Goal: Task Accomplishment & Management: Use online tool/utility

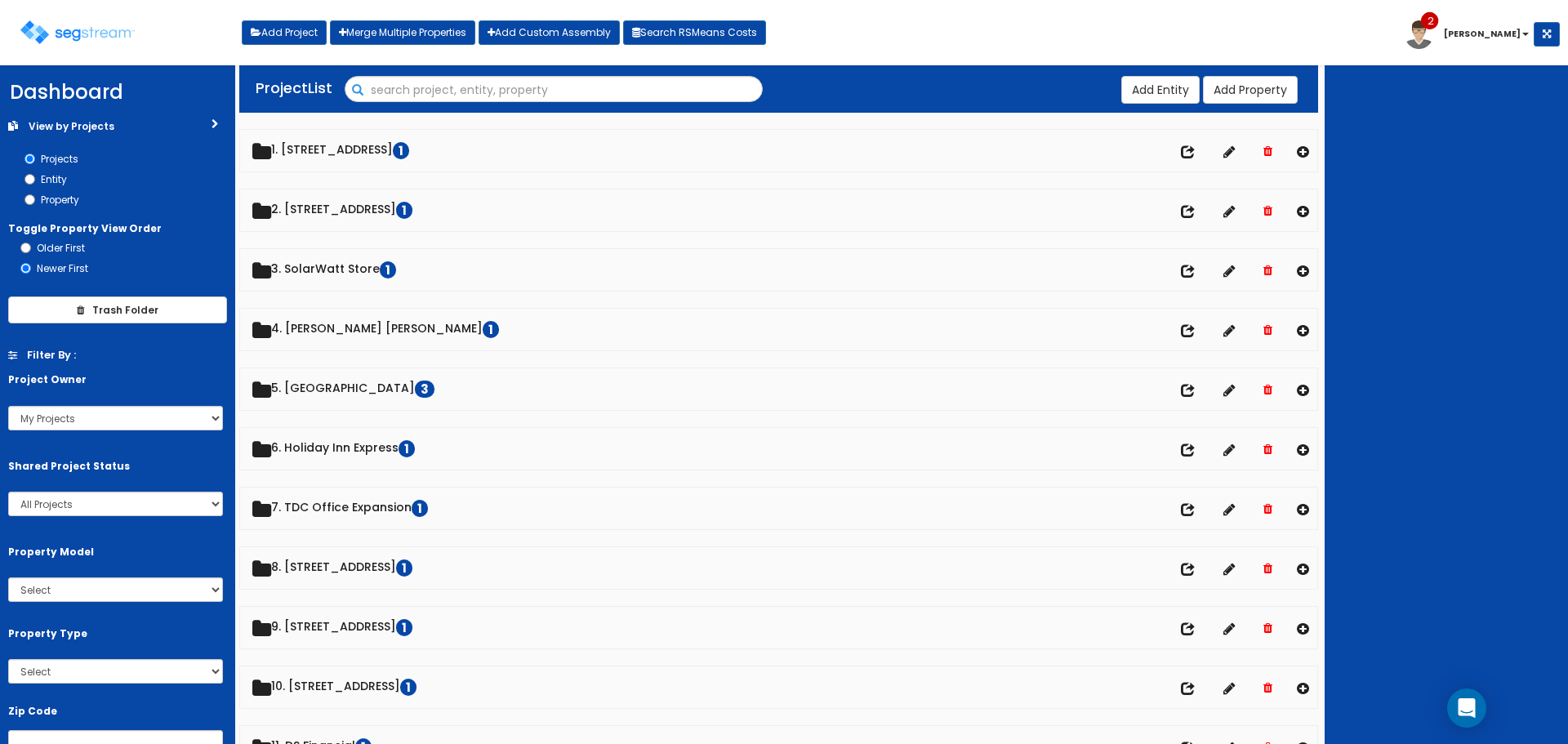
click at [389, 88] on input "Search" at bounding box center [554, 90] width 417 height 28
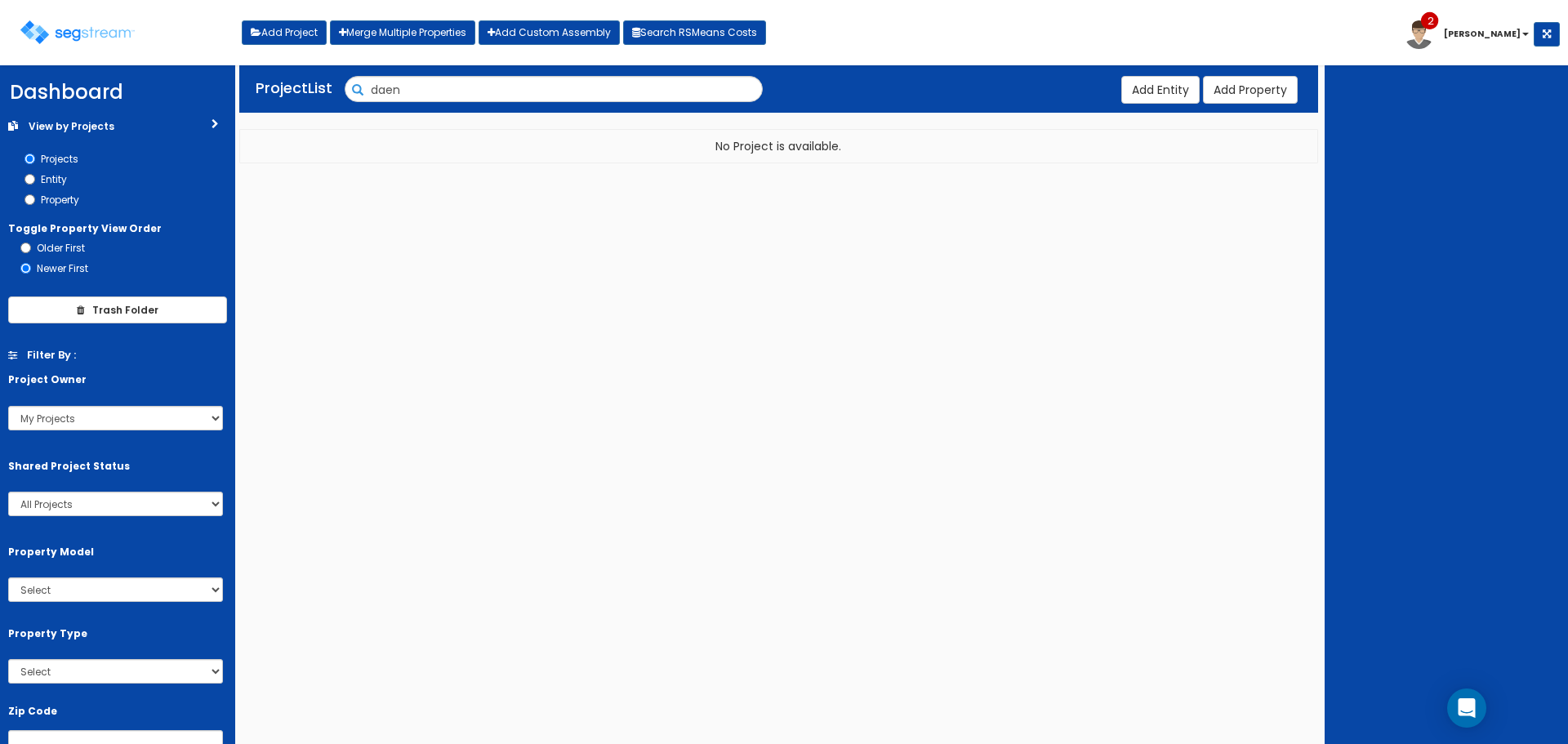
click at [386, 94] on input "daen" at bounding box center [554, 90] width 417 height 28
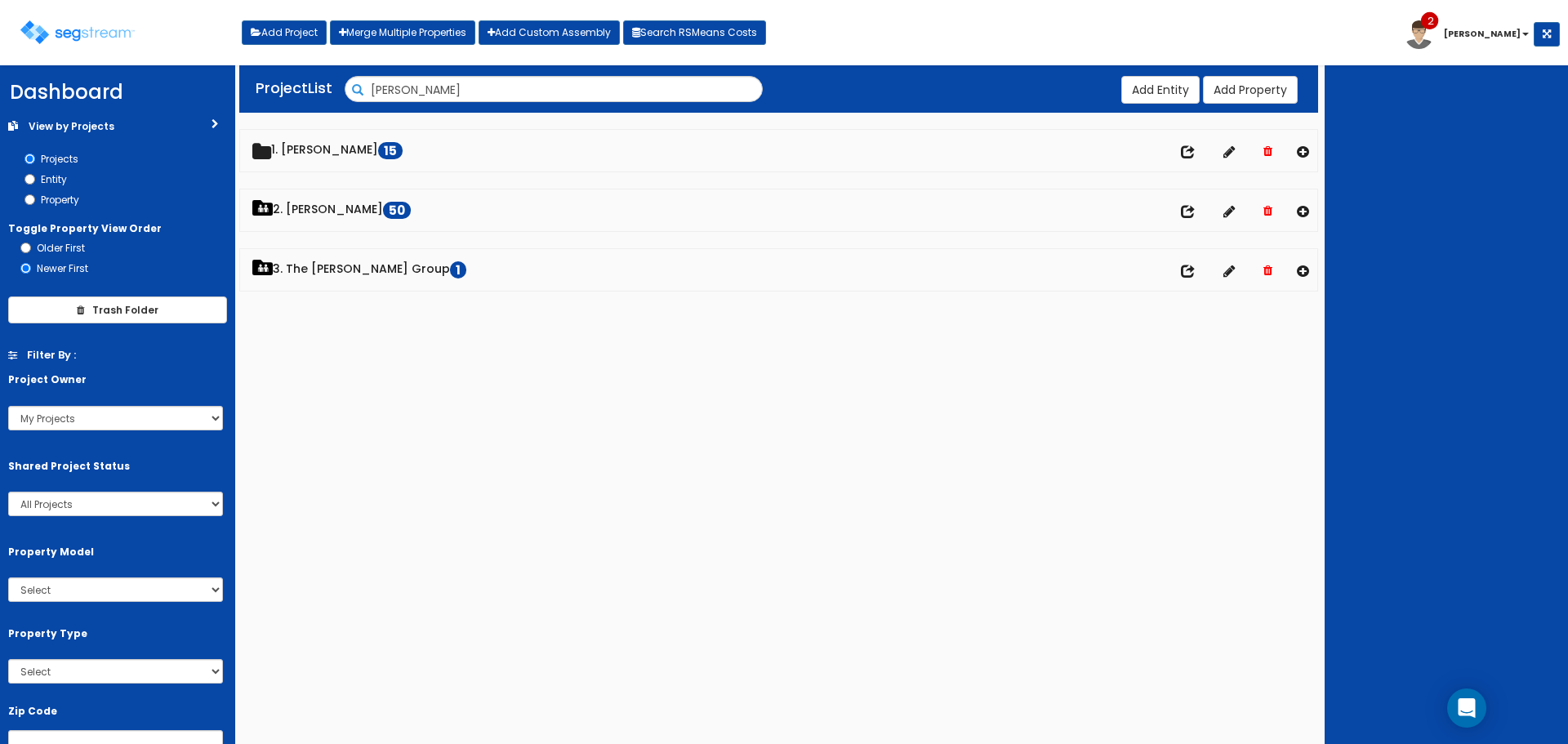
type input "dawn"
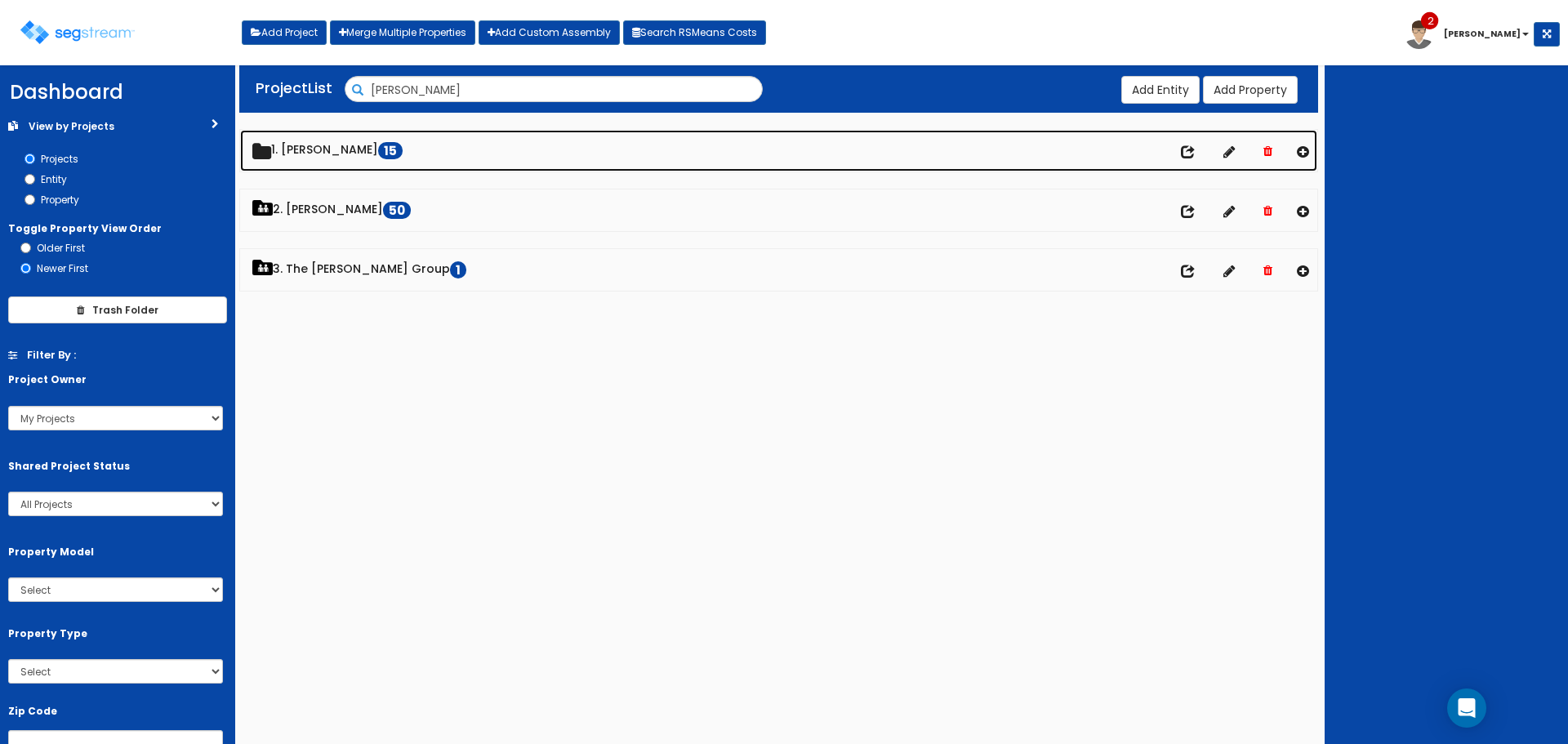
click at [322, 151] on div "We are Building your Property. So please grab a coffee and let us do the heavy …" at bounding box center [784, 189] width 1568 height 236
click at [320, 150] on link "1. Dawn 15" at bounding box center [779, 151] width 1078 height 41
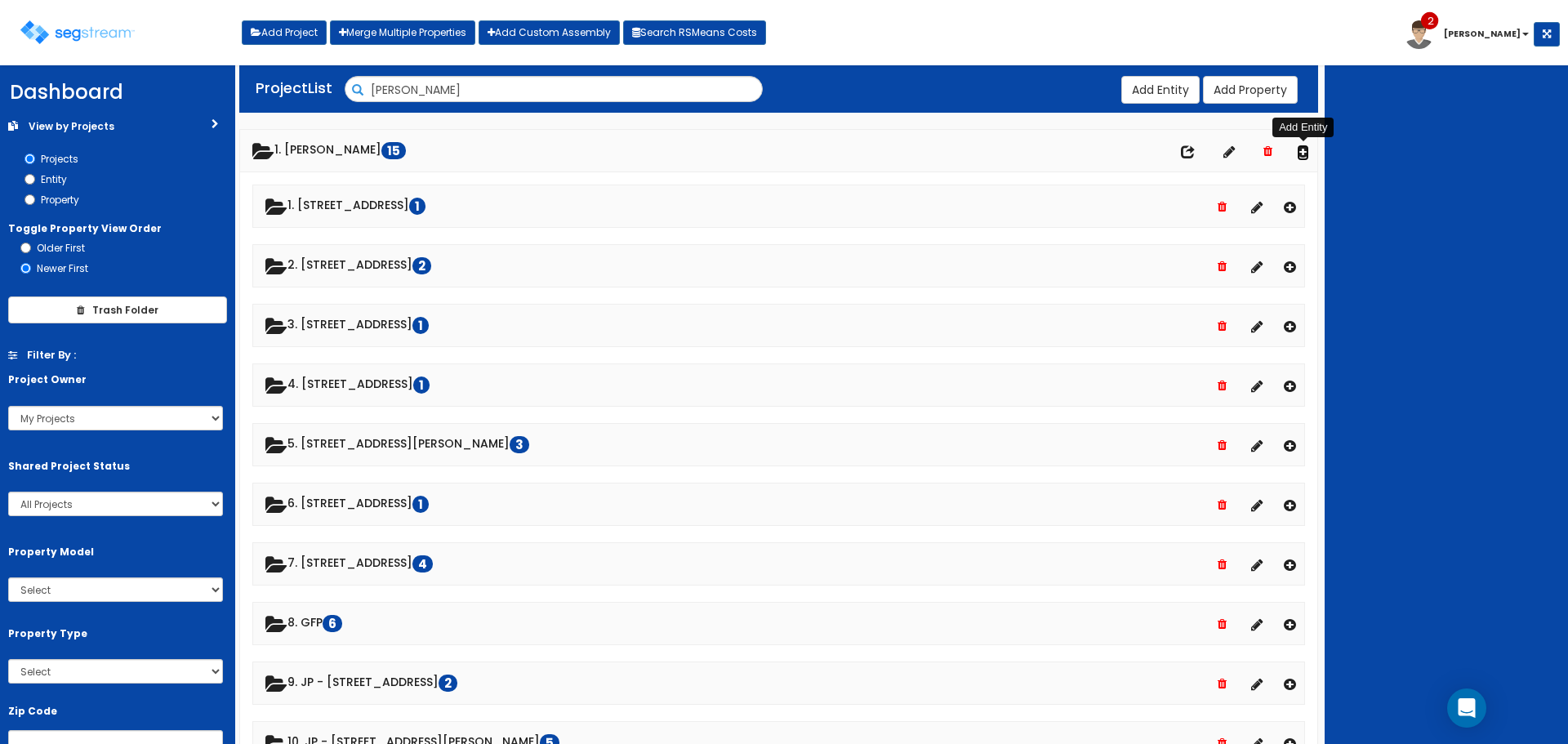
click at [1303, 150] on icon at bounding box center [1304, 152] width 12 height 14
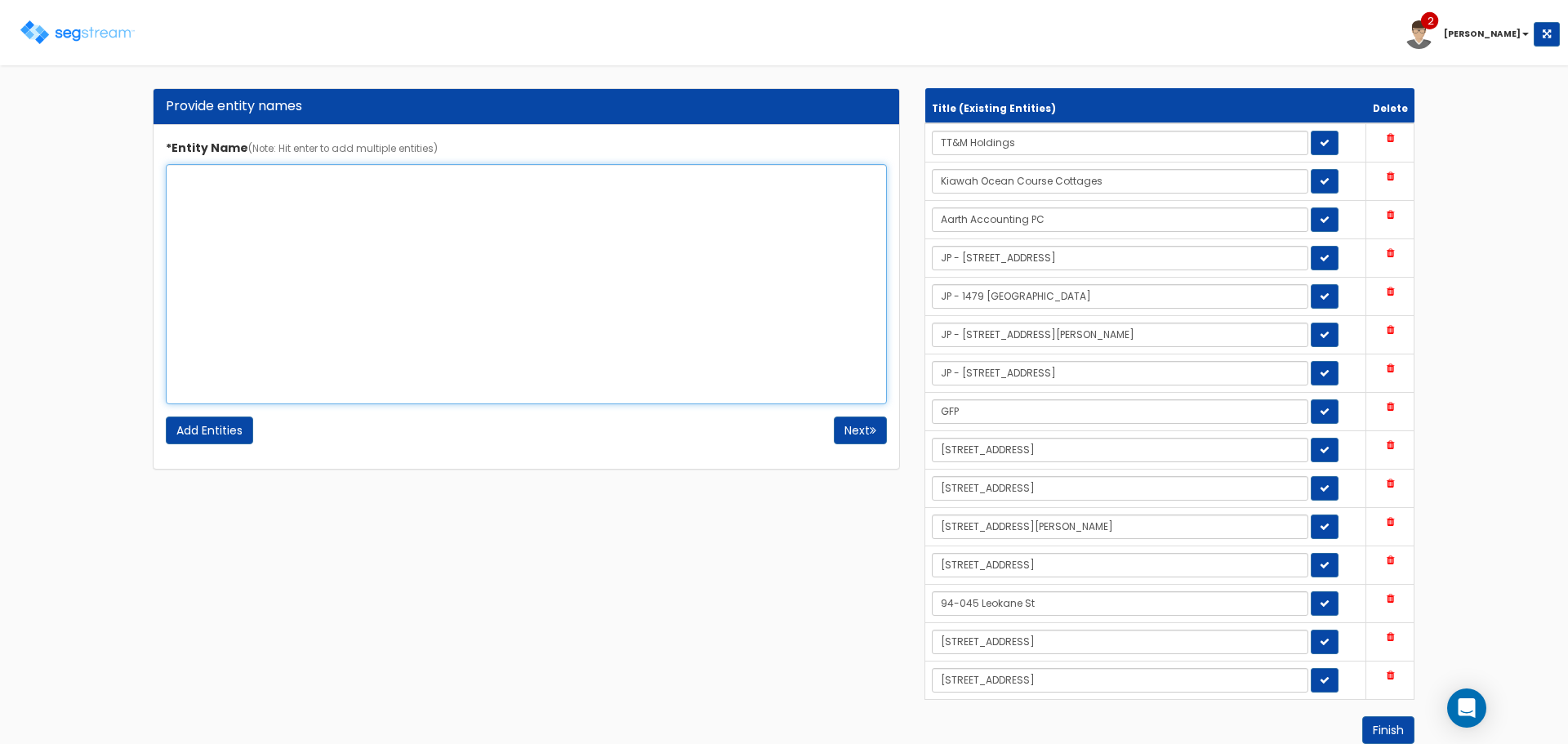
click at [247, 203] on textarea "*Entity Name (Note: Hit enter to add multiple entities)" at bounding box center [526, 284] width 721 height 240
type textarea "[STREET_ADDRESS]"
click at [220, 431] on input "Add Entities" at bounding box center [208, 431] width 87 height 28
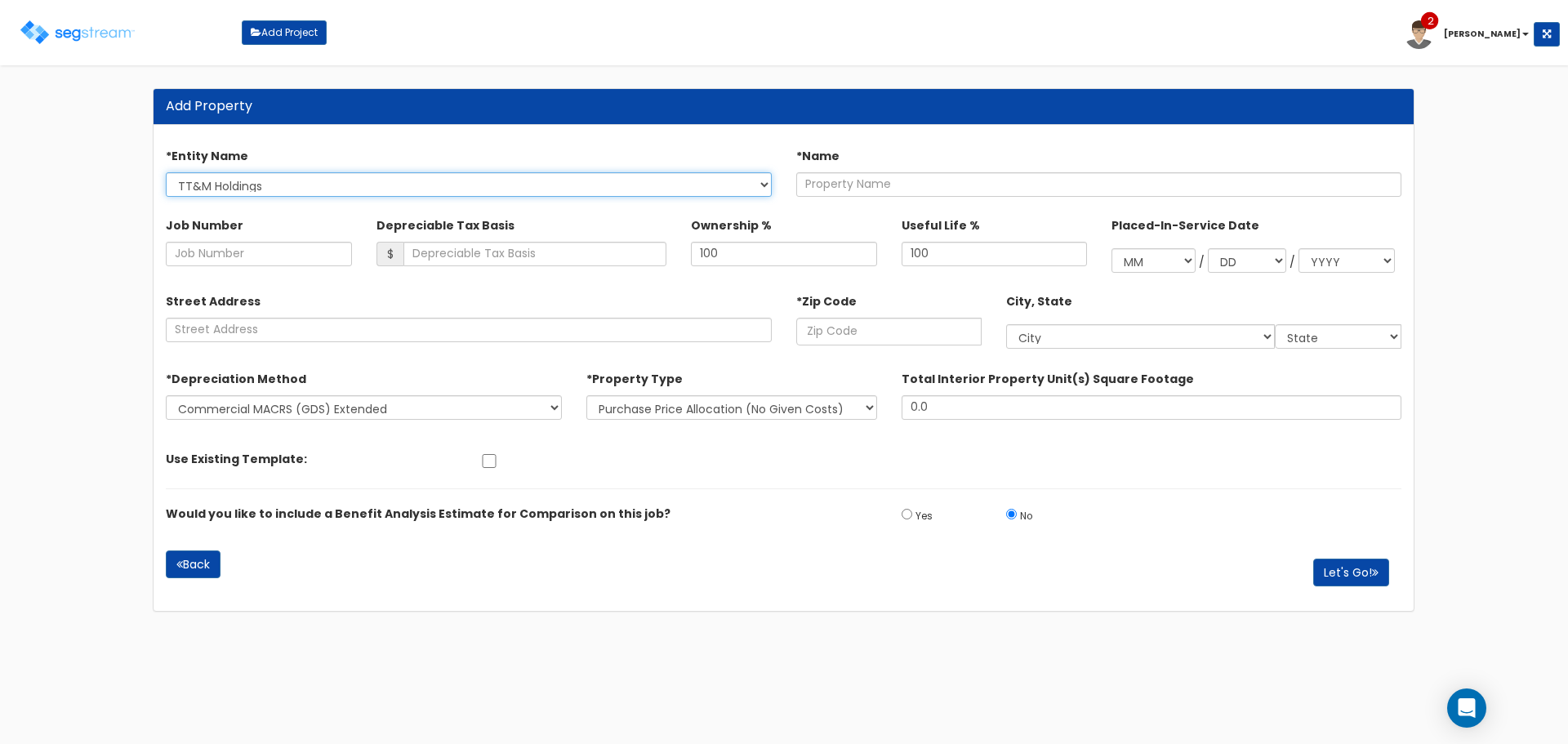
click at [526, 183] on select "TT&M Holdings Kiawah Ocean Course Cottages Aarth Accounting PC JP - 105 Walnut …" at bounding box center [469, 184] width 607 height 24
select select "1727"
click at [165, 172] on select "TT&M Holdings Kiawah Ocean Course Cottages Aarth Accounting PC JP - 105 Walnut …" at bounding box center [469, 184] width 607 height 24
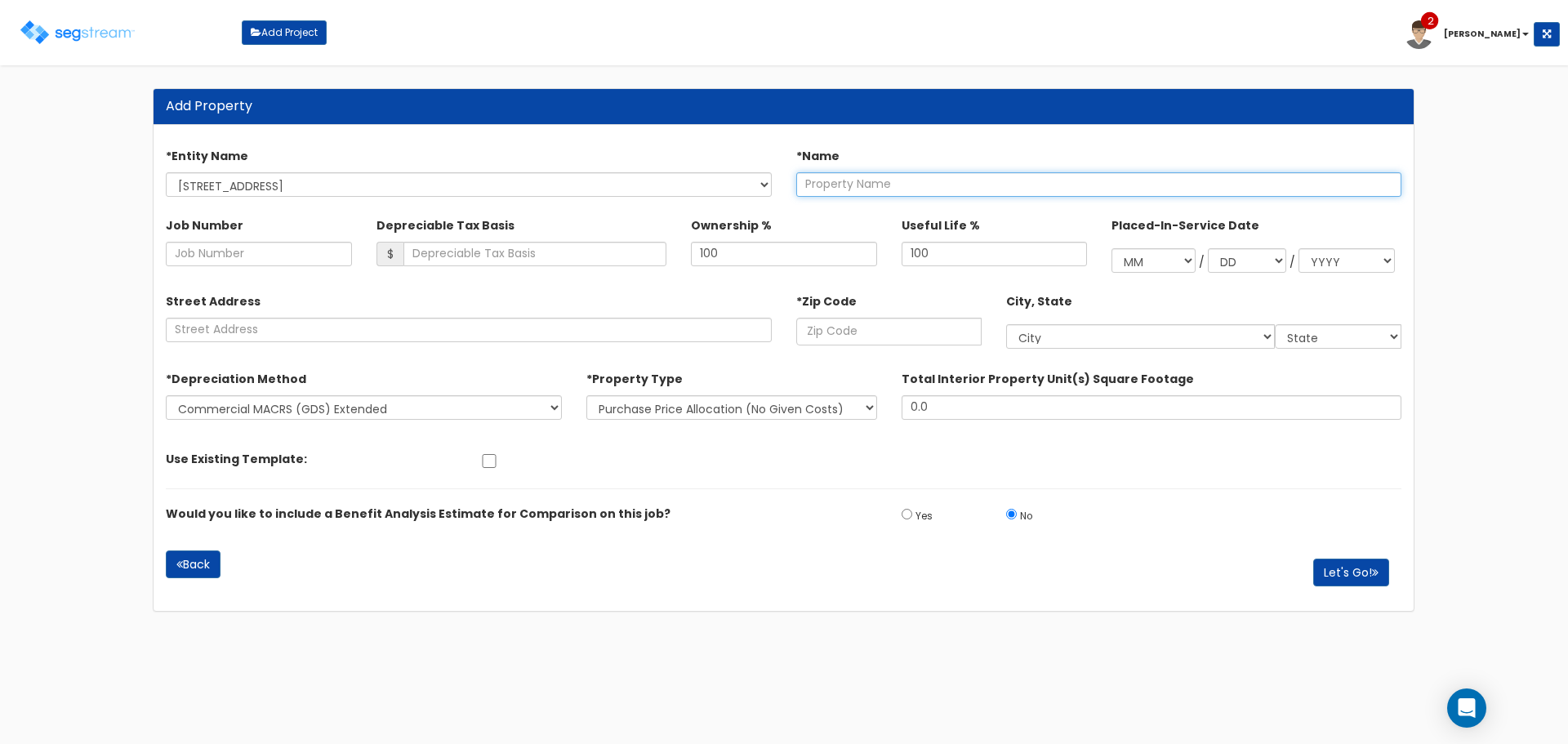
click at [891, 183] on input "text" at bounding box center [1099, 184] width 607 height 24
type input "2294 County Home Road - Purchase"
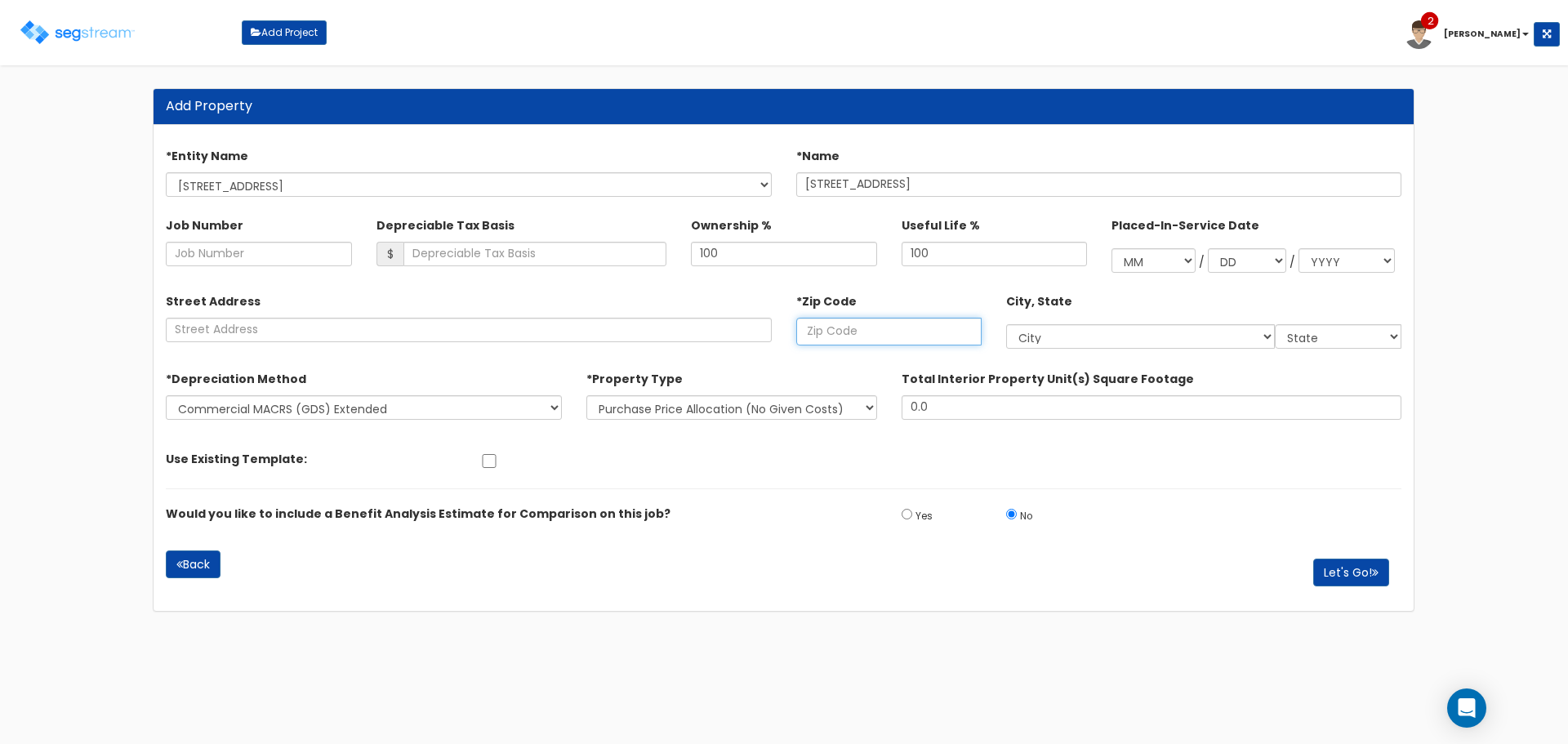
click at [872, 324] on input "text" at bounding box center [888, 332] width 185 height 28
type input "2"
select select "DC"
type input "27"
select select "NC"
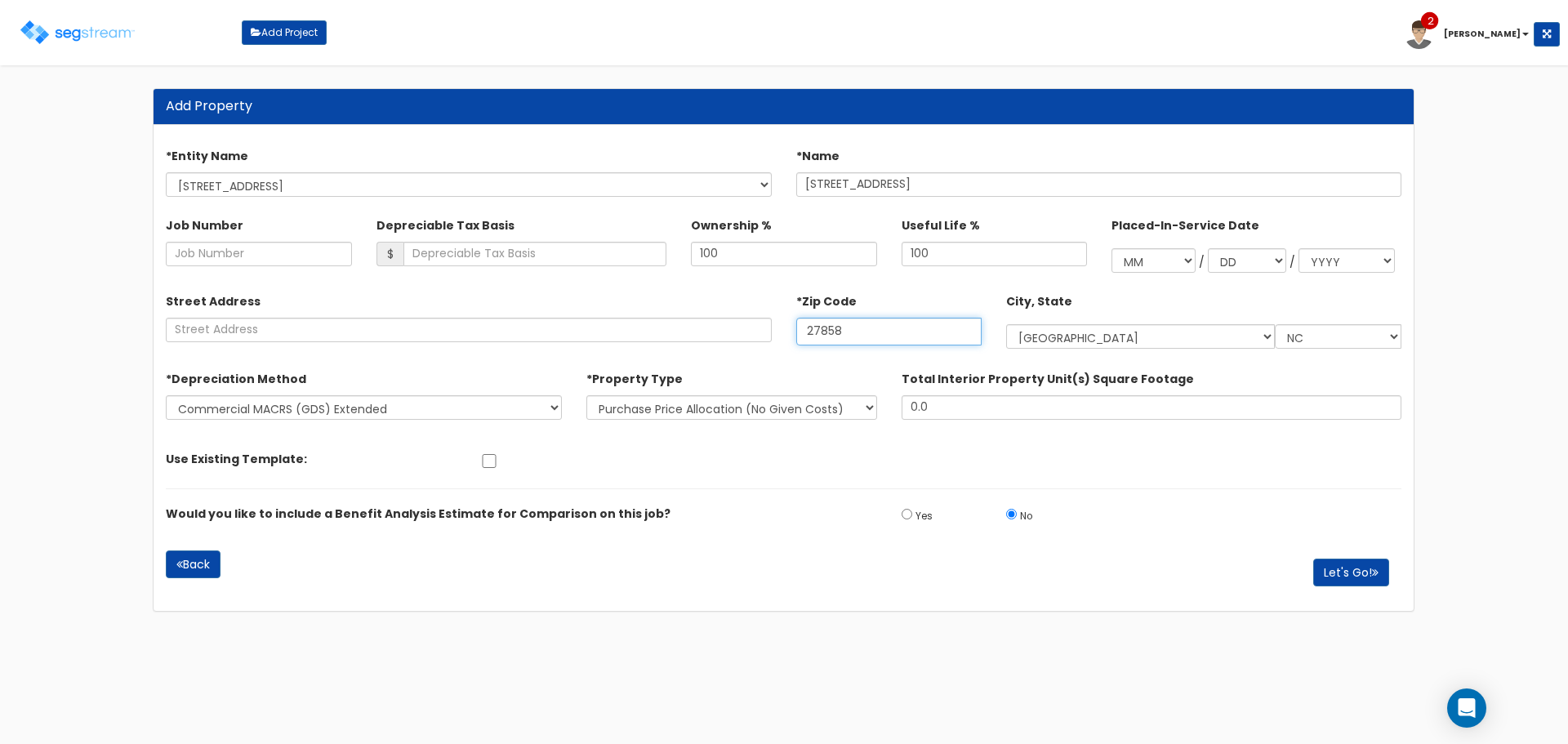
type input "27858"
click at [557, 257] on input "Depreciable Tax Basis" at bounding box center [535, 254] width 264 height 24
click at [1341, 574] on button "Let's Go!" at bounding box center [1352, 573] width 76 height 28
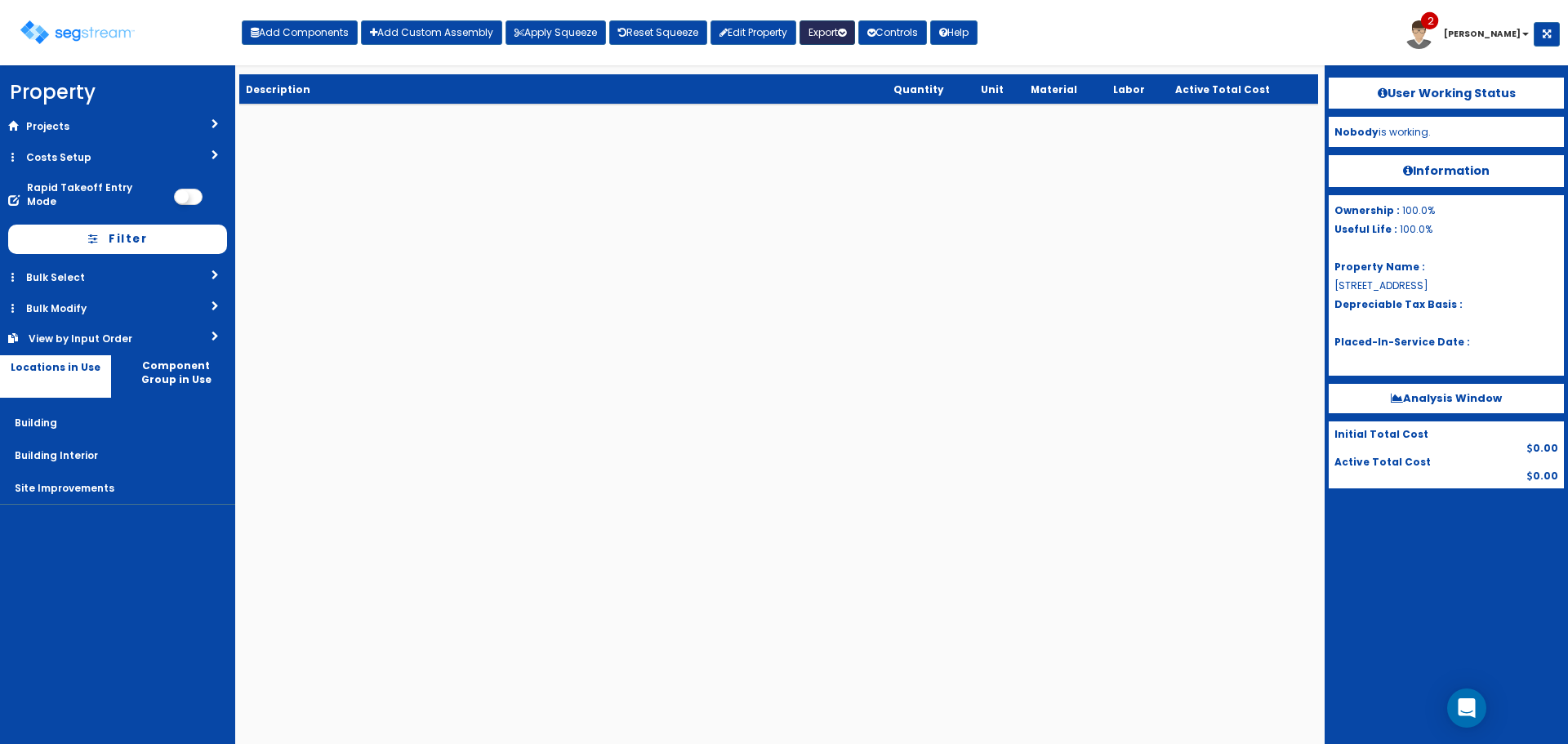
click at [835, 28] on button "Export" at bounding box center [827, 33] width 55 height 24
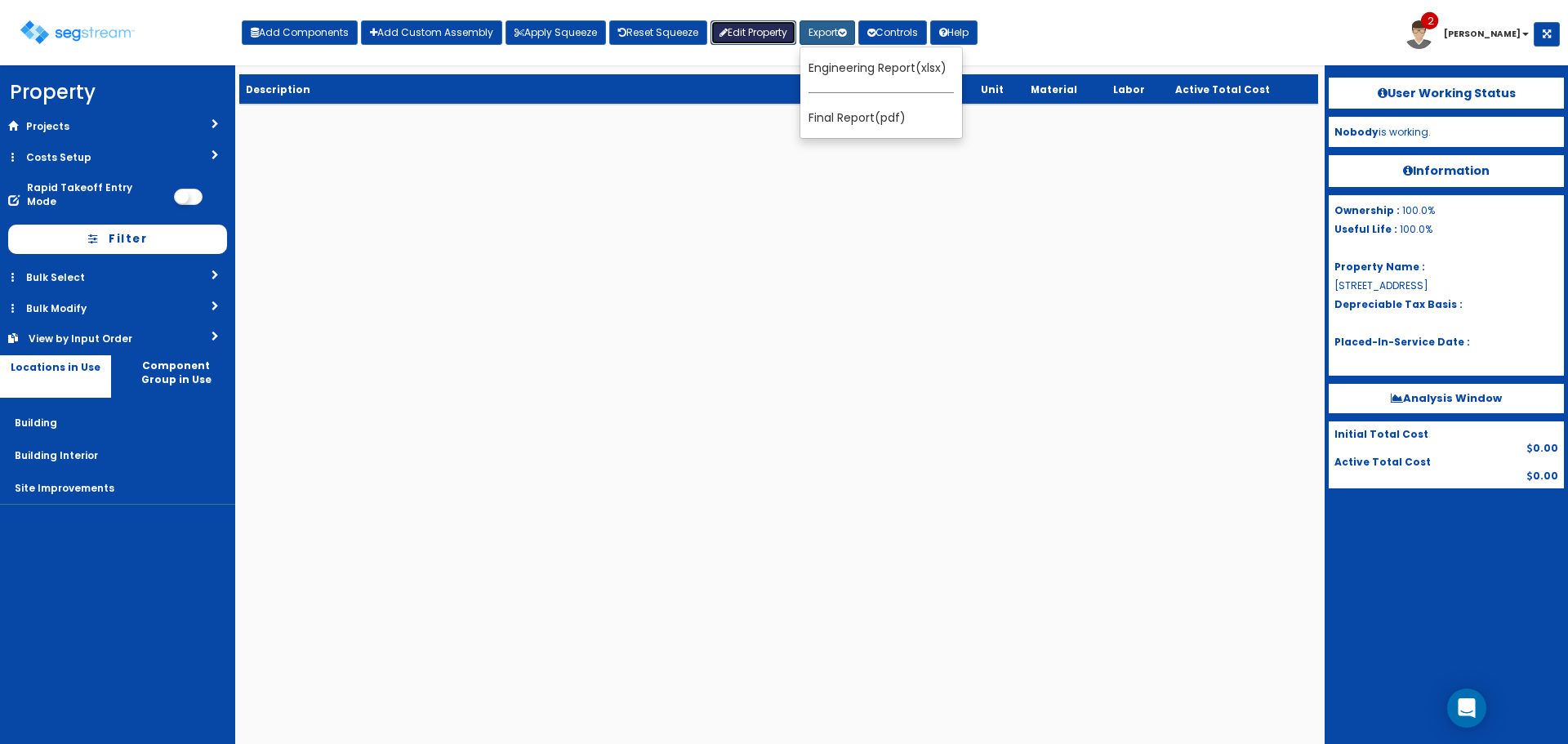
click at [761, 23] on link "Edit Property" at bounding box center [754, 33] width 86 height 24
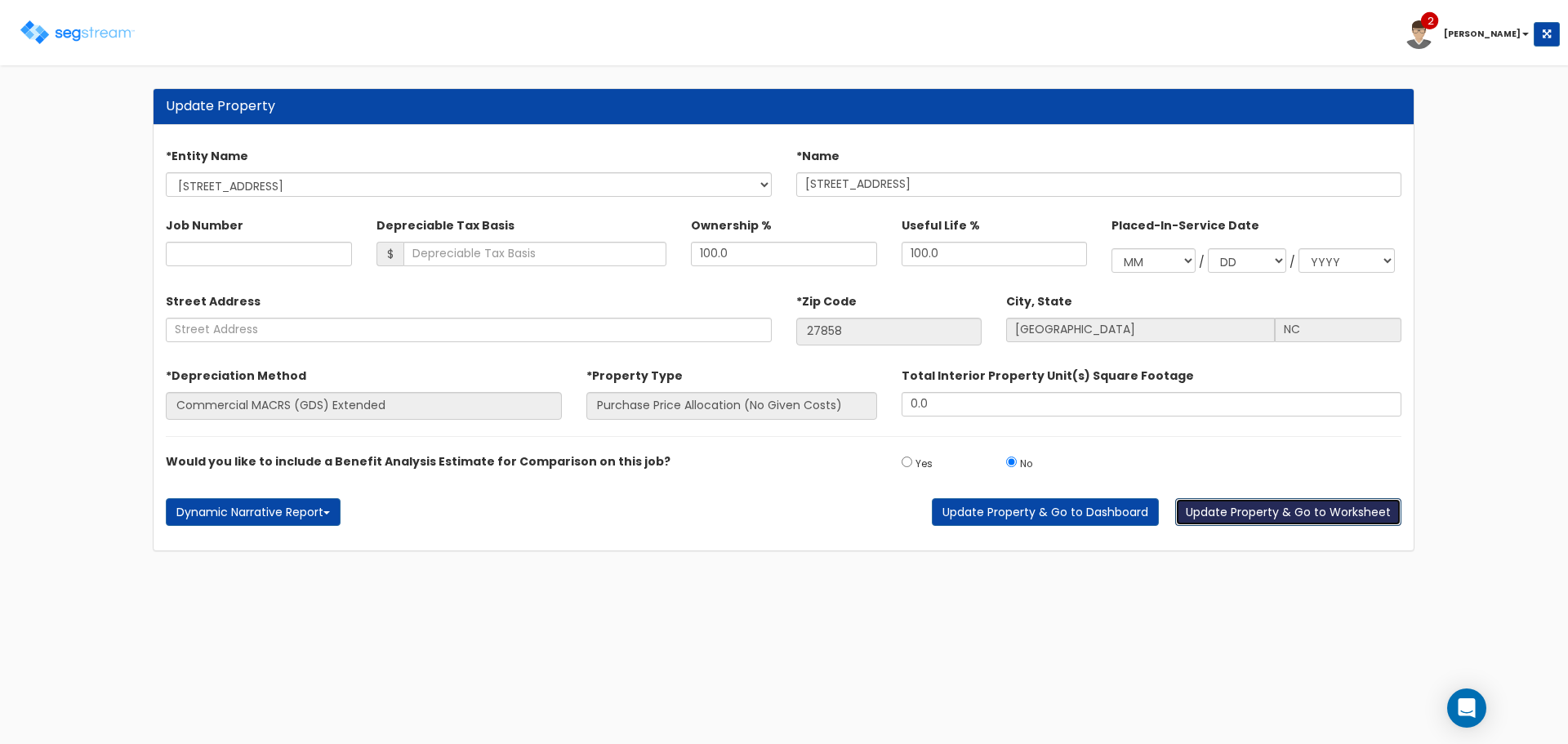
click at [1266, 505] on button "Update Property & Go to Worksheet" at bounding box center [1288, 512] width 227 height 28
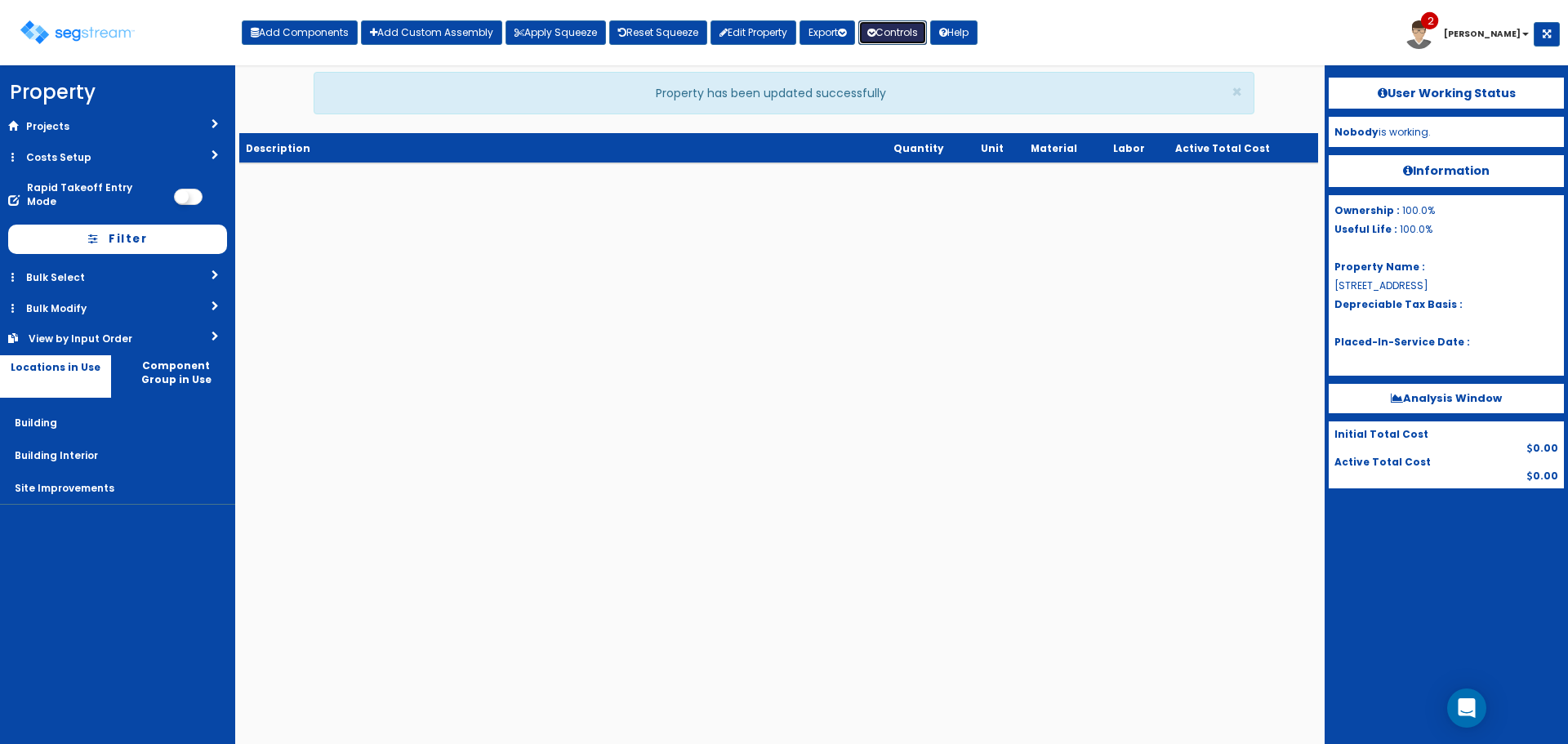
click at [887, 31] on button "Controls" at bounding box center [893, 33] width 69 height 24
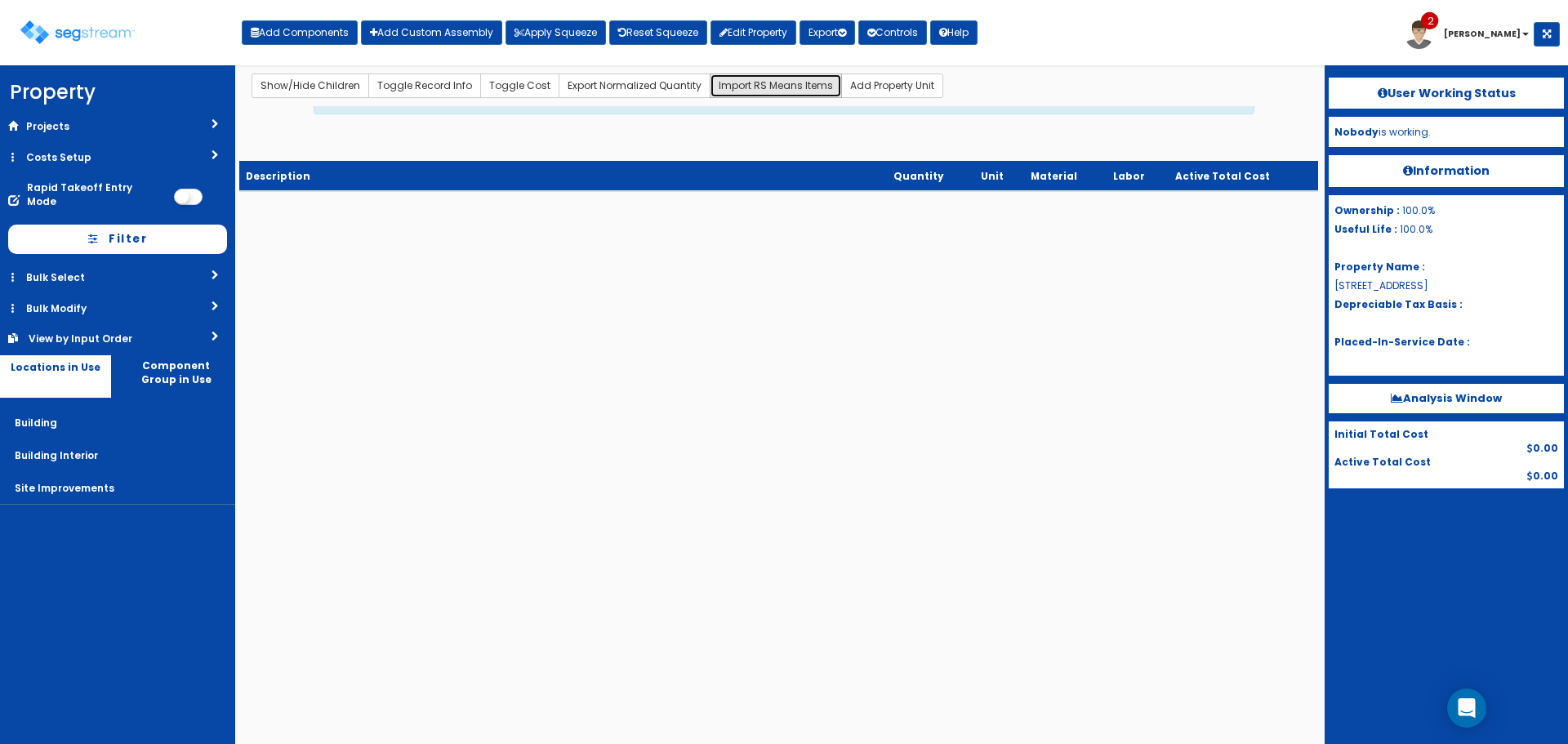
click at [766, 81] on button "Import RS Means Items" at bounding box center [776, 85] width 133 height 24
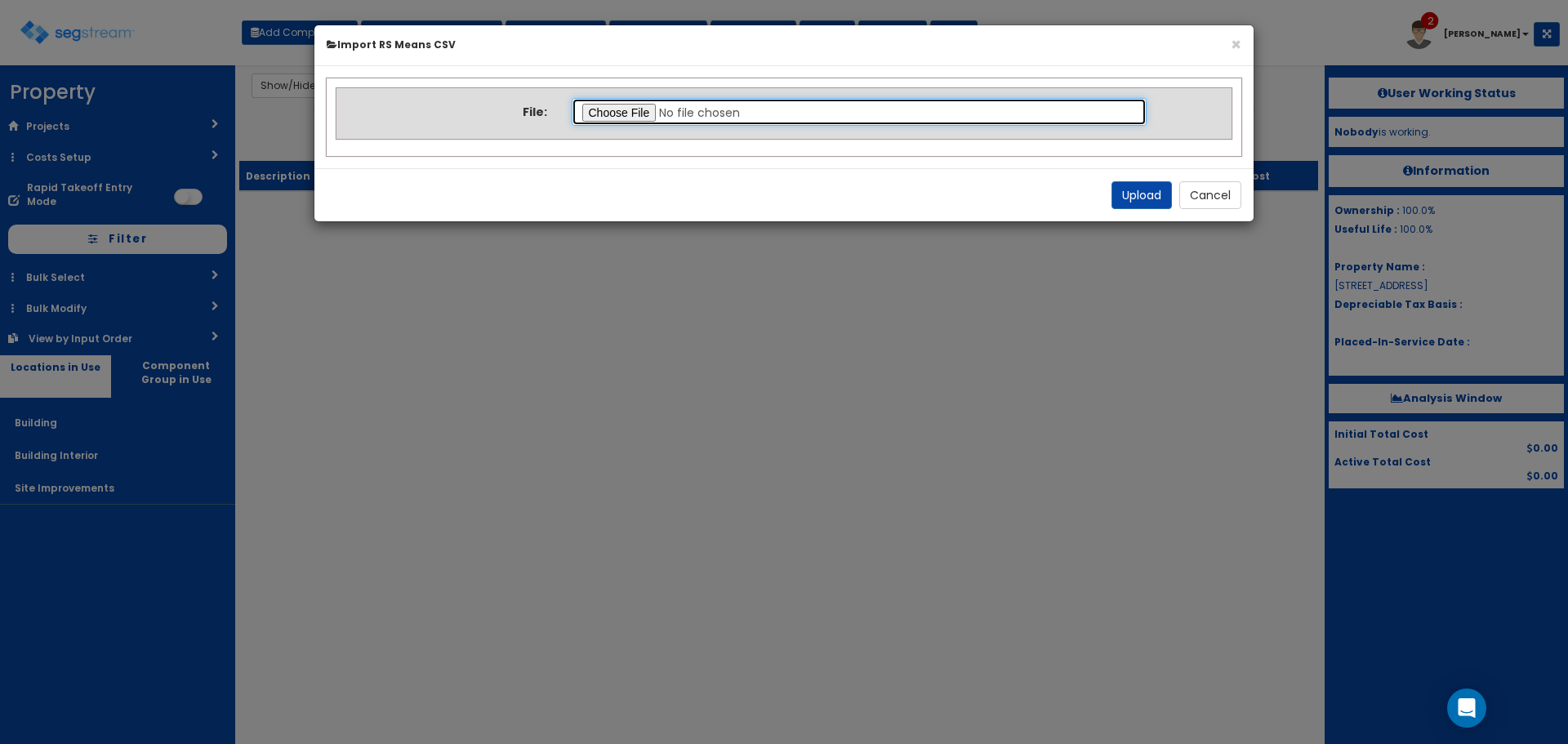
click at [646, 111] on input "file" at bounding box center [860, 112] width 576 height 28
type input "C:\fakepath\Final Takeoff Notes Building & Site.csv"
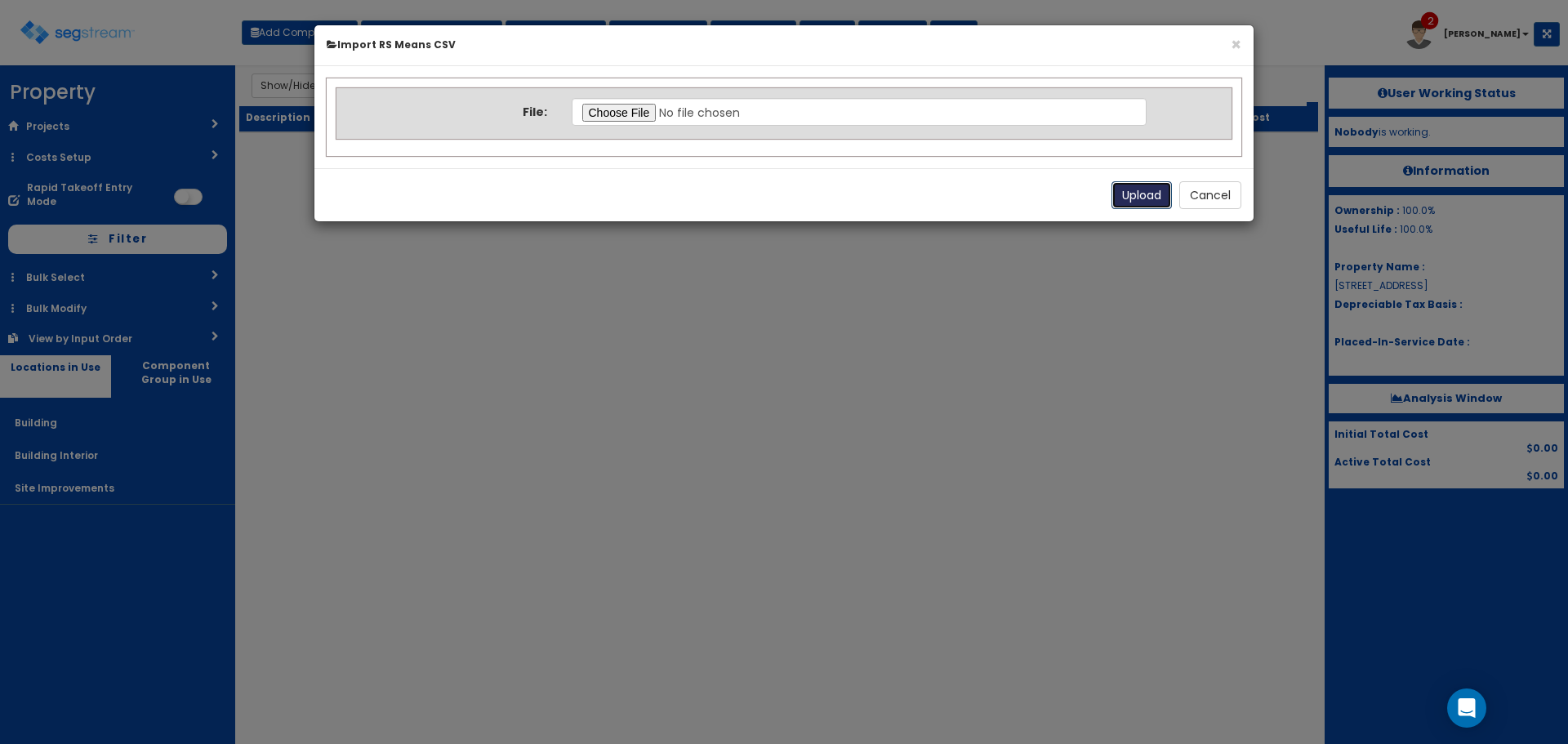
click at [1150, 194] on button "Upload" at bounding box center [1142, 195] width 60 height 28
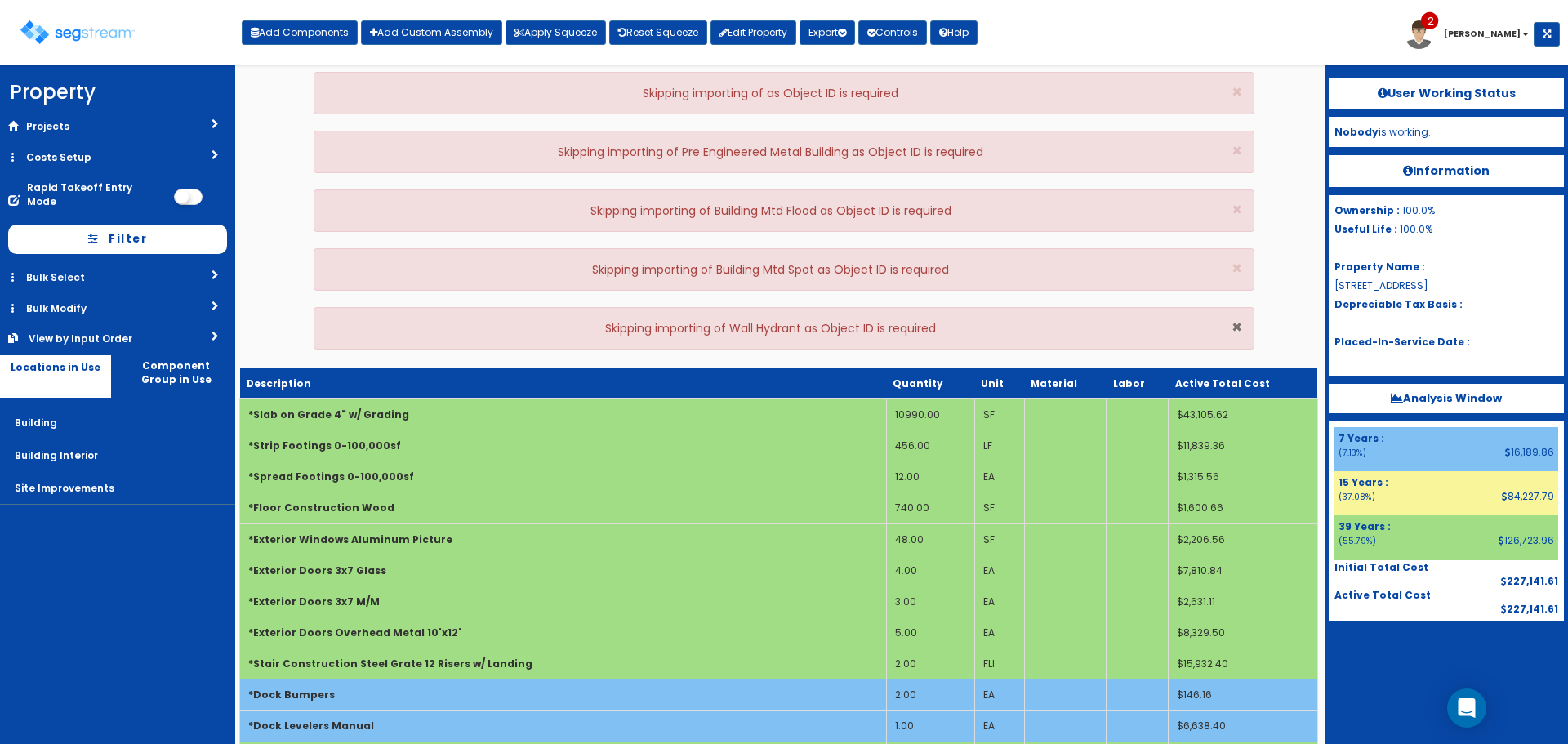
click at [1238, 328] on span "×" at bounding box center [1237, 326] width 10 height 23
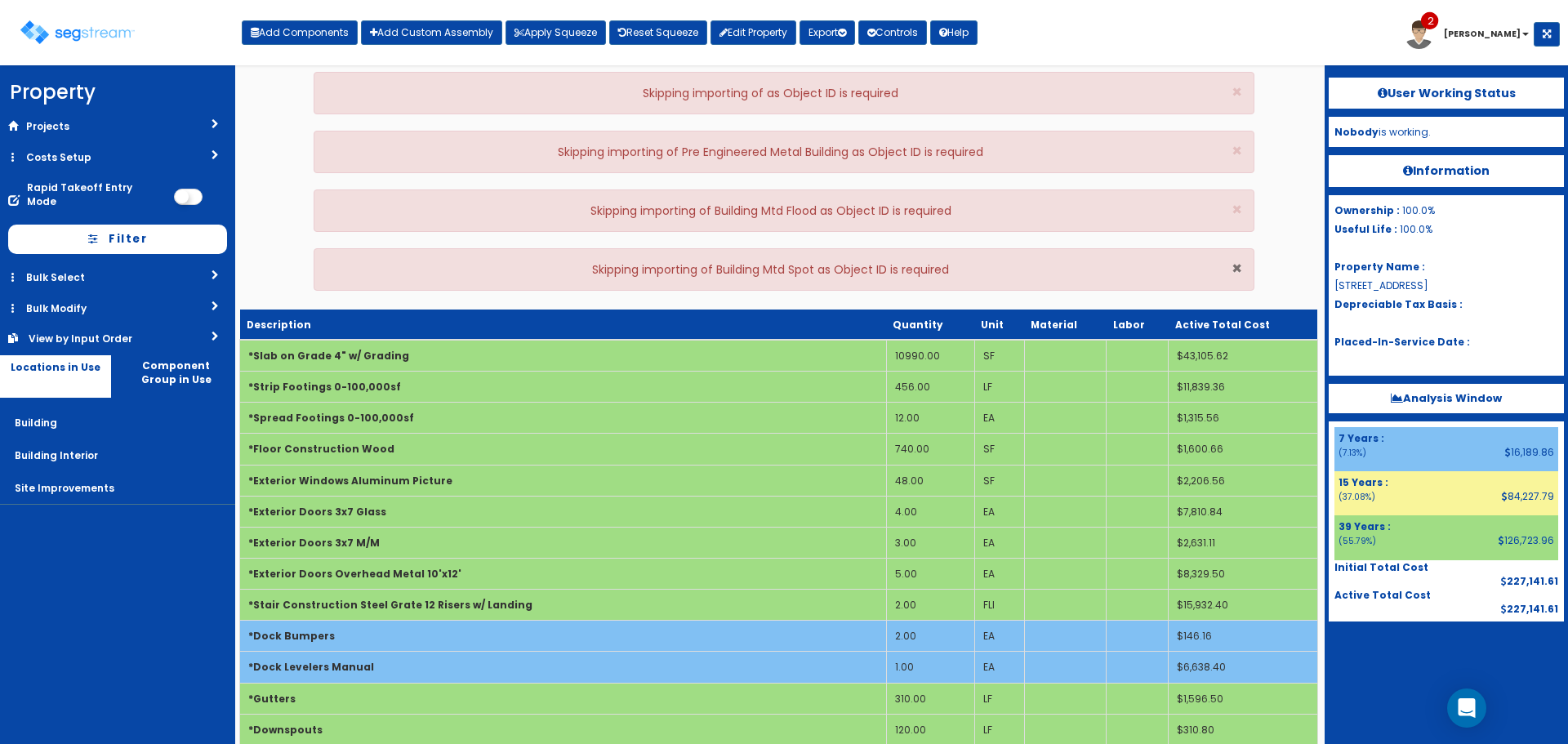
click at [1237, 268] on span "×" at bounding box center [1237, 268] width 10 height 23
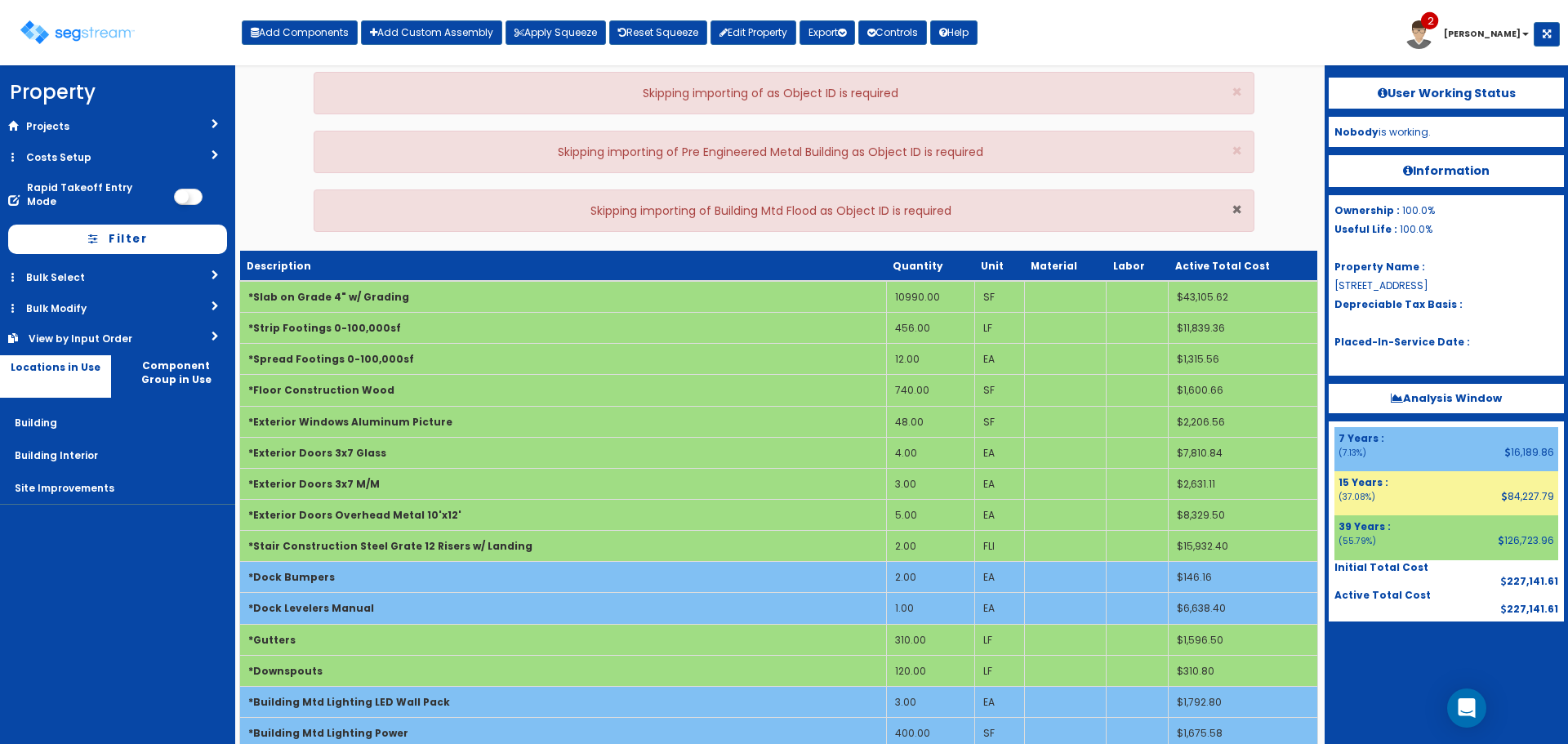
click at [1237, 209] on span "×" at bounding box center [1237, 208] width 10 height 23
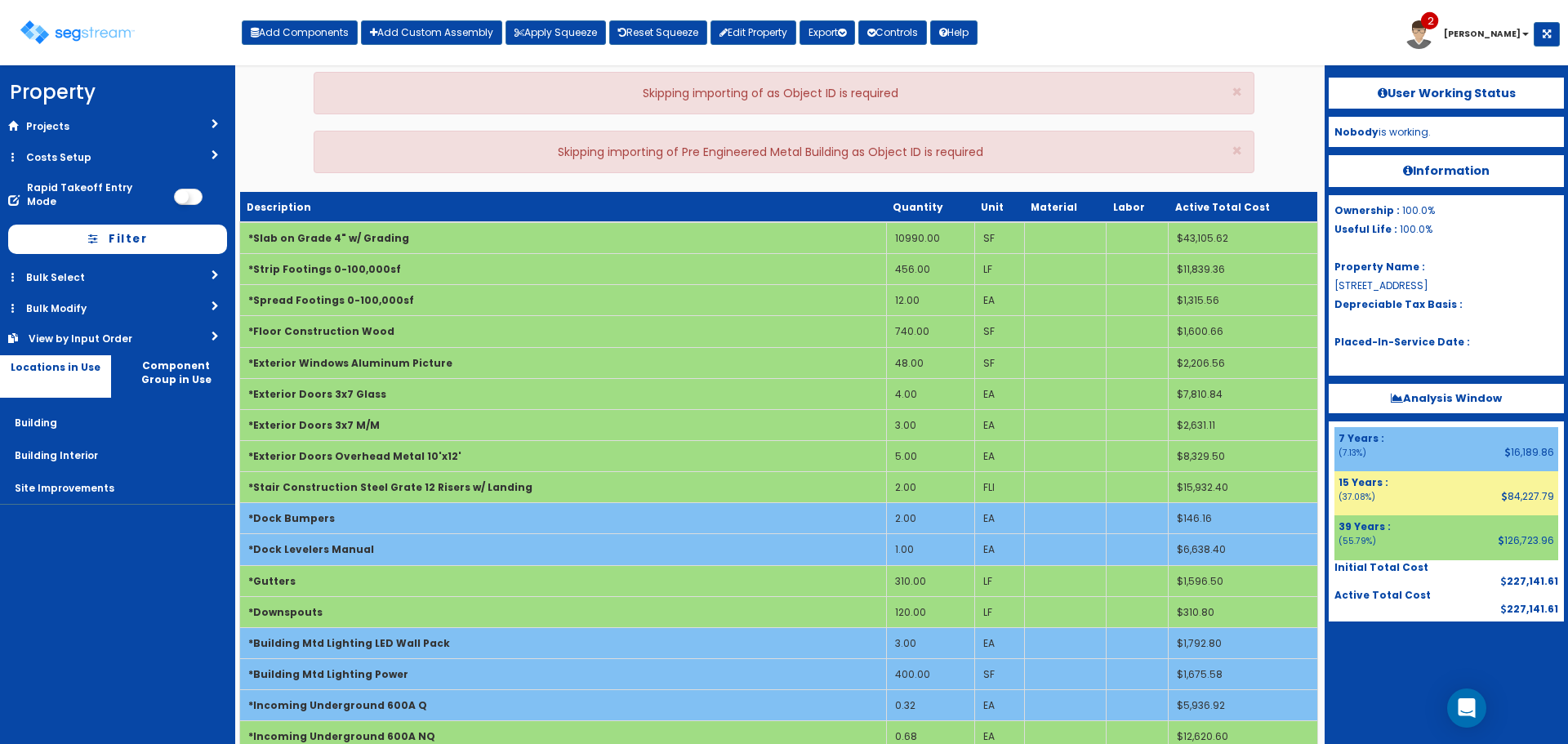
click at [1230, 149] on div "× Skipping importing of Pre Engineered Metal Building as Object ID is required" at bounding box center [784, 152] width 941 height 42
click at [1238, 147] on span "×" at bounding box center [1237, 150] width 10 height 23
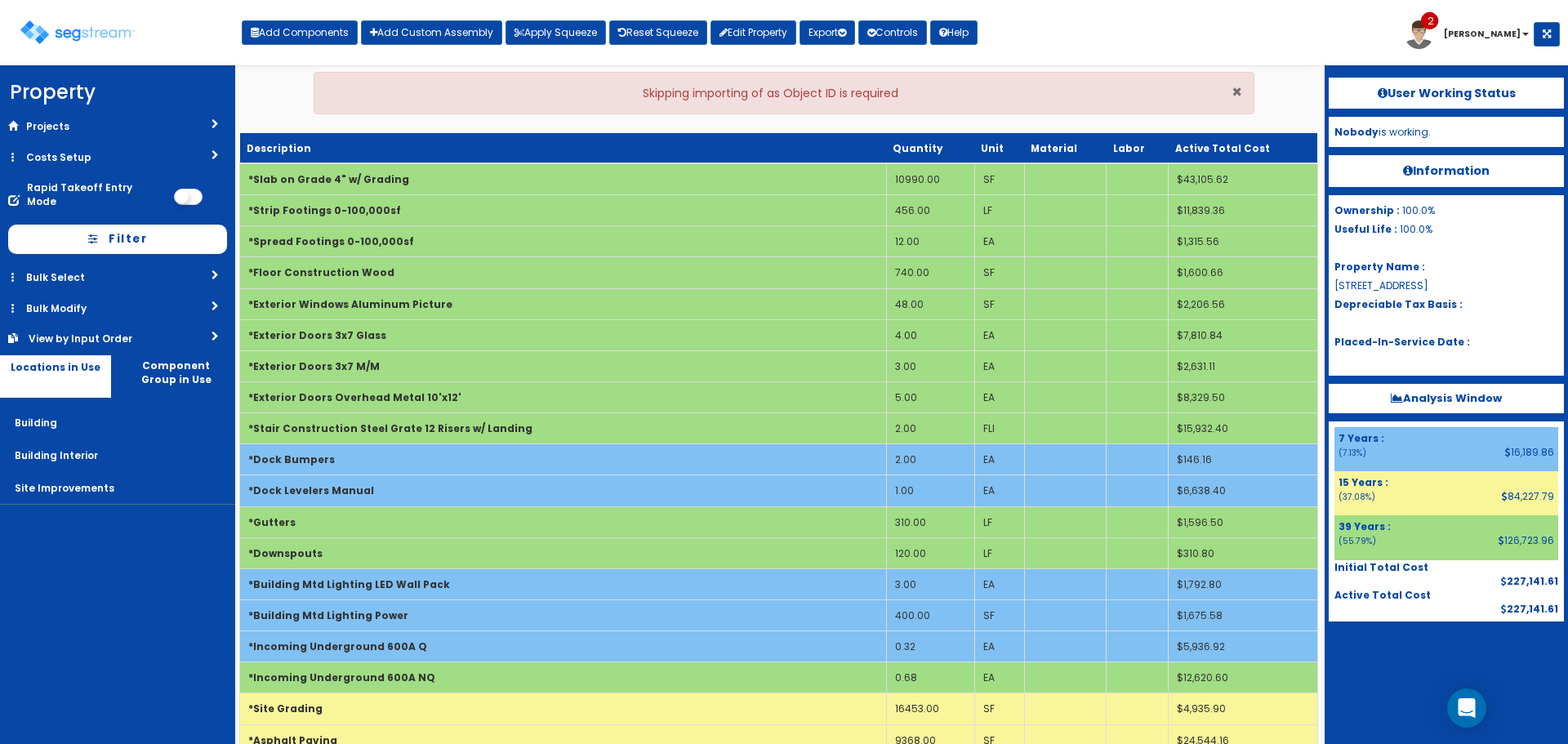
click at [1239, 96] on span "×" at bounding box center [1237, 91] width 10 height 23
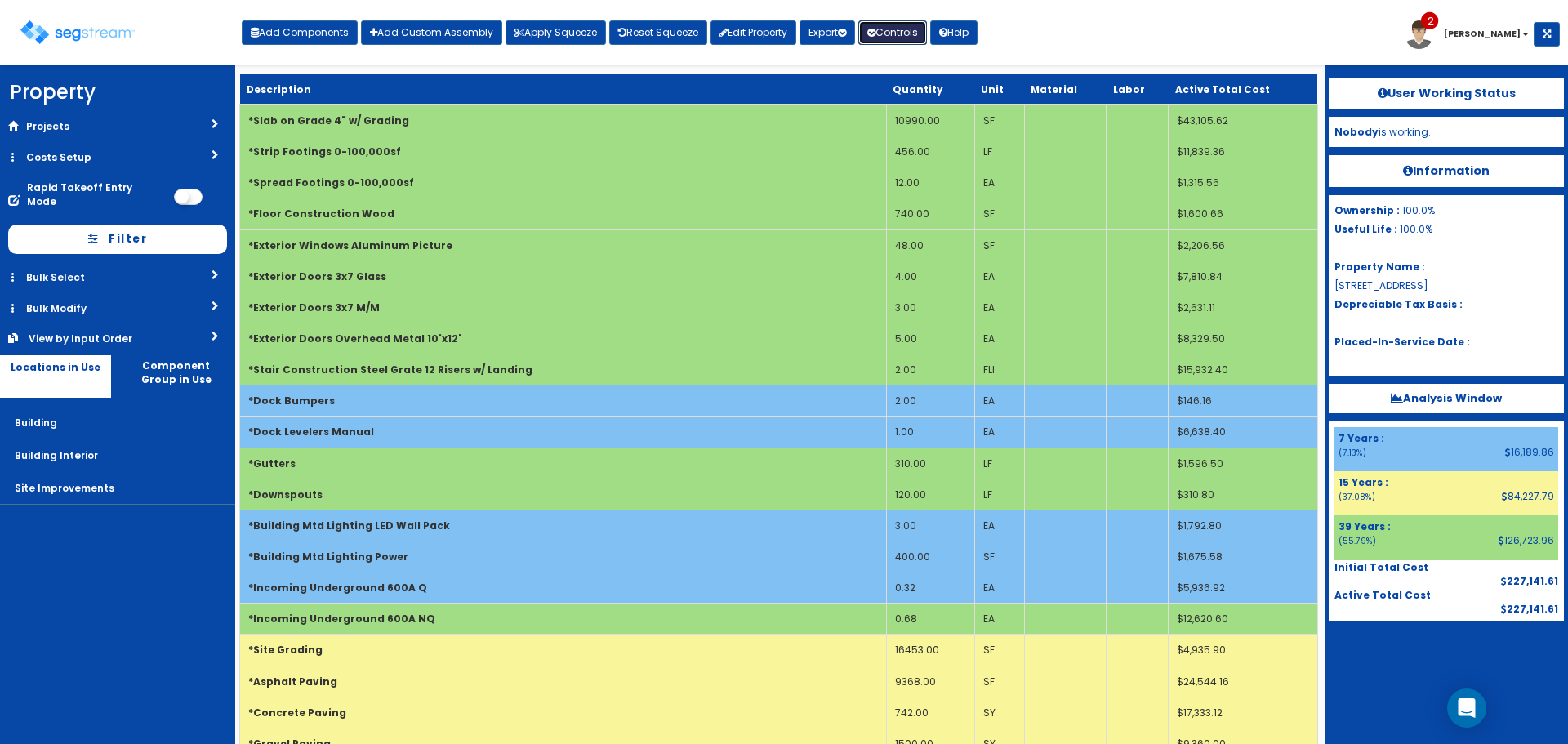
click at [905, 29] on button "Controls" at bounding box center [893, 33] width 69 height 24
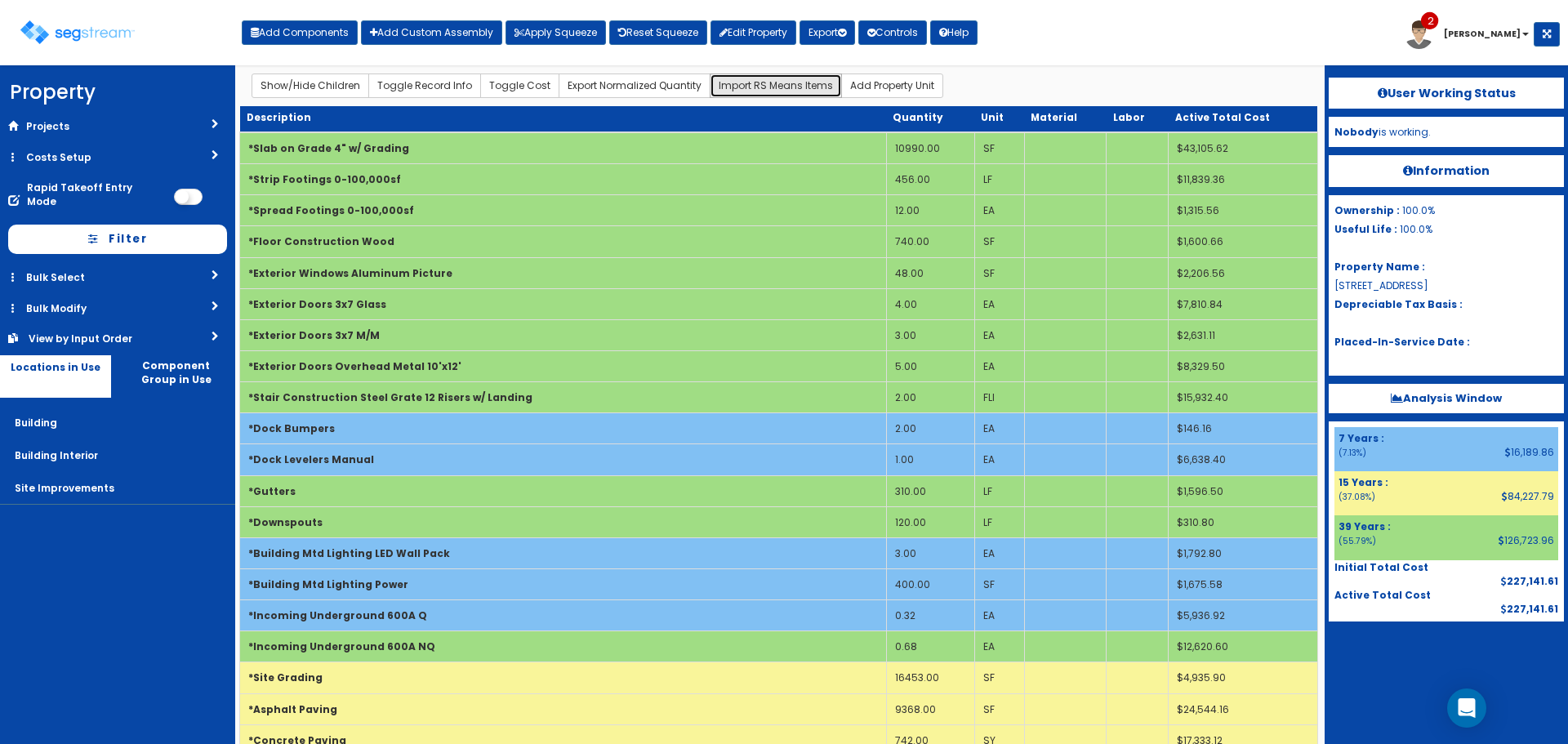
click at [795, 82] on button "Import RS Means Items" at bounding box center [776, 85] width 133 height 24
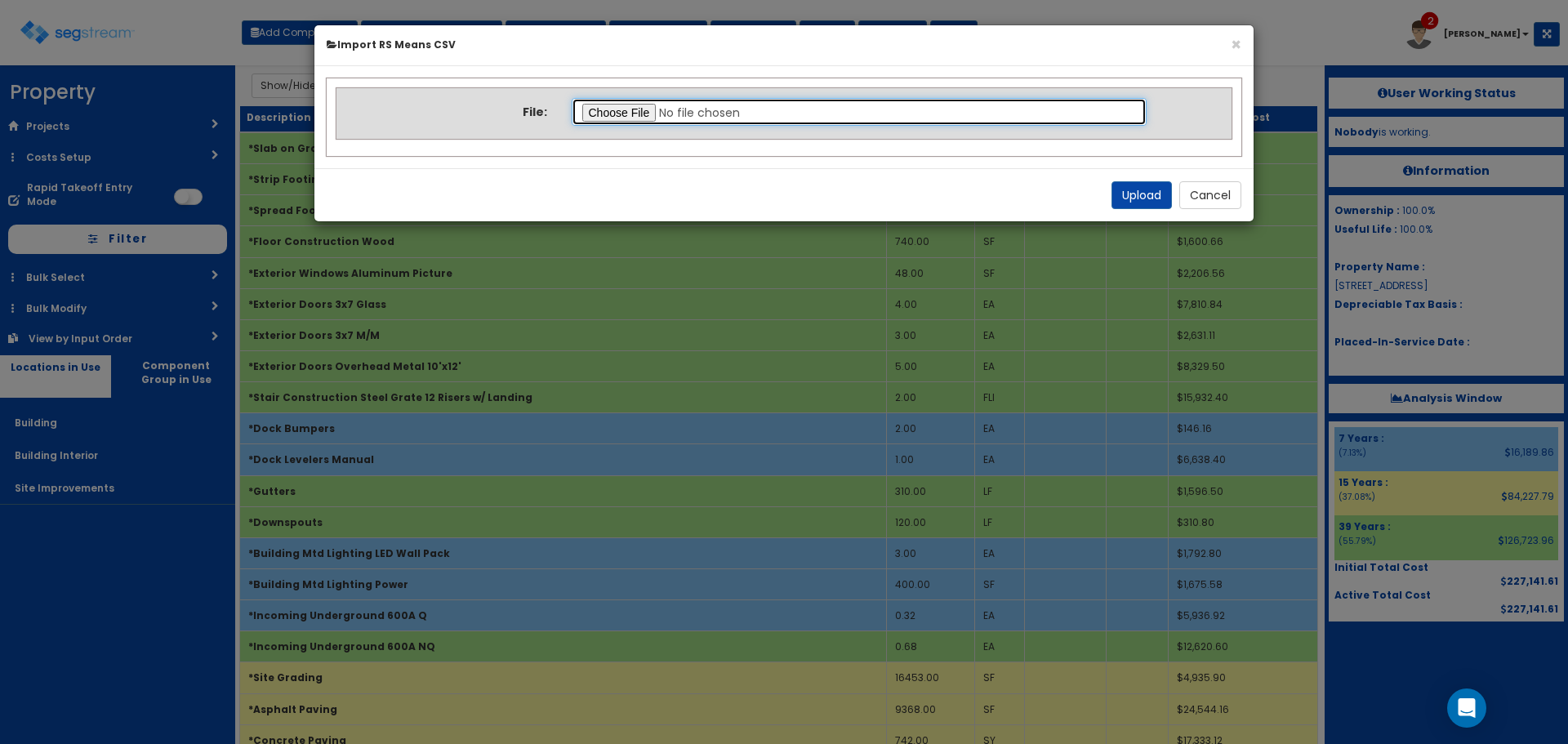
click at [634, 108] on input "file" at bounding box center [860, 112] width 576 height 28
type input "C:\fakepath\Final Takeoff Notes Building Interior.csv"
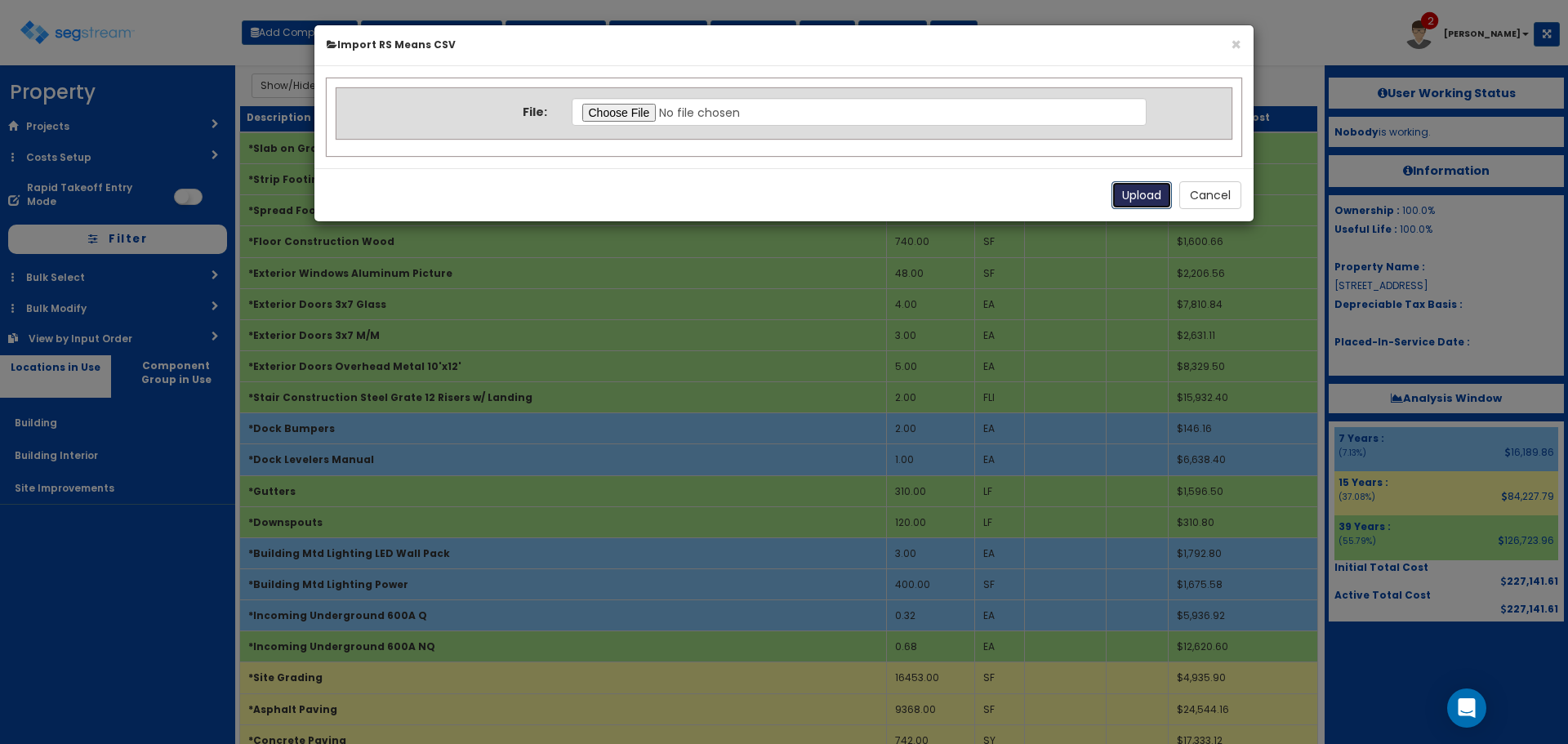
click at [1147, 188] on button "Upload" at bounding box center [1142, 195] width 60 height 28
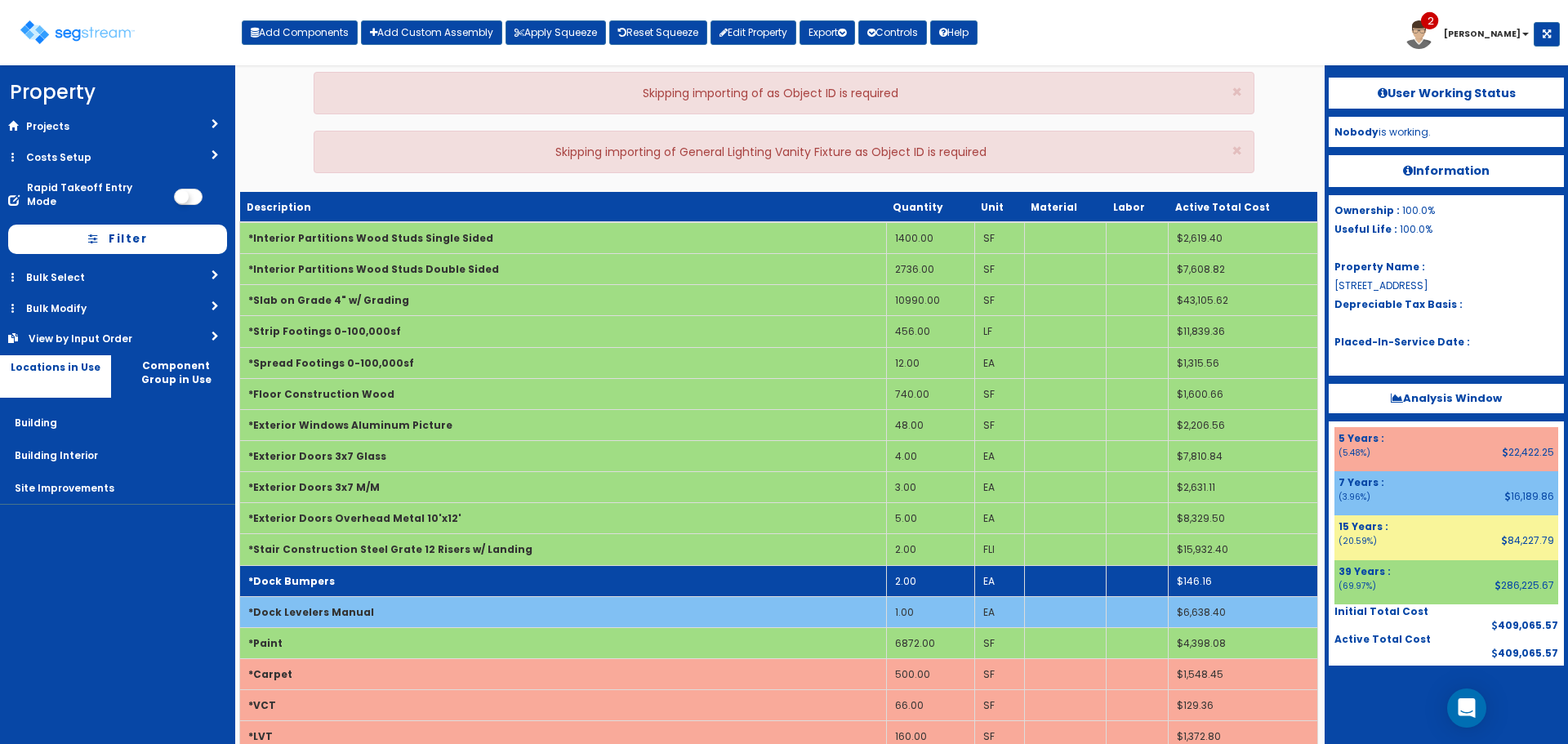
click at [598, 580] on td "*Dock Bumpers" at bounding box center [563, 580] width 647 height 31
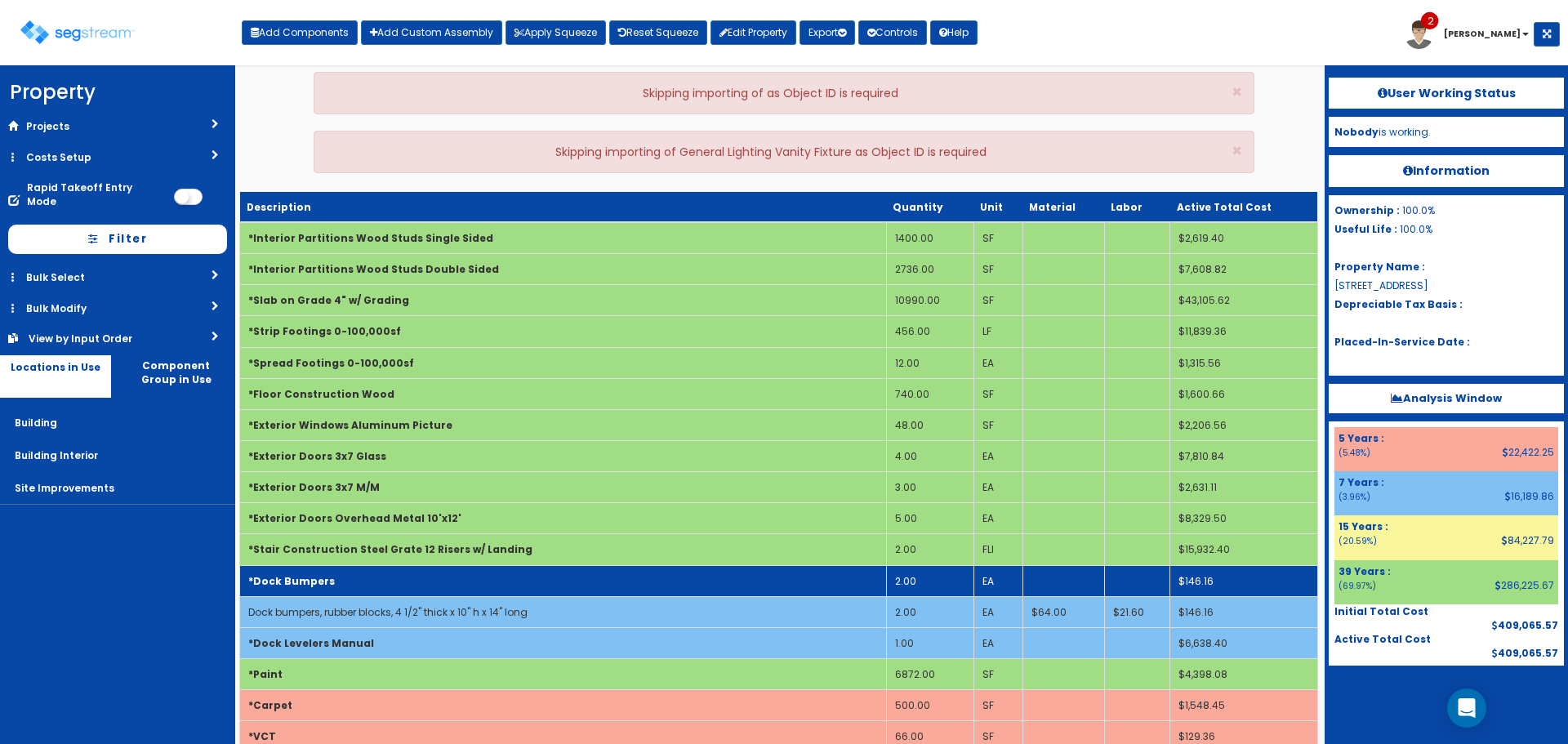
click at [598, 580] on td "*Dock Bumpers" at bounding box center [563, 580] width 647 height 31
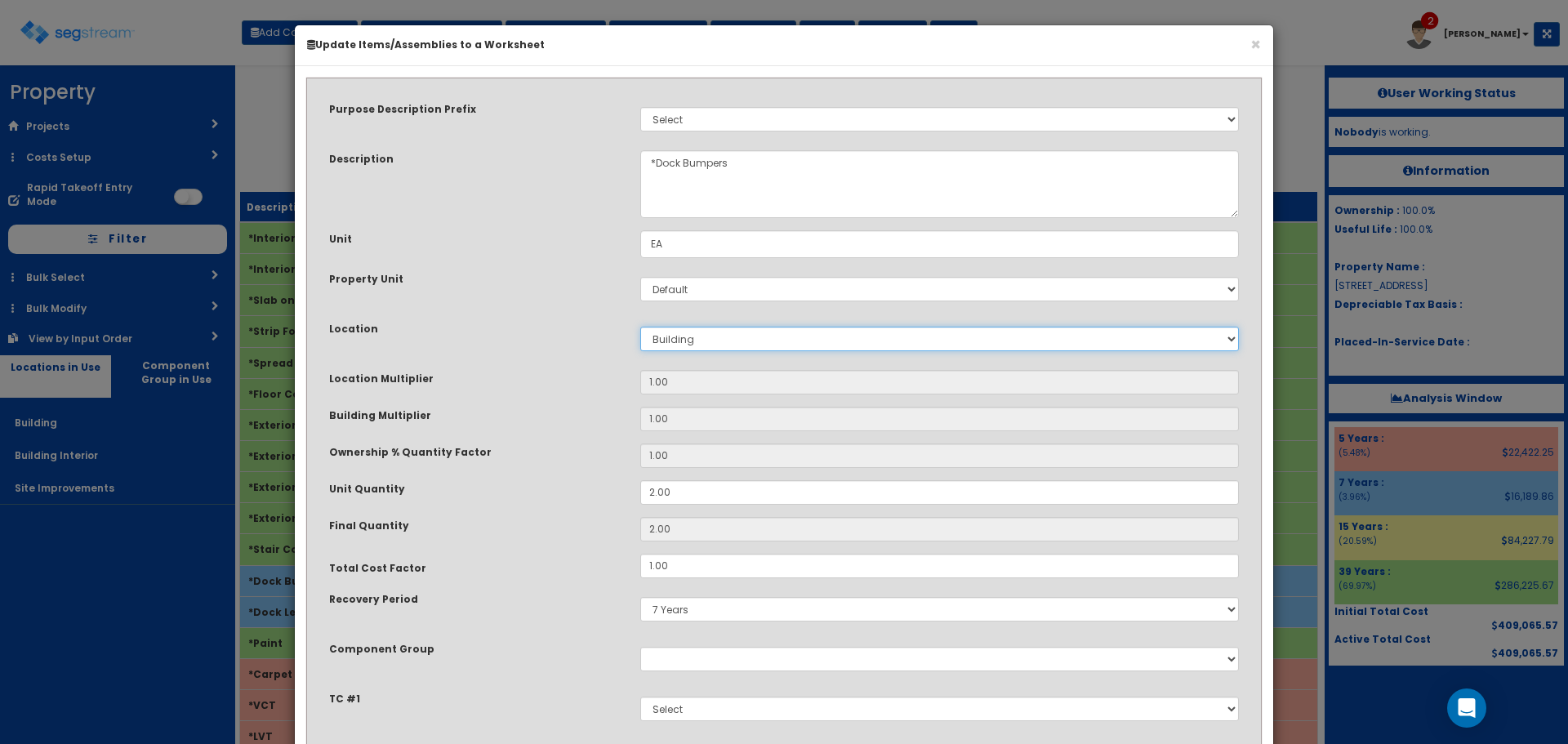
click at [687, 338] on select "Select Building Building Interior Site Improvements Add New Location" at bounding box center [939, 338] width 599 height 24
select select "27"
click at [640, 326] on select "Select Building Building Interior Site Improvements Add New Location" at bounding box center [939, 338] width 599 height 24
type input "1"
type input "2"
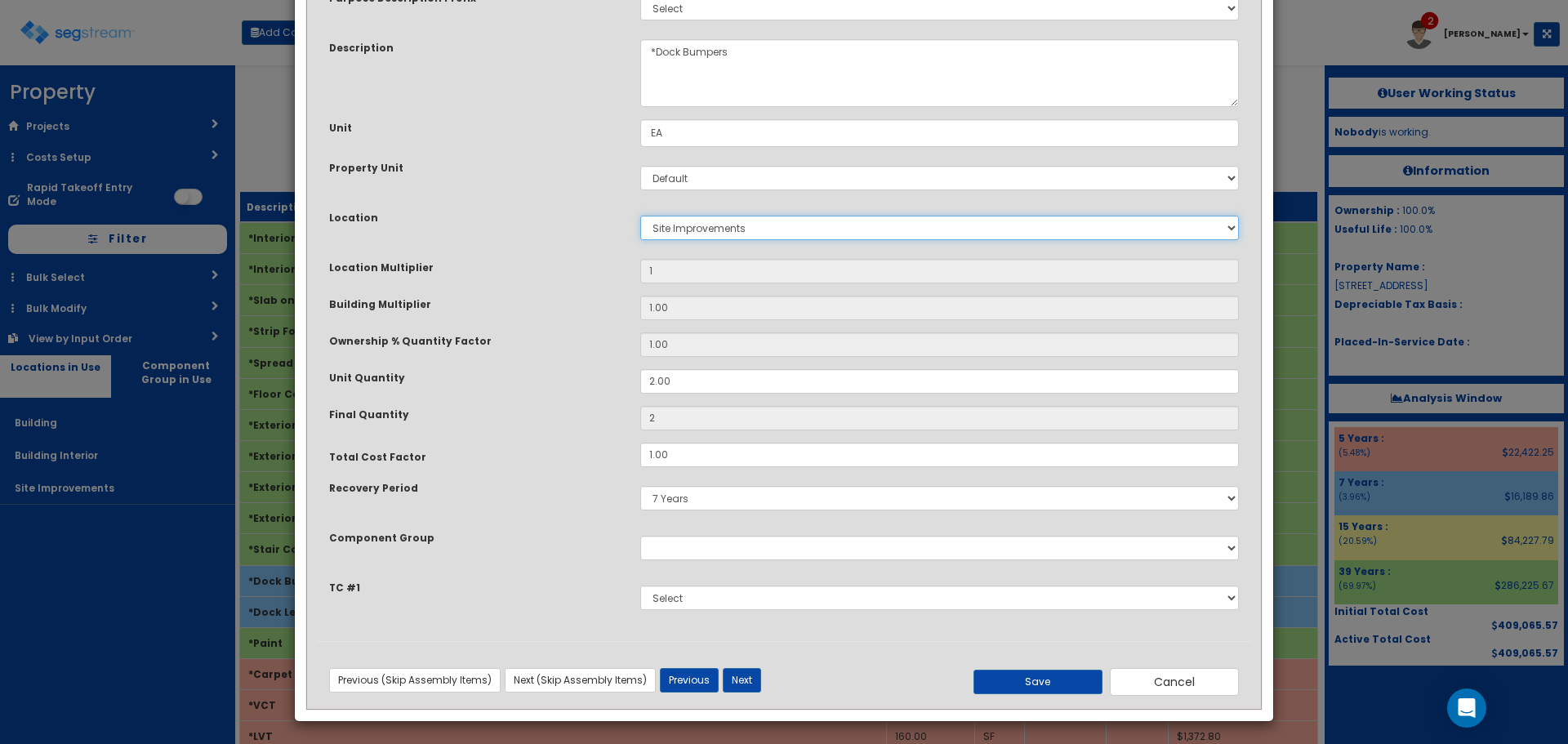
scroll to position [114, 0]
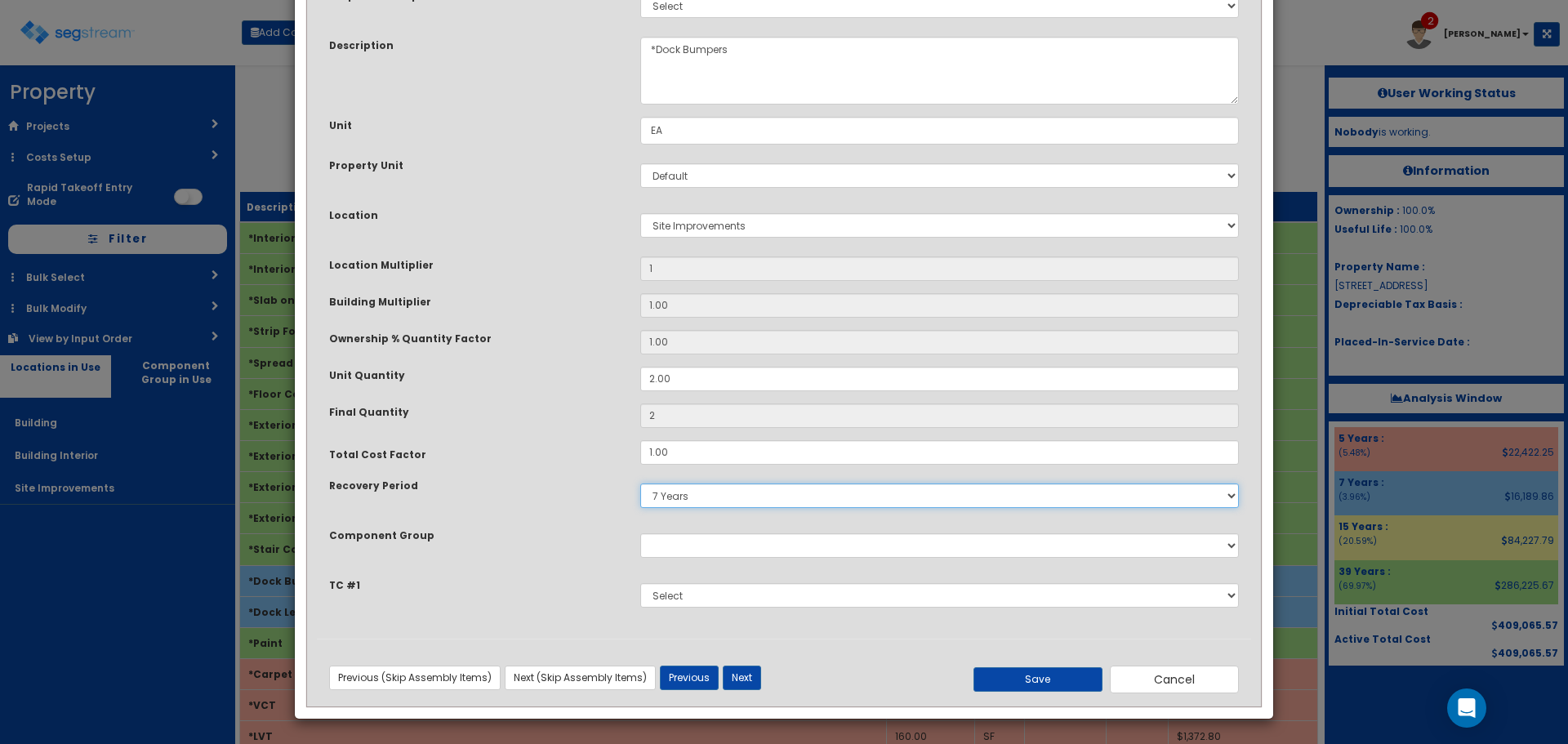
click at [678, 504] on select "5 Years 7 Years 9 Years 10 Years 15 Years 15 Year QLI 15 Year QRP 15 Year QIP 2…" at bounding box center [939, 495] width 599 height 24
select select "15Y"
click at [640, 483] on select "5 Years 7 Years 9 Years 10 Years 15 Years 15 Year QLI 15 Year QRP 15 Year QIP 2…" at bounding box center [939, 495] width 599 height 24
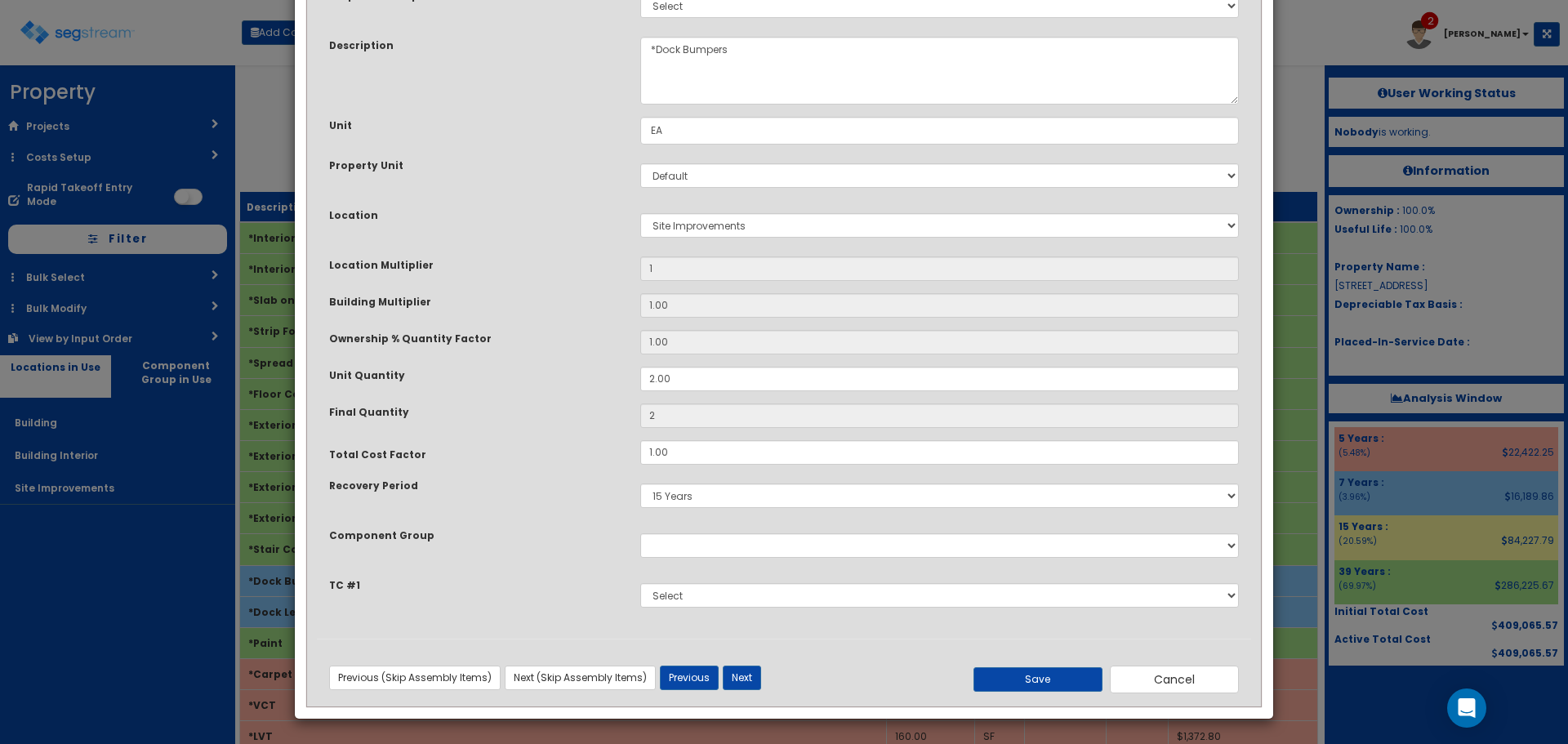
click at [580, 462] on div "Total Cost Factor 1.00" at bounding box center [784, 452] width 935 height 24
click at [1039, 680] on button "Save" at bounding box center [1038, 679] width 129 height 24
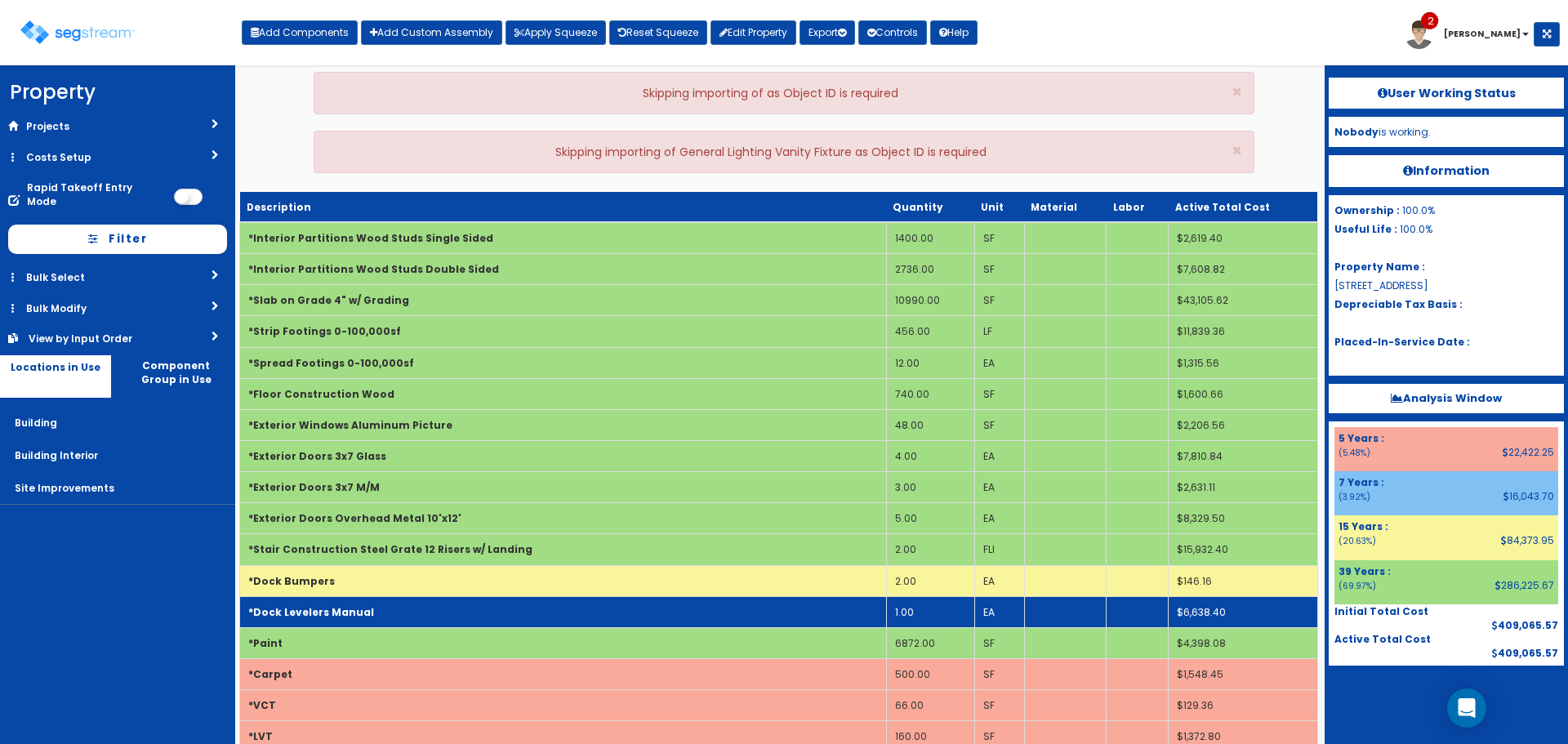
click at [470, 612] on td "*Dock Levelers Manual" at bounding box center [563, 611] width 647 height 31
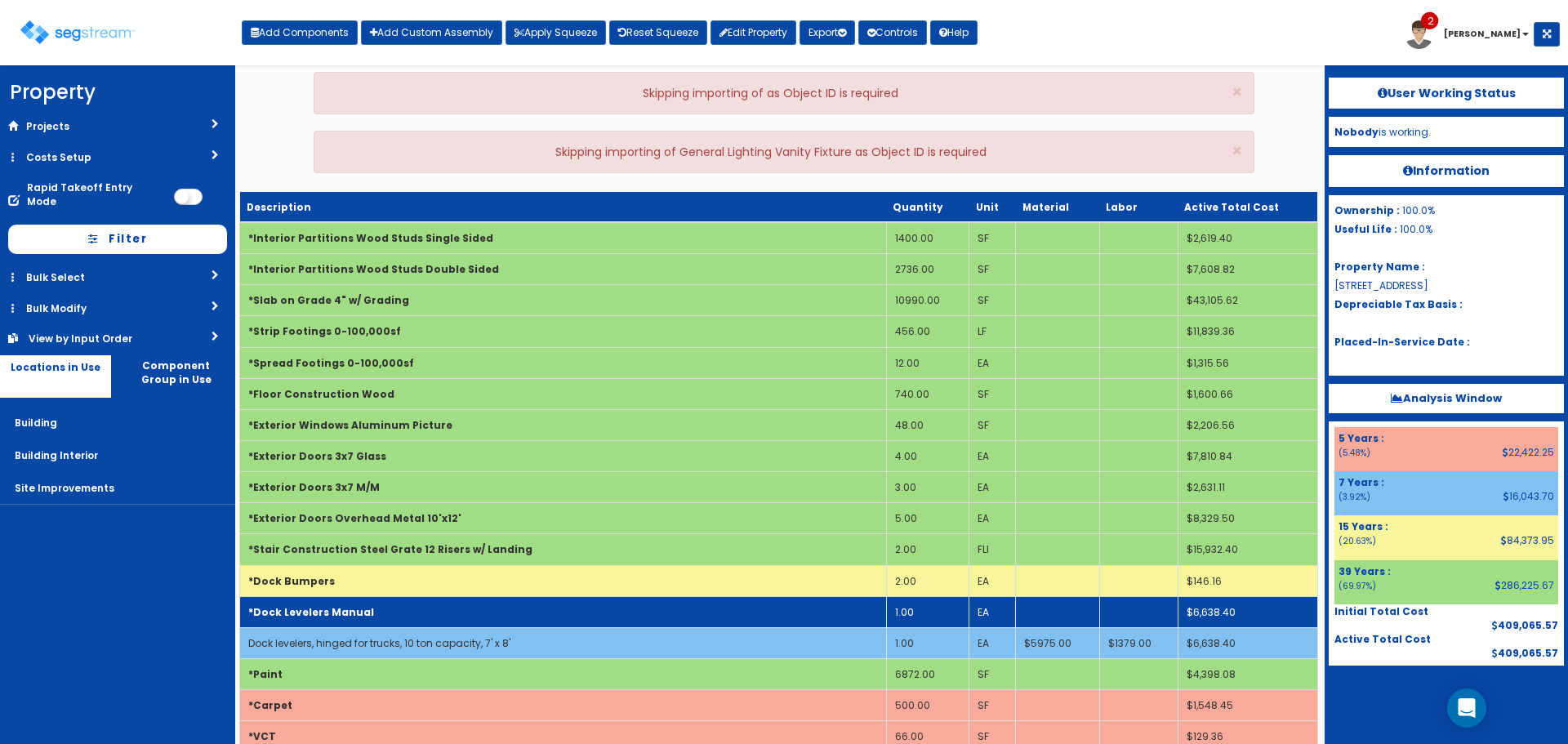
click at [470, 612] on td "*Dock Levelers Manual" at bounding box center [563, 611] width 647 height 31
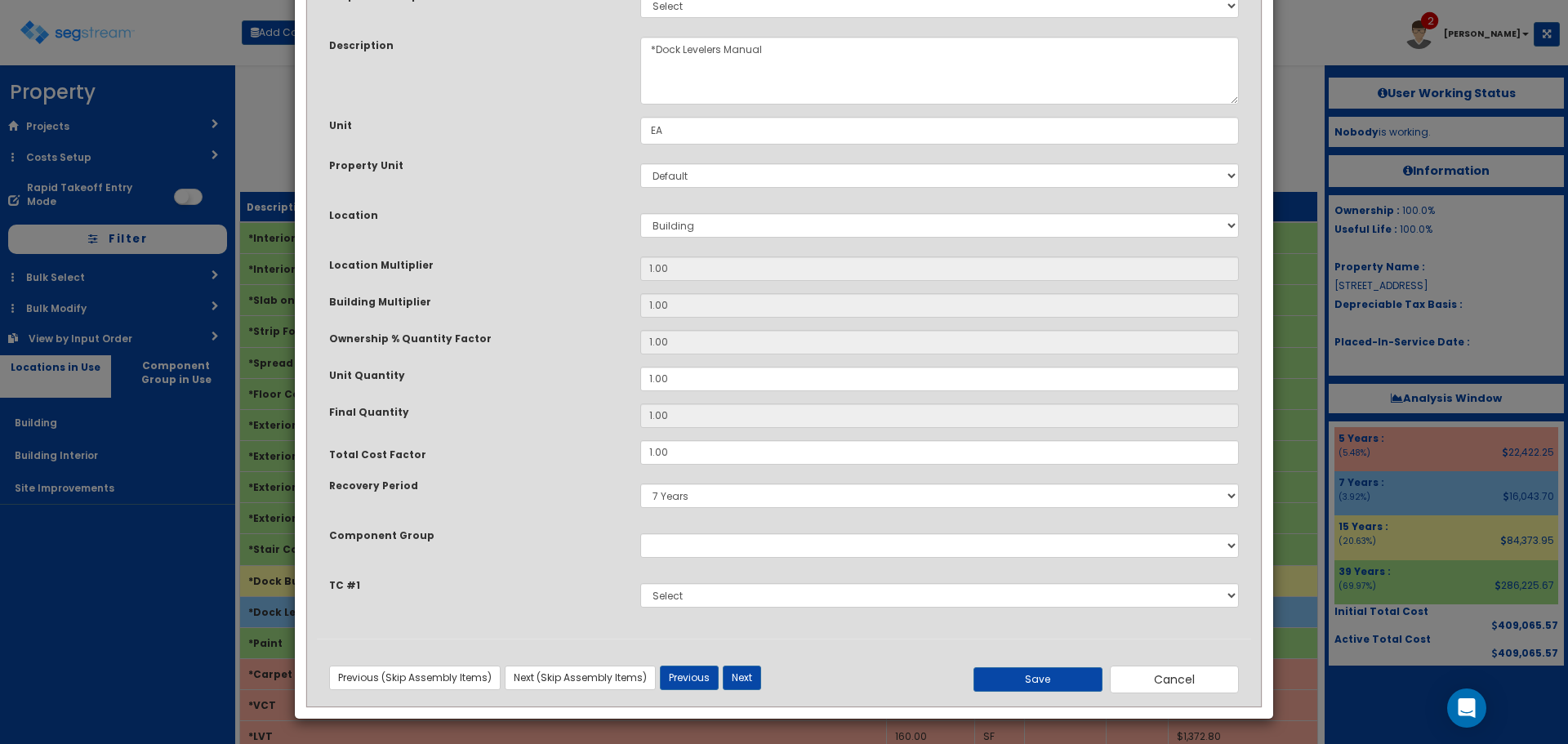
scroll to position [0, 0]
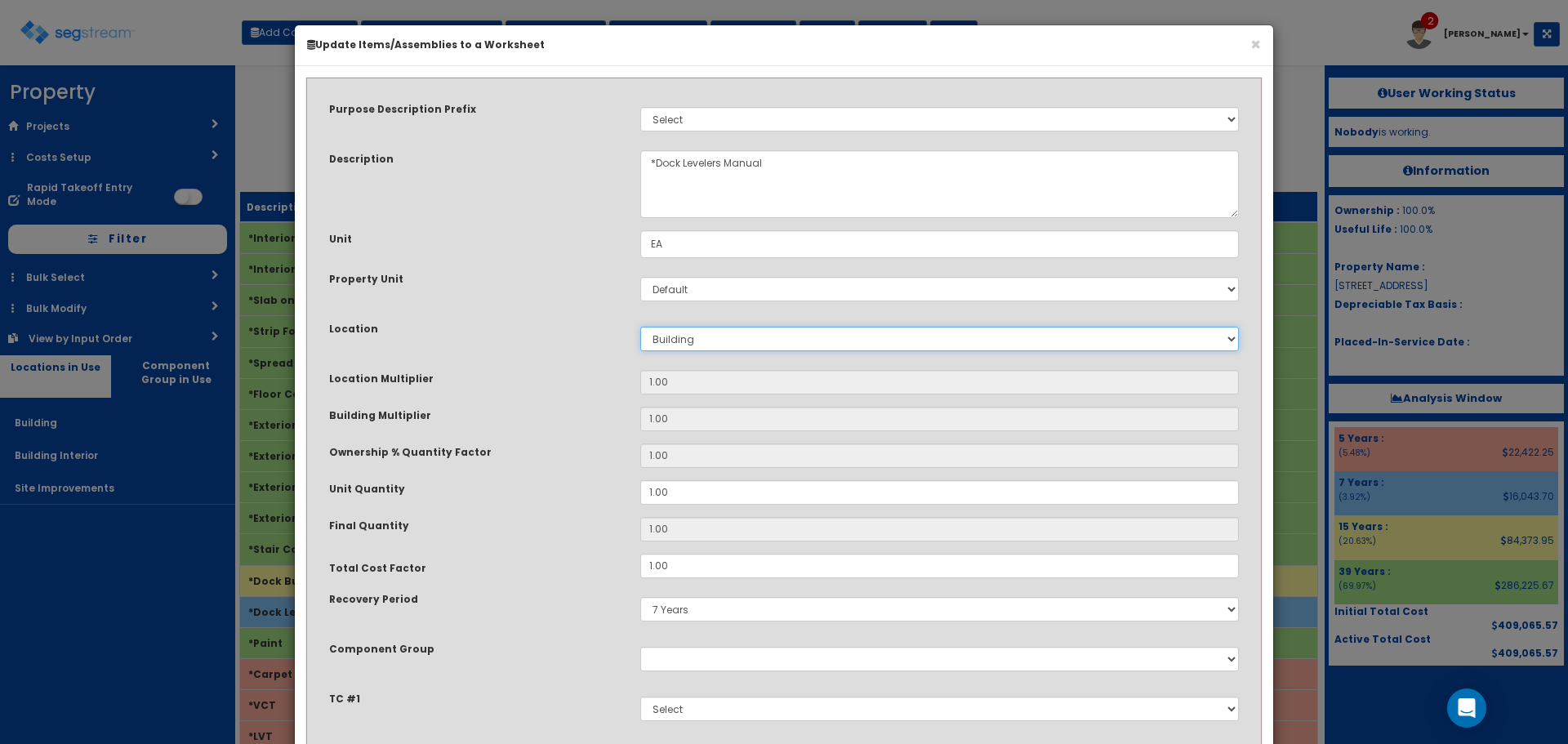
click at [722, 337] on select "Select Building Building Interior Site Improvements Add New Location" at bounding box center [939, 338] width 599 height 24
select select "27"
click at [640, 326] on select "Select Building Building Interior Site Improvements Add New Location" at bounding box center [939, 338] width 599 height 24
type input "1"
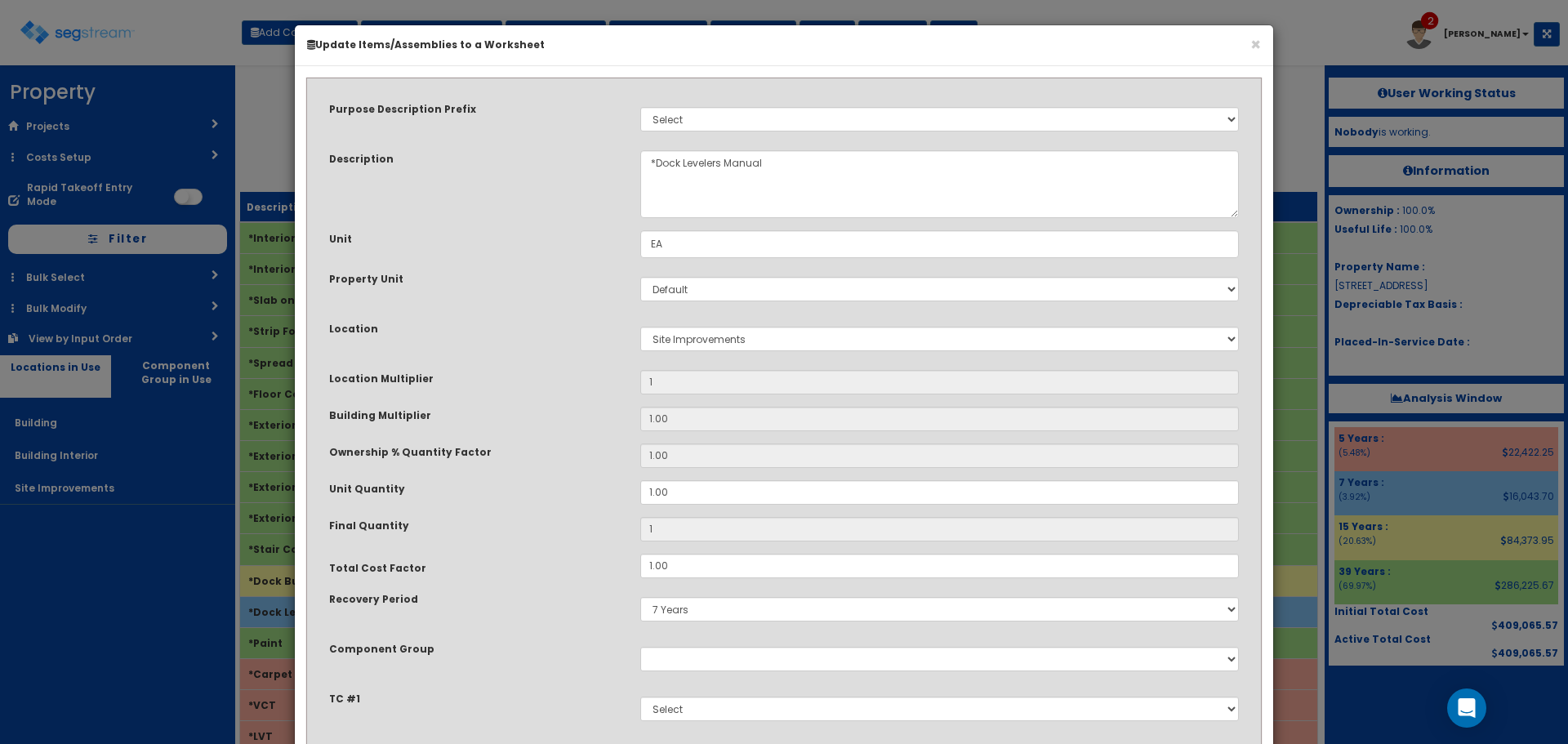
click at [545, 402] on div "Purpose Description Prefix Select Stair Construction, A/V System A/V System Equ…" at bounding box center [784, 419] width 935 height 664
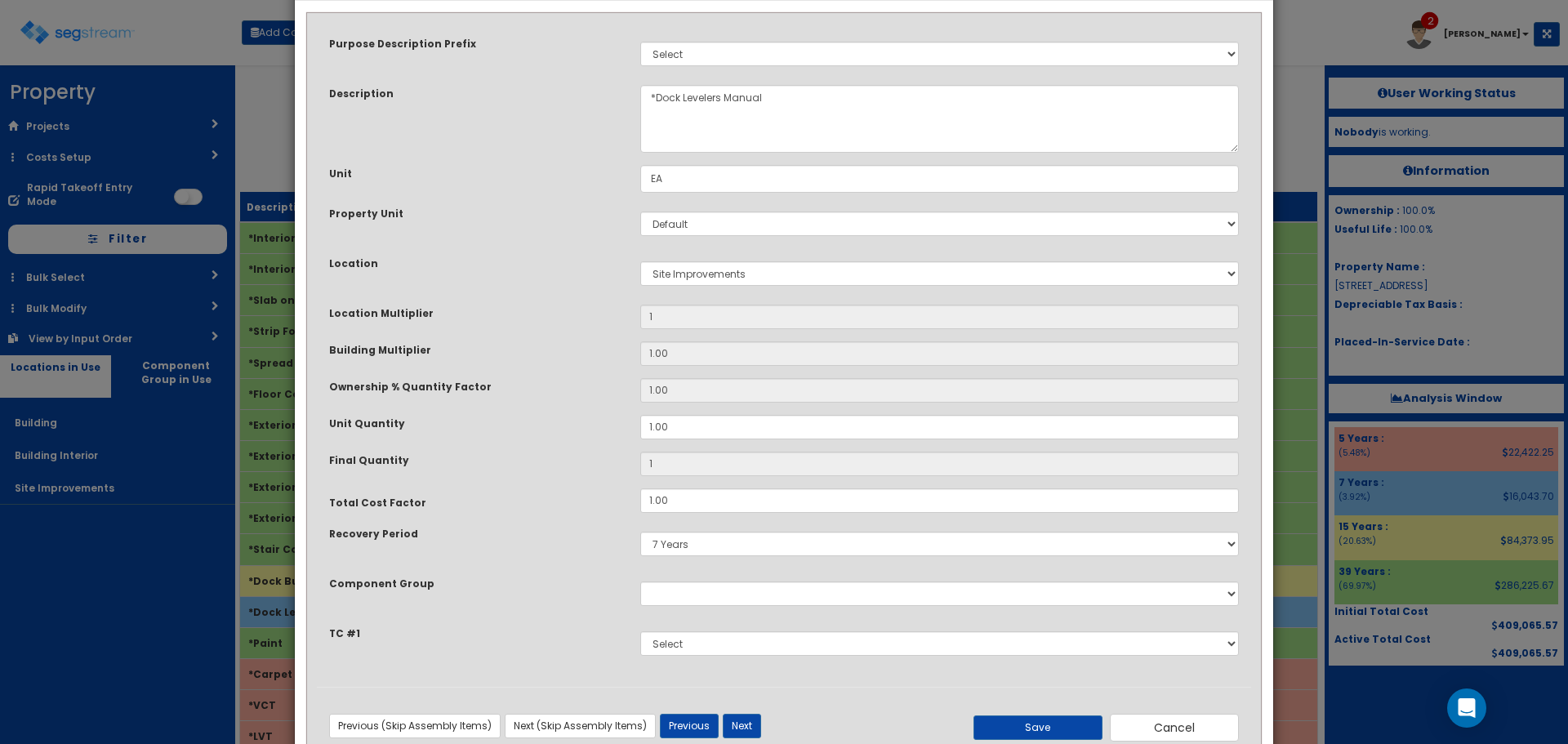
scroll to position [114, 0]
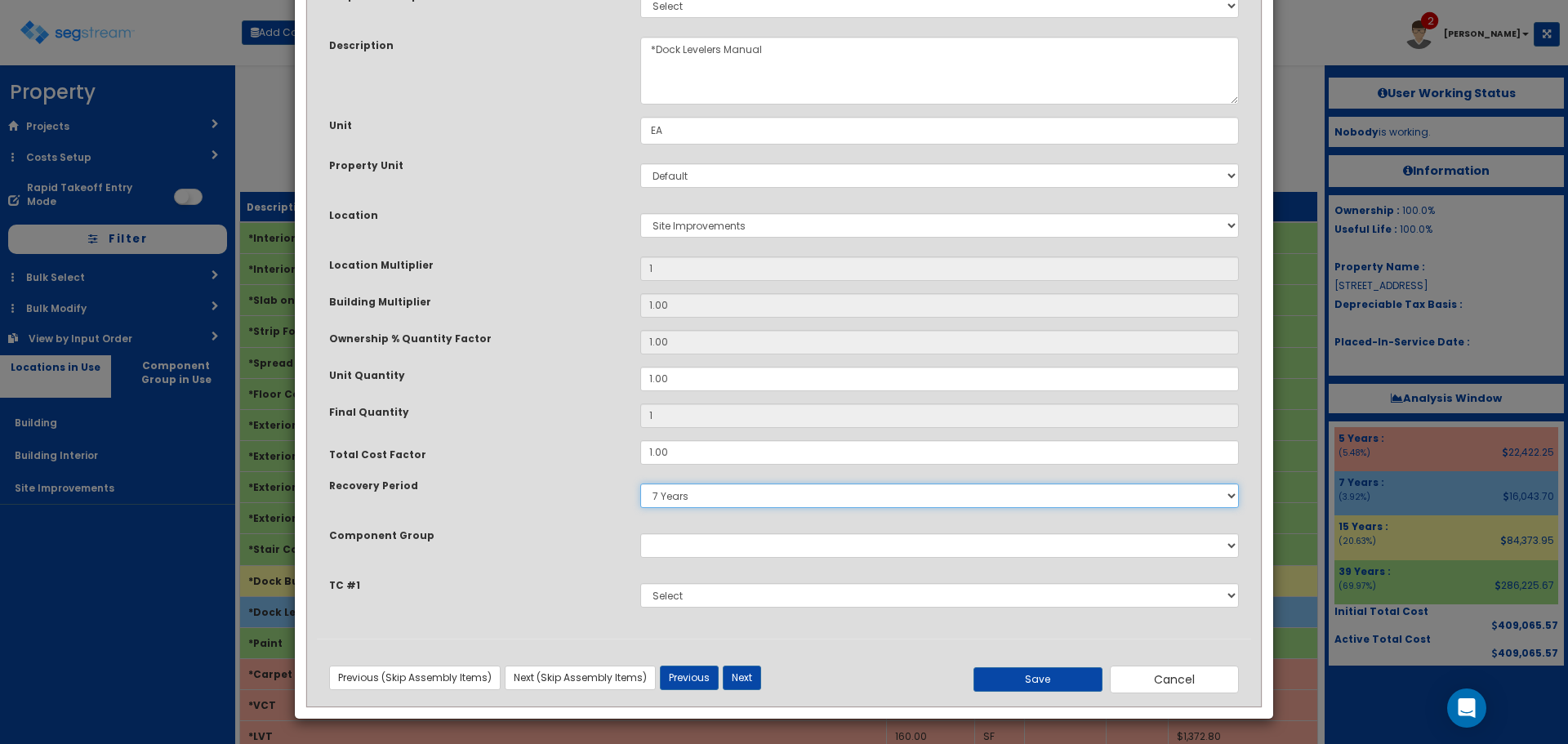
click at [669, 502] on select "5 Years 7 Years 9 Years 10 Years 15 Years 15 Year QLI 15 Year QRP 15 Year QIP 2…" at bounding box center [939, 495] width 599 height 24
select select "15Y"
click at [640, 483] on select "5 Years 7 Years 9 Years 10 Years 15 Years 15 Year QLI 15 Year QRP 15 Year QIP 2…" at bounding box center [939, 495] width 599 height 24
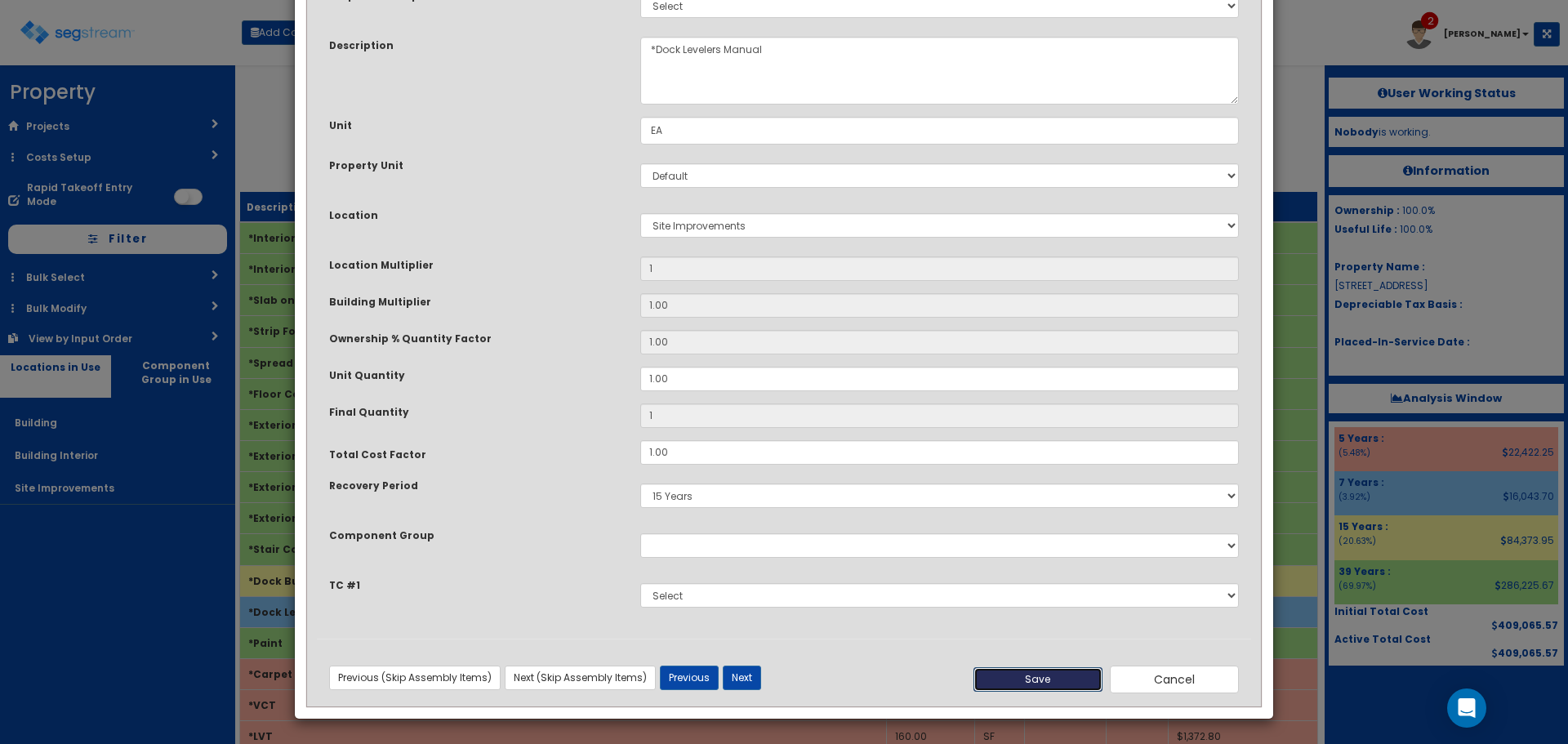
click at [1025, 674] on button "Save" at bounding box center [1038, 679] width 129 height 24
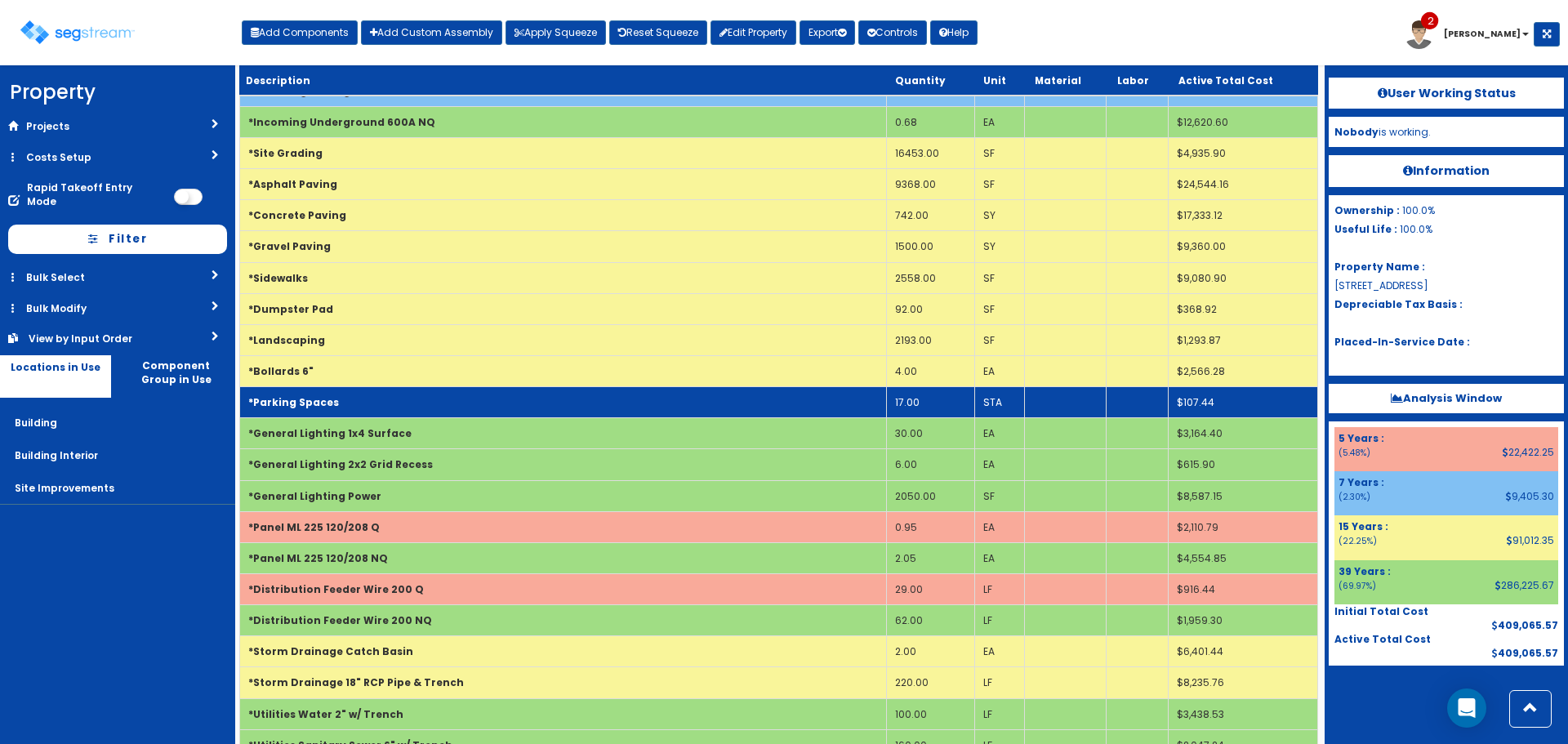
scroll to position [1714, 0]
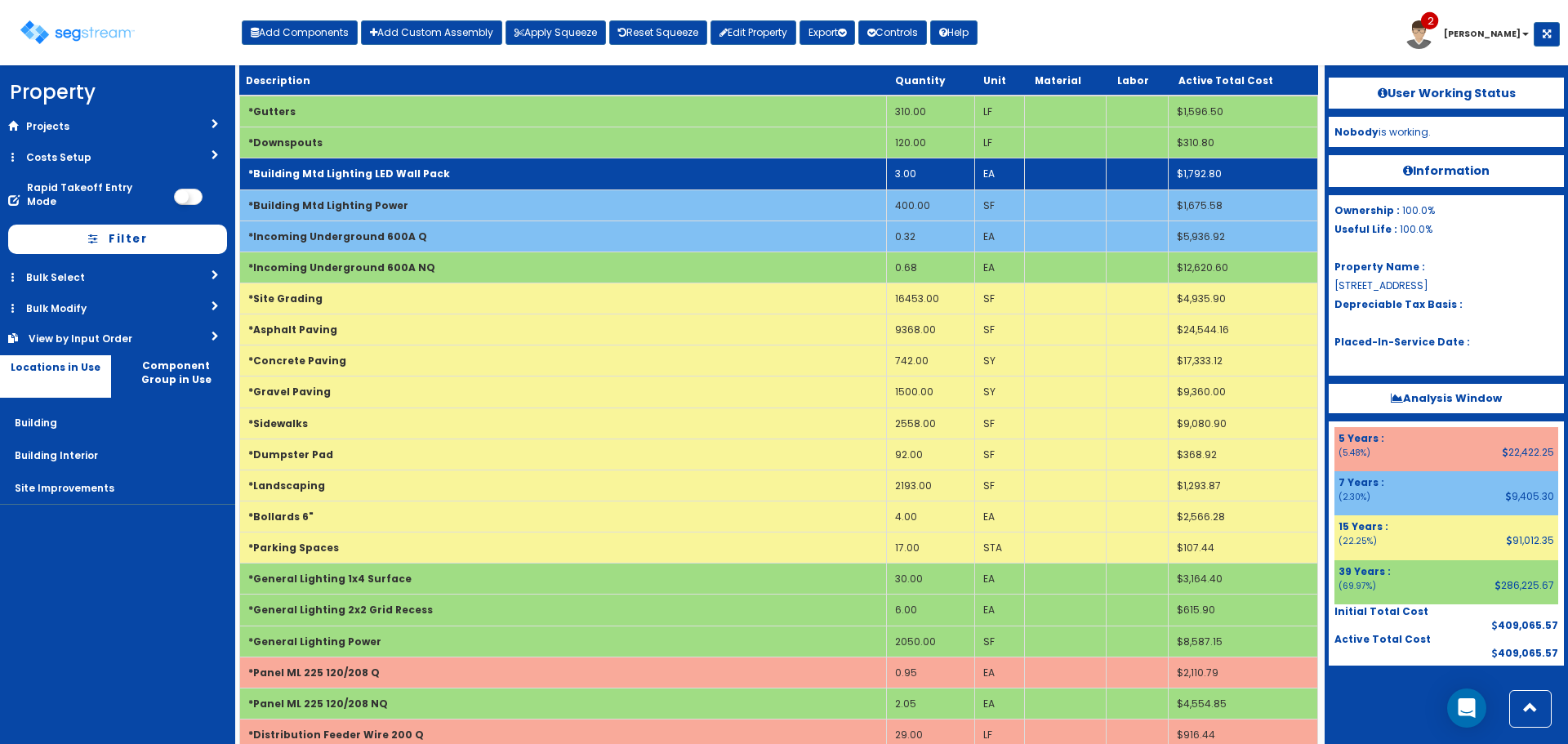
click at [458, 182] on td "*Building Mtd Lighting LED Wall Pack" at bounding box center [563, 174] width 647 height 31
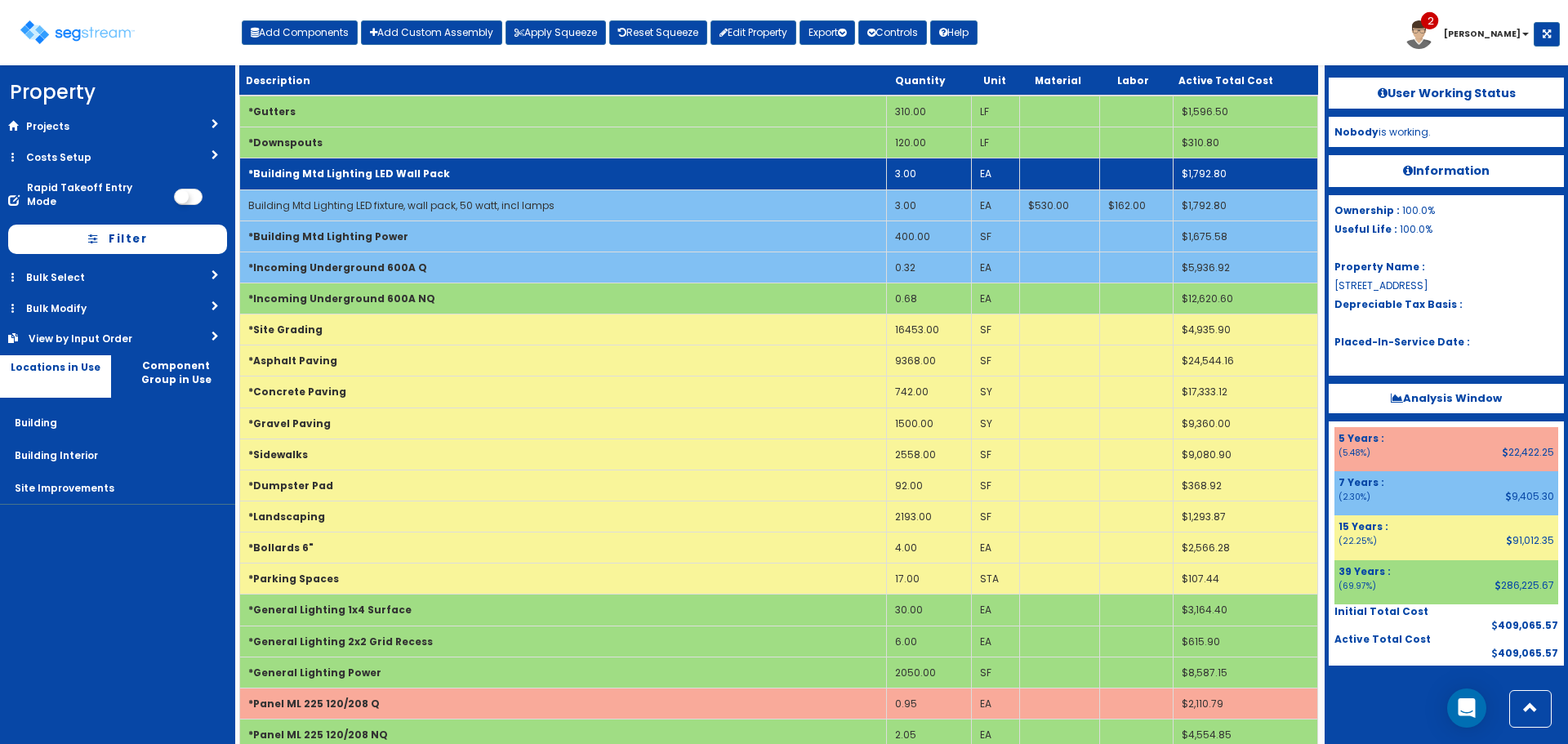
click at [458, 182] on td "*Building Mtd Lighting LED Wall Pack" at bounding box center [563, 174] width 647 height 31
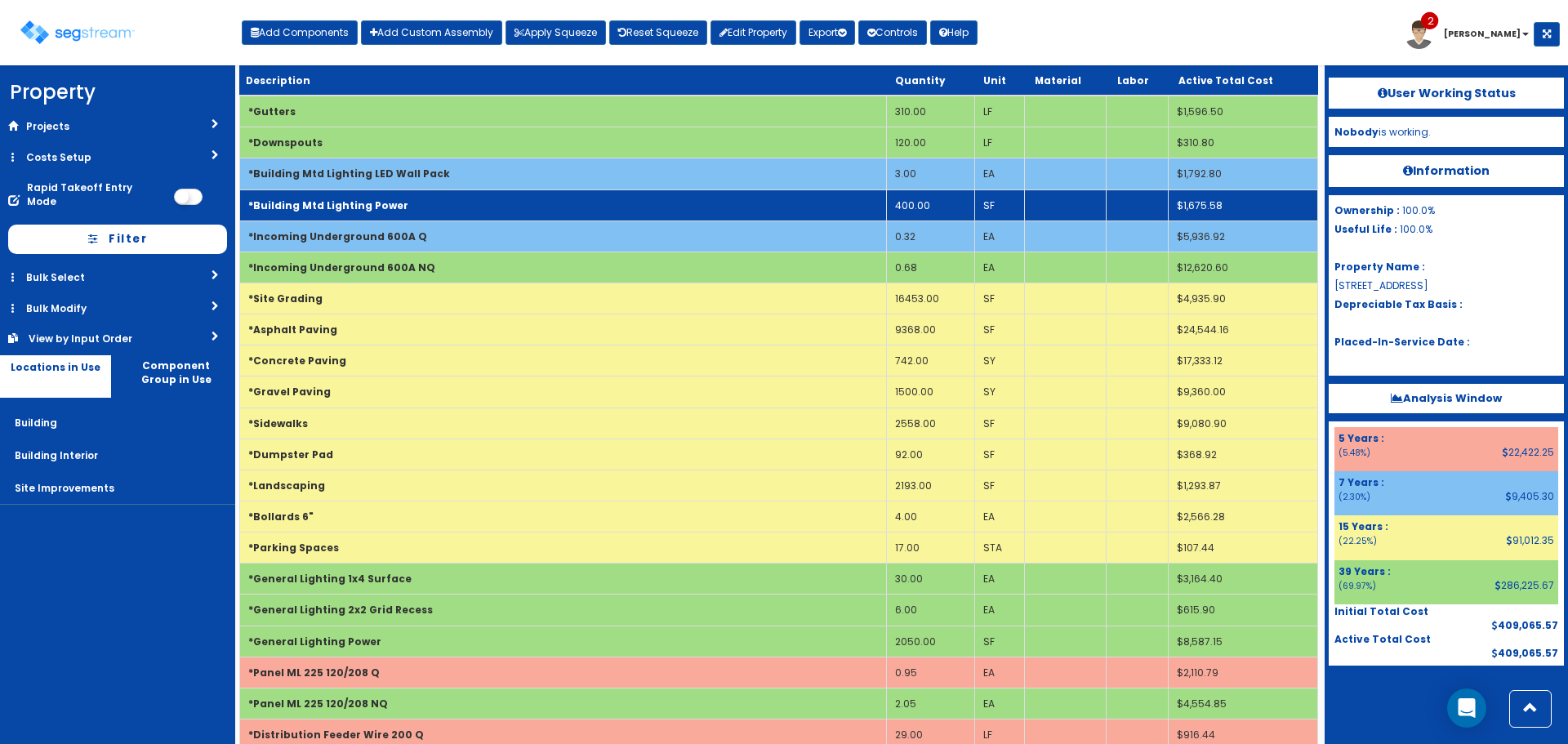
scroll to position [0, 0]
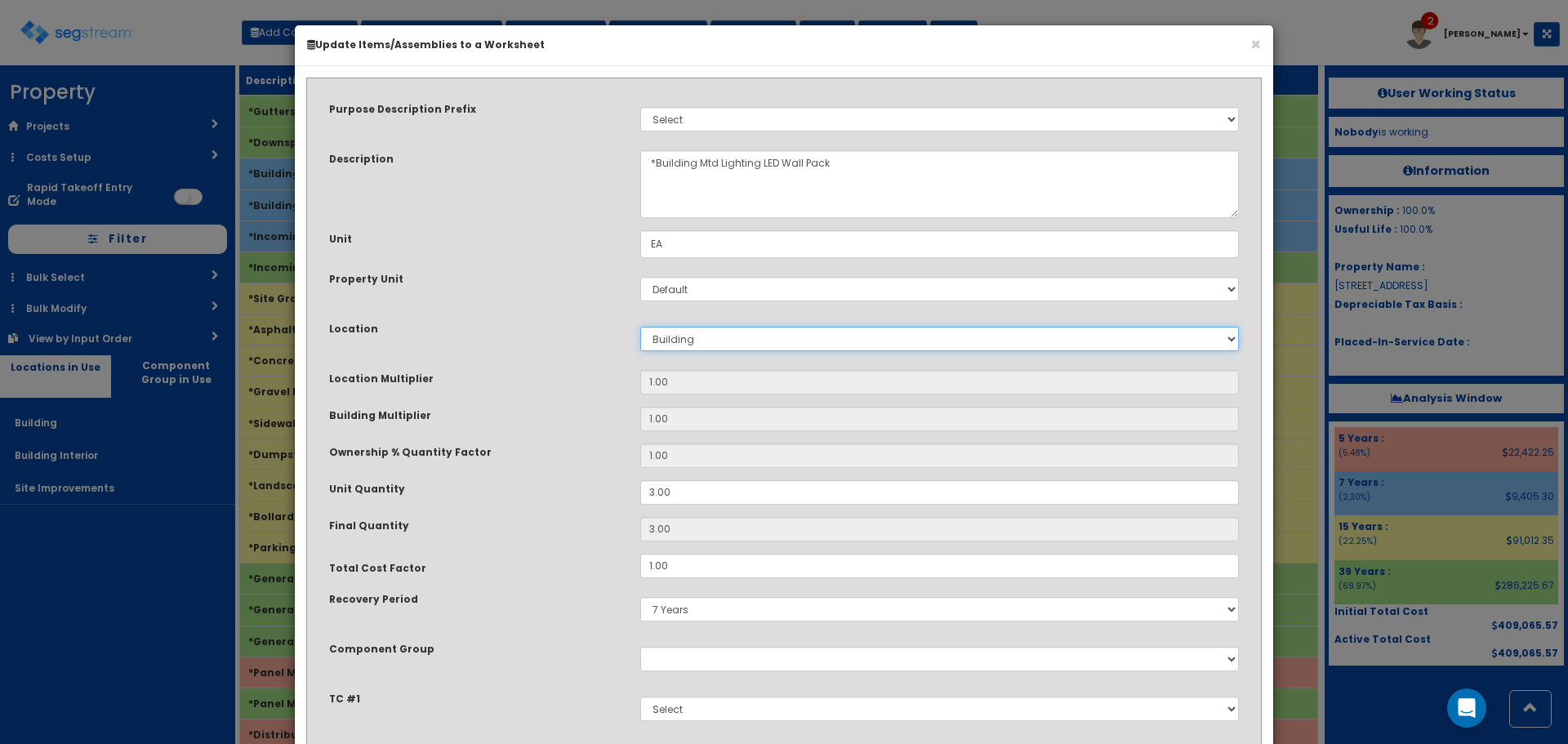
click at [694, 338] on select "Select Building Building Interior Site Improvements Add New Location" at bounding box center [939, 338] width 599 height 24
click at [578, 356] on div "Location Select Building Building Interior Site Improvements Add New Location" at bounding box center [784, 339] width 935 height 38
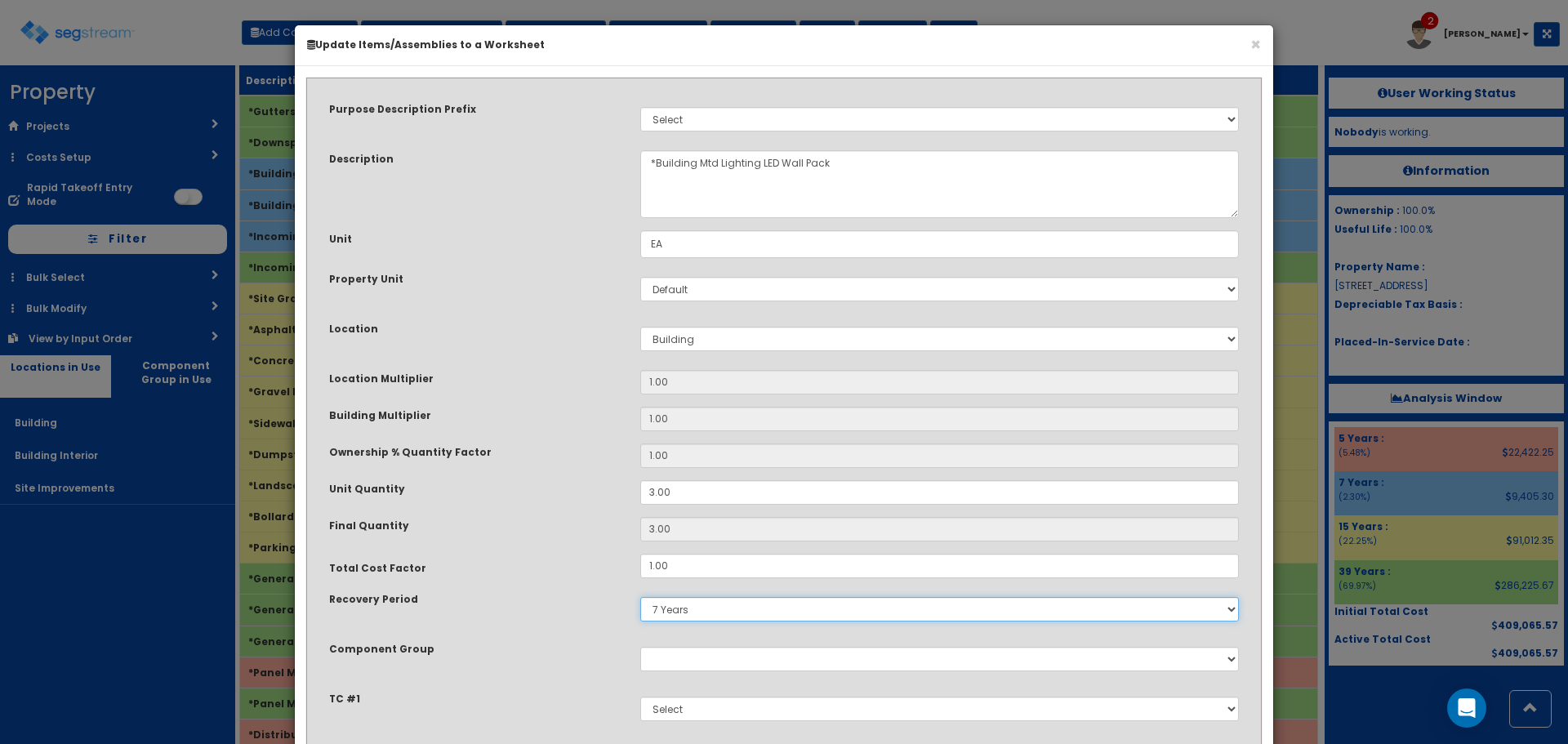
click at [695, 598] on select "5 Years 7 Years 9 Years 10 Years 15 Years 15 Year QLI 15 Year QRP 15 Year QIP 2…" at bounding box center [939, 609] width 599 height 24
select select "5Y"
click at [640, 597] on select "5 Years 7 Years 9 Years 10 Years 15 Years 15 Year QLI 15 Year QRP 15 Year QIP 2…" at bounding box center [939, 609] width 599 height 24
click at [589, 450] on div "Ownership % Quantity Factor" at bounding box center [472, 454] width 311 height 21
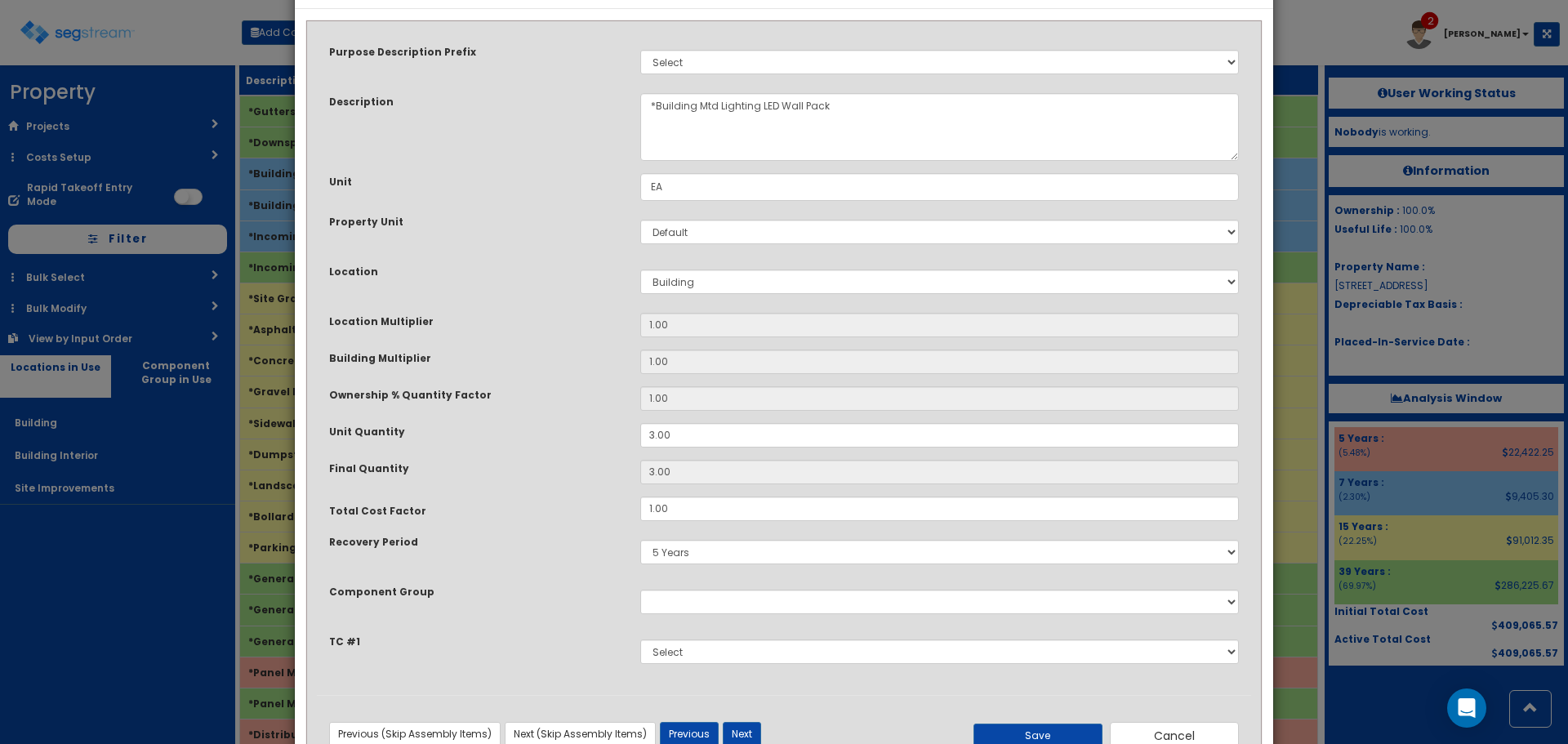
scroll to position [114, 0]
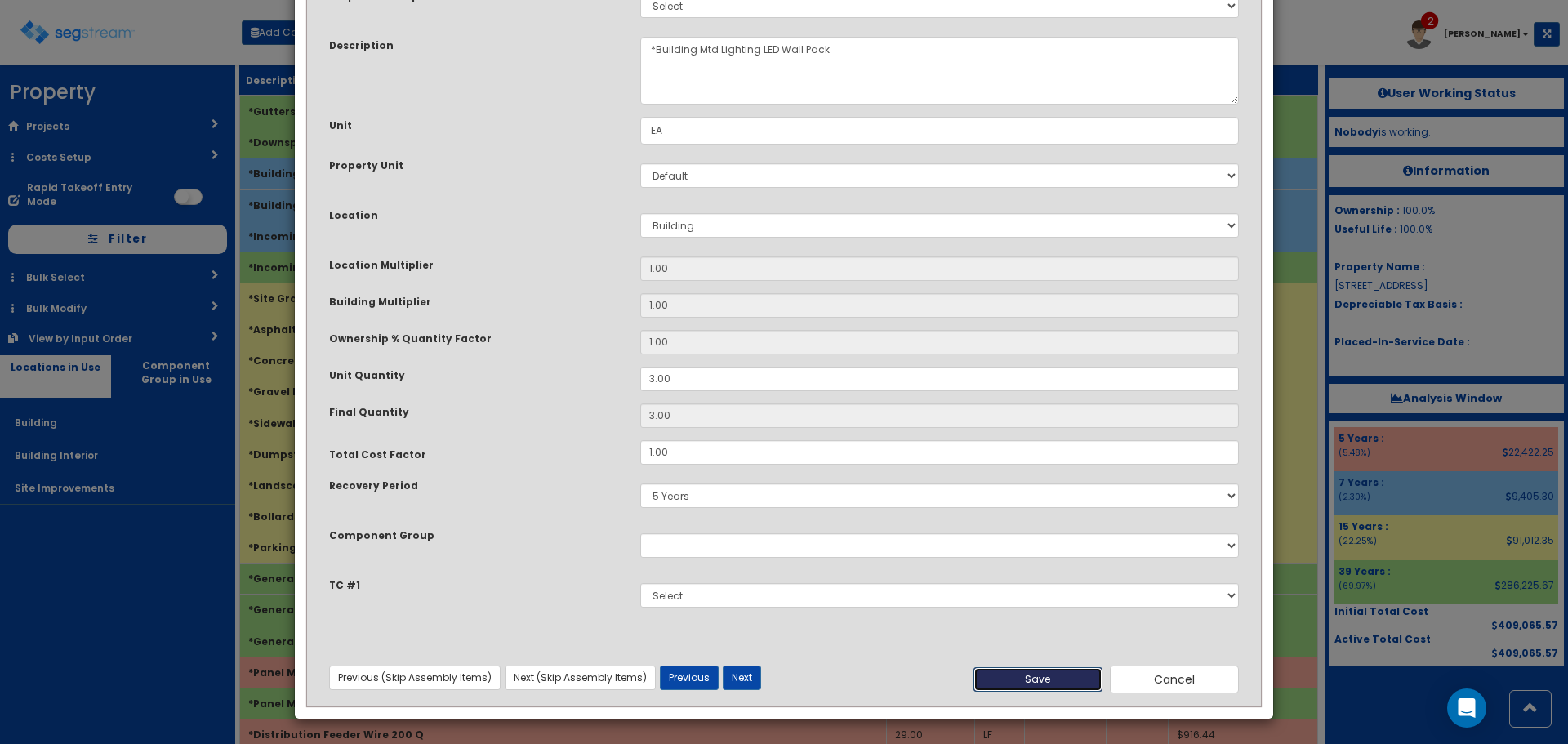
click at [1029, 673] on button "Save" at bounding box center [1038, 679] width 129 height 24
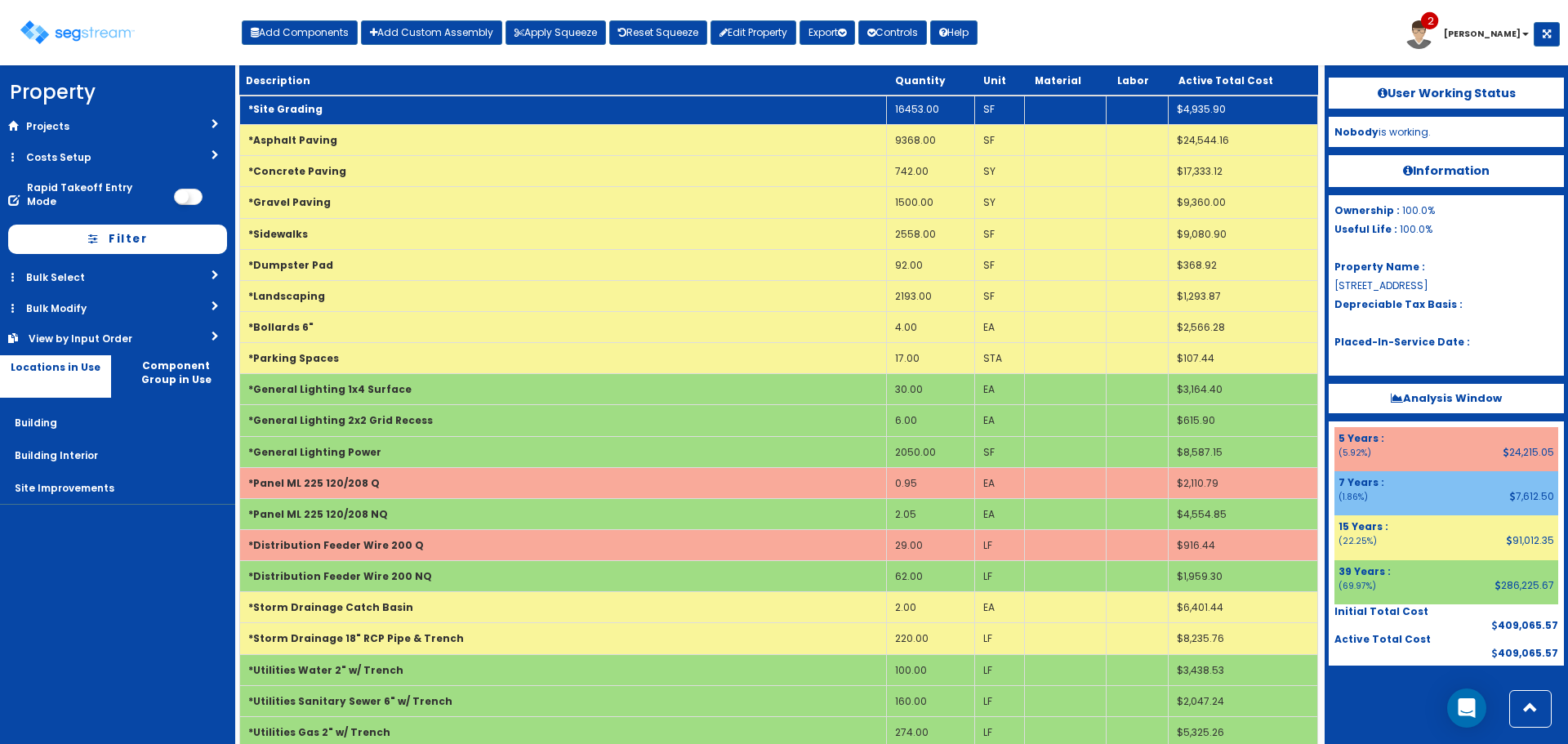
scroll to position [1621, 0]
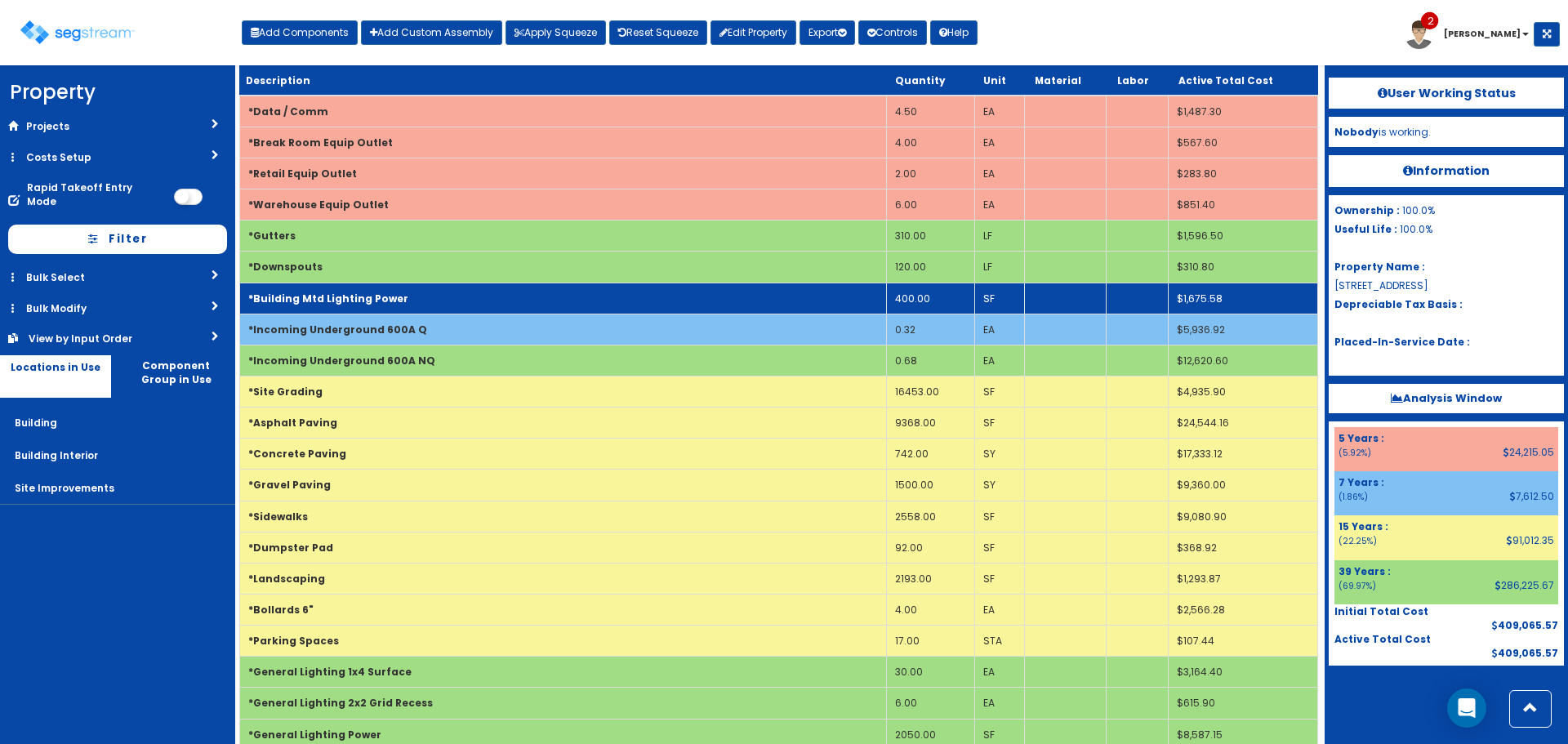
click at [394, 301] on td "*Building Mtd Lighting Power" at bounding box center [563, 298] width 647 height 31
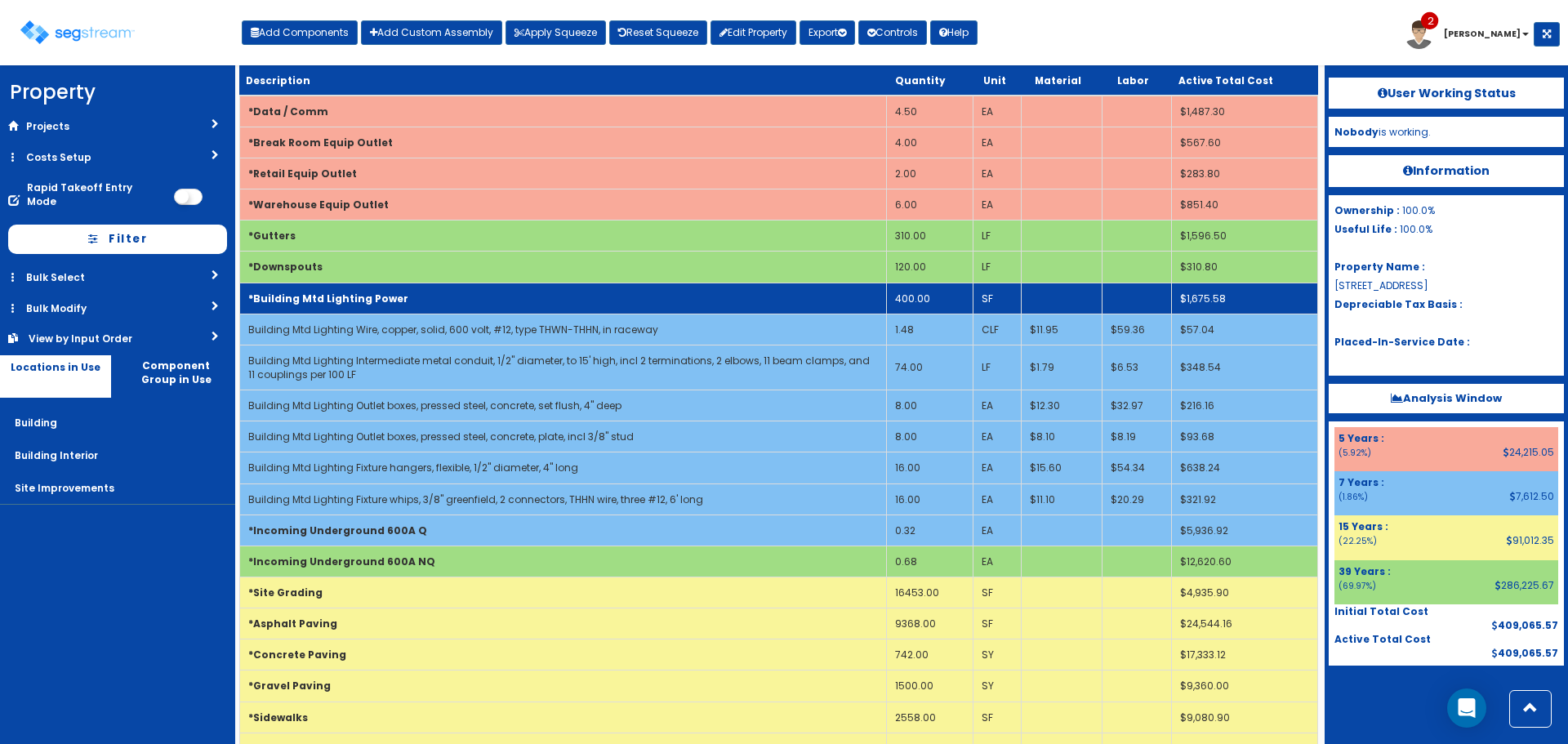
click at [394, 301] on td "*Building Mtd Lighting Power" at bounding box center [563, 298] width 647 height 31
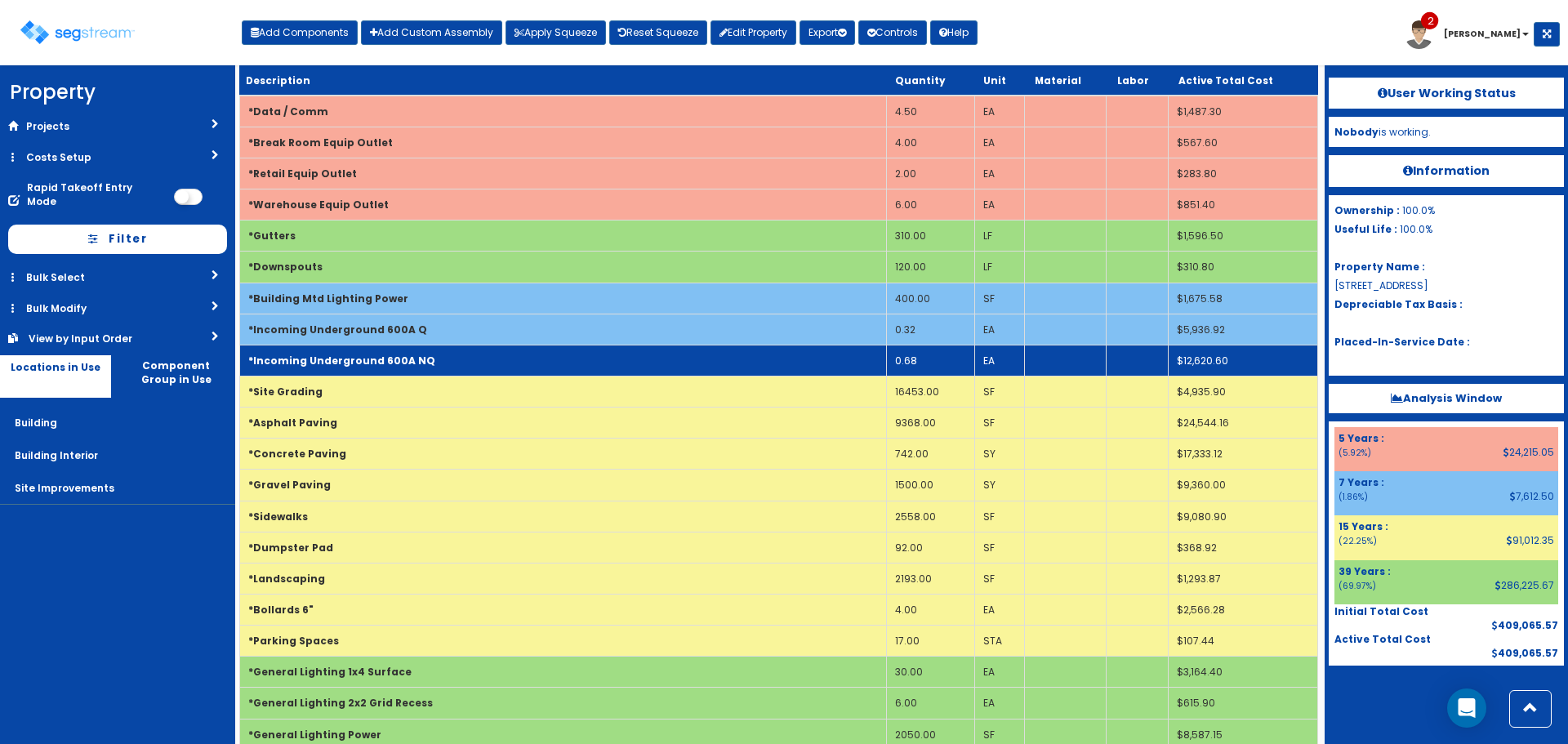
scroll to position [0, 0]
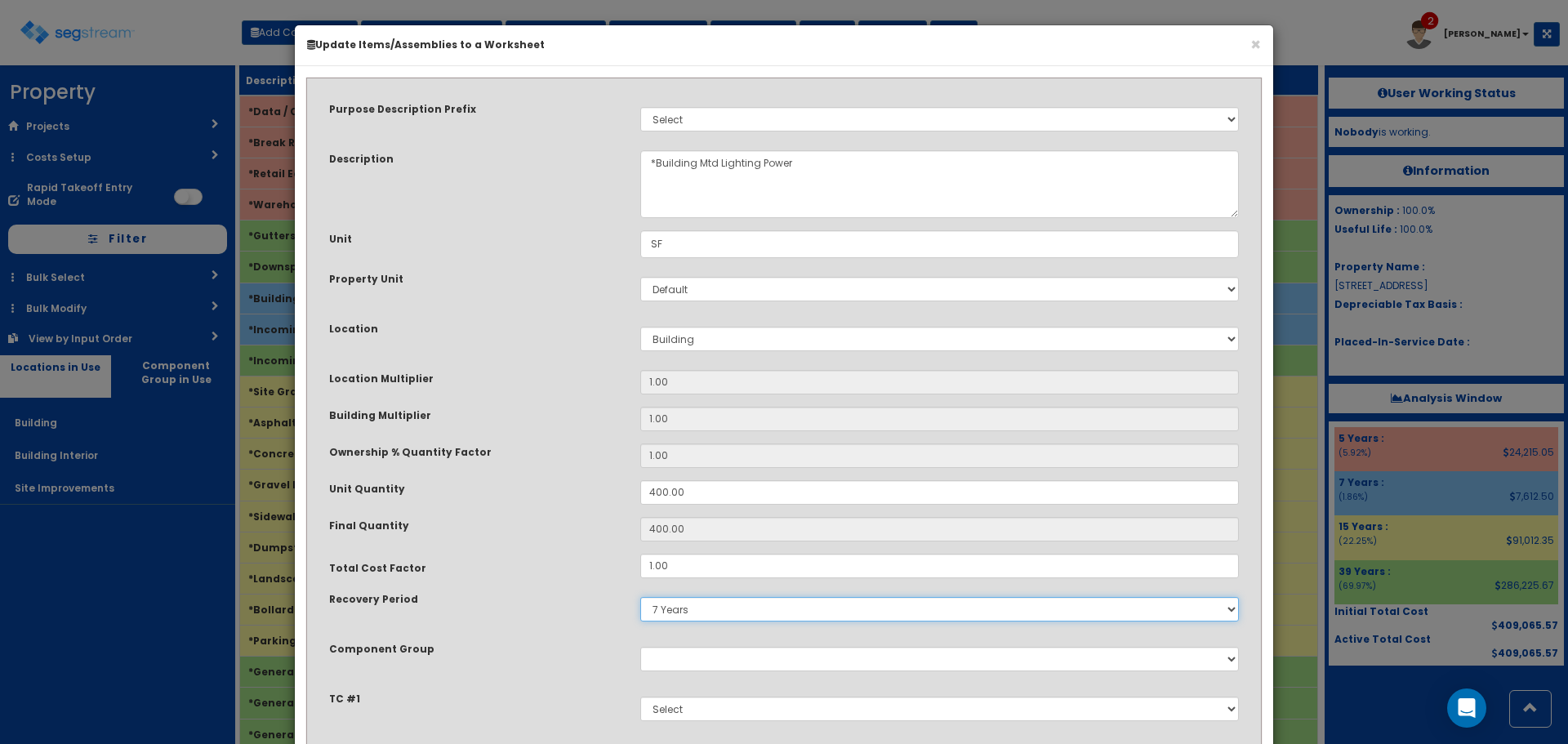
click at [708, 610] on select "5 Years 7 Years 9 Years 10 Years 15 Years 15 Year QLI 15 Year QRP 15 Year QIP 2…" at bounding box center [939, 609] width 599 height 24
select select "5Y"
click at [640, 597] on select "5 Years 7 Years 9 Years 10 Years 15 Years 15 Year QLI 15 Year QRP 15 Year QIP 2…" at bounding box center [939, 609] width 599 height 24
click at [491, 491] on div "Unit Quantity" at bounding box center [472, 491] width 311 height 21
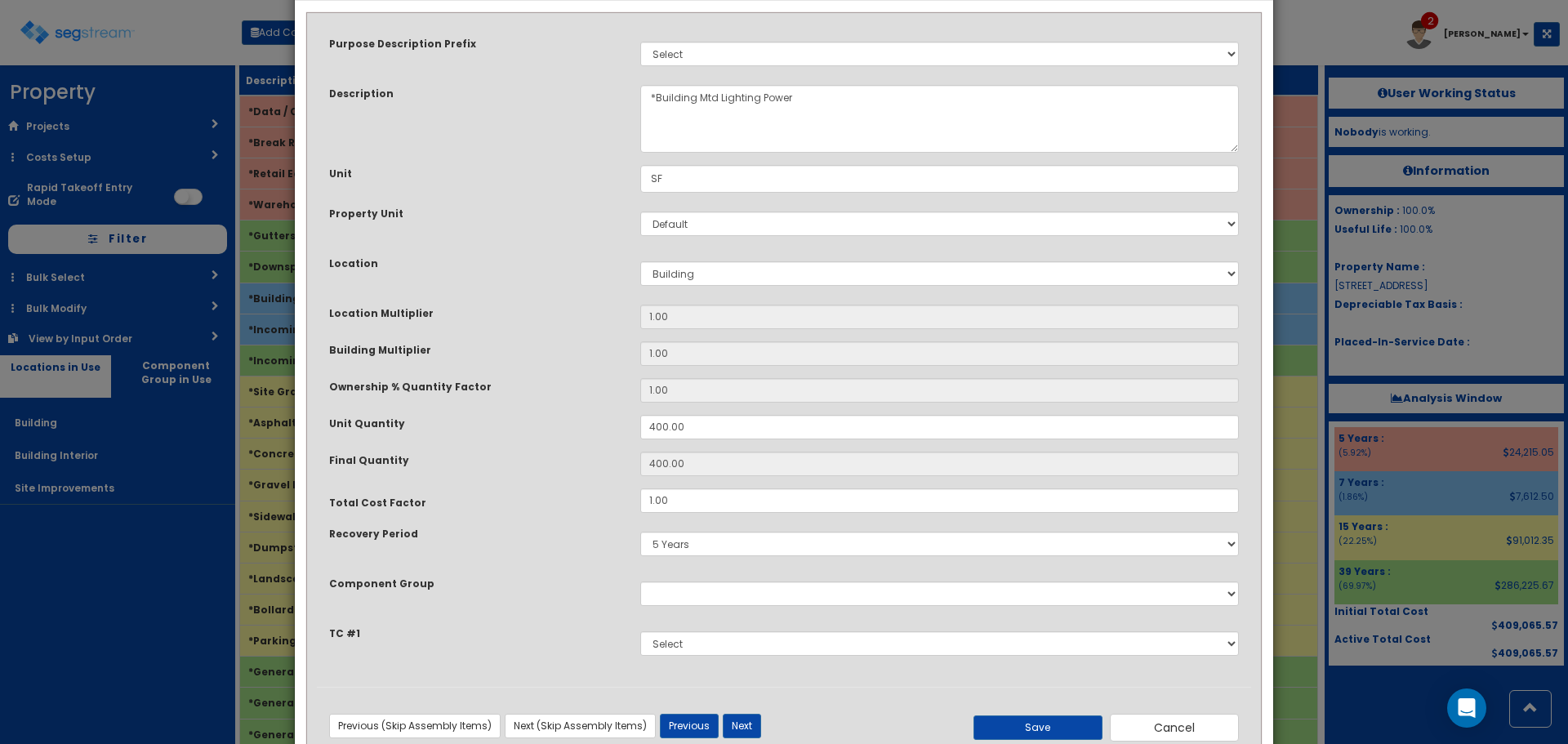
scroll to position [114, 0]
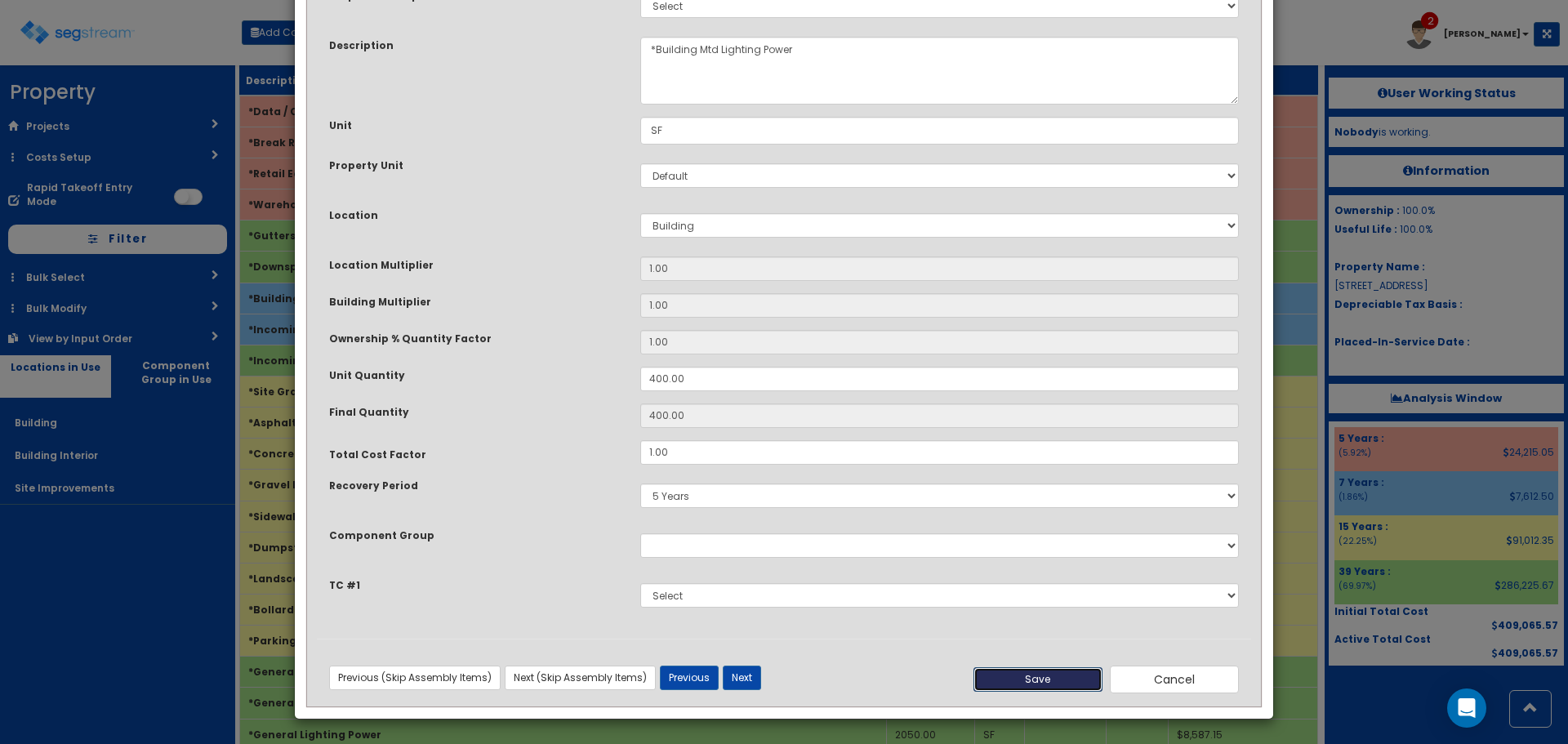
click at [1042, 688] on button "Save" at bounding box center [1038, 679] width 129 height 24
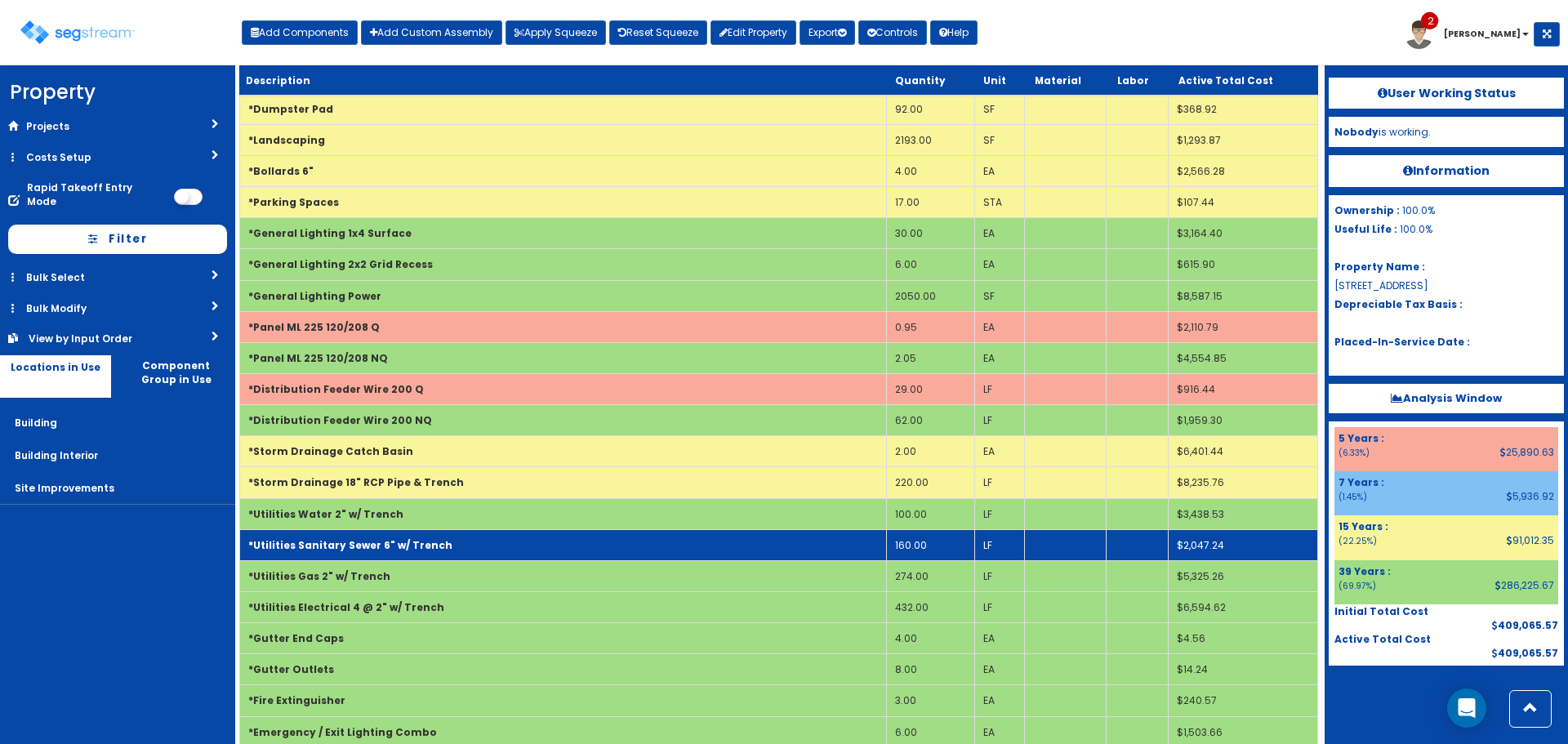
scroll to position [1652, 0]
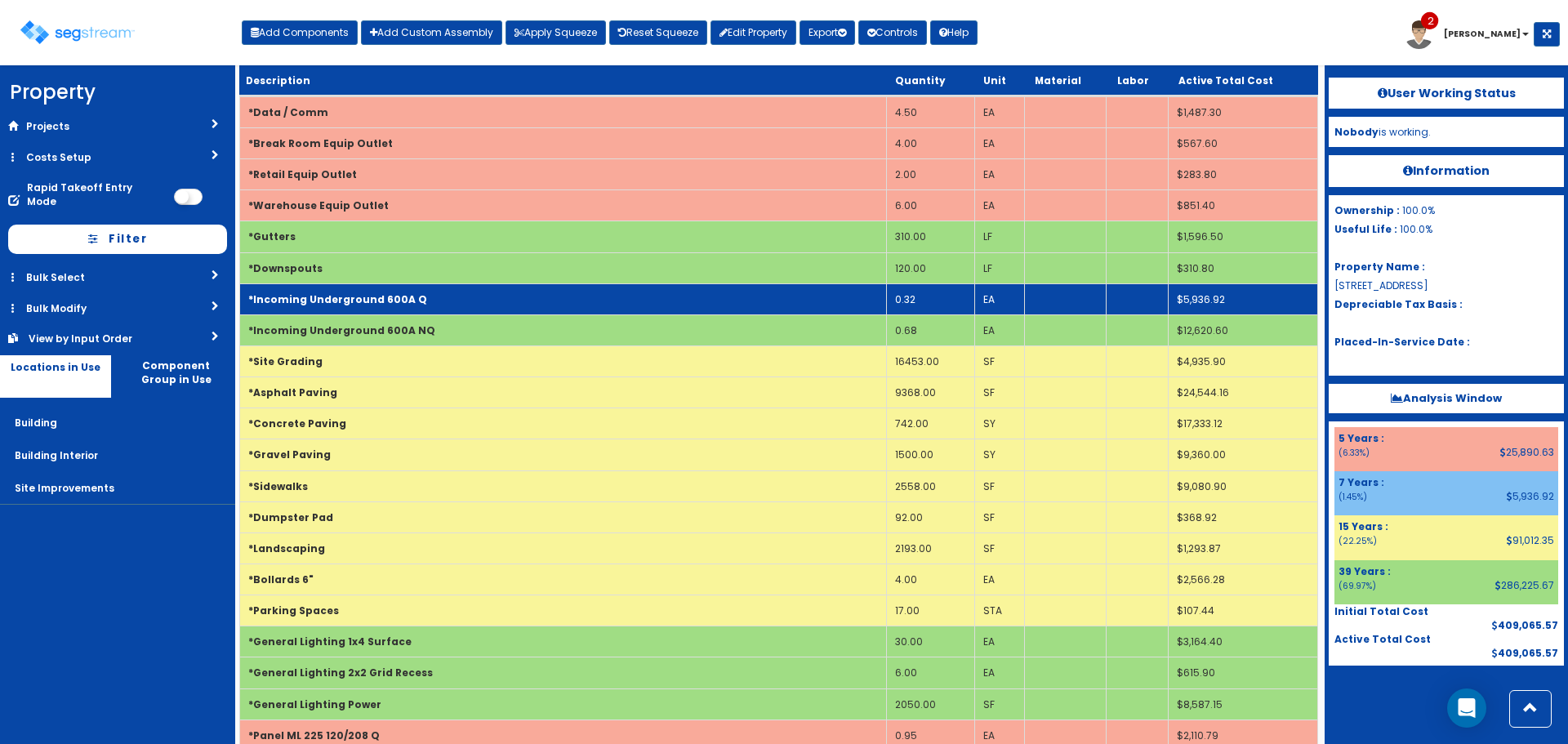
click at [396, 295] on b "*Incoming Underground 600A Q" at bounding box center [338, 299] width 179 height 14
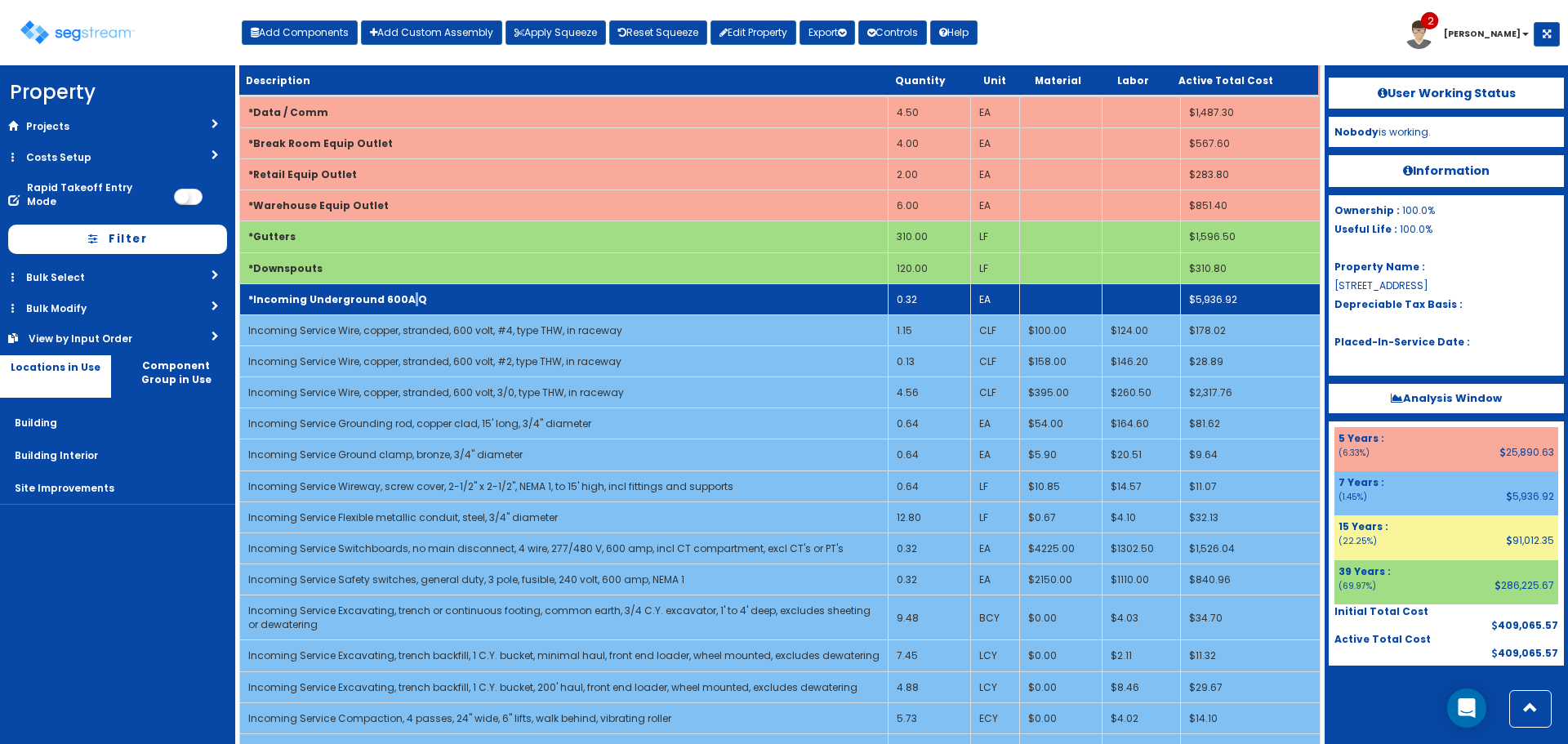
click at [396, 295] on b "*Incoming Underground 600A Q" at bounding box center [338, 299] width 179 height 14
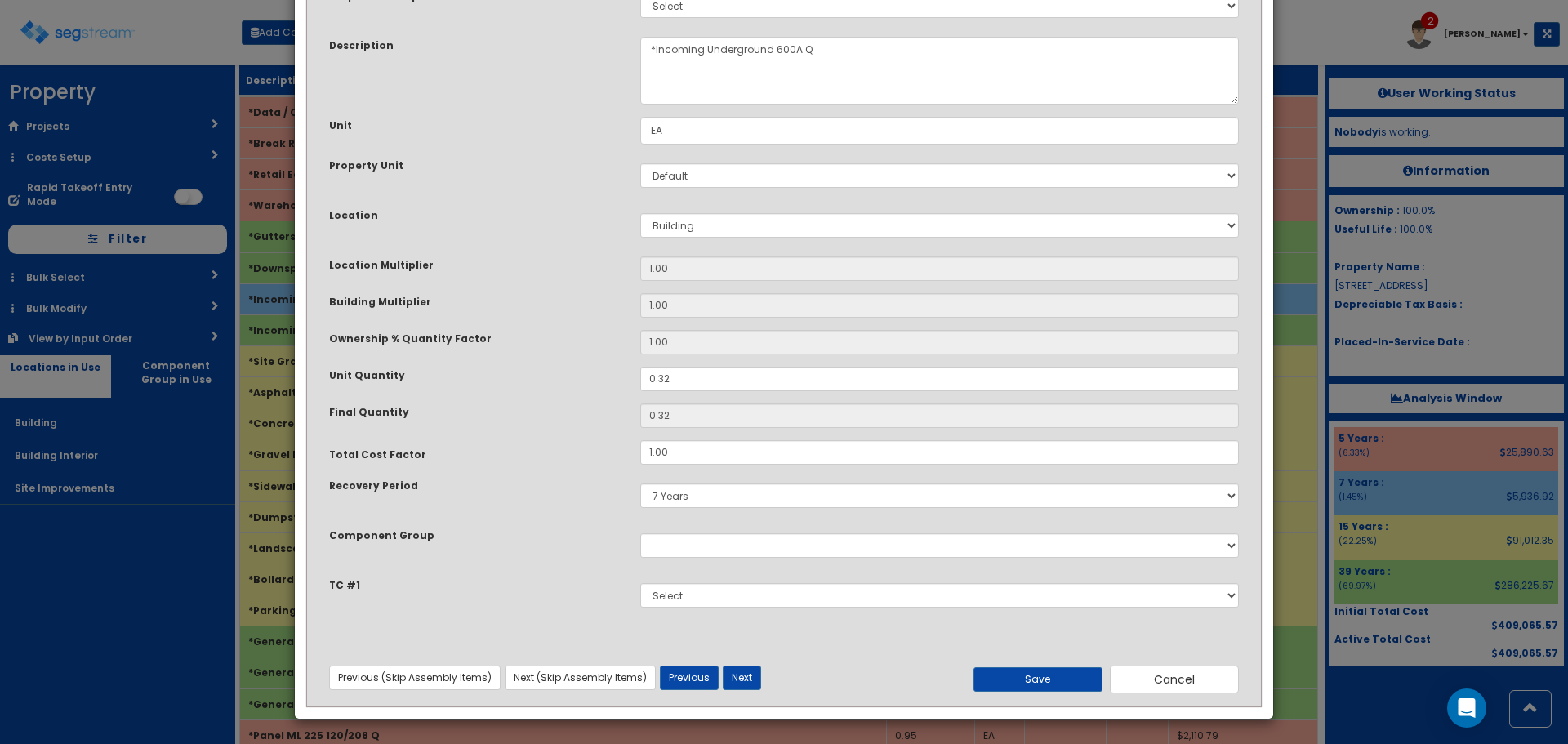
scroll to position [0, 0]
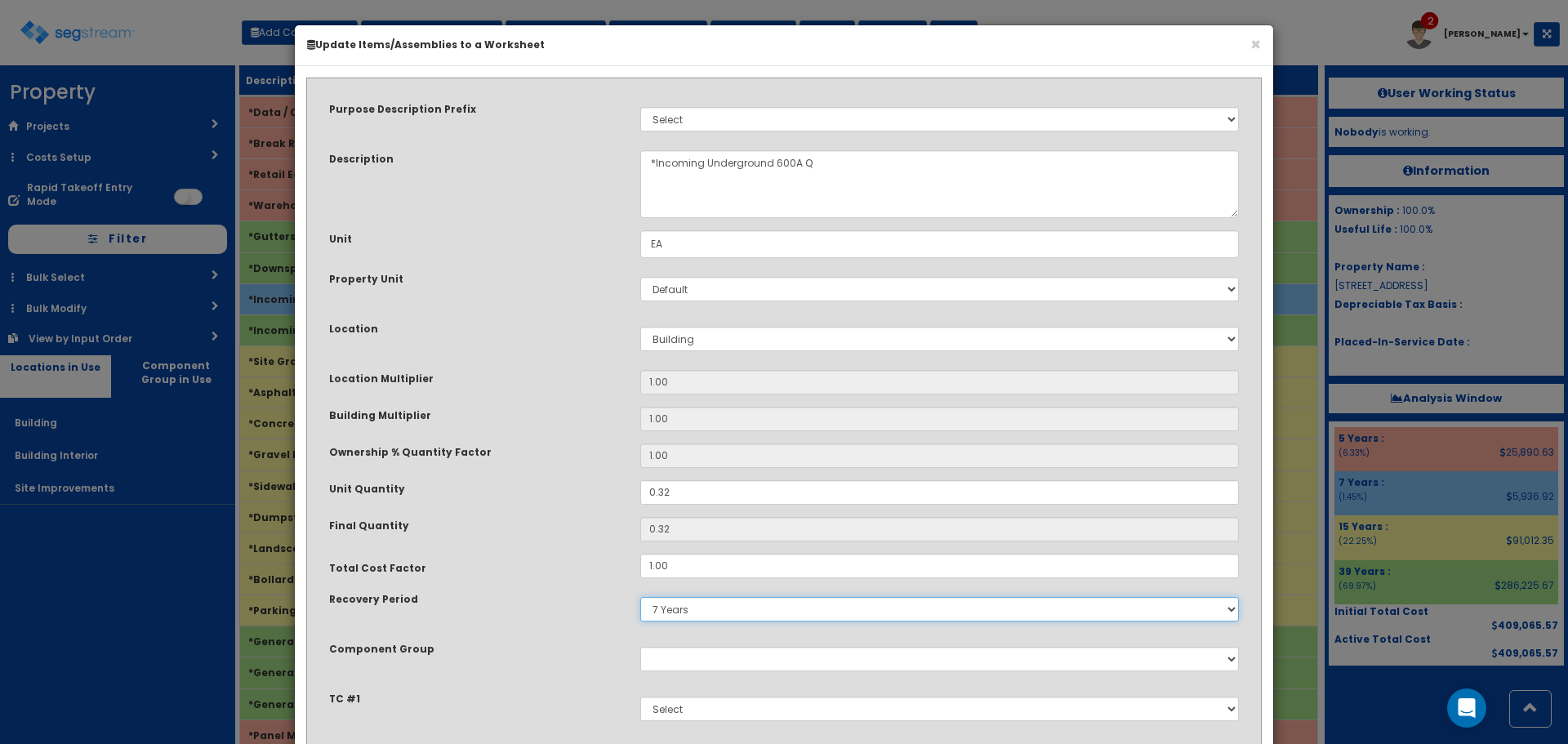
click at [694, 613] on select "5 Years 7 Years 9 Years 10 Years 15 Years 15 Year QLI 15 Year QRP 15 Year QIP 2…" at bounding box center [939, 609] width 599 height 24
select select "5Y"
click at [640, 597] on select "5 Years 7 Years 9 Years 10 Years 15 Years 15 Year QLI 15 Year QRP 15 Year QIP 2…" at bounding box center [939, 609] width 599 height 24
click at [457, 551] on div "Purpose Description Prefix Select Stair Construction, A/V System A/V System Equ…" at bounding box center [784, 419] width 935 height 664
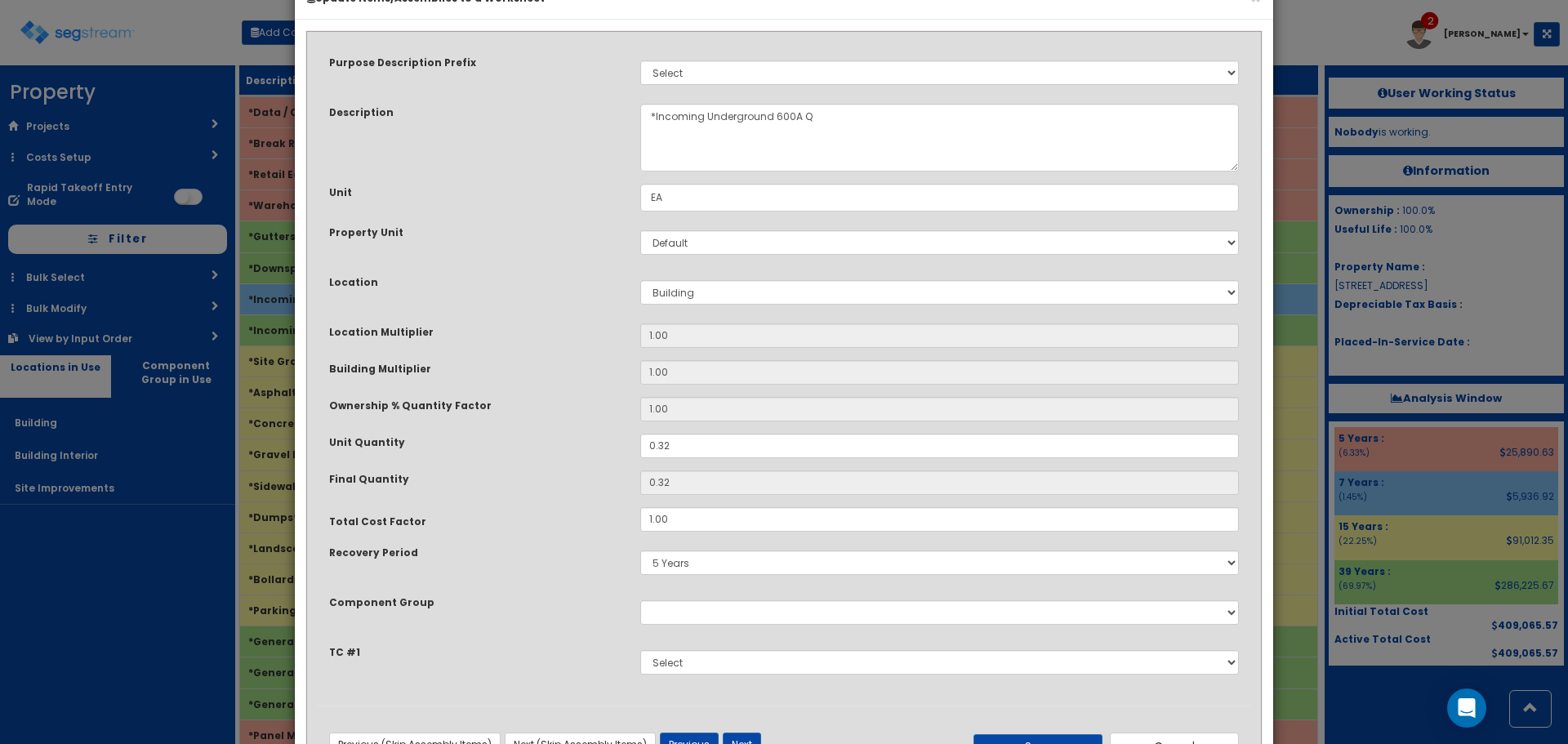
scroll to position [114, 0]
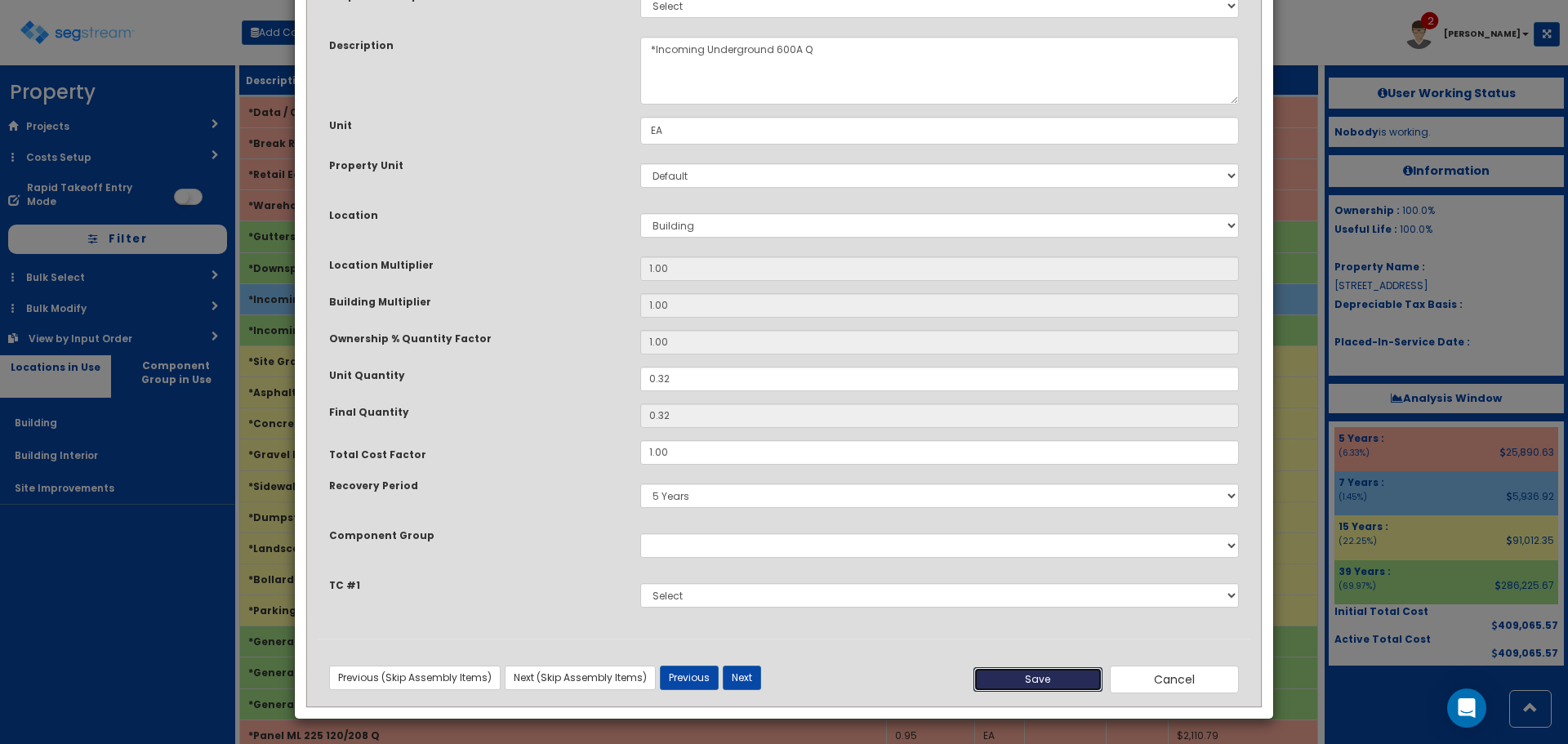
click at [1023, 681] on button "Save" at bounding box center [1038, 679] width 129 height 24
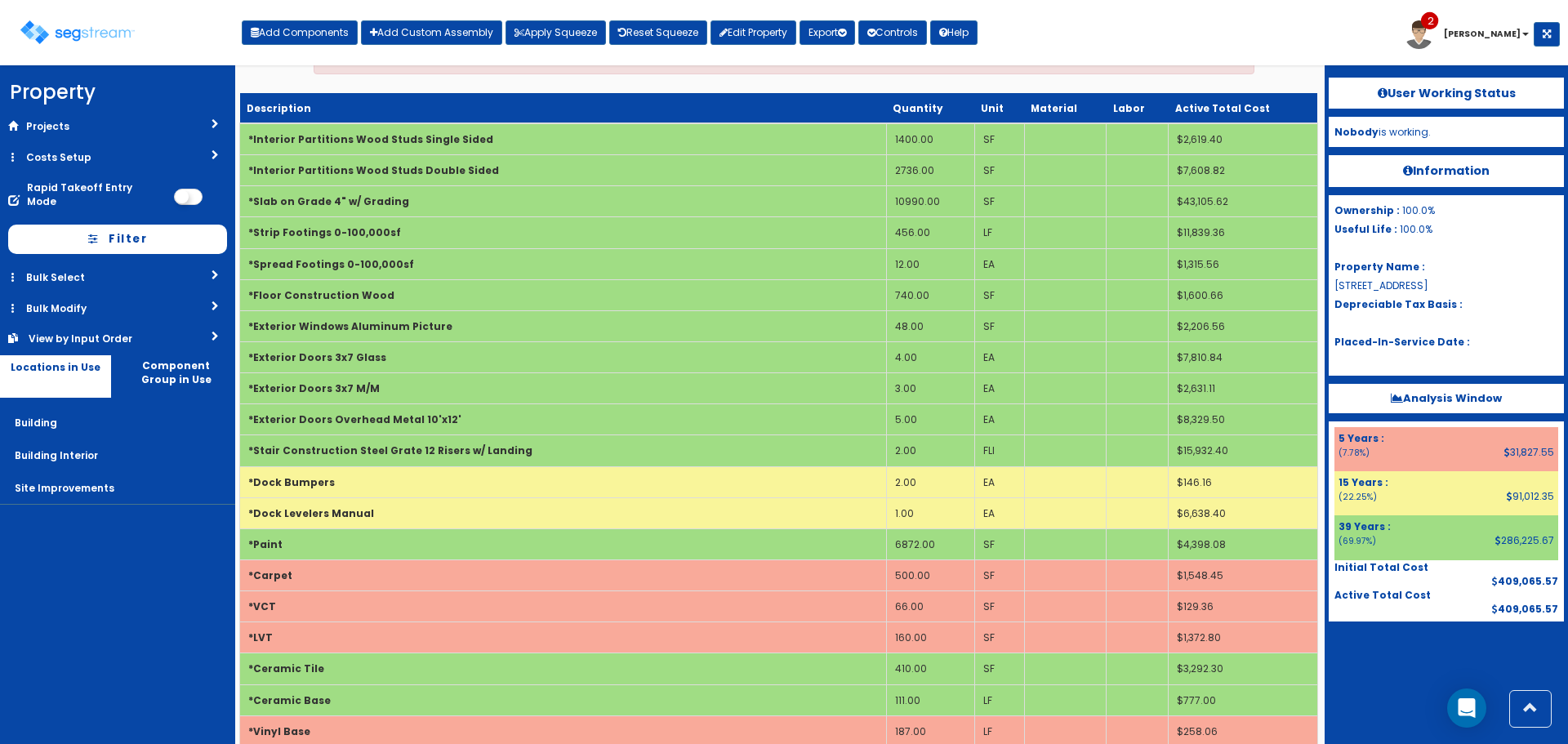
scroll to position [0, 0]
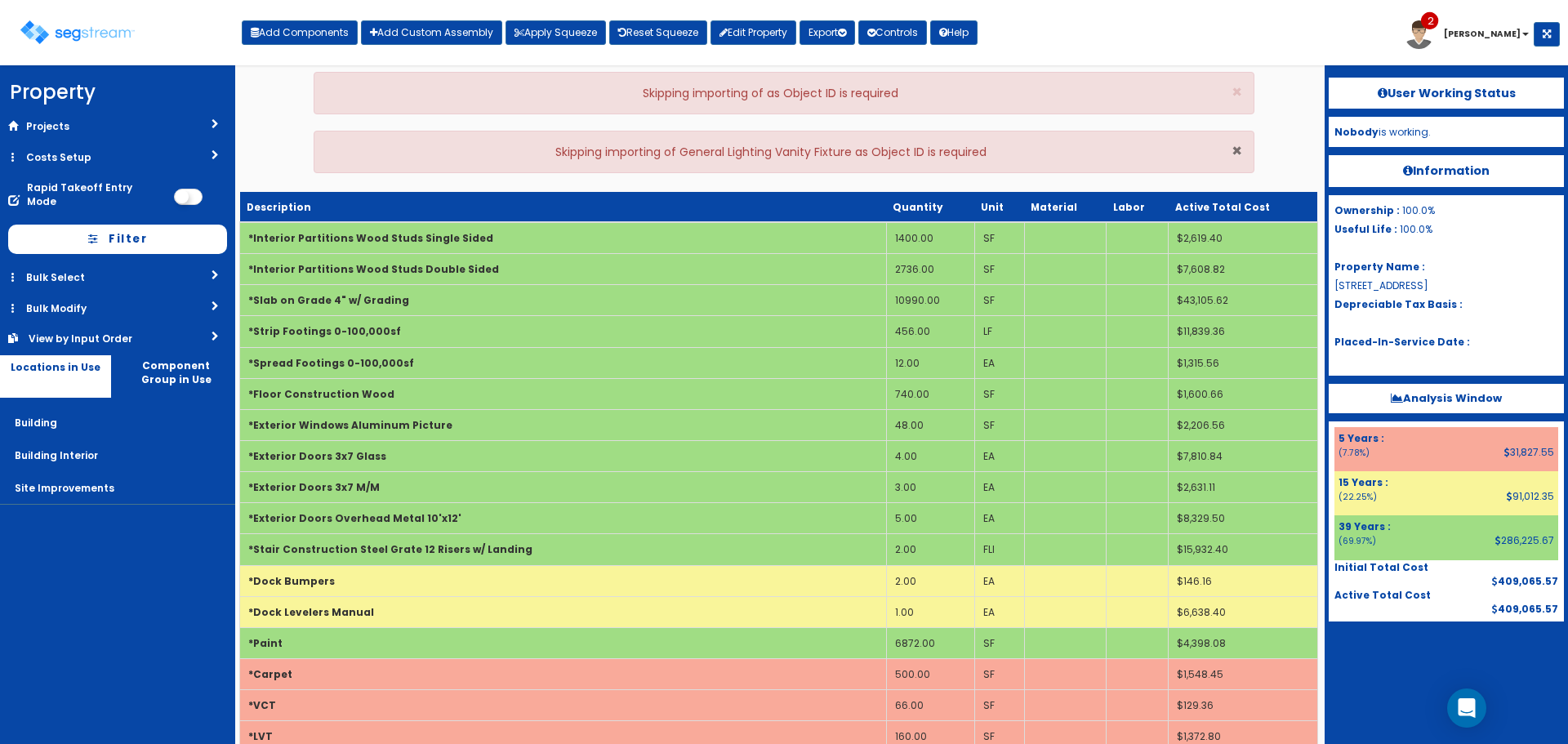
drag, startPoint x: 1237, startPoint y: 157, endPoint x: 1240, endPoint y: 121, distance: 36.1
click at [1237, 157] on span "×" at bounding box center [1237, 150] width 10 height 23
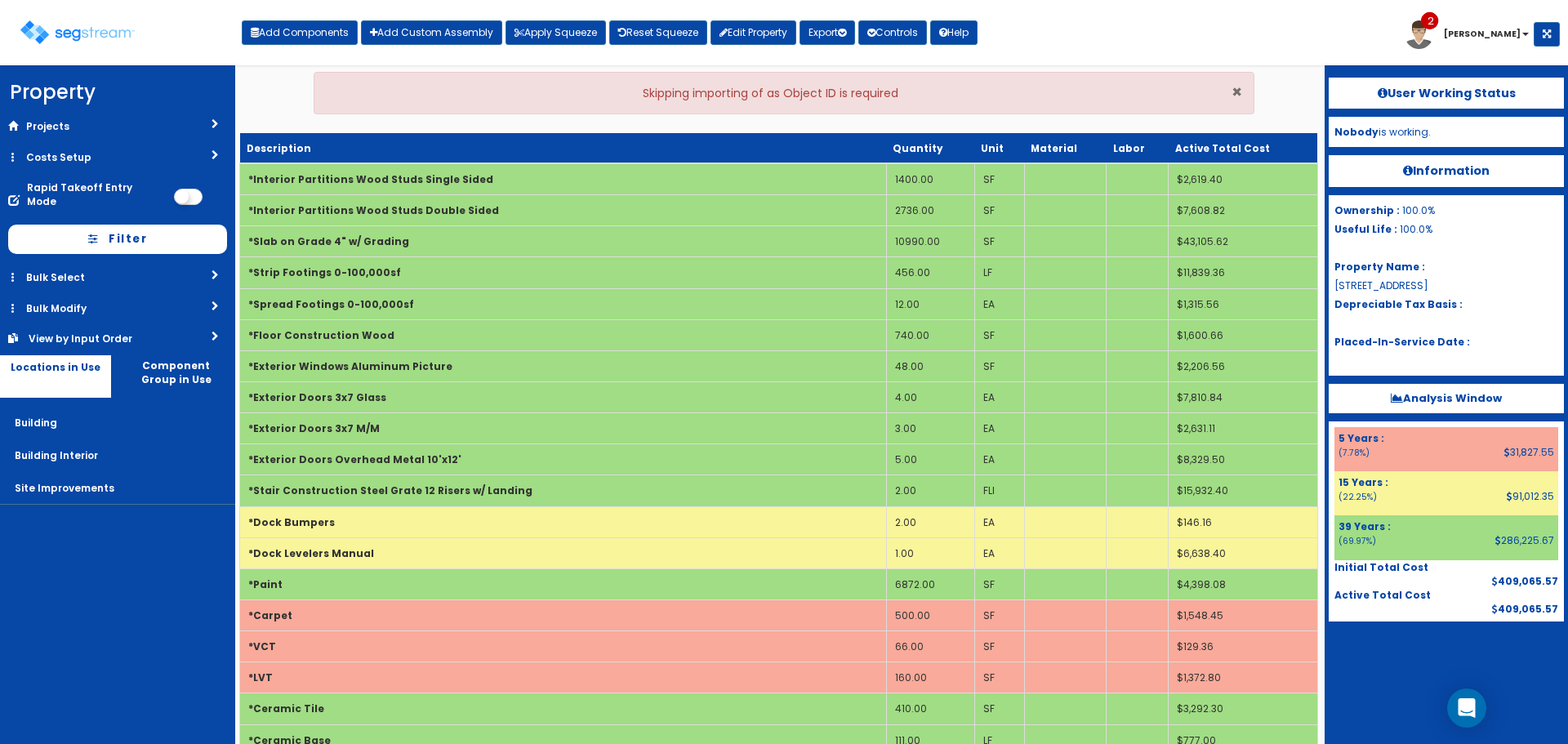
click at [1238, 101] on span "×" at bounding box center [1237, 91] width 10 height 23
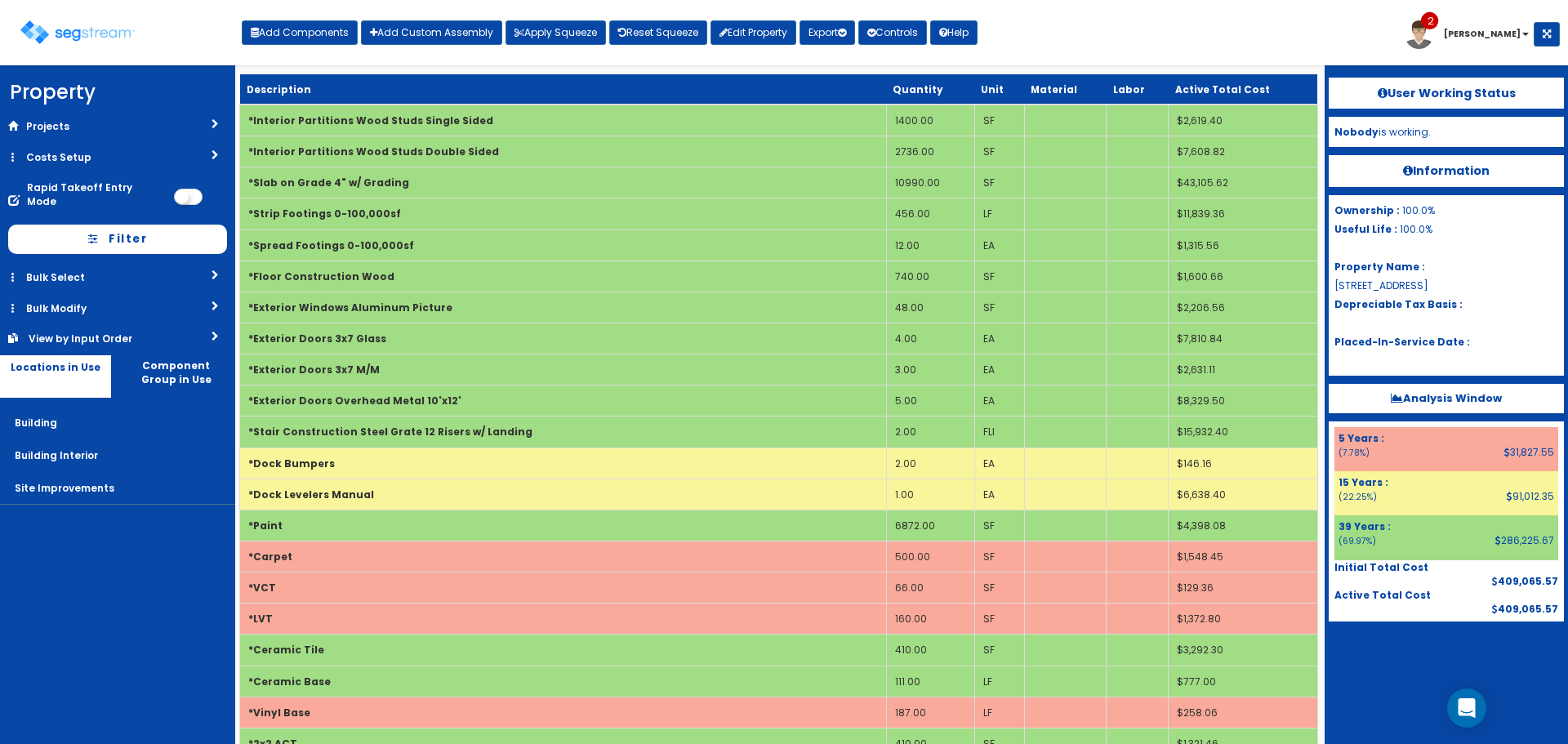
click at [290, 20] on div "Add Components Add Custom Assembly Apply Squeeze Reset Squeeze Edit Property Ex…" at bounding box center [610, 28] width 736 height 33
click at [288, 38] on button "Add Components" at bounding box center [300, 33] width 116 height 24
select select "39Y"
select select "default"
select select "7"
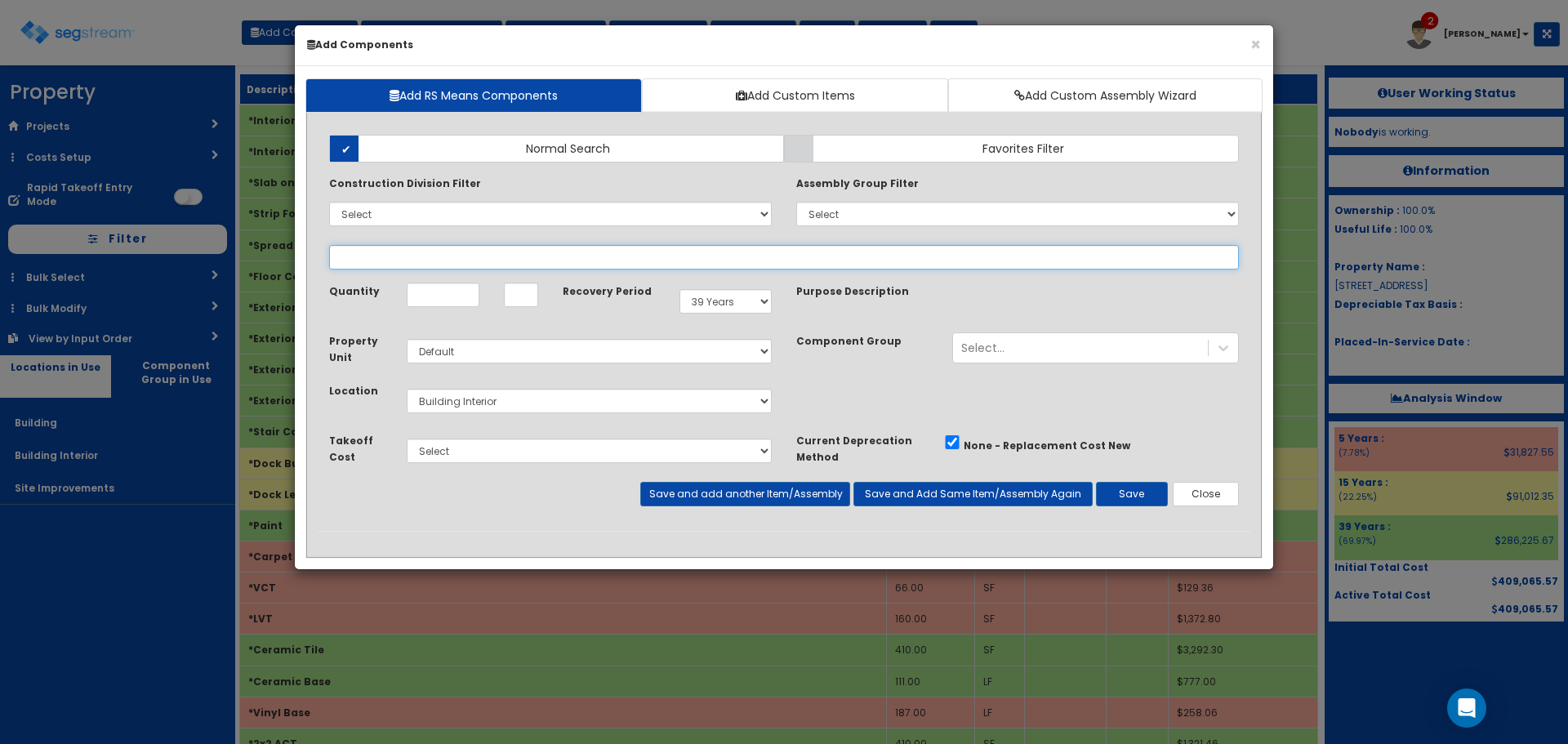
select select
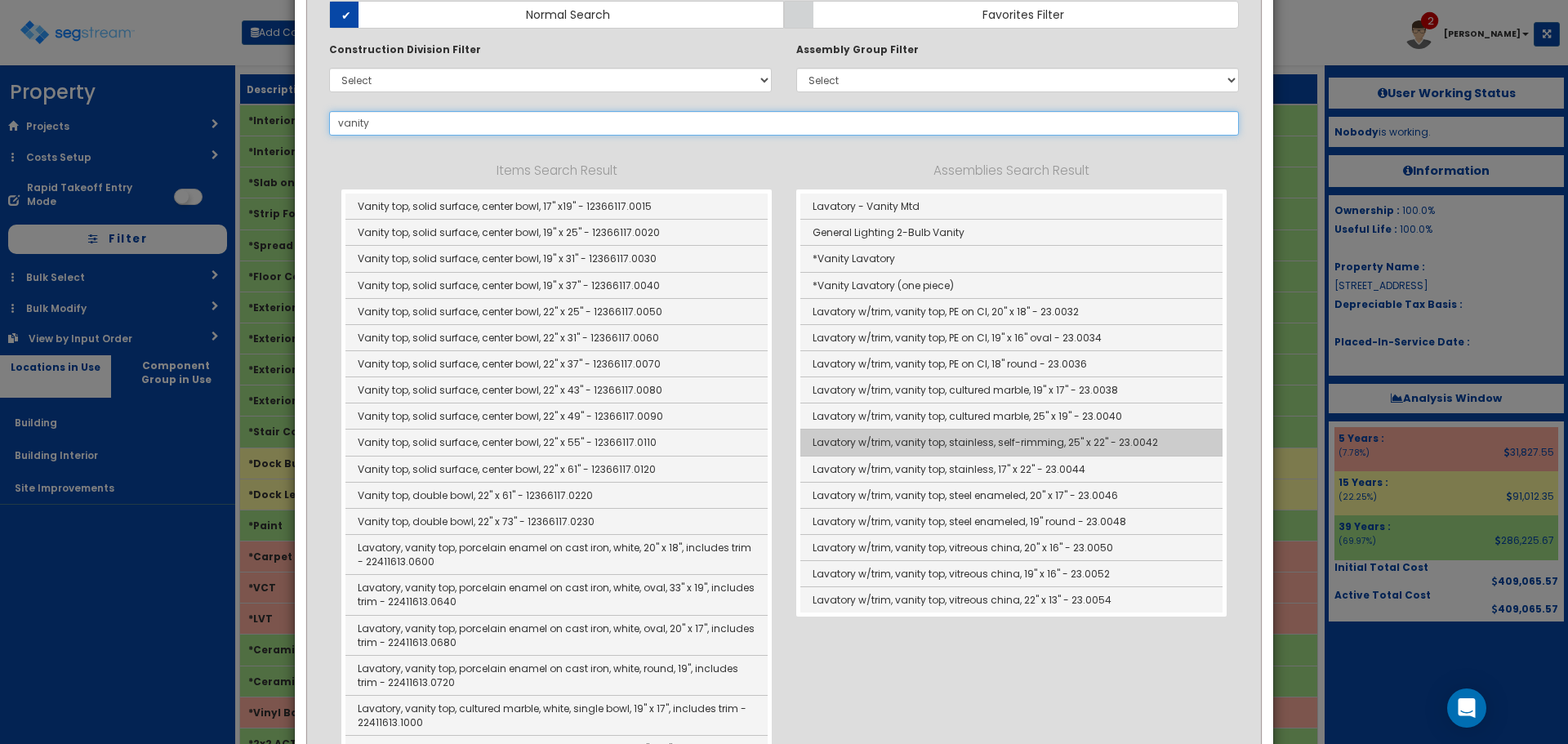
scroll to position [164, 0]
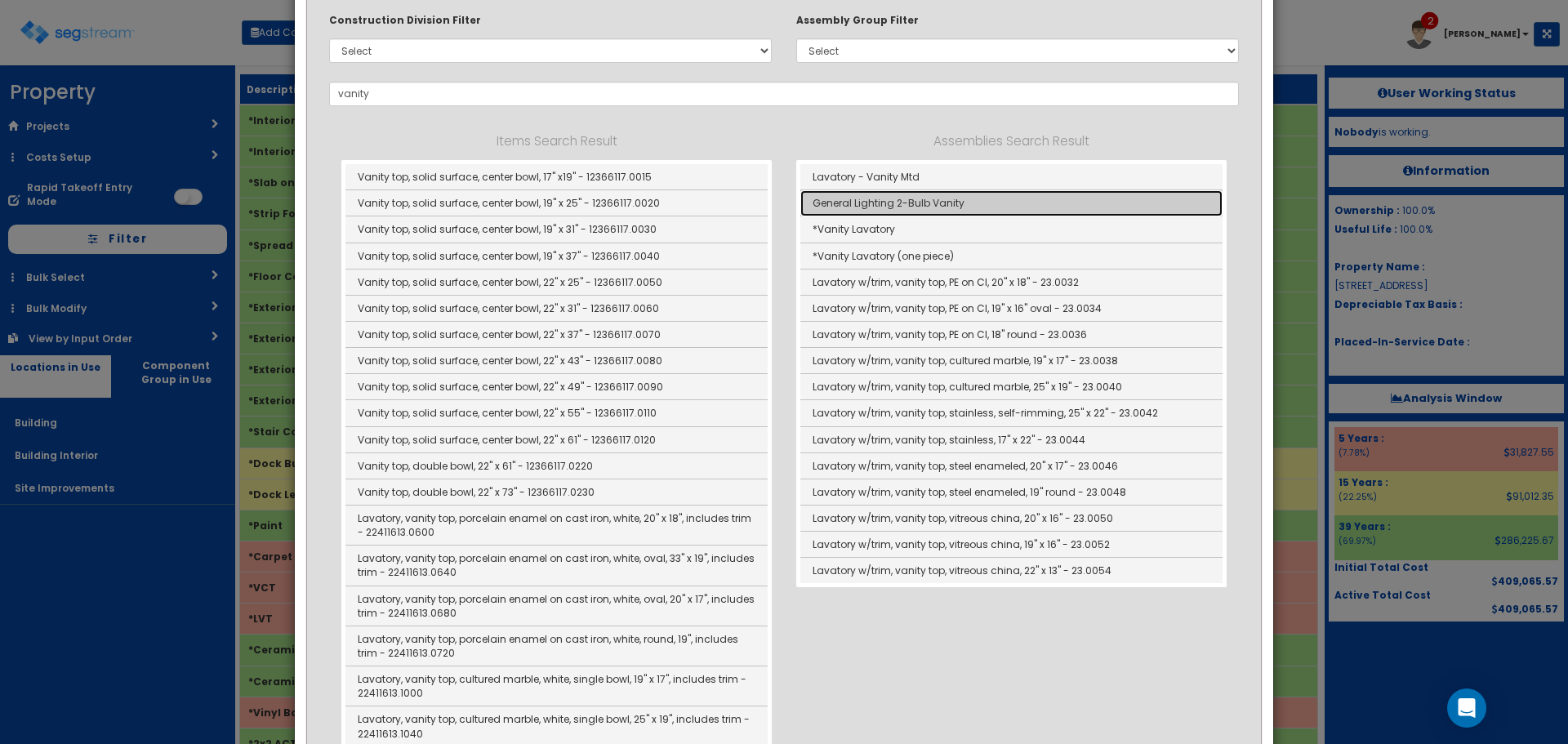
click at [953, 202] on link "General Lighting 2-Bulb Vanity" at bounding box center [1011, 203] width 422 height 26
type input "General Lighting 2-Bulb Vanity"
type input "EA"
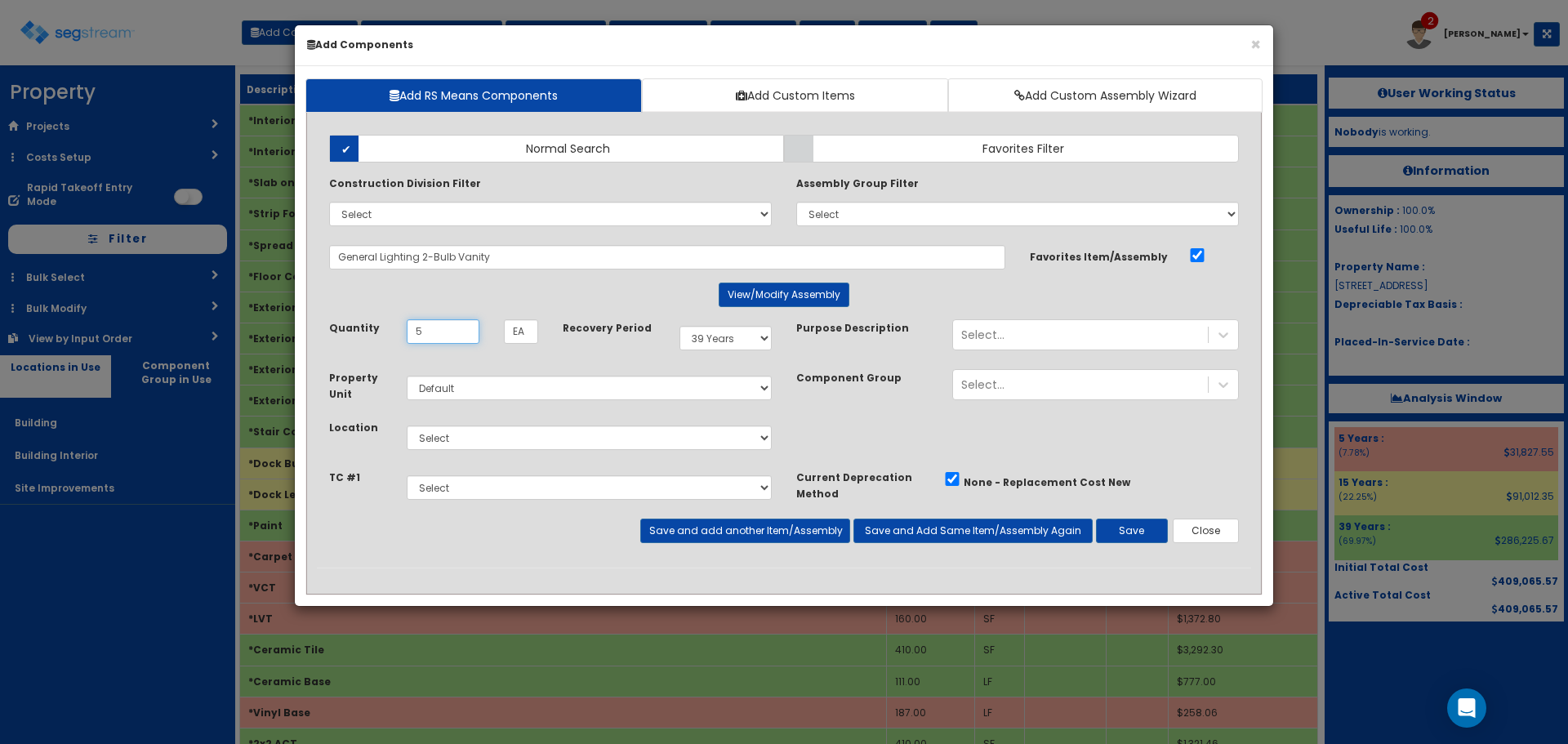
type input "5"
click at [549, 433] on select "Select Building Building Interior Site Improvements Add Additional Location" at bounding box center [589, 437] width 365 height 24
select select "7"
click at [407, 425] on select "Select Building Building Interior Site Improvements Add Additional Location" at bounding box center [589, 437] width 365 height 24
click at [1122, 528] on button "Save" at bounding box center [1131, 530] width 72 height 24
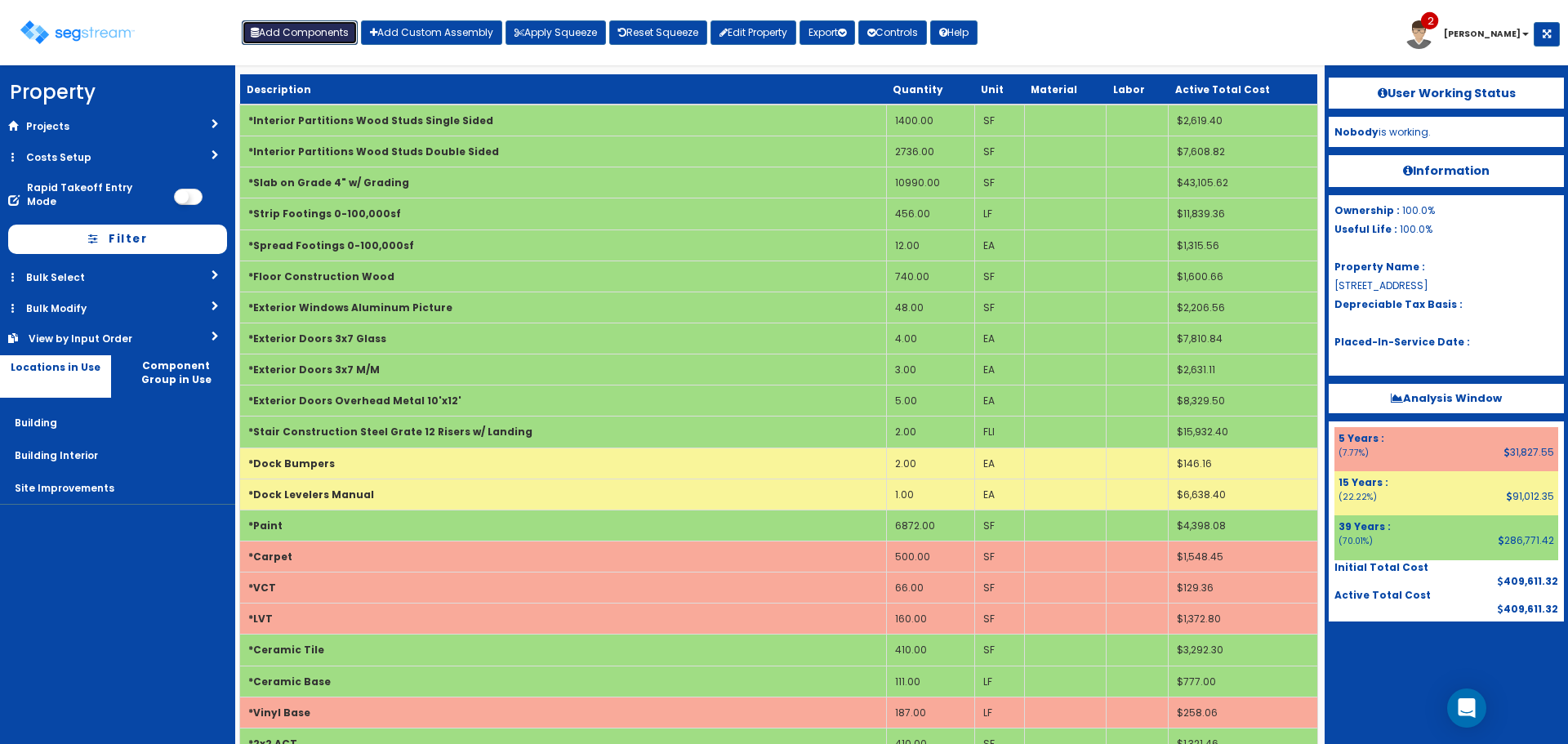
click at [308, 28] on button "Add Components" at bounding box center [300, 33] width 116 height 24
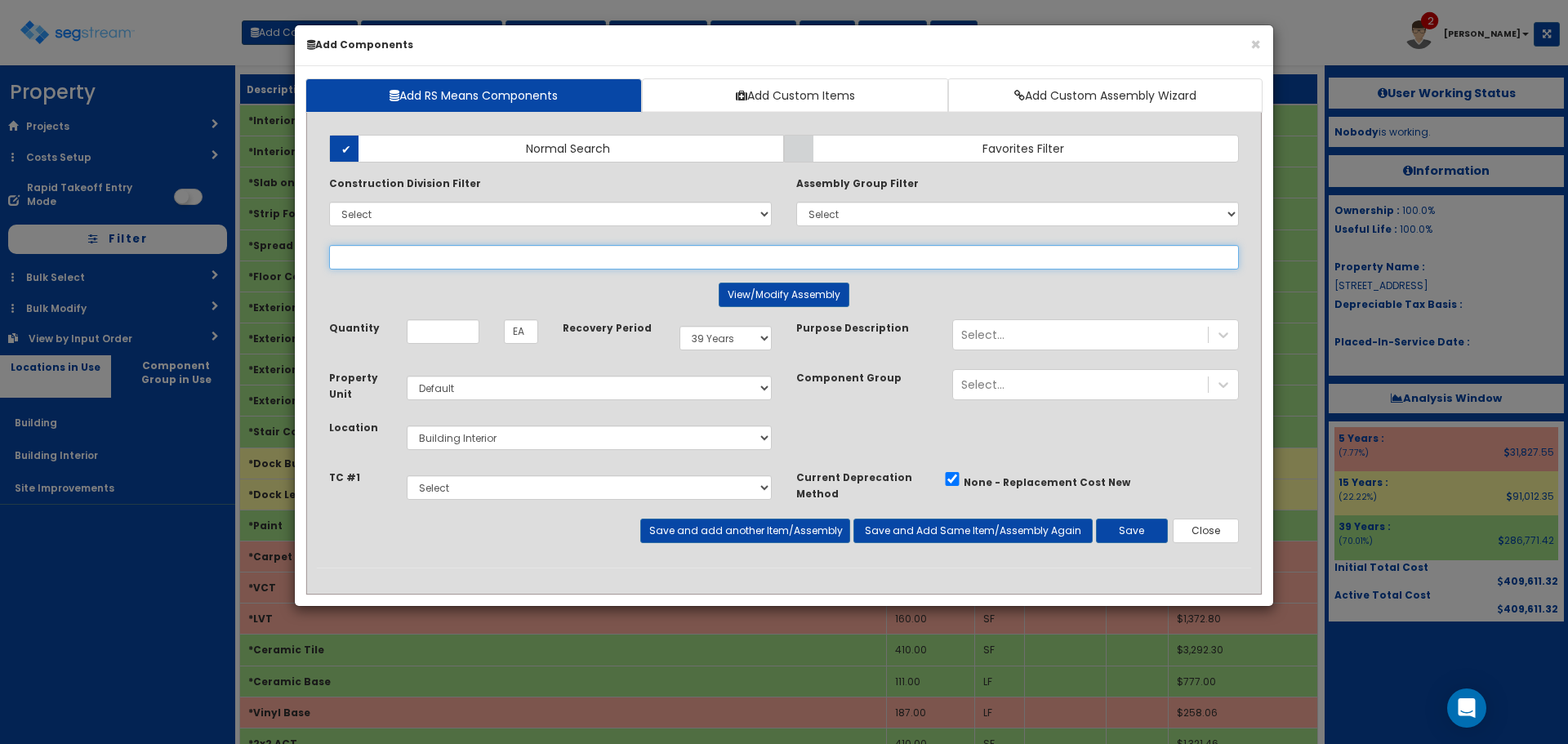
select select
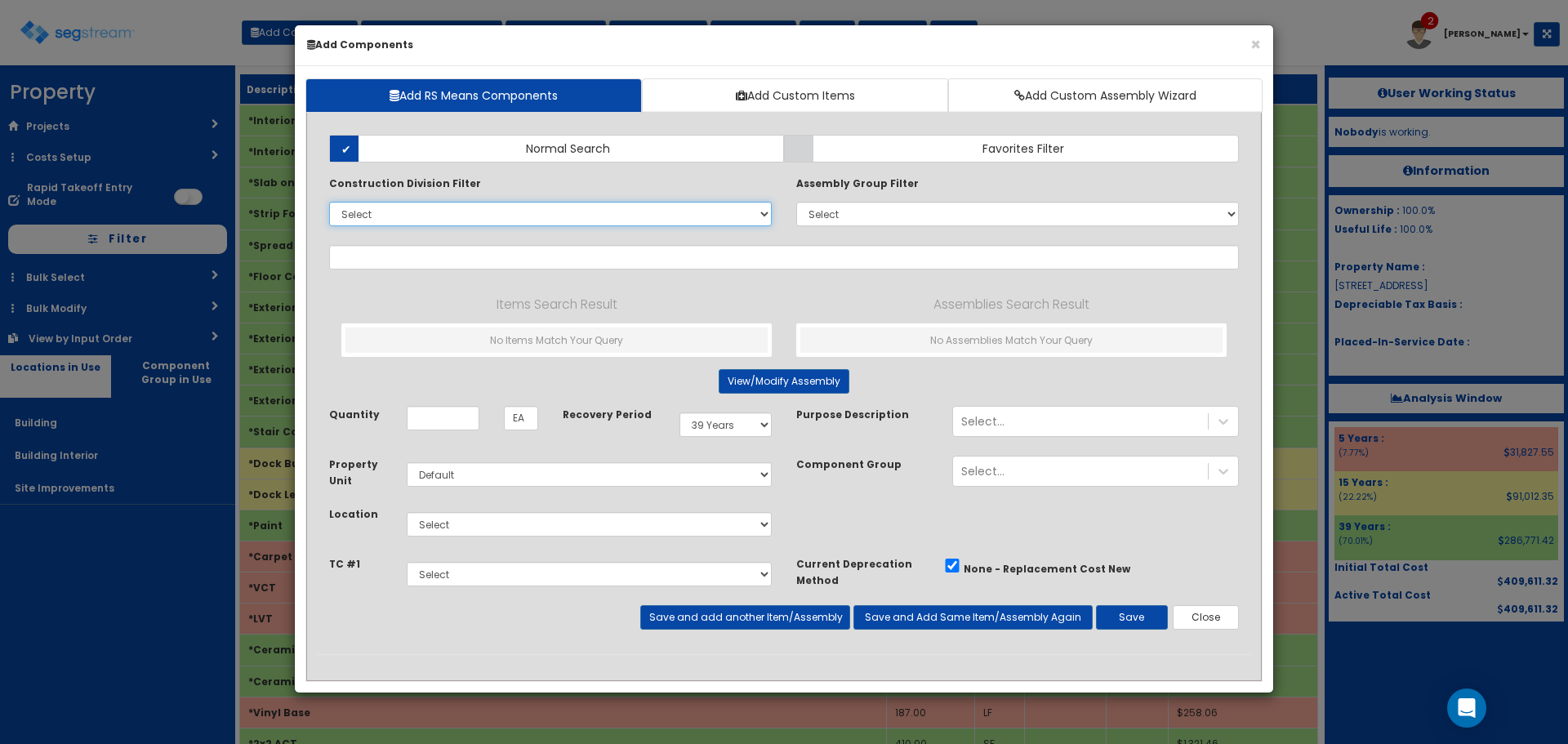
click at [531, 217] on select "Select 0. Custom Item 1. General Requirements 2. Existing Conditions 3. Concret…" at bounding box center [551, 214] width 443 height 24
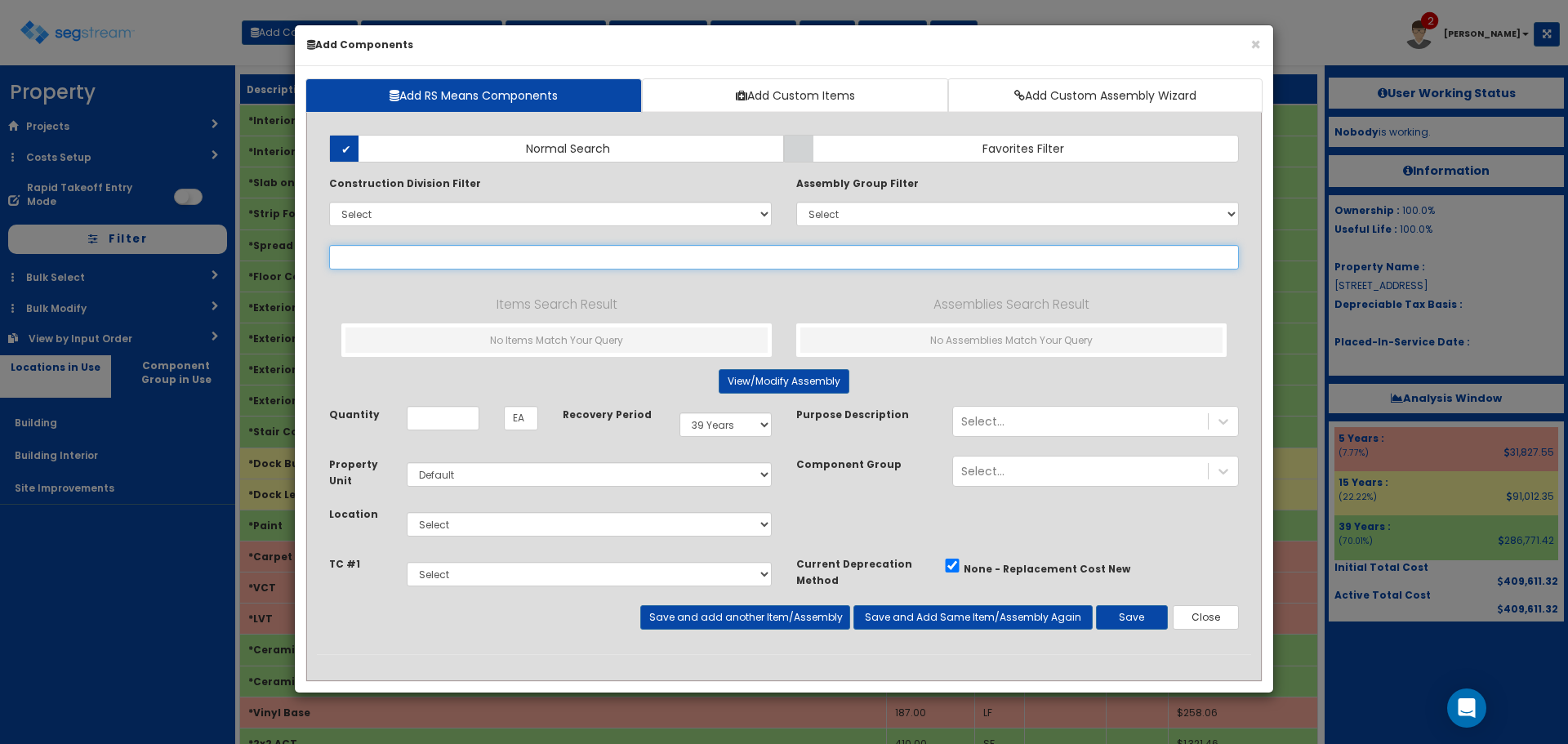
click at [794, 248] on input "text" at bounding box center [784, 257] width 910 height 24
type input "pre engineered"
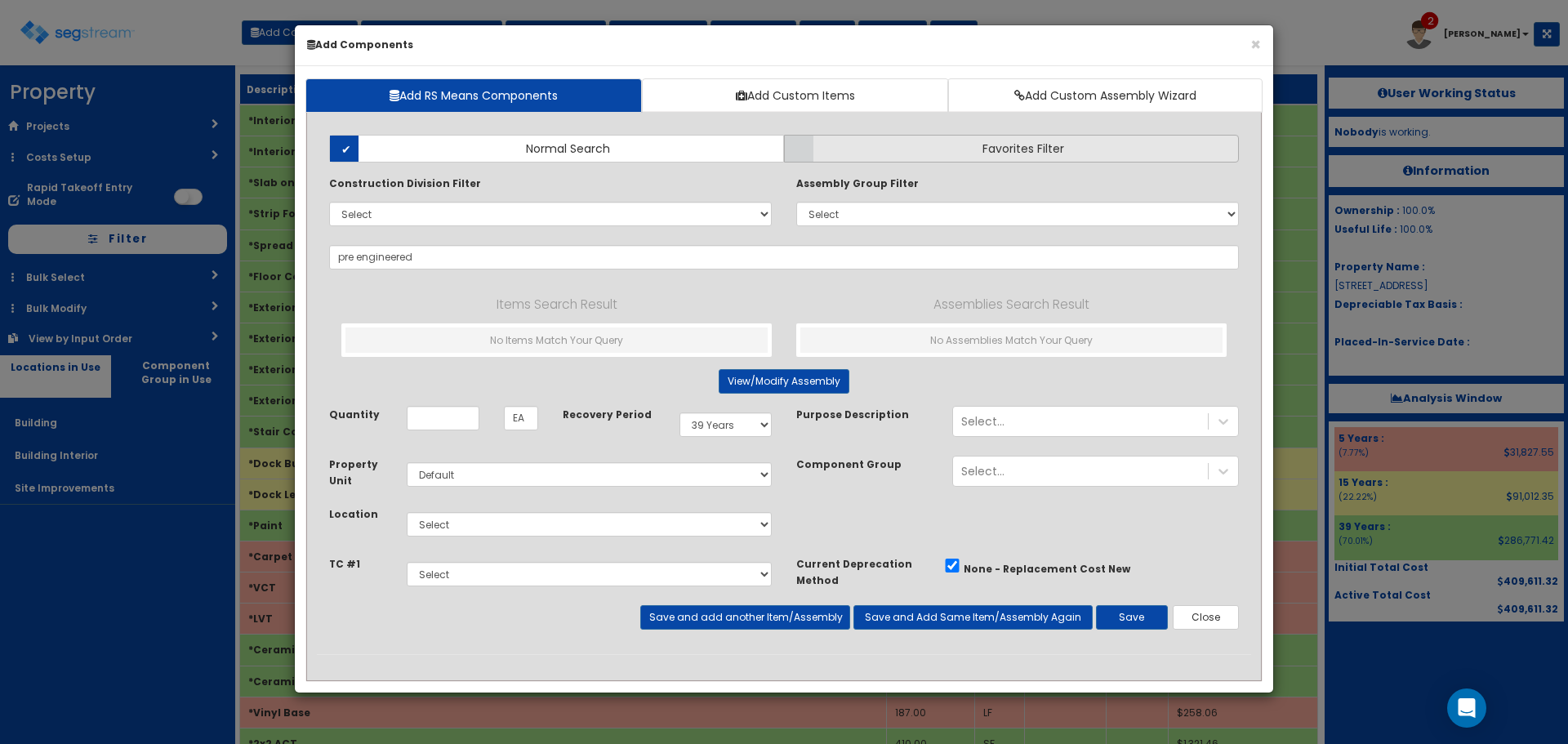
click at [841, 151] on label "Favorites Filter" at bounding box center [1011, 148] width 455 height 28
click at [0, 0] on input "Favorites Filter" at bounding box center [0, 0] width 0 height 0
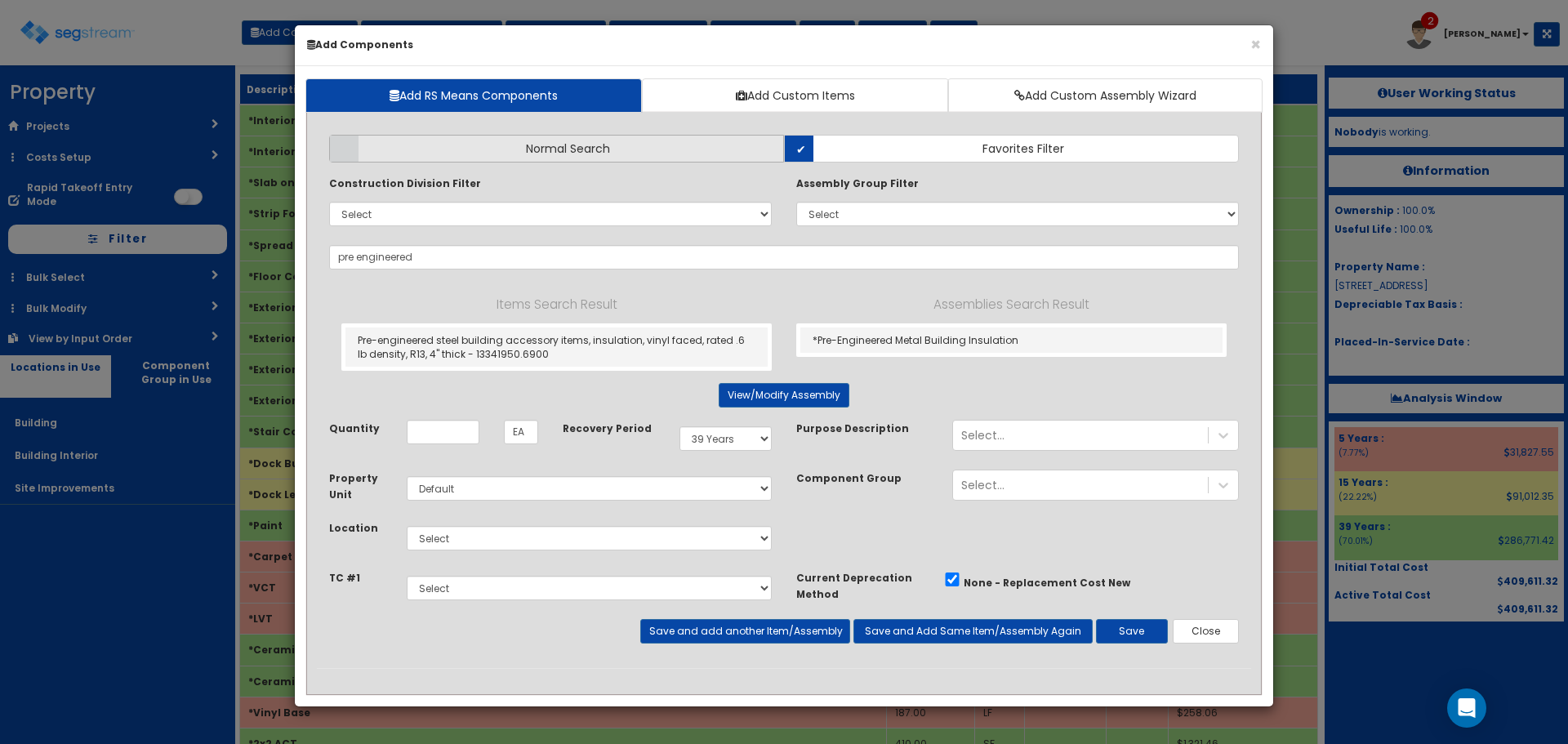
click at [681, 151] on label "Normal Search" at bounding box center [557, 148] width 455 height 28
click at [0, 0] on input "Normal Search" at bounding box center [0, 0] width 0 height 0
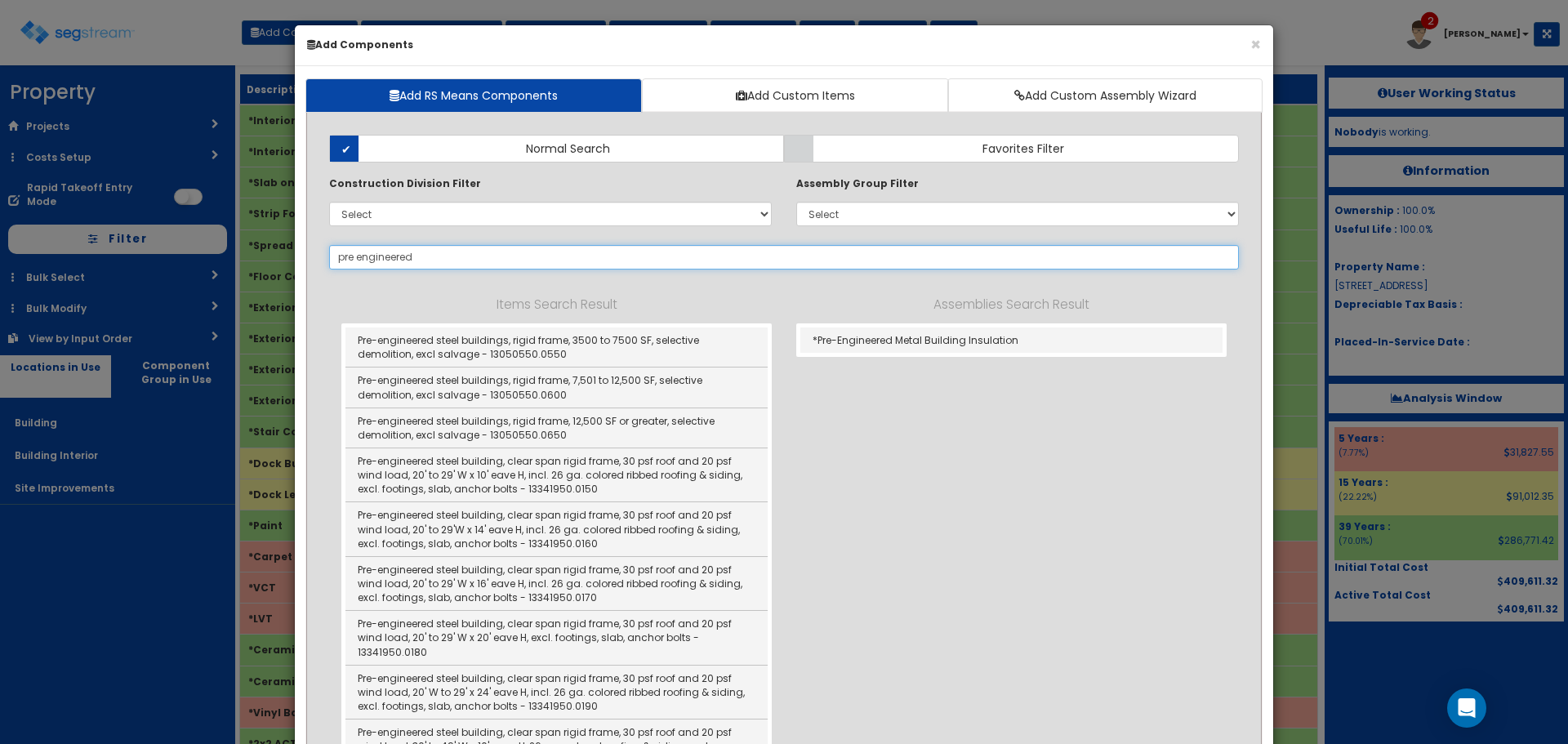
drag, startPoint x: 452, startPoint y: 260, endPoint x: 276, endPoint y: 253, distance: 176.1
click at [279, 254] on div "× Add Components Add RS Means Components Add Custom Items Add Custom Assembly W…" at bounding box center [784, 372] width 1568 height 744
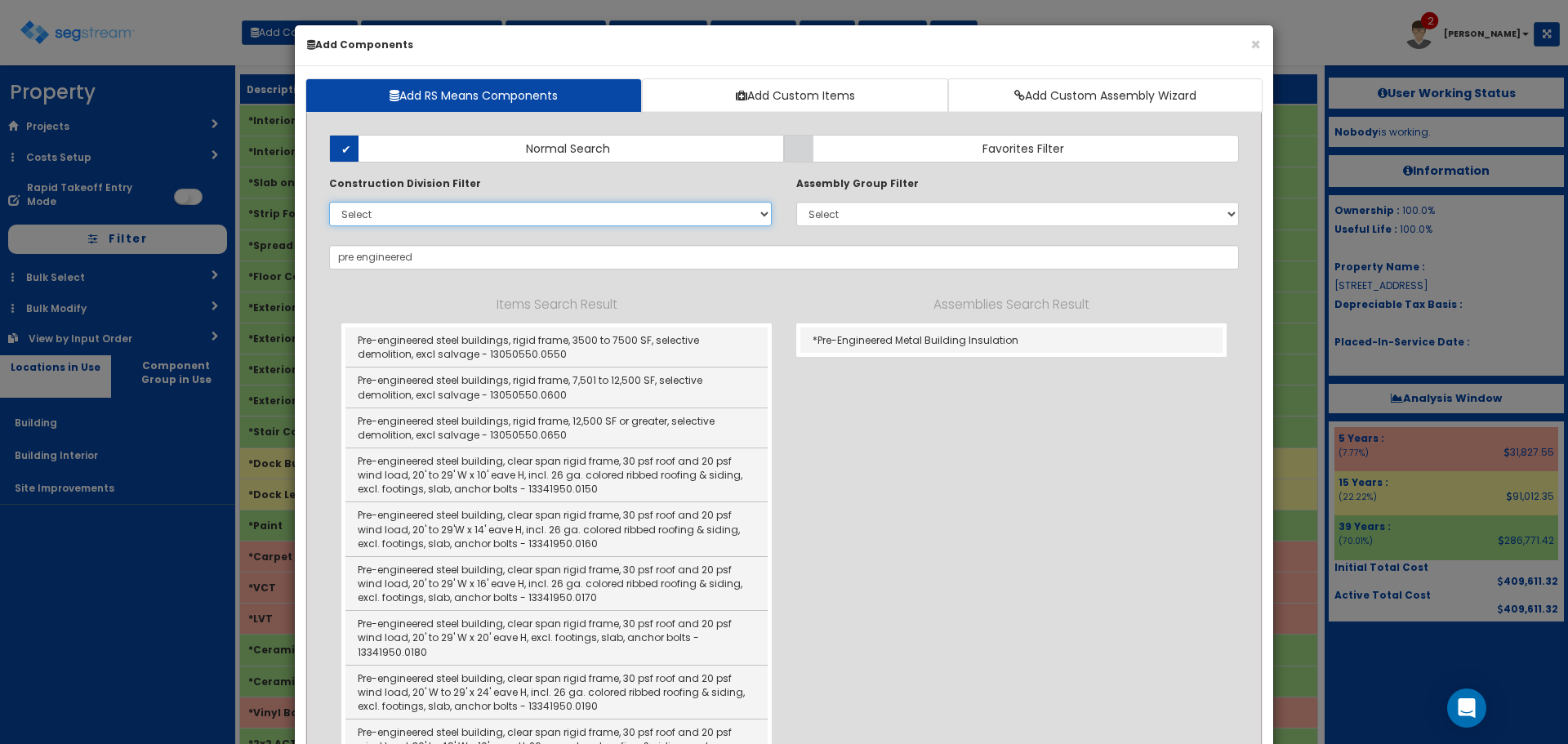
click at [443, 215] on select "Select 0. Custom Item 1. General Requirements 2. Existing Conditions 3. Concret…" at bounding box center [551, 214] width 443 height 24
select select "13000000"
click at [329, 202] on select "Select 0. Custom Item 1. General Requirements 2. Existing Conditions 3. Concret…" at bounding box center [551, 214] width 443 height 24
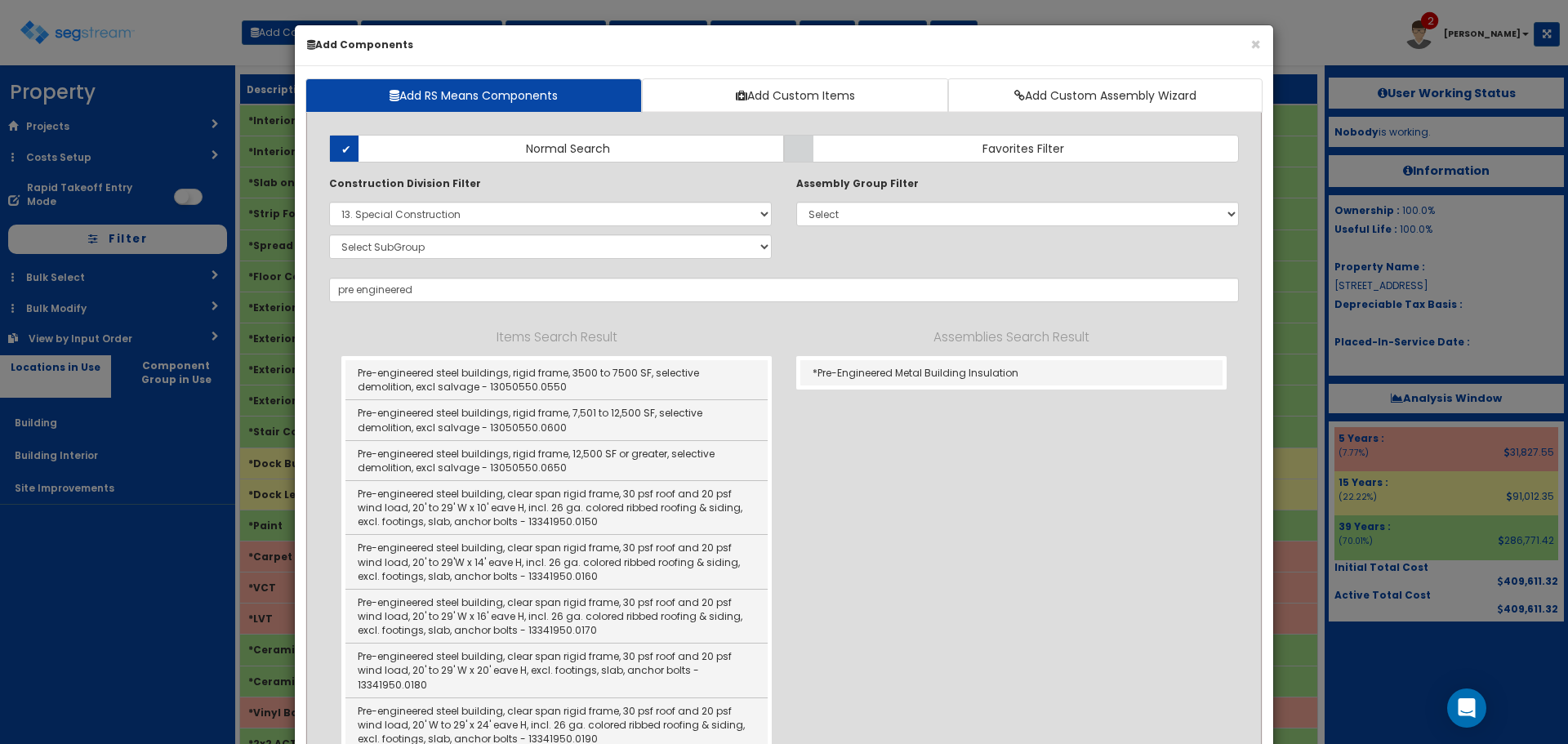
click at [386, 261] on div "Construction Division Filter Select 0. Custom Item 1. General Requirements 2. E…" at bounding box center [551, 220] width 467 height 90
drag, startPoint x: 450, startPoint y: 283, endPoint x: 302, endPoint y: 275, distance: 148.2
click at [324, 277] on div "pre engineered 242037" at bounding box center [784, 289] width 935 height 24
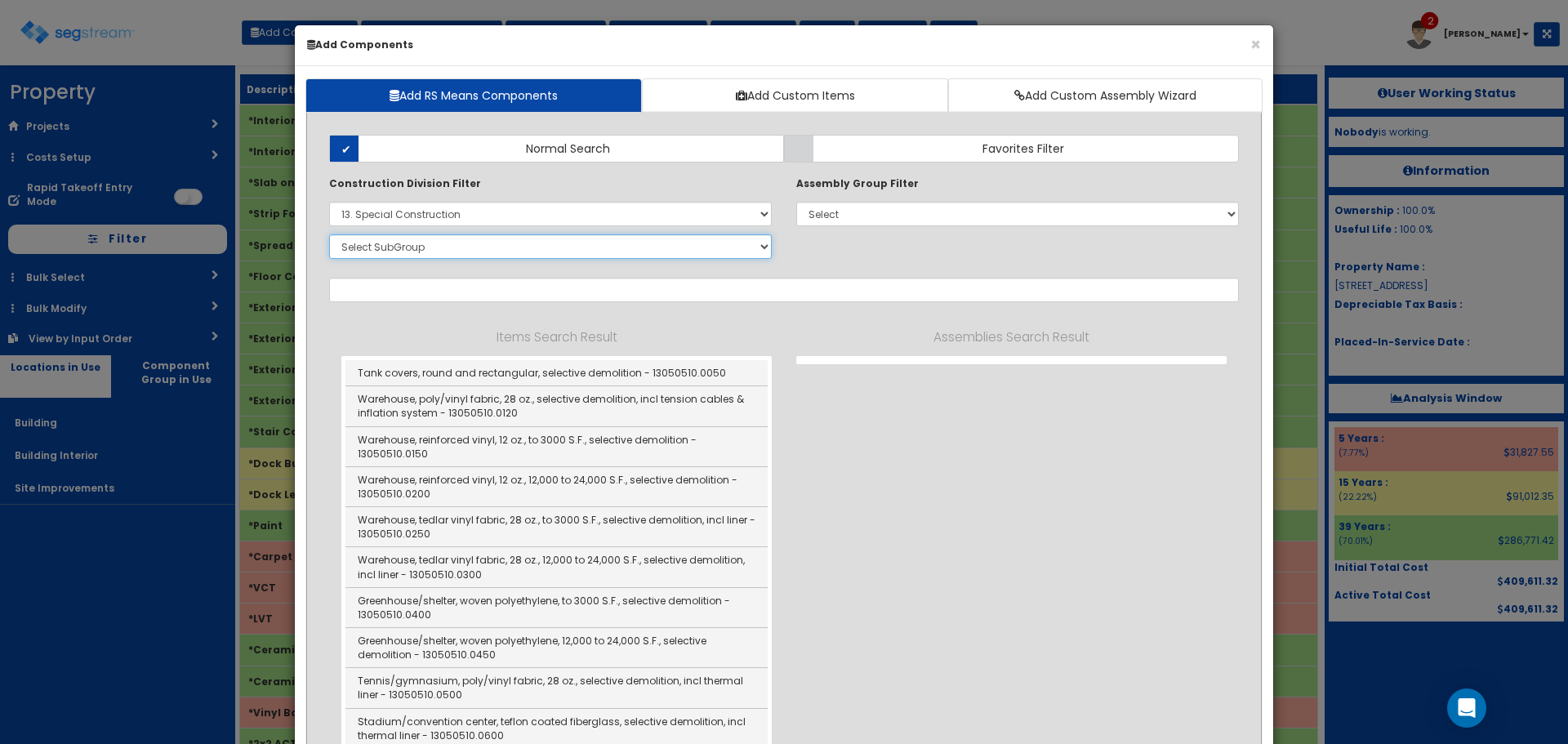
click at [386, 254] on select "Select SubGroup 1. Selective Demolition, Air Supported Structures (13050510) 2.…" at bounding box center [551, 246] width 443 height 24
select select "13341950"
click at [329, 234] on select "Select SubGroup 1. Selective Demolition, Air Supported Structures (13050510) 2.…" at bounding box center [551, 246] width 443 height 24
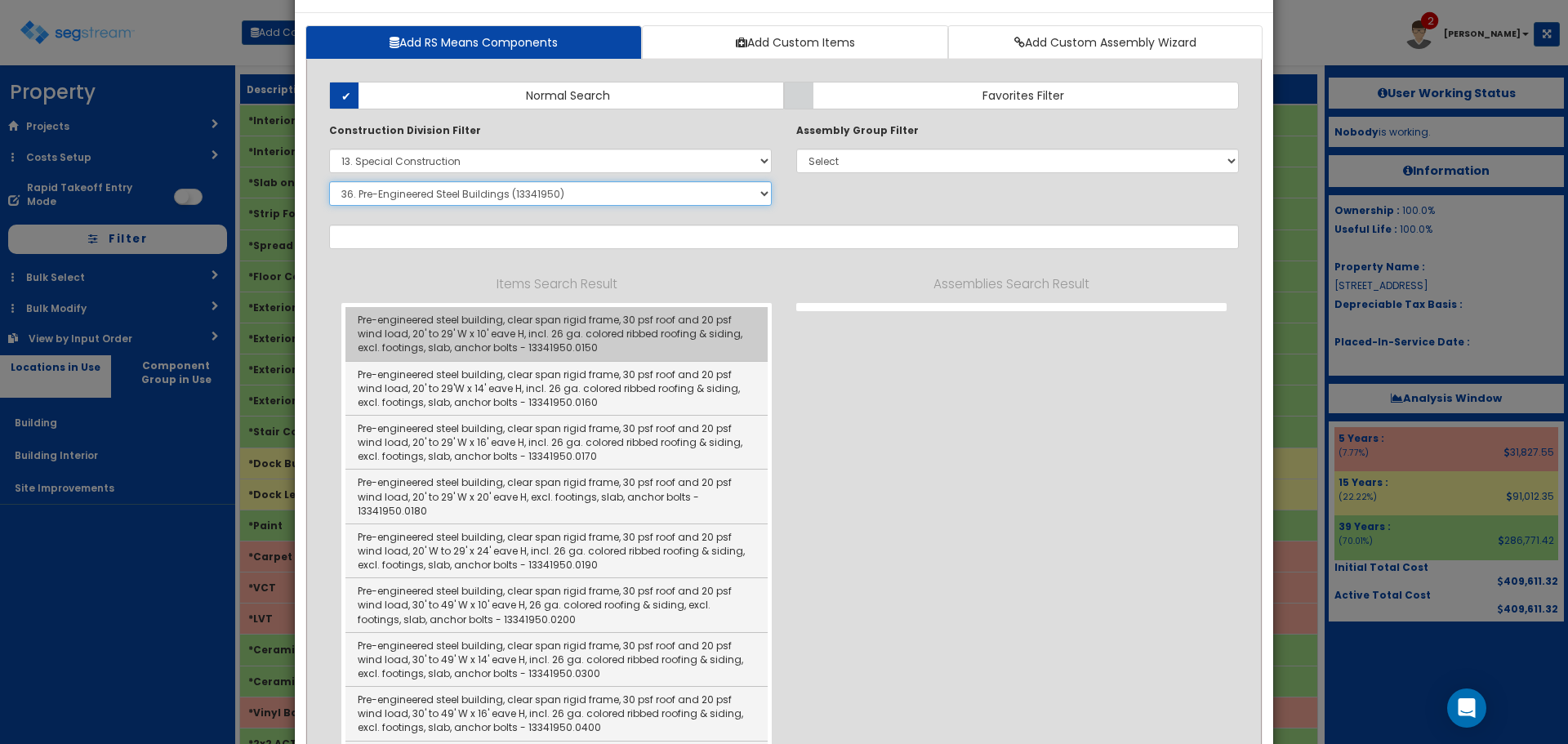
scroll to position [82, 0]
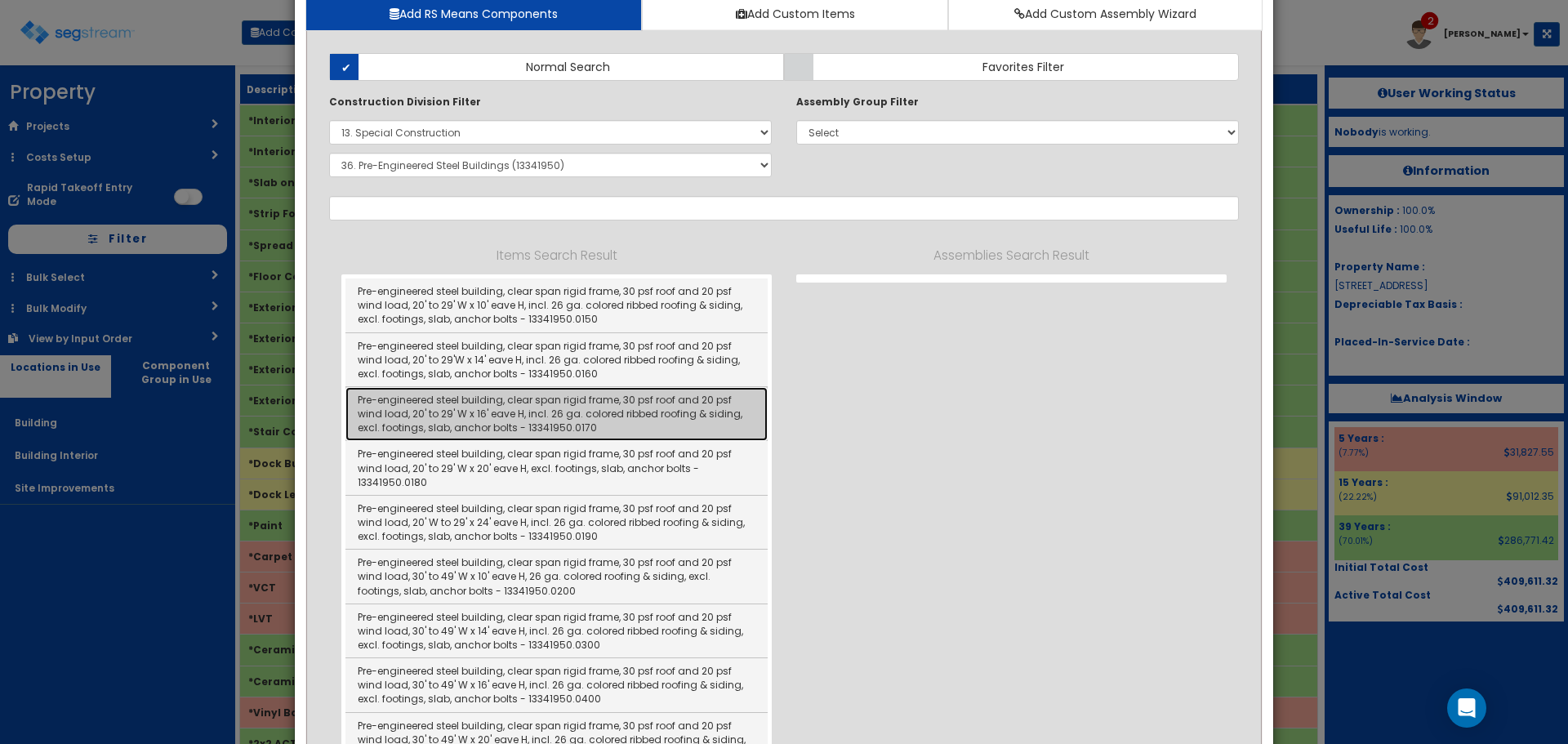
click at [661, 427] on link "Pre-engineered steel building, clear span rigid frame, 30 psf roof and 20 psf w…" at bounding box center [557, 413] width 422 height 54
type input "Pre-engineered steel building, clear span rigid frame, 30 psf roof and 20 psf w…"
checkbox input "false"
type input "SFF"
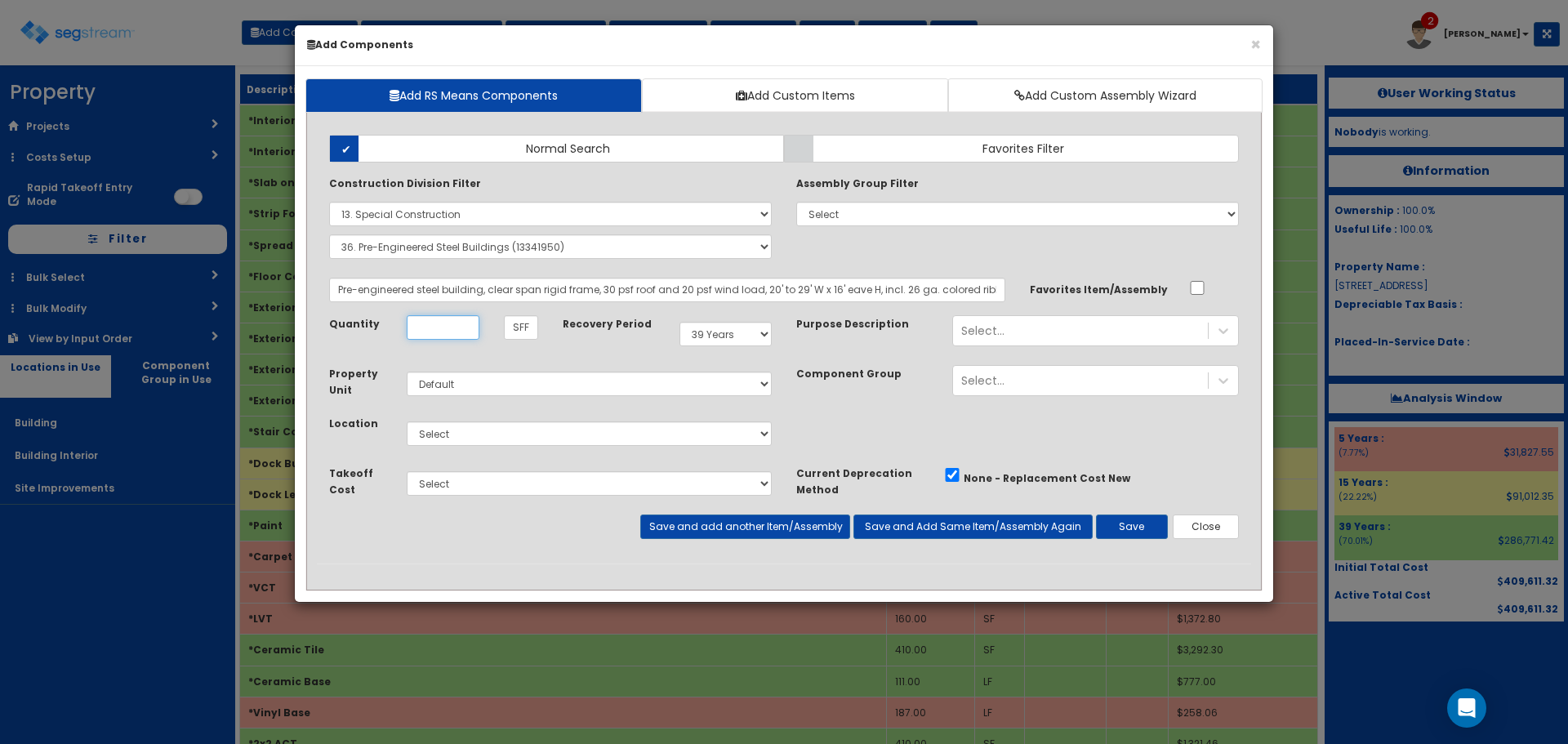
scroll to position [0, 0]
type input "10,990"
click at [660, 427] on select "Select Building Building Interior Site Improvements Add Additional Location" at bounding box center [589, 433] width 365 height 24
select select "6"
click at [407, 421] on select "Select Building Building Interior Site Improvements Add Additional Location" at bounding box center [589, 433] width 365 height 24
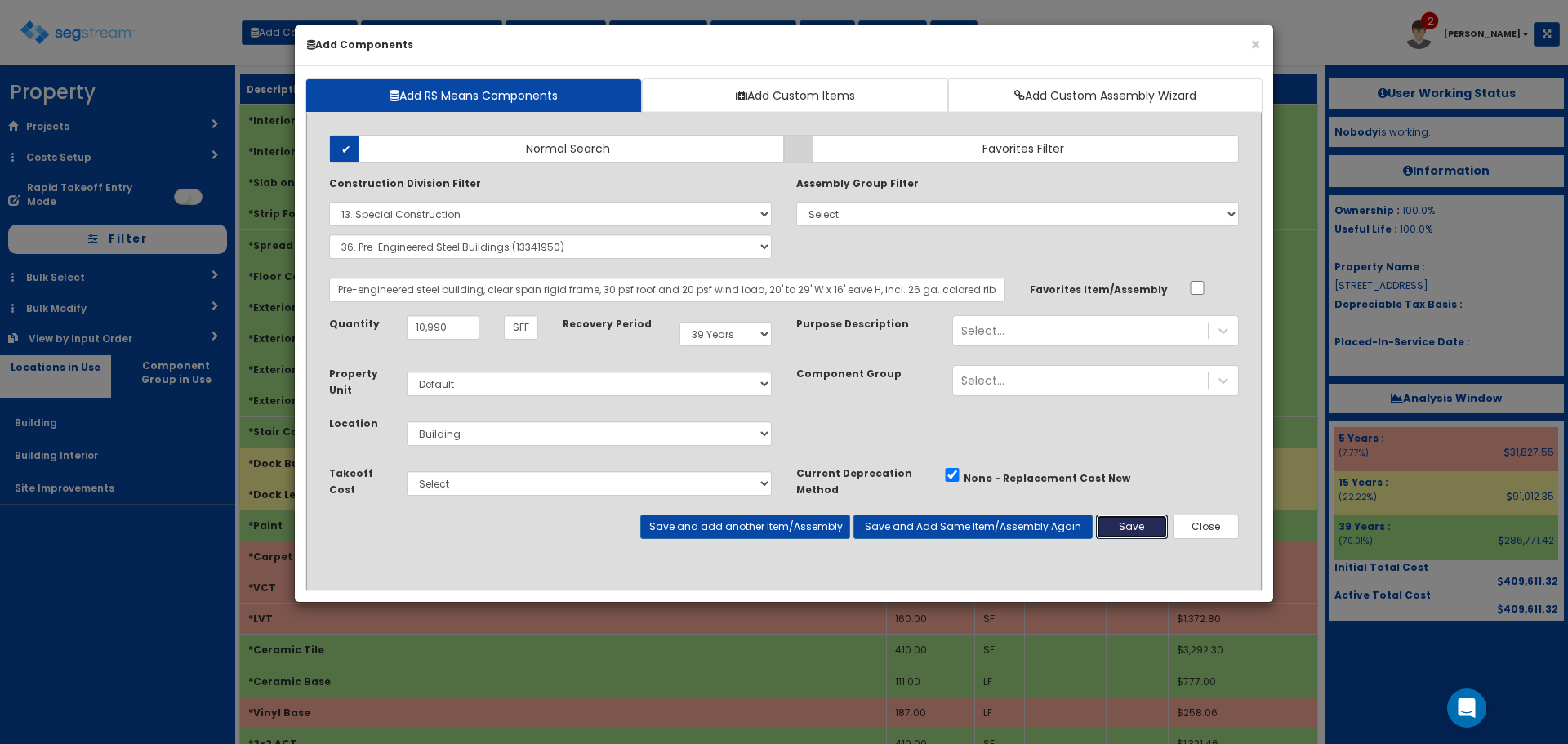
drag, startPoint x: 1116, startPoint y: 528, endPoint x: 1271, endPoint y: 525, distance: 155.0
click at [1117, 527] on button "Save" at bounding box center [1131, 526] width 72 height 24
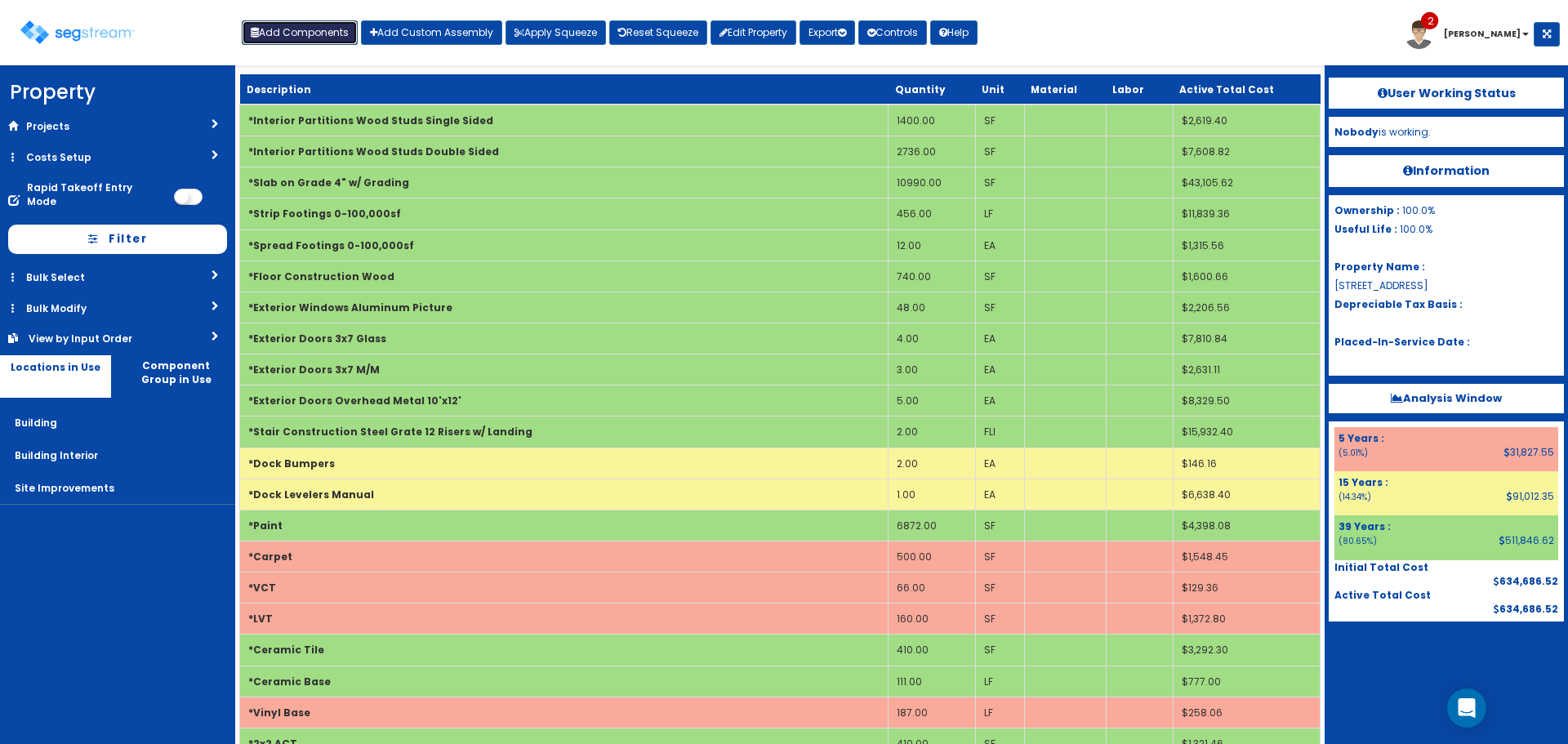
click at [307, 32] on button "Add Components" at bounding box center [300, 33] width 116 height 24
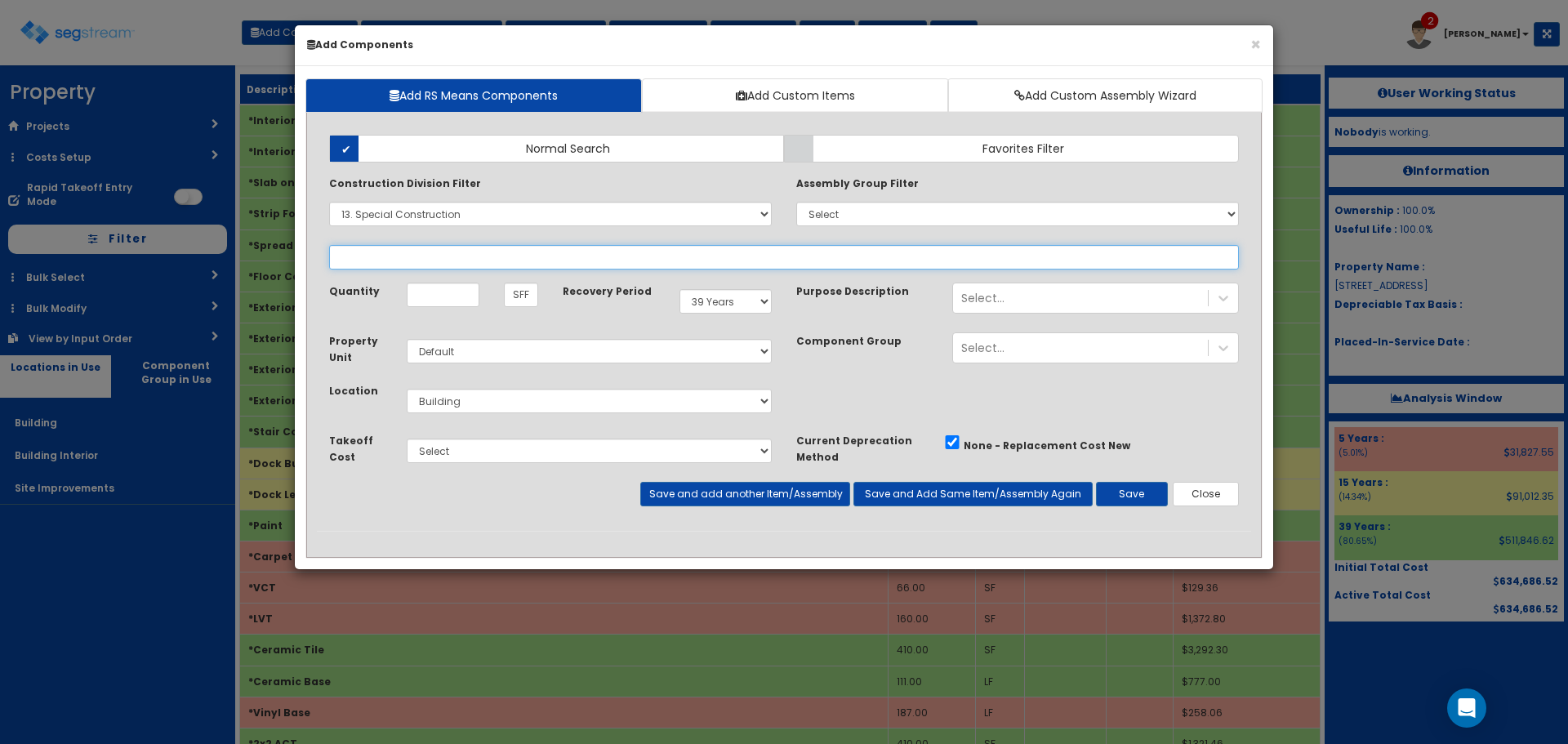
select select
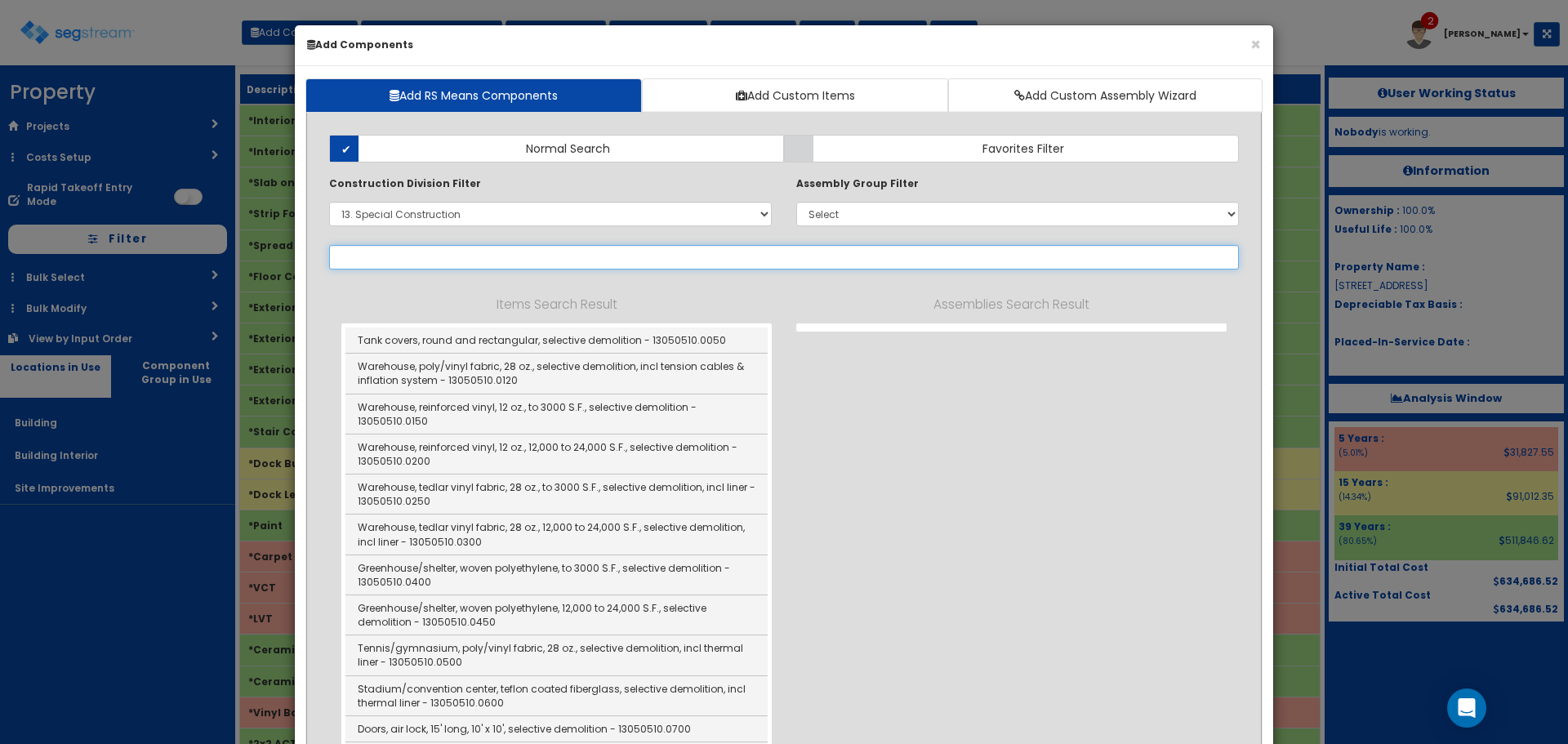
select select "13341950"
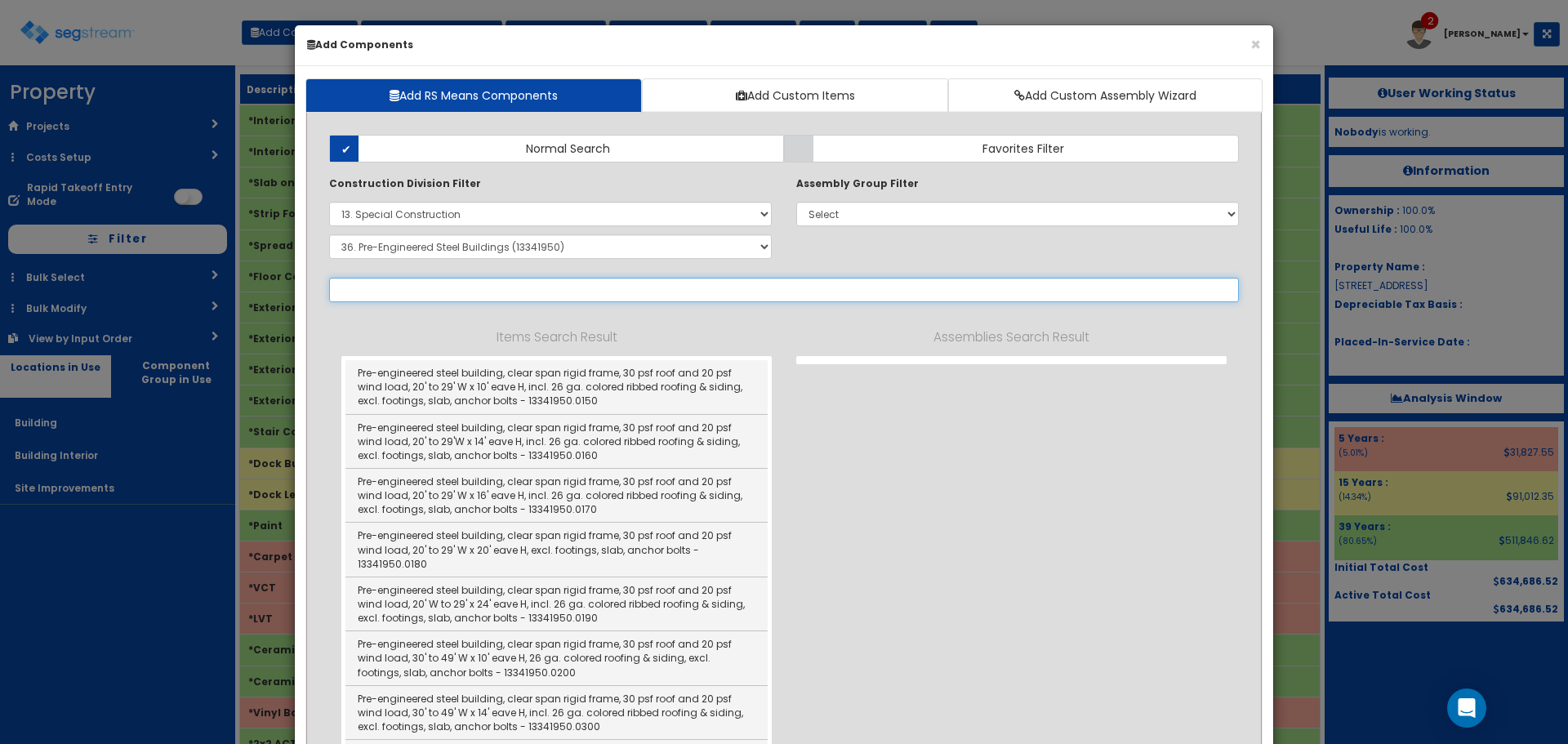
select select "13341950"
click at [432, 217] on select "Select 0. Custom Item 1. General Requirements 2. Existing Conditions 3. Concret…" at bounding box center [551, 214] width 443 height 24
select select
click at [329, 202] on select "Select 0. Custom Item 1. General Requirements 2. Existing Conditions 3. Concret…" at bounding box center [551, 214] width 443 height 24
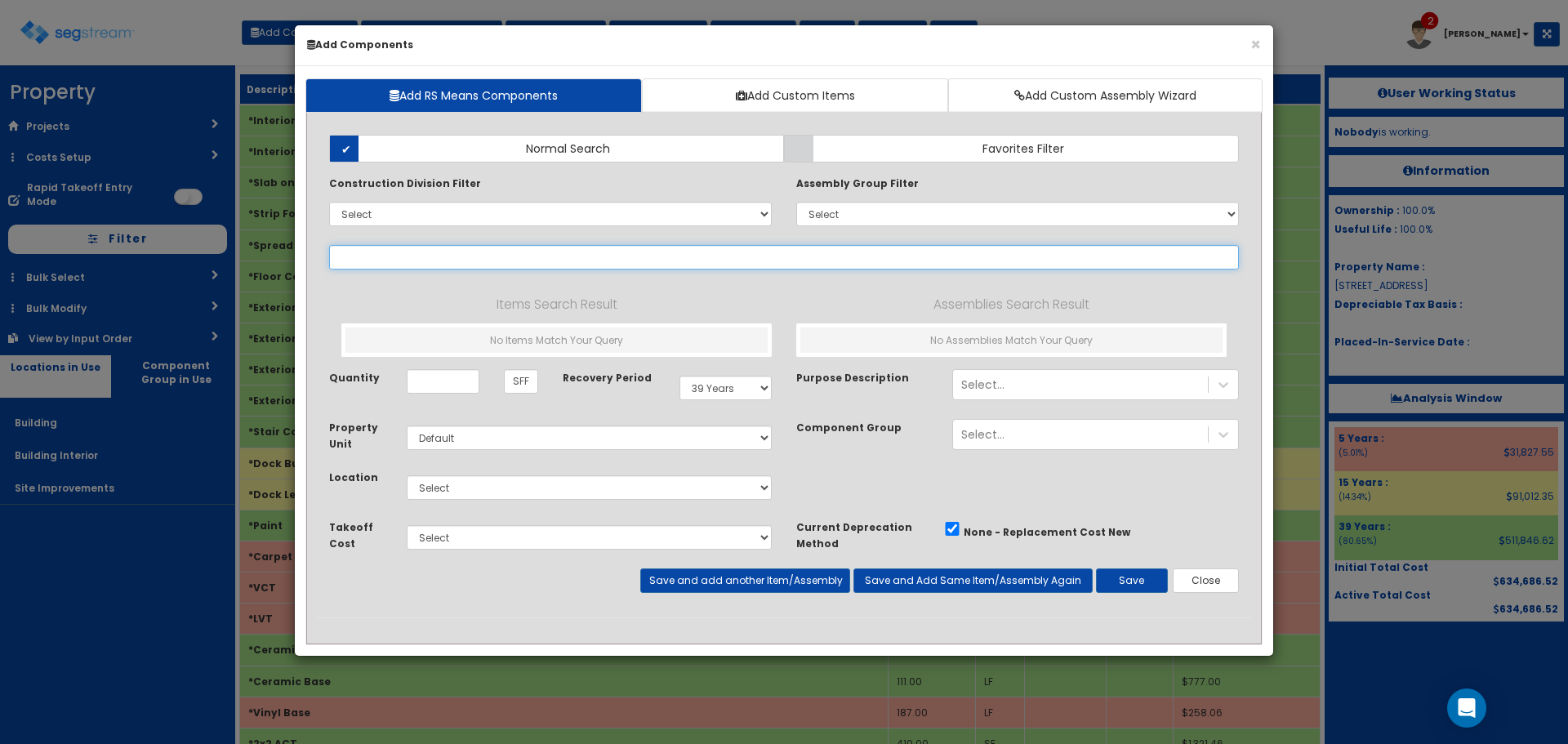
click at [433, 258] on input "text" at bounding box center [784, 257] width 910 height 24
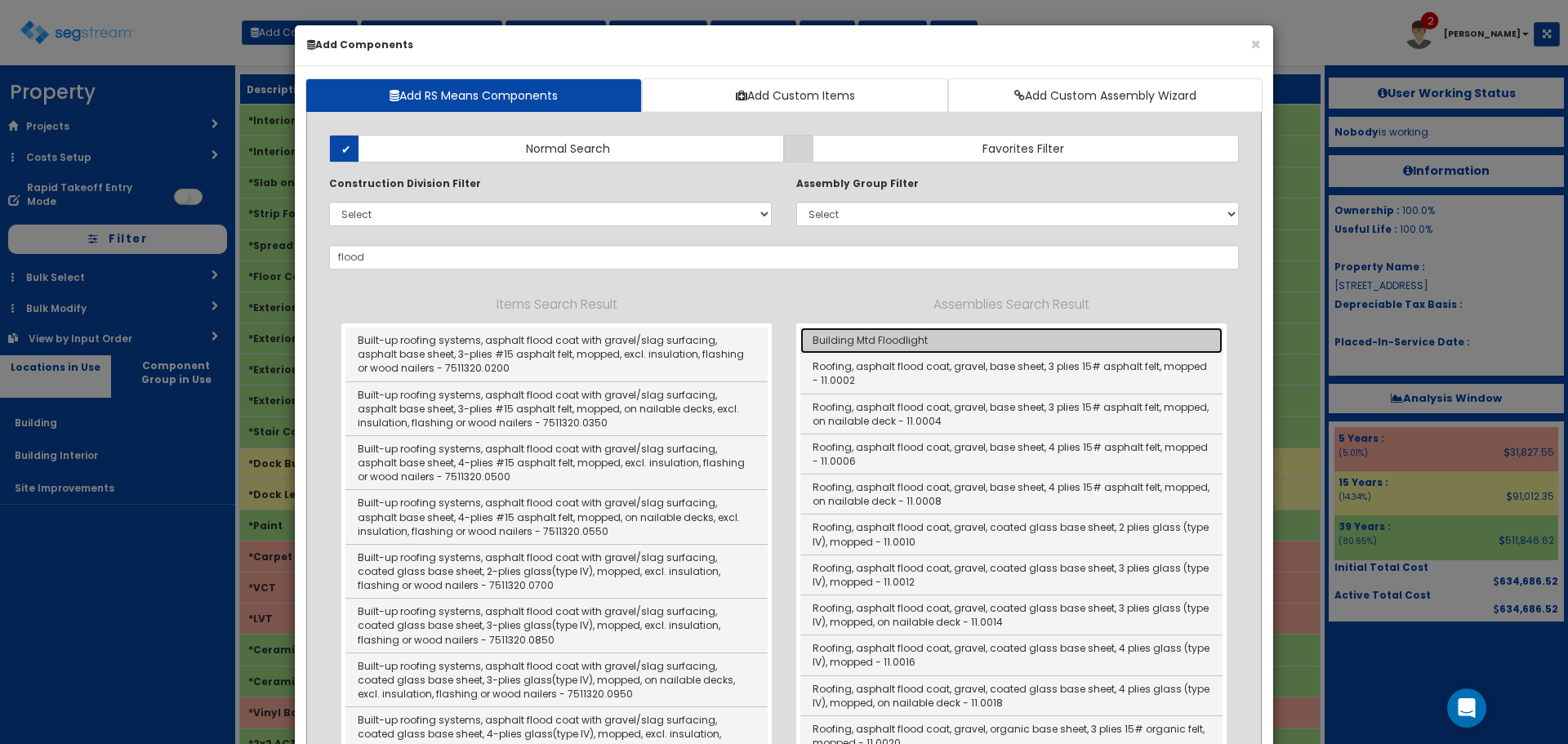
click at [874, 342] on link "Building Mtd Floodlight" at bounding box center [1011, 340] width 422 height 26
type input "Building Mtd Floodlight"
checkbox input "true"
type input "Ea"
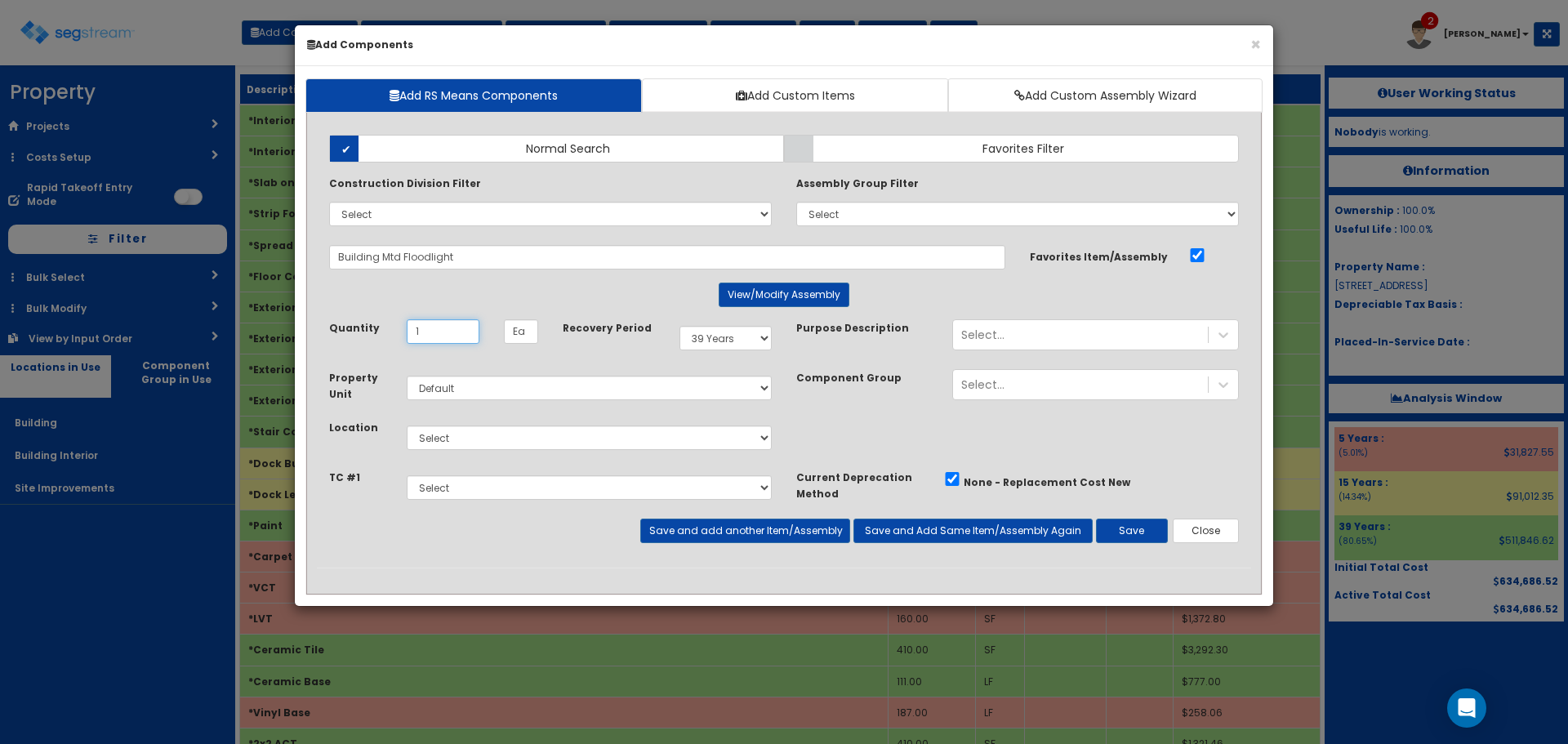
type input "1"
click at [702, 338] on select "Select 5 Years 7 Years 9 Years 10 Years 15 Years 15 Year QLI 15 Year QRP 15 Yea…" at bounding box center [725, 338] width 92 height 24
select select "5Y"
click at [680, 326] on select "Select 5 Years 7 Years 9 Years 10 Years 15 Years 15 Year QLI 15 Year QRP 15 Yea…" at bounding box center [725, 338] width 92 height 24
click at [524, 428] on select "Select Building Building Interior Site Improvements Add Additional Location" at bounding box center [589, 437] width 365 height 24
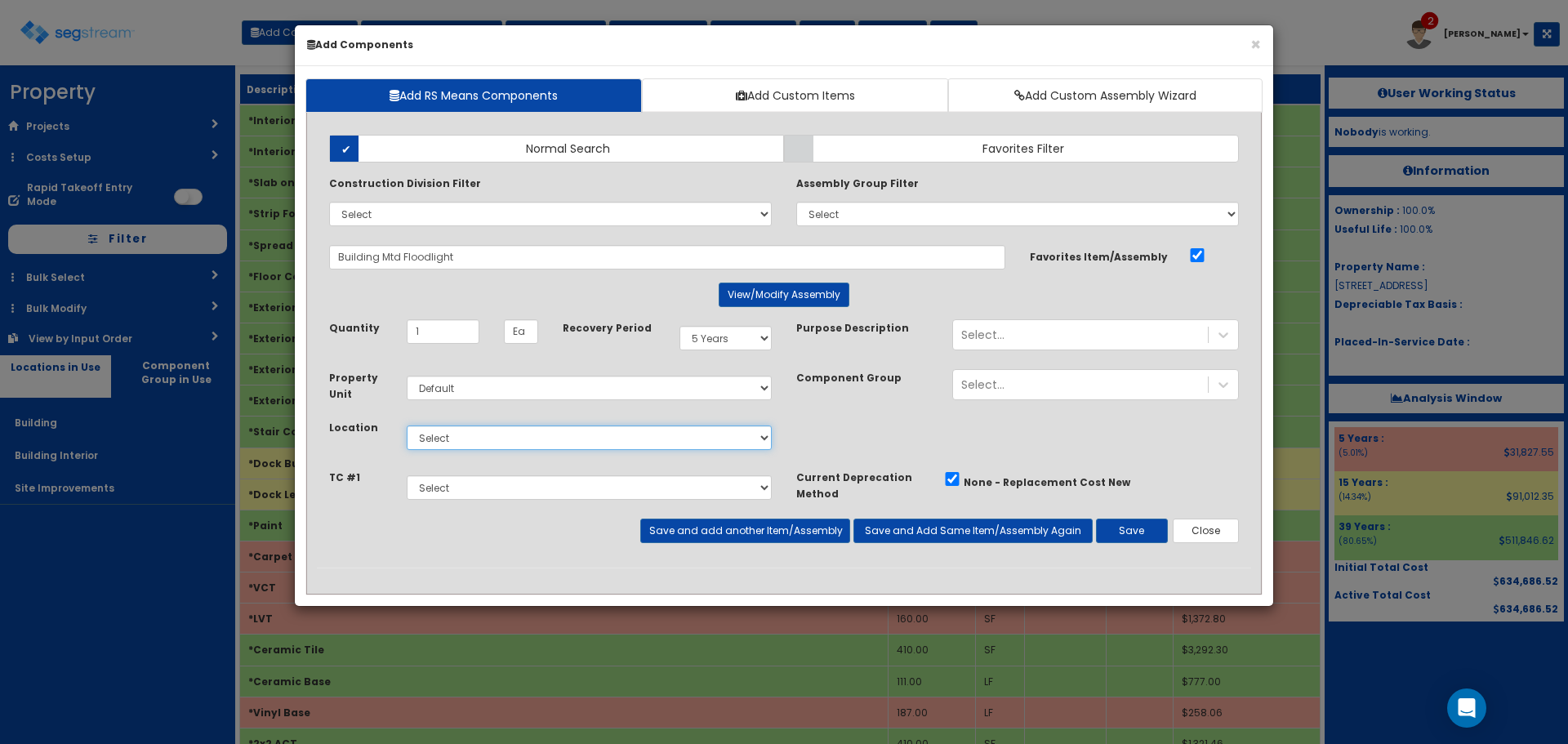
select select "6"
click at [407, 425] on select "Select Building Building Interior Site Improvements Add Additional Location" at bounding box center [589, 437] width 365 height 24
click at [775, 530] on button "Save and add another Item/Assembly" at bounding box center [744, 530] width 209 height 24
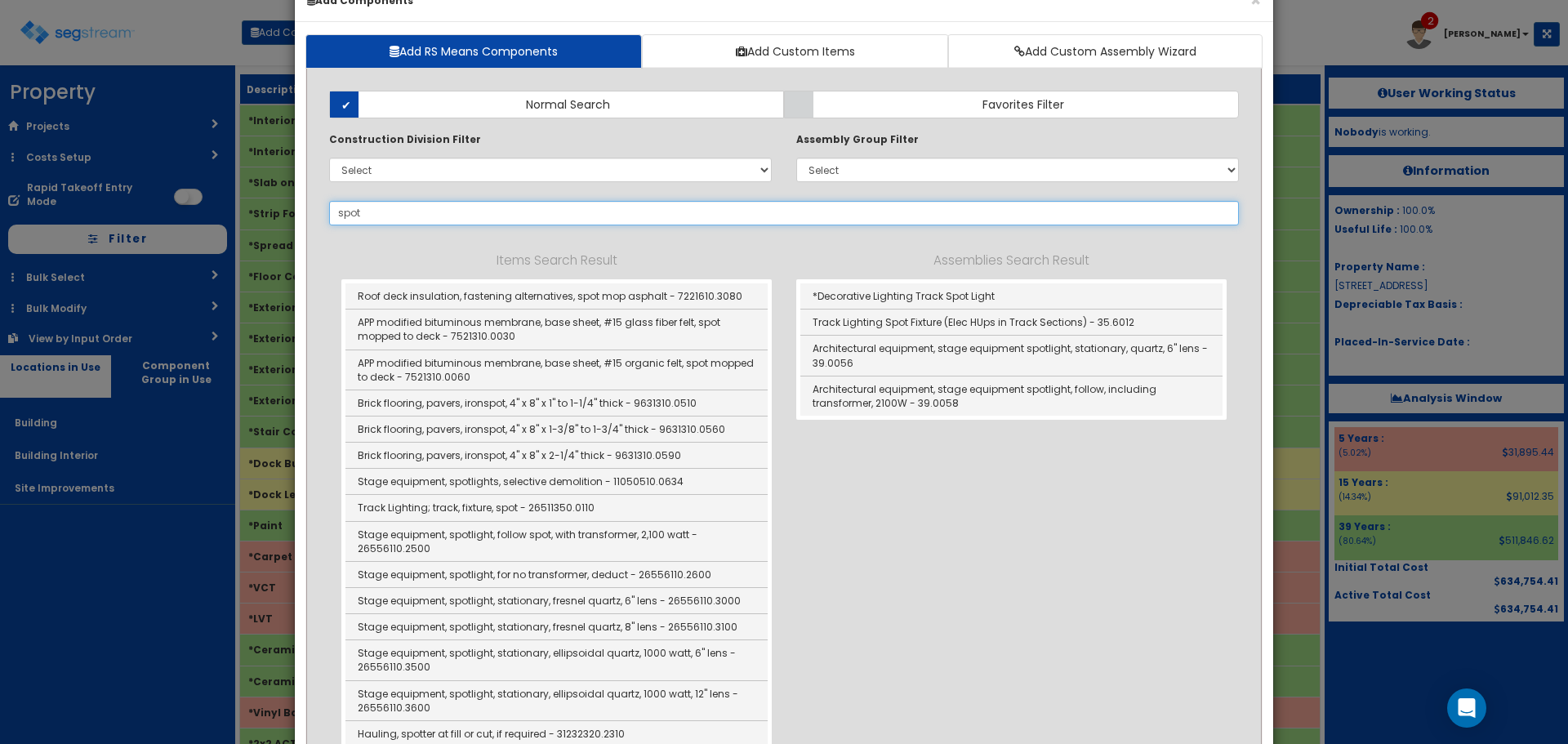
scroll to position [82, 0]
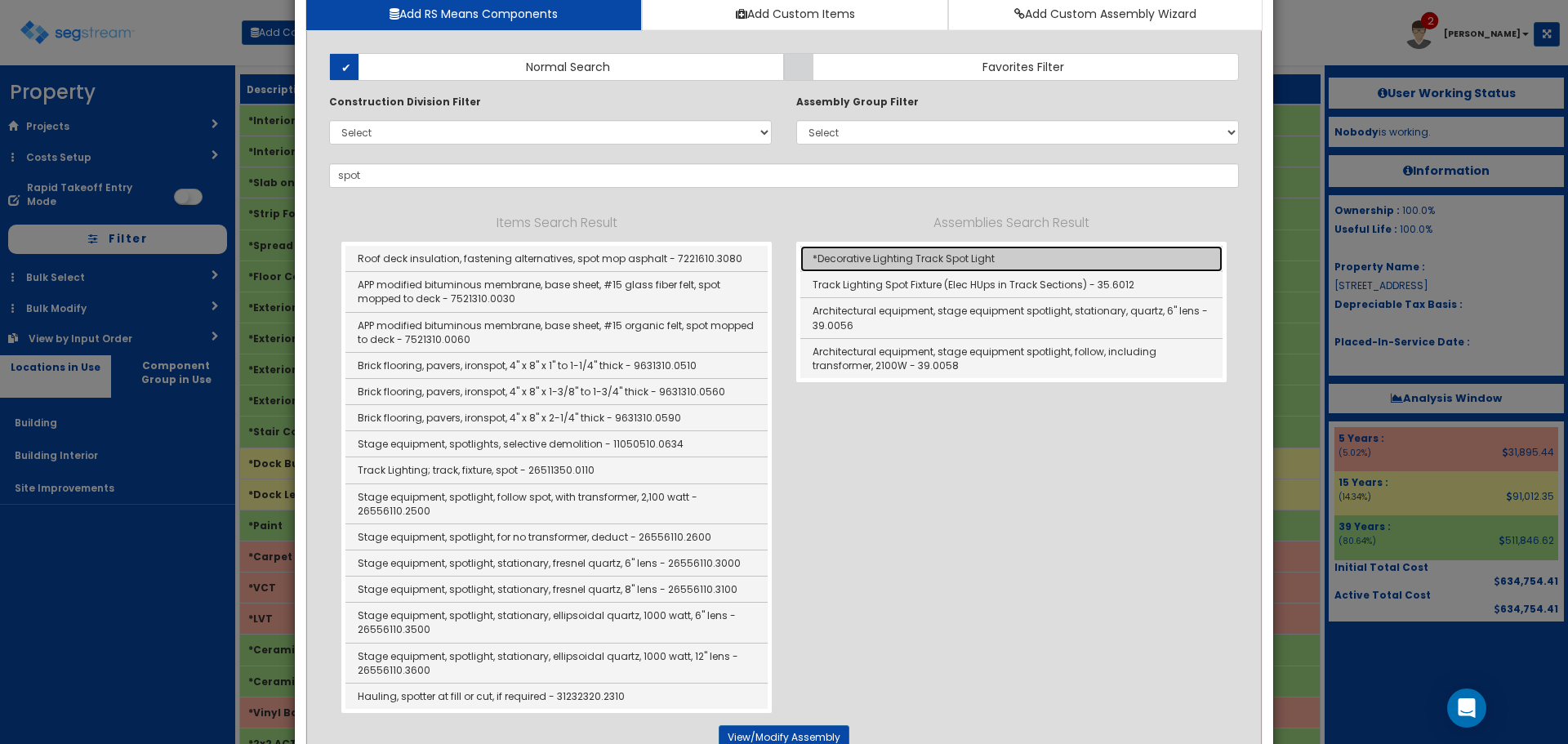
click at [853, 264] on link "*Decorative Lighting Track Spot Light" at bounding box center [1011, 258] width 422 height 26
type input "*Decorative Lighting Track Spot Light"
type input "EA"
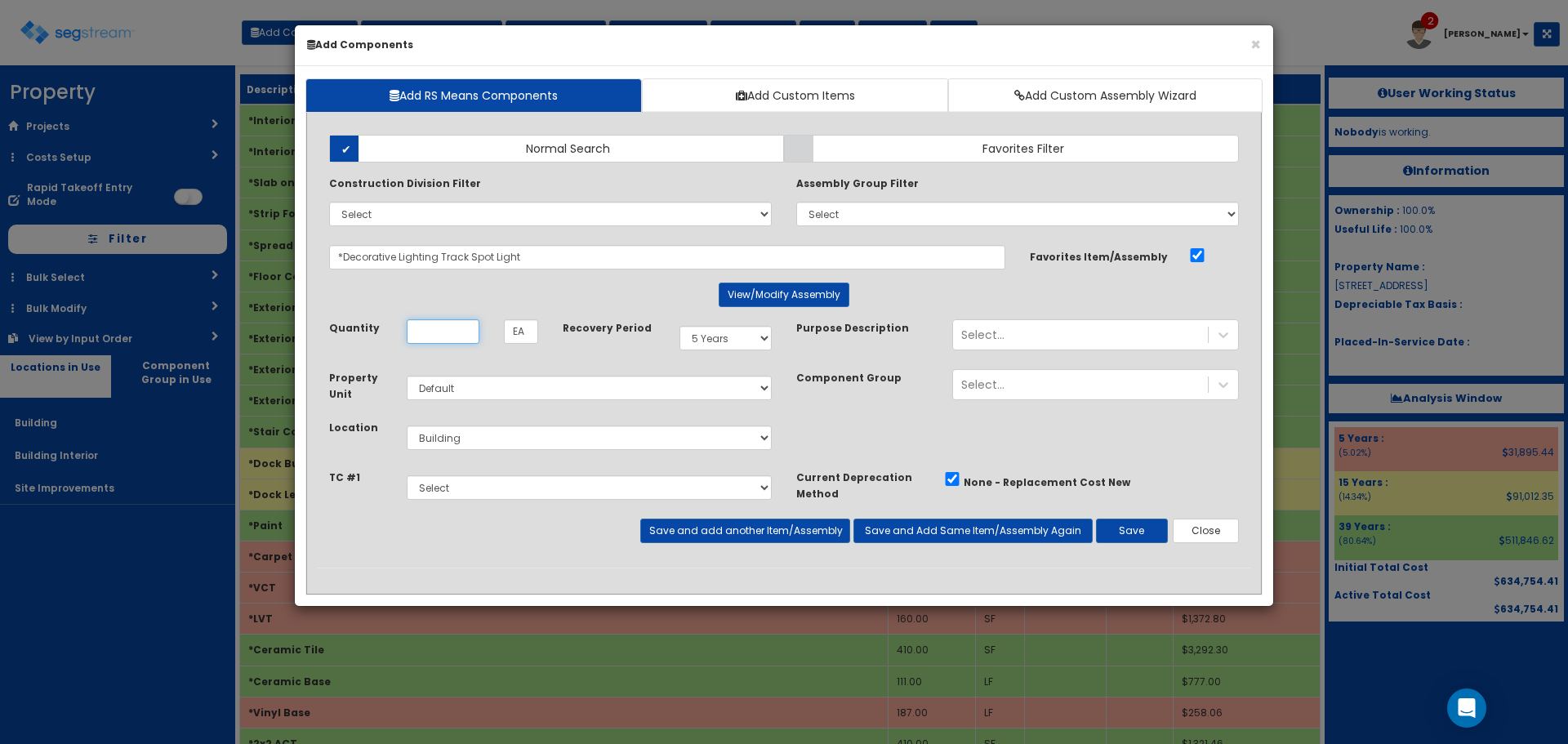
scroll to position [0, 0]
type input "4"
click at [1142, 535] on button "Save" at bounding box center [1131, 530] width 72 height 24
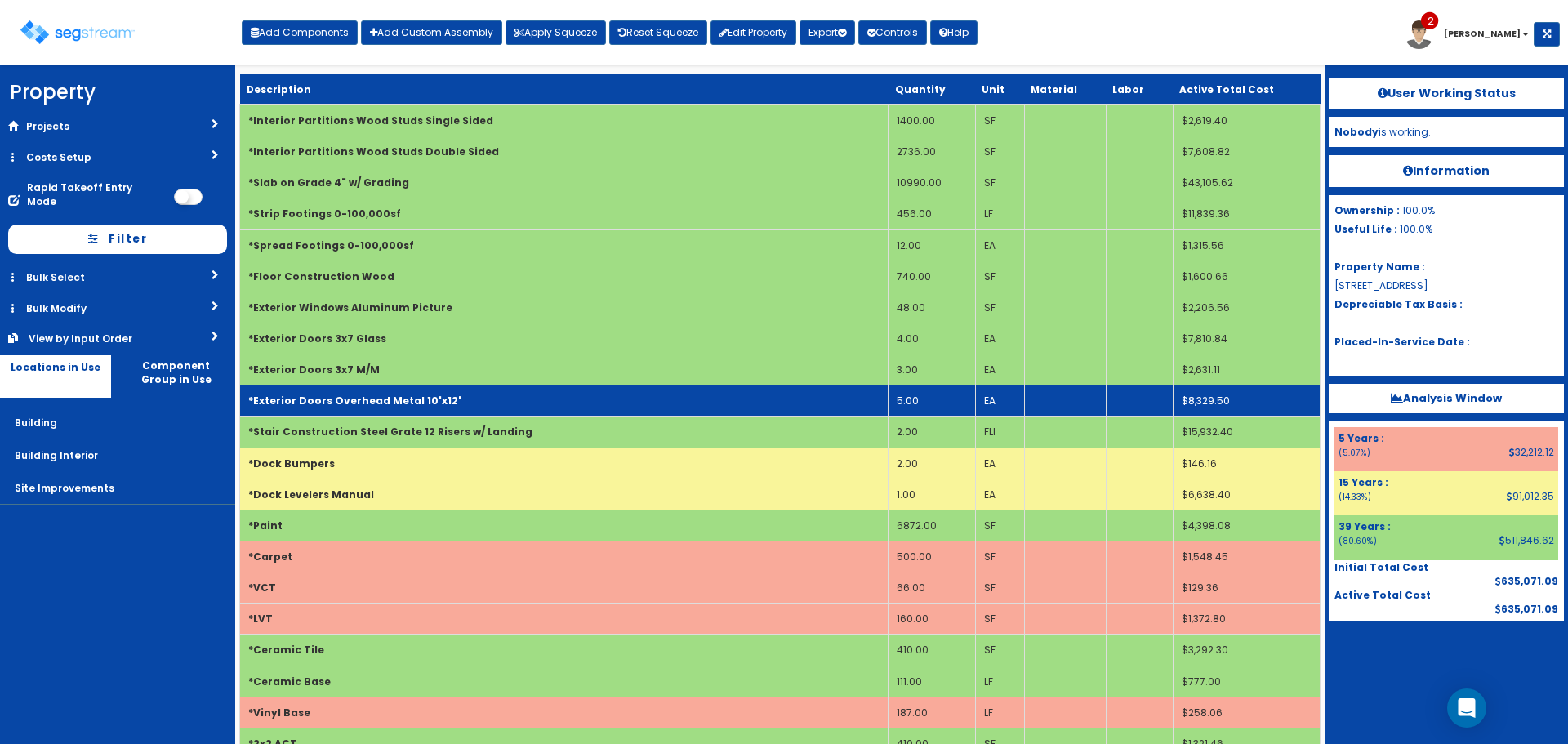
click at [607, 410] on td "*Exterior Doors Overhead Metal 10'x12'" at bounding box center [564, 401] width 649 height 31
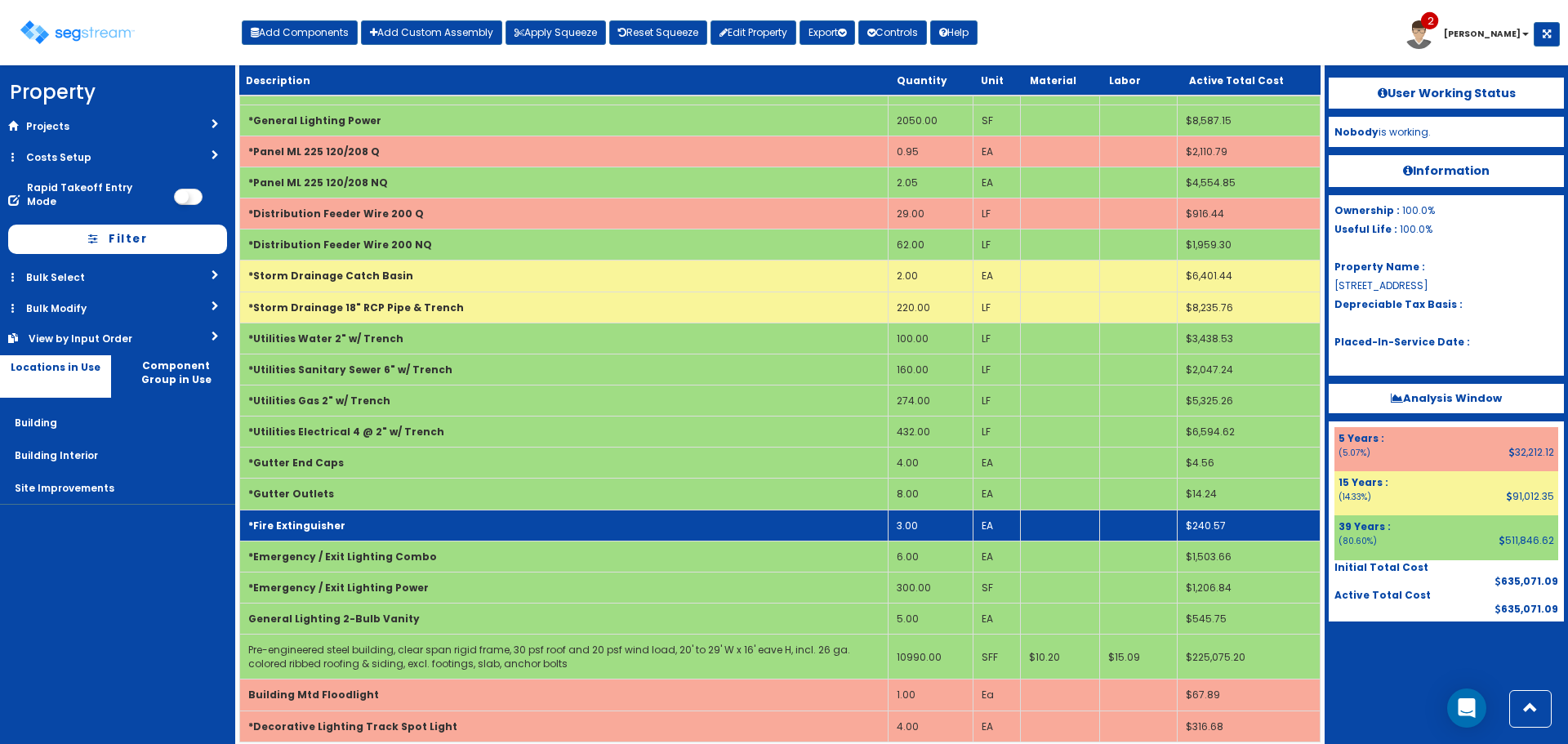
scroll to position [2164, 0]
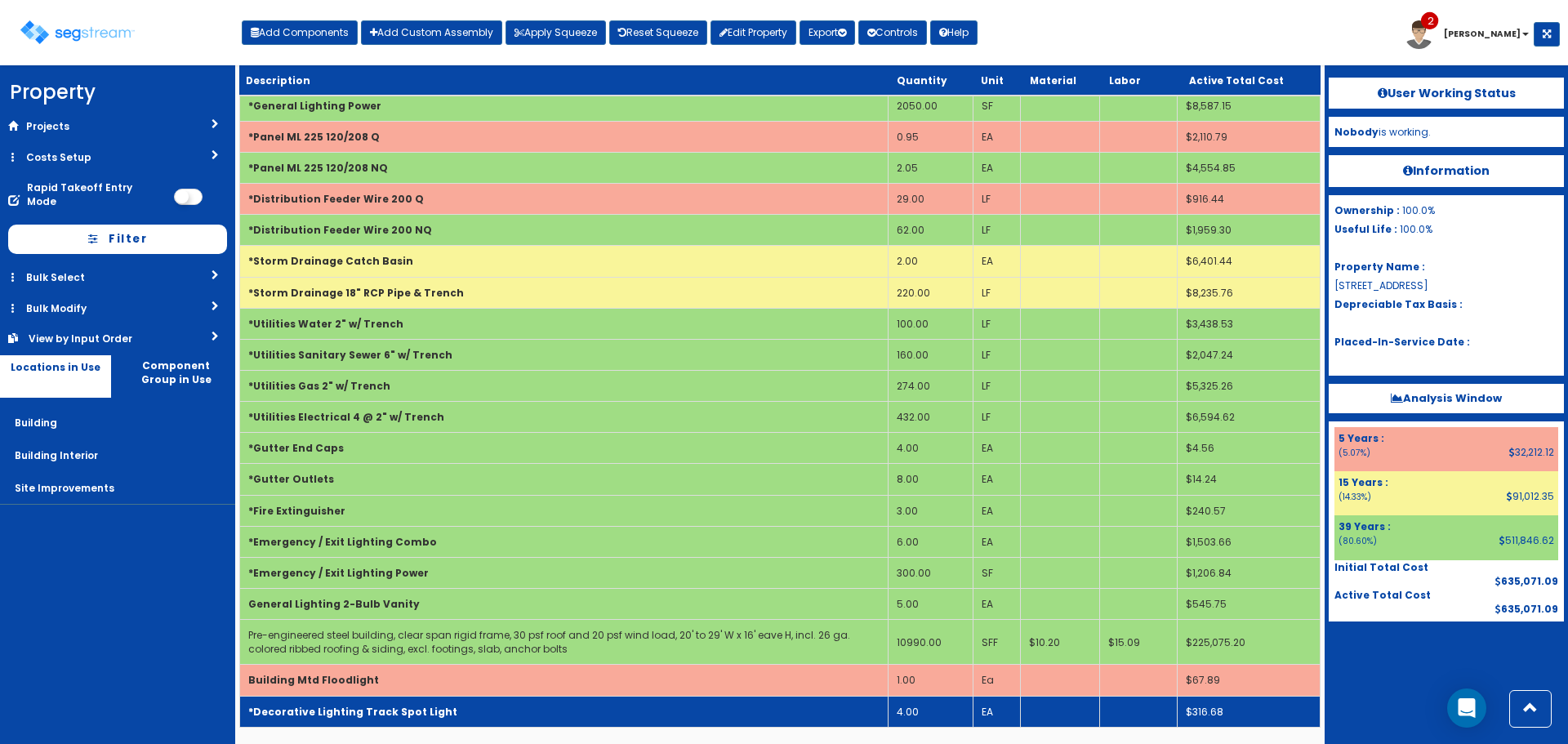
click at [531, 709] on td "*Decorative Lighting Track Spot Light" at bounding box center [564, 711] width 649 height 31
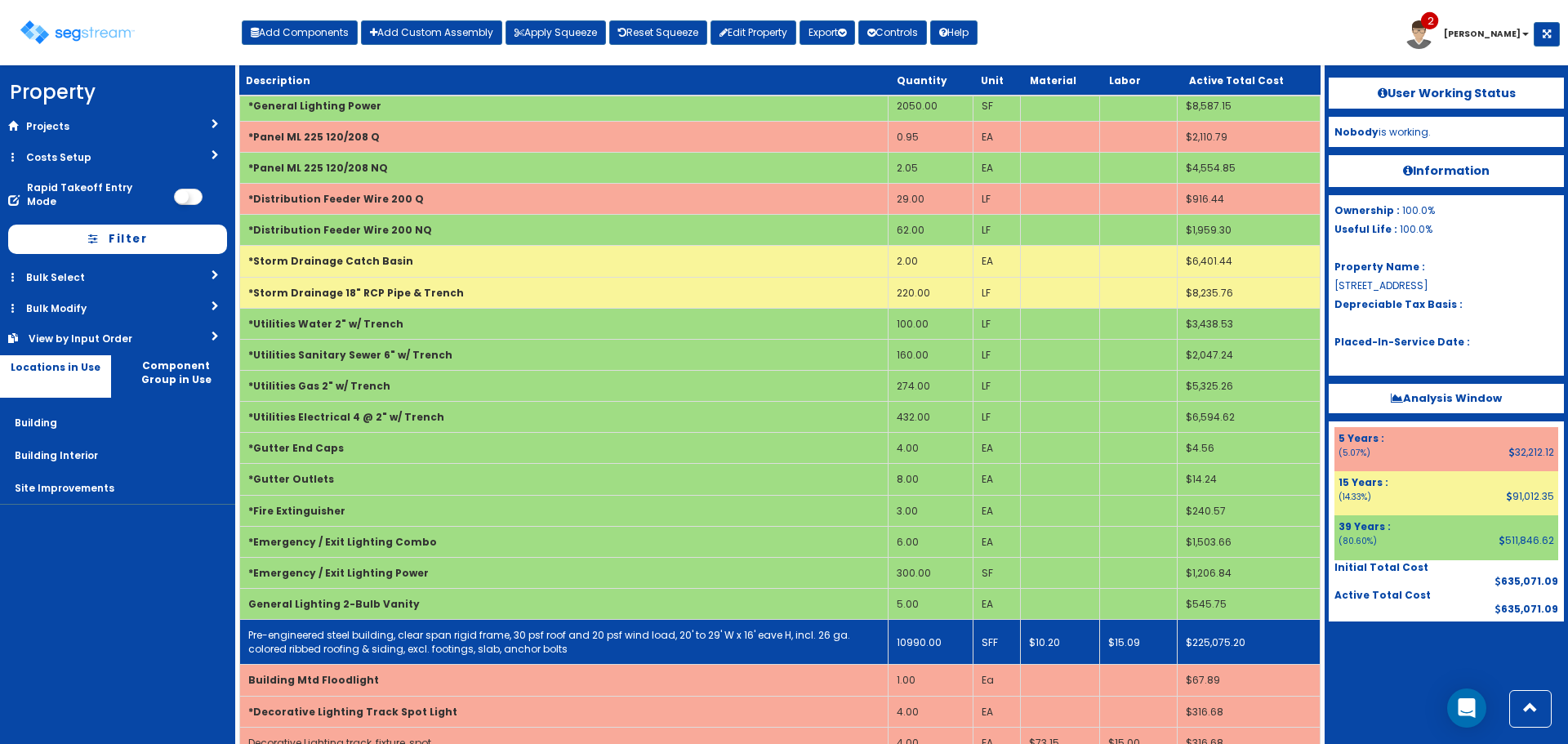
scroll to position [2195, 0]
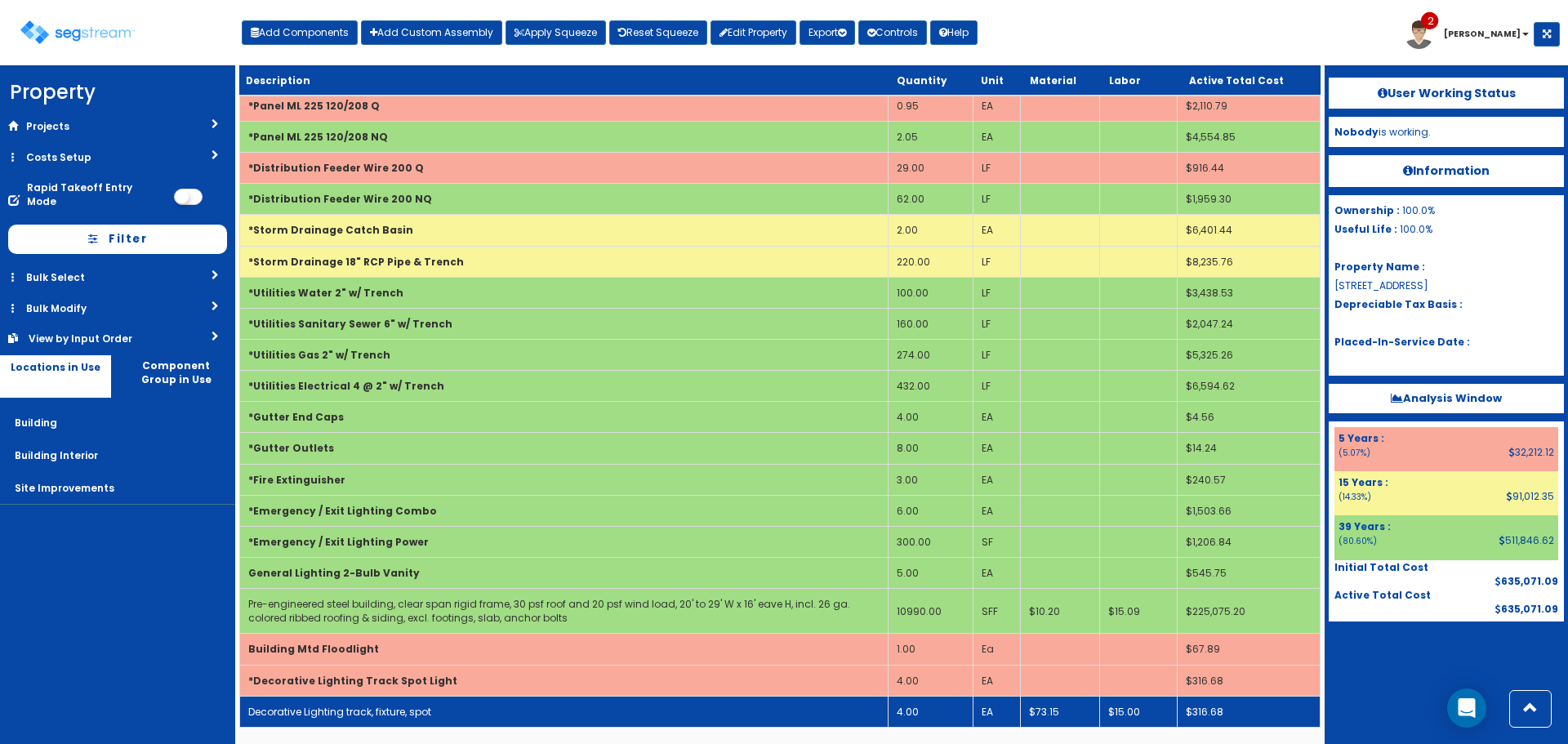
click at [482, 706] on td "Decorative Lighting track, fixture, spot" at bounding box center [564, 711] width 649 height 31
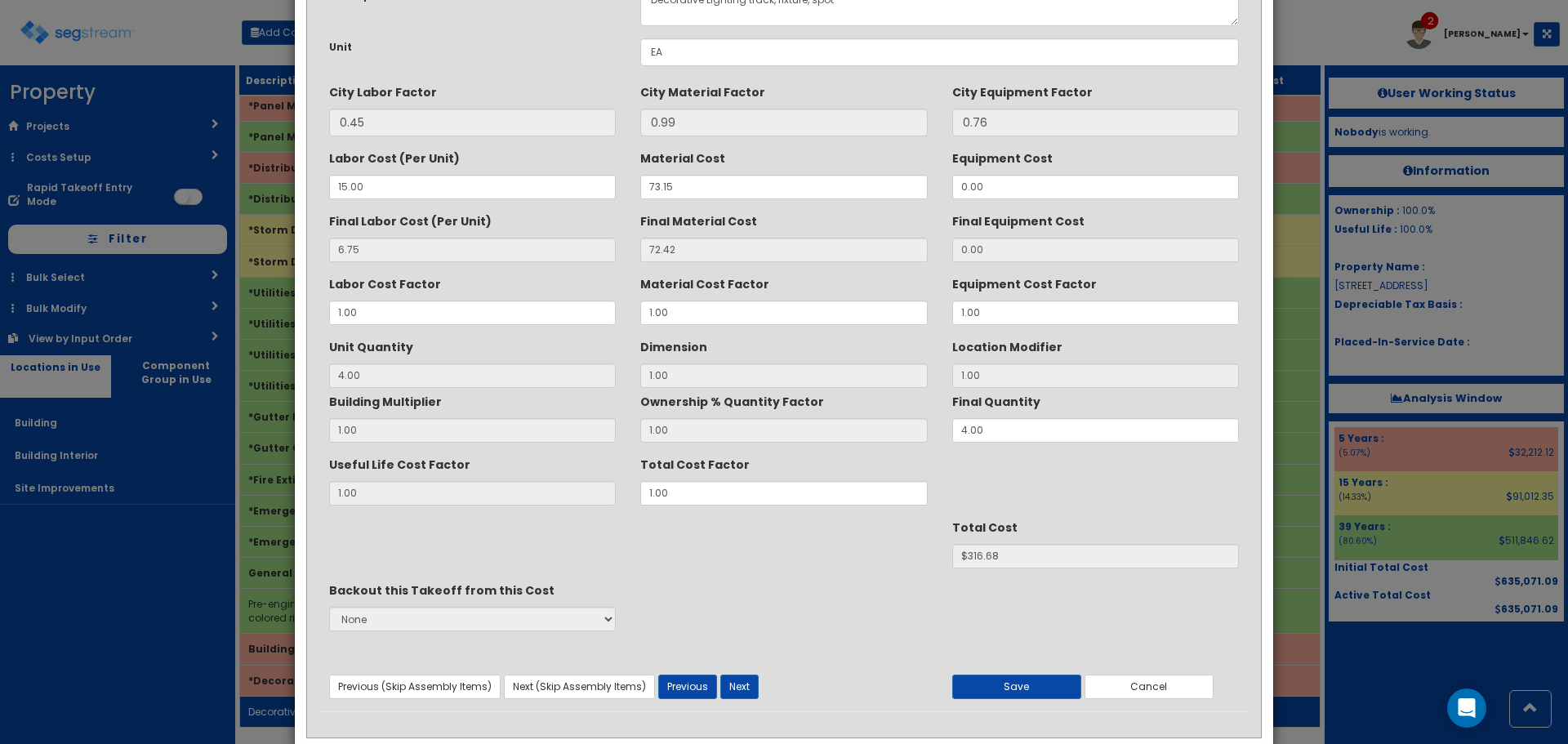
scroll to position [0, 0]
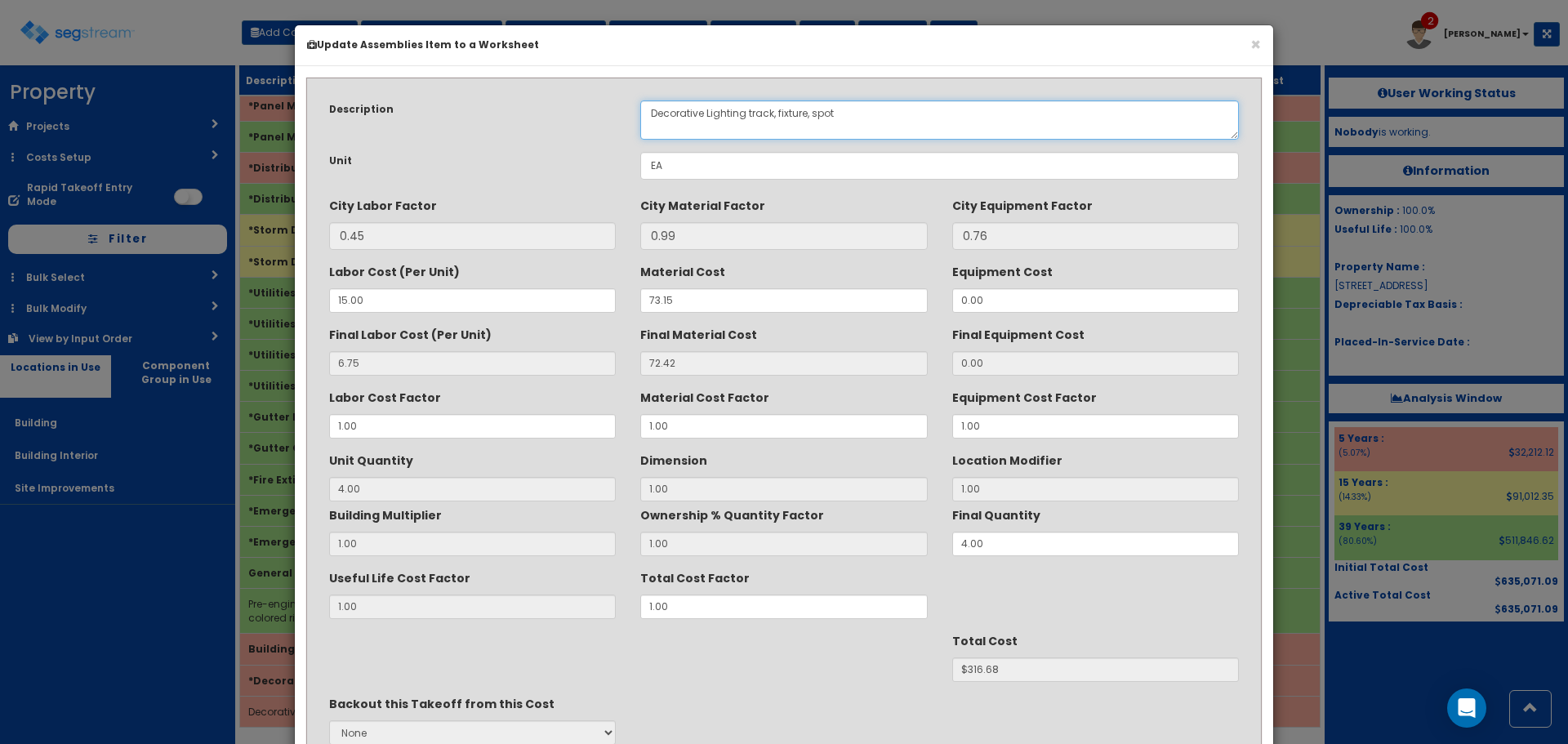
drag, startPoint x: 772, startPoint y: 112, endPoint x: 589, endPoint y: 103, distance: 183.2
click at [589, 103] on div "Description Decorative Lighting track, fixture, spot" at bounding box center [784, 121] width 935 height 40
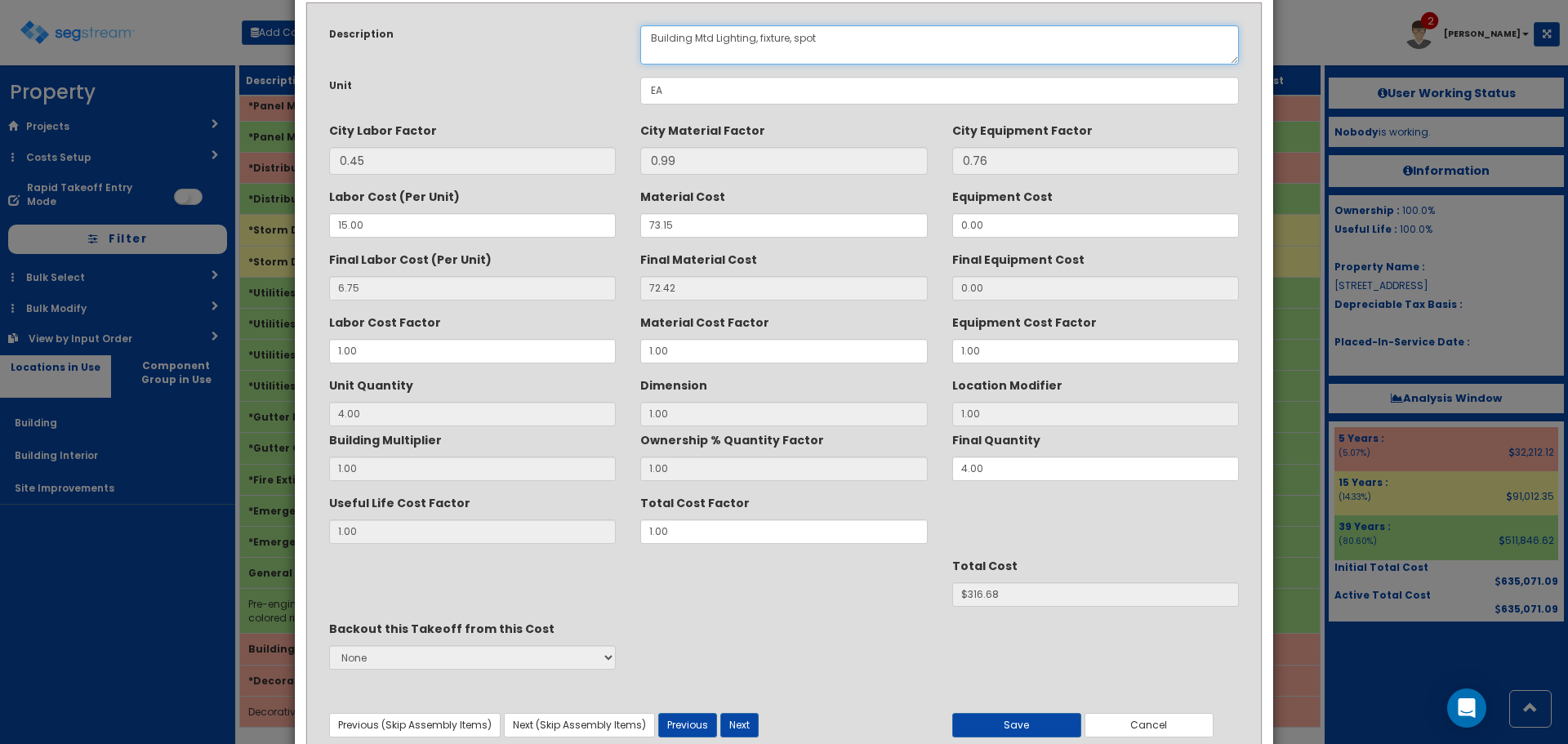
scroll to position [145, 0]
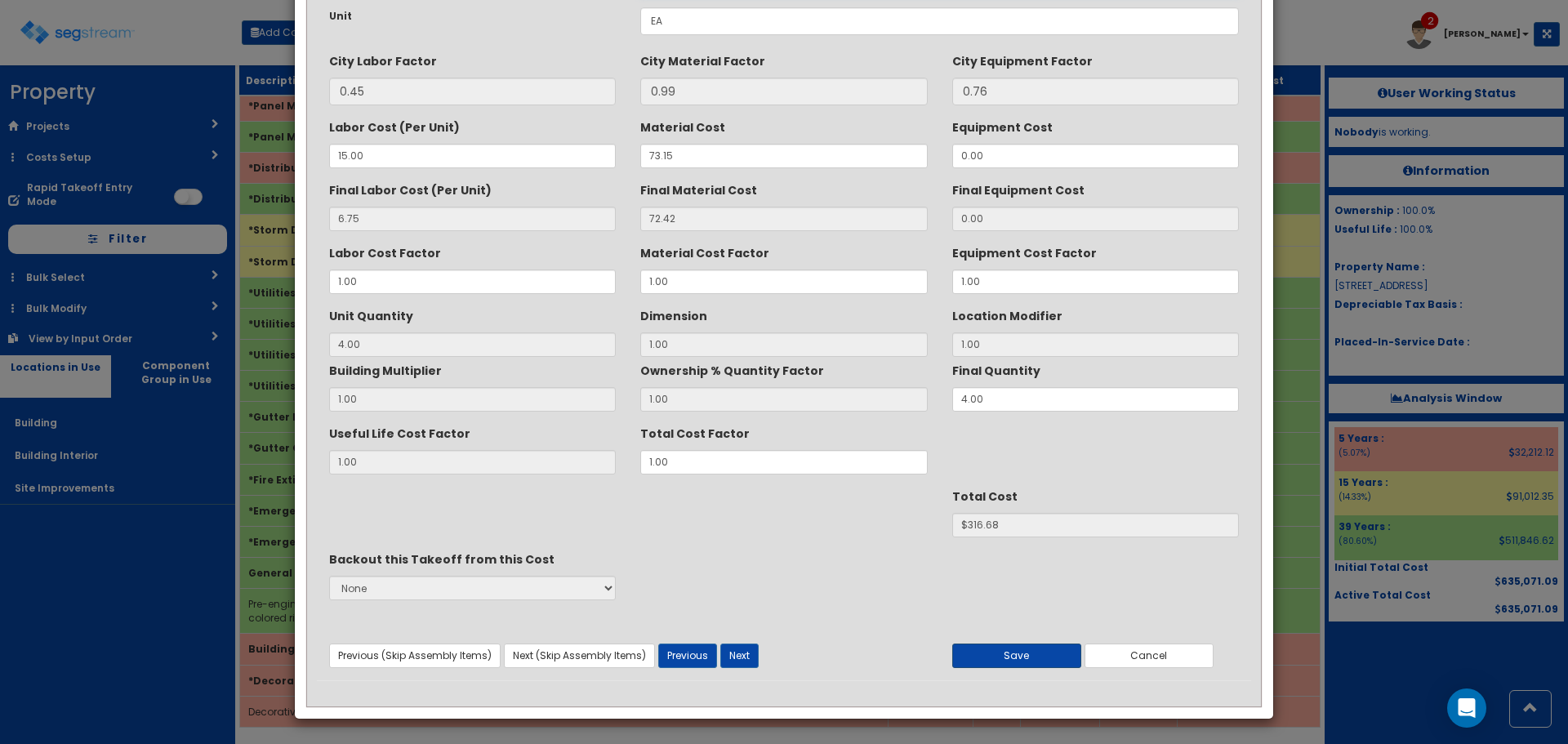
type textarea "Building Mtd Lighting, fixture, spot"
click at [999, 660] on button "Save" at bounding box center [1017, 655] width 129 height 24
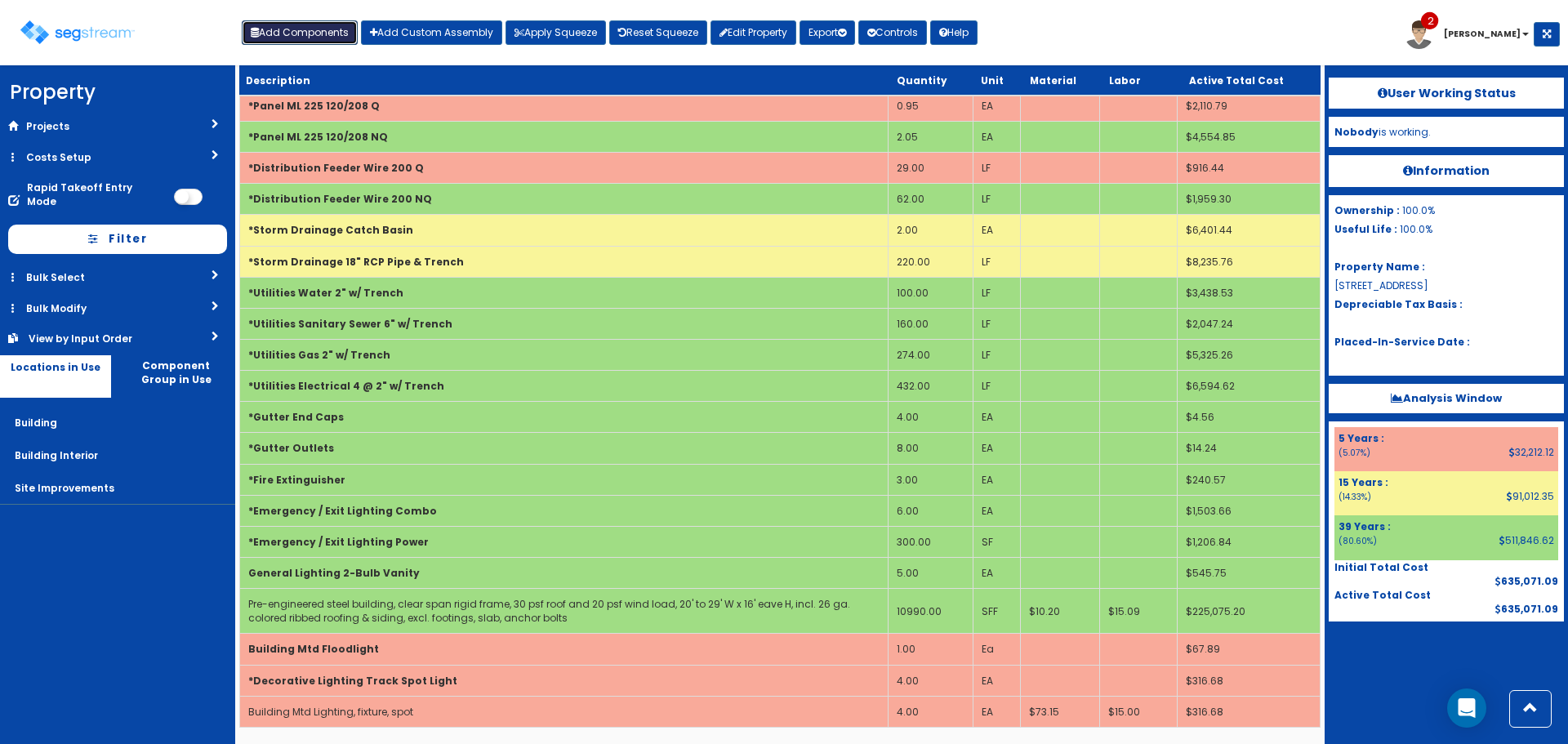
click at [294, 35] on button "Add Components" at bounding box center [300, 33] width 116 height 24
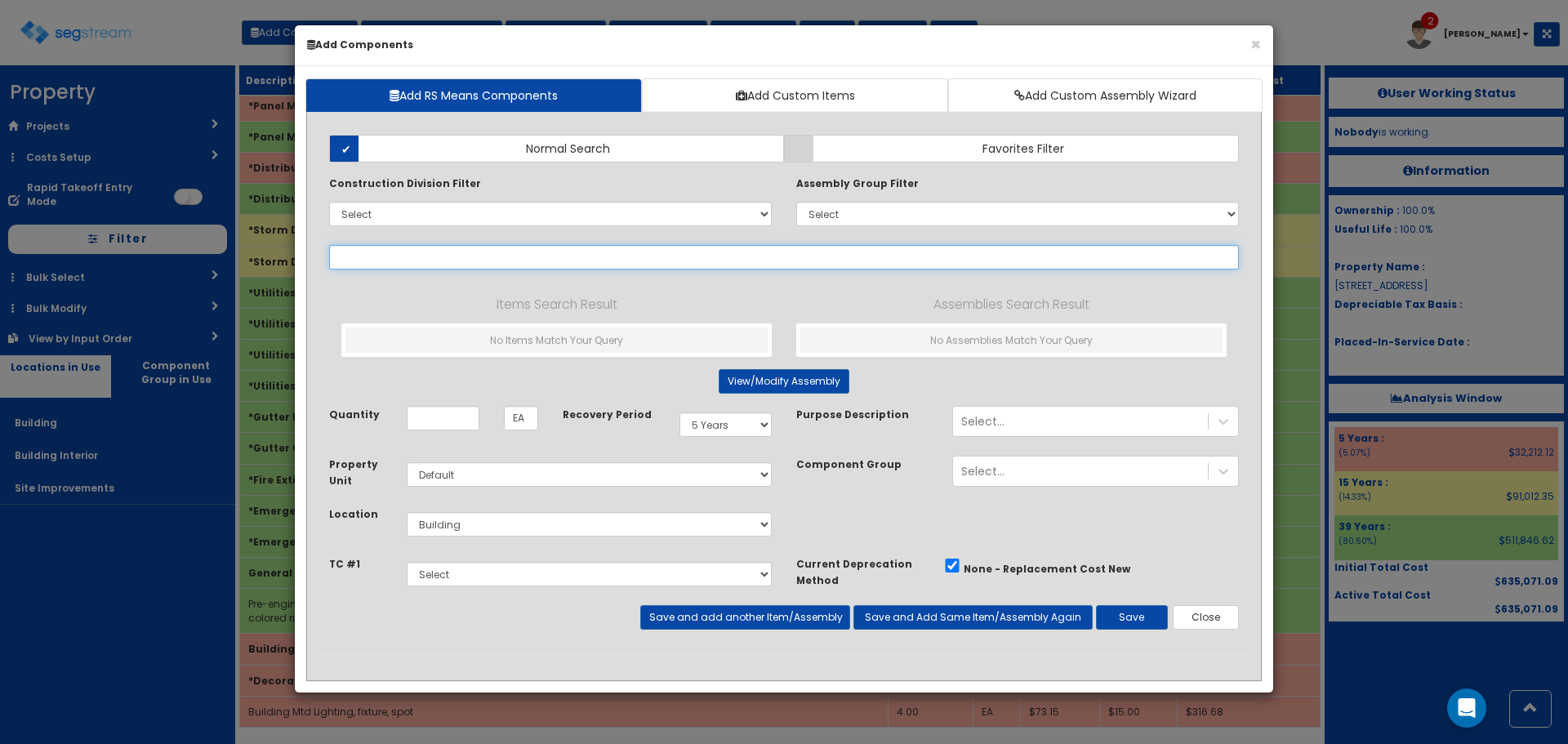
select select
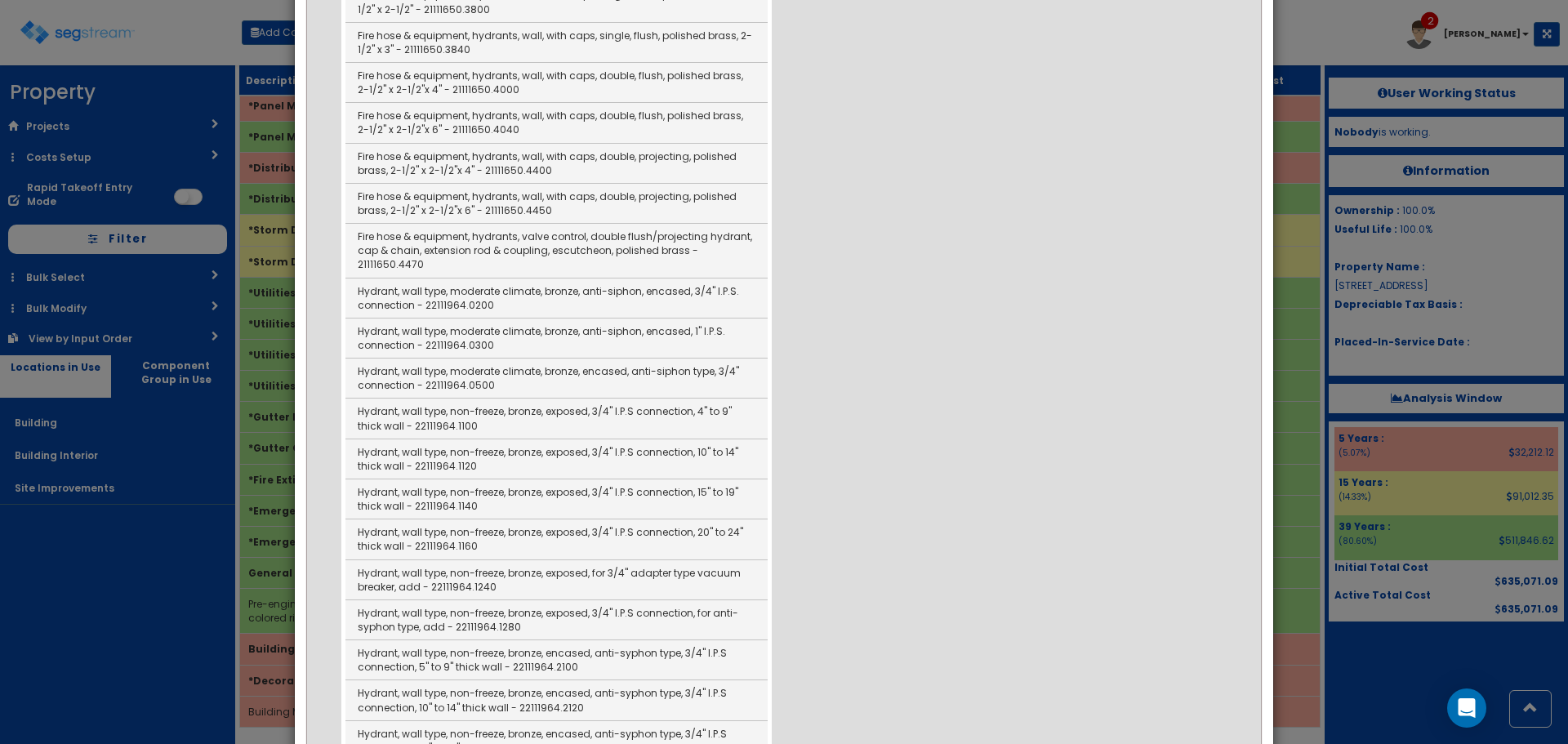
scroll to position [408, 0]
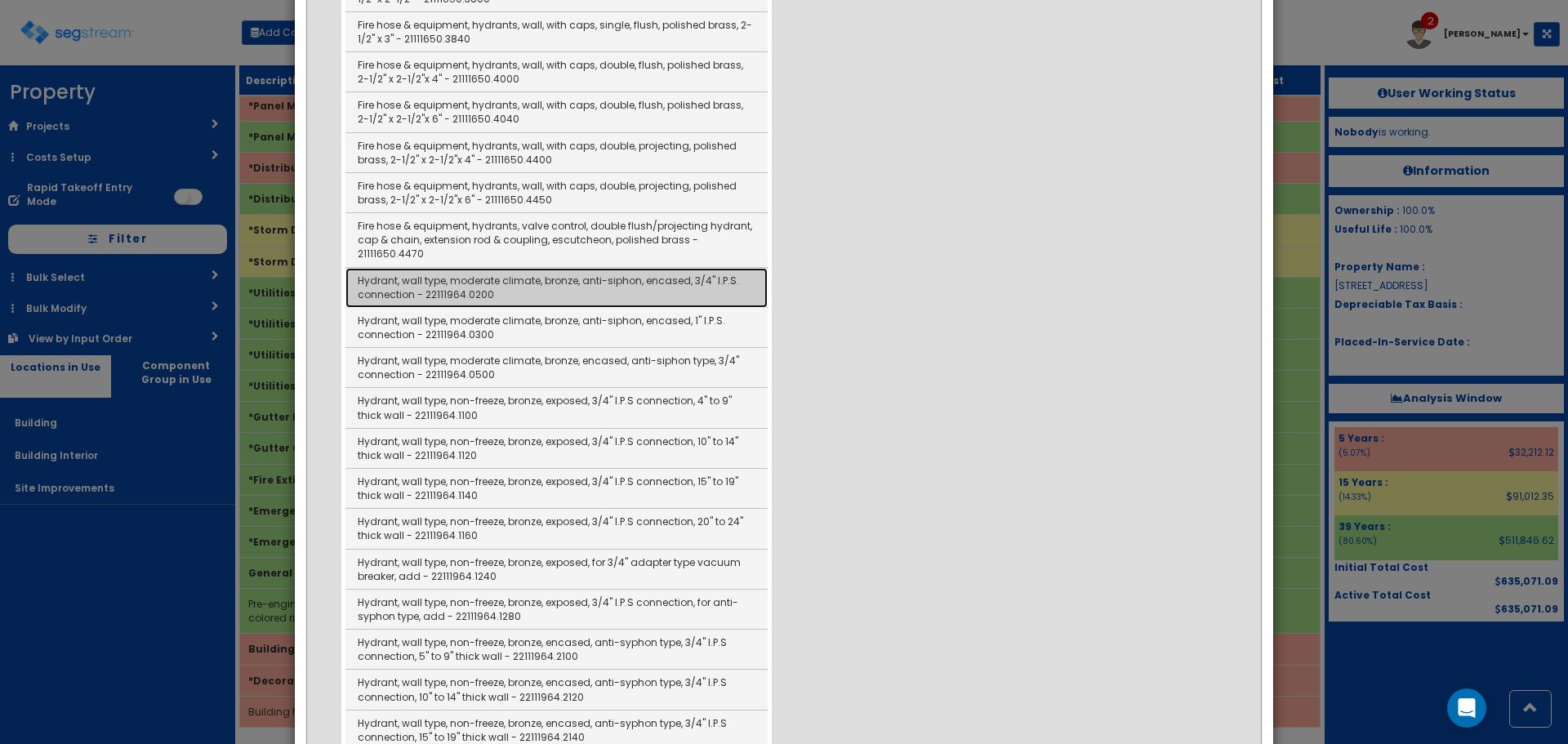
click at [689, 281] on link "Hydrant, wall type, moderate climate, bronze, anti-siphon, encased, 3/4" I.P.S.…" at bounding box center [557, 288] width 422 height 40
type input "Hydrant, wall type, moderate climate, bronze, anti-siphon, encased, 3/4" I.P.S.…"
checkbox input "false"
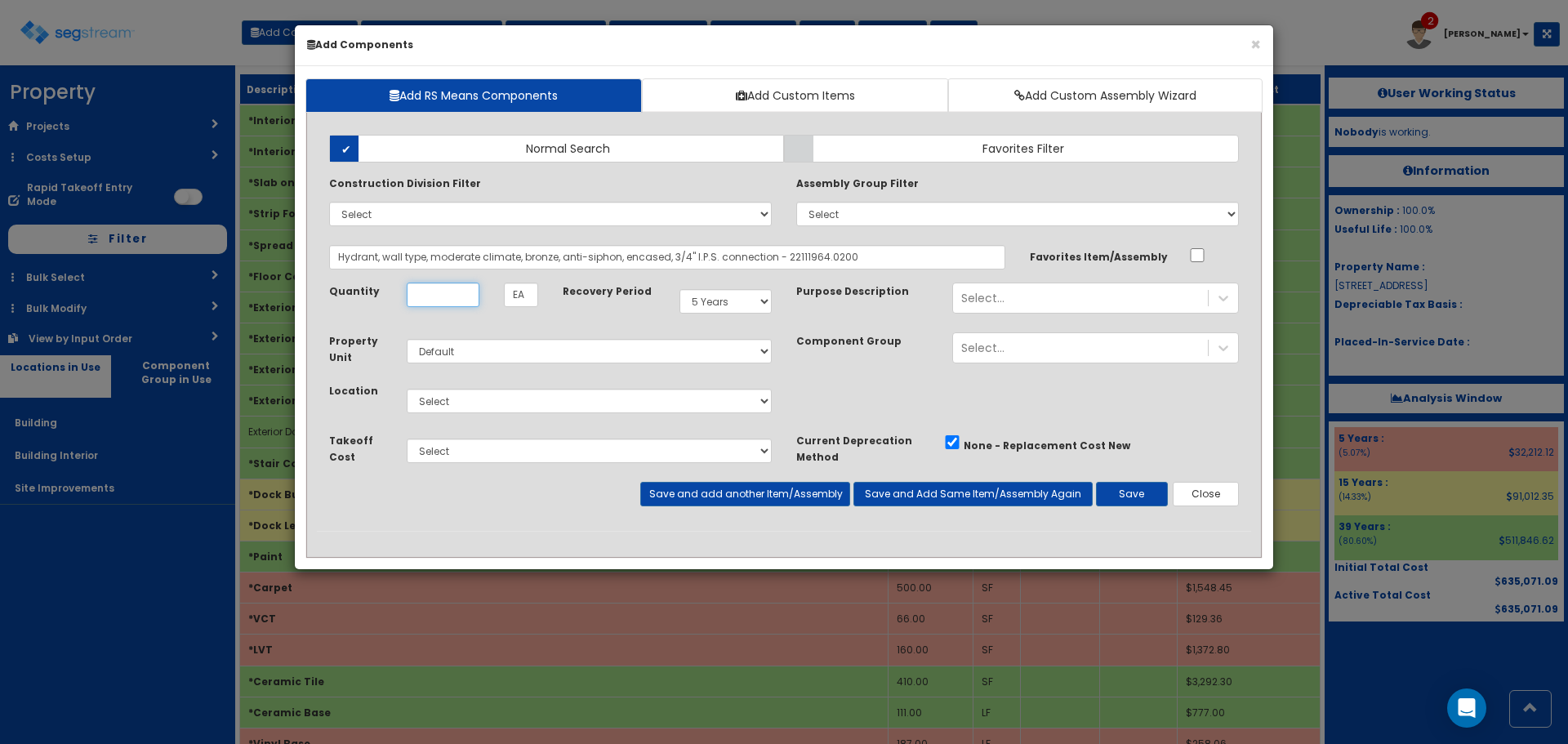
scroll to position [0, 0]
type input "2"
select select "39Y"
click at [604, 406] on select "Select Building Building Interior Site Improvements Add Additional Location" at bounding box center [589, 400] width 365 height 24
select select "6"
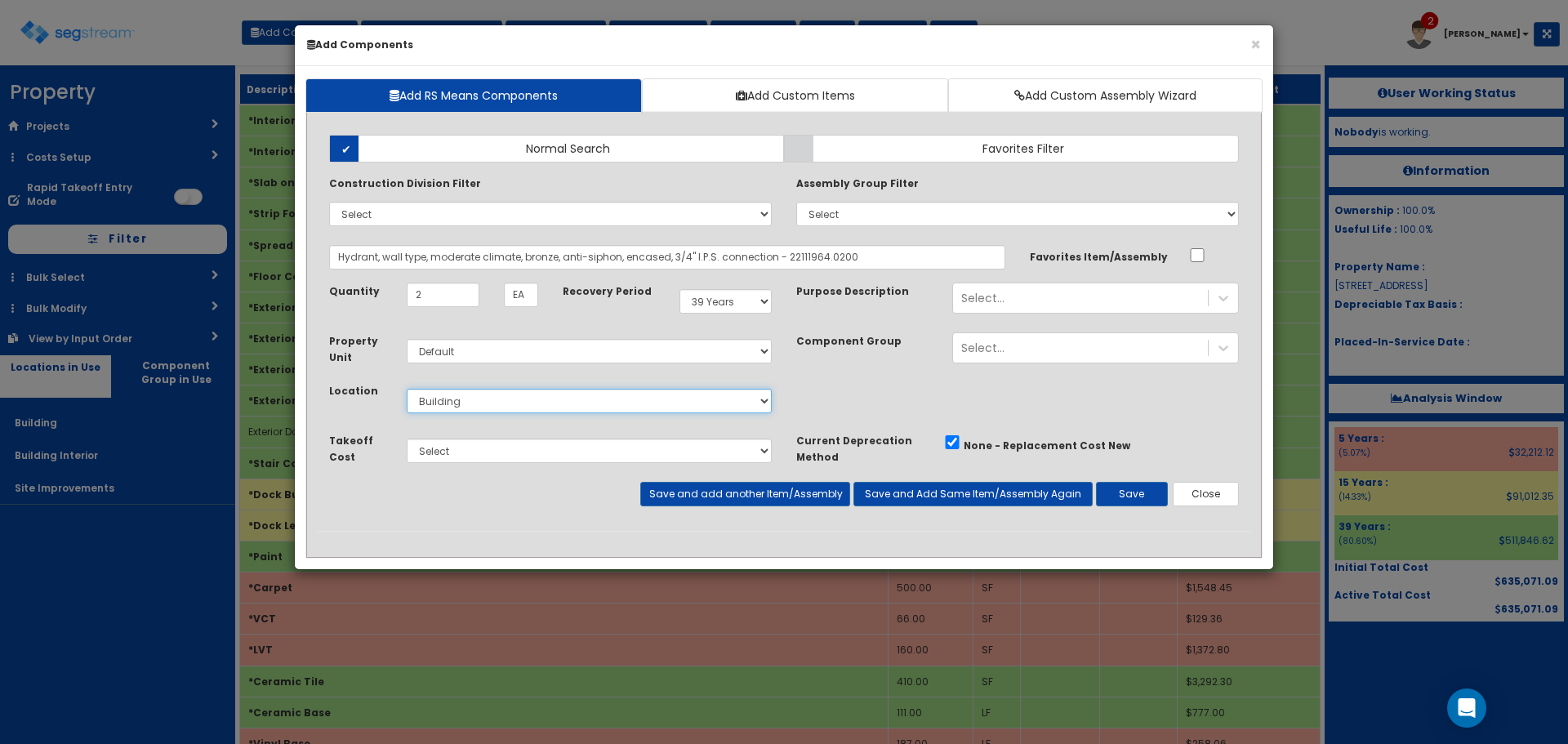
click at [407, 388] on select "Select Building Building Interior Site Improvements Add Additional Location" at bounding box center [589, 400] width 365 height 24
click at [743, 491] on button "Save and add another Item/Assembly" at bounding box center [744, 493] width 209 height 24
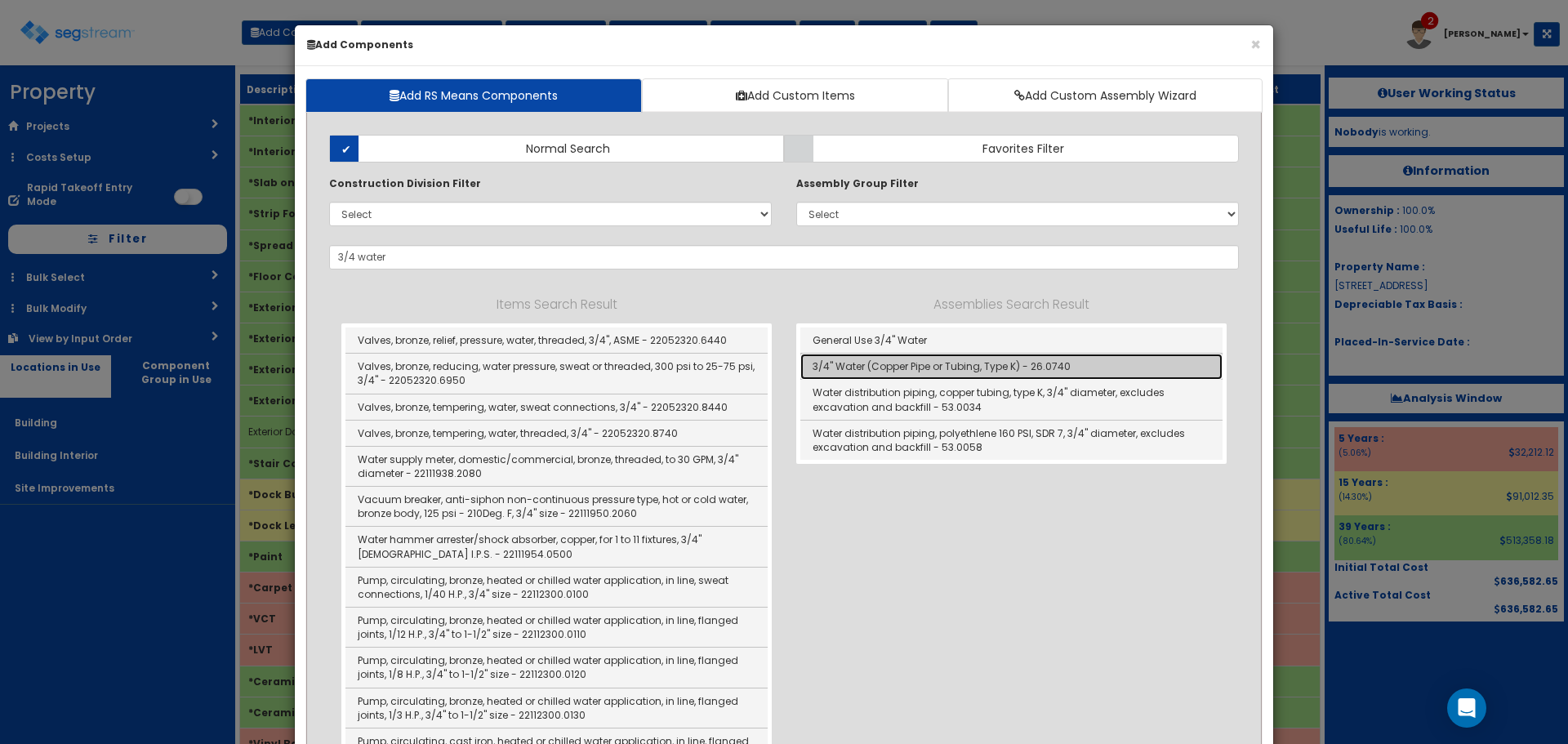
click at [893, 363] on link "3/4" Water (Copper Pipe or Tubing, Type K) - 26.0740" at bounding box center [1011, 367] width 422 height 26
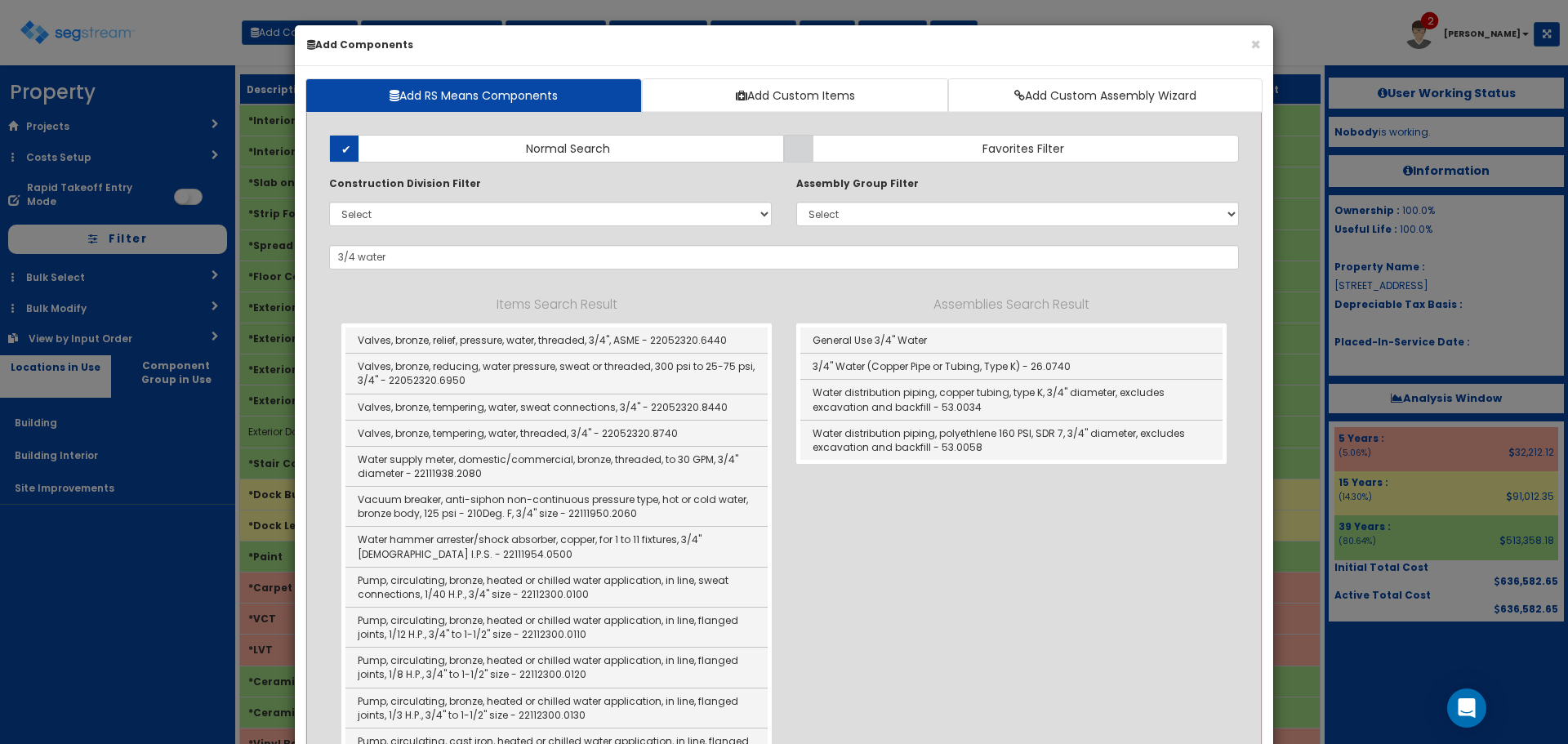
type input "3/4" Water (Copper Pipe or Tubing, Type K) - 26.0740"
checkbox input "true"
type input "LF"
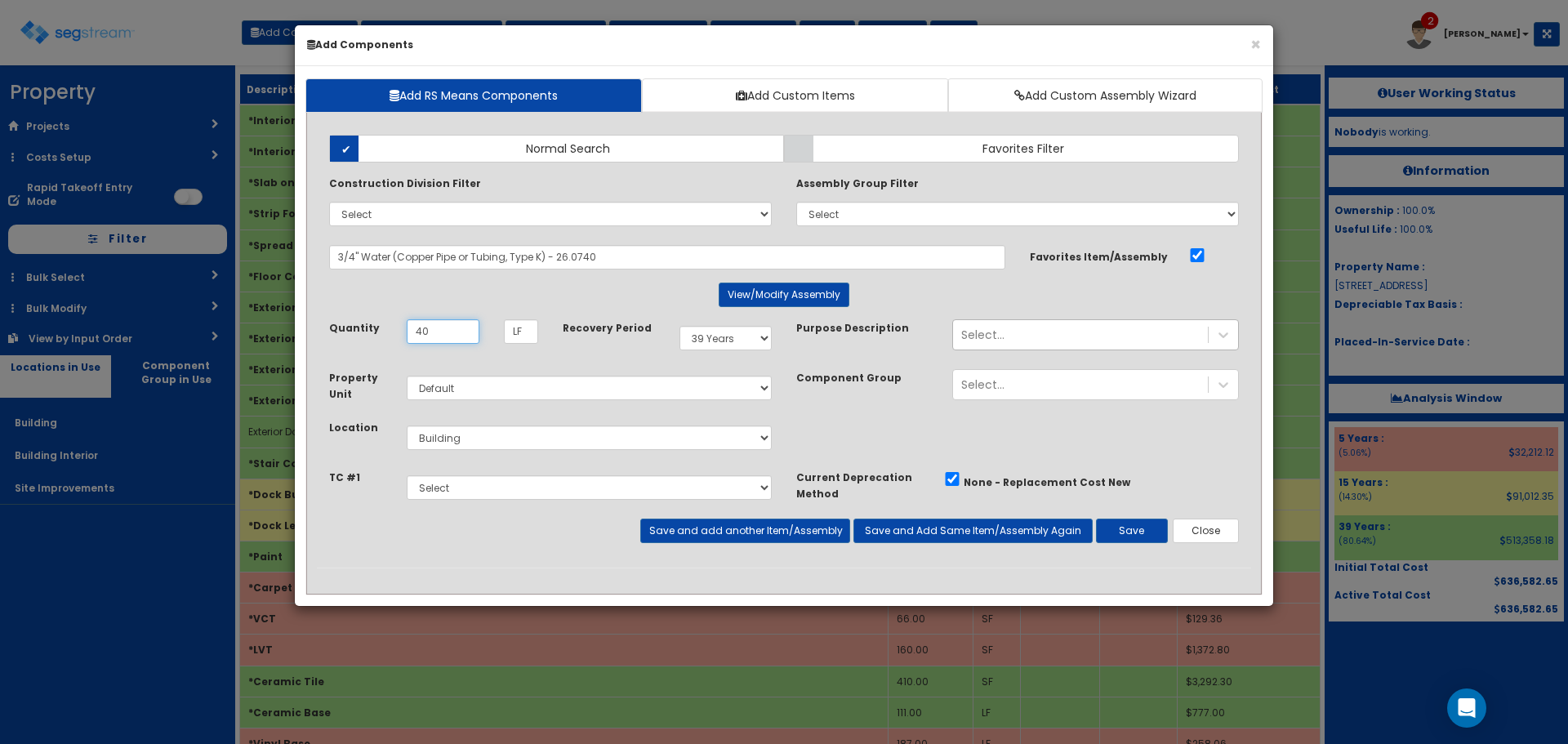
type input "40"
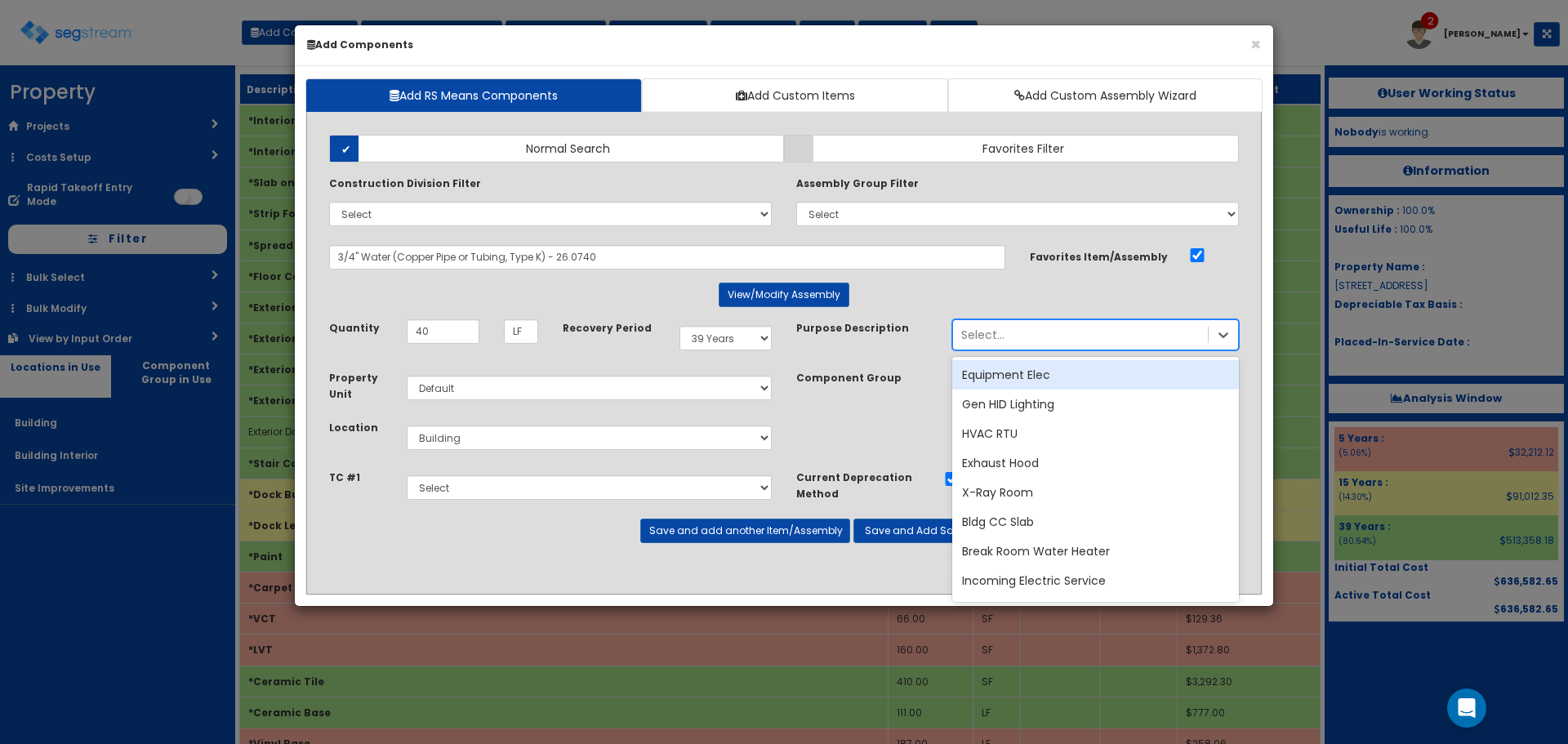
click at [1059, 332] on div "Select..." at bounding box center [1081, 335] width 255 height 26
type input "hydr"
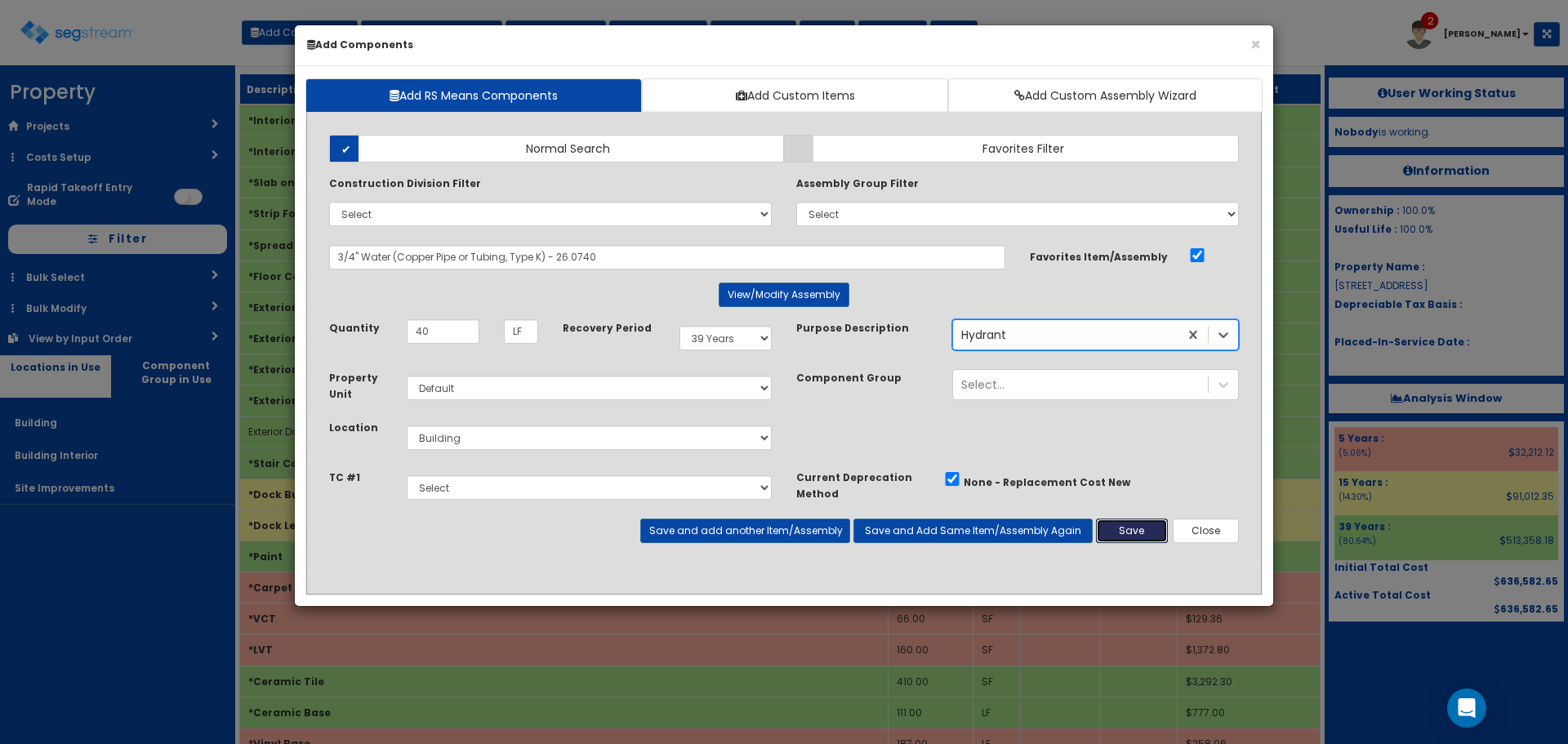
click at [1127, 534] on button "Save" at bounding box center [1131, 530] width 72 height 24
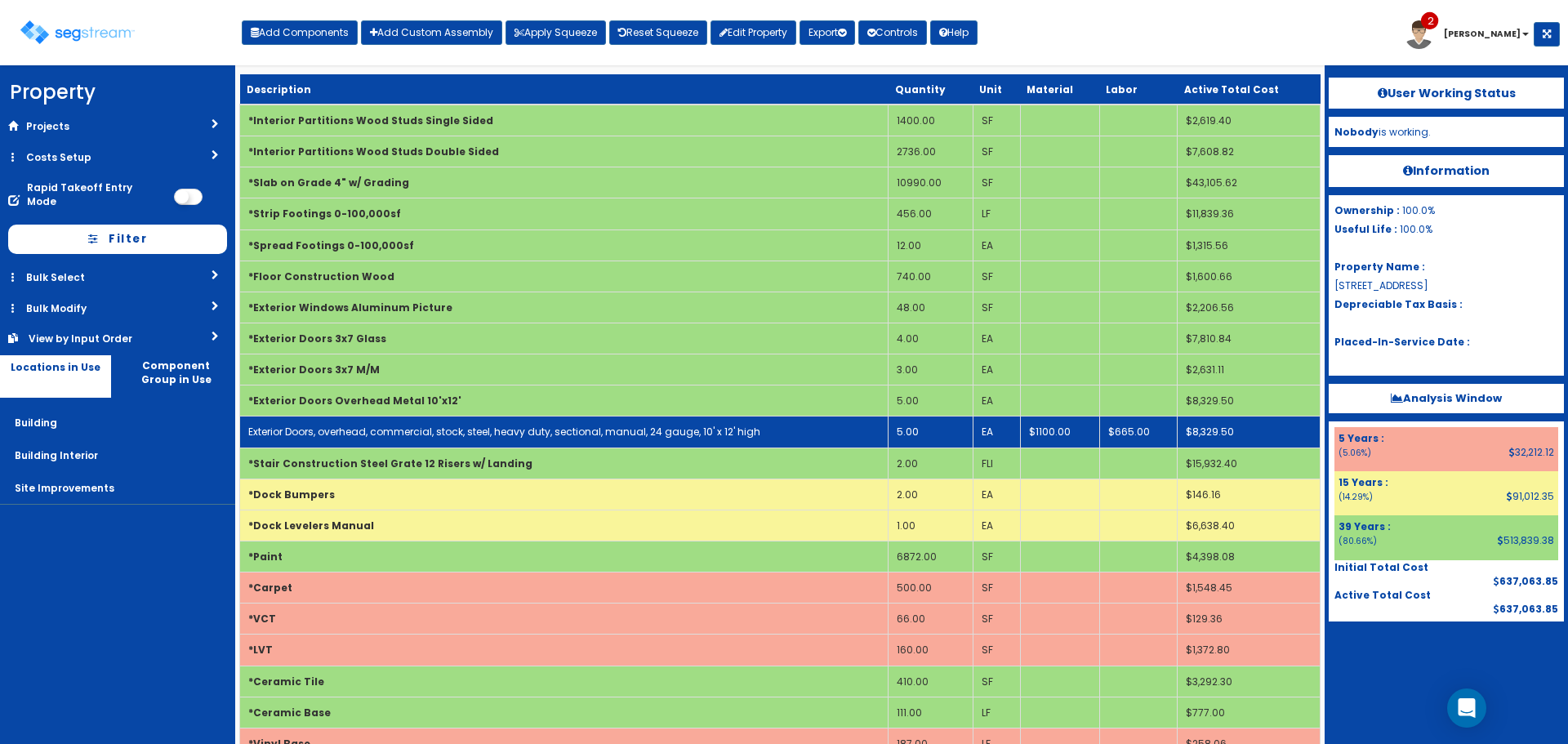
click at [891, 433] on td "5.00" at bounding box center [931, 432] width 84 height 31
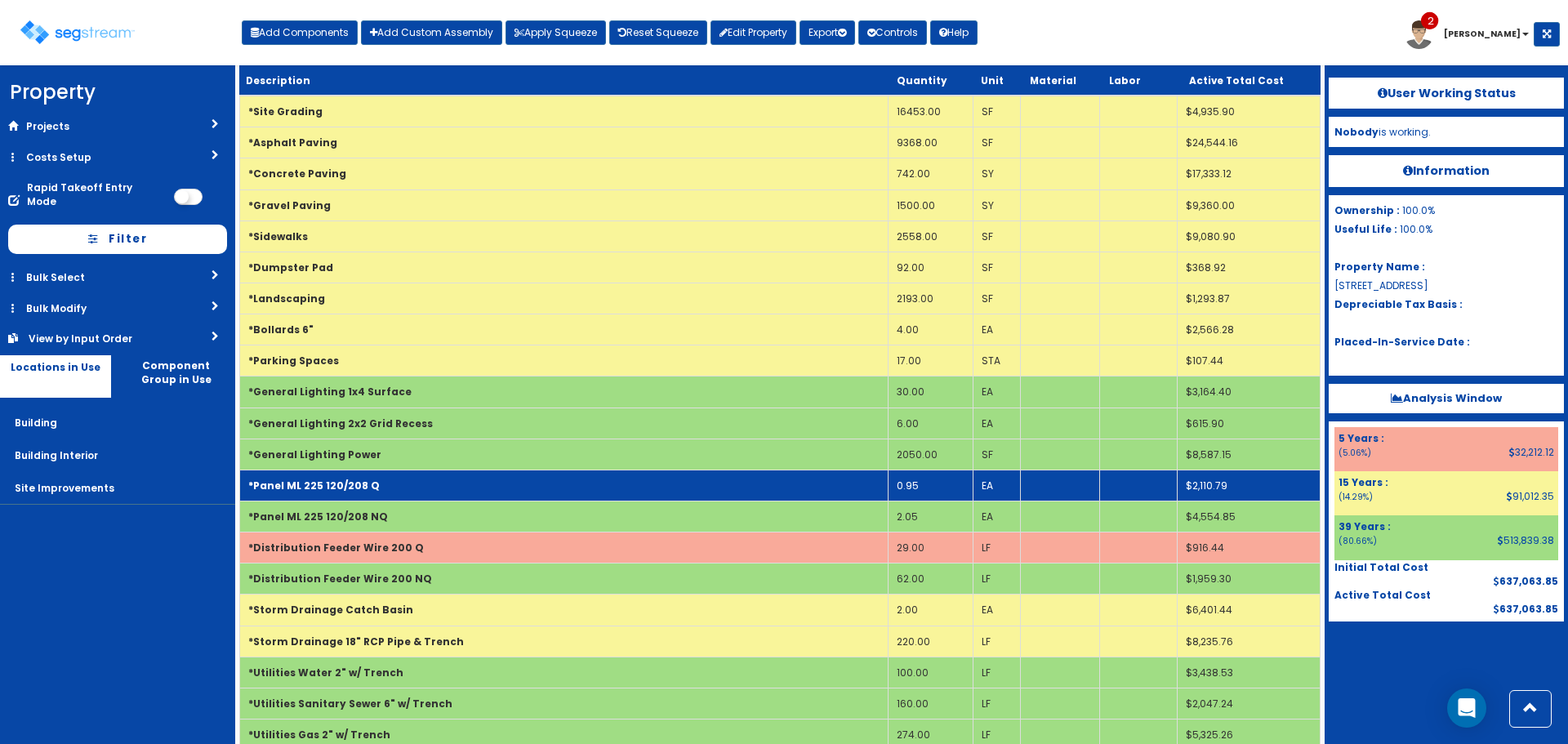
scroll to position [2257, 0]
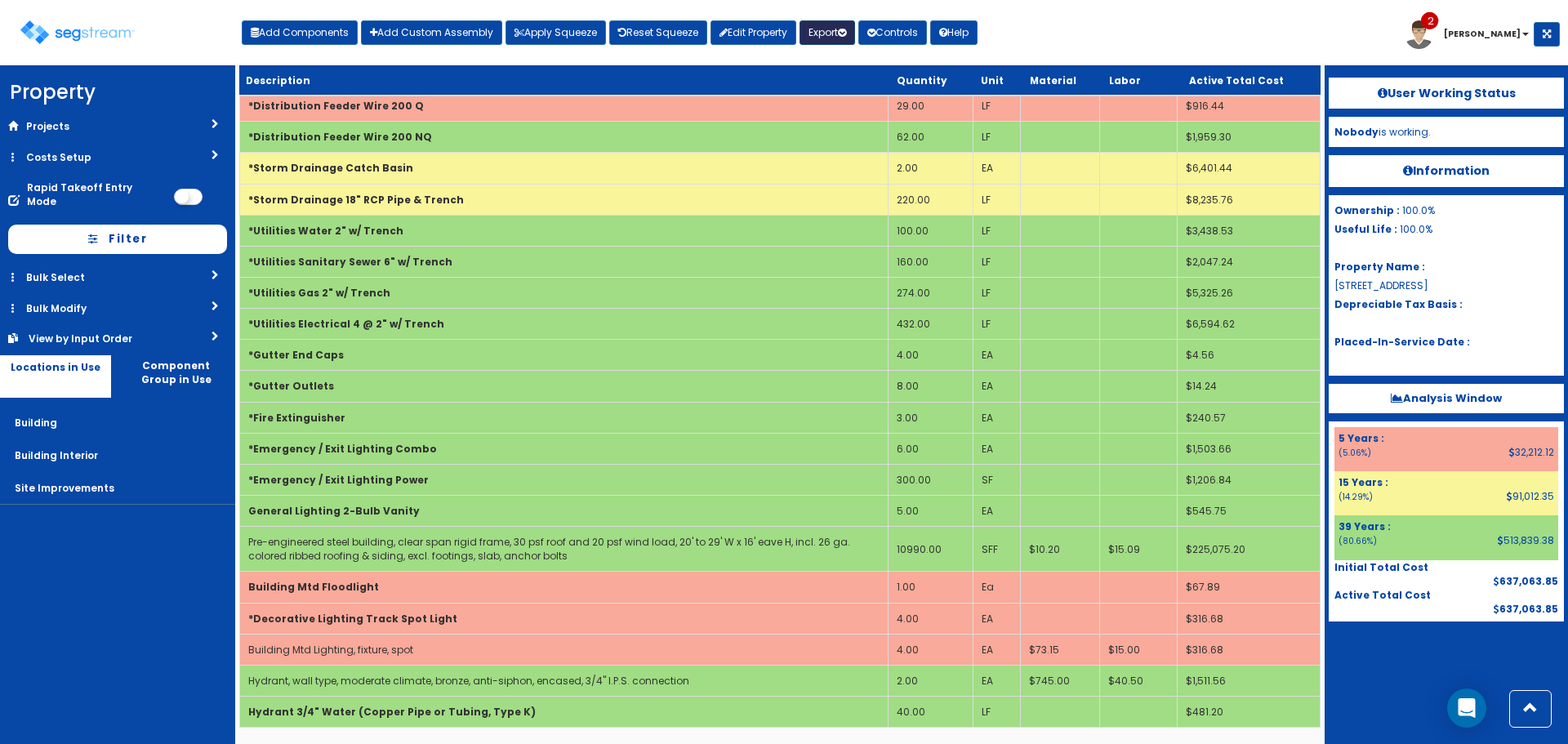
click at [824, 34] on button "Export" at bounding box center [827, 33] width 55 height 24
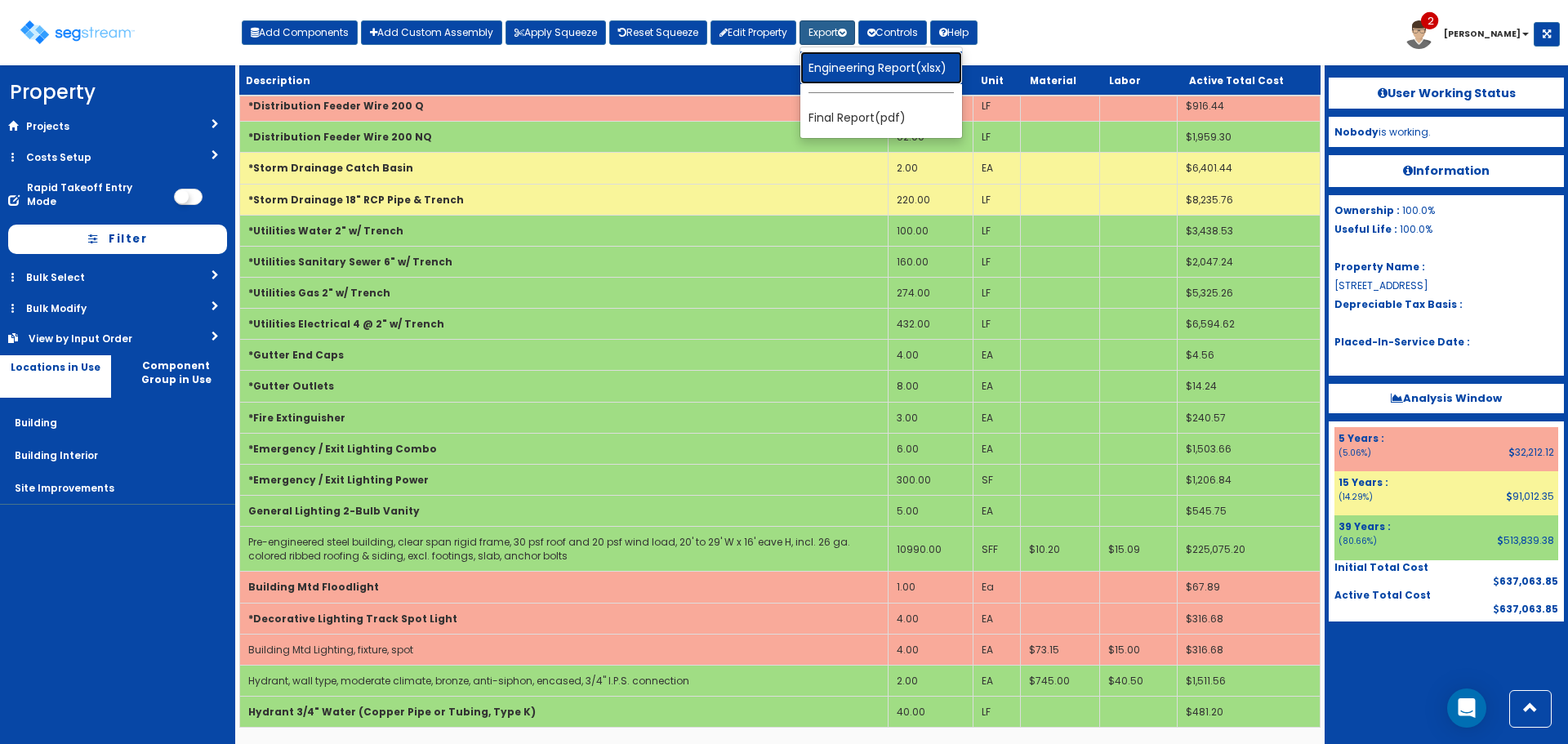
click at [860, 66] on link "Engineering Report(xlsx)" at bounding box center [881, 68] width 162 height 33
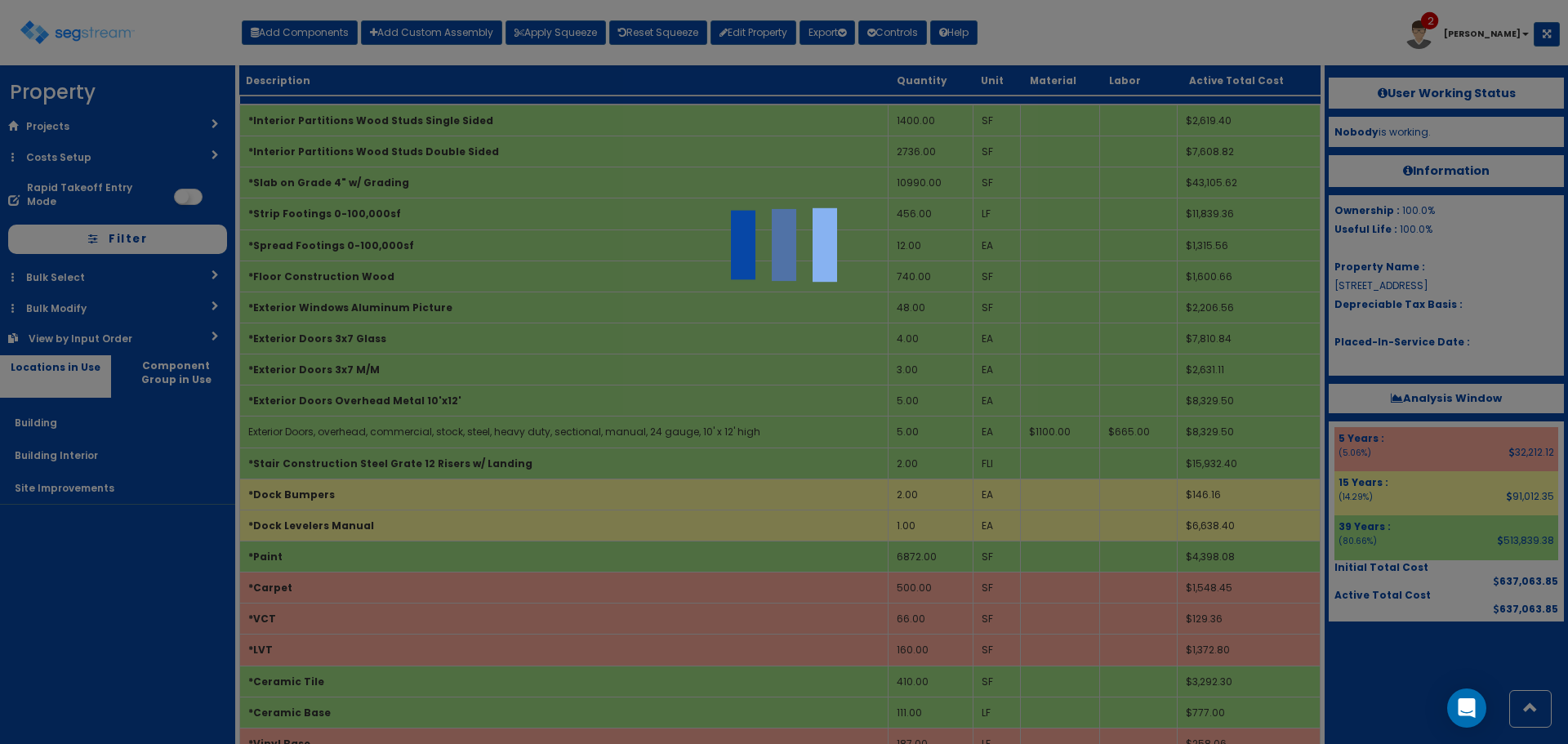
scroll to position [2257, 0]
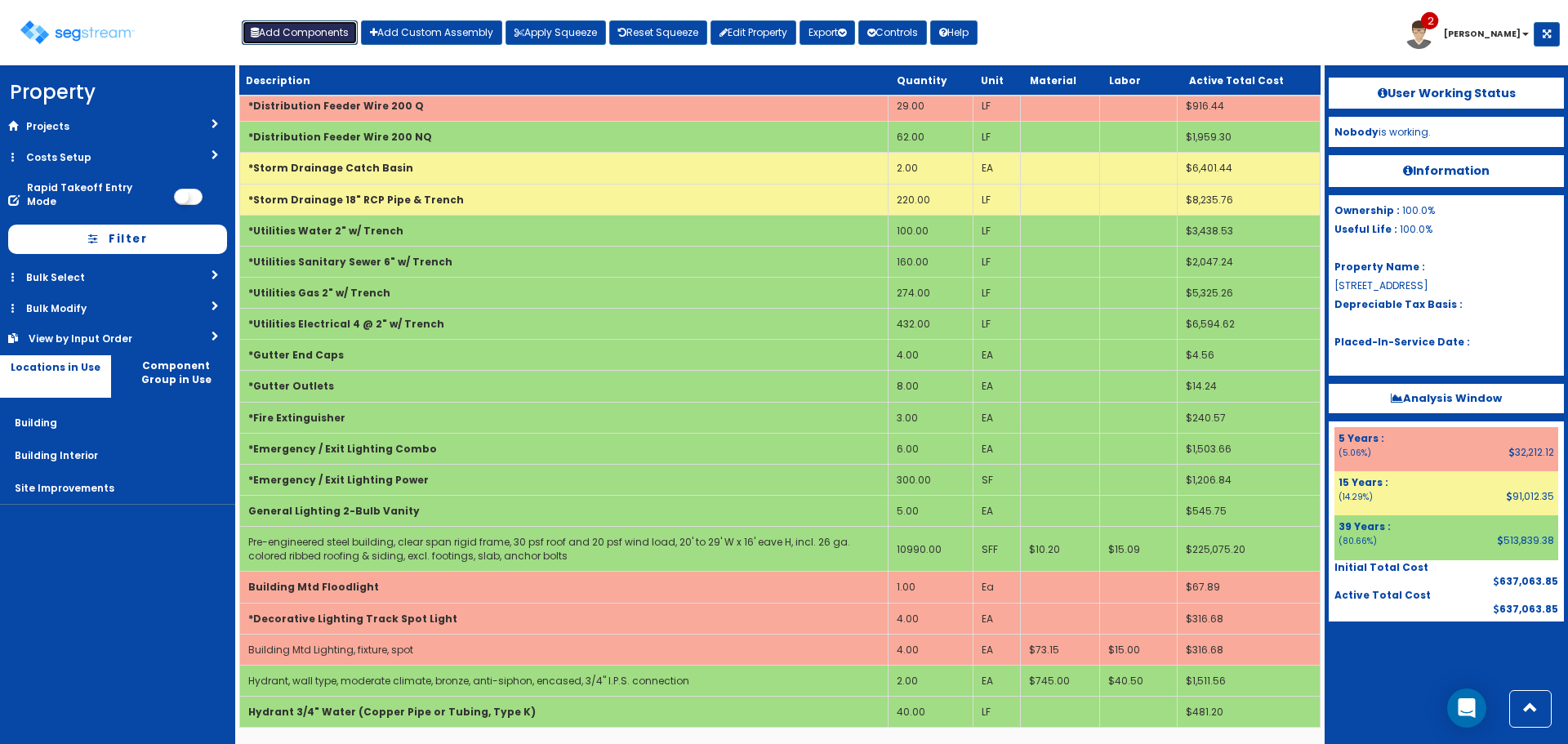
click at [318, 21] on button "Add Components" at bounding box center [300, 33] width 116 height 24
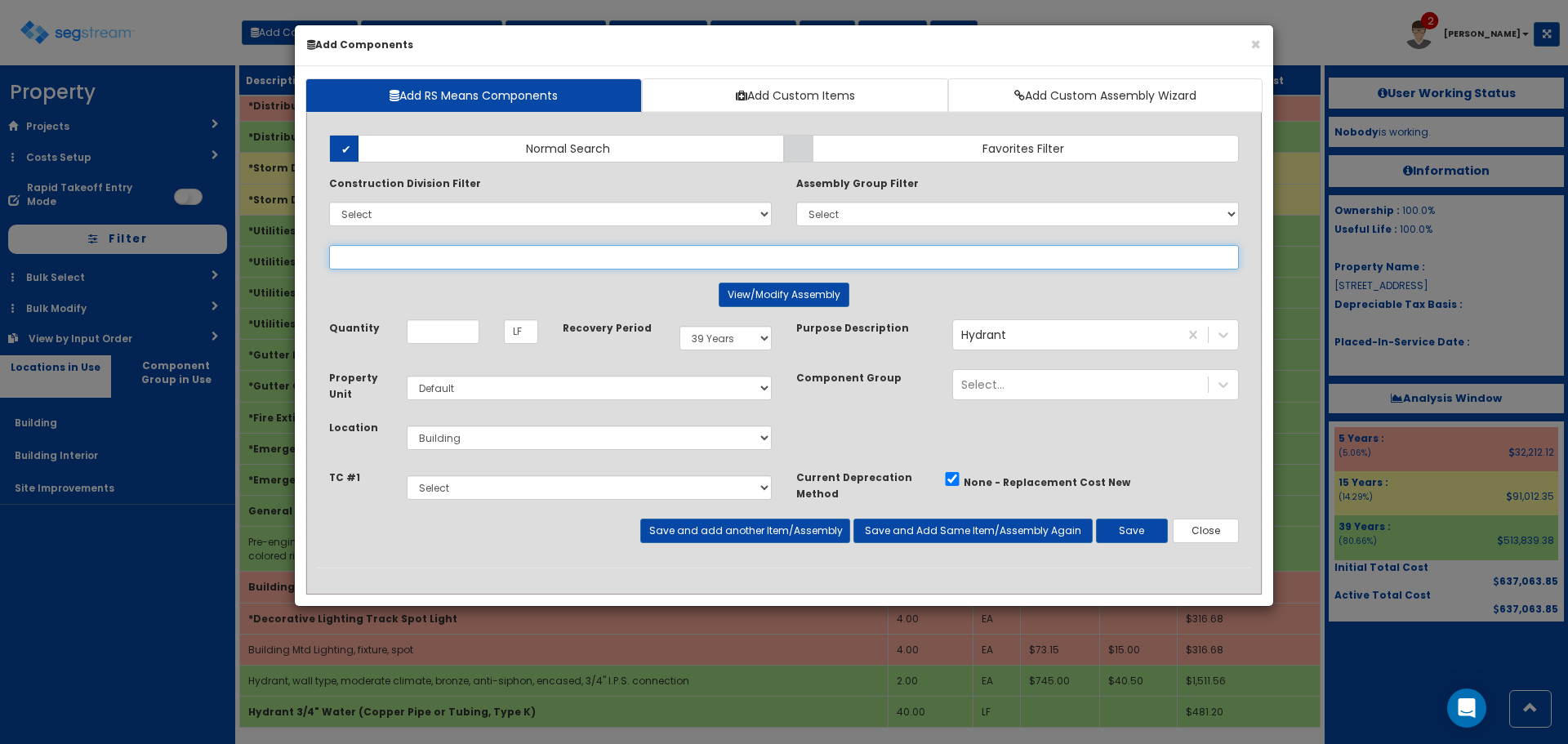
select select
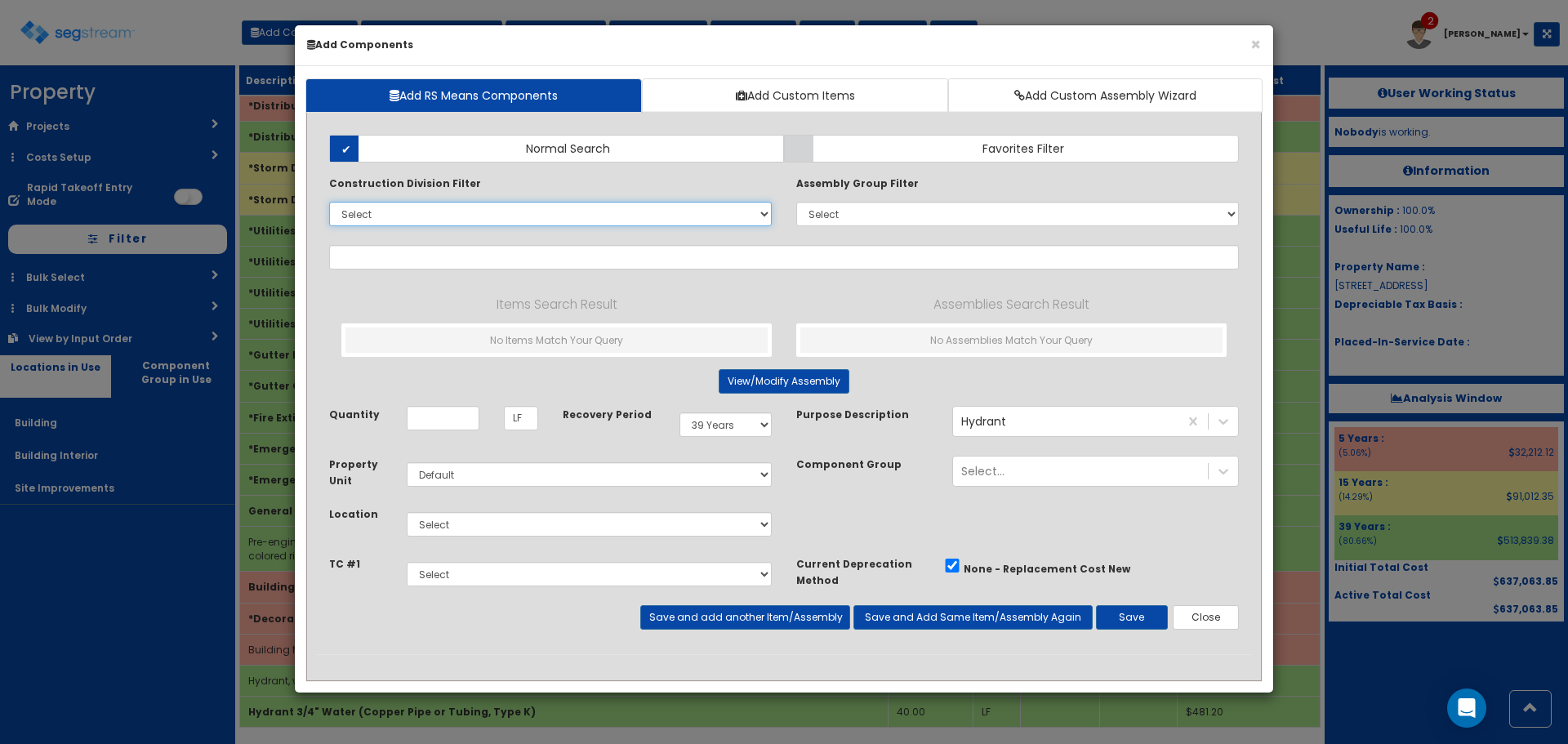
click at [419, 214] on select "Select 0. Custom Item 1. General Requirements 2. Existing Conditions 3. Concret…" at bounding box center [551, 214] width 443 height 24
select select "12000000"
click at [329, 202] on select "Select 0. Custom Item 1. General Requirements 2. Existing Conditions 3. Concret…" at bounding box center [551, 214] width 443 height 24
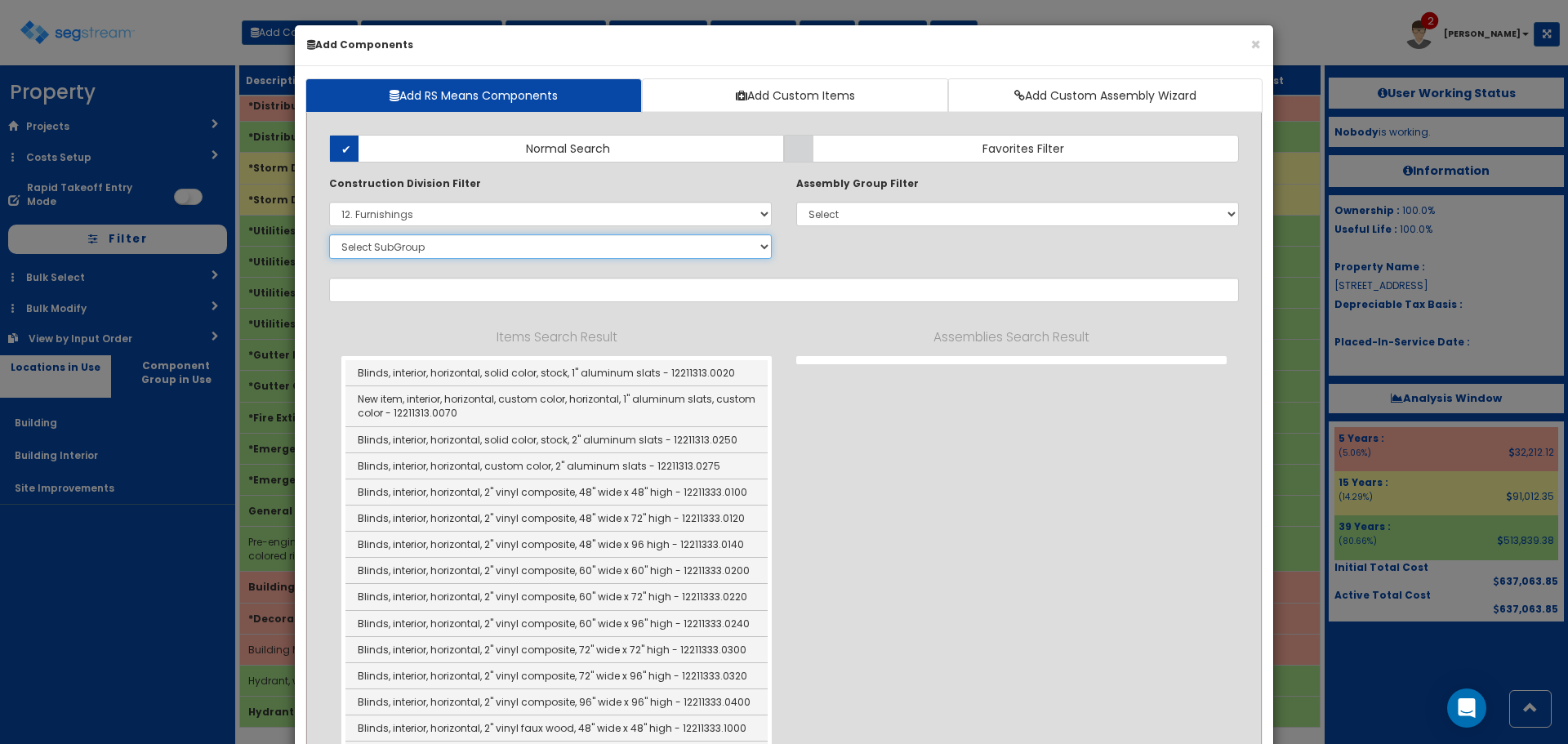
click at [463, 245] on select "Select SubGroup 1. Metal Horizontal Louver Blinds (12211313) 2. Metal Vertical …" at bounding box center [551, 246] width 443 height 24
select select "12366117"
click at [329, 234] on select "Select SubGroup 1. Metal Horizontal Louver Blinds (12211313) 2. Metal Vertical …" at bounding box center [551, 246] width 443 height 24
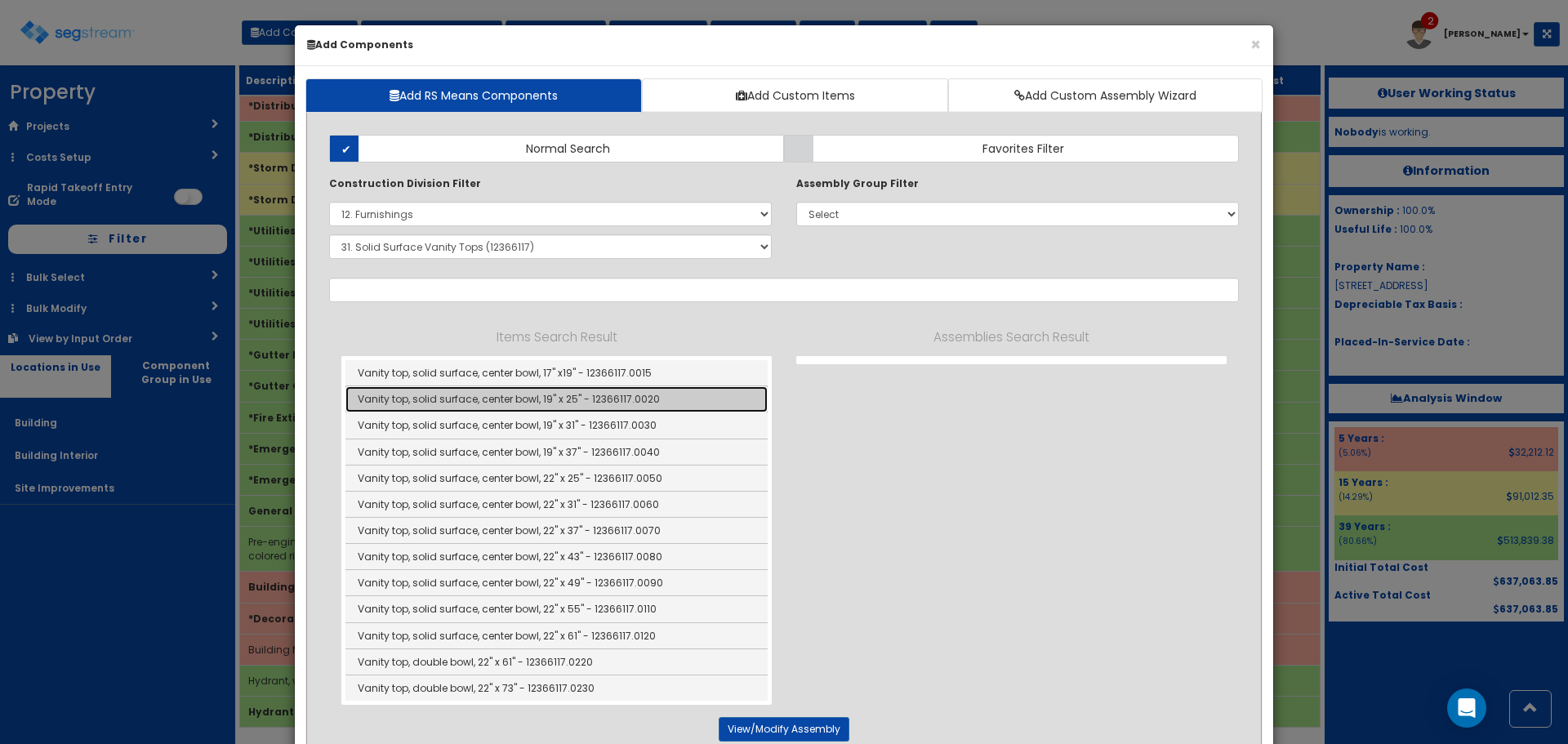
click at [624, 403] on link "Vanity top, solid surface, center bowl, 19" x 25" - 12366117.0020" at bounding box center [557, 399] width 422 height 26
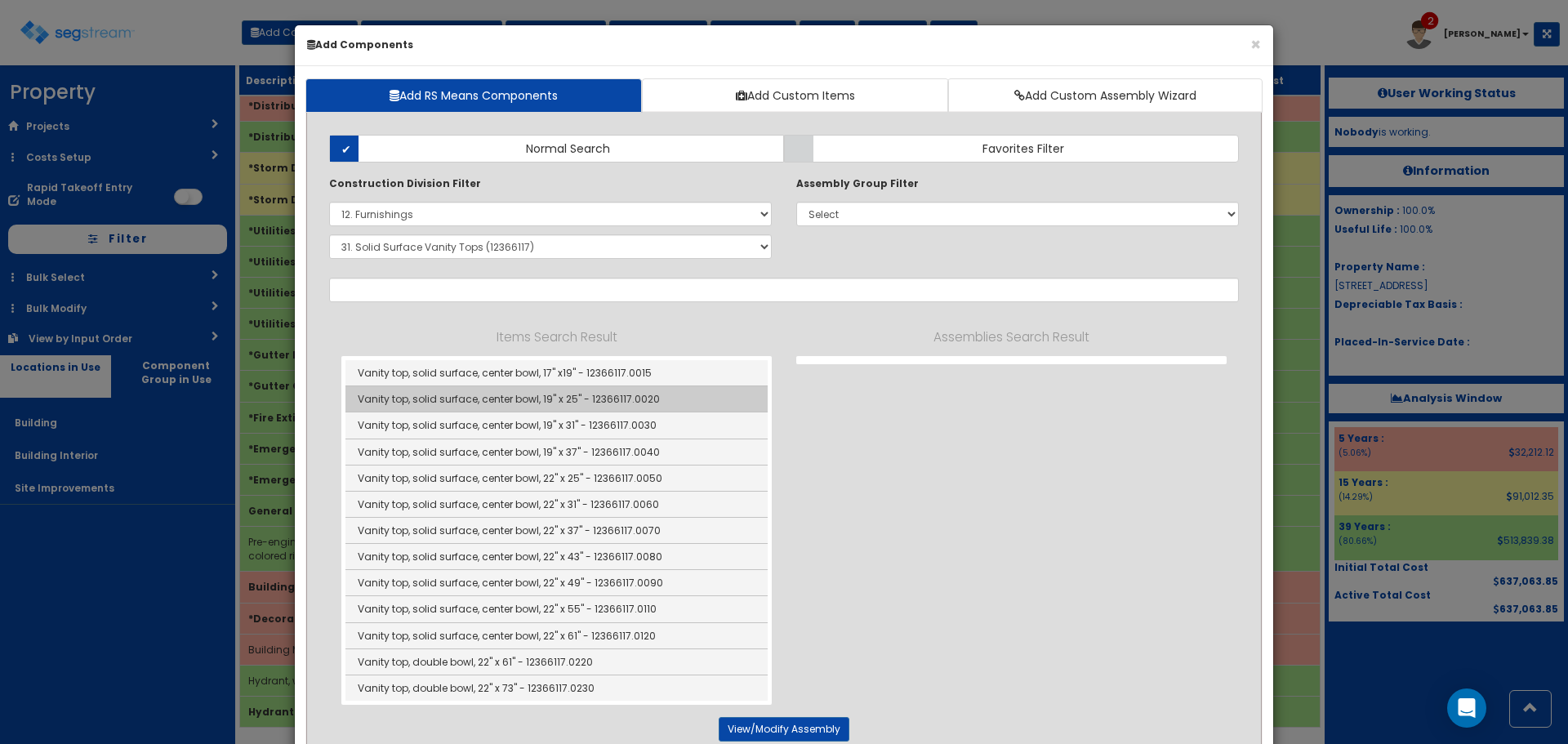
type input "Vanity top, solid surface, center bowl, 19" x 25" - 12366117.0020"
checkbox input "false"
type input "EA"
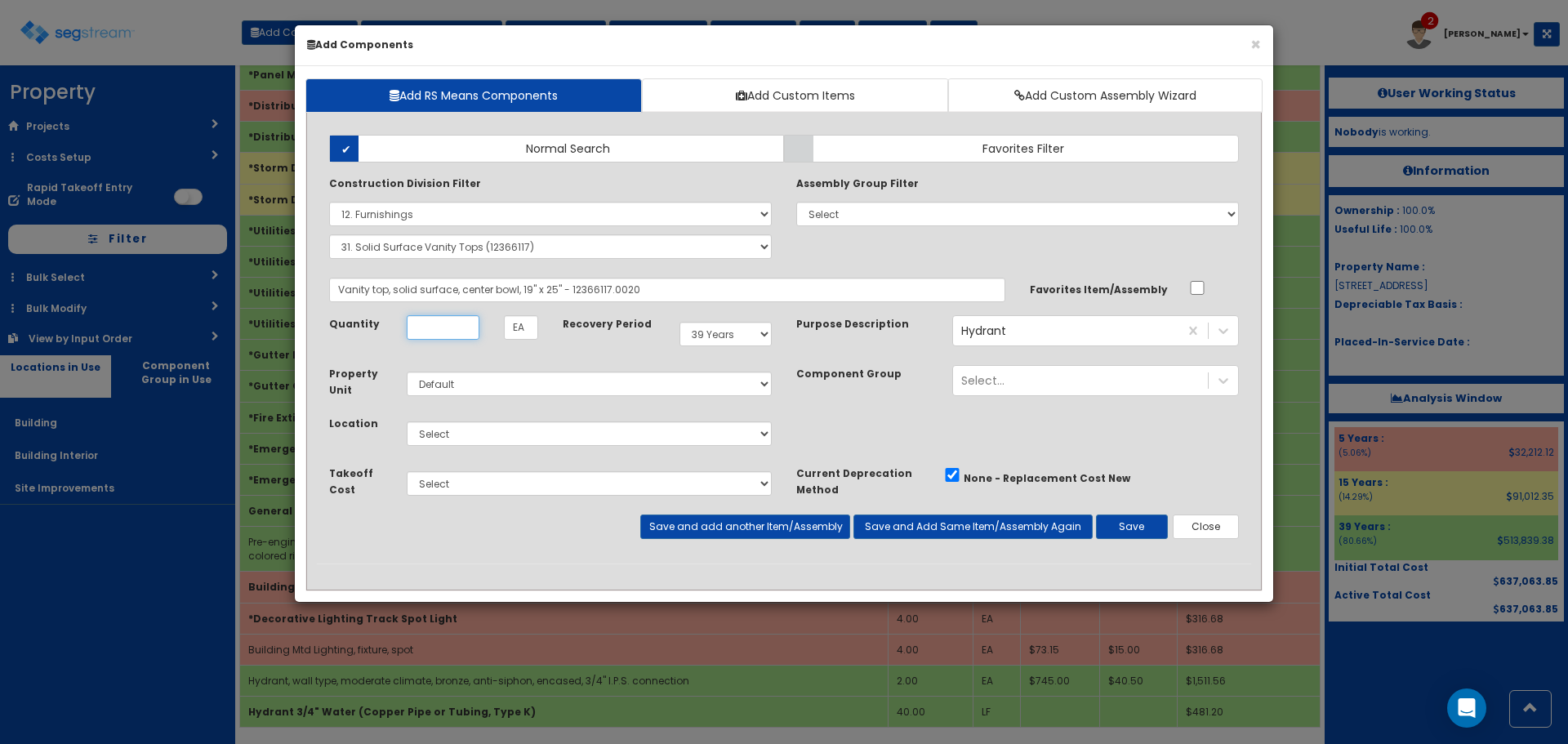
scroll to position [0, 0]
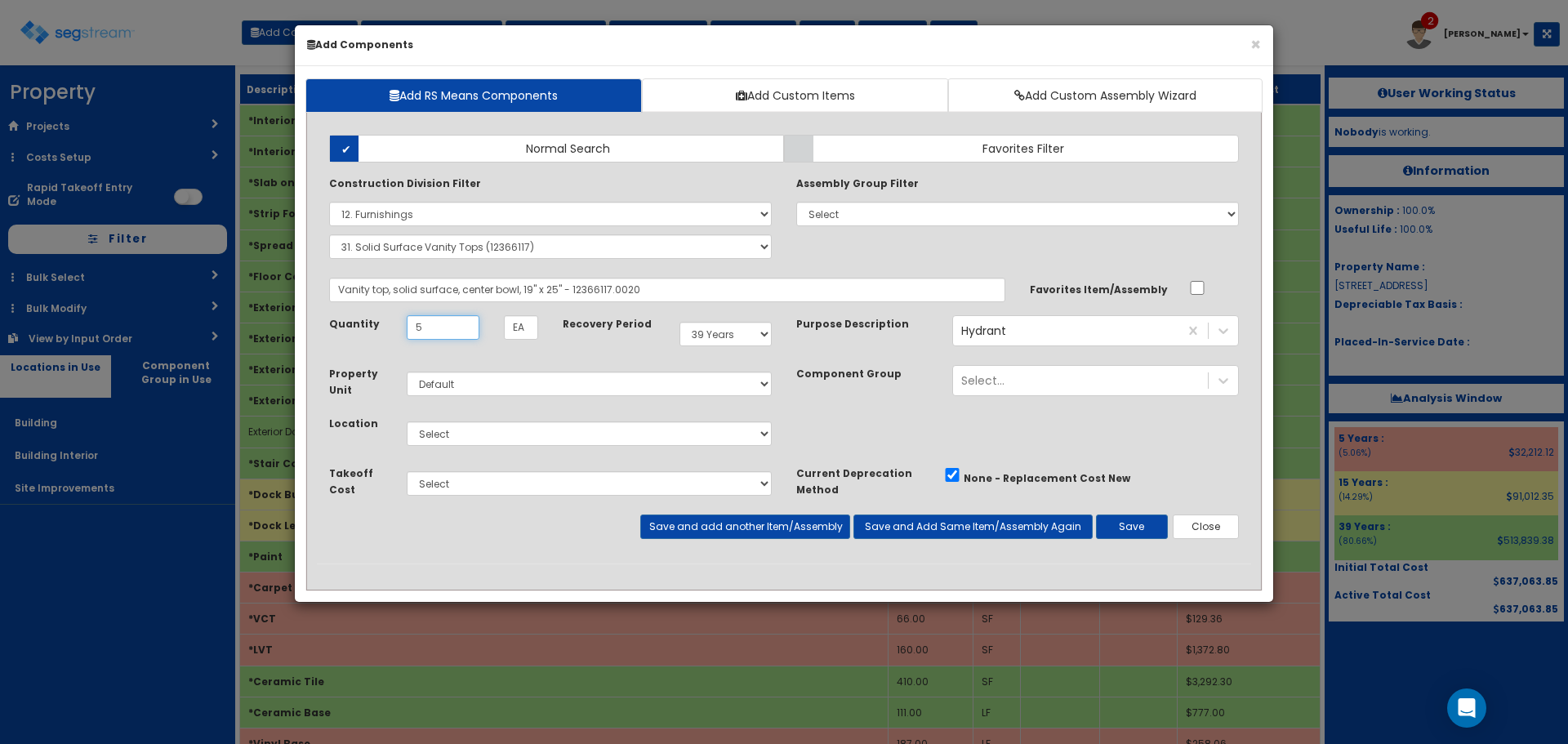
type input "5"
click at [572, 443] on select "Select Building Building Interior Site Improvements Add Additional Location" at bounding box center [589, 433] width 365 height 24
click at [407, 421] on select "Select Building Building Interior Site Improvements Add Additional Location" at bounding box center [589, 433] width 365 height 24
click at [540, 484] on select "Select" at bounding box center [589, 483] width 365 height 24
click at [536, 437] on select "Select Building Building Interior Site Improvements Add Additional Location" at bounding box center [589, 433] width 365 height 24
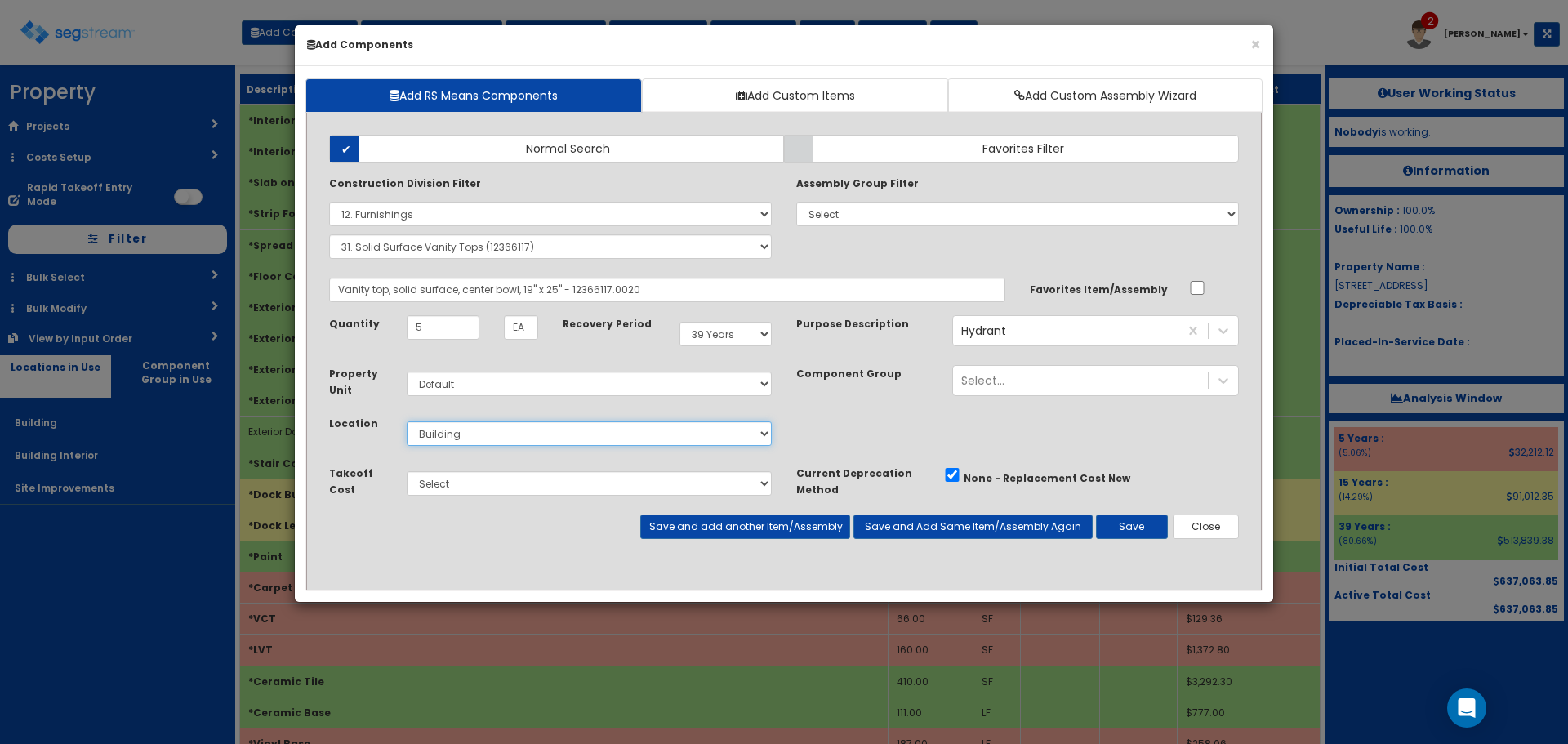
select select "7"
click at [407, 421] on select "Select Building Building Interior Site Improvements Add Additional Location" at bounding box center [589, 433] width 365 height 24
click at [1119, 528] on button "Save" at bounding box center [1131, 526] width 72 height 24
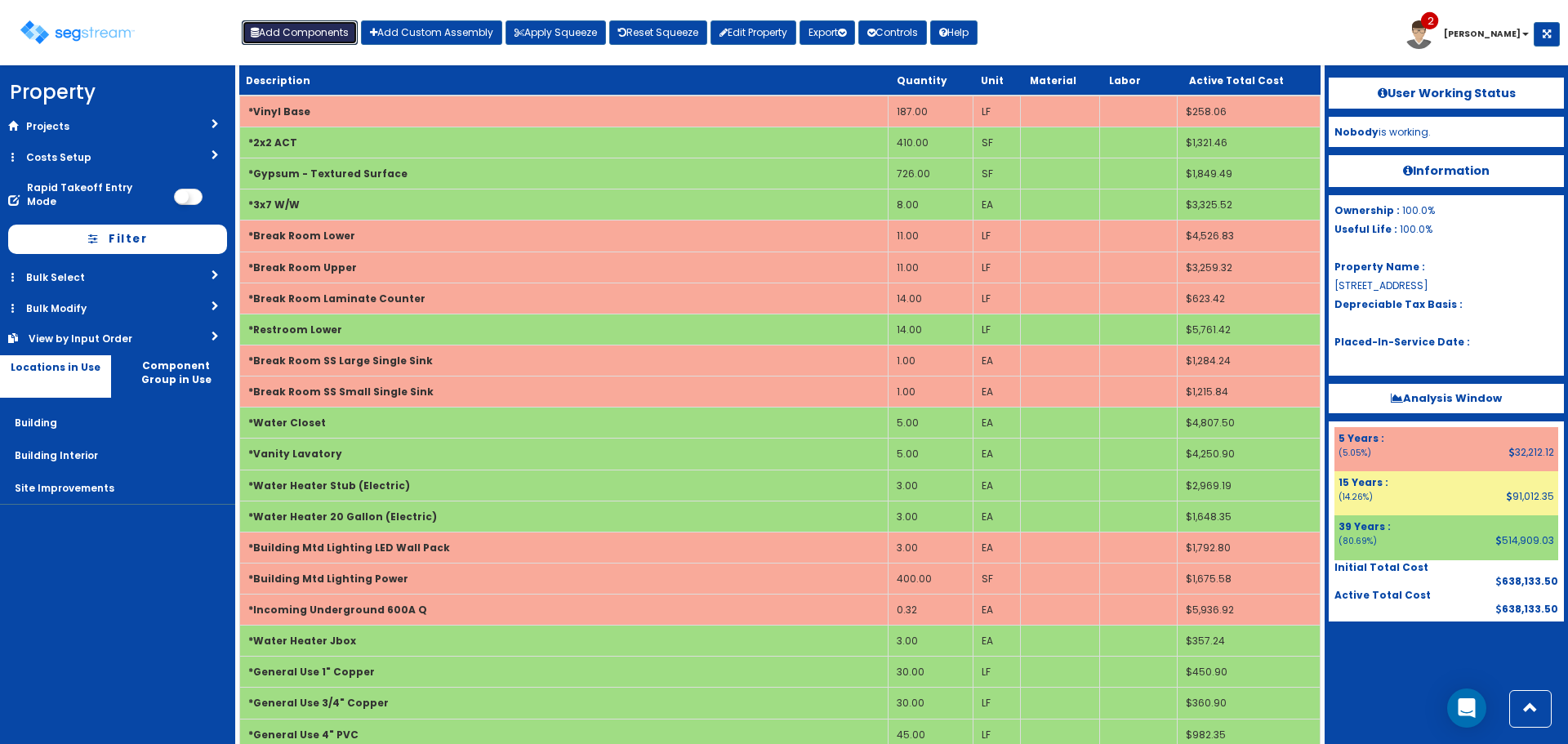
scroll to position [654, 0]
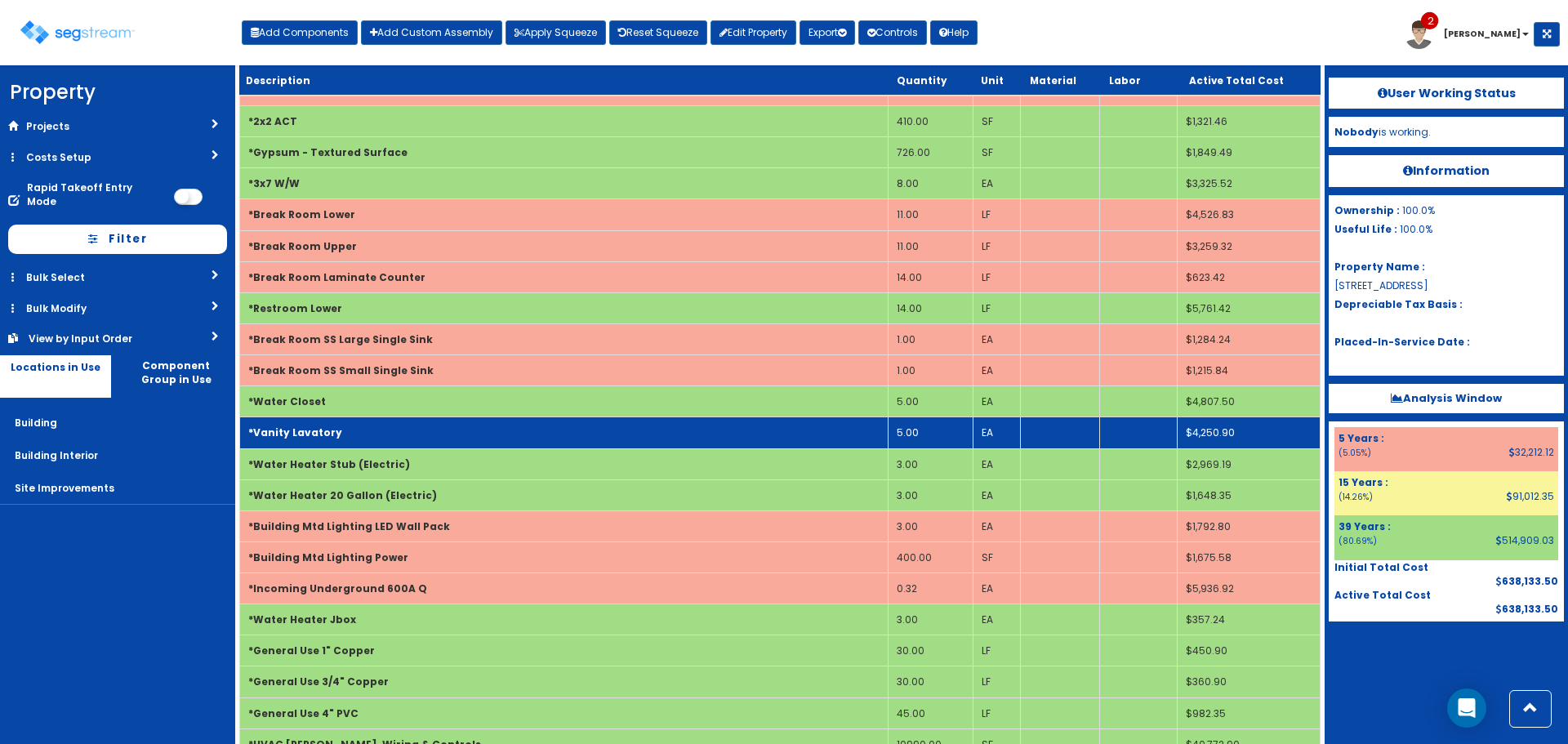
click at [654, 425] on td "*Vanity Lavatory" at bounding box center [564, 433] width 649 height 31
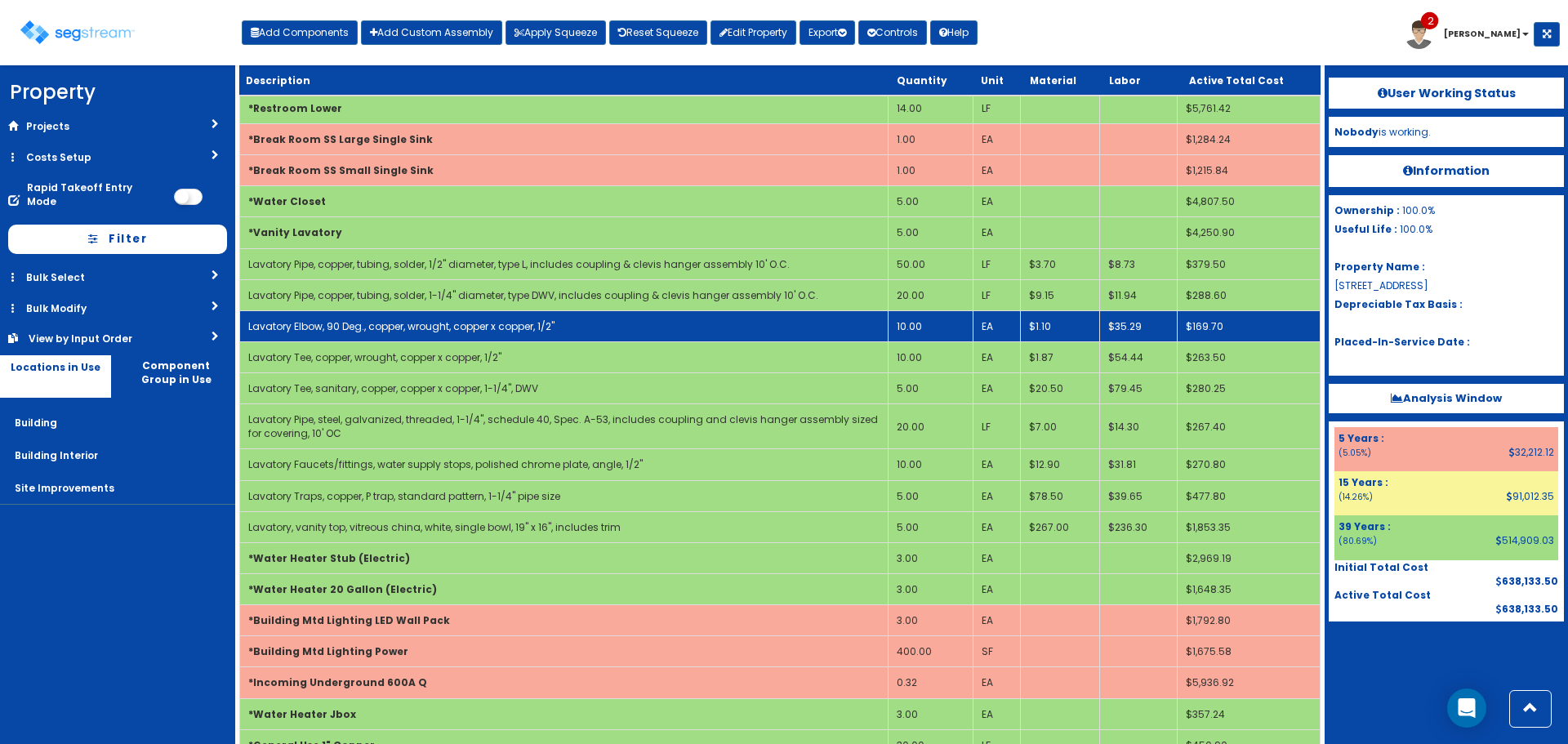
scroll to position [898, 0]
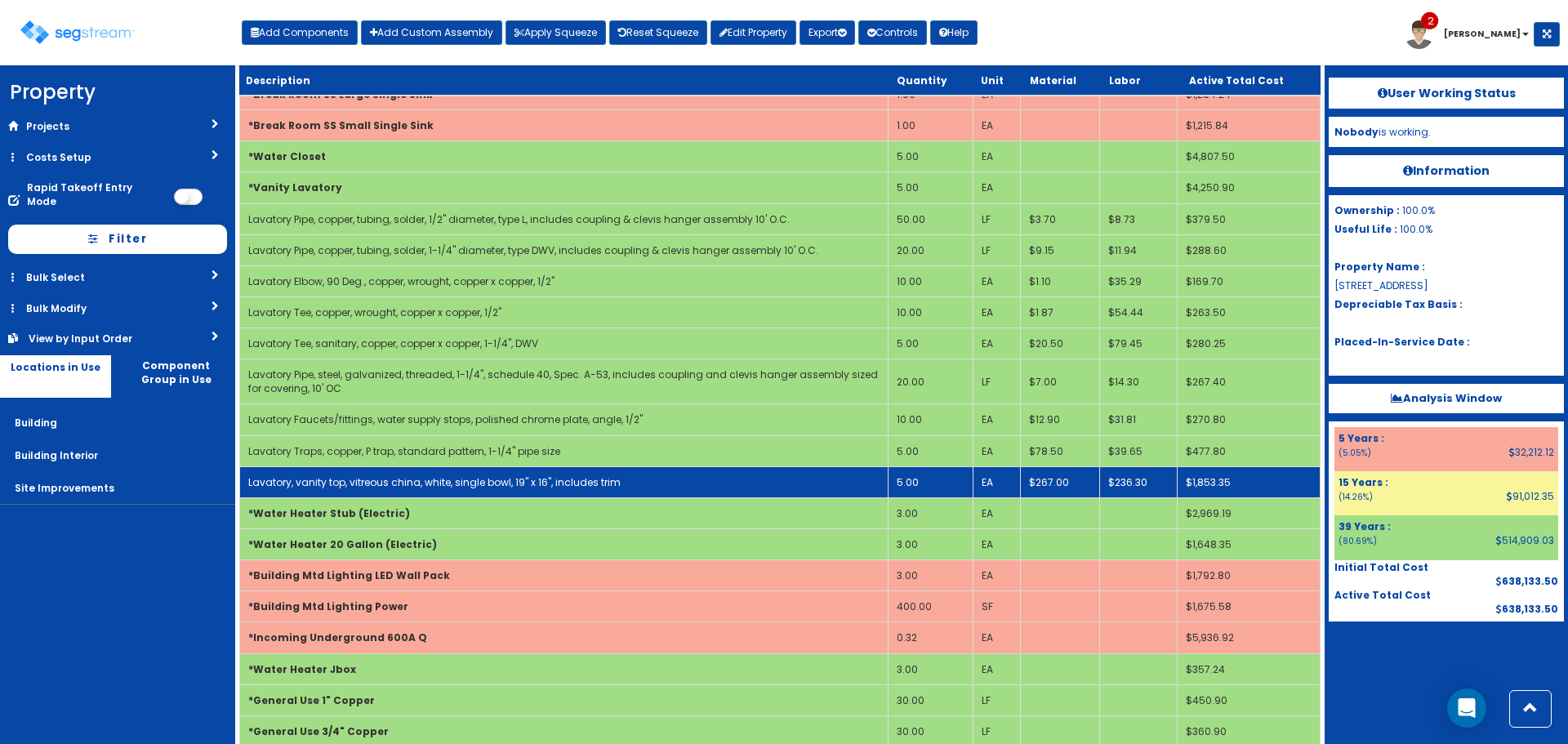
click at [919, 486] on td "5.00" at bounding box center [931, 481] width 84 height 31
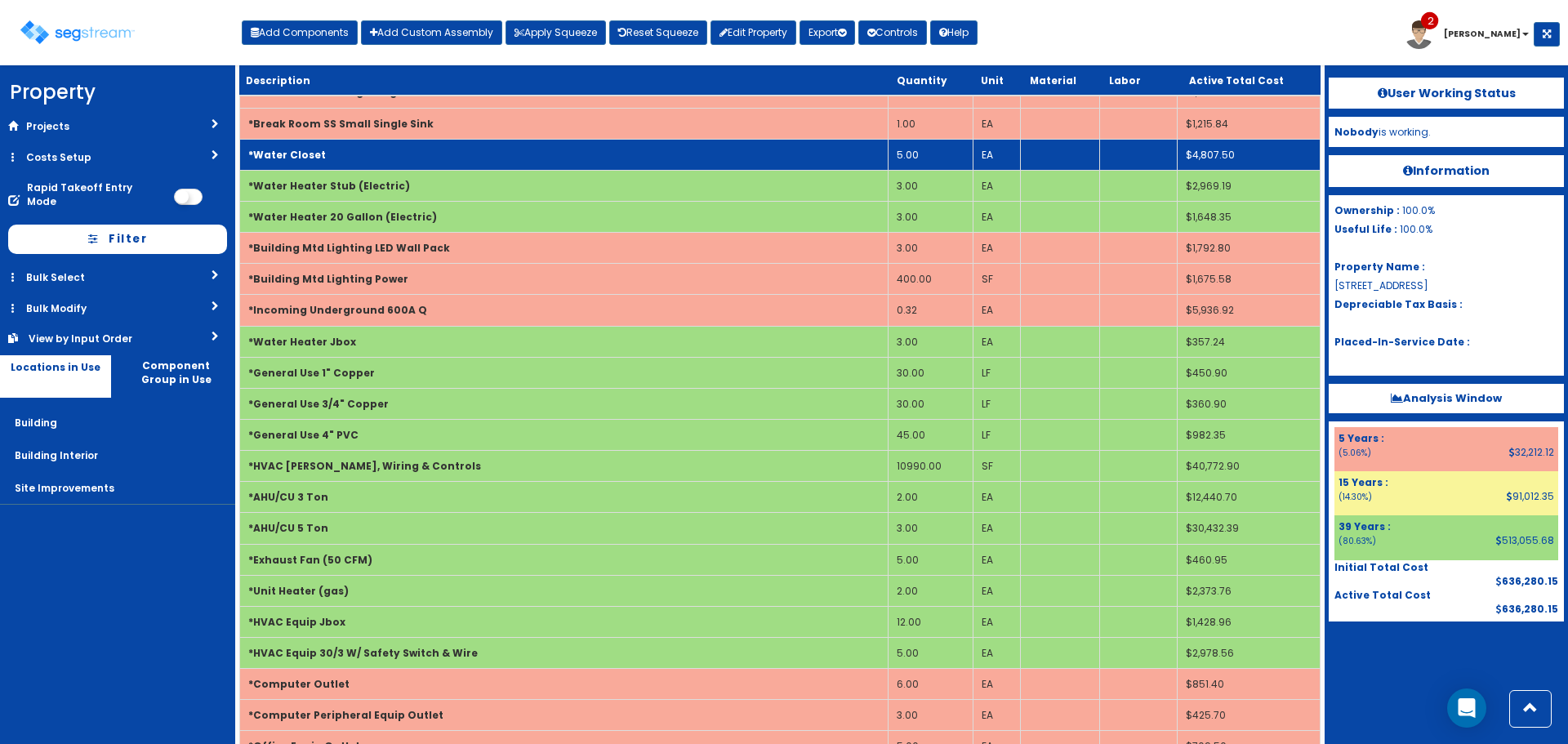
scroll to position [1470, 0]
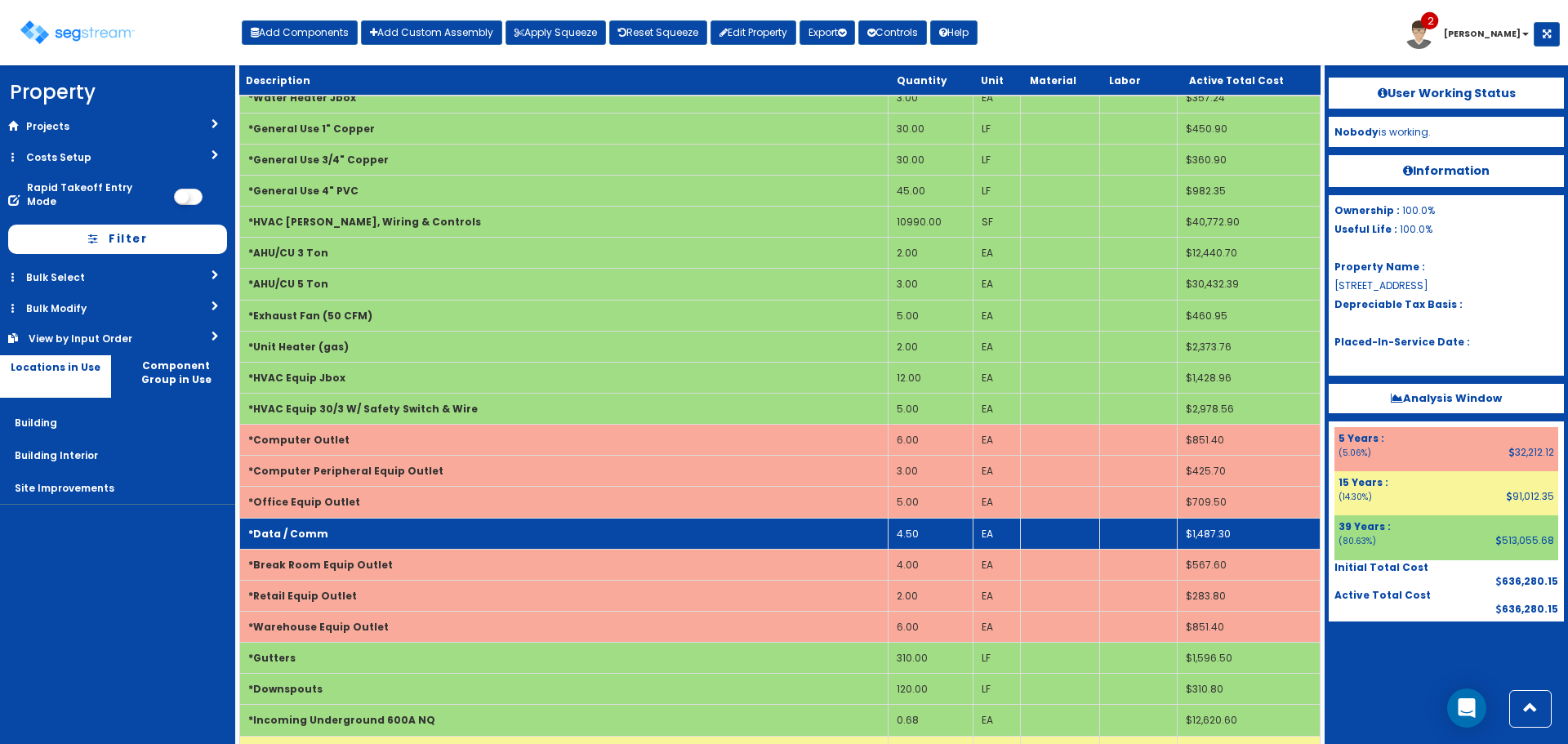
click at [514, 535] on td "*Data / Comm" at bounding box center [564, 533] width 649 height 31
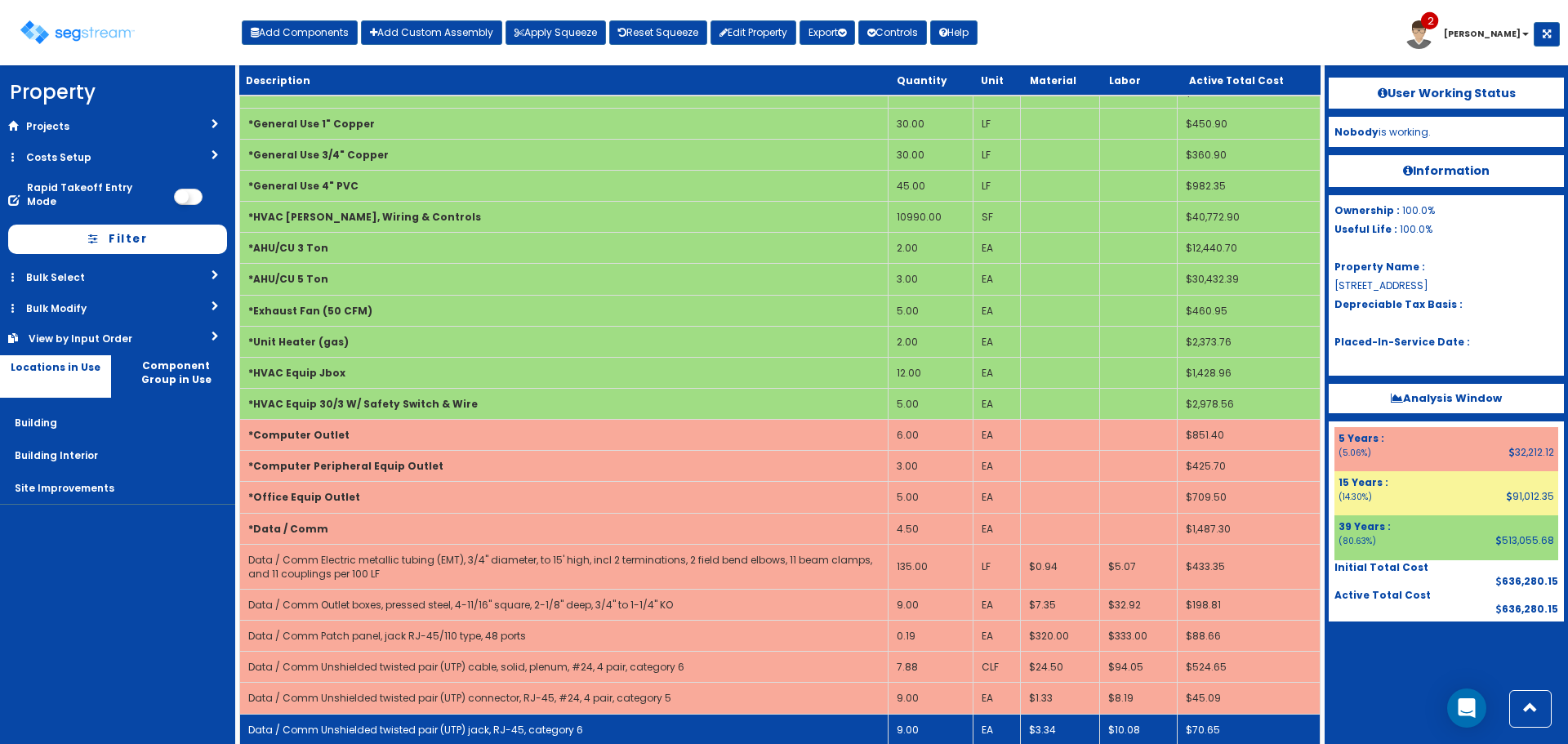
scroll to position [1552, 0]
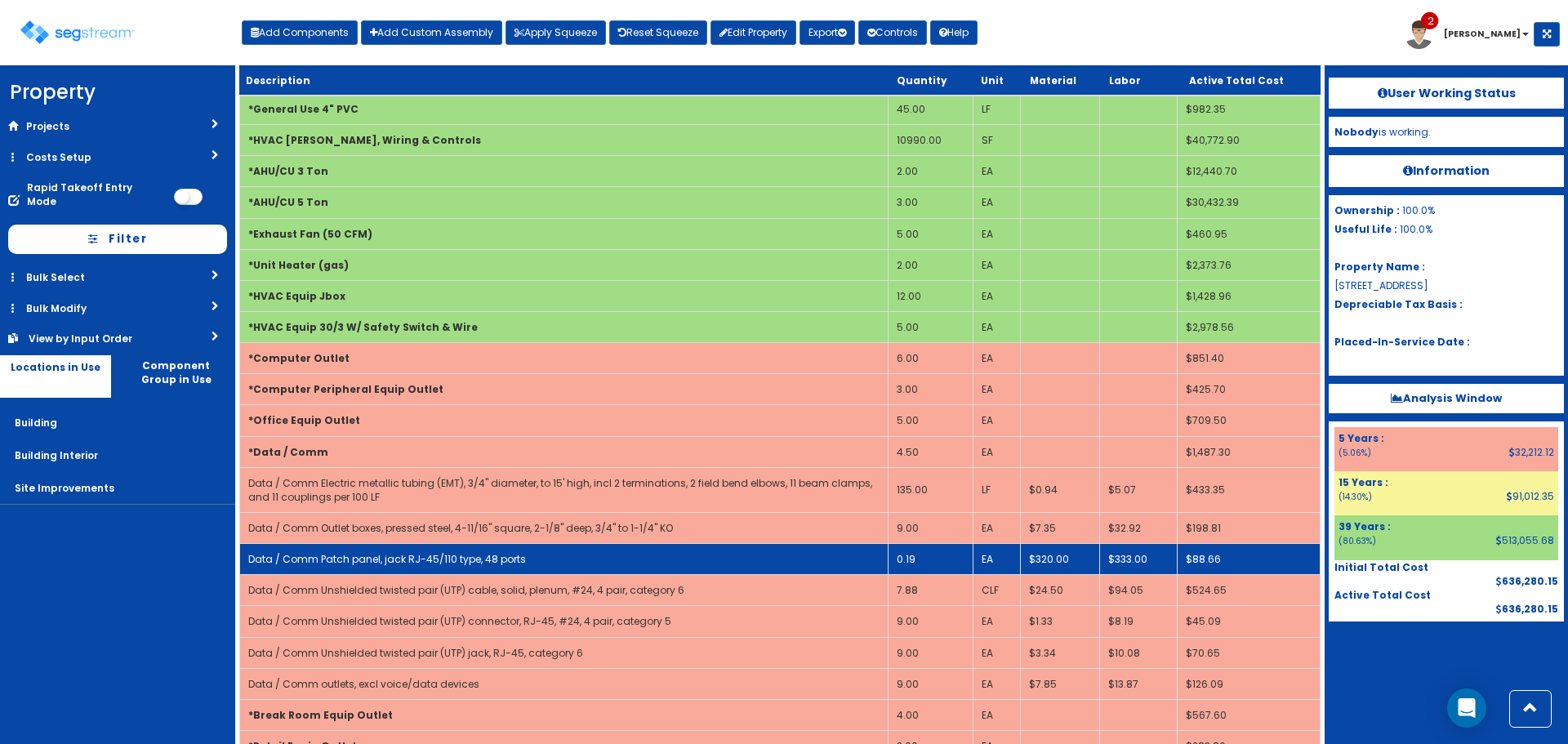
click at [911, 565] on td "0.19" at bounding box center [931, 559] width 84 height 31
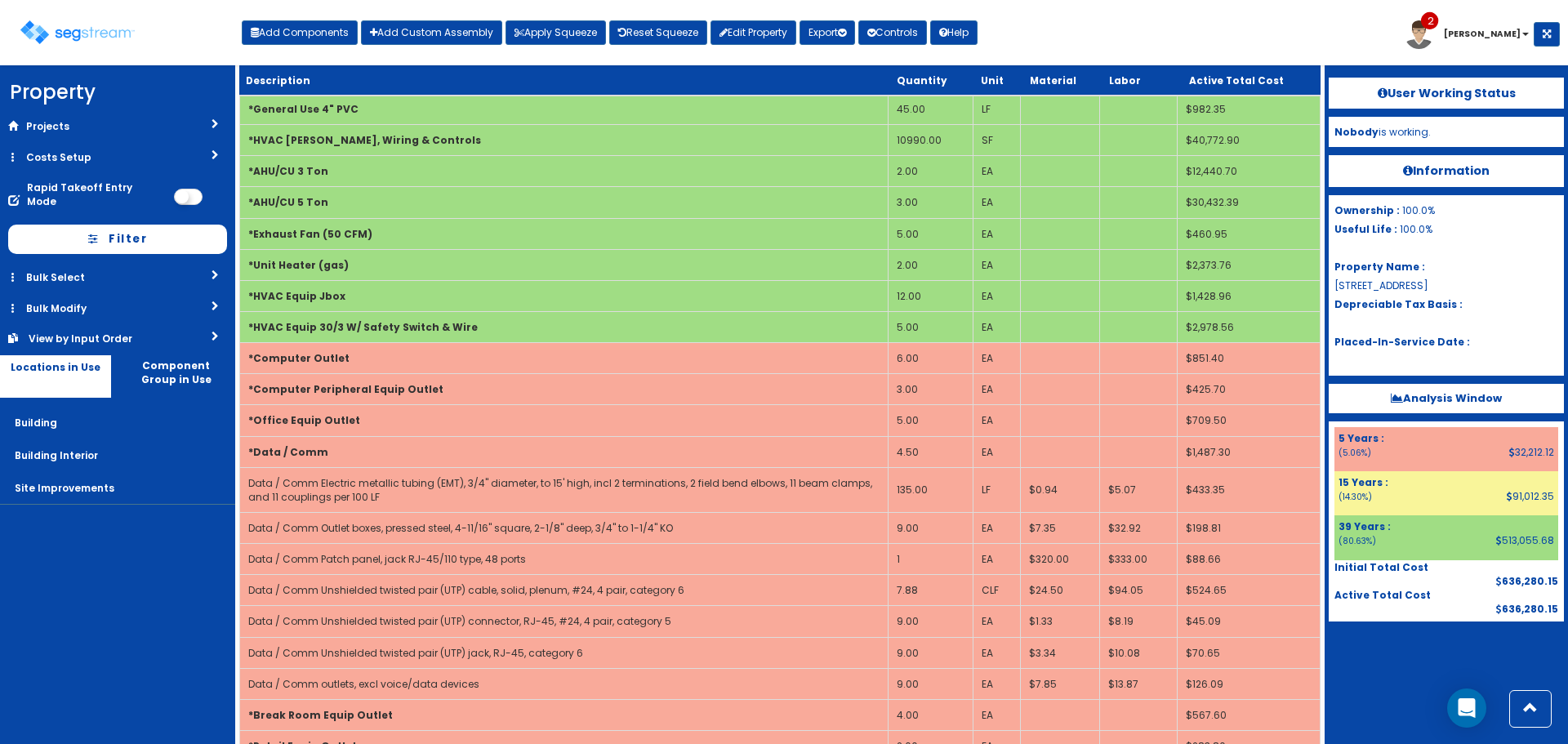
scroll to position [866, 0]
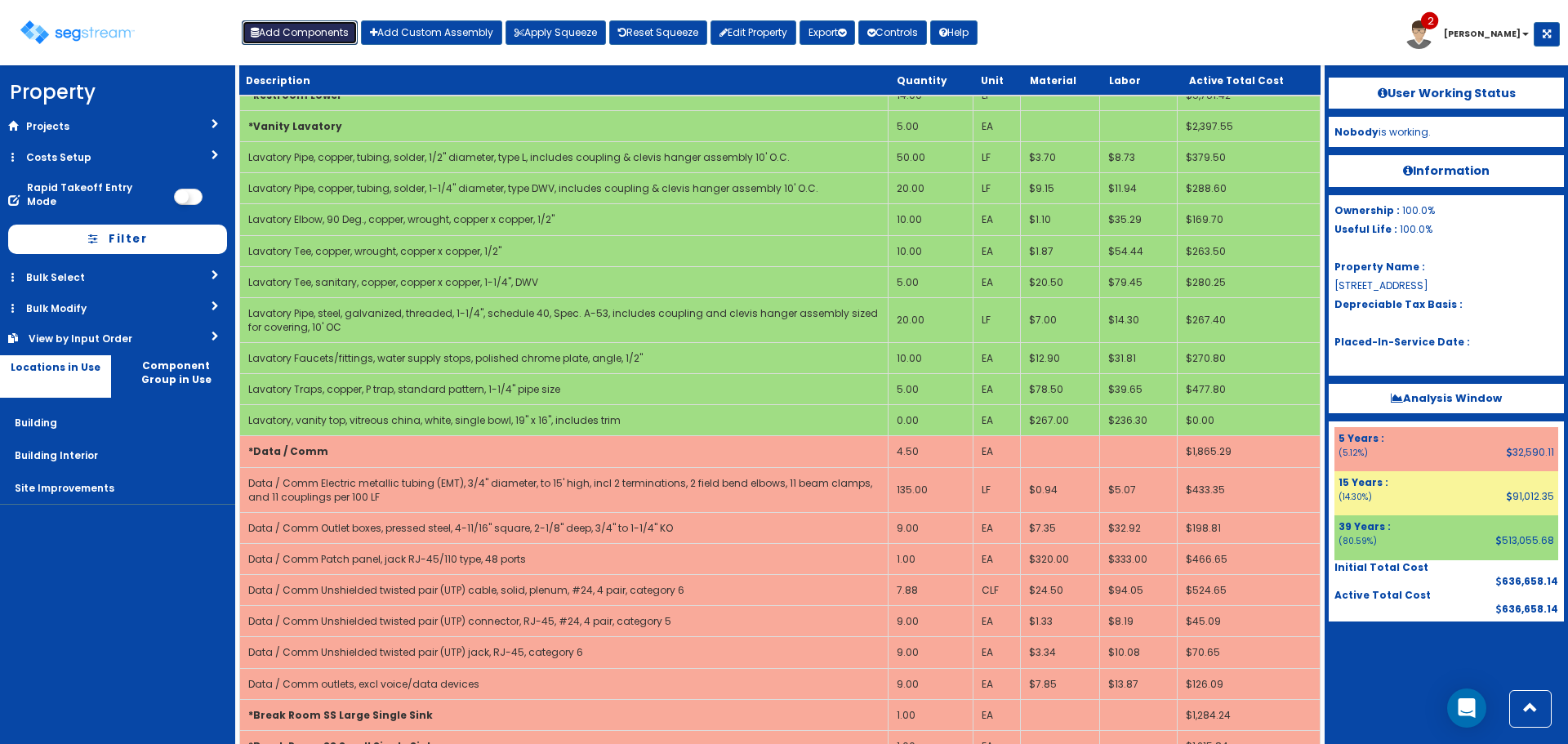
click at [323, 36] on button "Add Components" at bounding box center [300, 33] width 116 height 24
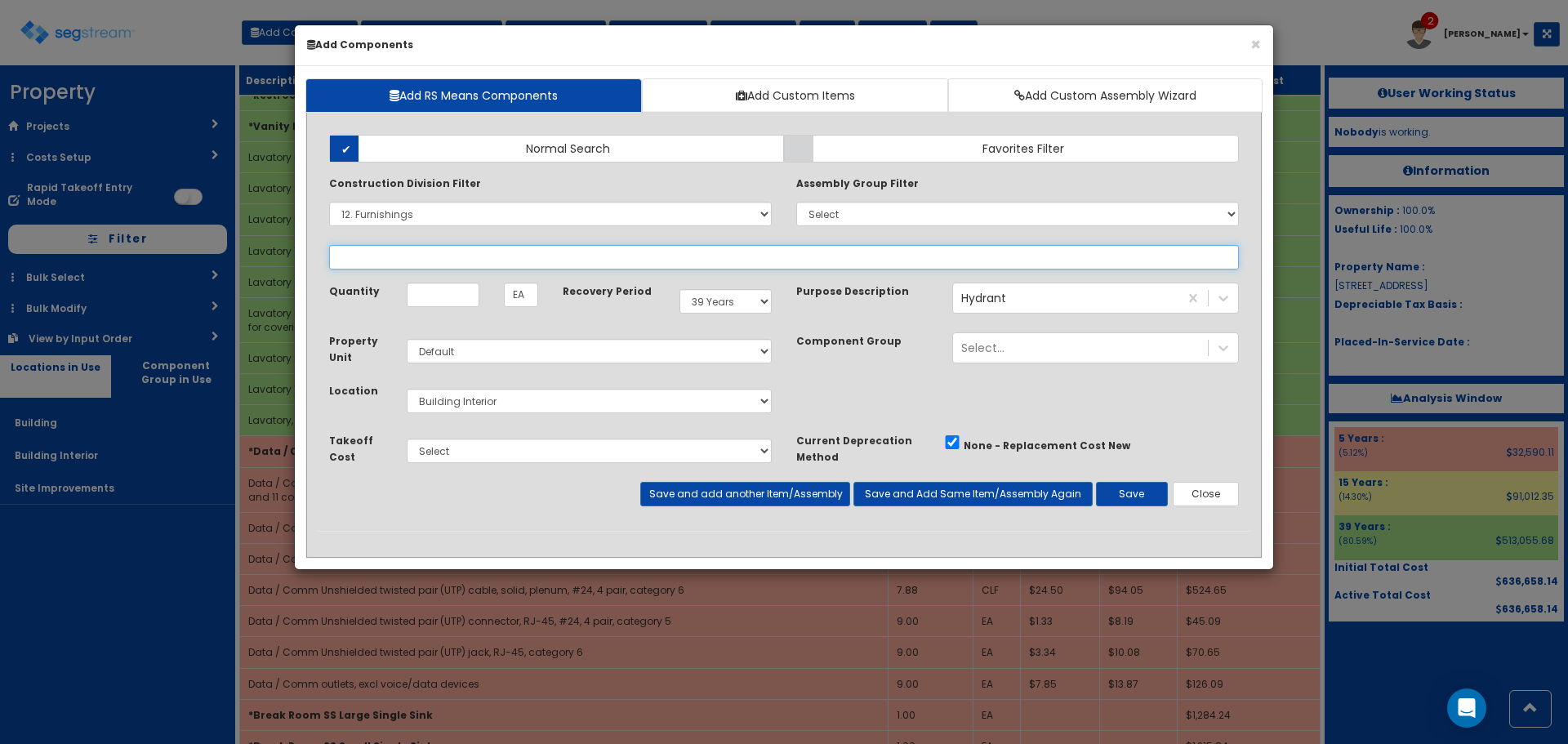
select select
select select "12366117"
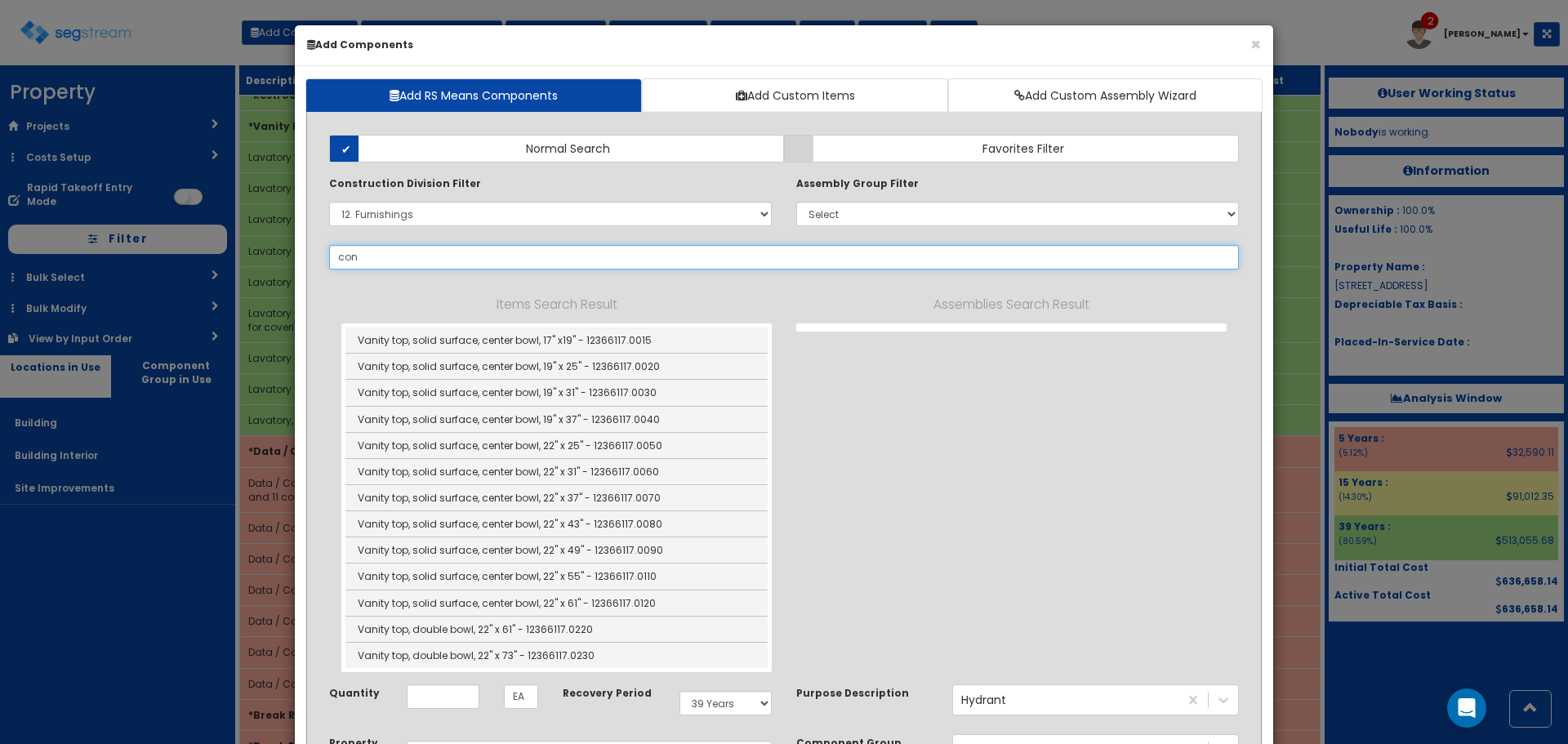
type input "conv"
select select "12366117"
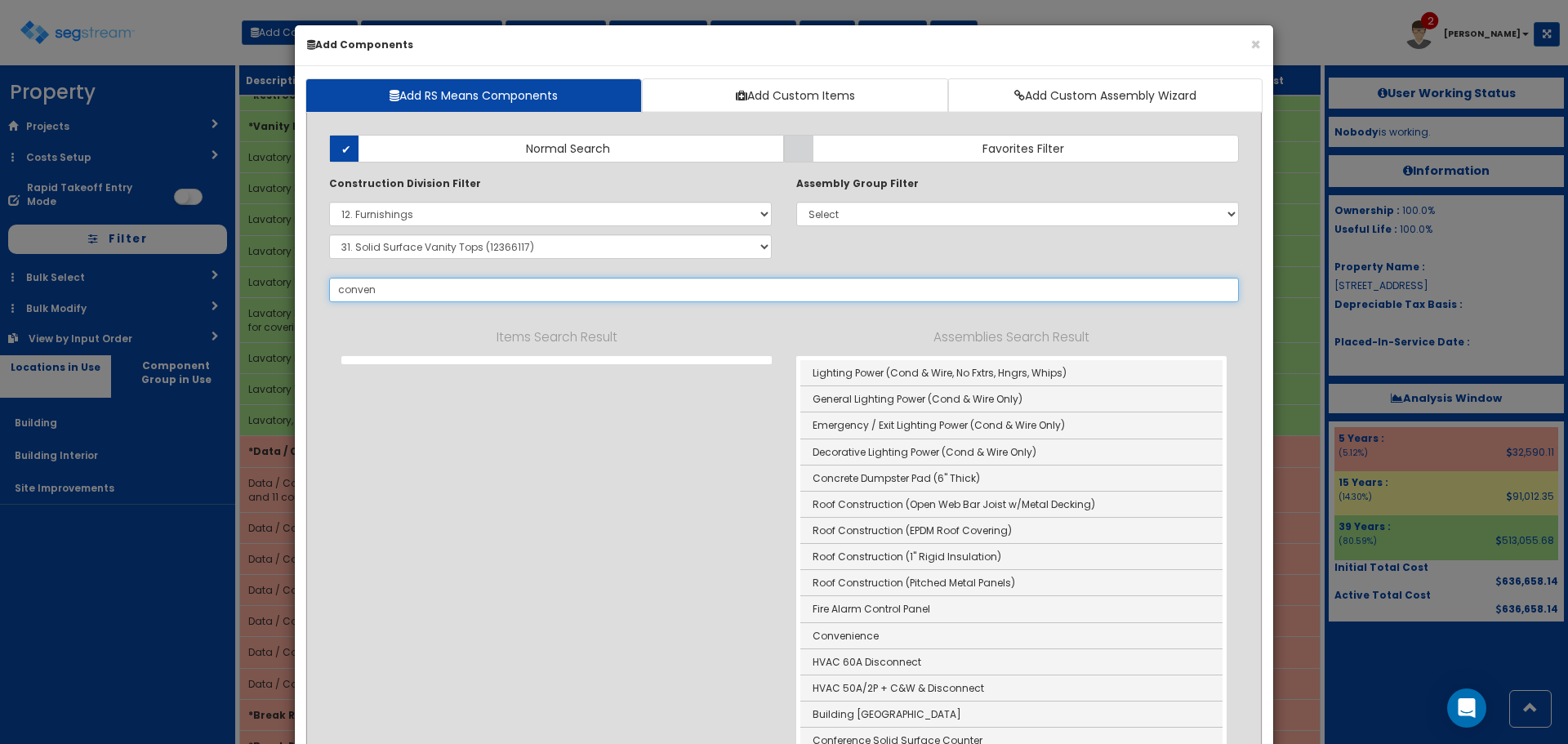
type input "conven"
click at [374, 216] on select "Select 0. Custom Item 1. General Requirements 2. Existing Conditions 3. Concret…" at bounding box center [551, 214] width 443 height 24
select select
click at [329, 202] on select "Select 0. Custom Item 1. General Requirements 2. Existing Conditions 3. Concret…" at bounding box center [551, 214] width 443 height 24
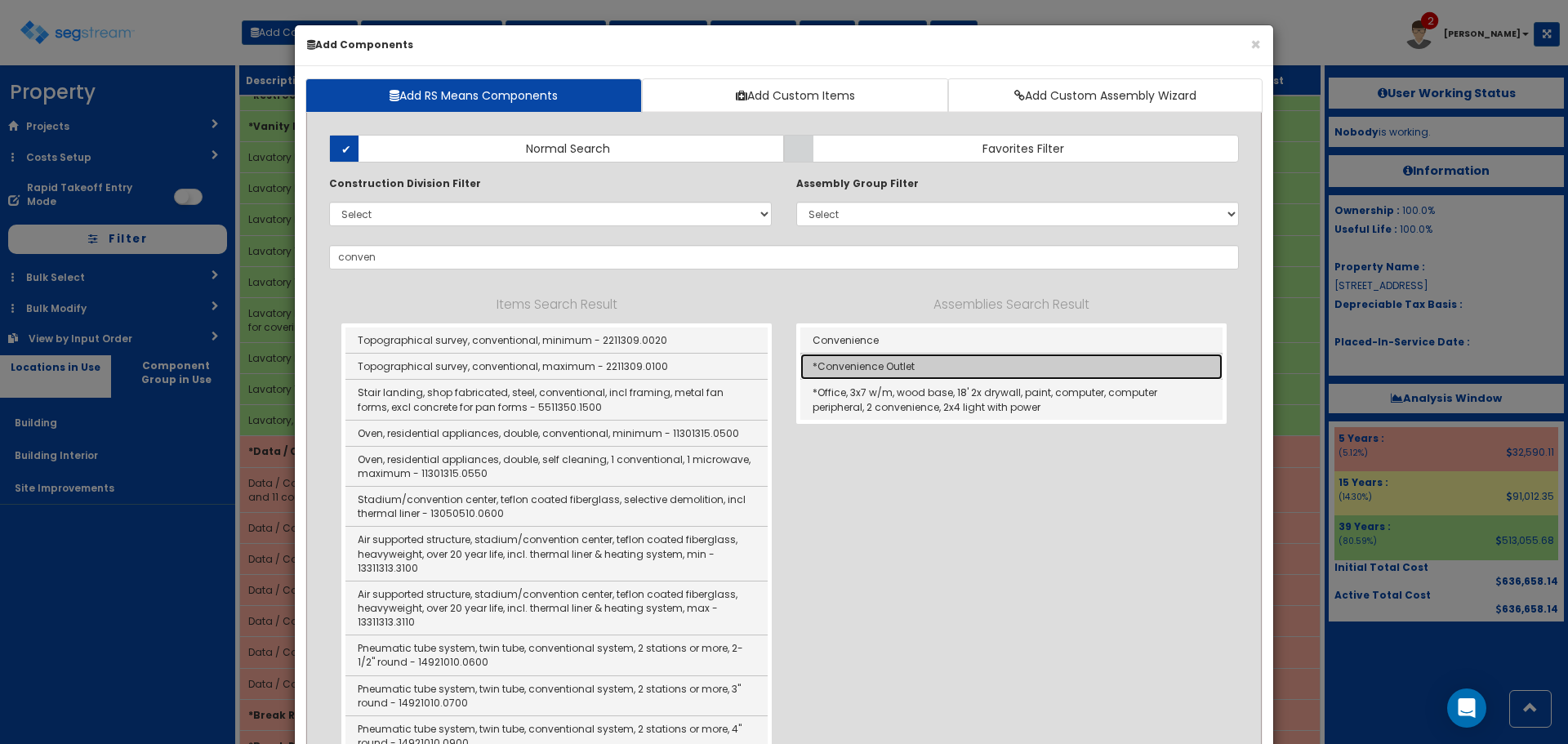
click at [913, 370] on link "*Convenience Outlet" at bounding box center [1011, 367] width 422 height 26
type input "*Convenience Outlet"
checkbox input "true"
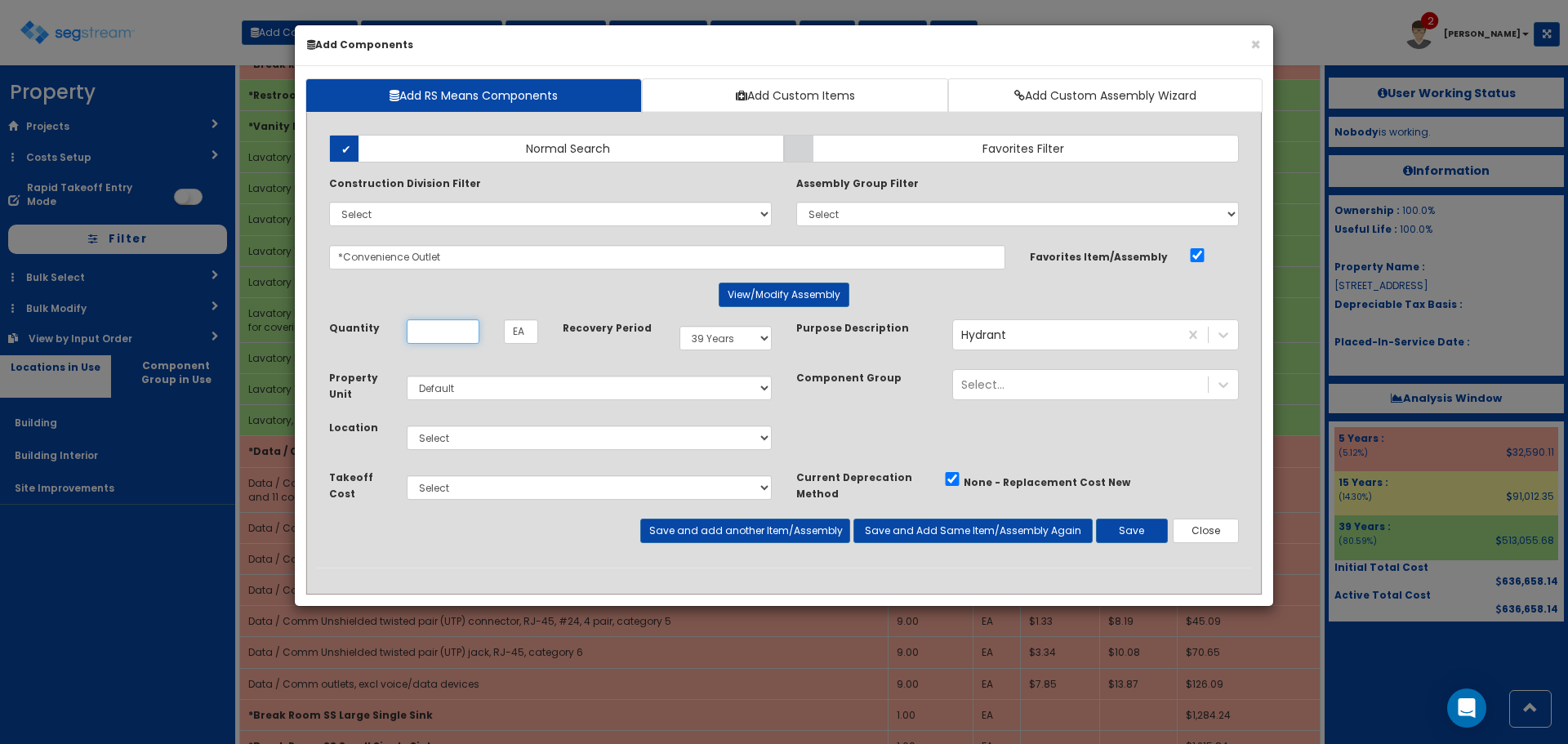
scroll to position [0, 0]
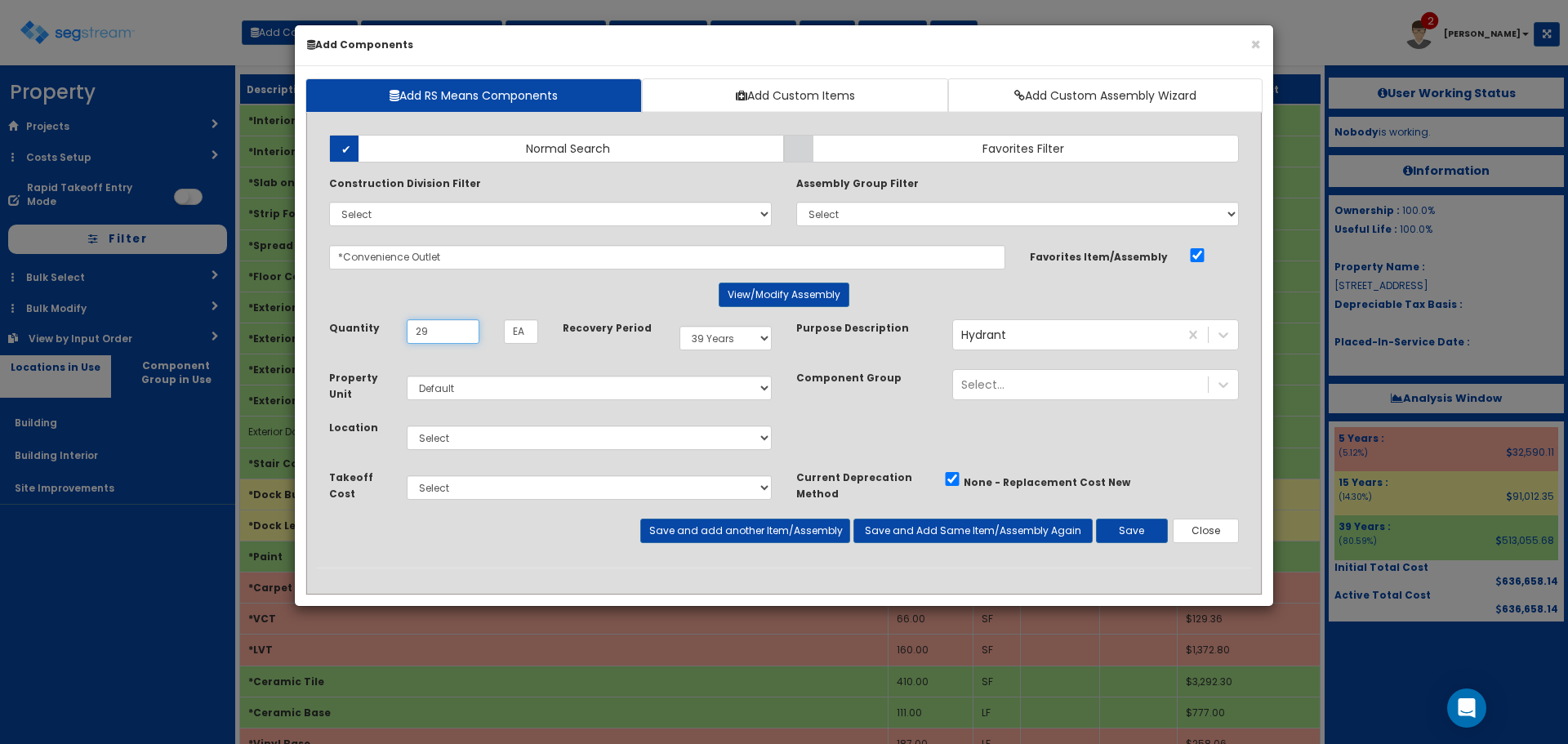
type input "29"
click at [501, 433] on select "Select Building Building Interior Site Improvements Add Additional Location" at bounding box center [589, 437] width 365 height 24
select select "7"
click at [407, 425] on select "Select Building Building Interior Site Improvements Add Additional Location" at bounding box center [589, 437] width 365 height 24
click at [1139, 530] on button "Save" at bounding box center [1131, 530] width 72 height 24
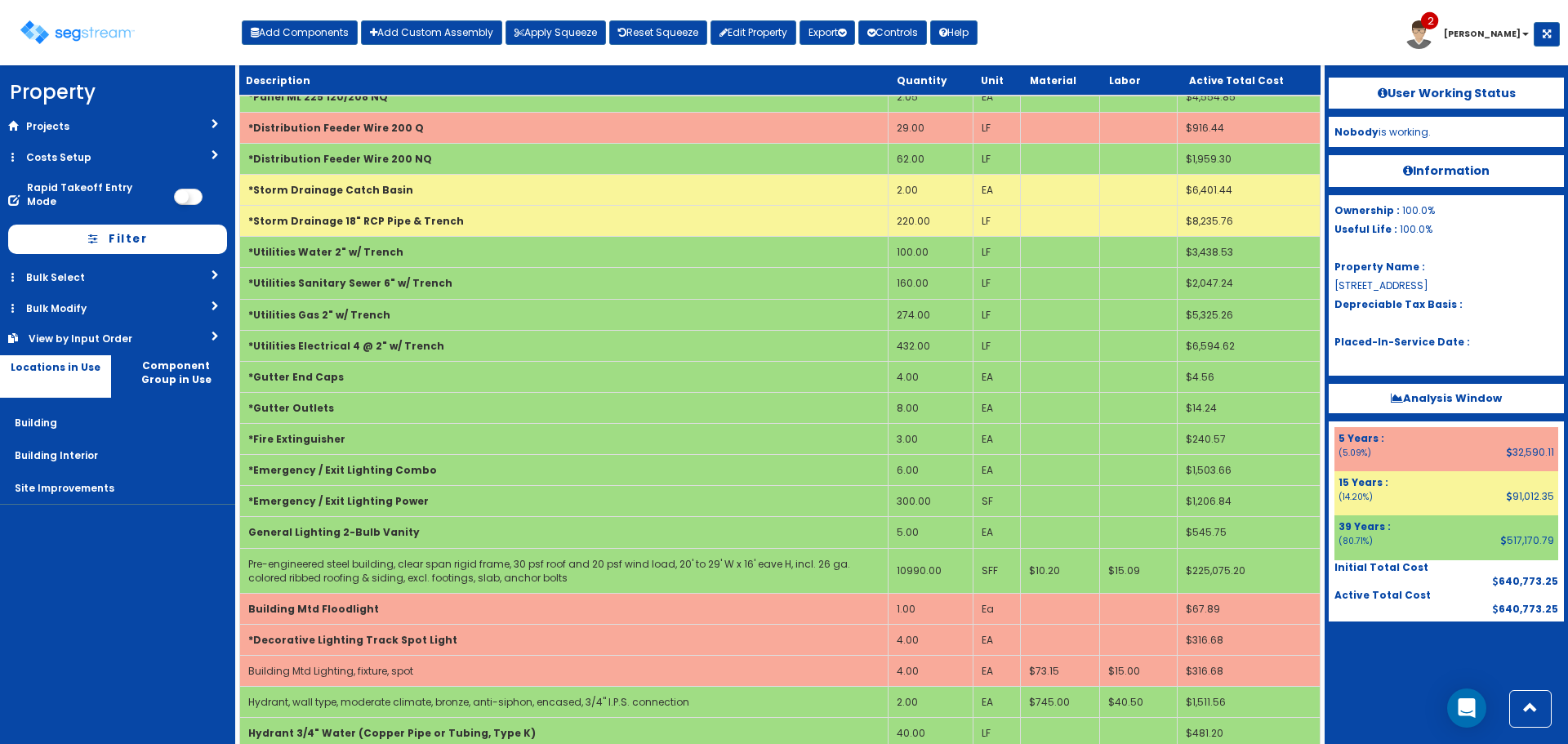
scroll to position [2776, 0]
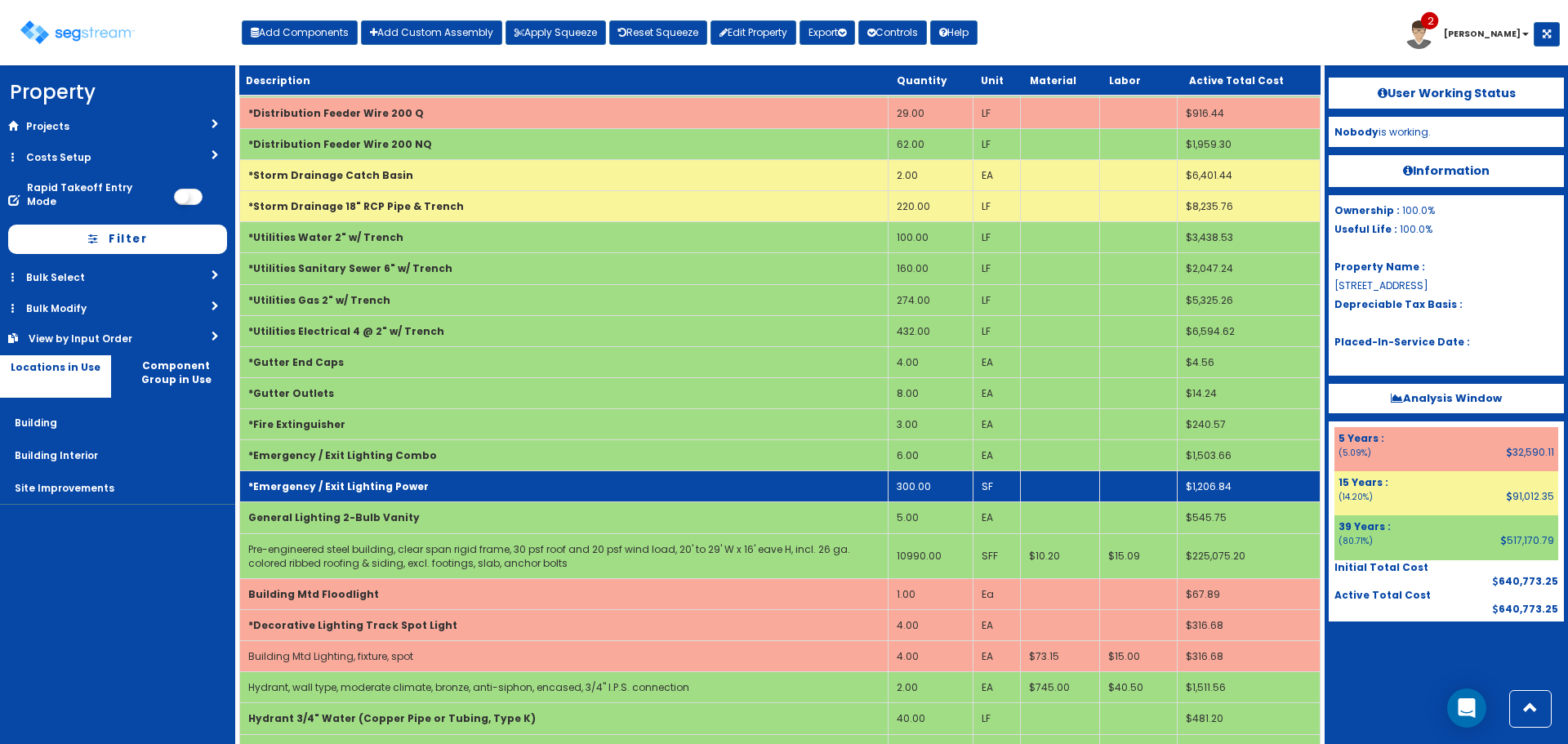
click at [542, 494] on td "*Emergency / Exit Lighting Power" at bounding box center [564, 487] width 649 height 31
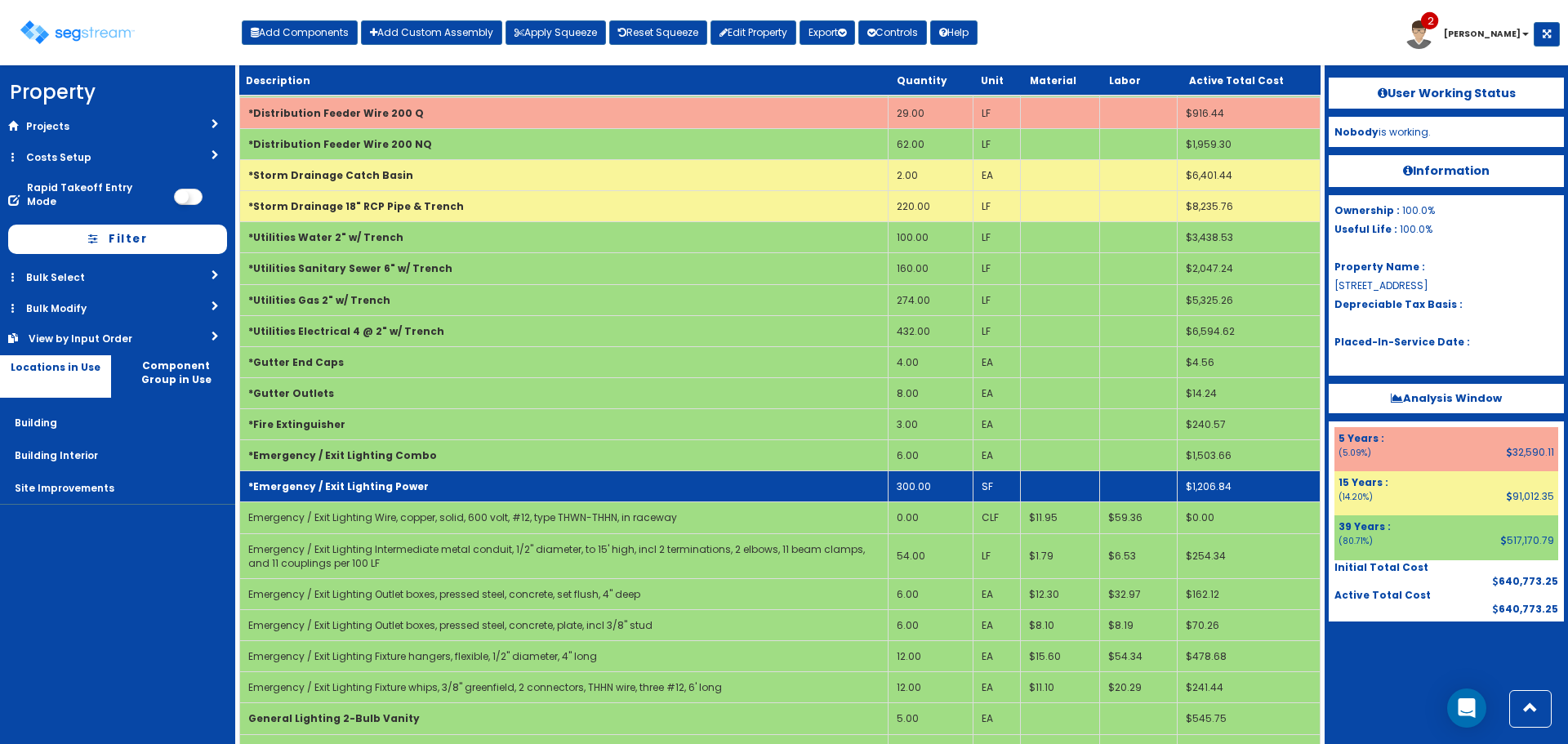
click at [924, 487] on td "300.00" at bounding box center [931, 487] width 84 height 31
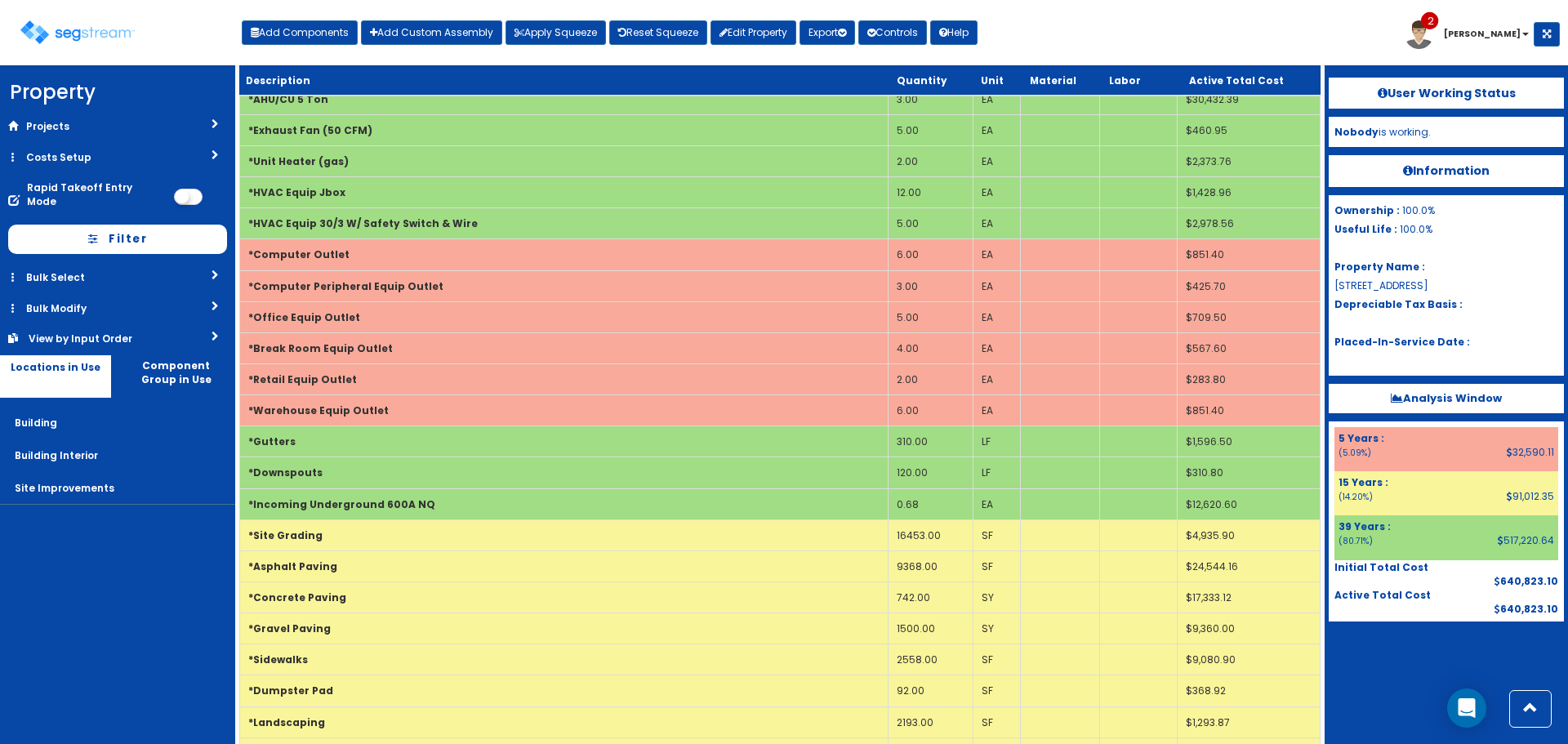
scroll to position [2123, 0]
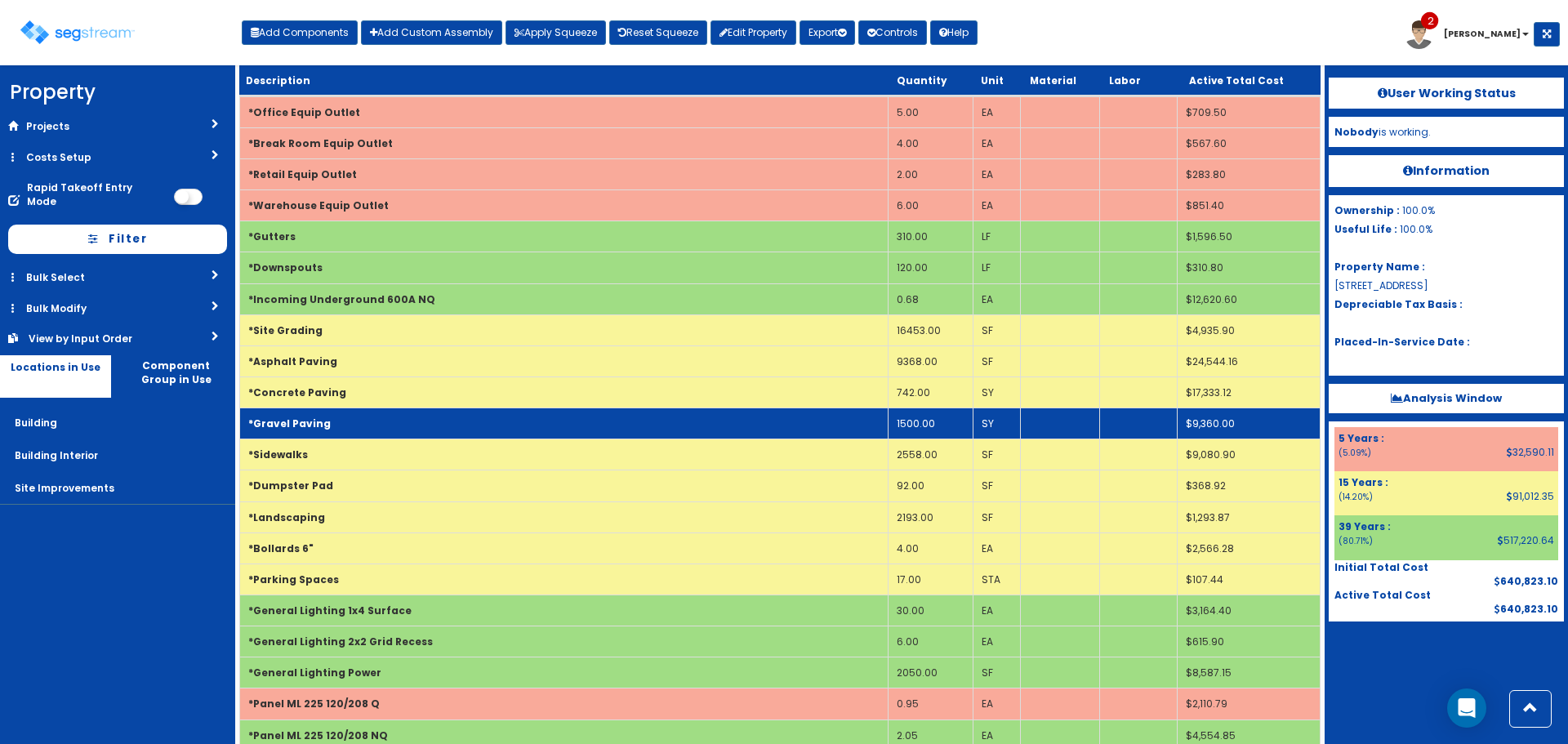
click at [937, 425] on td "1500.00" at bounding box center [931, 424] width 84 height 31
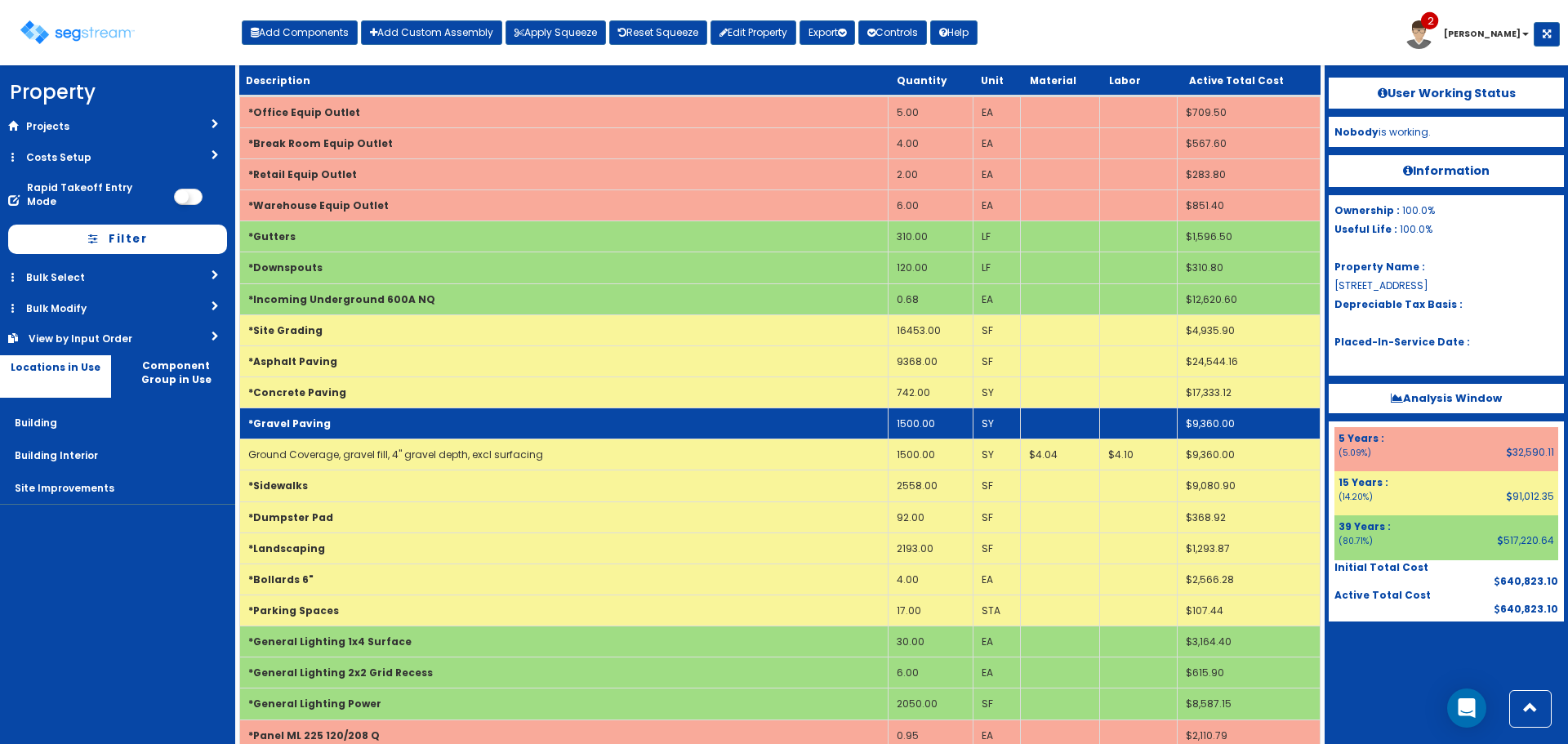
click at [922, 420] on td "1500.00" at bounding box center [931, 424] width 84 height 31
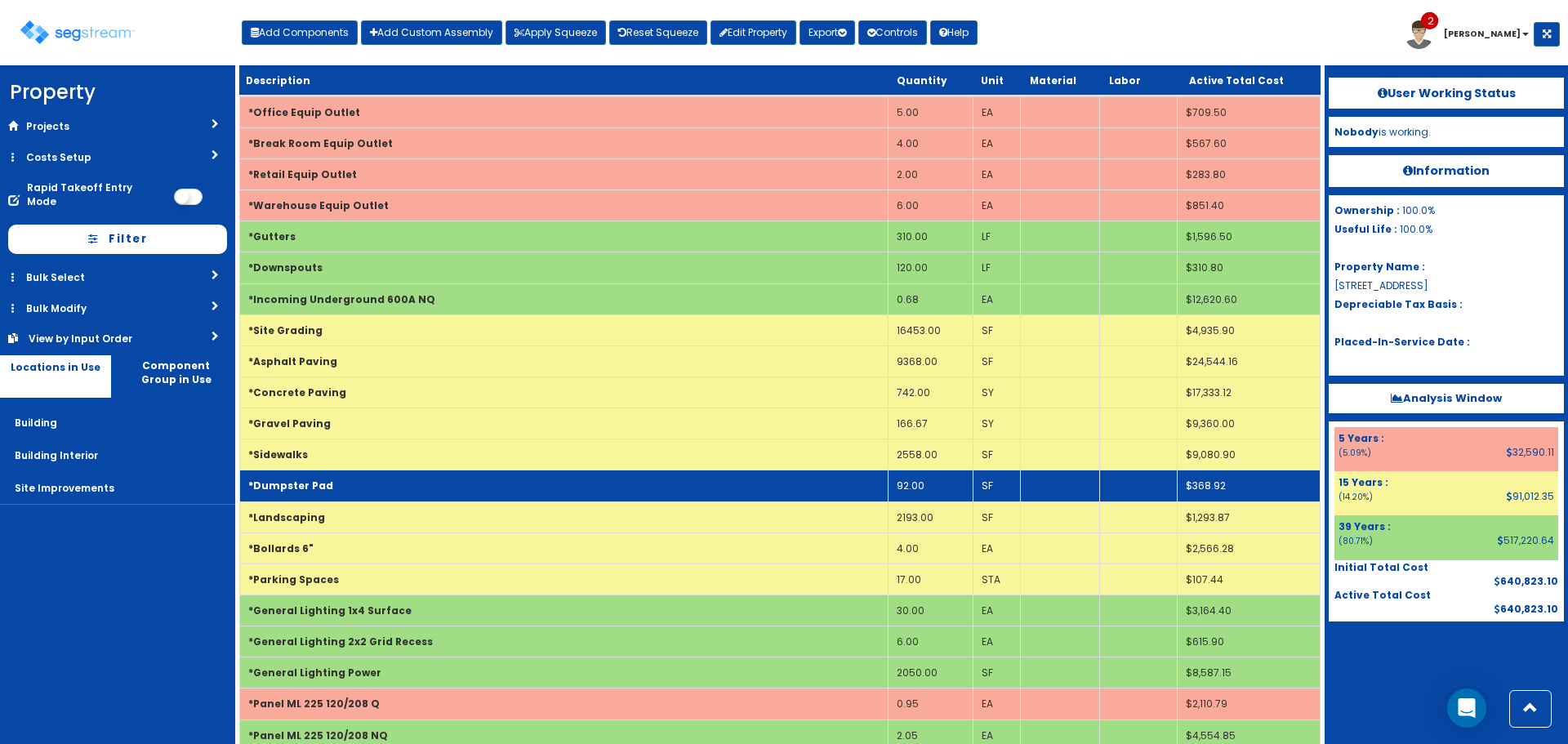
click at [969, 496] on td "92.00" at bounding box center [931, 486] width 84 height 31
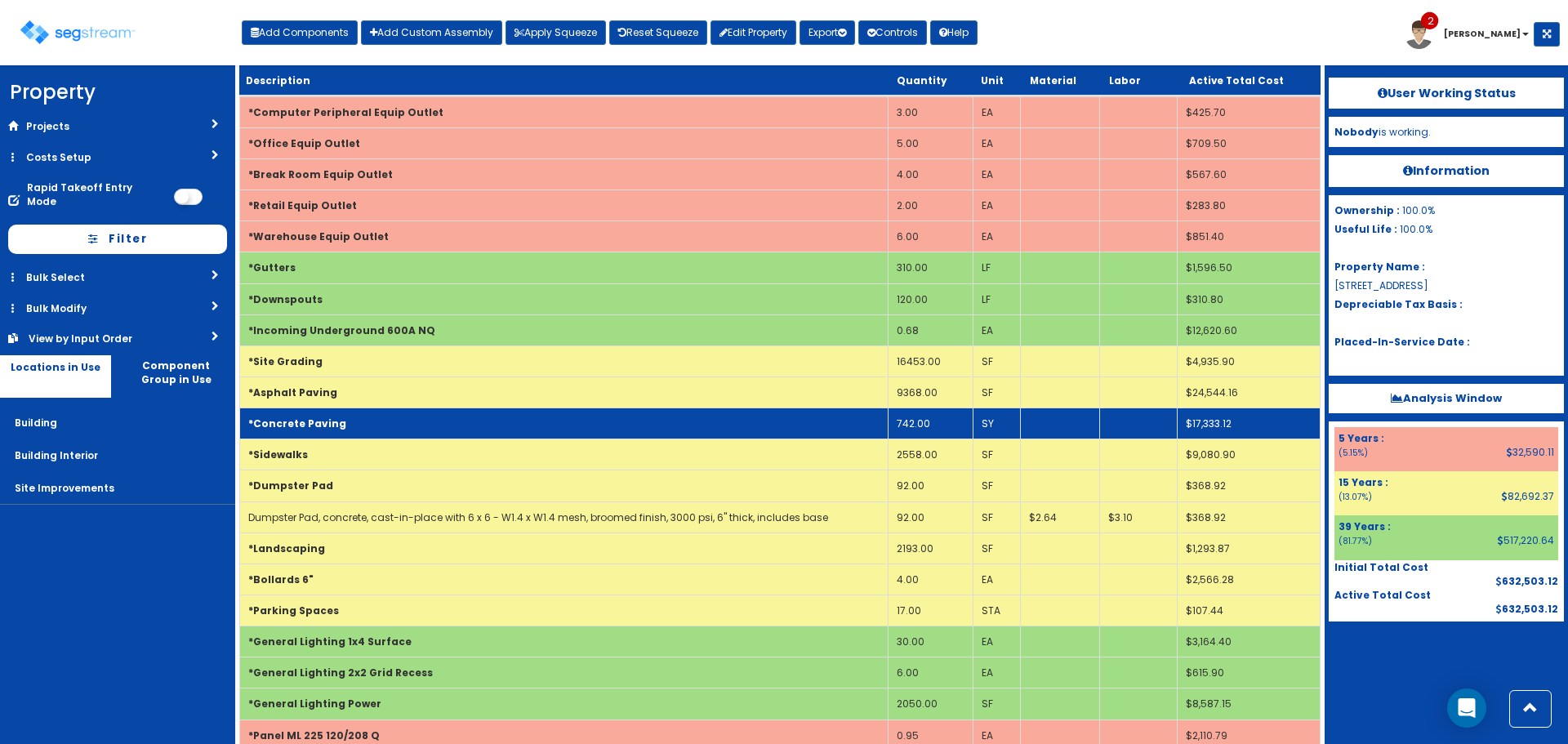
click at [913, 427] on td "742.00" at bounding box center [931, 424] width 84 height 31
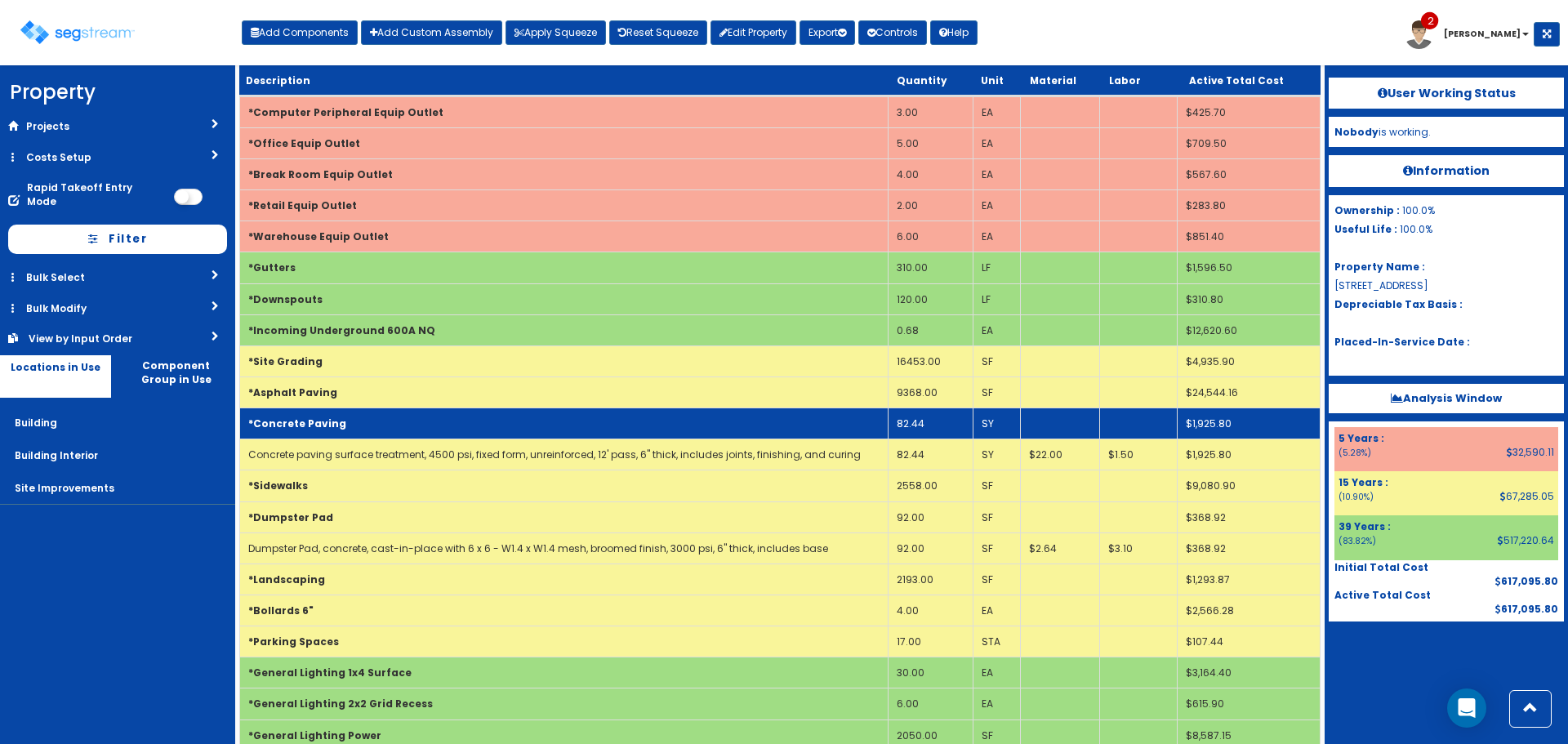
scroll to position [1531, 0]
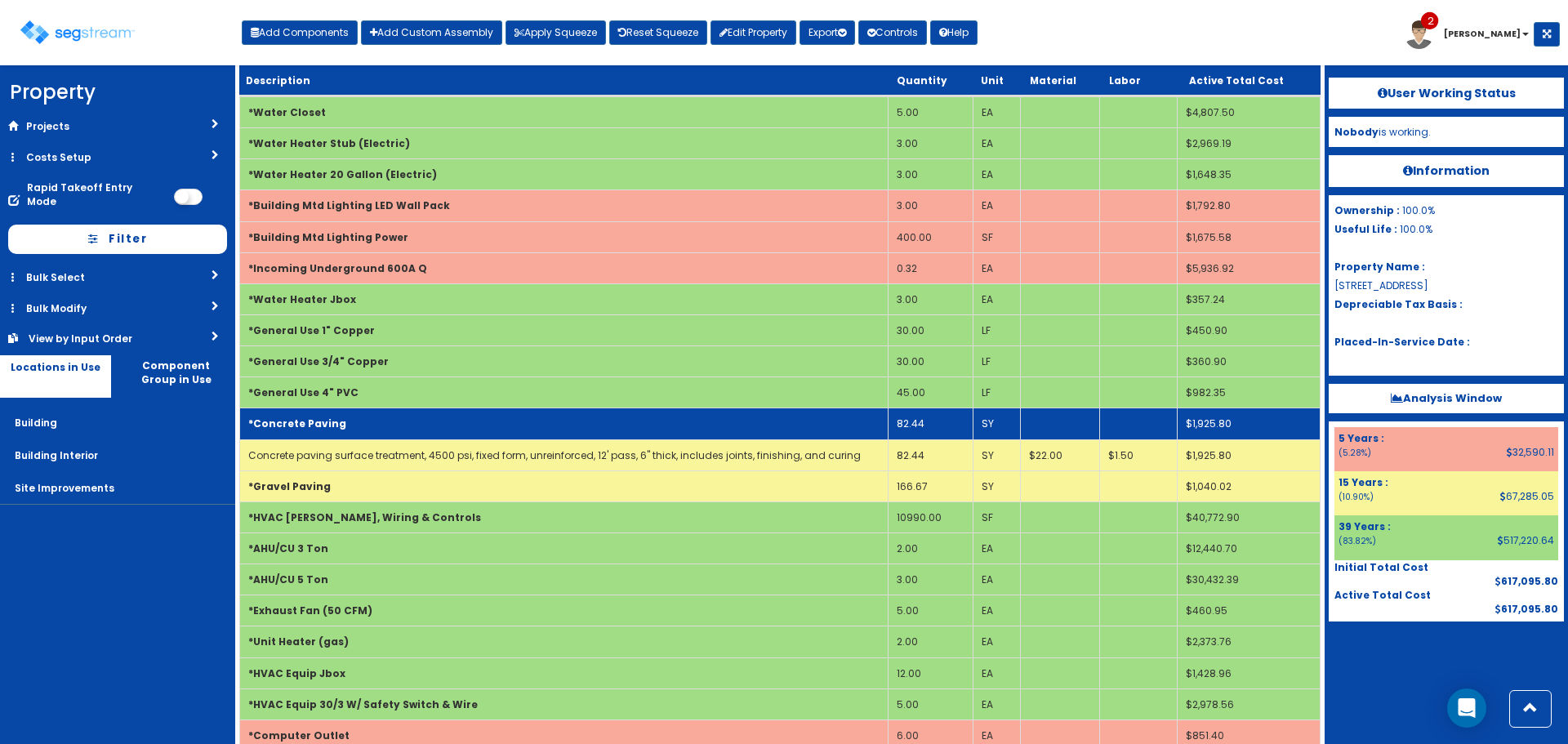
click at [687, 432] on td "*Concrete Paving" at bounding box center [564, 424] width 649 height 31
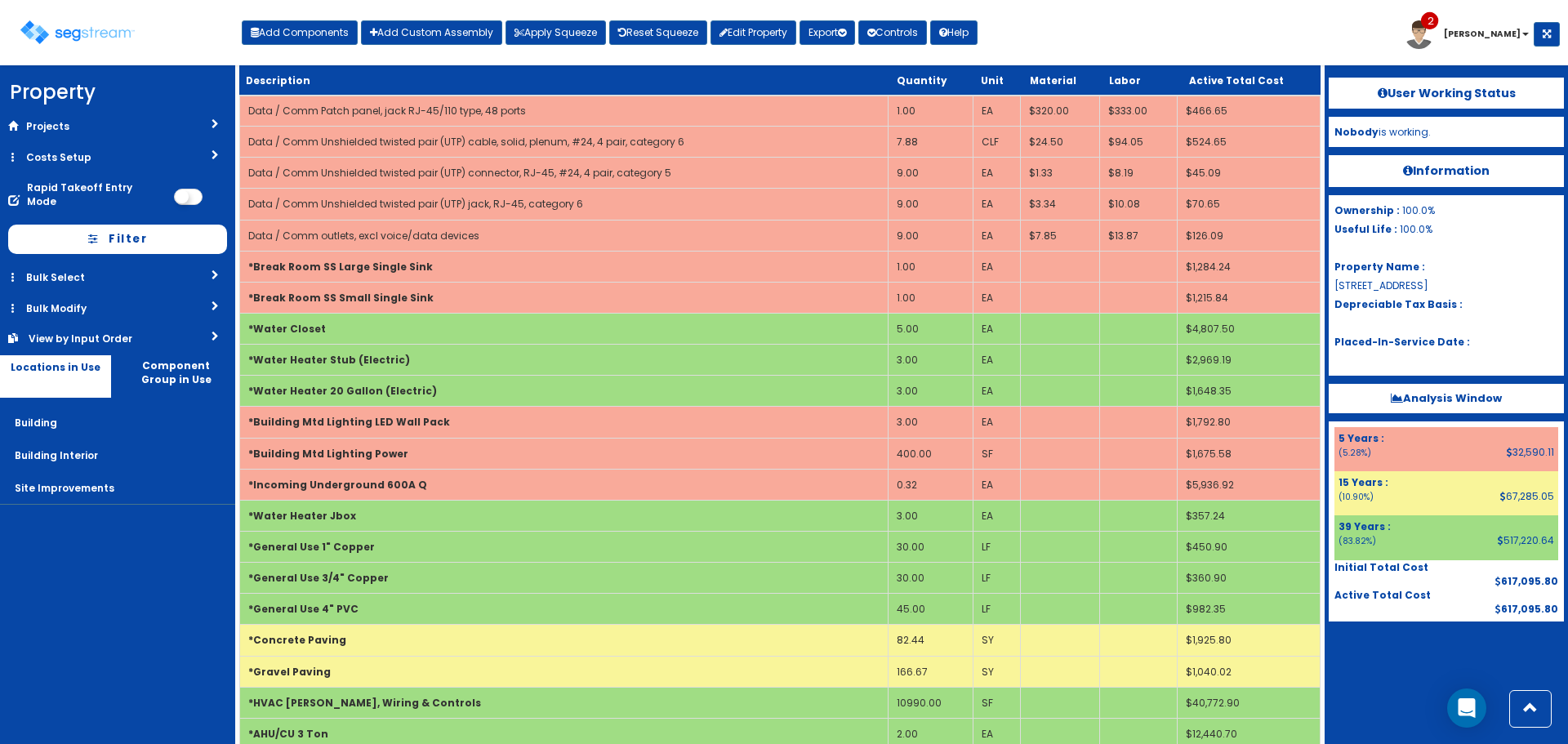
scroll to position [877, 0]
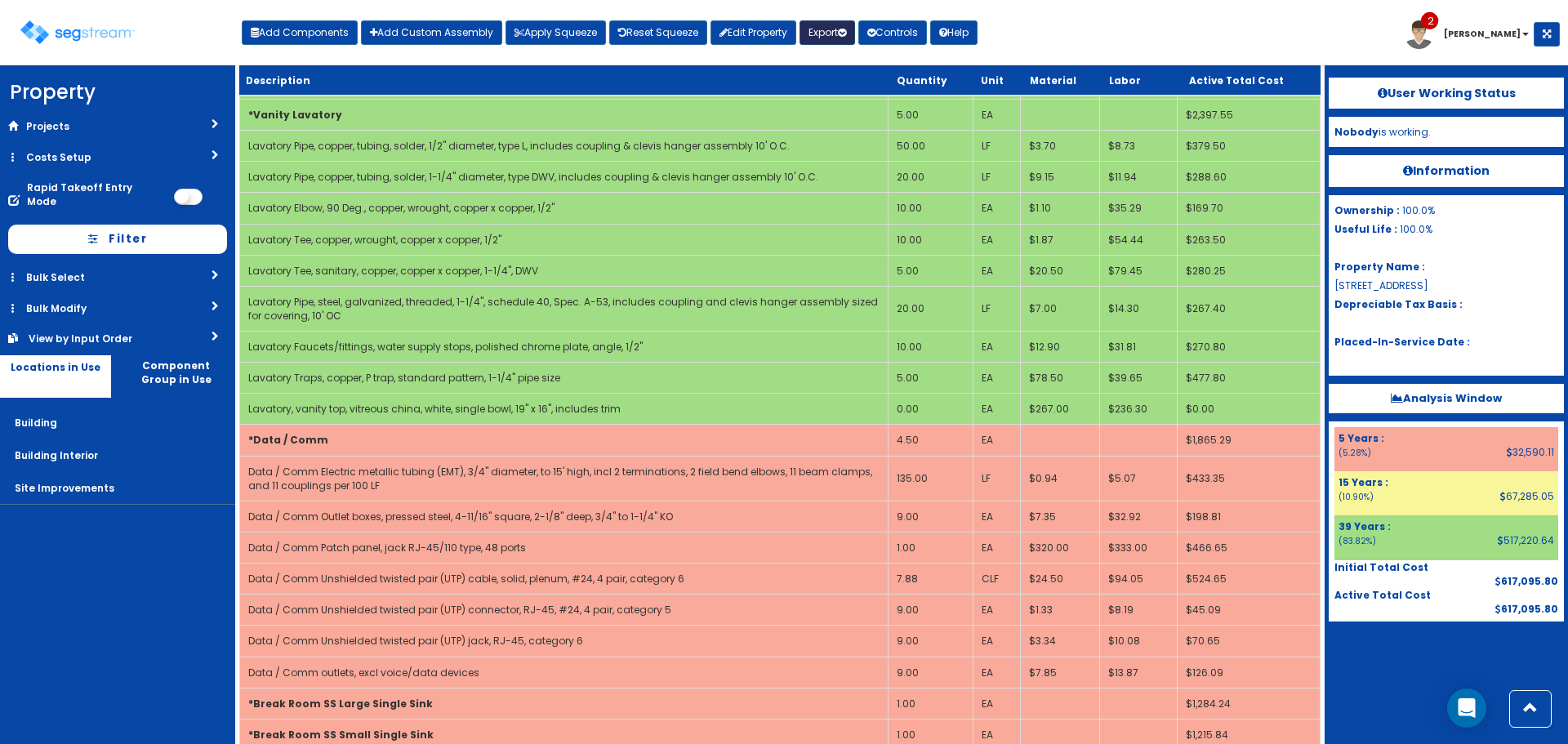
click at [846, 33] on icon "button" at bounding box center [842, 32] width 8 height 9
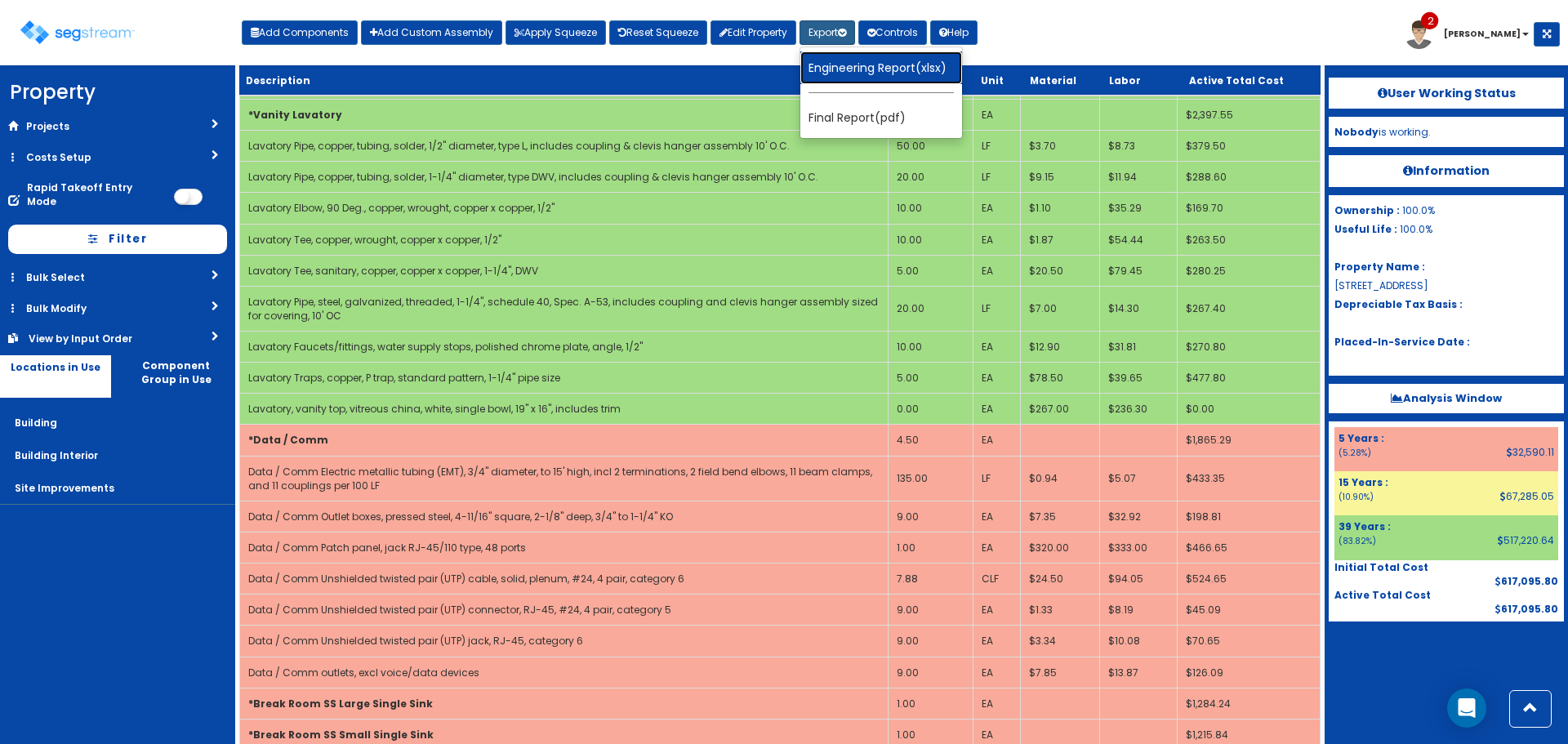
click at [846, 68] on link "Engineering Report(xlsx)" at bounding box center [881, 68] width 162 height 33
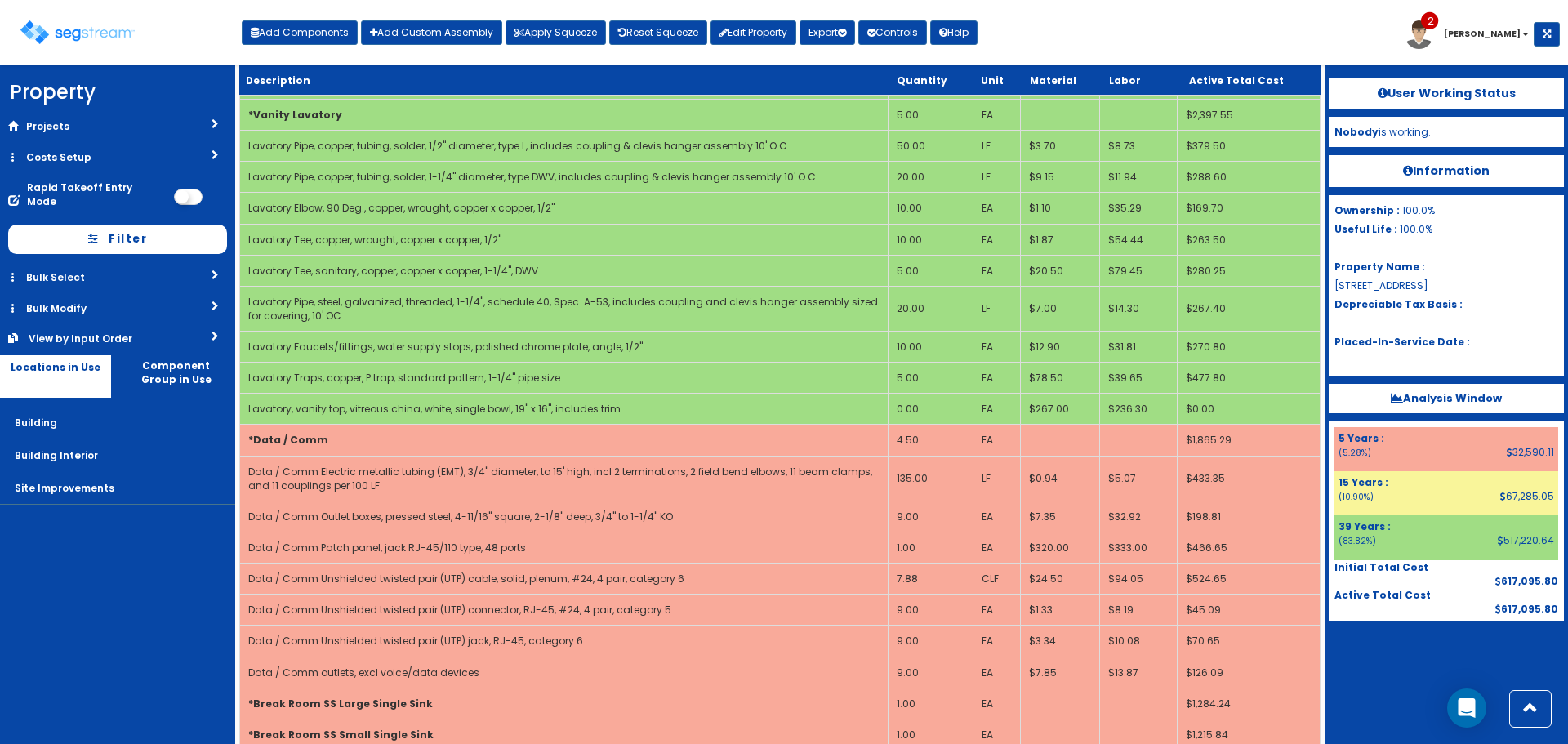
click at [1420, 395] on b "Analysis Window" at bounding box center [1447, 398] width 111 height 16
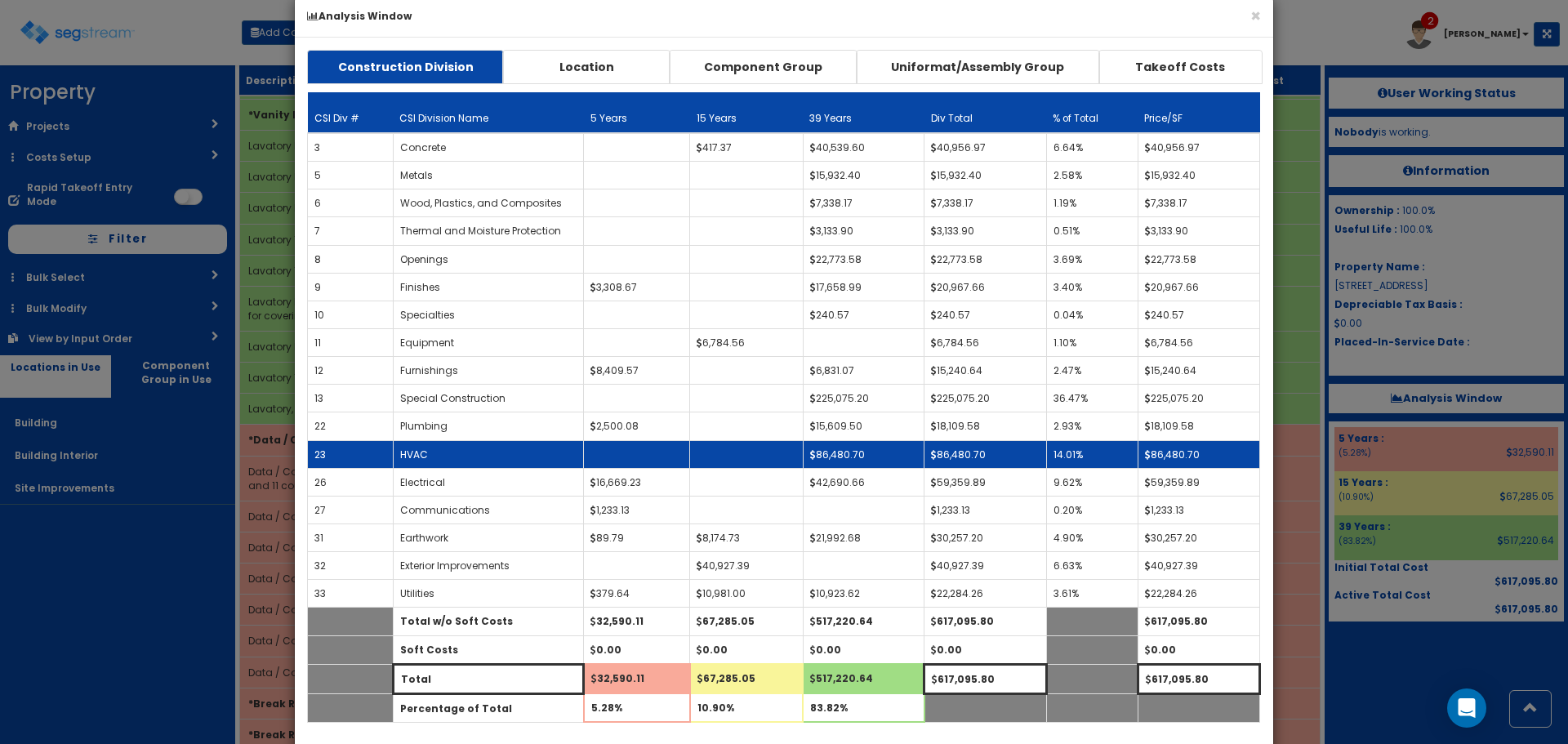
scroll to position [0, 0]
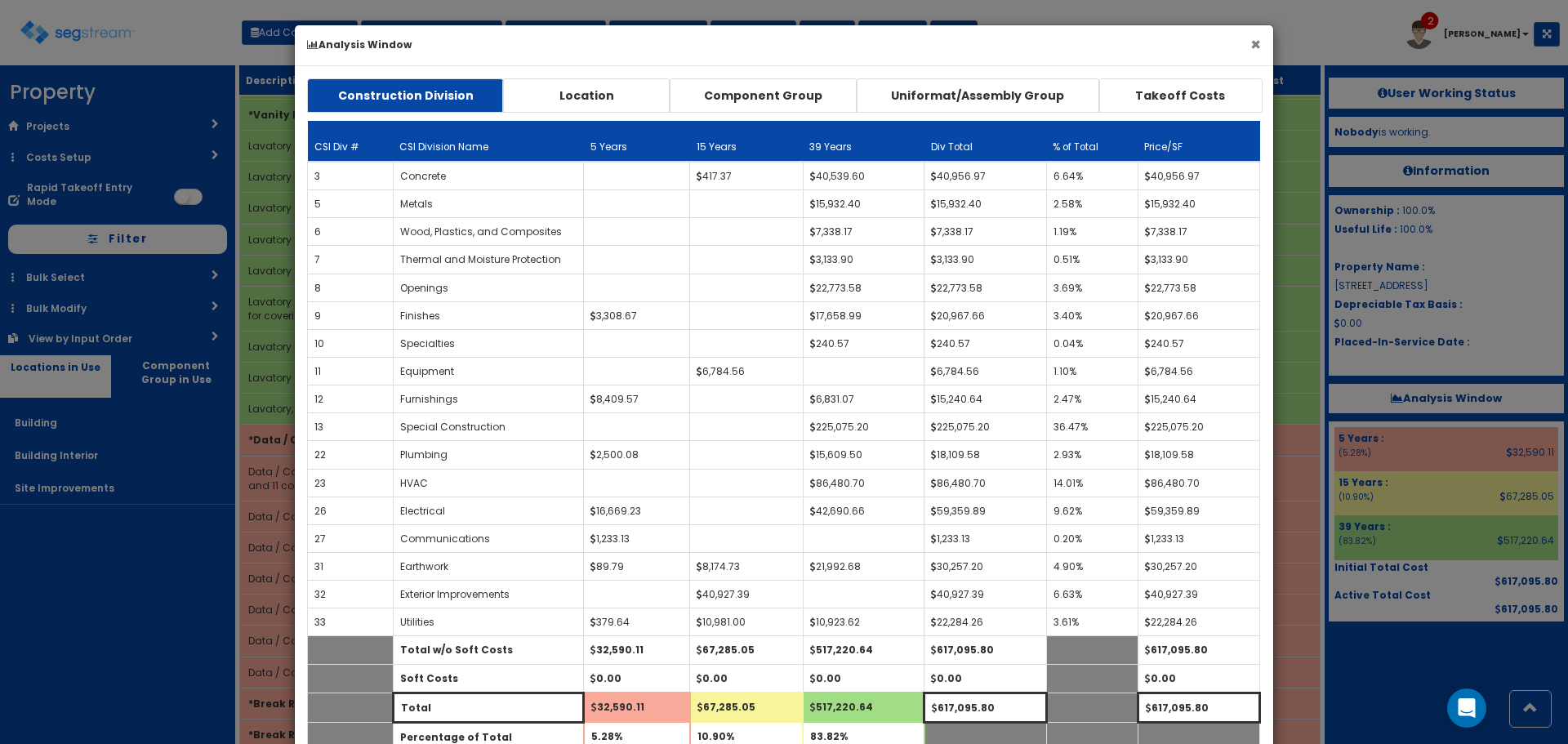
click at [1260, 47] on button "×" at bounding box center [1256, 45] width 10 height 17
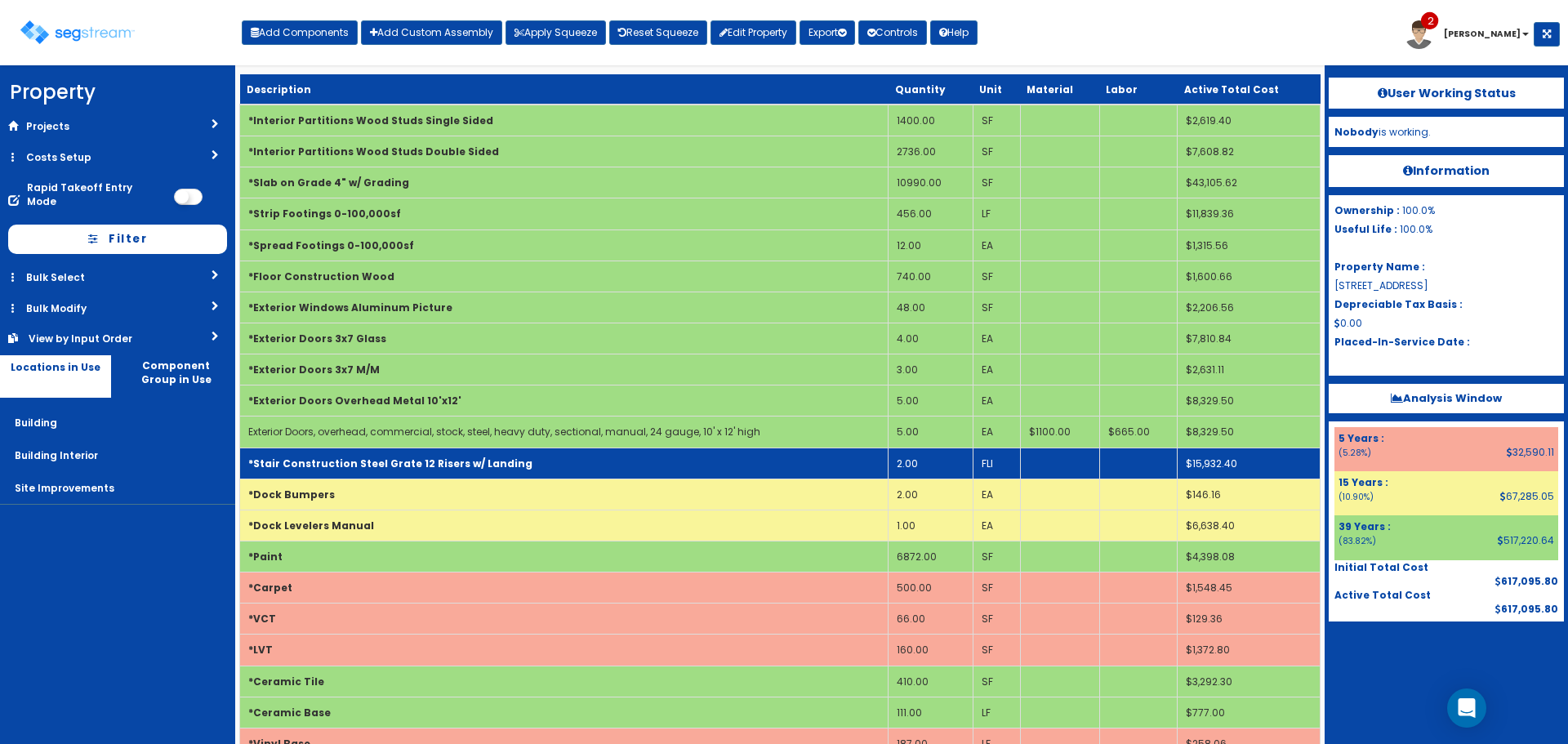
click at [479, 468] on b "*Stair Construction Steel Grate 12 Risers w/ Landing" at bounding box center [390, 463] width 284 height 14
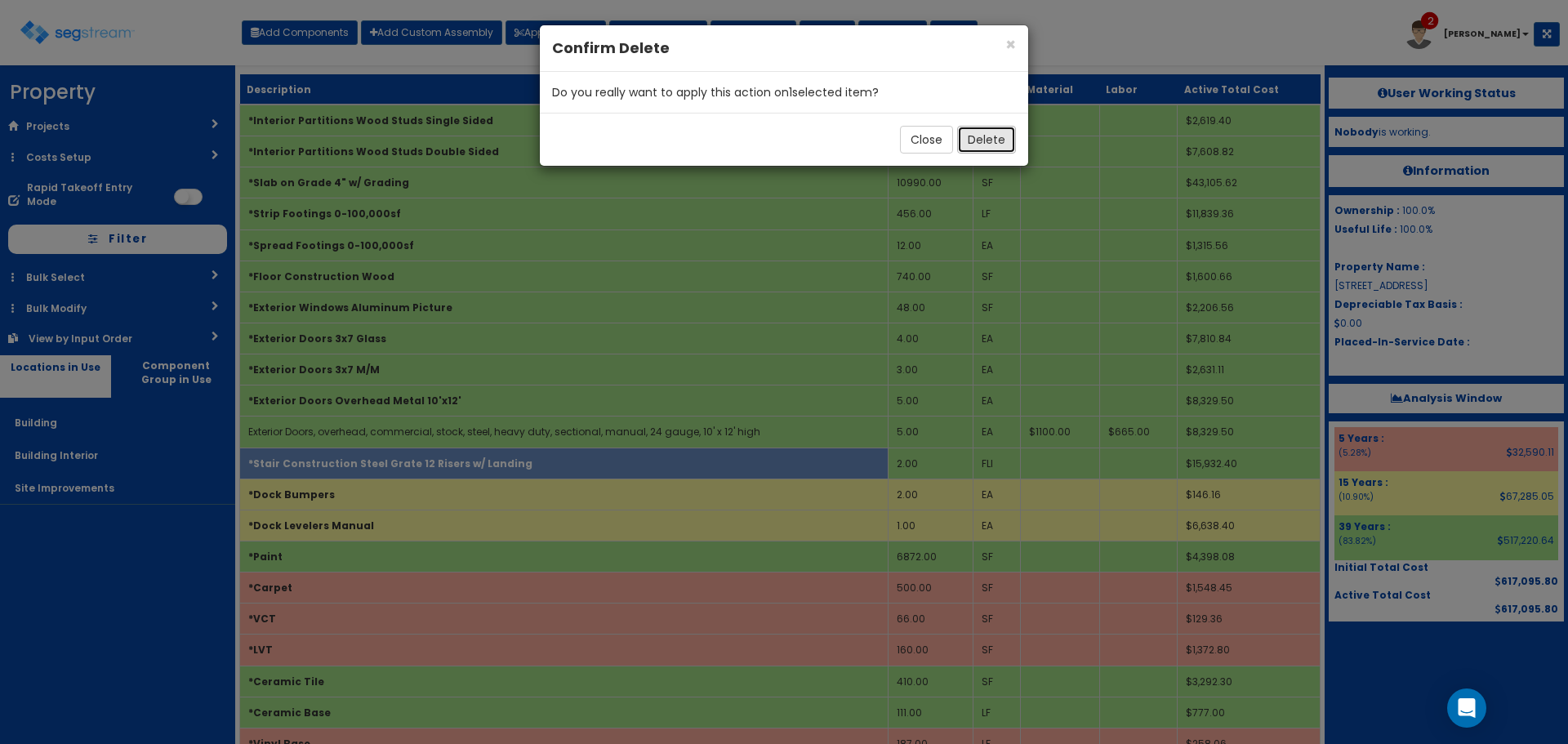
click at [987, 140] on button "Delete" at bounding box center [986, 140] width 59 height 28
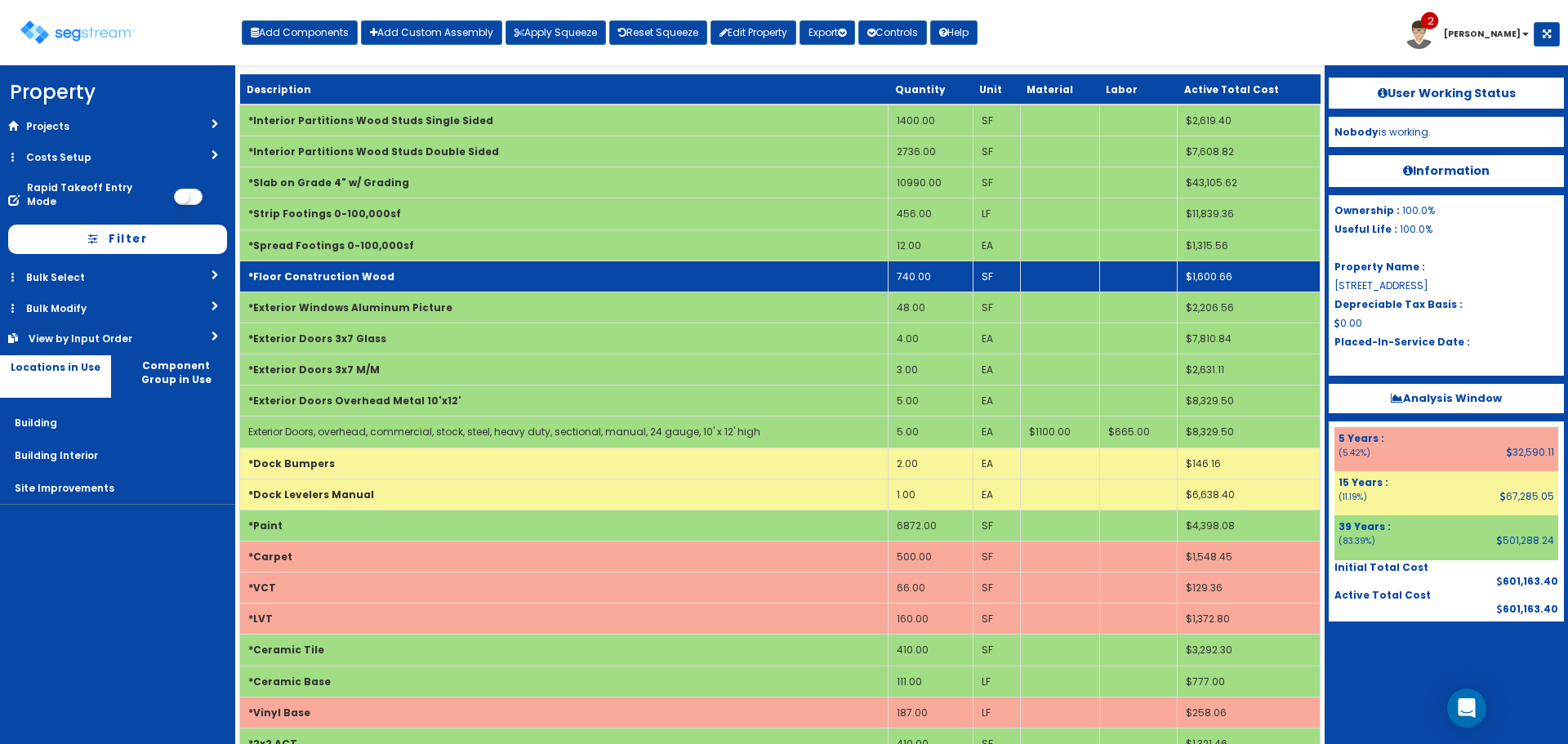
click at [502, 276] on td "*Floor Construction Wood" at bounding box center [564, 276] width 649 height 31
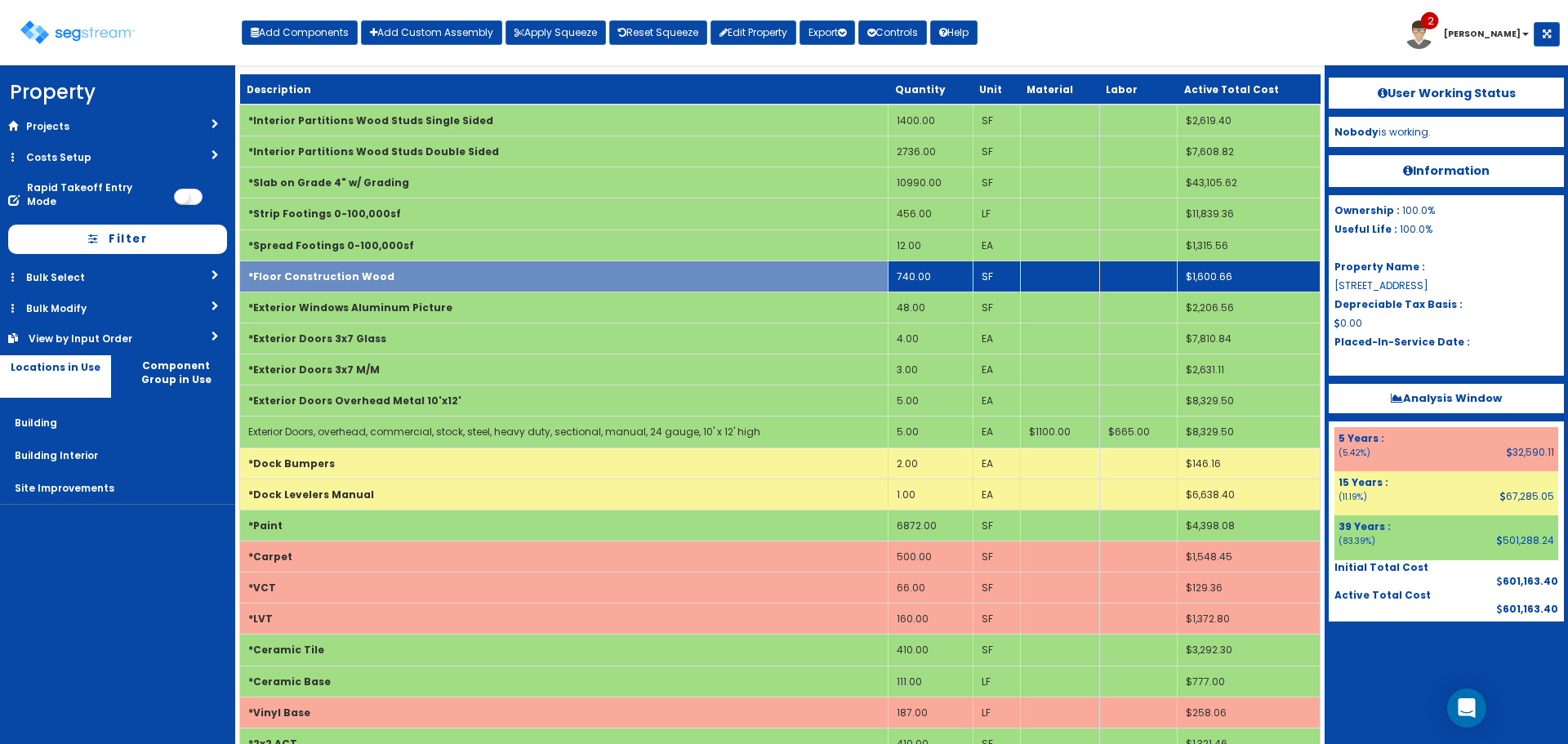
click at [698, 275] on td "*Floor Construction Wood" at bounding box center [564, 276] width 649 height 31
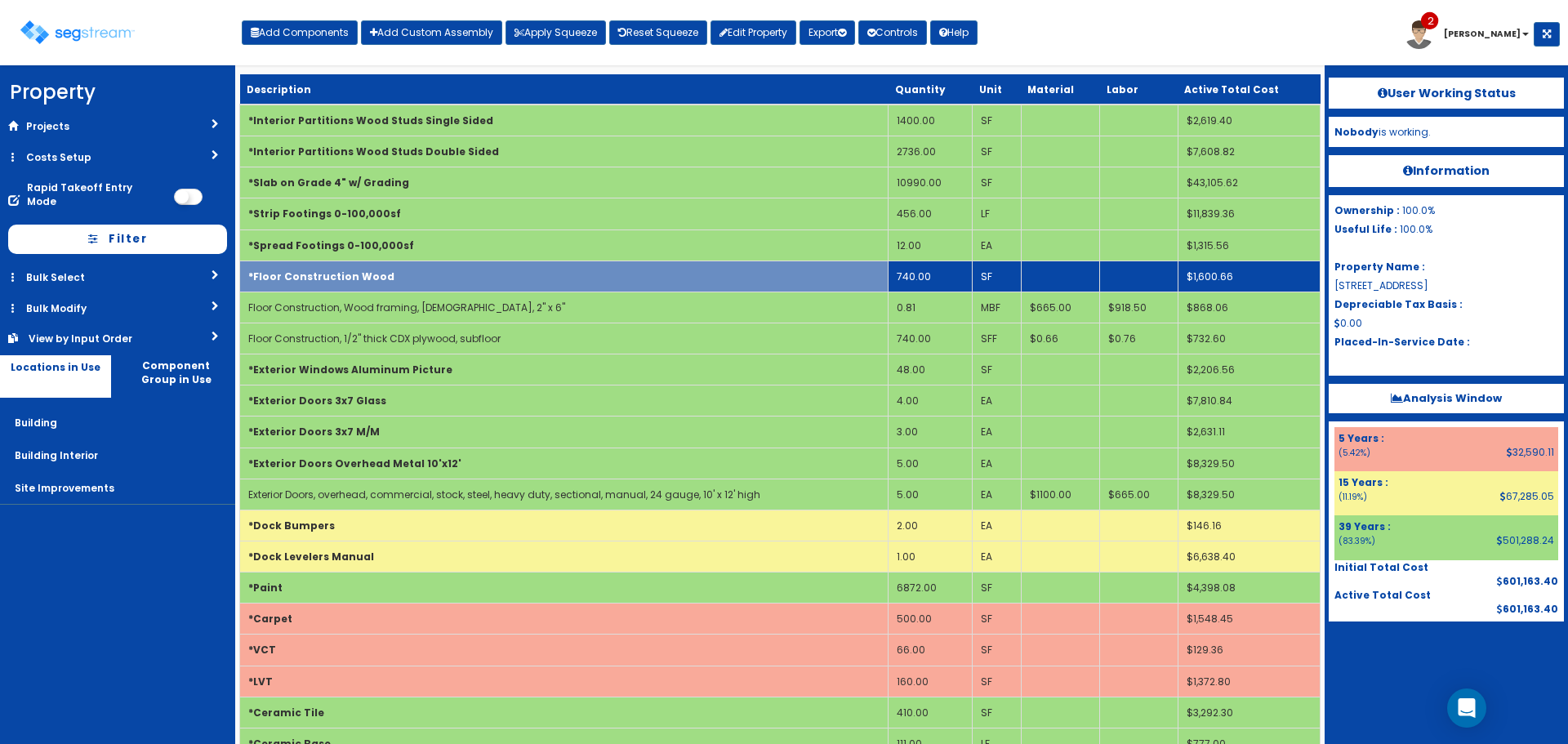
click at [905, 276] on td "740.00" at bounding box center [931, 276] width 84 height 31
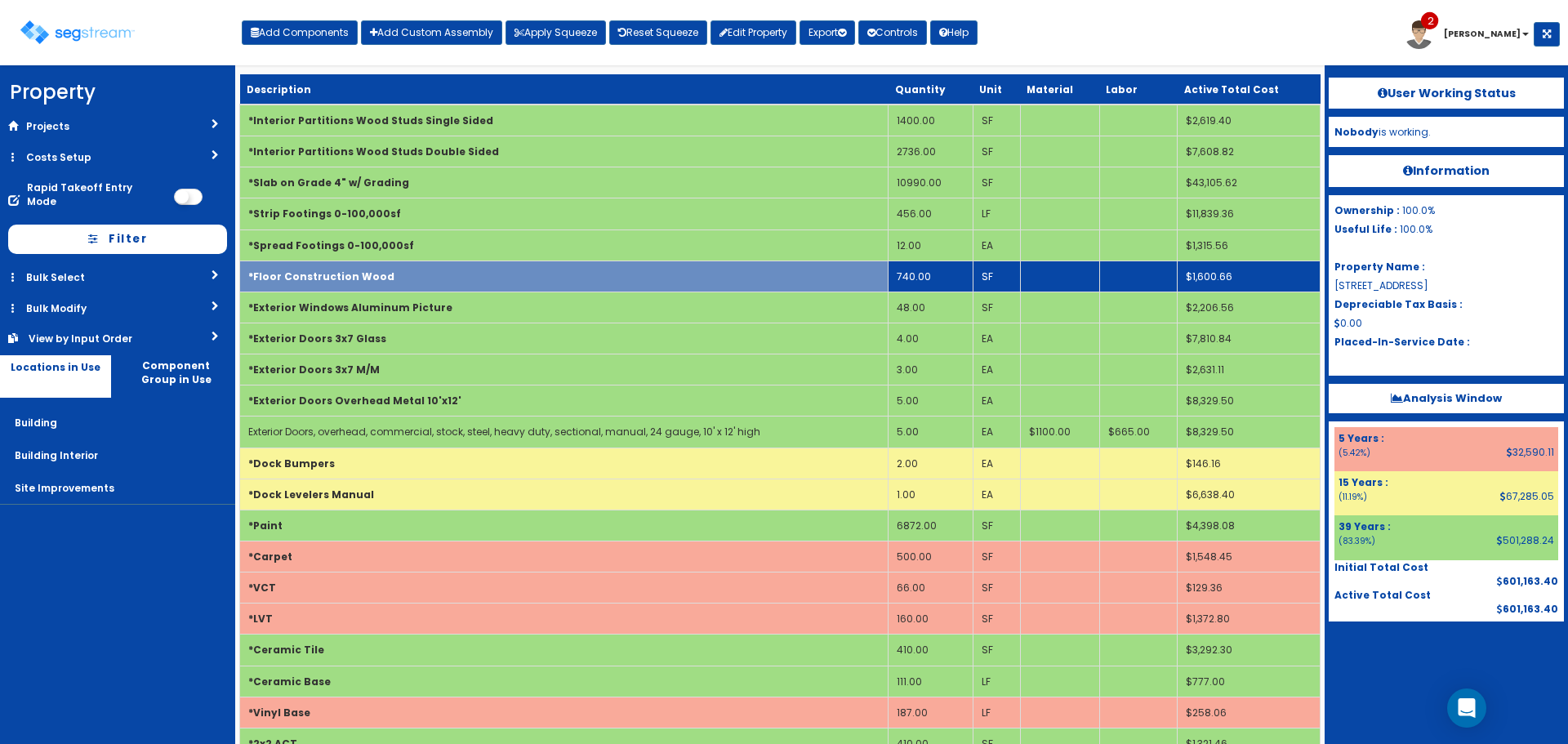
click at [918, 276] on td "740.00" at bounding box center [931, 276] width 84 height 31
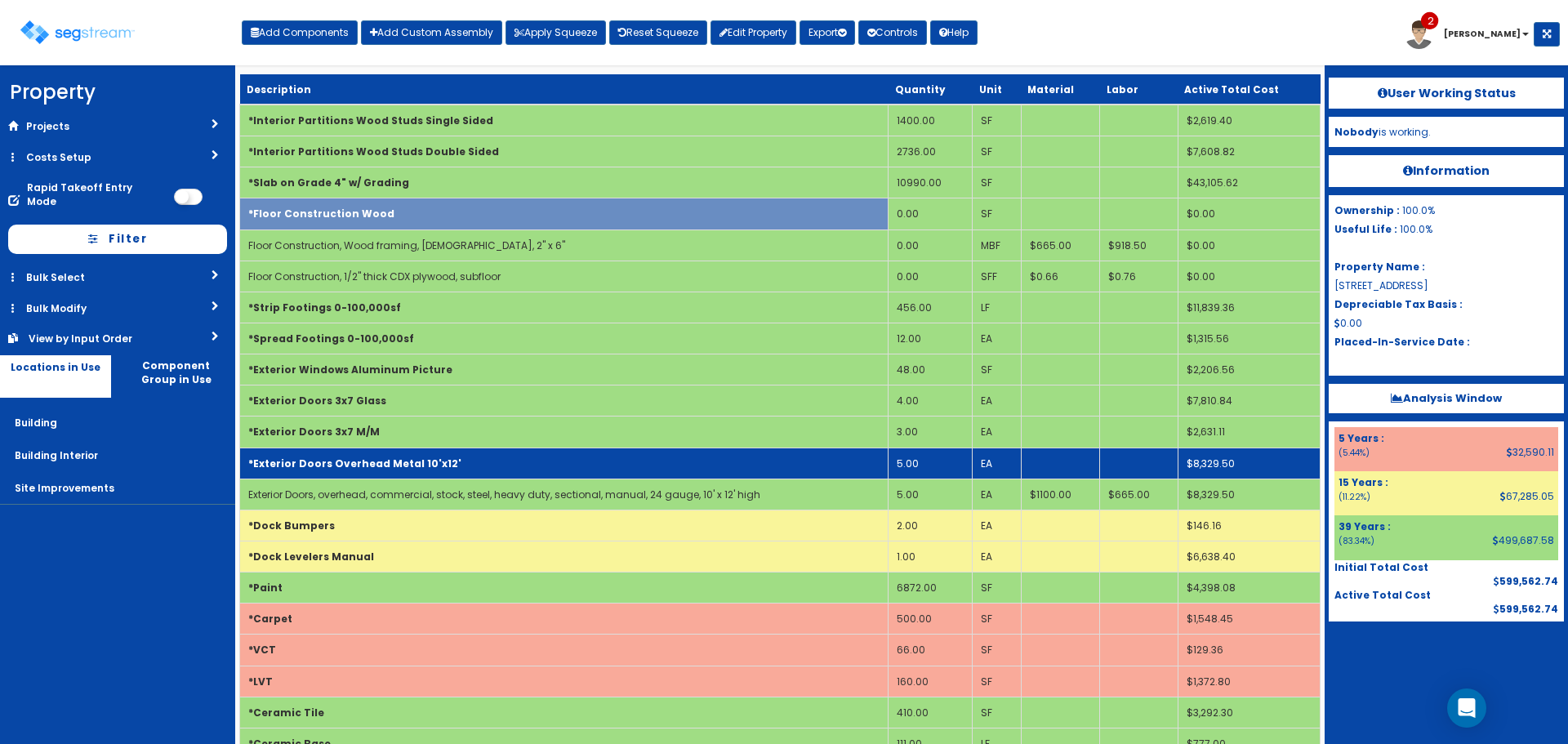
drag, startPoint x: 484, startPoint y: 476, endPoint x: 460, endPoint y: 462, distance: 27.8
click at [477, 473] on td "*Exterior Doors Overhead Metal 10'x12'" at bounding box center [564, 463] width 649 height 31
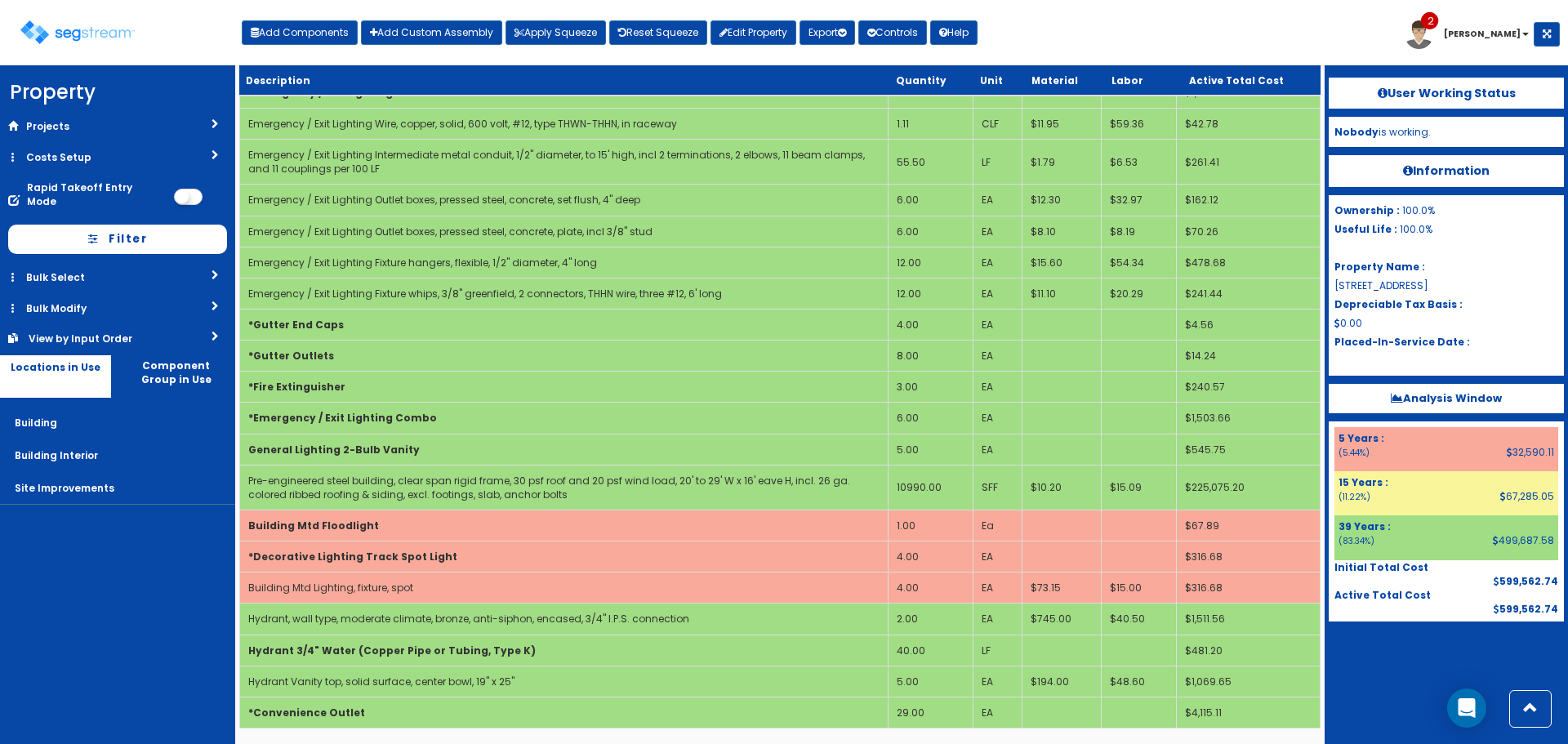
scroll to position [3078, 0]
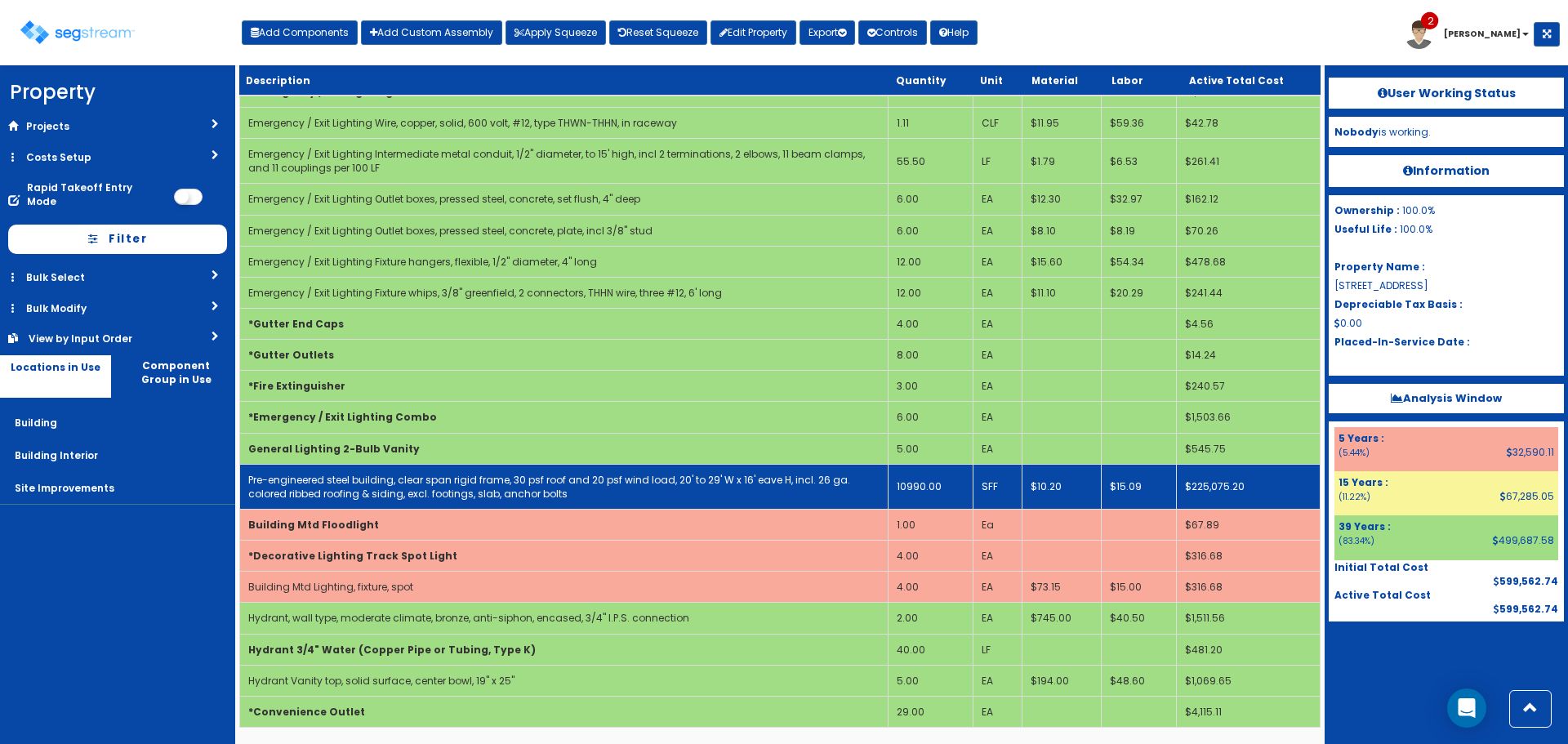
click at [420, 481] on link "Pre-engineered steel building, clear span rigid frame, 30 psf roof and 20 psf w…" at bounding box center [549, 487] width 602 height 28
click at [420, 482] on link "Pre-engineered steel building, clear span rigid frame, 30 psf roof and 20 psf w…" at bounding box center [549, 487] width 602 height 28
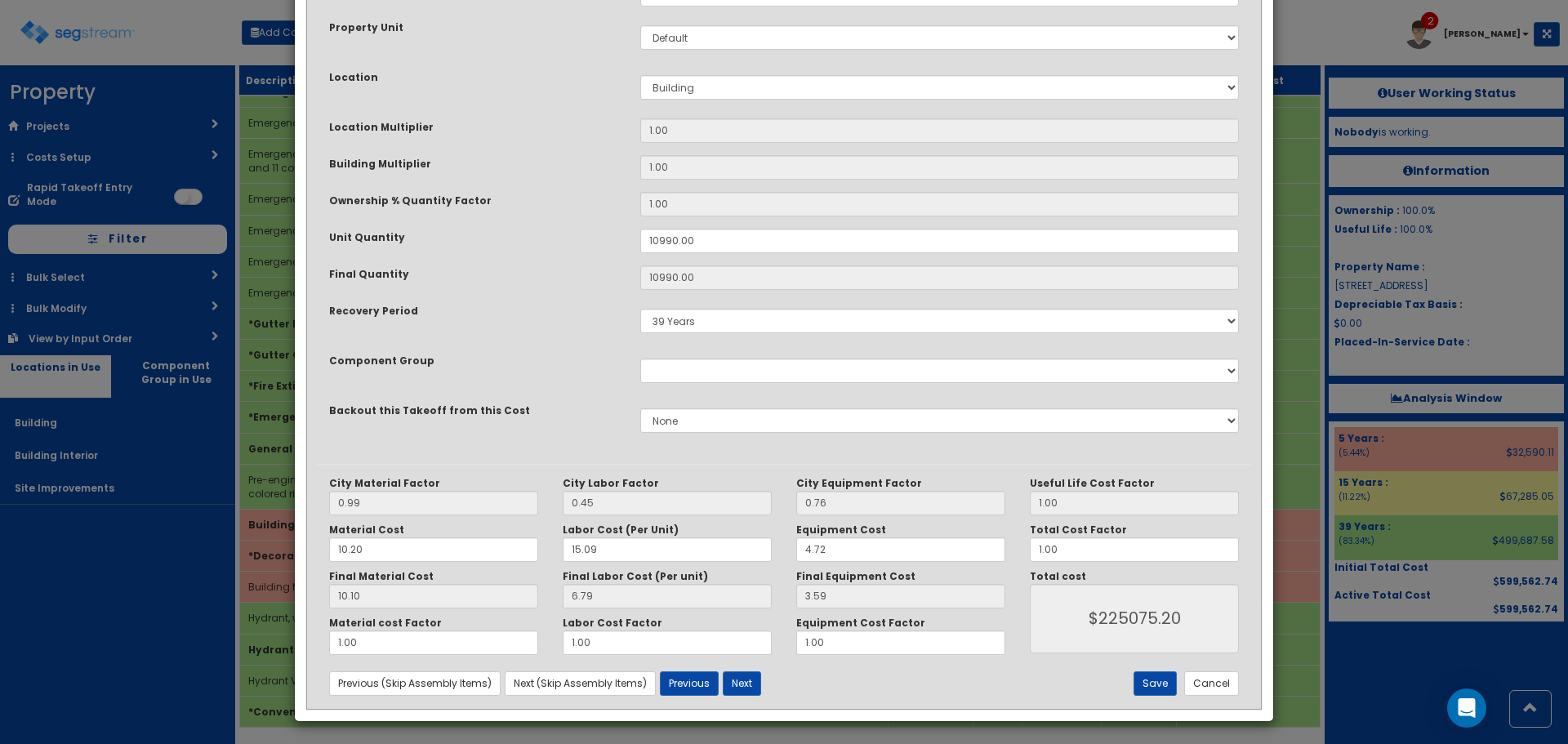
scroll to position [254, 0]
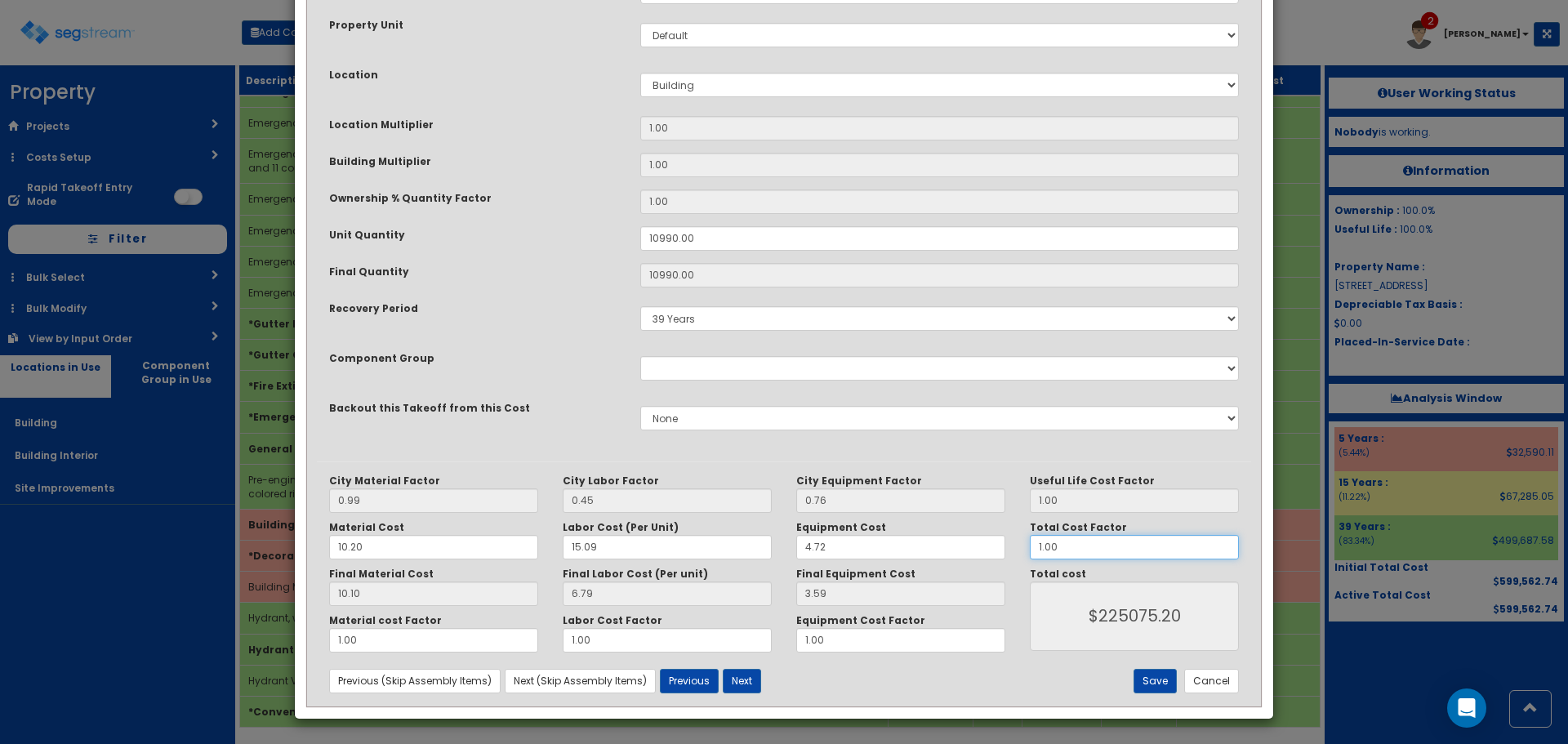
drag, startPoint x: 1071, startPoint y: 548, endPoint x: 920, endPoint y: 518, distance: 154.0
click at [922, 518] on div "City Material Factor 0.99 City Labor Factor 0.45 City Equipment Factor 0.76 Mat…" at bounding box center [784, 563] width 935 height 178
type input "."
type input "$NaN"
type input ".9"
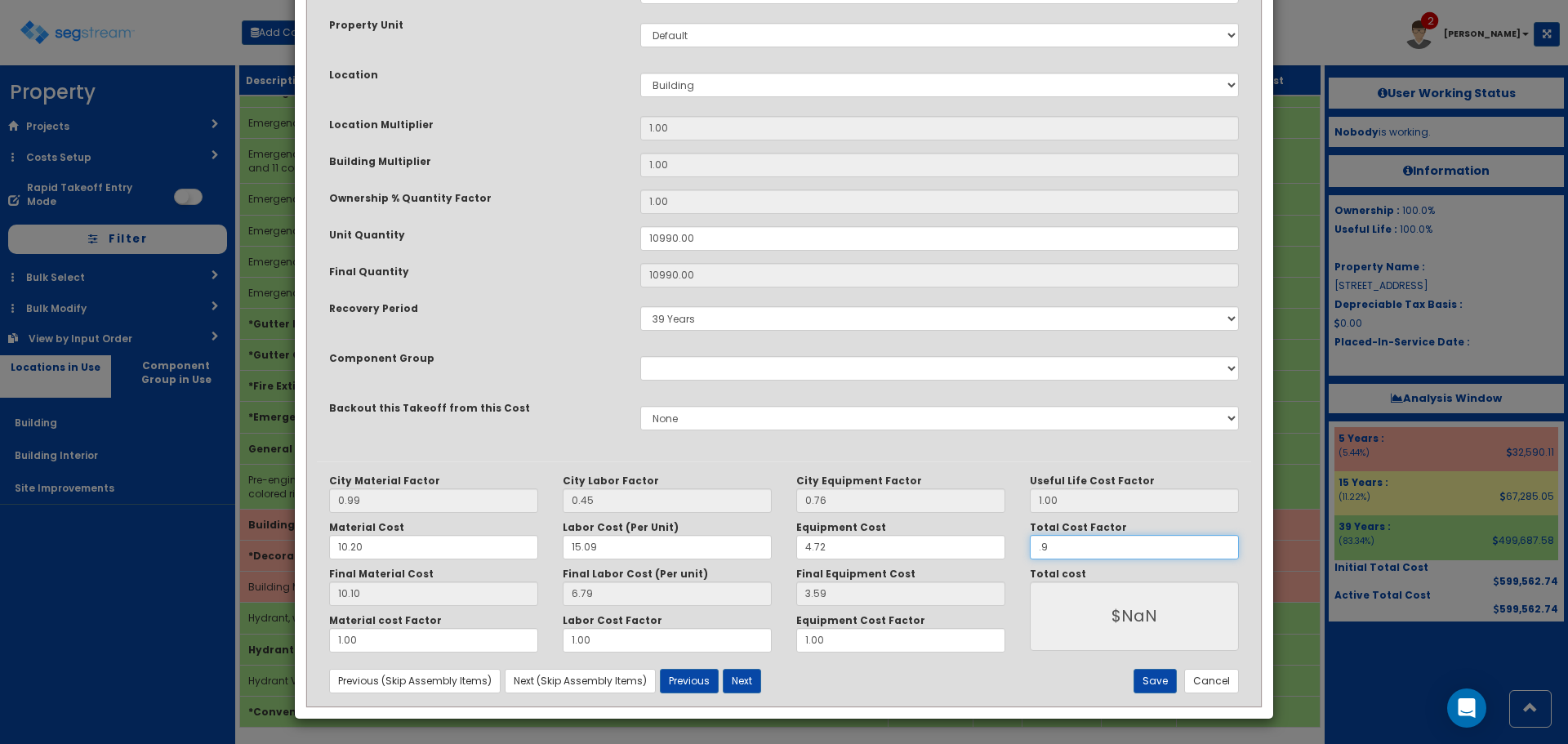
type input "$202567.68"
type input ".9"
click at [1155, 680] on button "Save" at bounding box center [1155, 681] width 43 height 24
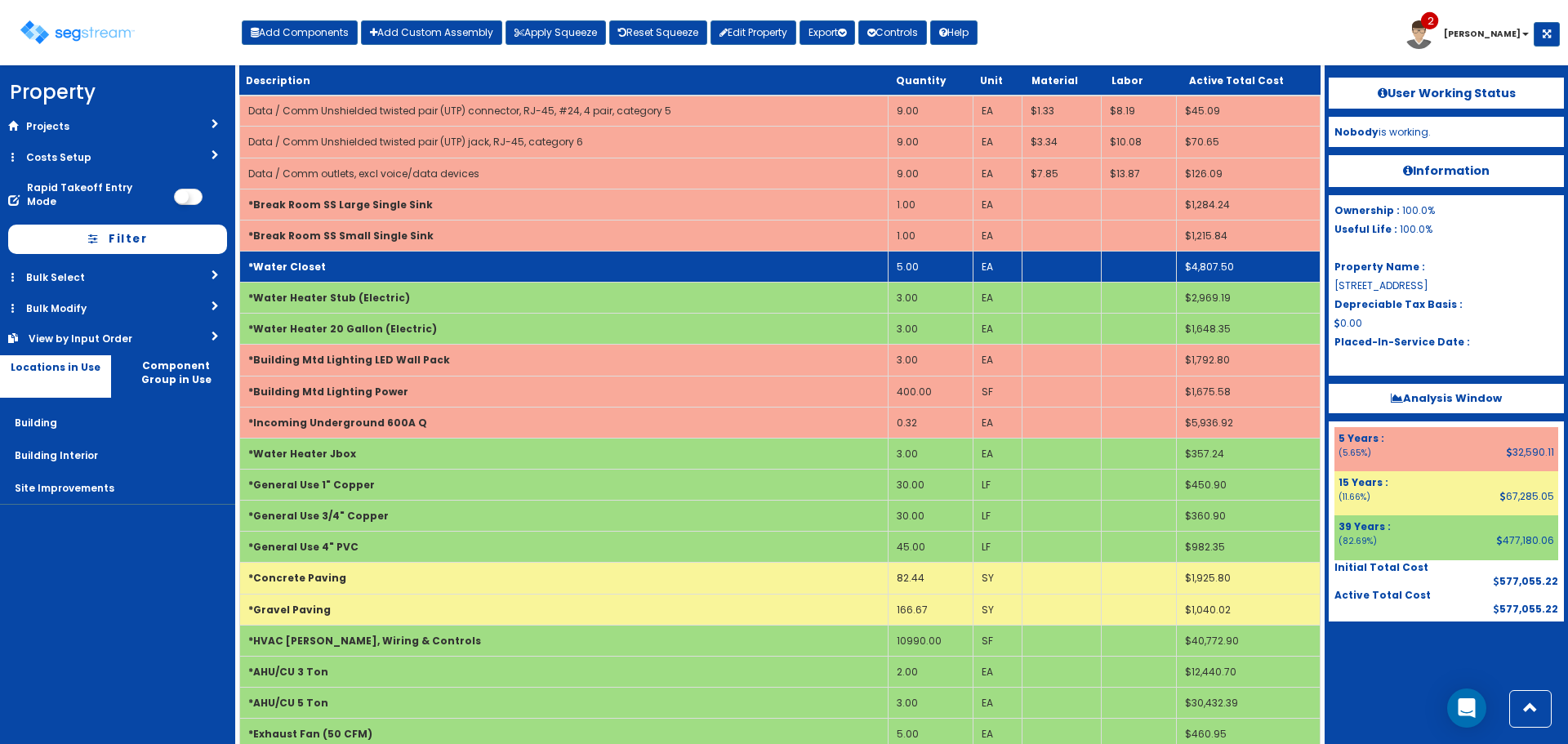
scroll to position [1470, 0]
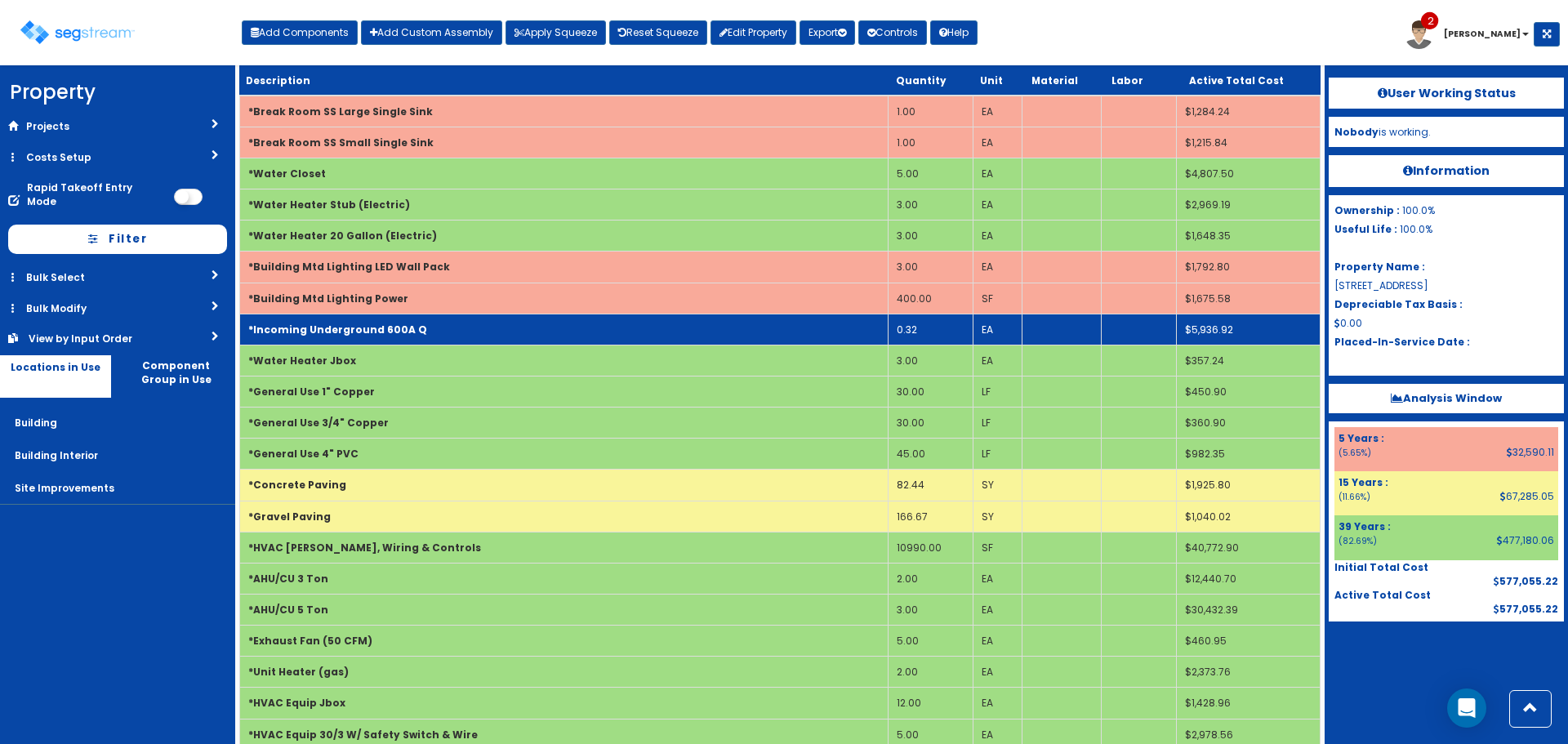
click at [501, 337] on td "*Incoming Underground 600A Q" at bounding box center [564, 329] width 649 height 31
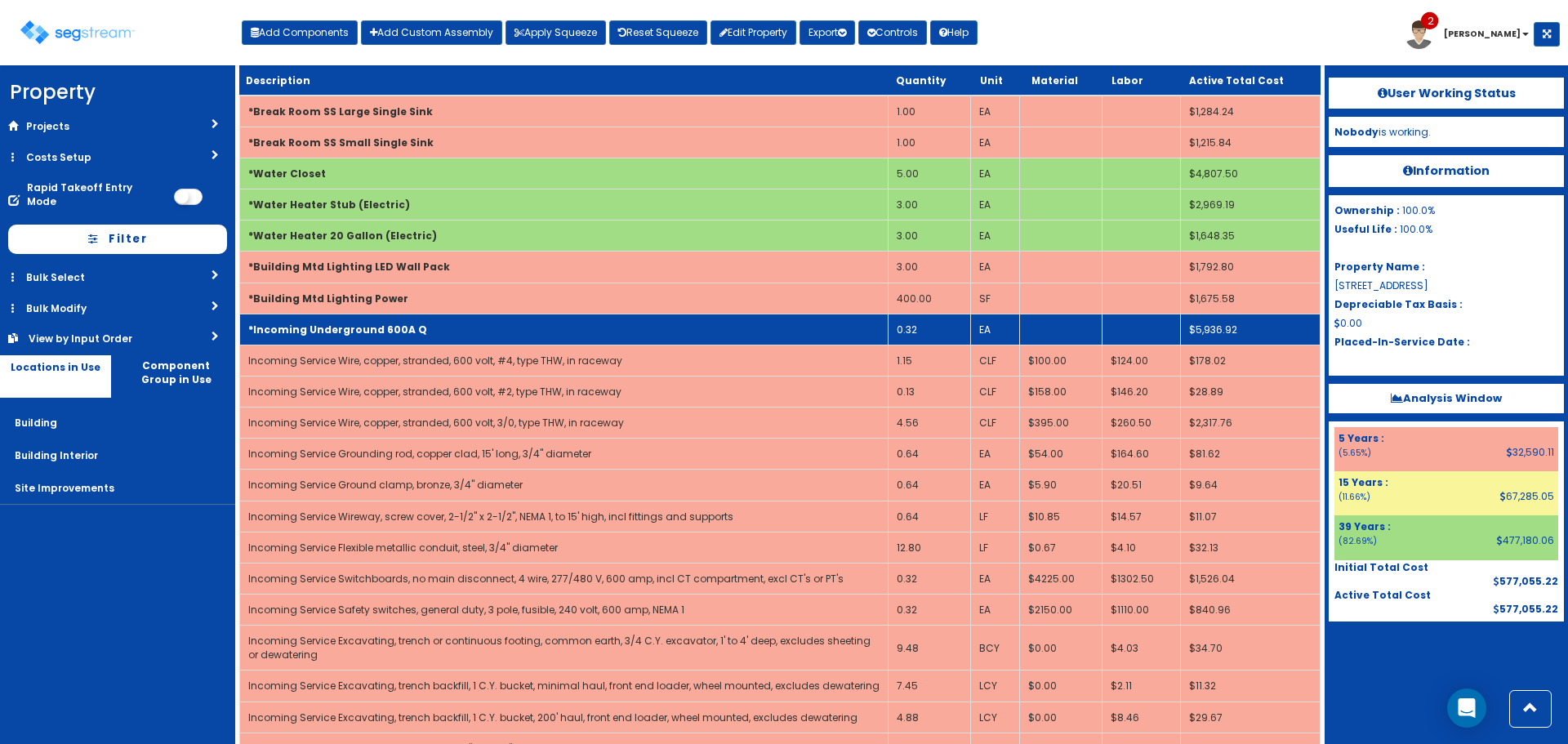
click at [501, 337] on td "*Incoming Underground 600A Q" at bounding box center [564, 329] width 649 height 31
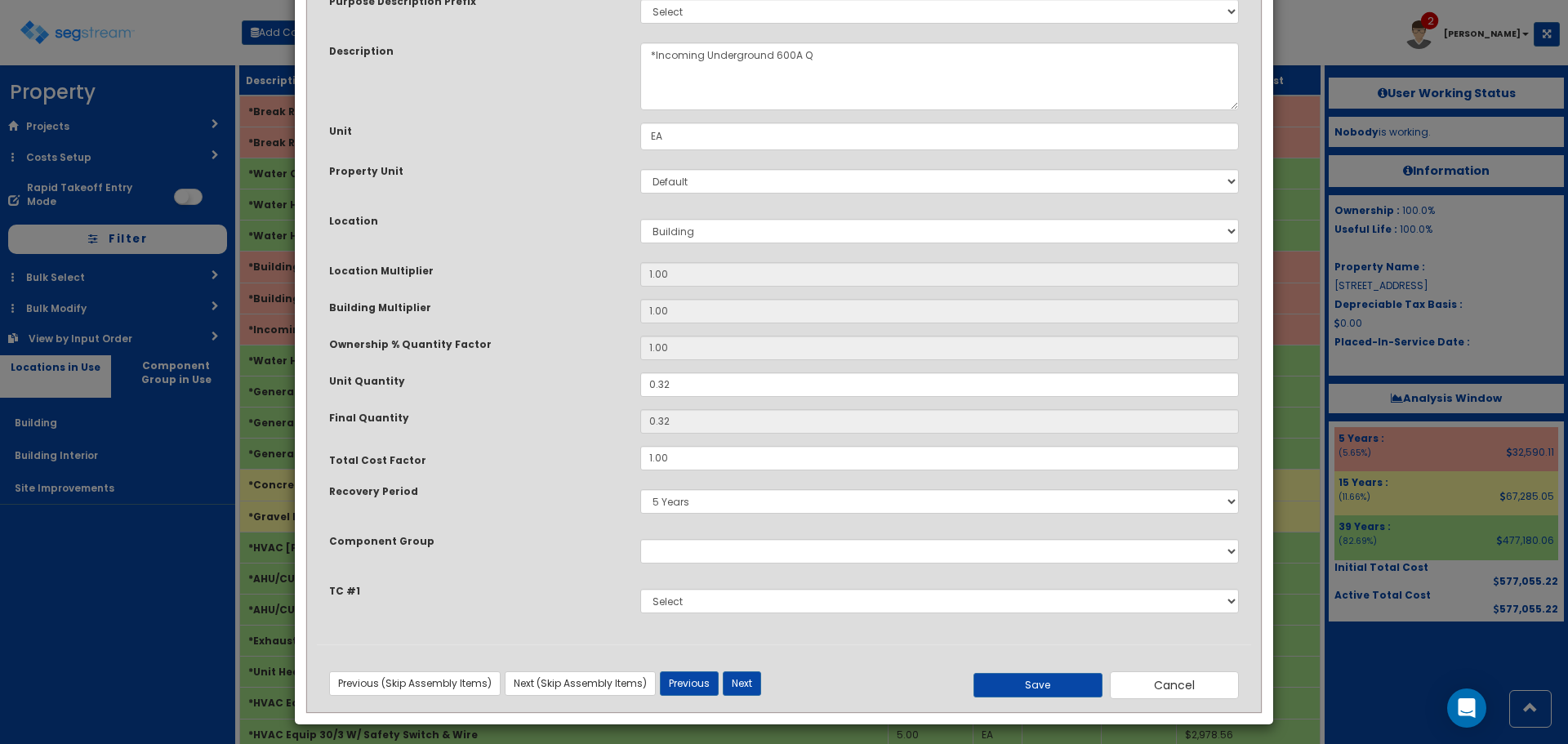
scroll to position [114, 0]
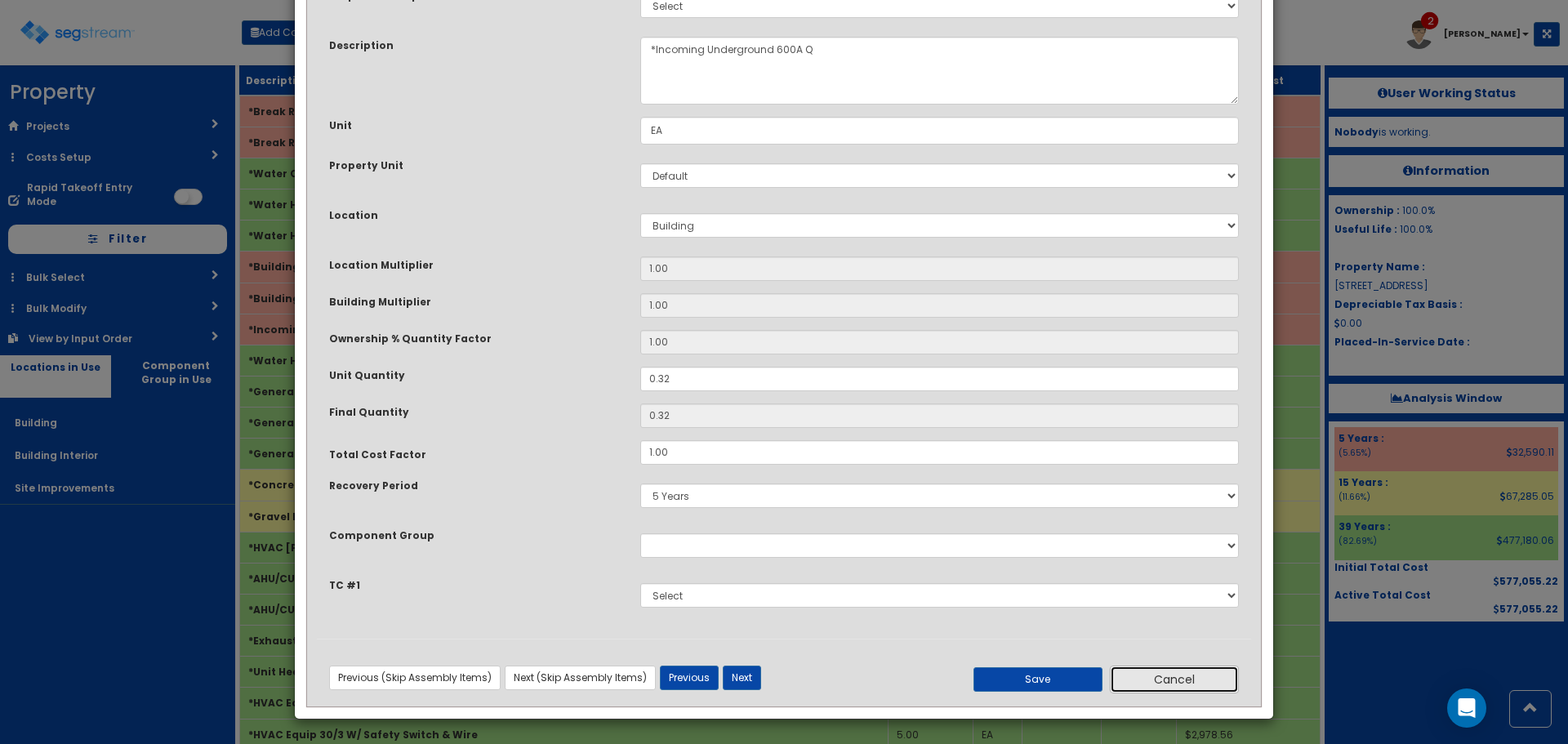
click at [1207, 671] on button "Cancel" at bounding box center [1175, 679] width 129 height 28
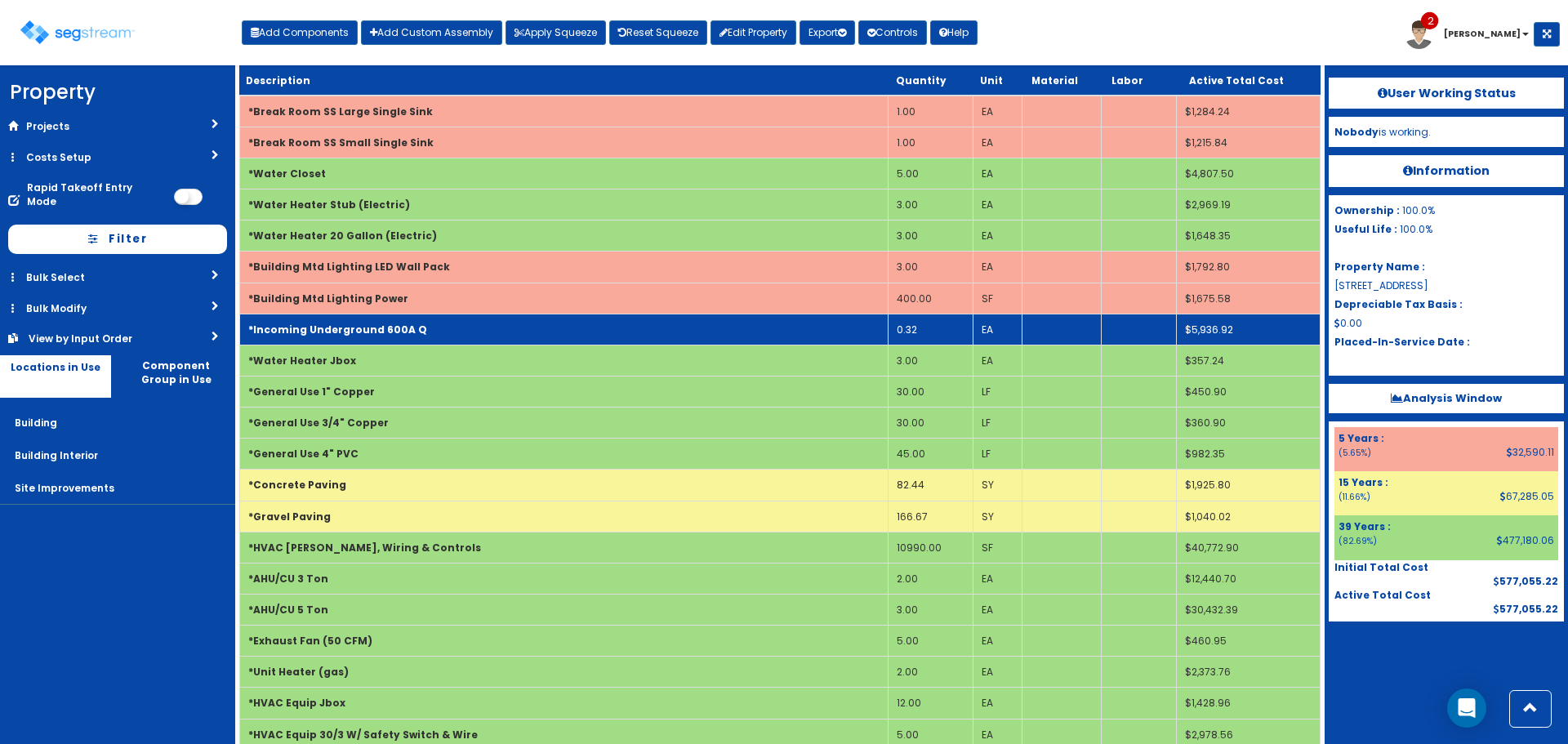
click at [401, 326] on b "*Incoming Underground 600A Q" at bounding box center [338, 330] width 179 height 14
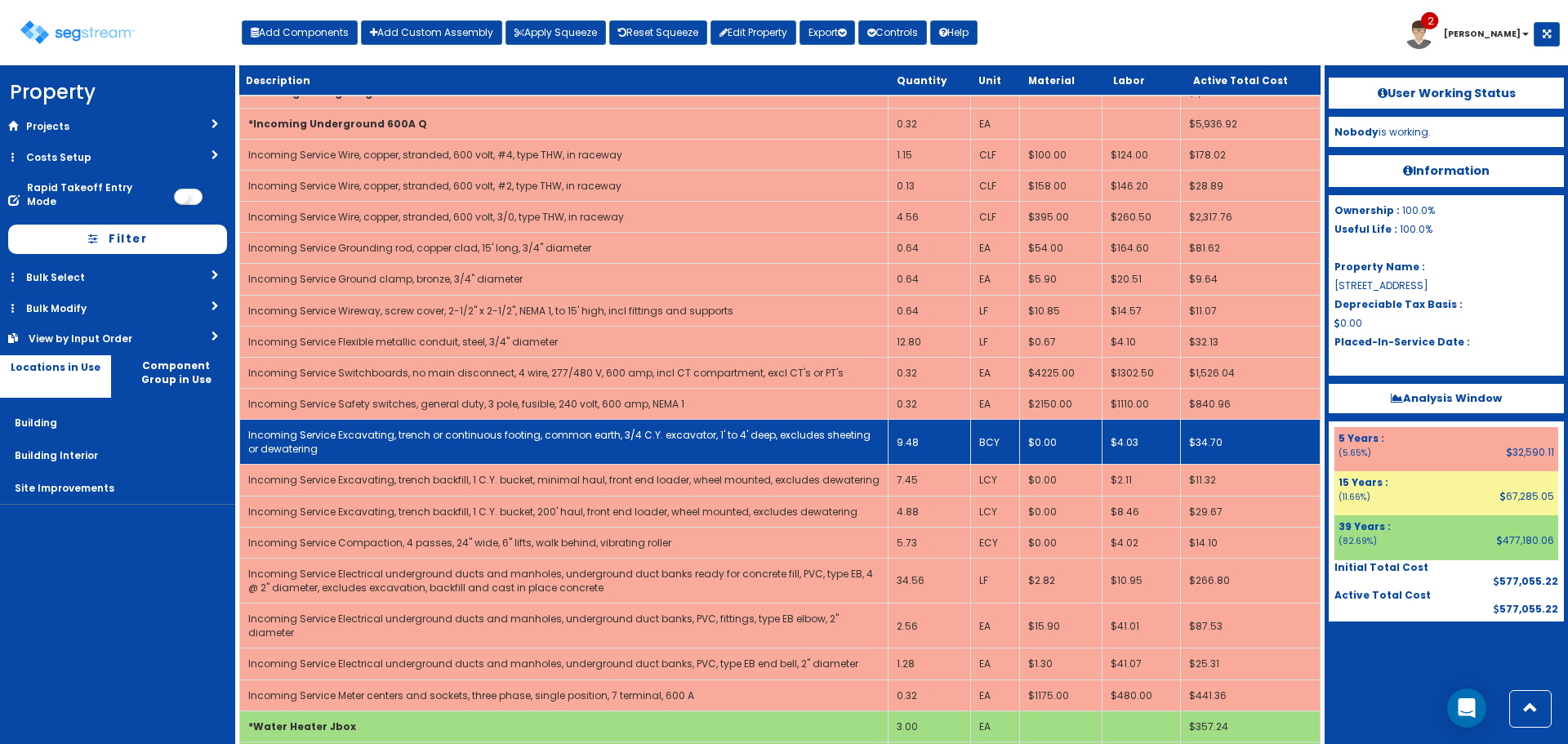
scroll to position [1714, 0]
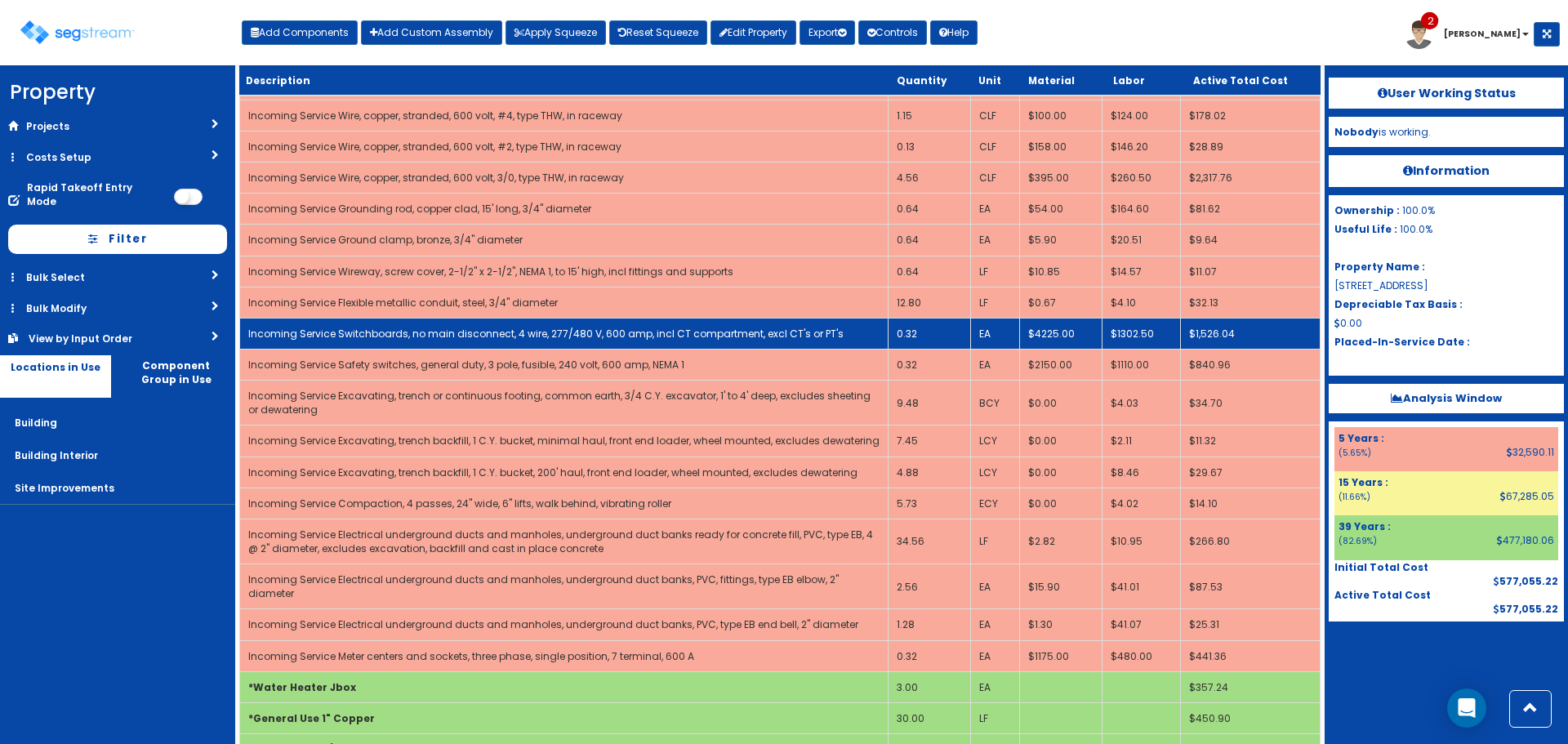
click at [832, 332] on td "Incoming Service Switchboards, no main disconnect, 4 wire, 277/480 V, 600 amp, …" at bounding box center [564, 333] width 649 height 31
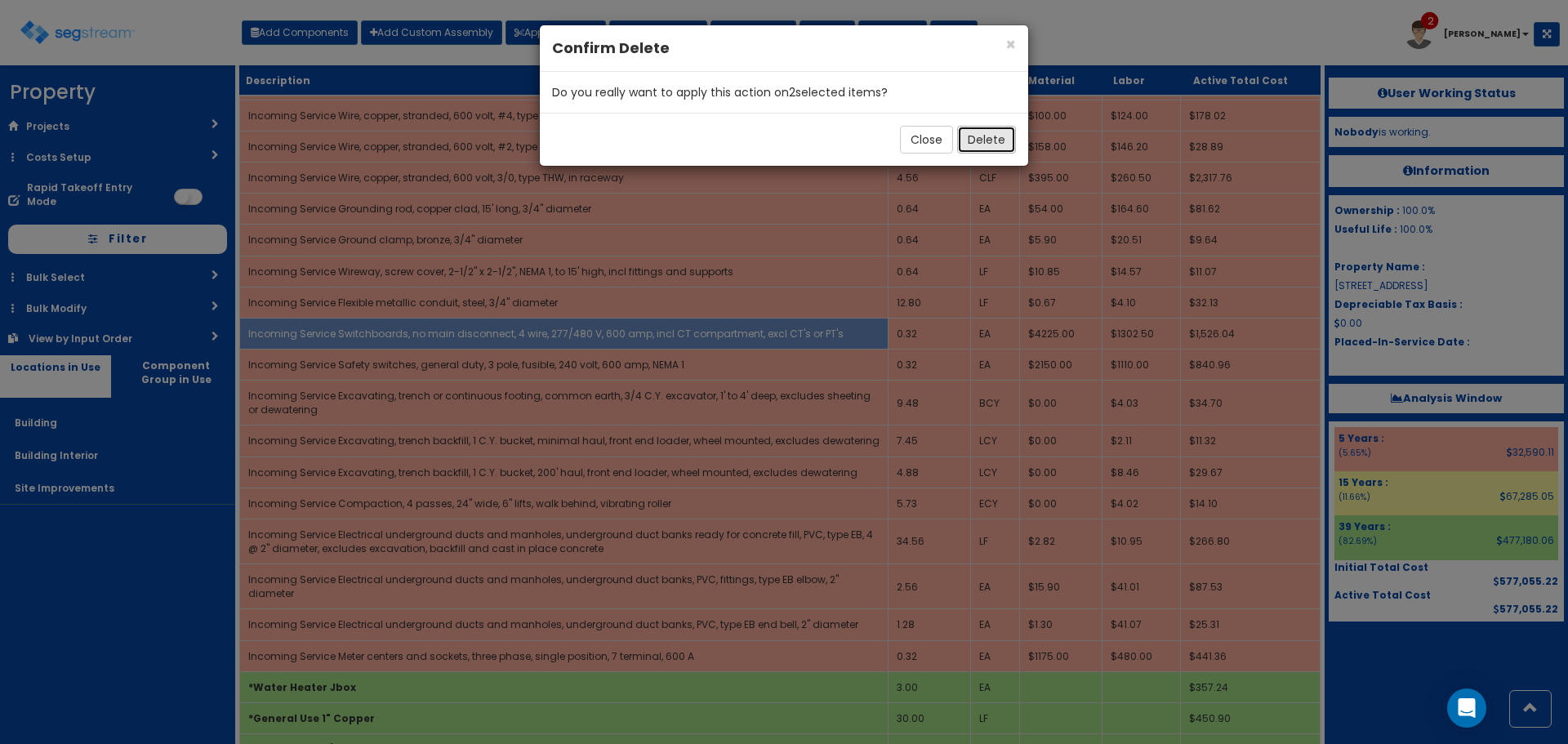
click at [988, 136] on button "Delete" at bounding box center [986, 140] width 59 height 28
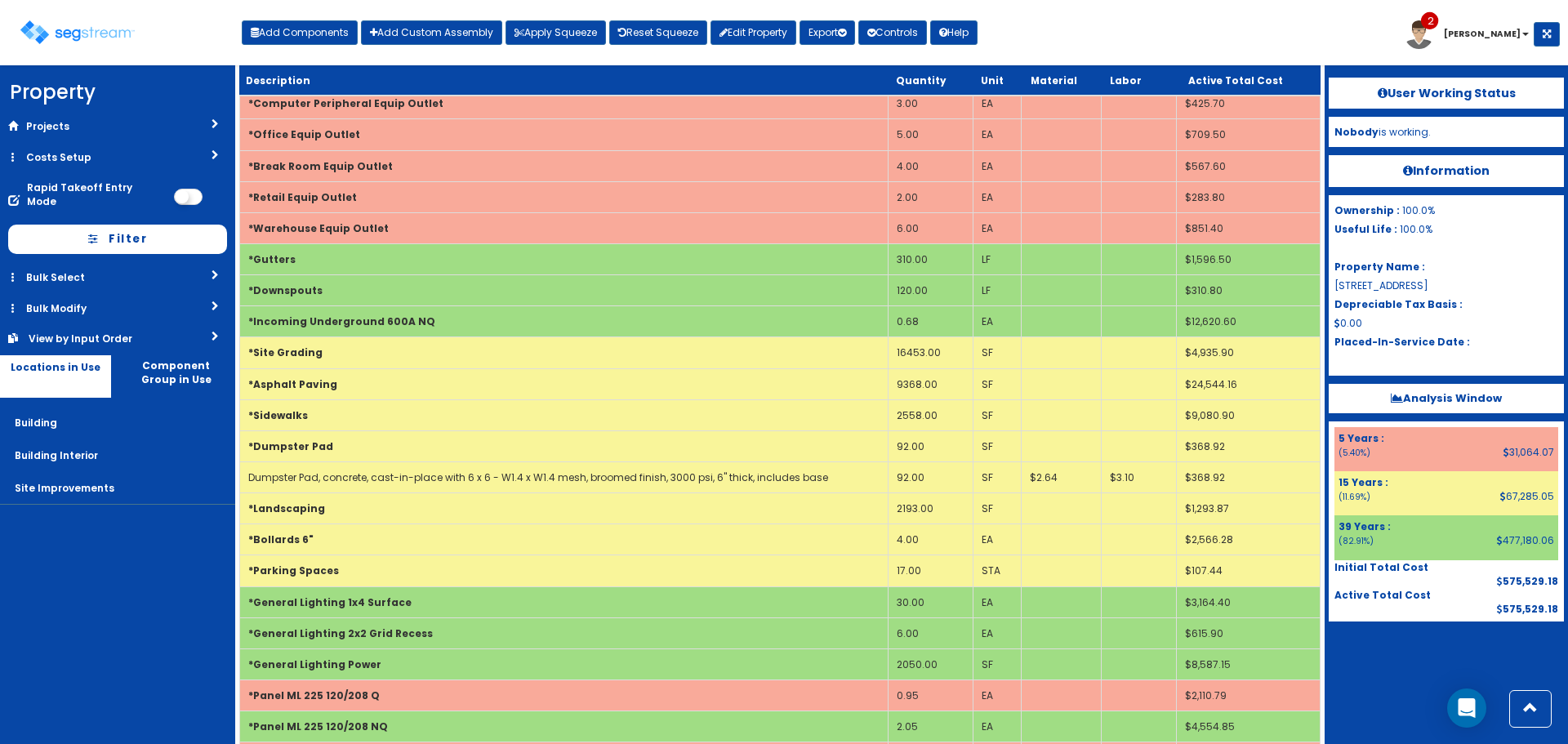
scroll to position [1727, 0]
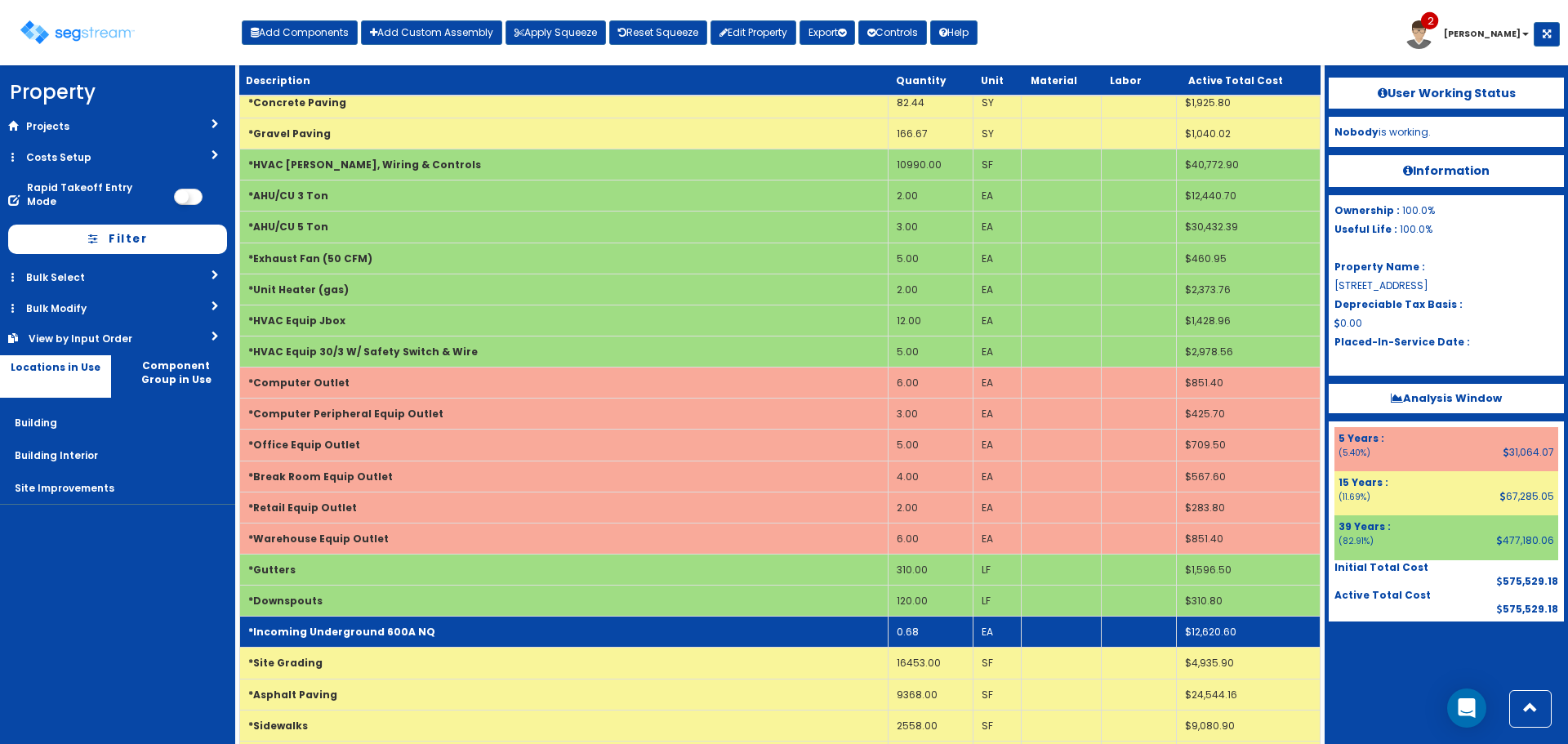
click at [465, 638] on td "*Incoming Underground 600A NQ" at bounding box center [564, 632] width 649 height 31
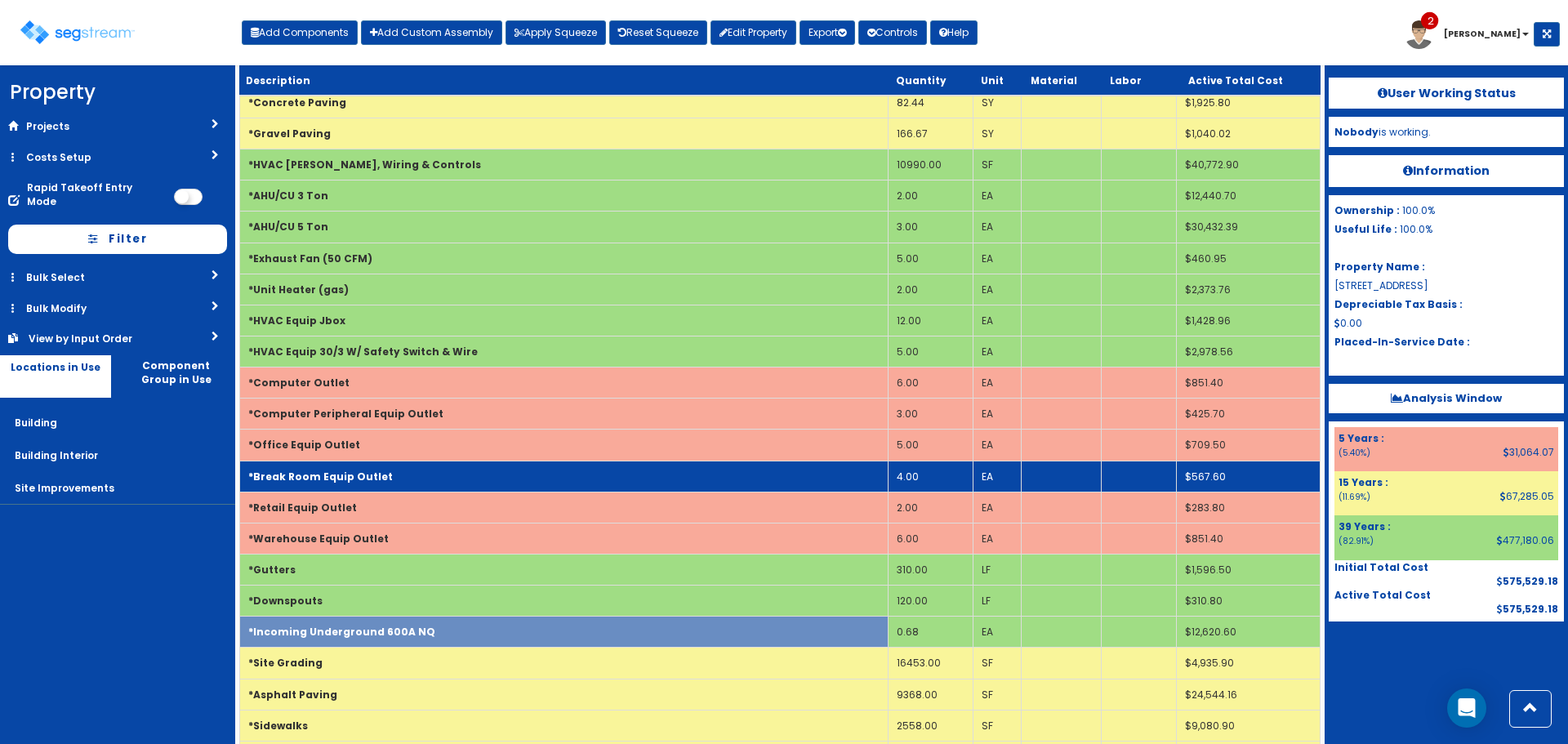
click at [551, 474] on td "*Break Room Equip Outlet" at bounding box center [564, 476] width 649 height 31
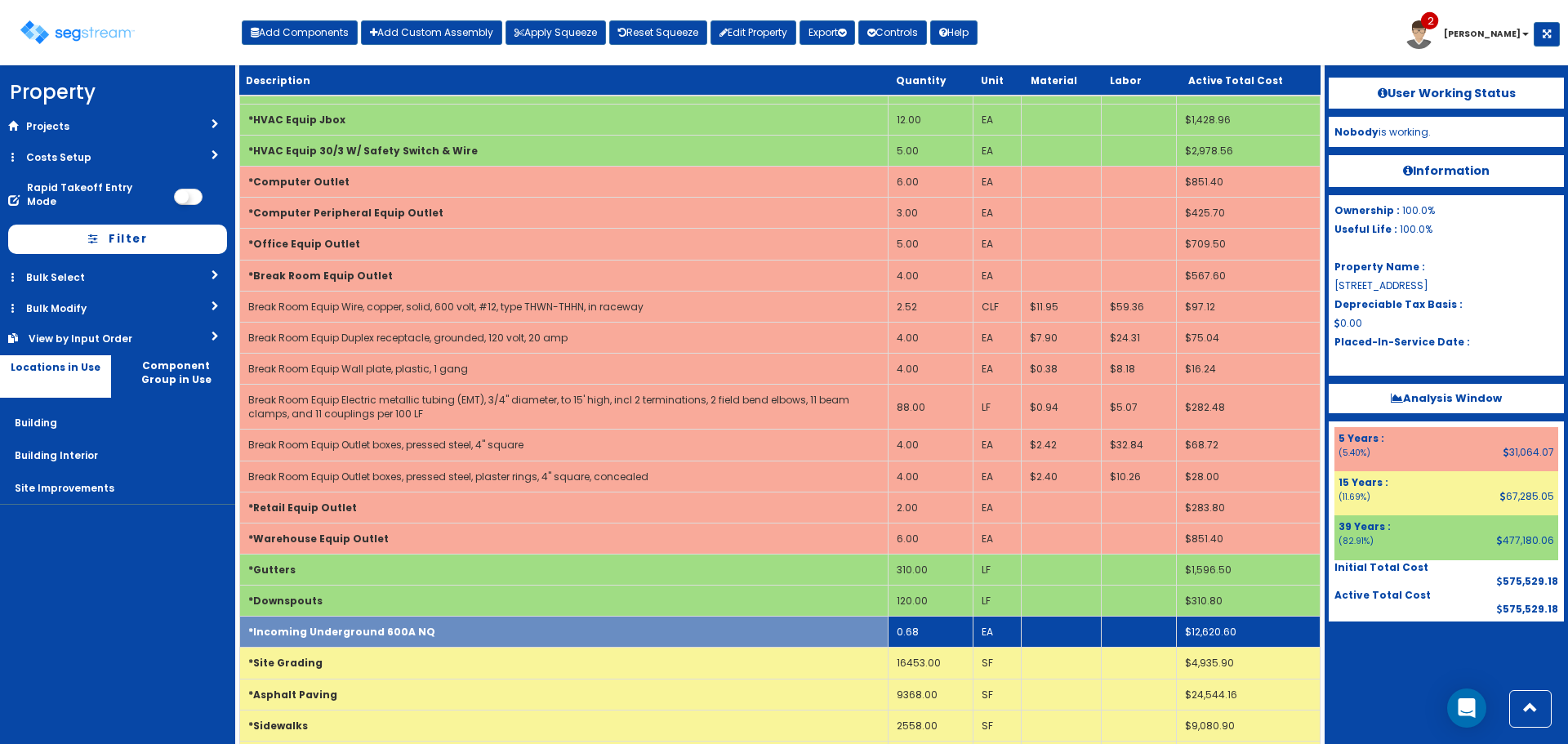
click at [484, 643] on td "*Incoming Underground 600A NQ" at bounding box center [564, 632] width 649 height 31
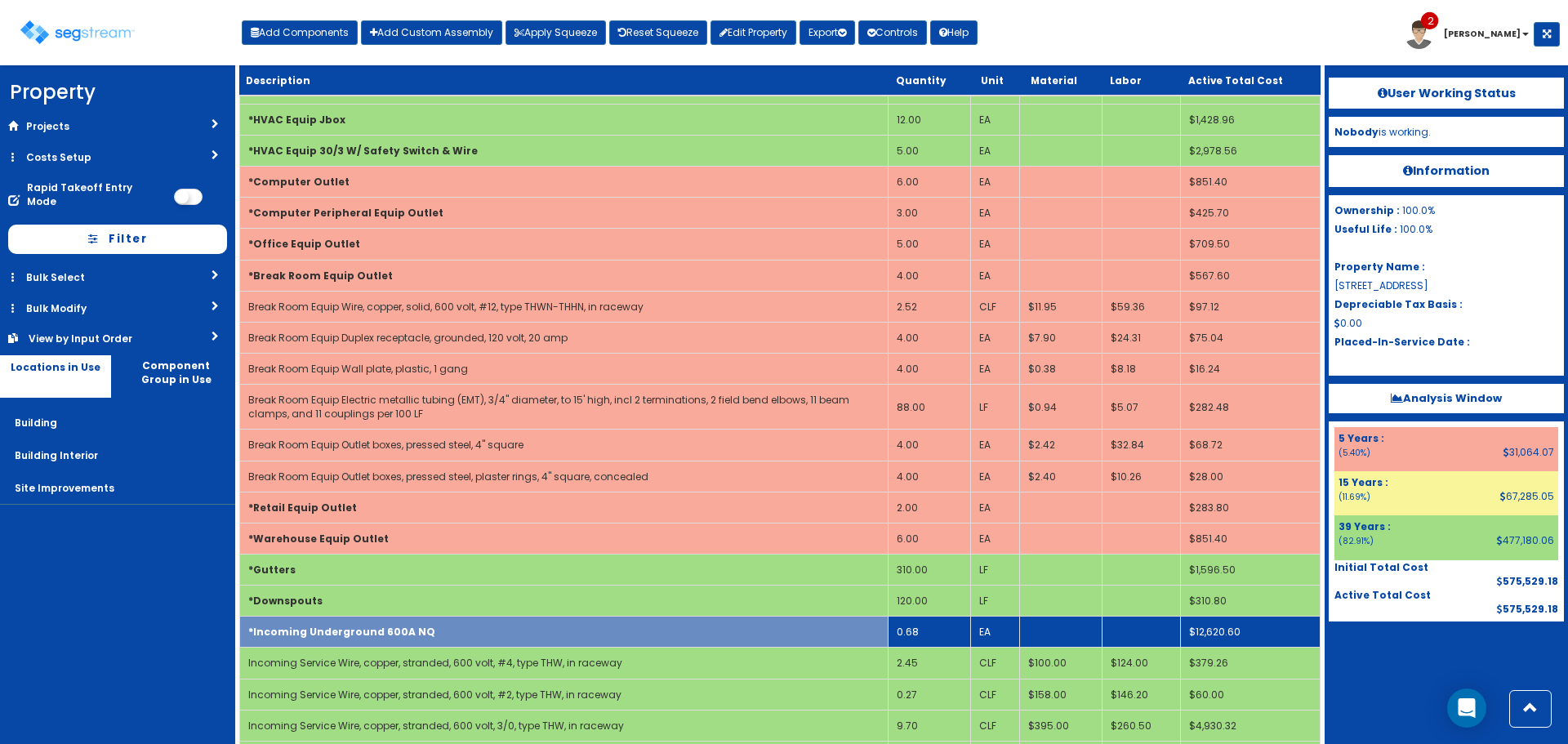
click at [494, 668] on link "Incoming Service Wire, copper, stranded, 600 volt, #4, type THW, in raceway" at bounding box center [435, 662] width 374 height 14
click at [462, 637] on td "*Incoming Underground 600A NQ" at bounding box center [564, 632] width 649 height 31
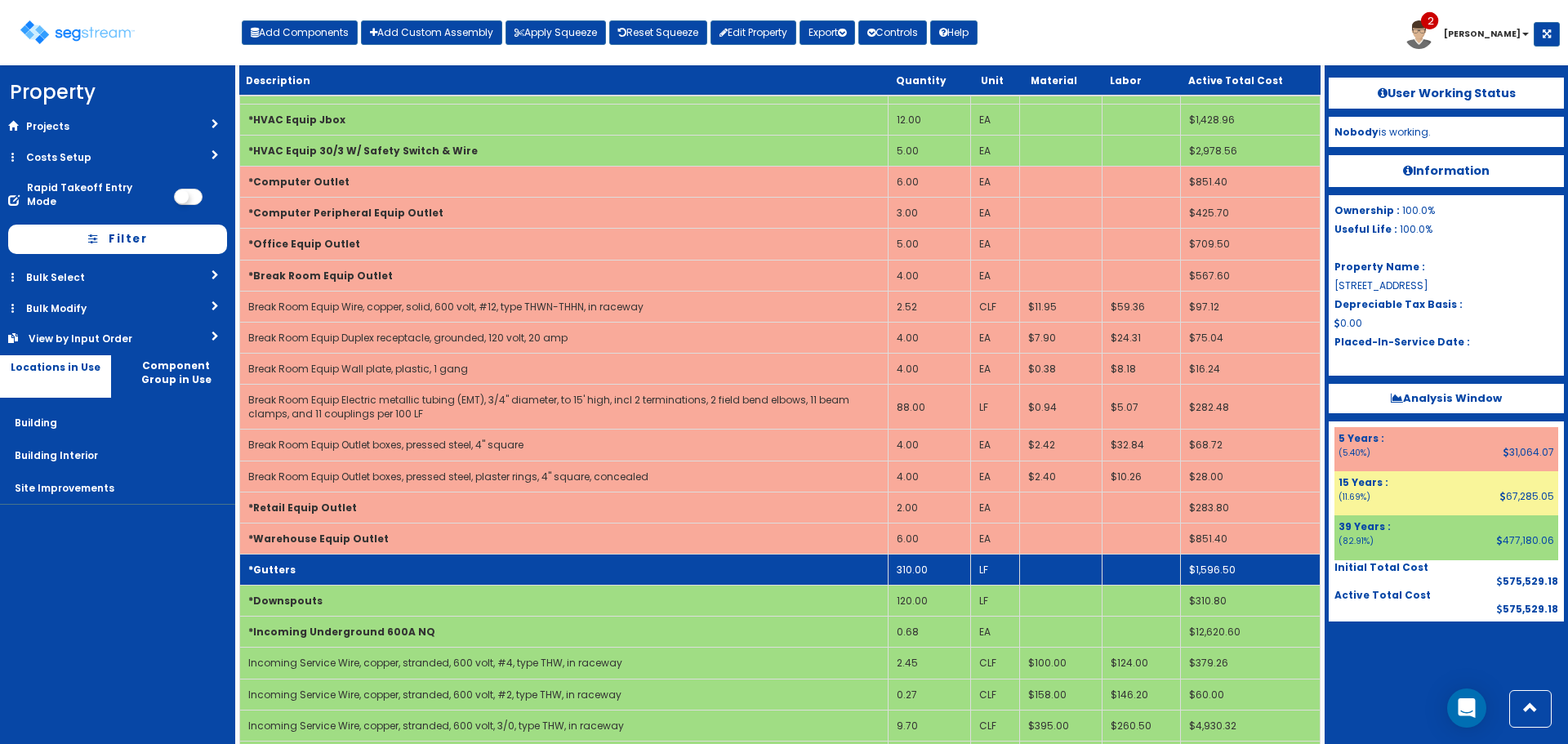
click at [482, 559] on td "*Gutters" at bounding box center [564, 569] width 649 height 31
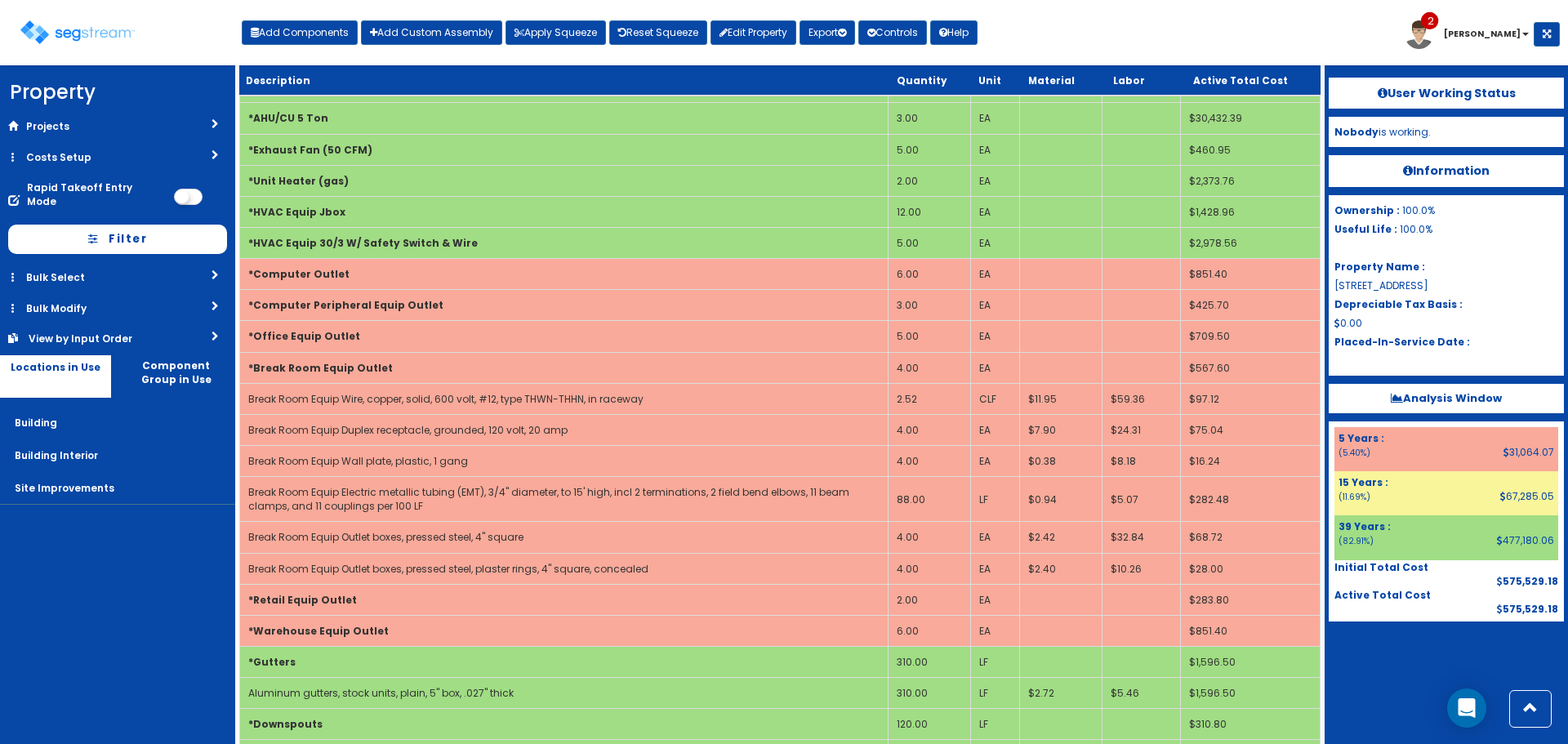
scroll to position [1796, 0]
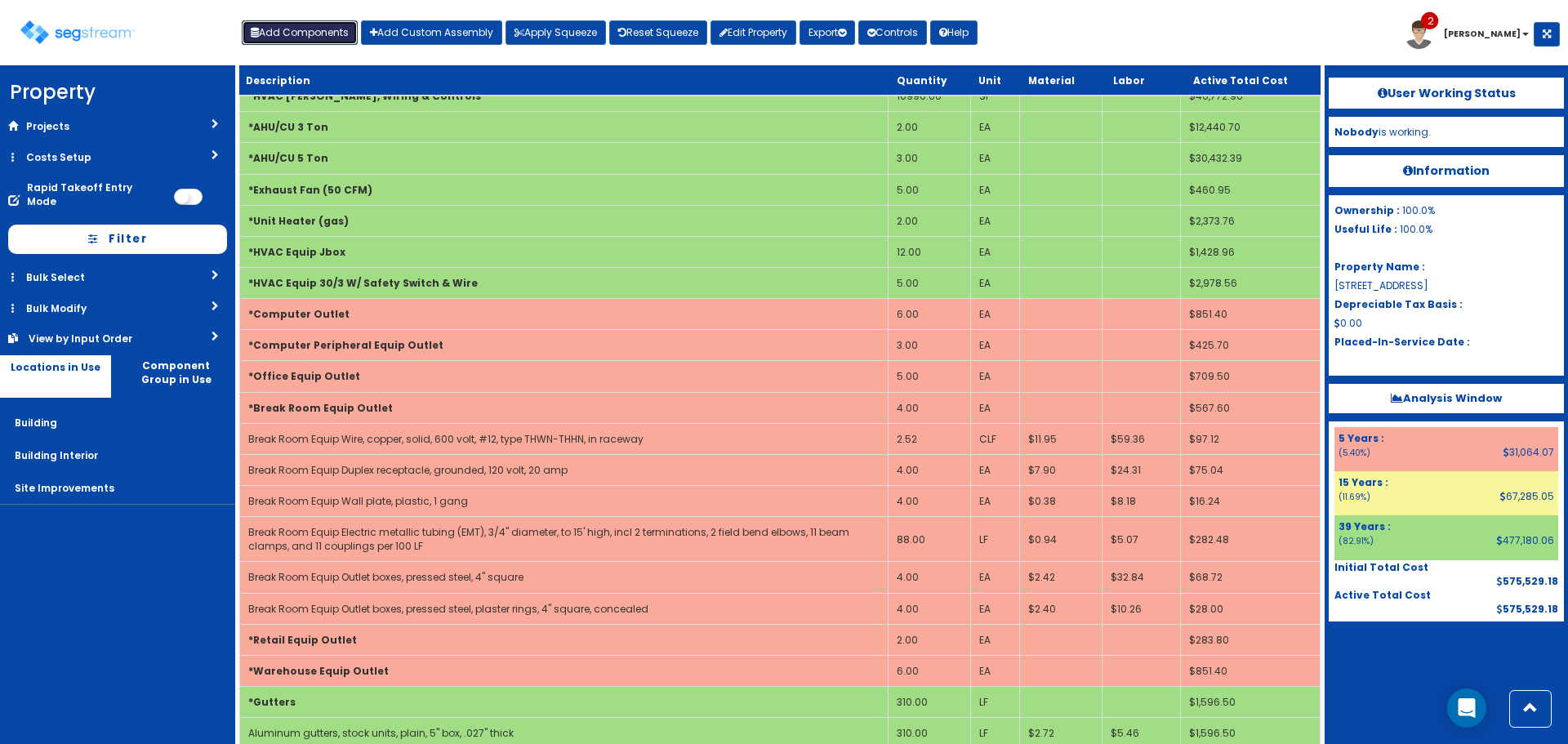
click at [324, 23] on button "Add Components" at bounding box center [300, 33] width 116 height 24
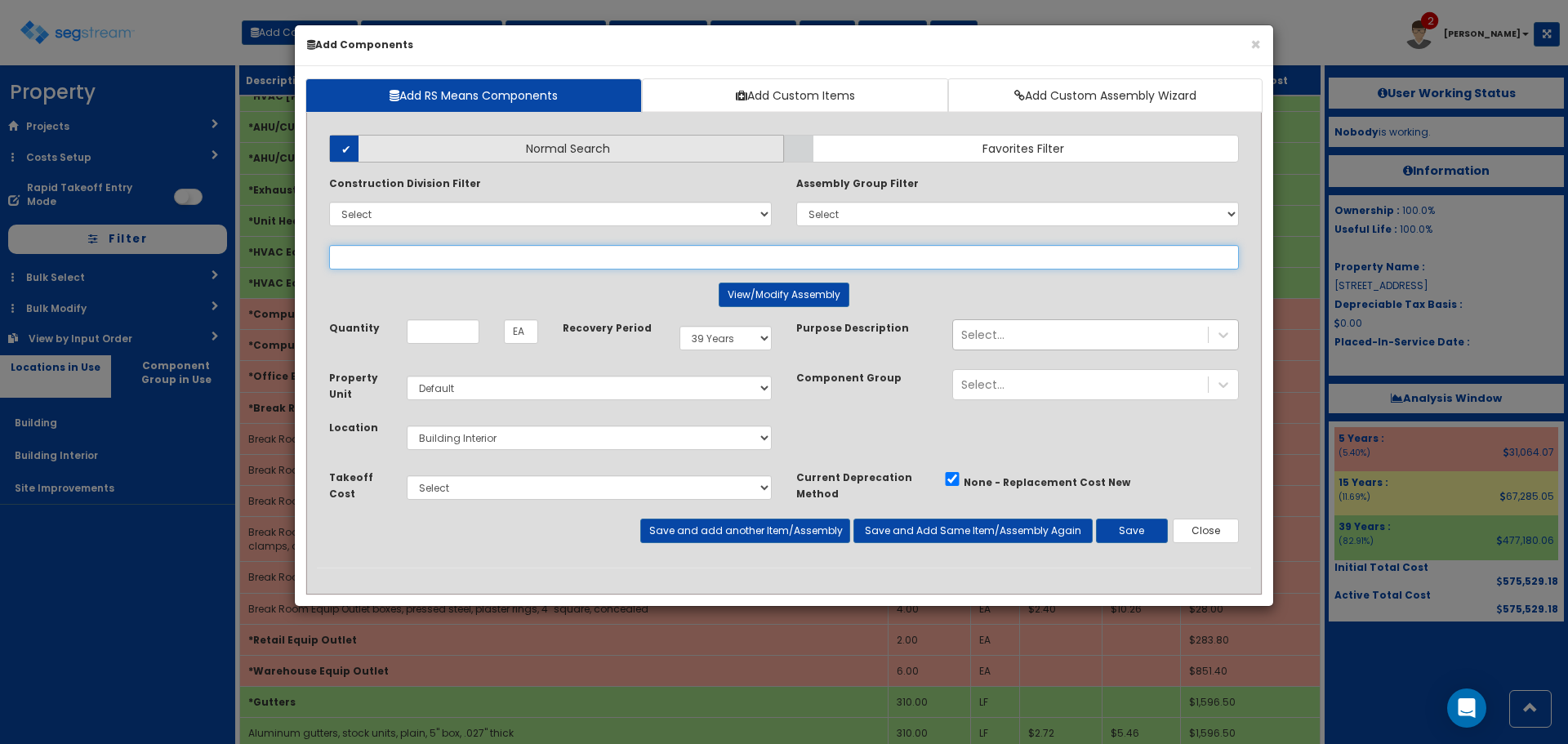
select select
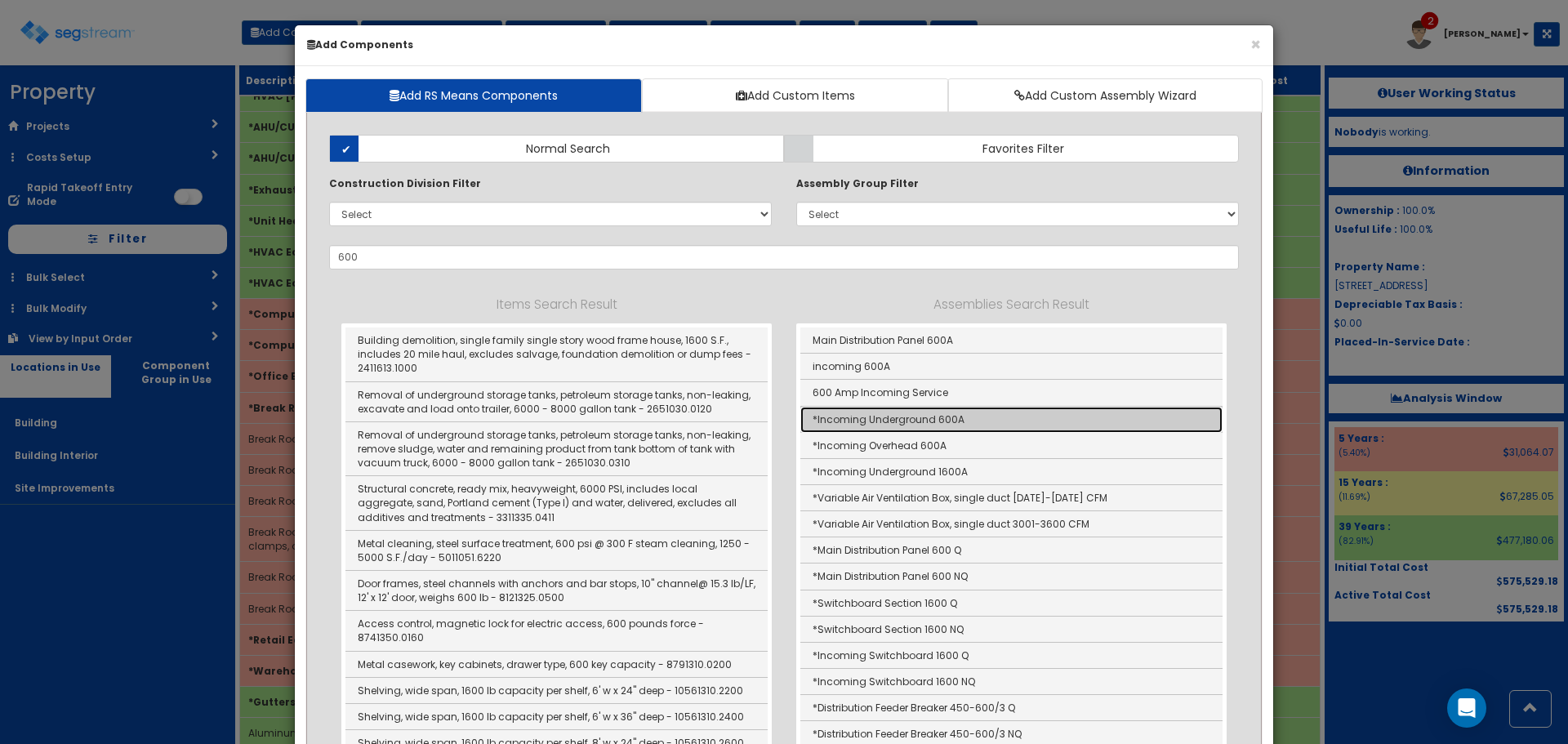
click at [936, 425] on link "*Incoming Underground 600A" at bounding box center [1011, 419] width 422 height 26
type input "*Incoming Underground 600A"
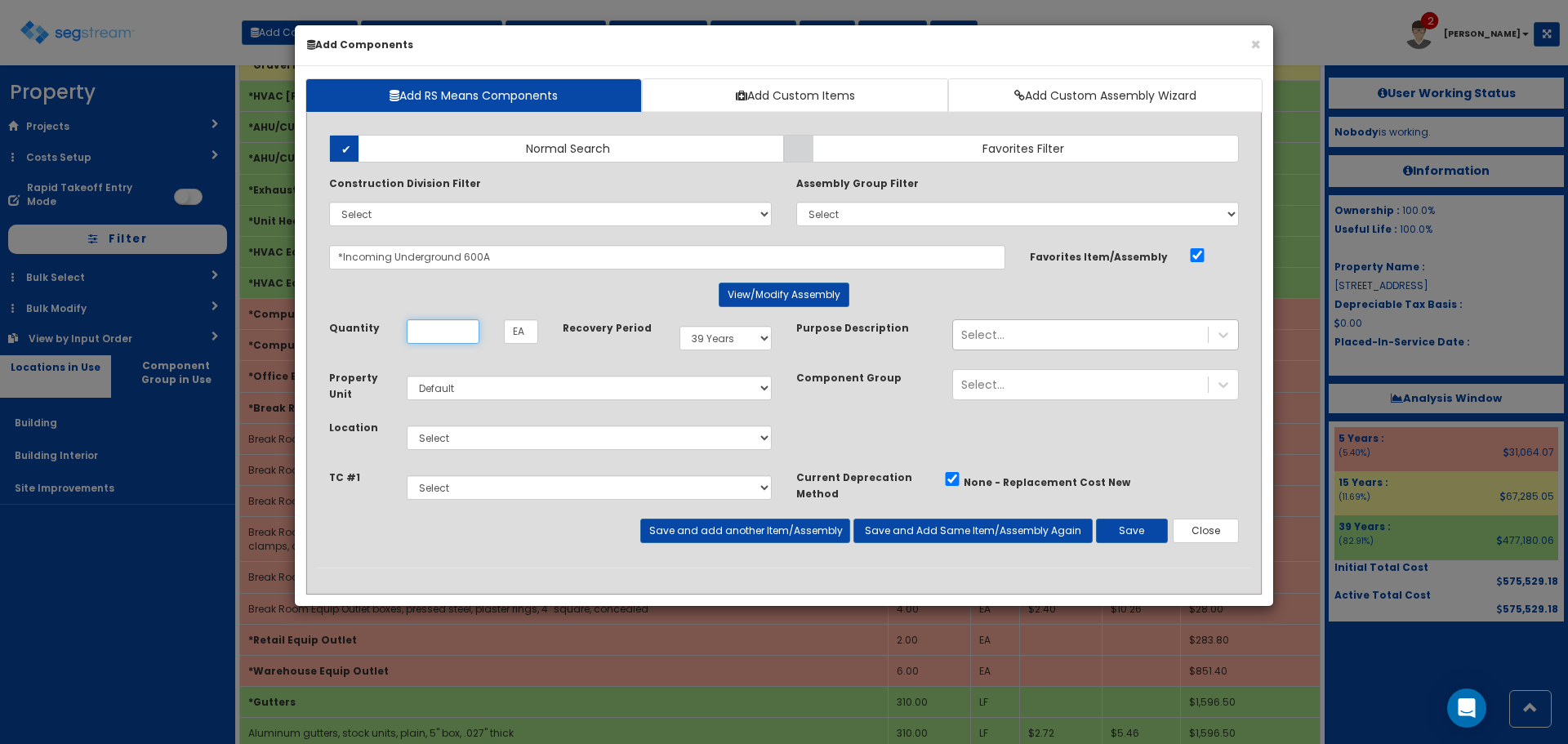
scroll to position [0, 0]
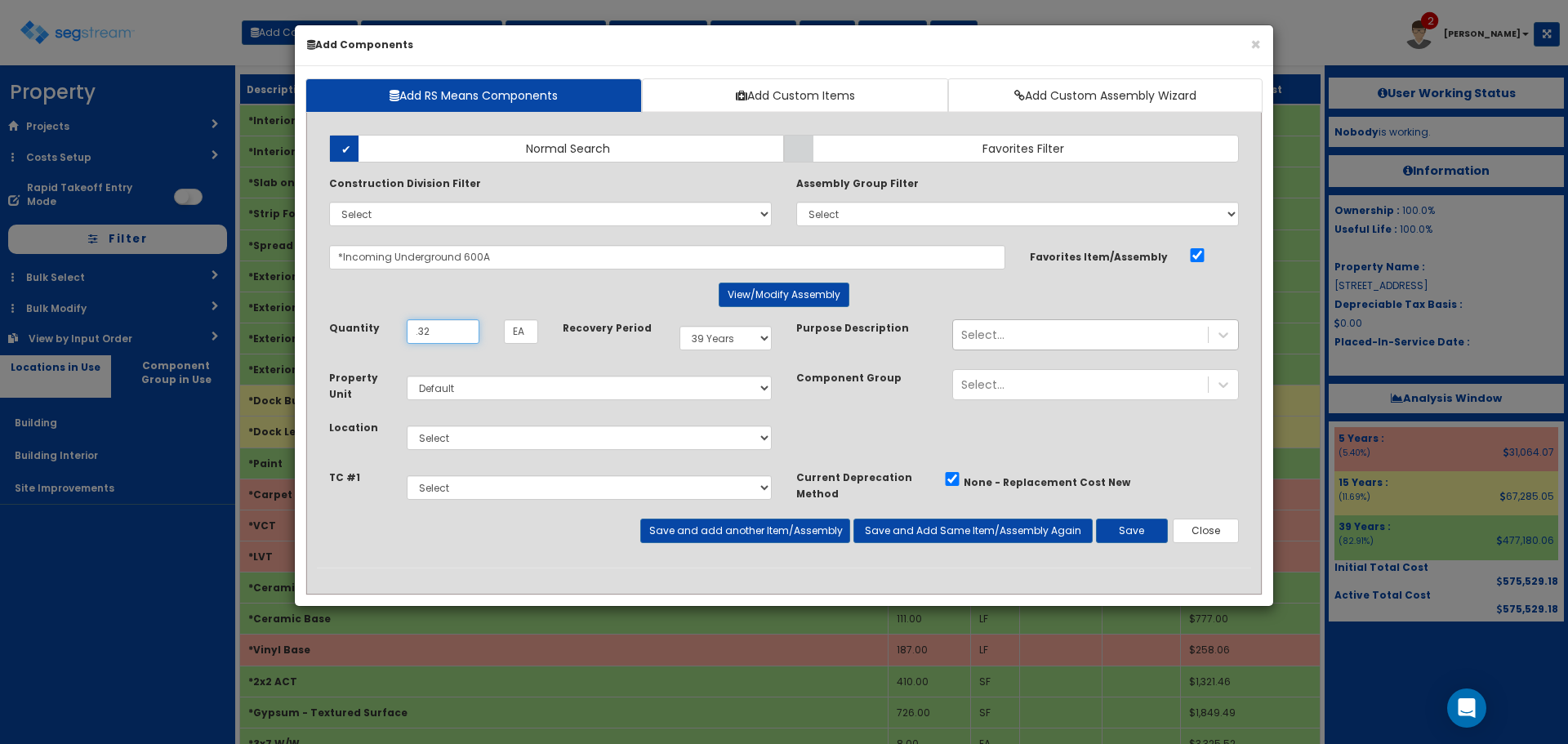
type input ".32"
click at [700, 341] on select "Select 5 Years 7 Years 9 Years 10 Years 15 Years 15 Year QLI 15 Year QRP 15 Yea…" at bounding box center [725, 338] width 92 height 24
select select "5Y"
click at [680, 326] on select "Select 5 Years 7 Years 9 Years 10 Years 15 Years 15 Year QLI 15 Year QRP 15 Yea…" at bounding box center [725, 338] width 92 height 24
click at [530, 431] on select "Select Building Building Interior Site Improvements Add Additional Location" at bounding box center [589, 437] width 365 height 24
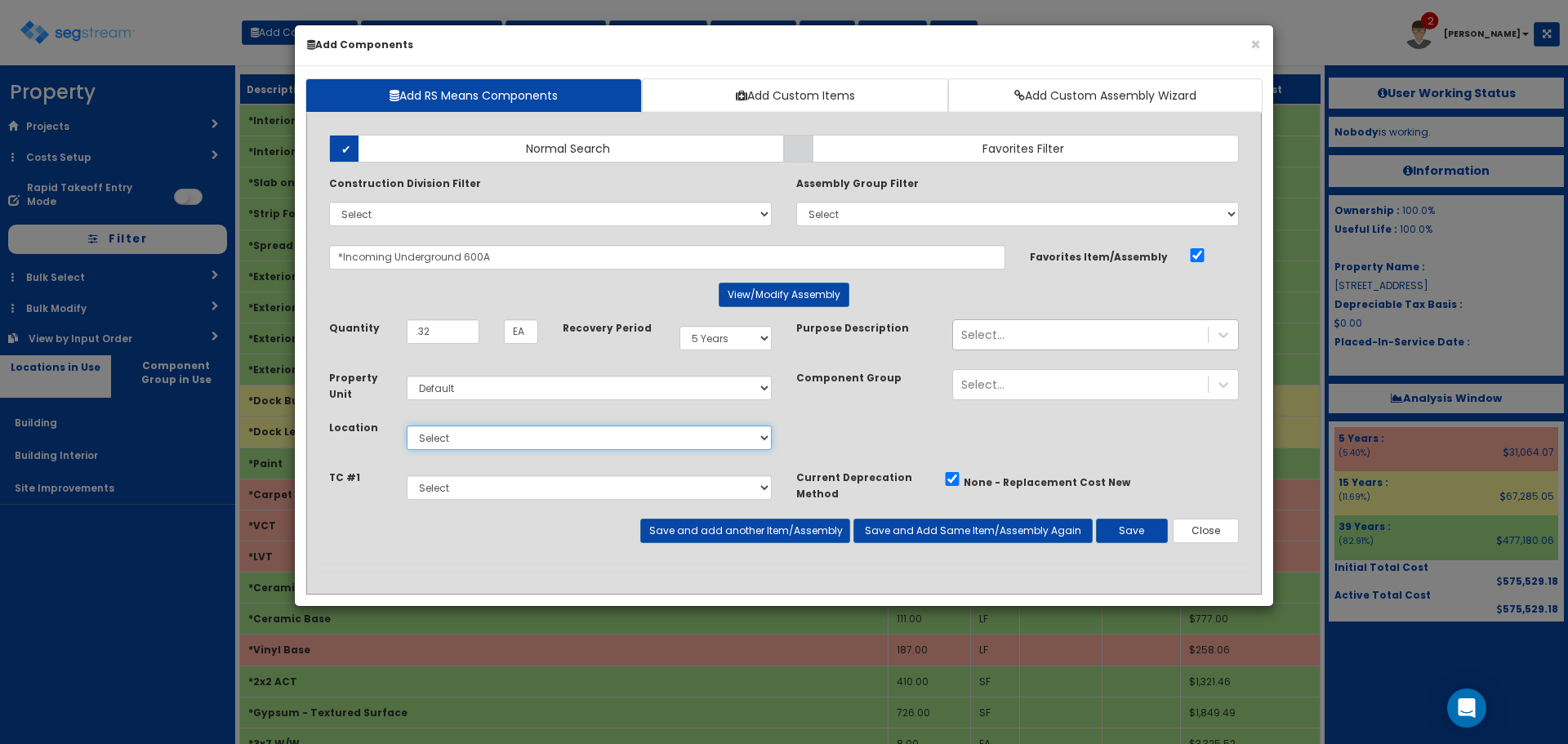
select select "6"
click at [407, 425] on select "Select Building Building Interior Site Improvements Add Additional Location" at bounding box center [589, 437] width 365 height 24
click at [924, 525] on button "Save and Add Same Item/Assembly Again" at bounding box center [974, 530] width 240 height 24
type input ".68"
click at [706, 340] on select "Select 5 Years 7 Years 9 Years 10 Years 15 Years 15 Year QLI 15 Year QRP 15 Yea…" at bounding box center [725, 338] width 92 height 24
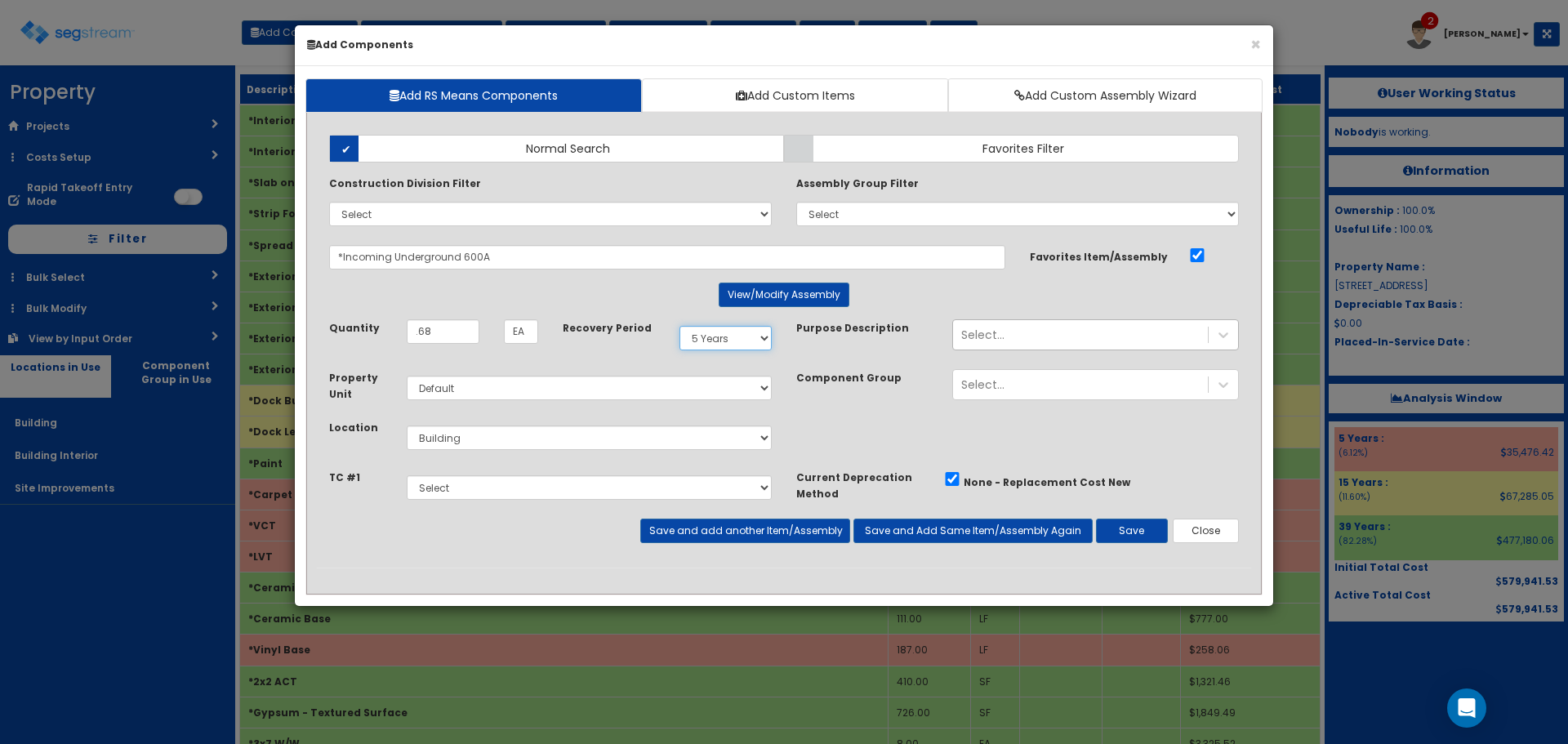
select select "39Y"
click at [680, 326] on select "Select 5 Years 7 Years 9 Years 10 Years 15 Years 15 Year QLI 15 Year QRP 15 Yea…" at bounding box center [725, 338] width 92 height 24
click at [1109, 523] on button "Save" at bounding box center [1131, 530] width 72 height 24
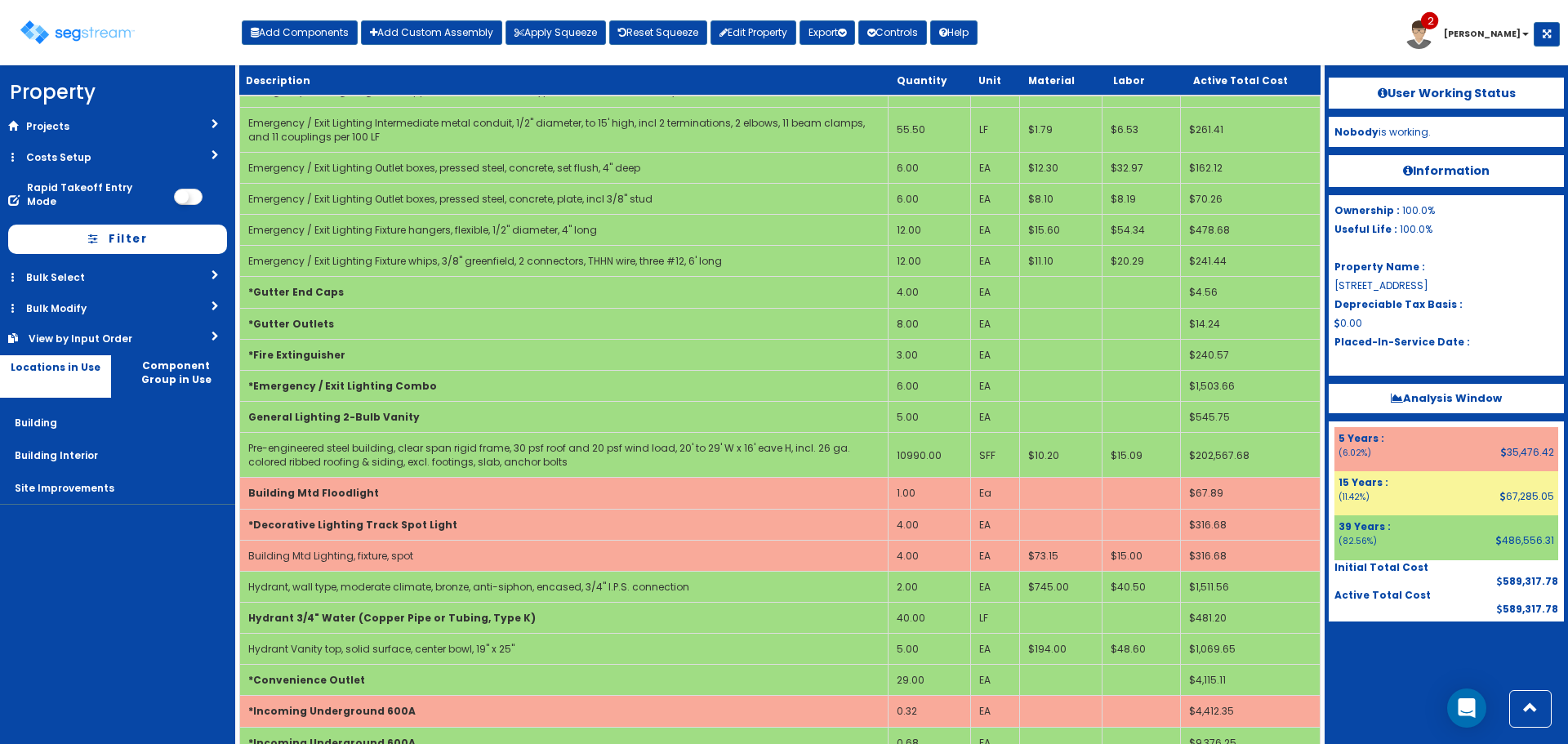
scroll to position [3804, 0]
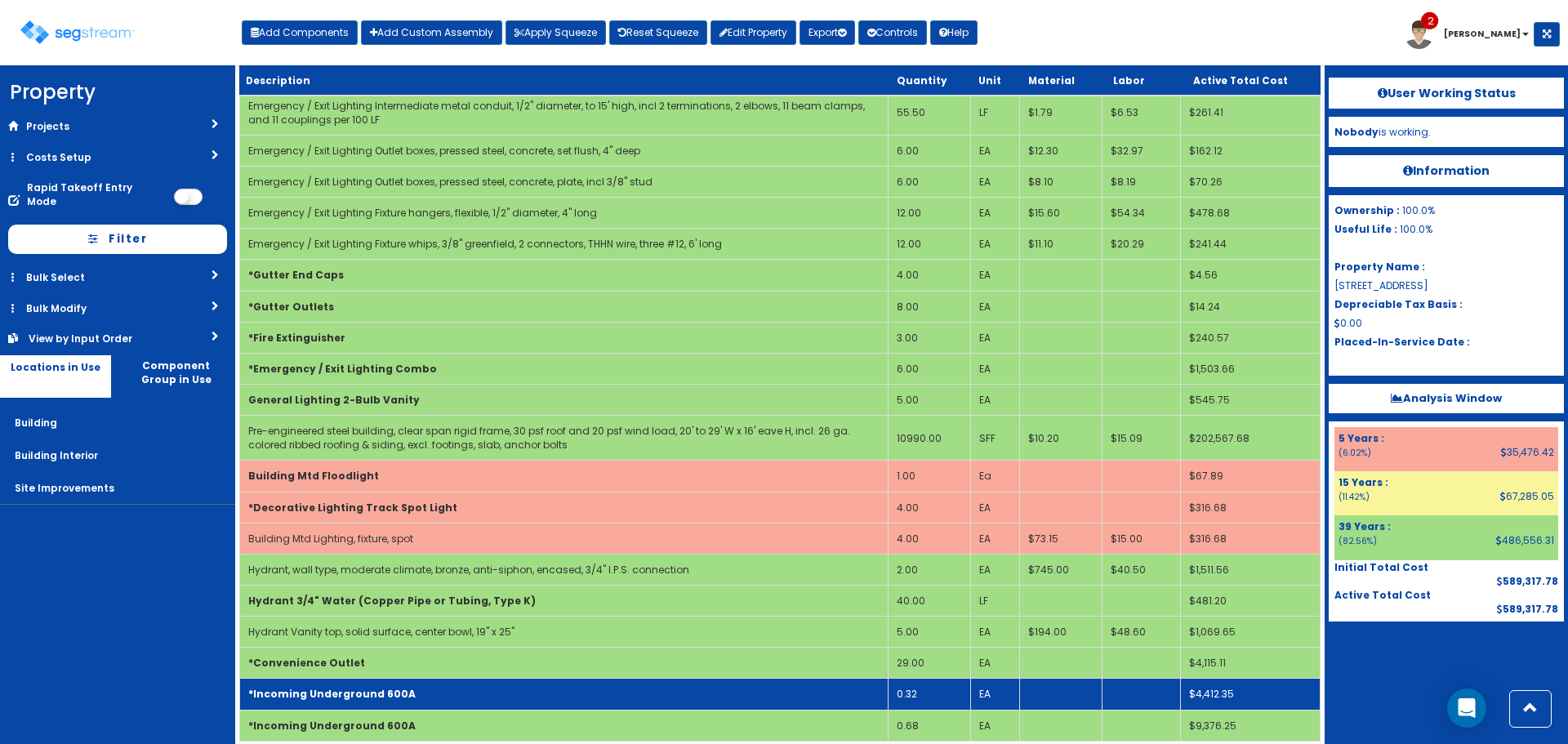
click at [399, 687] on td "*Incoming Underground 600A" at bounding box center [564, 694] width 649 height 31
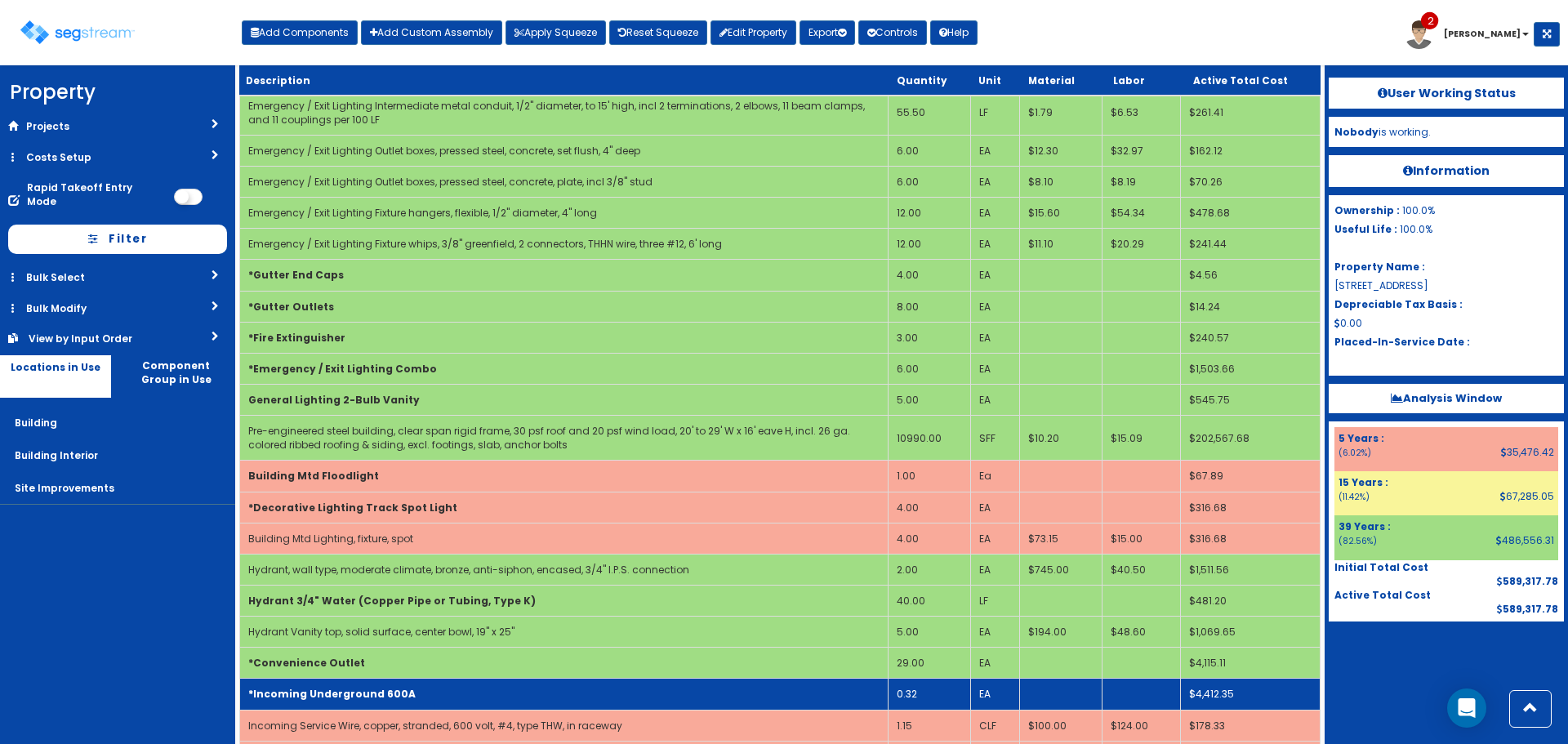
click at [399, 687] on td "*Incoming Underground 600A" at bounding box center [564, 694] width 649 height 31
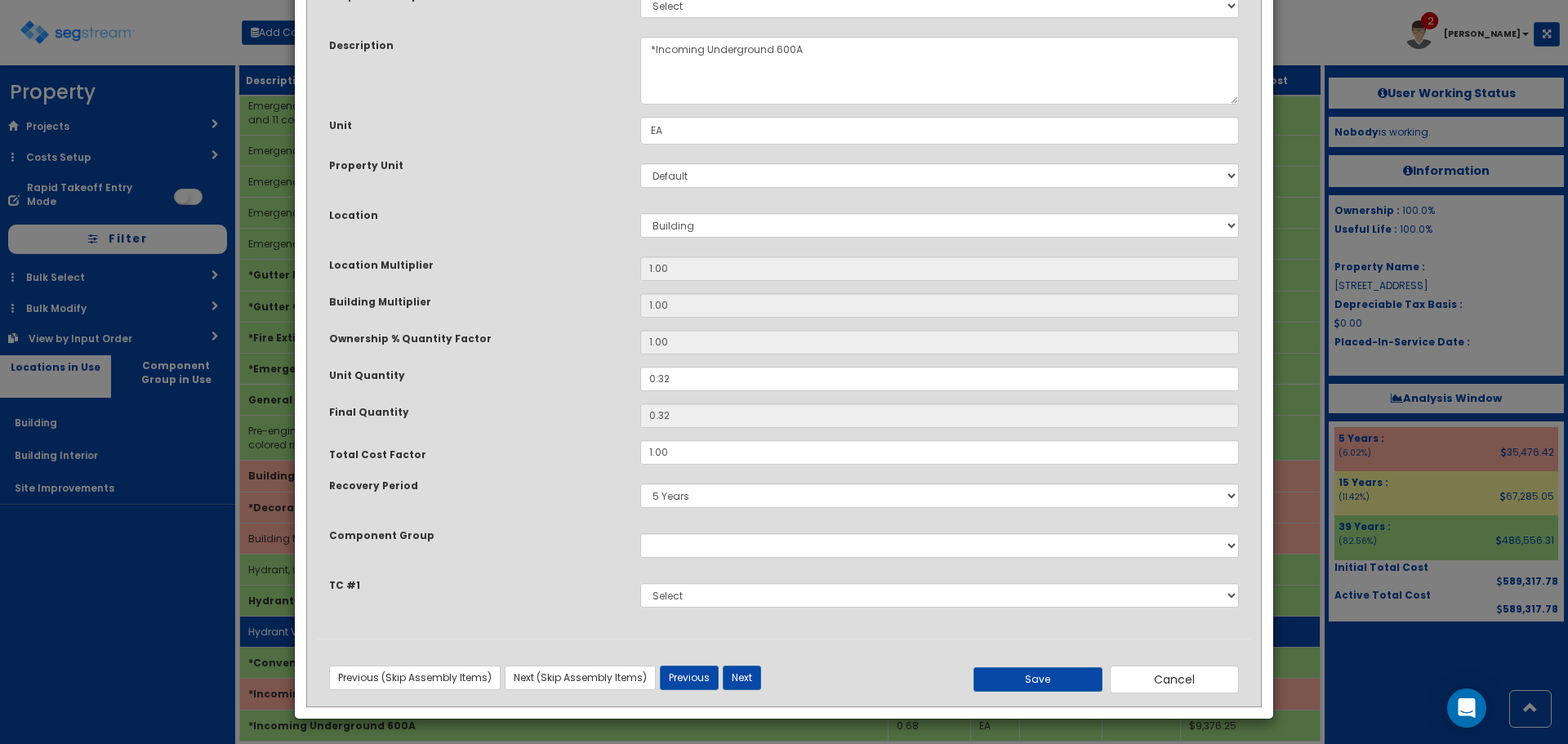
scroll to position [0, 0]
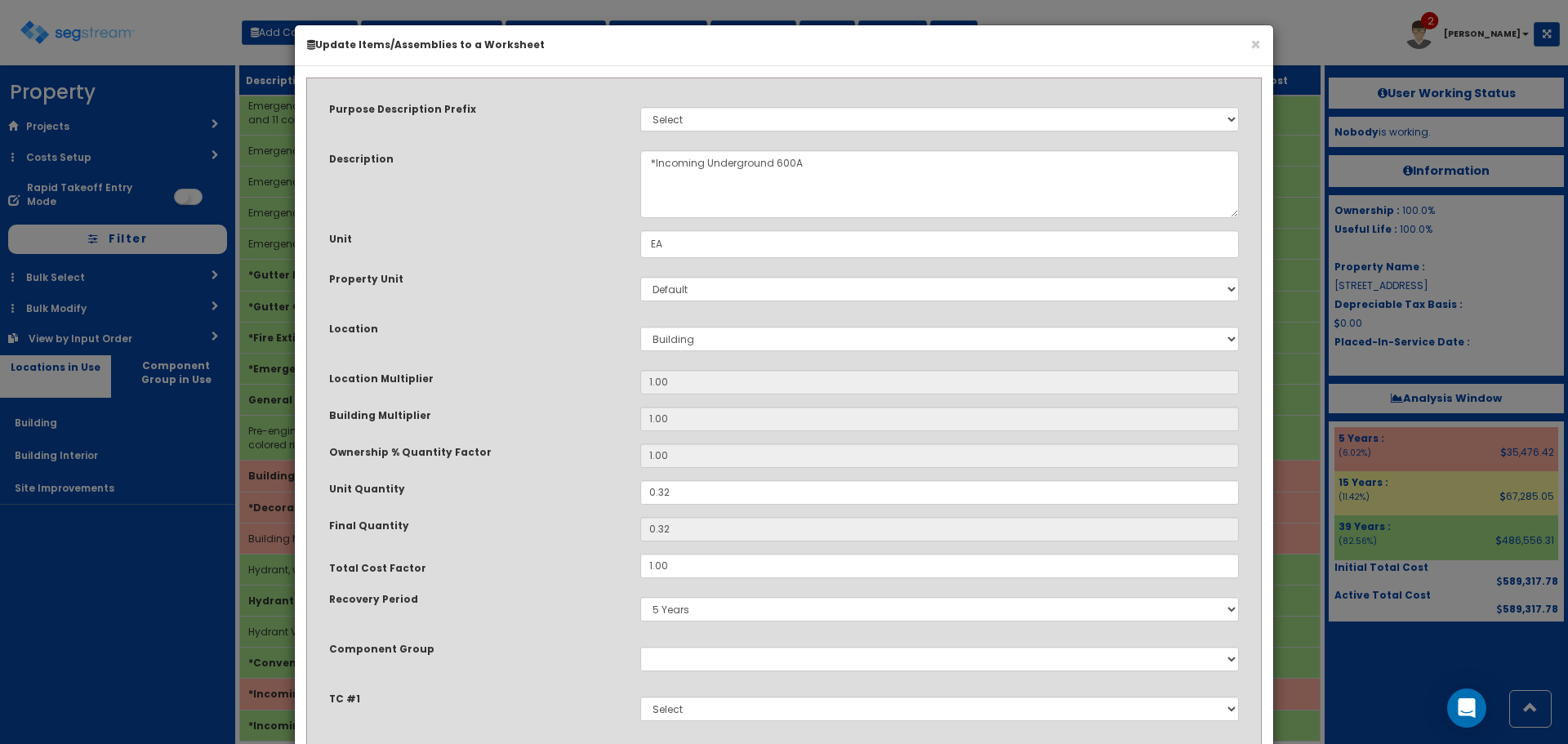
click at [1249, 40] on h6 "Update Items/Assemblies to a Worksheet" at bounding box center [784, 45] width 954 height 14
click at [1254, 42] on button "×" at bounding box center [1256, 45] width 10 height 17
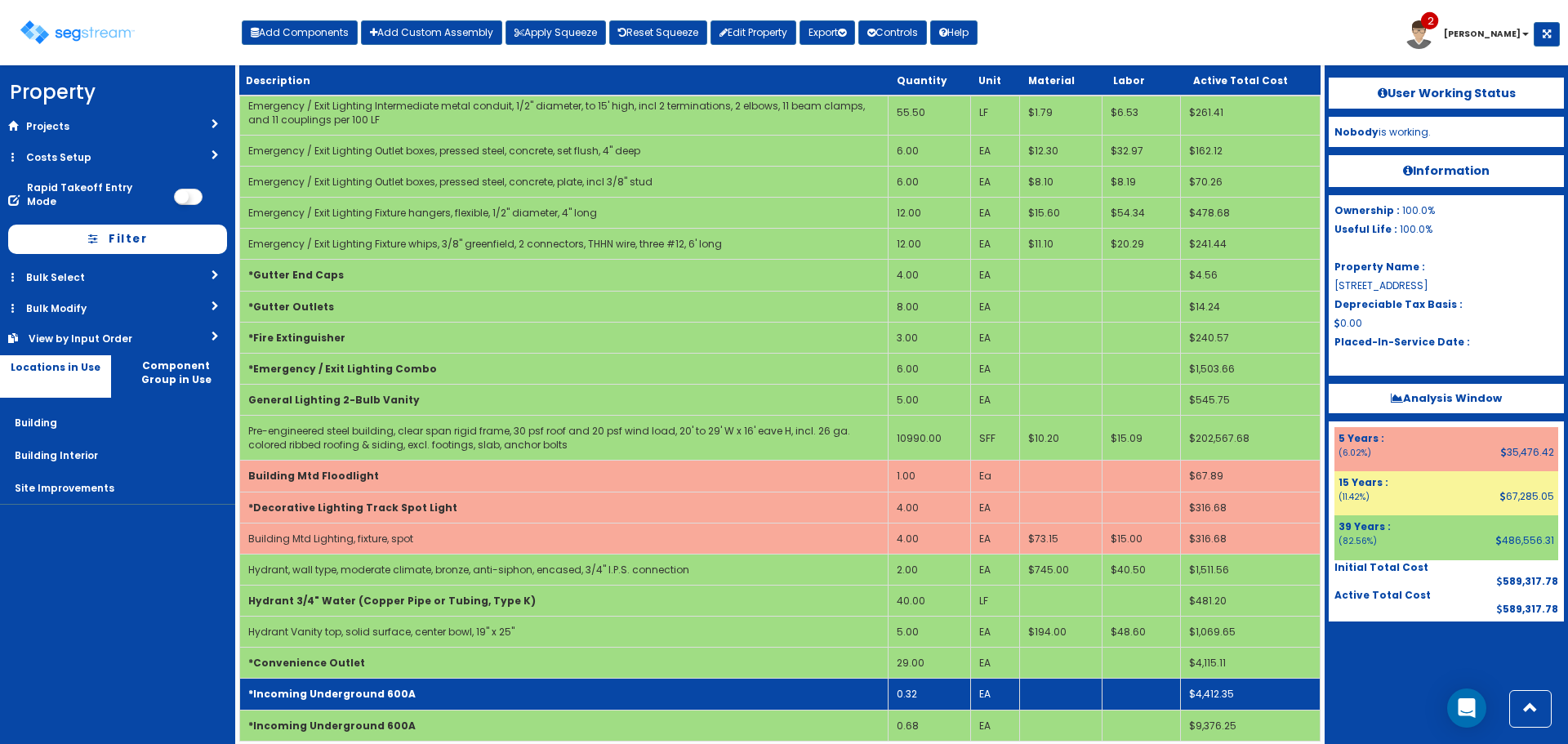
click at [451, 681] on td "*Incoming Underground 600A" at bounding box center [564, 694] width 649 height 31
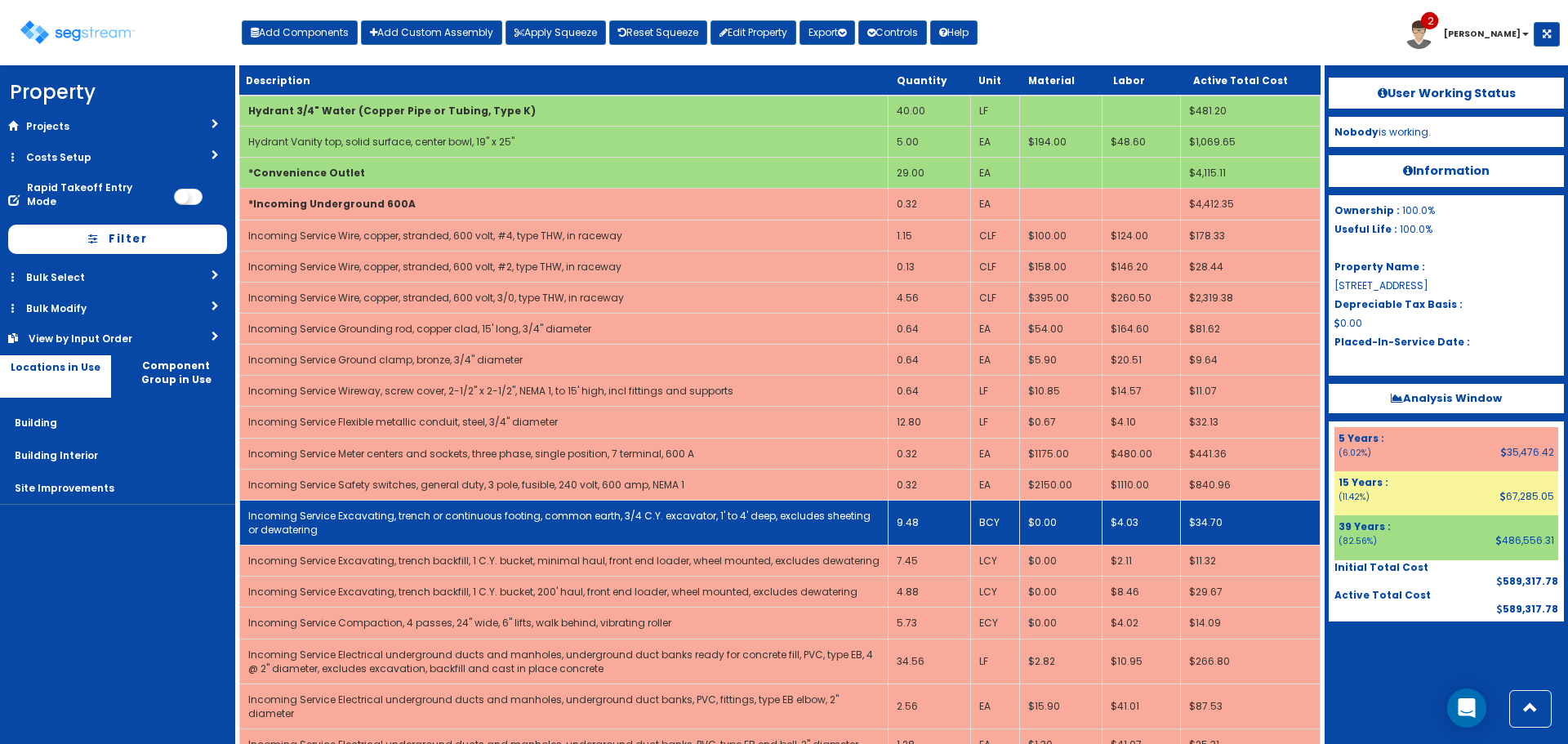
scroll to position [4331, 0]
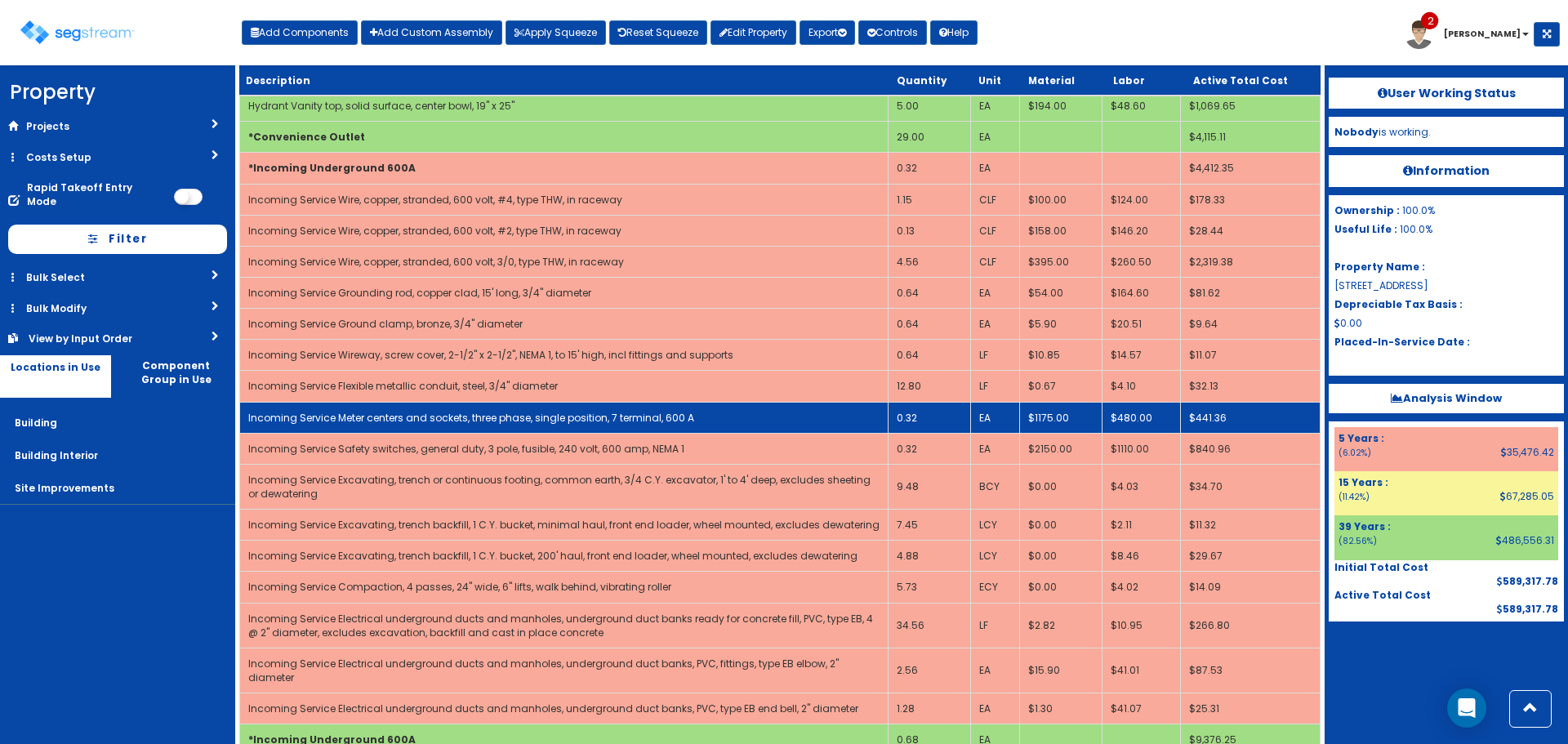
click at [920, 401] on td "0.32" at bounding box center [930, 417] width 83 height 31
click at [922, 402] on td "0.32" at bounding box center [930, 417] width 83 height 31
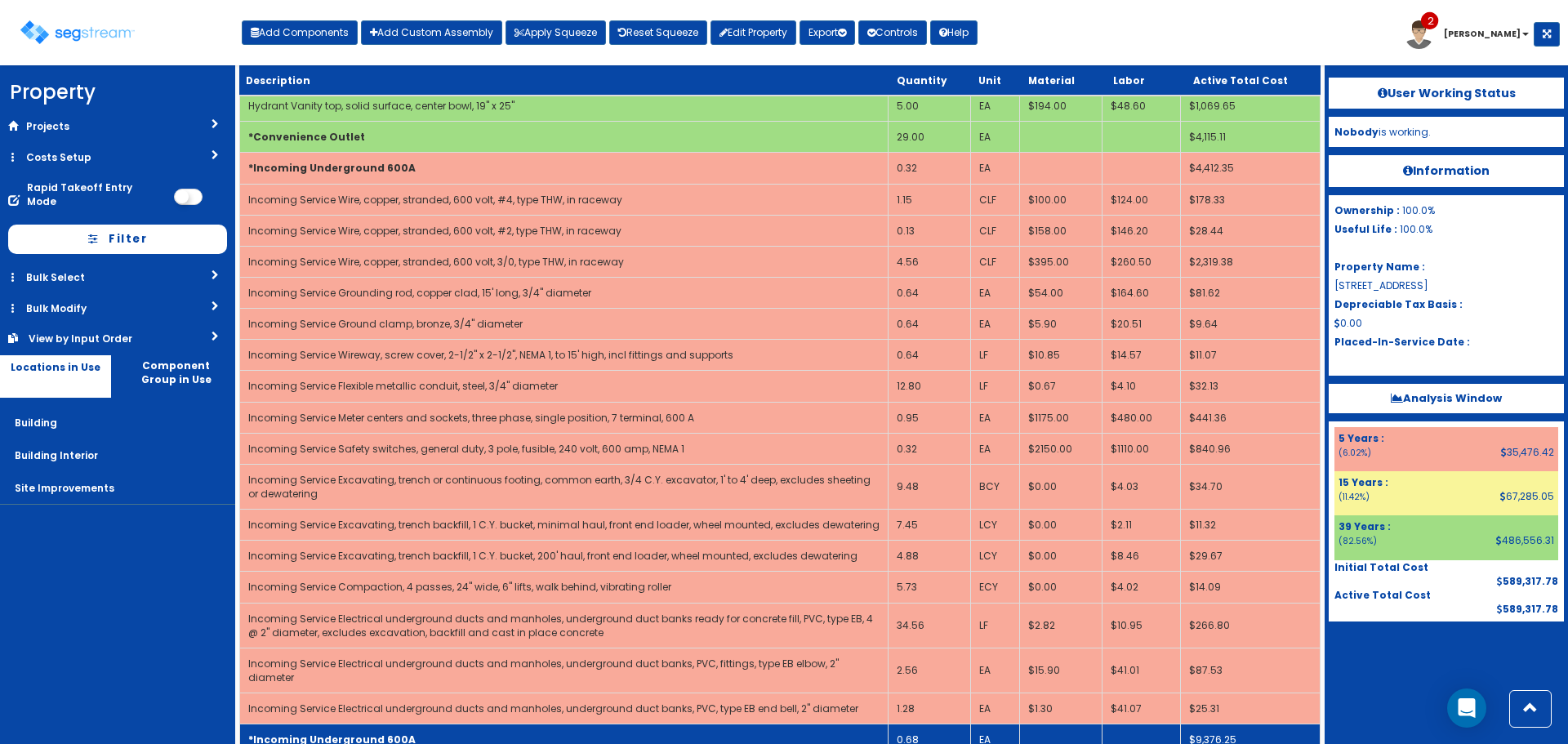
click at [488, 724] on td "*Incoming Underground 600A" at bounding box center [564, 740] width 649 height 31
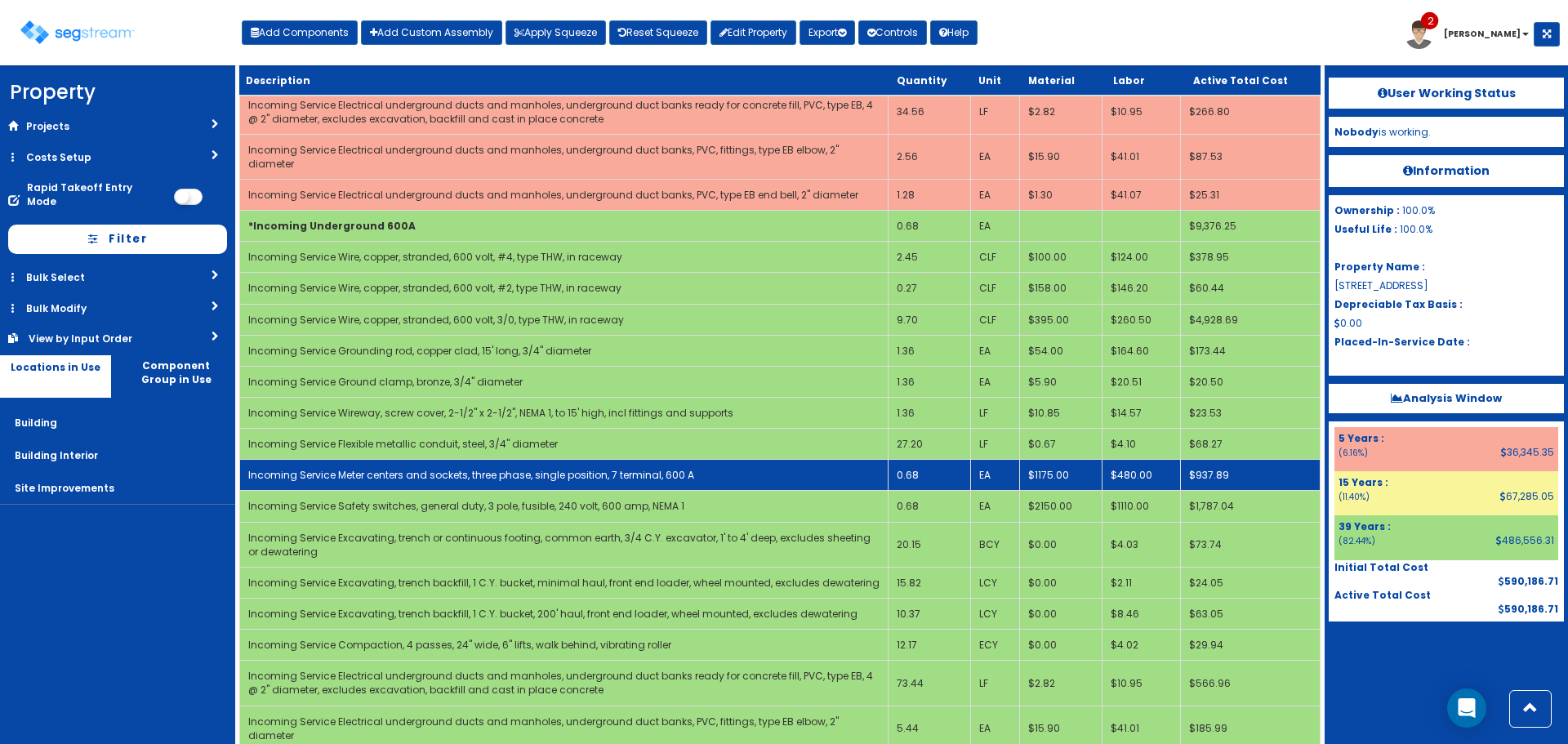
scroll to position [4858, 0]
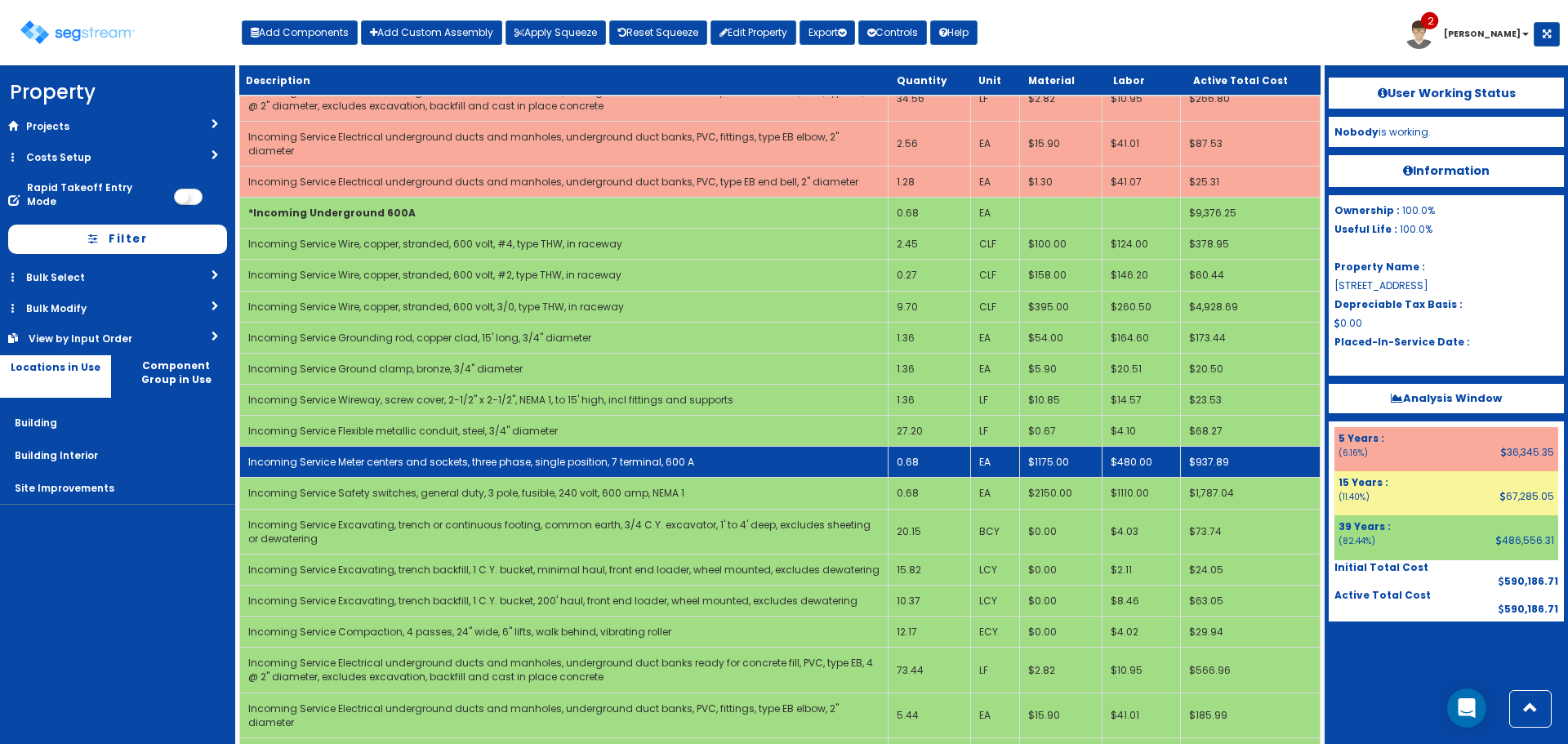
click at [919, 447] on td "0.68" at bounding box center [930, 462] width 83 height 31
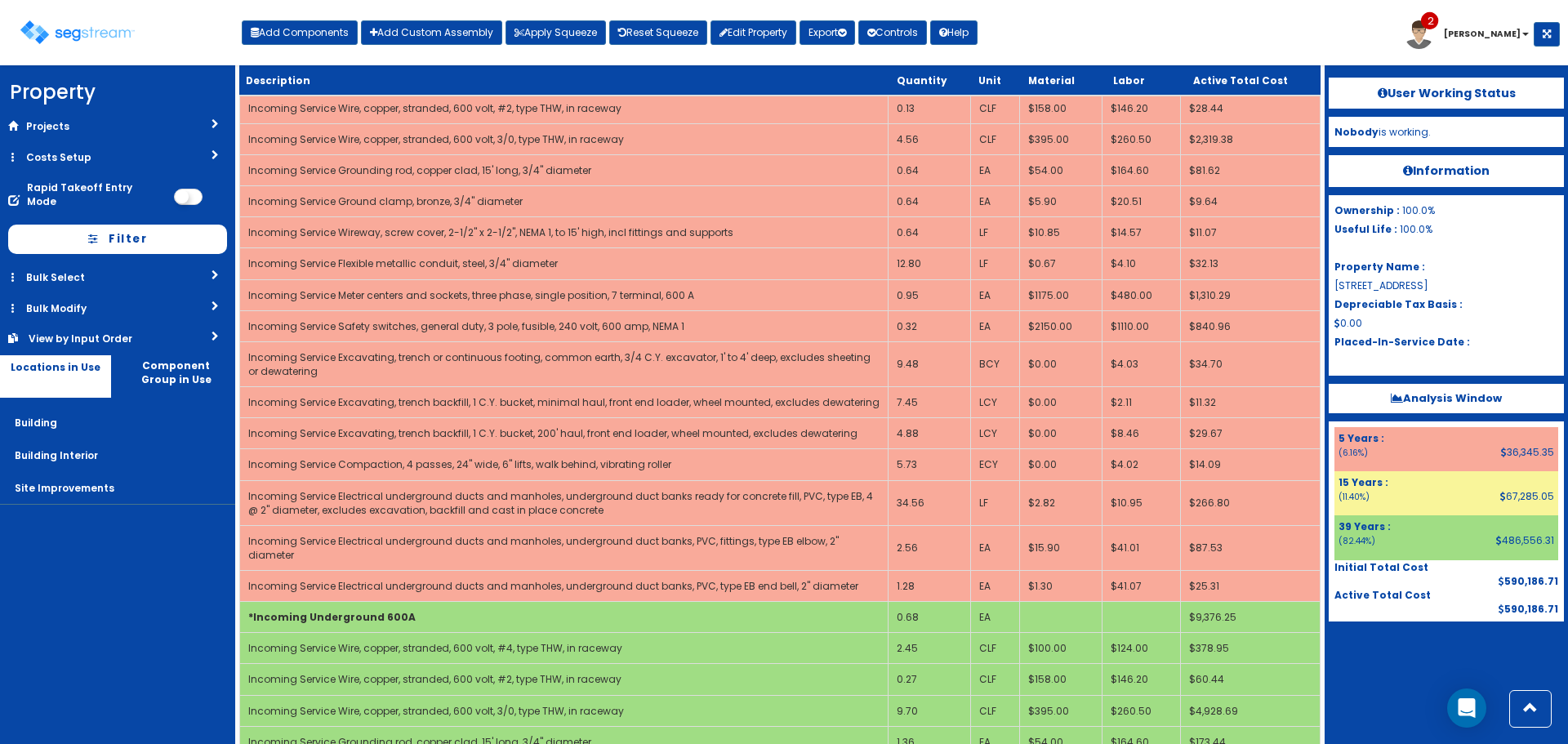
scroll to position [4449, 0]
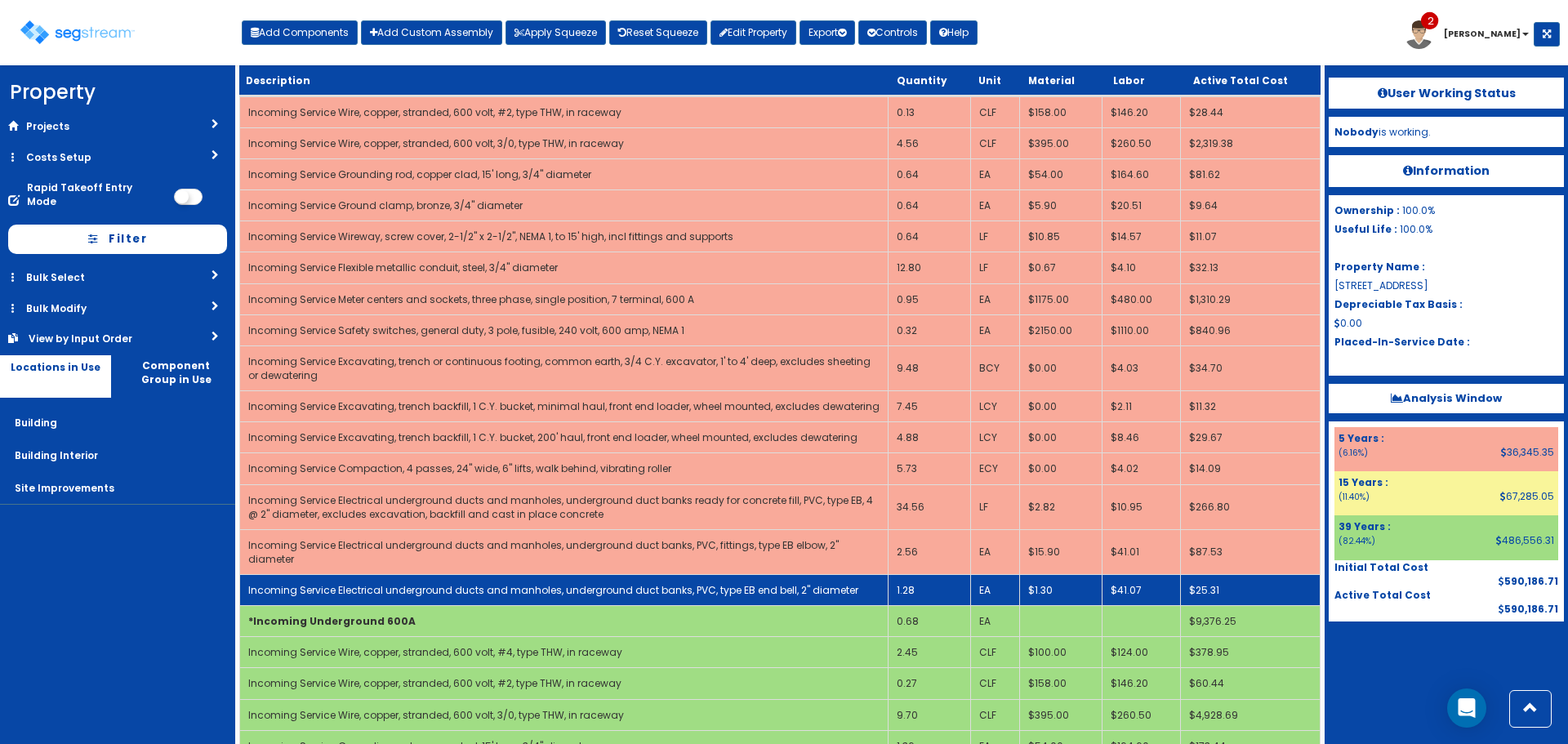
click at [375, 576] on td "Incoming Service Electrical underground ducts and manholes, underground duct ba…" at bounding box center [564, 591] width 649 height 31
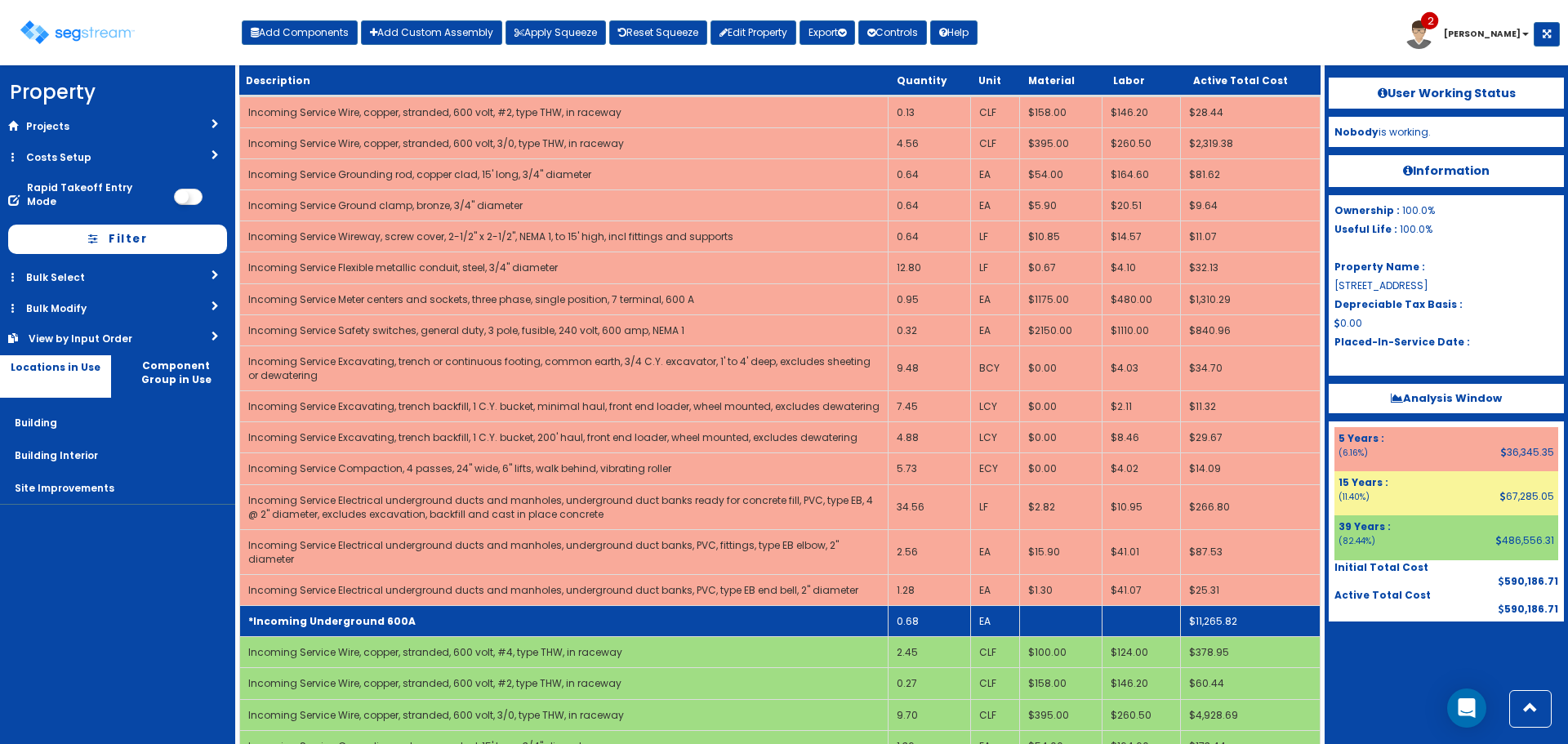
click at [376, 614] on b "*Incoming Underground 600A" at bounding box center [332, 621] width 167 height 14
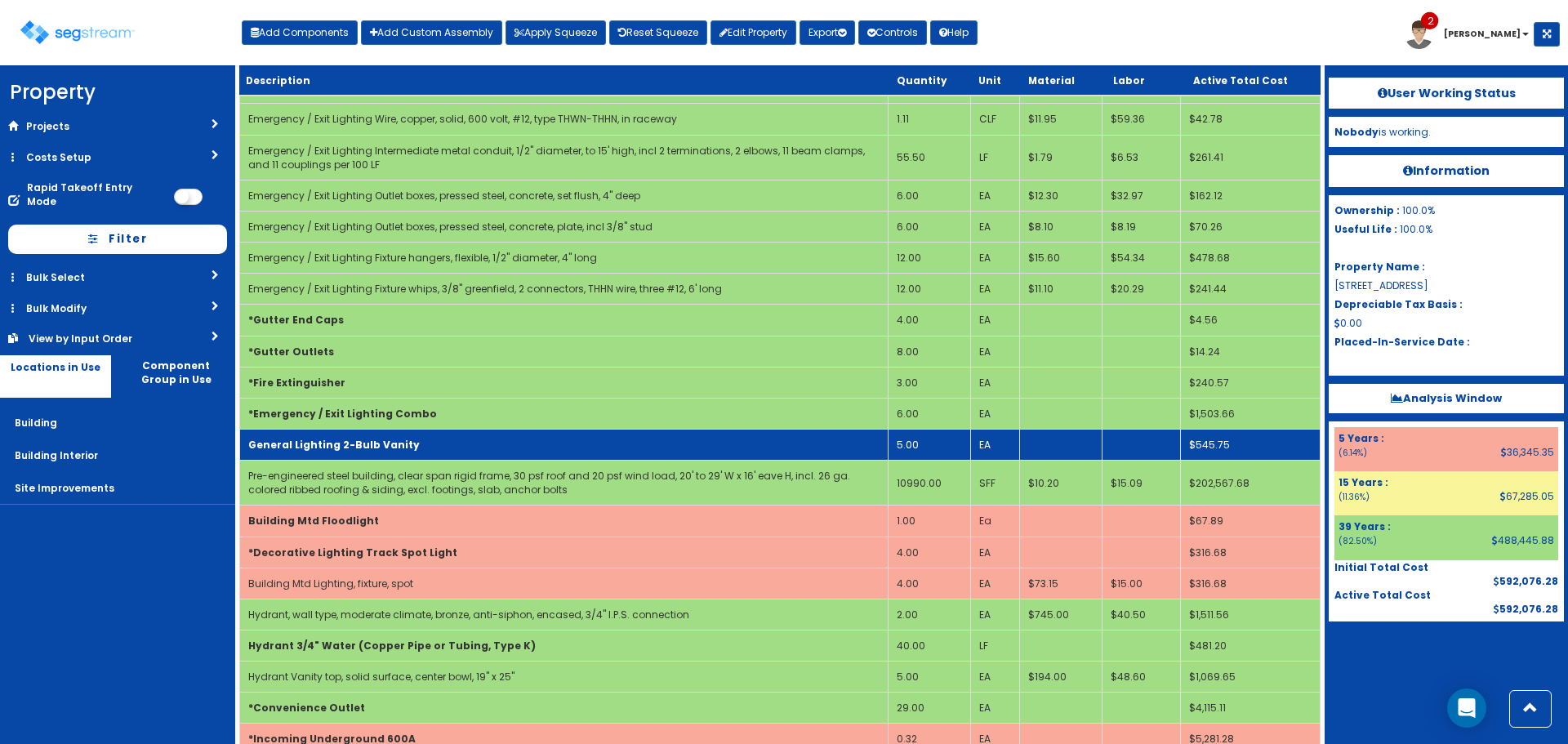
scroll to position [3759, 0]
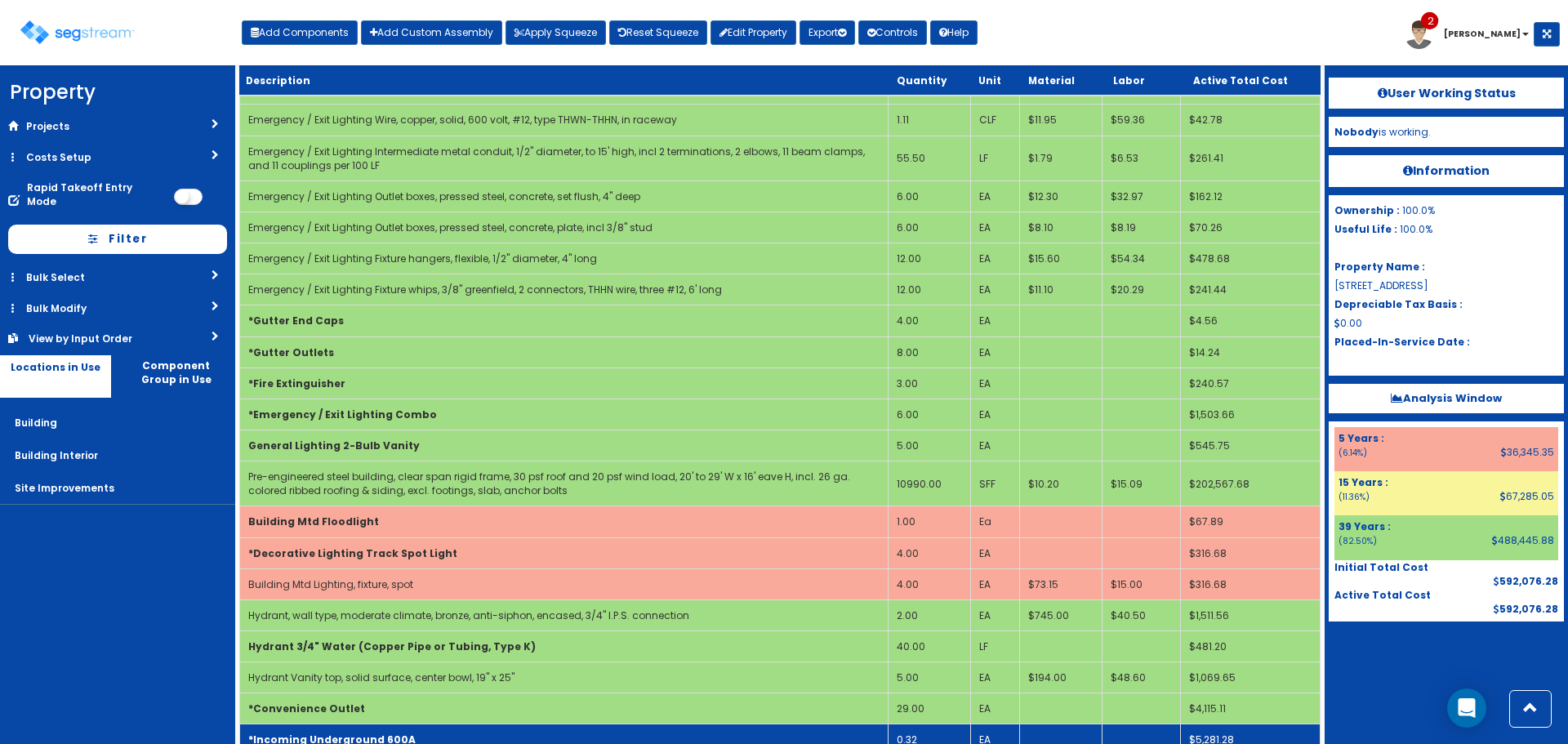
click at [332, 733] on b "*Incoming Underground 600A" at bounding box center [332, 740] width 167 height 14
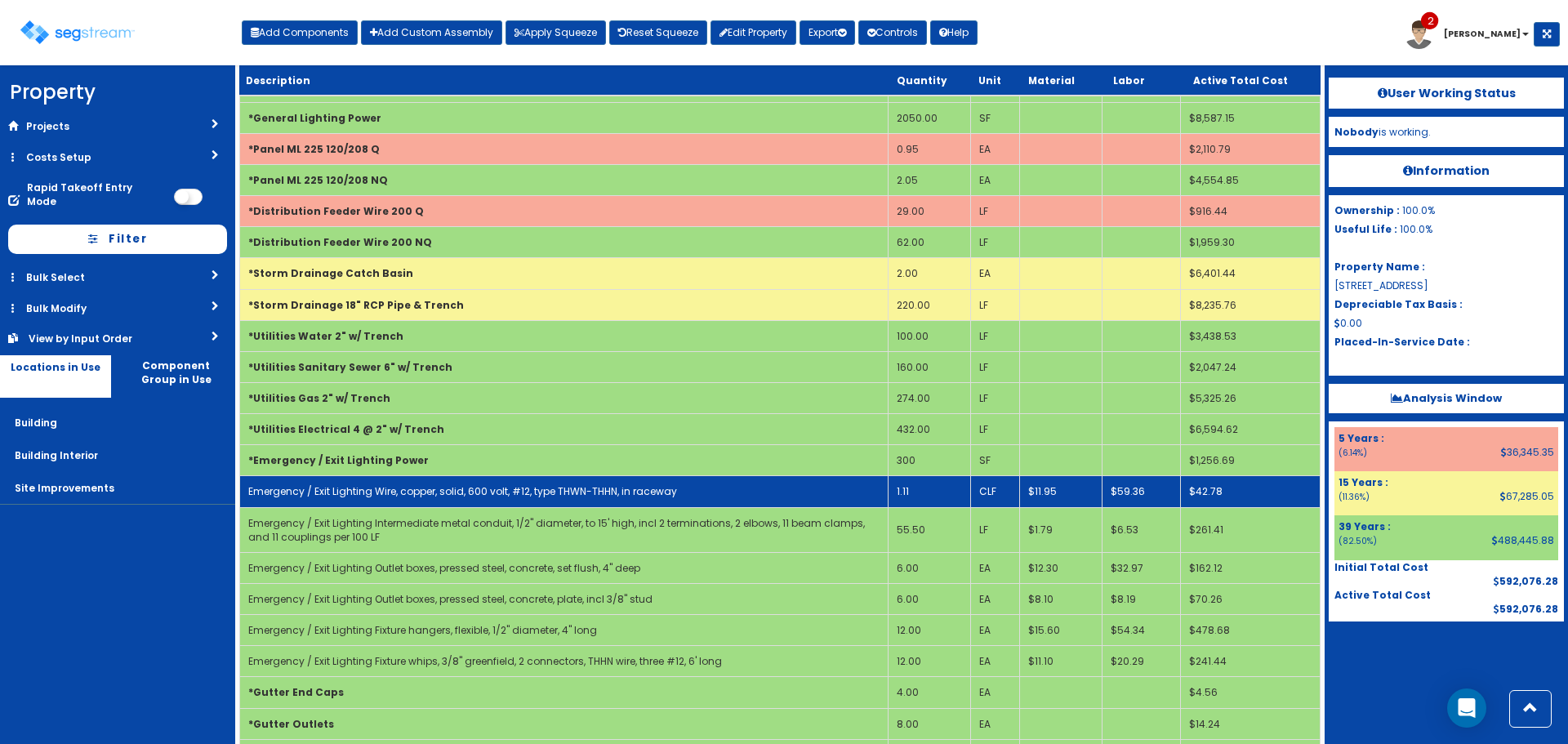
scroll to position [3351, 0]
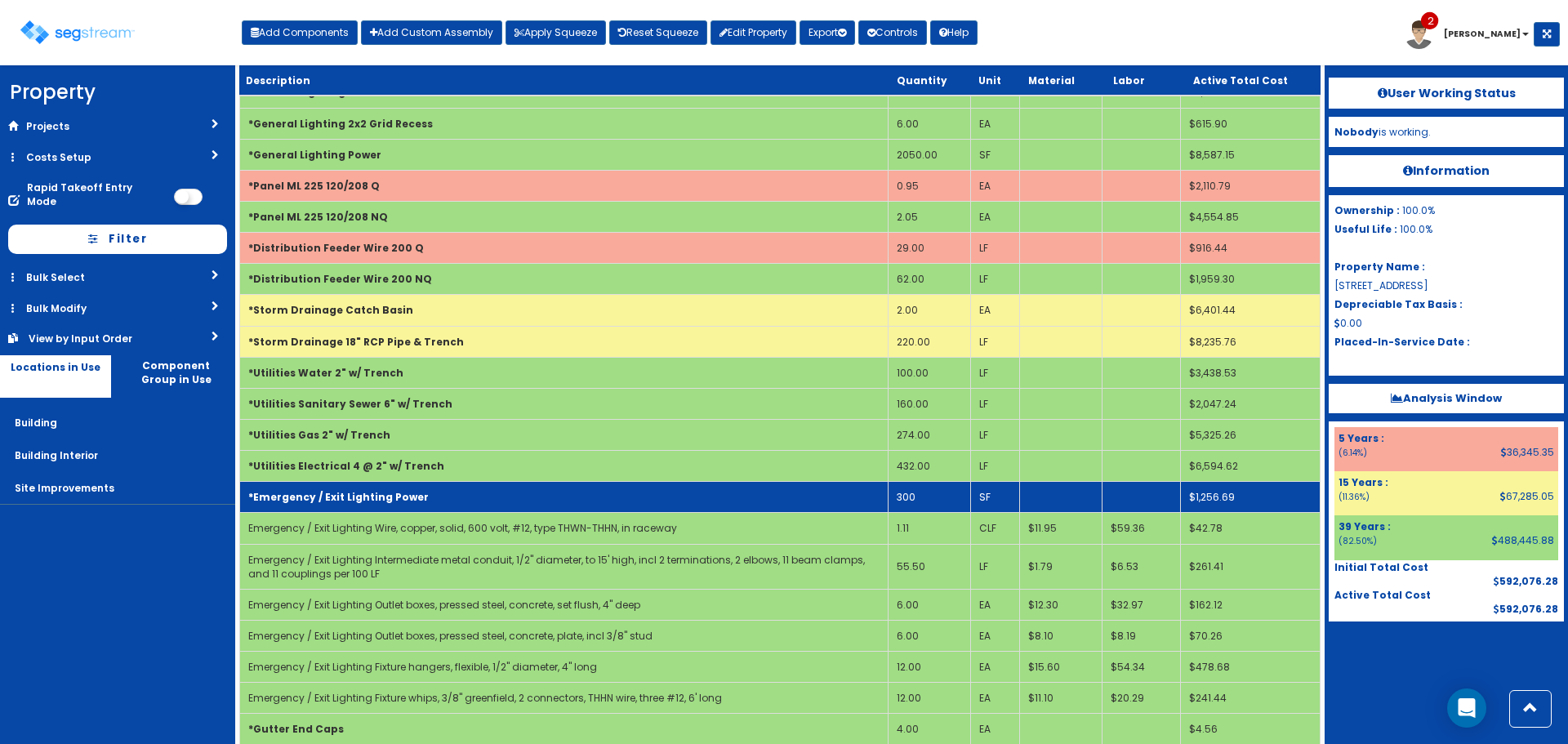
click at [371, 490] on b "*Emergency / Exit Lighting Power" at bounding box center [339, 497] width 181 height 14
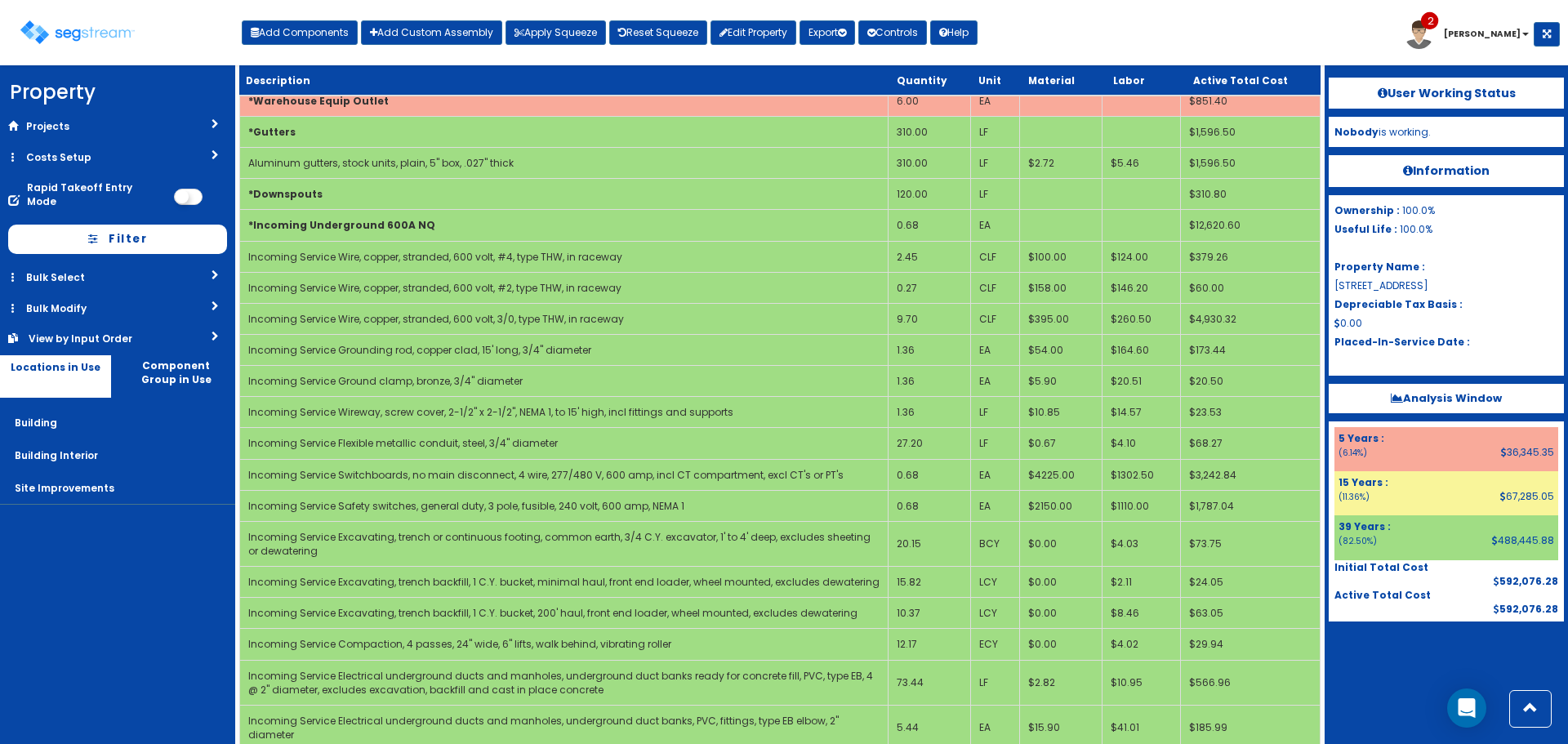
scroll to position [2126, 0]
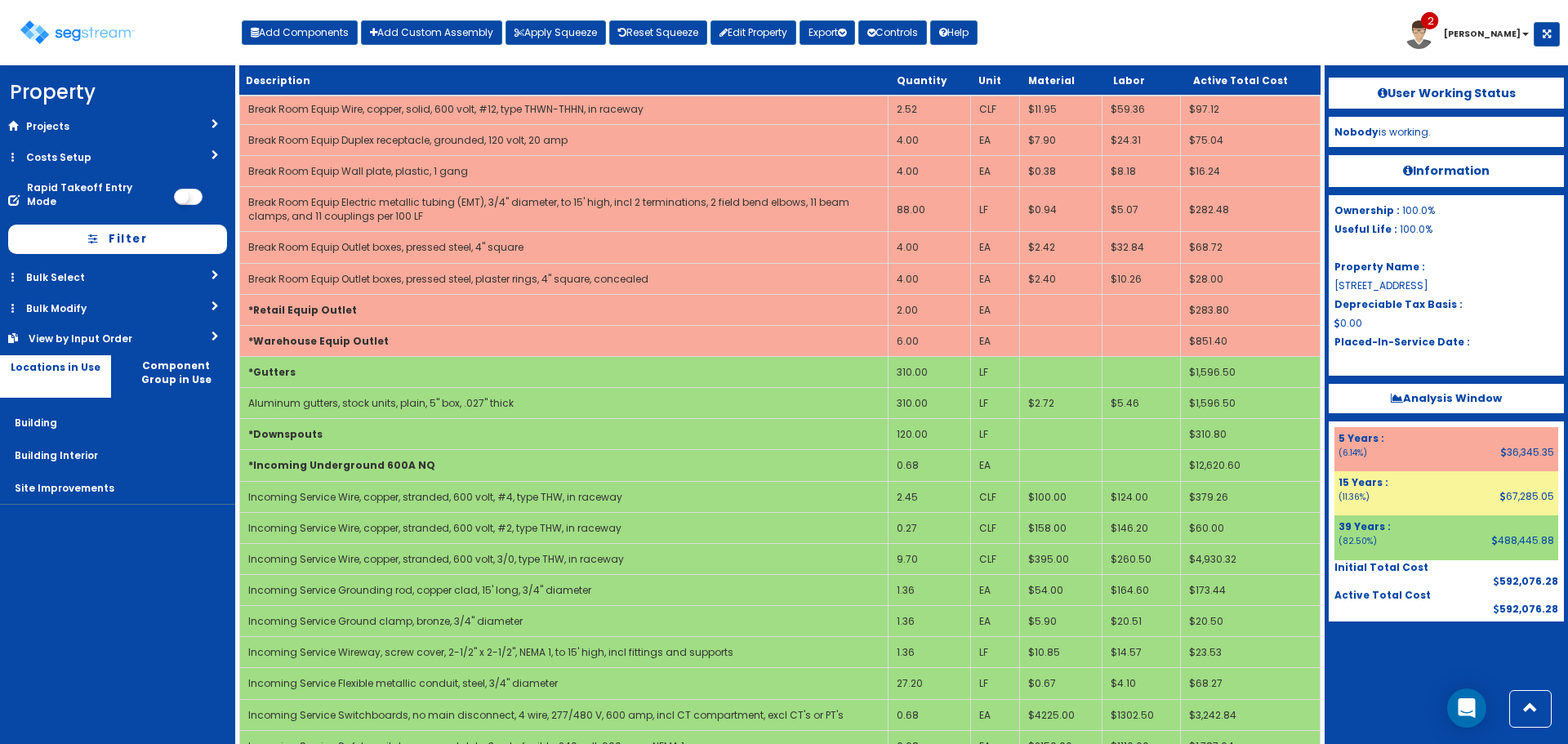
click at [431, 463] on td "*Incoming Underground 600A NQ" at bounding box center [564, 465] width 649 height 31
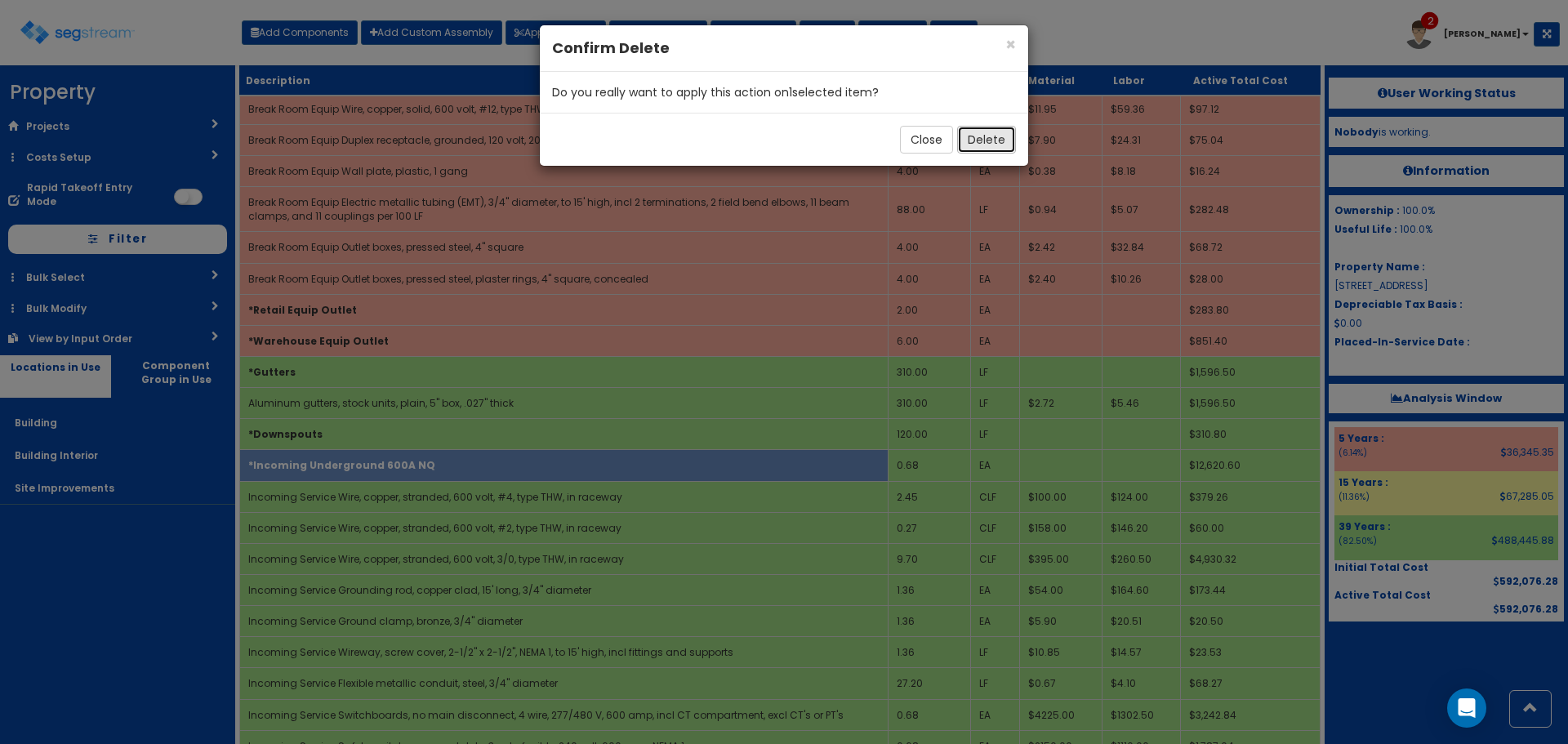
click at [1001, 132] on button "Delete" at bounding box center [986, 140] width 59 height 28
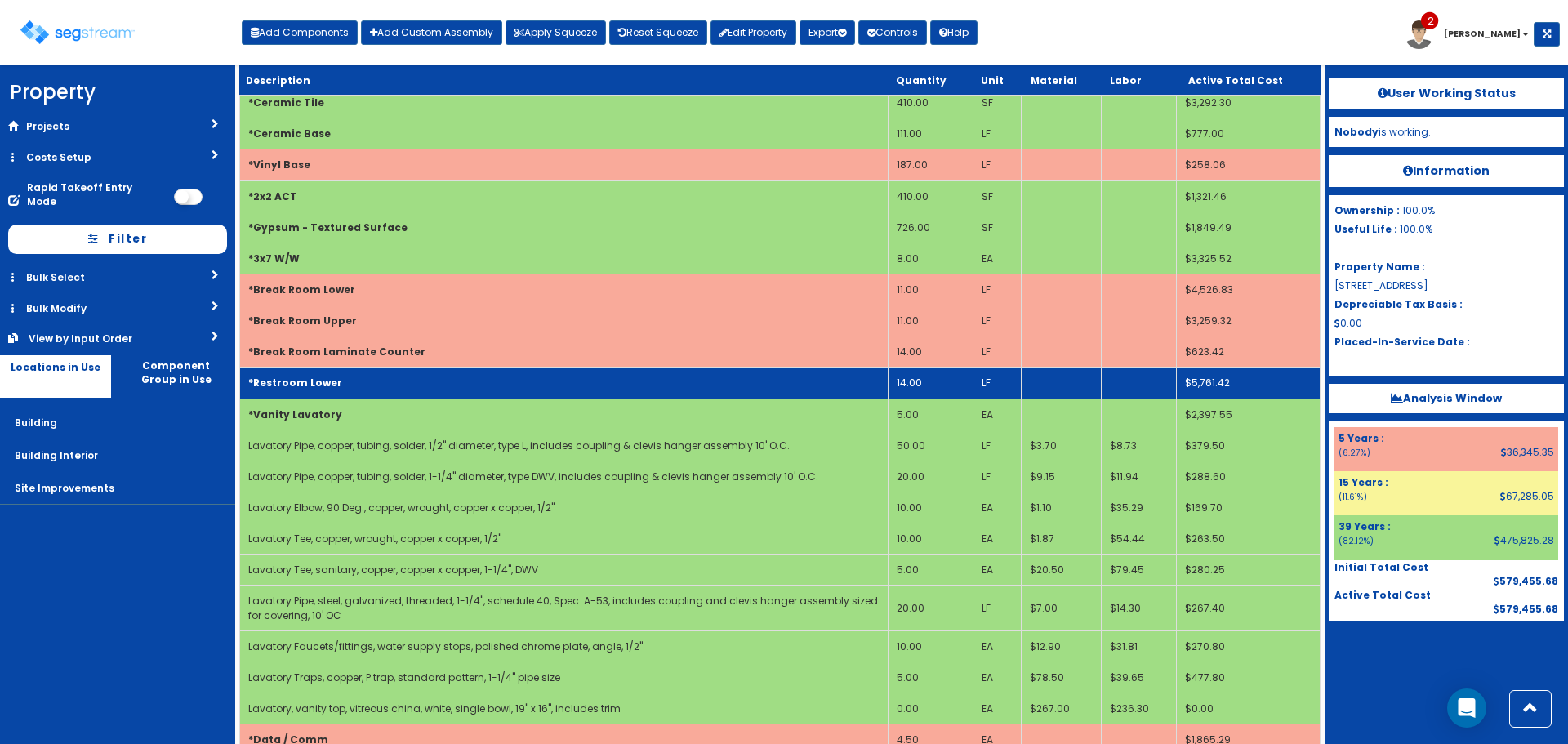
scroll to position [484, 0]
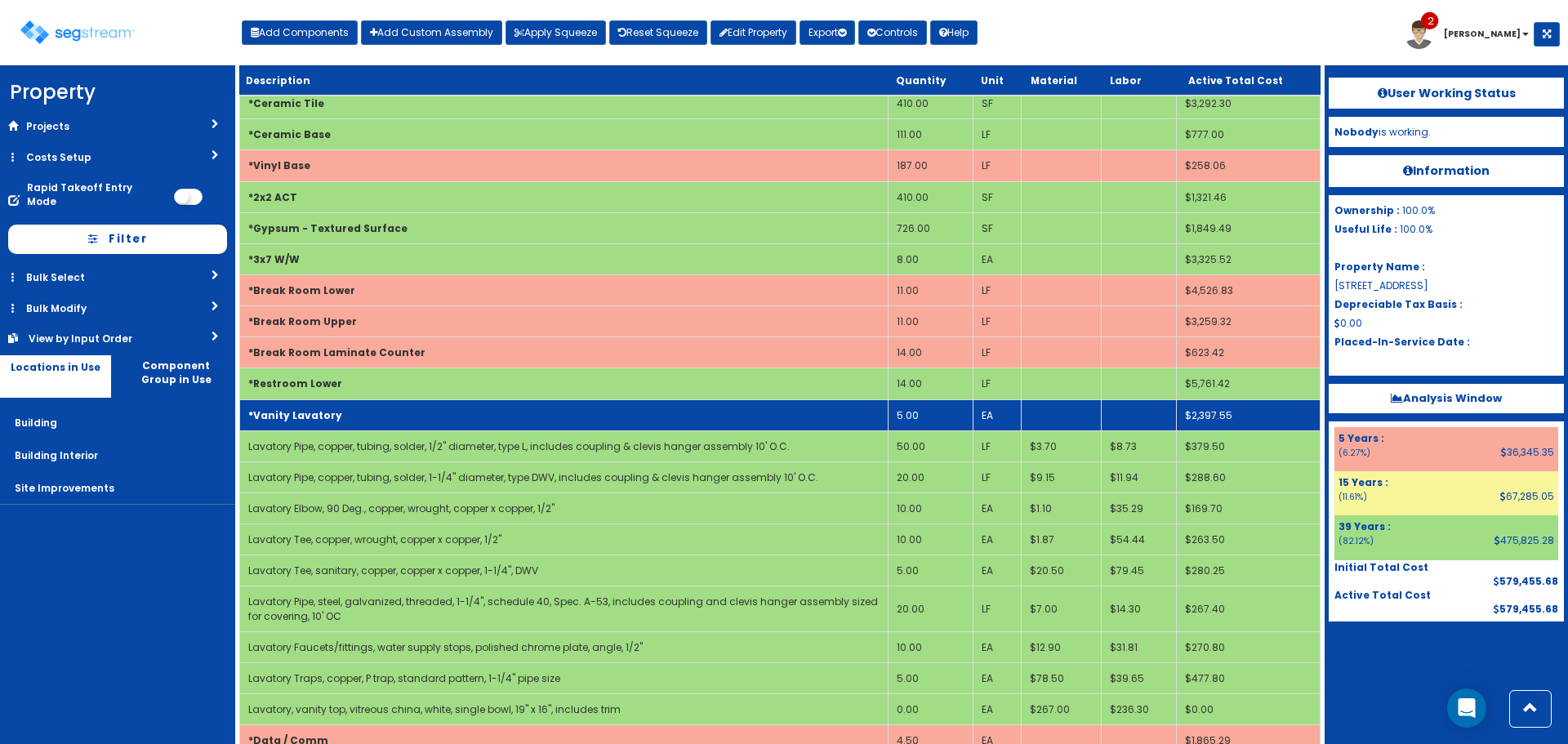
click at [370, 427] on td "*Vanity Lavatory" at bounding box center [564, 415] width 649 height 31
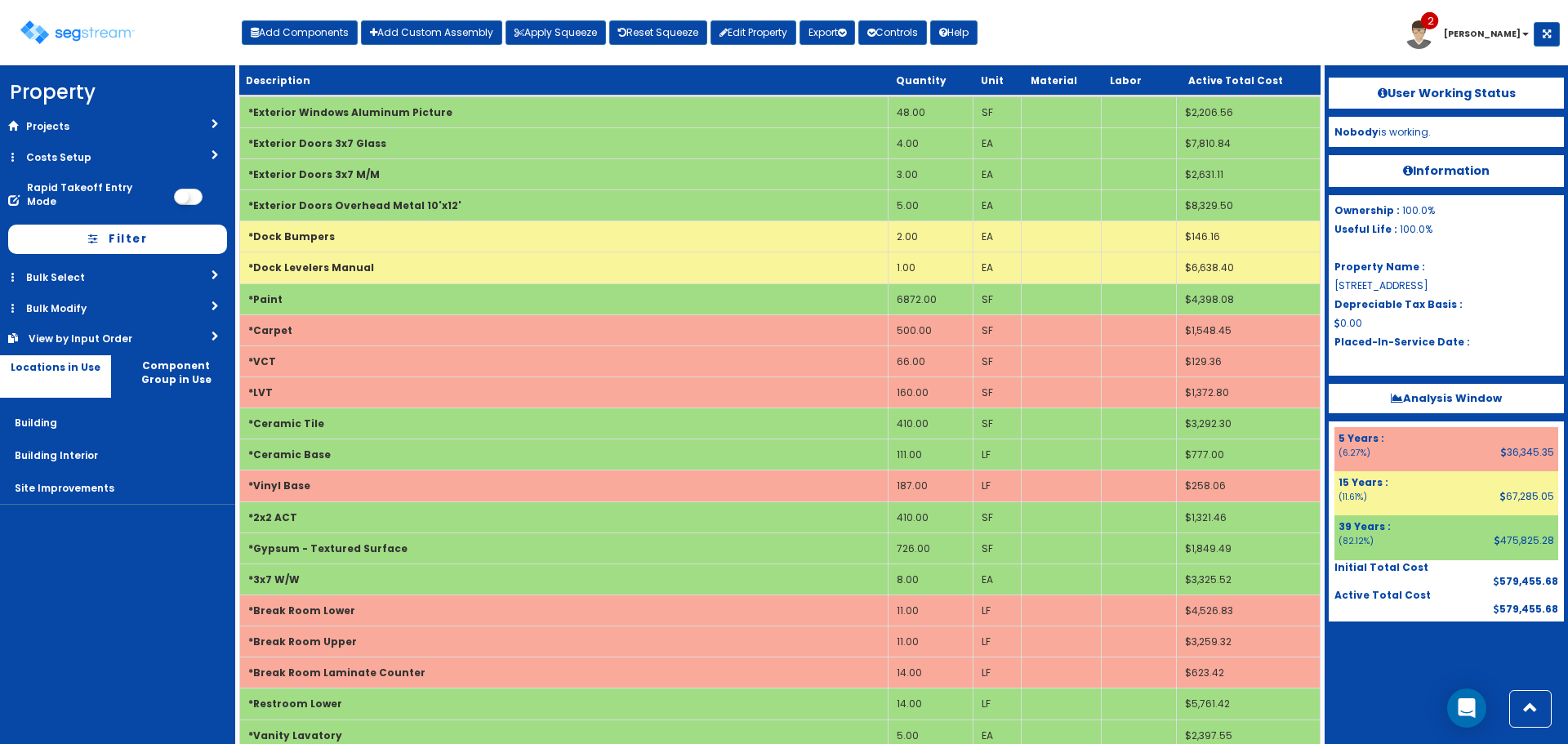
scroll to position [158, 0]
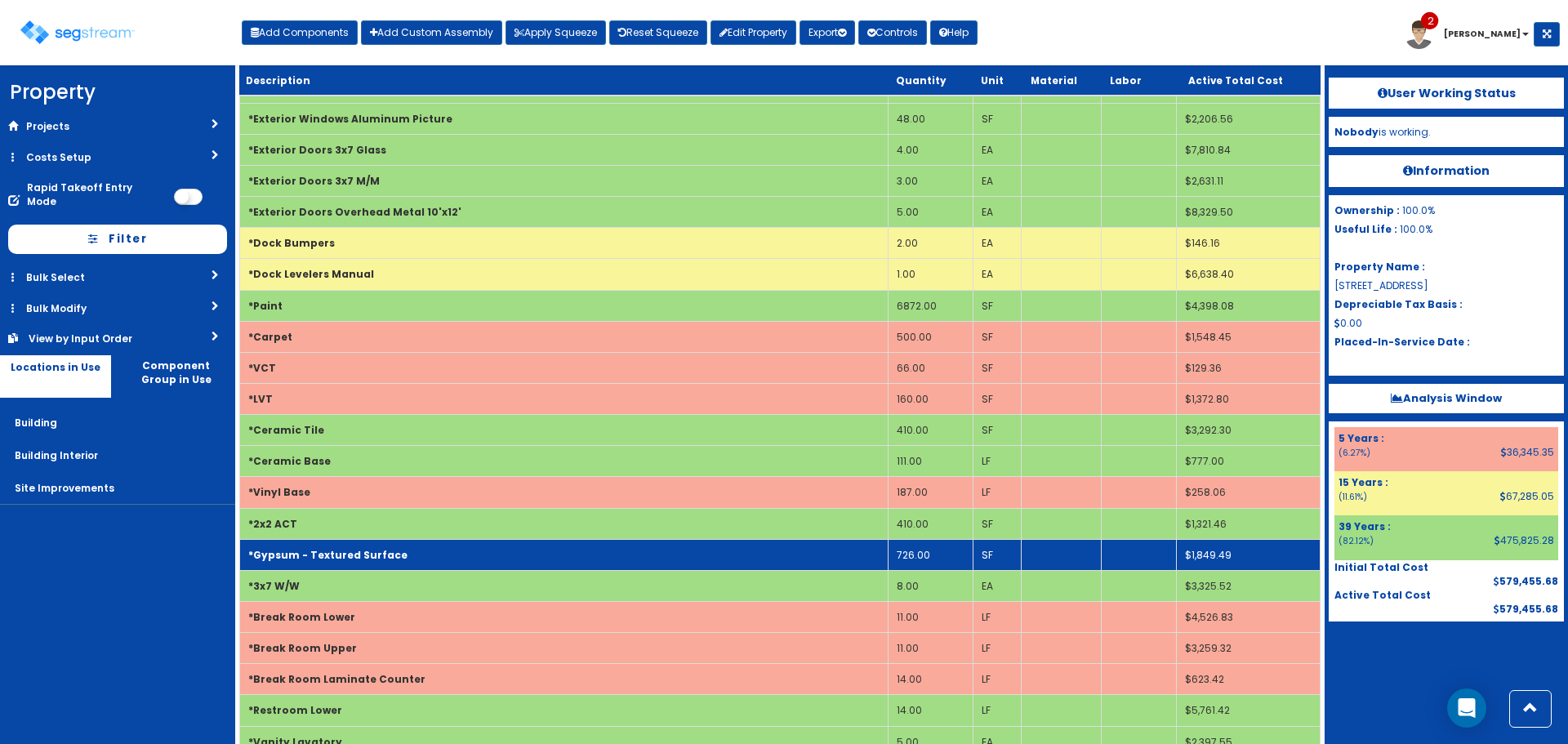
click at [573, 542] on td "*Gypsum - Textured Surface" at bounding box center [564, 555] width 649 height 31
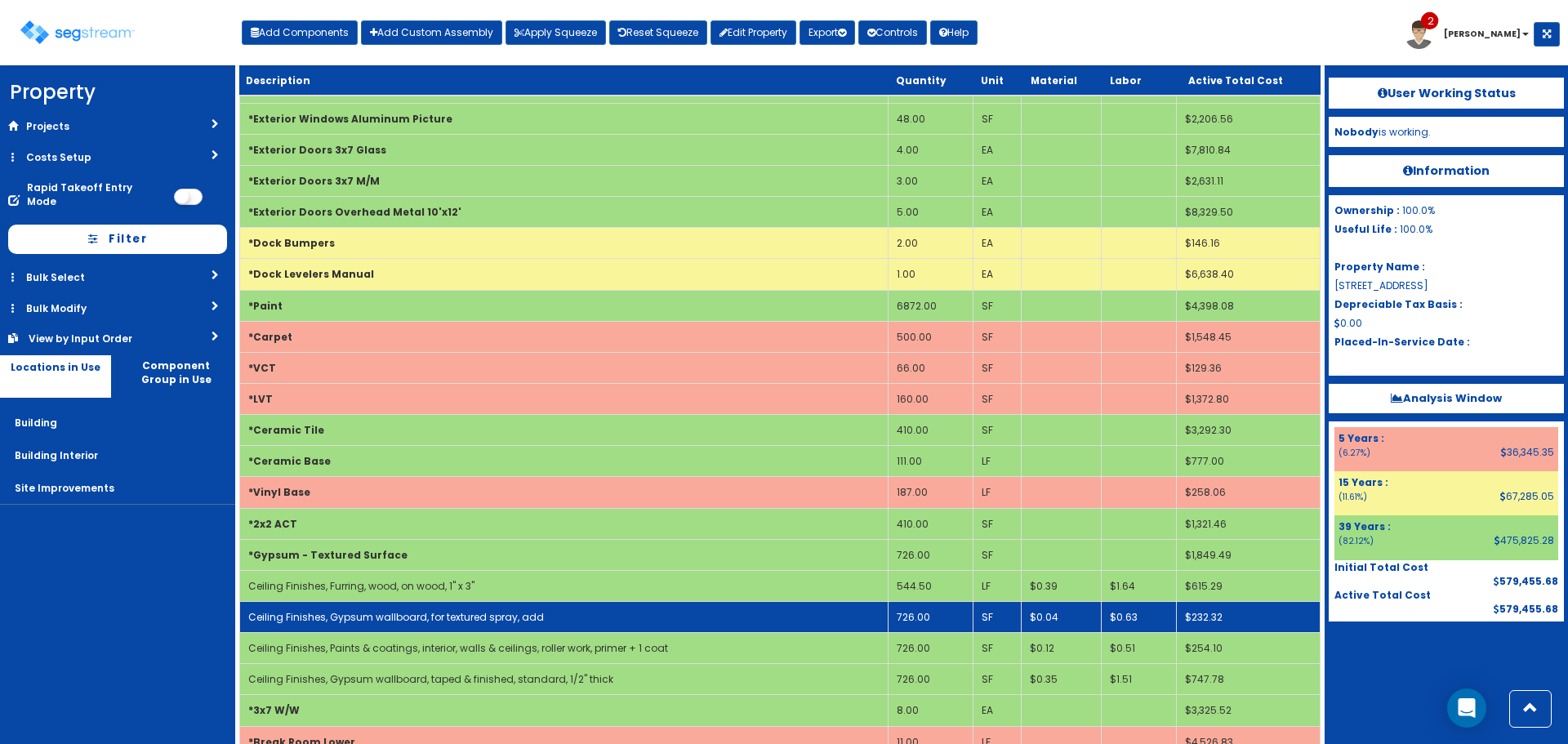
click at [913, 617] on td "726.00" at bounding box center [931, 617] width 85 height 31
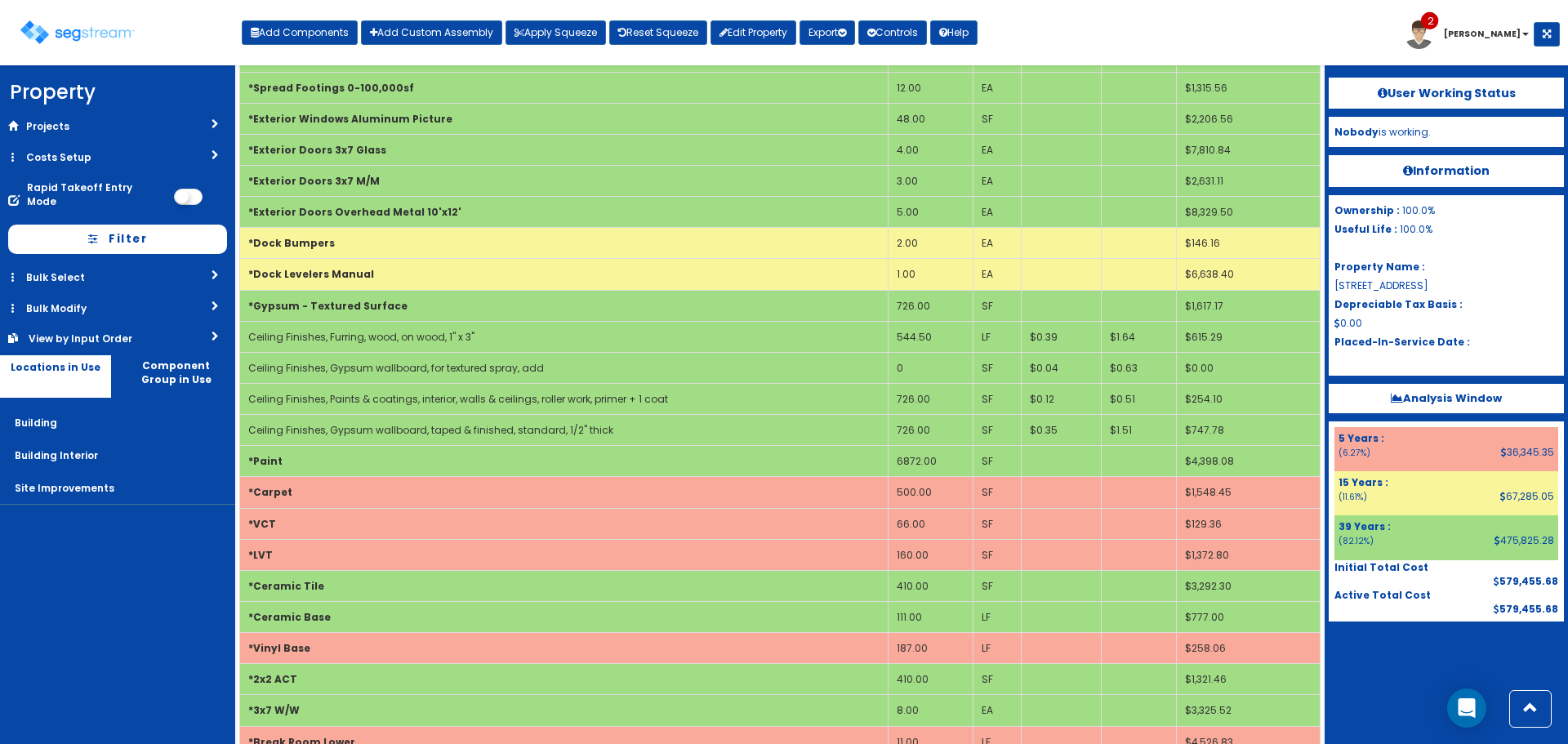
scroll to position [0, 0]
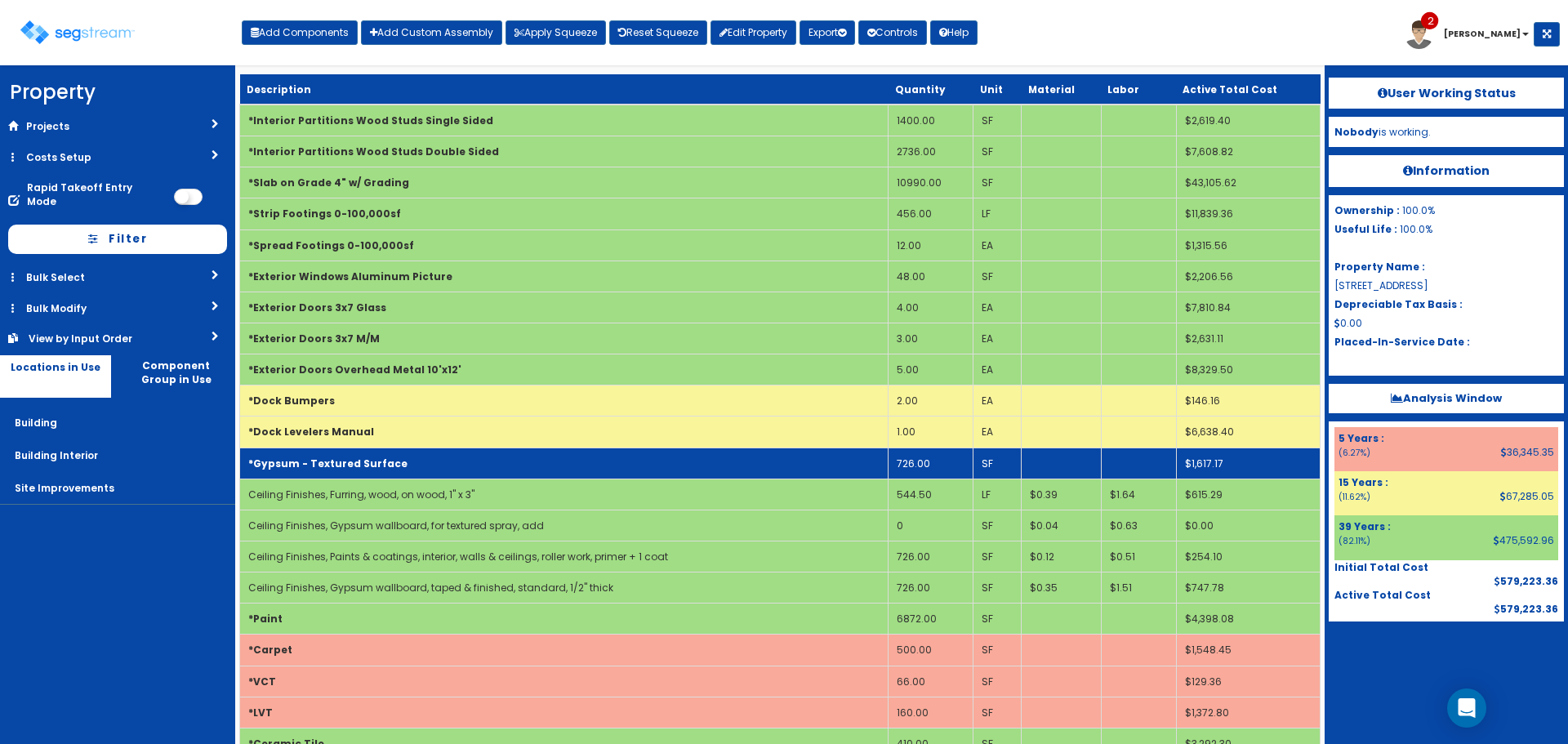
click at [282, 457] on b "*Gypsum - Textured Surface" at bounding box center [327, 463] width 159 height 14
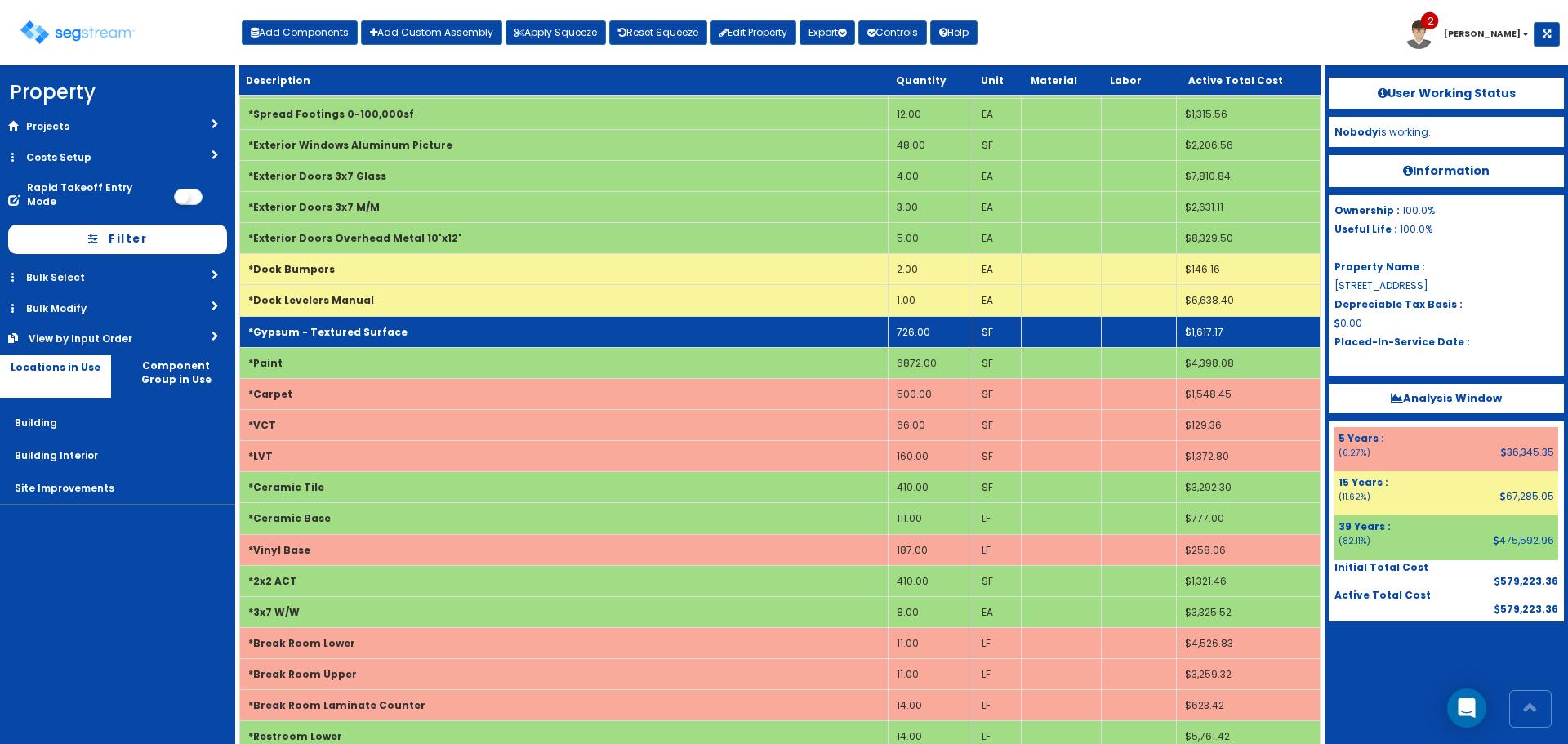
scroll to position [245, 0]
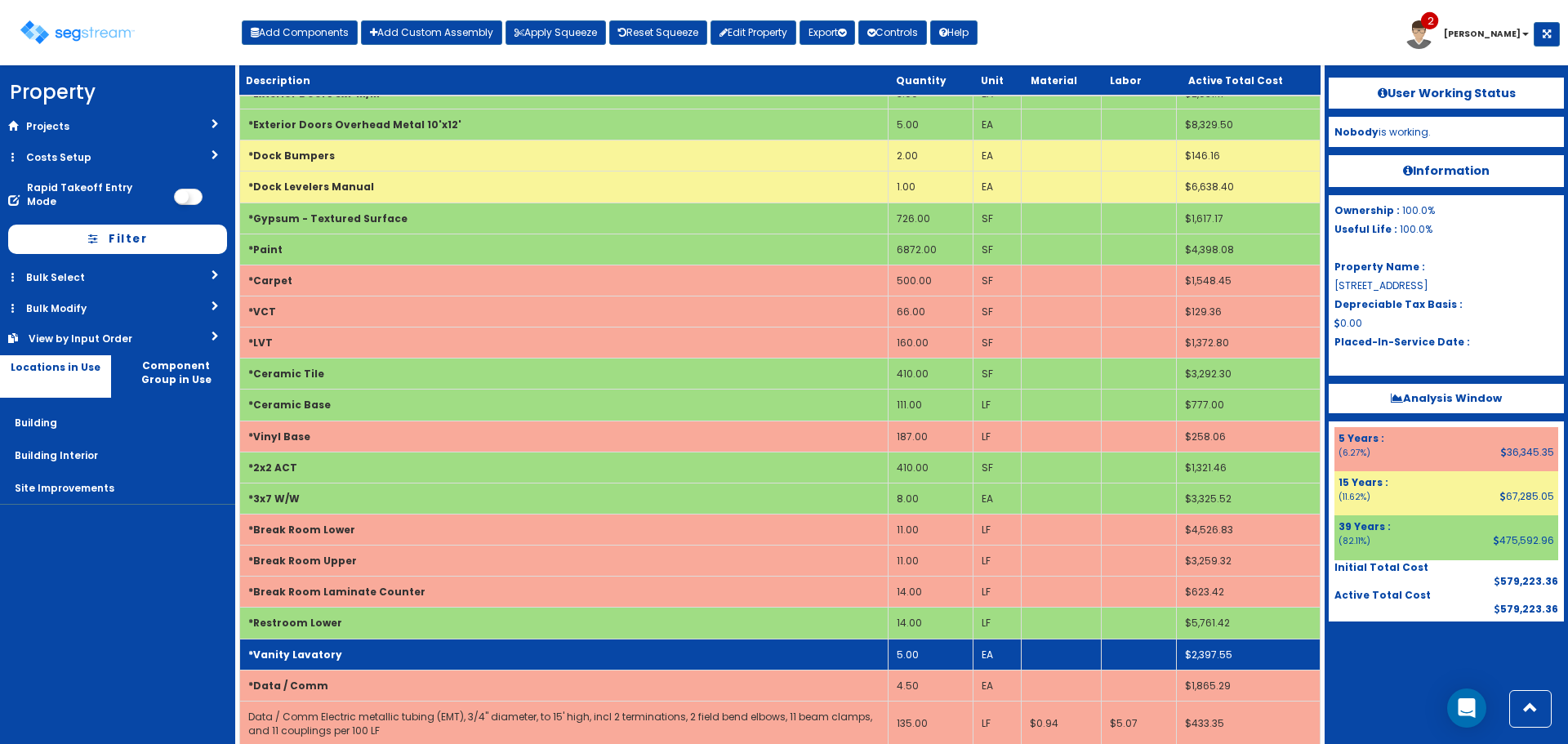
click at [341, 649] on td "*Vanity Lavatory" at bounding box center [564, 654] width 649 height 31
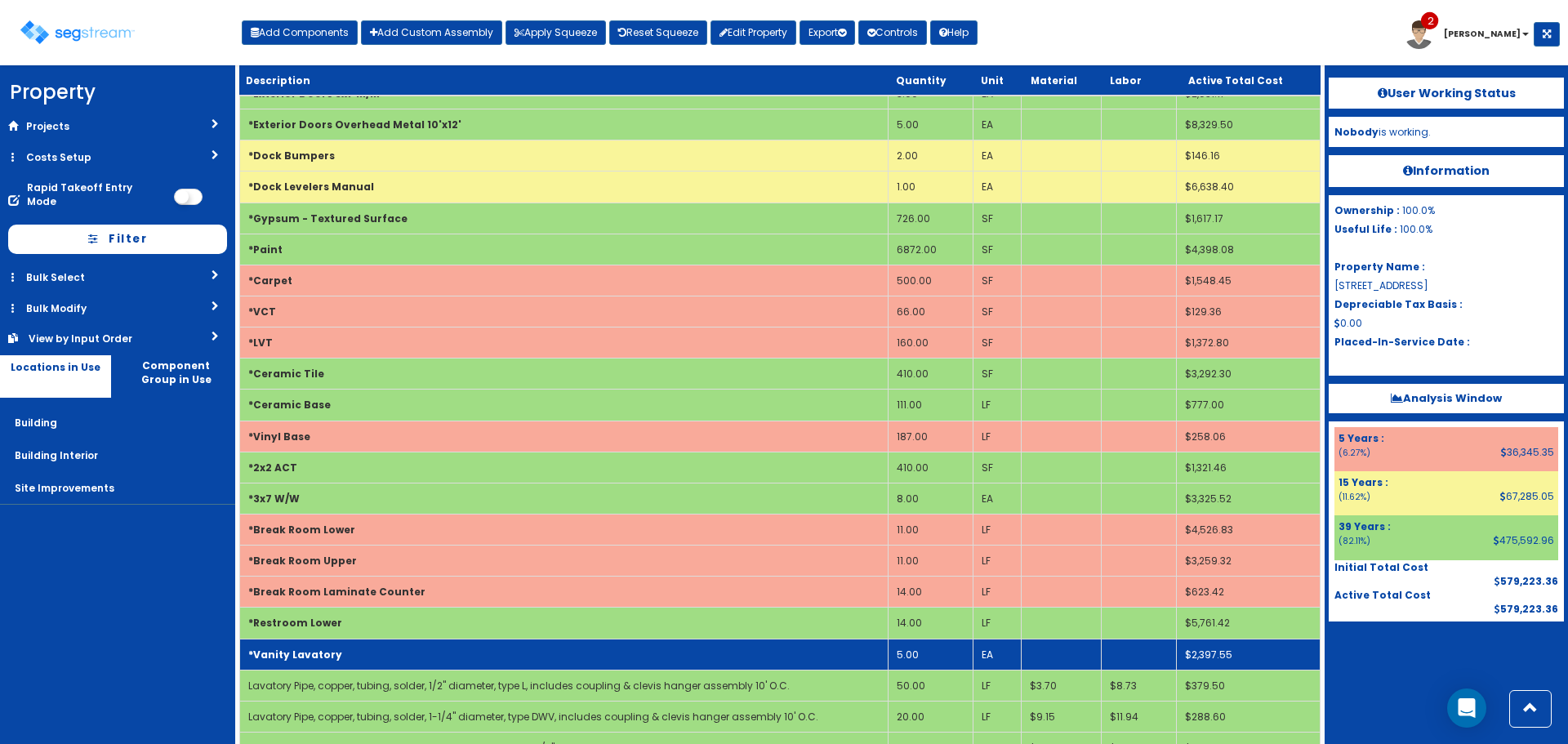
click at [339, 648] on td "*Vanity Lavatory" at bounding box center [564, 654] width 649 height 31
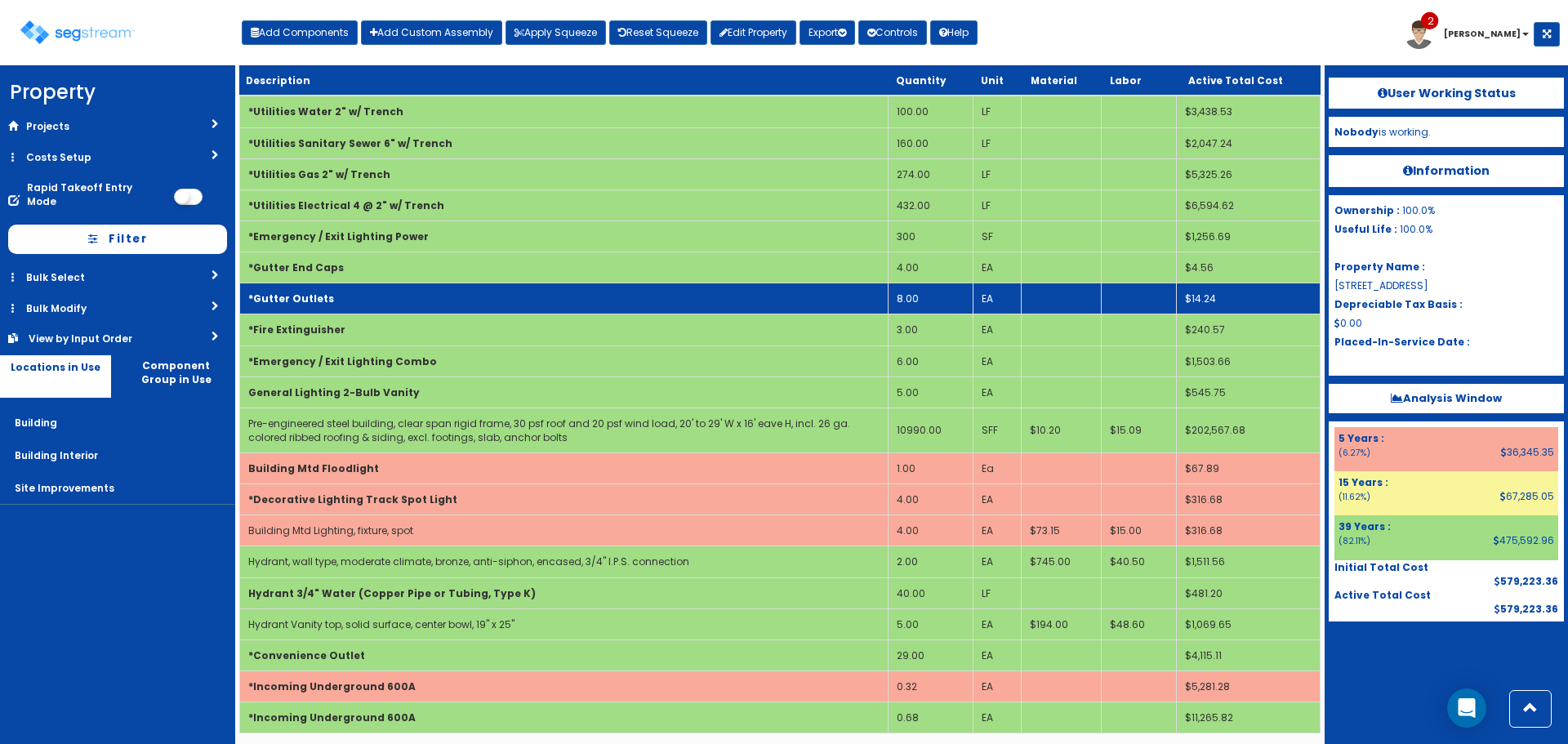
scroll to position [2720, 0]
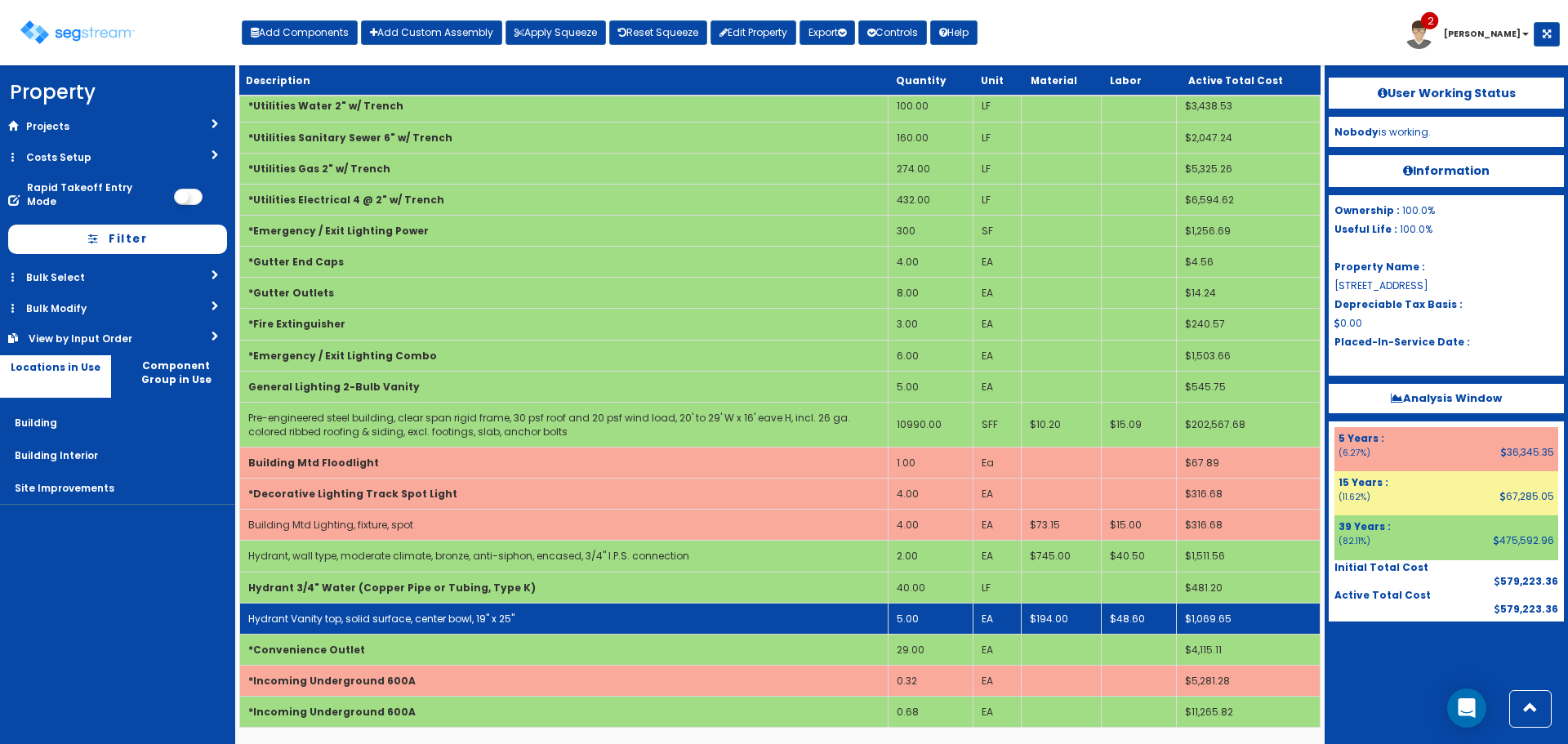
click at [445, 622] on link "Hydrant Vanity top, solid surface, center bowl, 19" x 25"" at bounding box center [381, 618] width 266 height 14
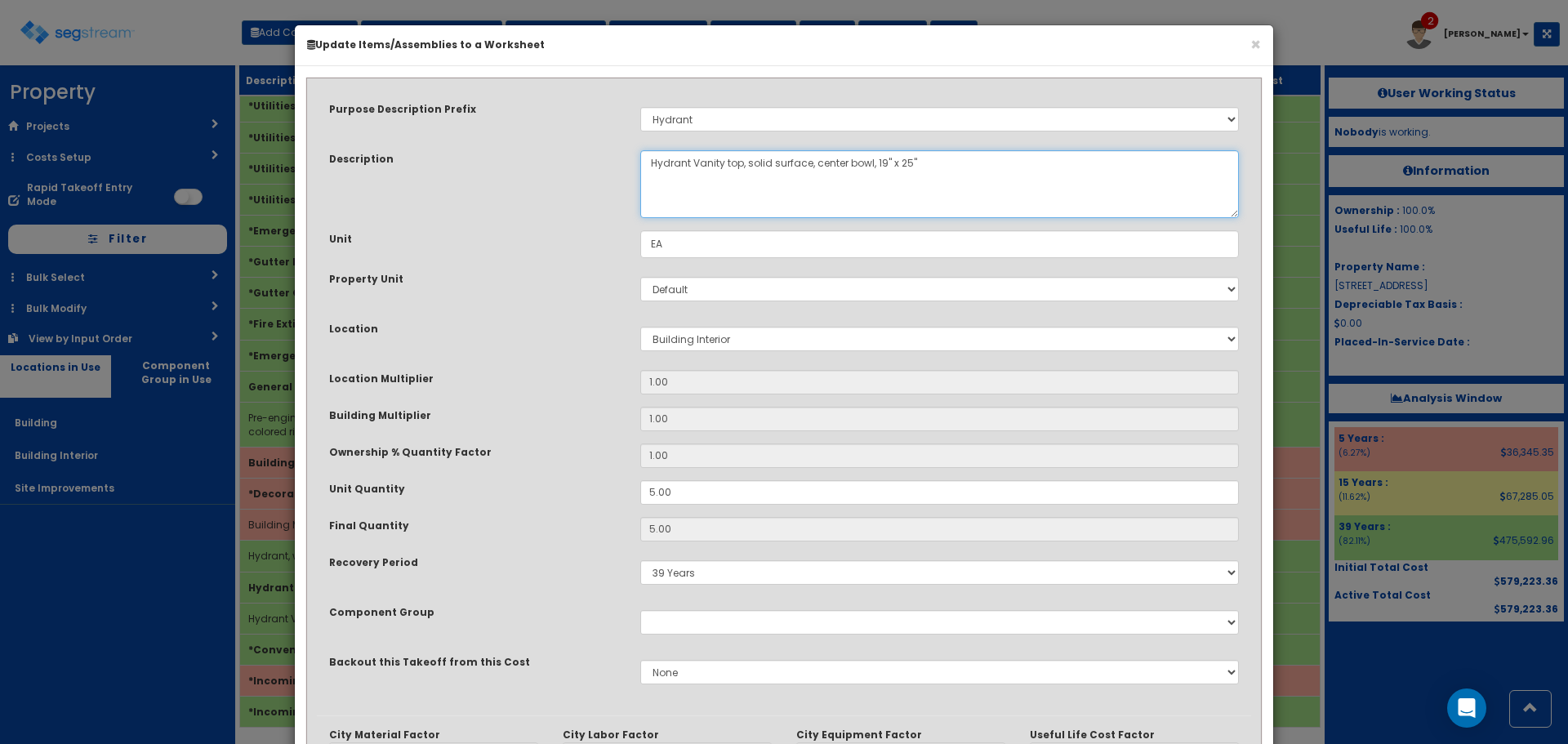
drag, startPoint x: 694, startPoint y: 164, endPoint x: 607, endPoint y: 170, distance: 87.2
click at [607, 170] on div "Description Hydrant Vanity top, solid surface, center bowl, 19" x 25"" at bounding box center [784, 183] width 935 height 68
type textarea "Restroom Vanity top, solid surface, center bowl, 19" x 25""
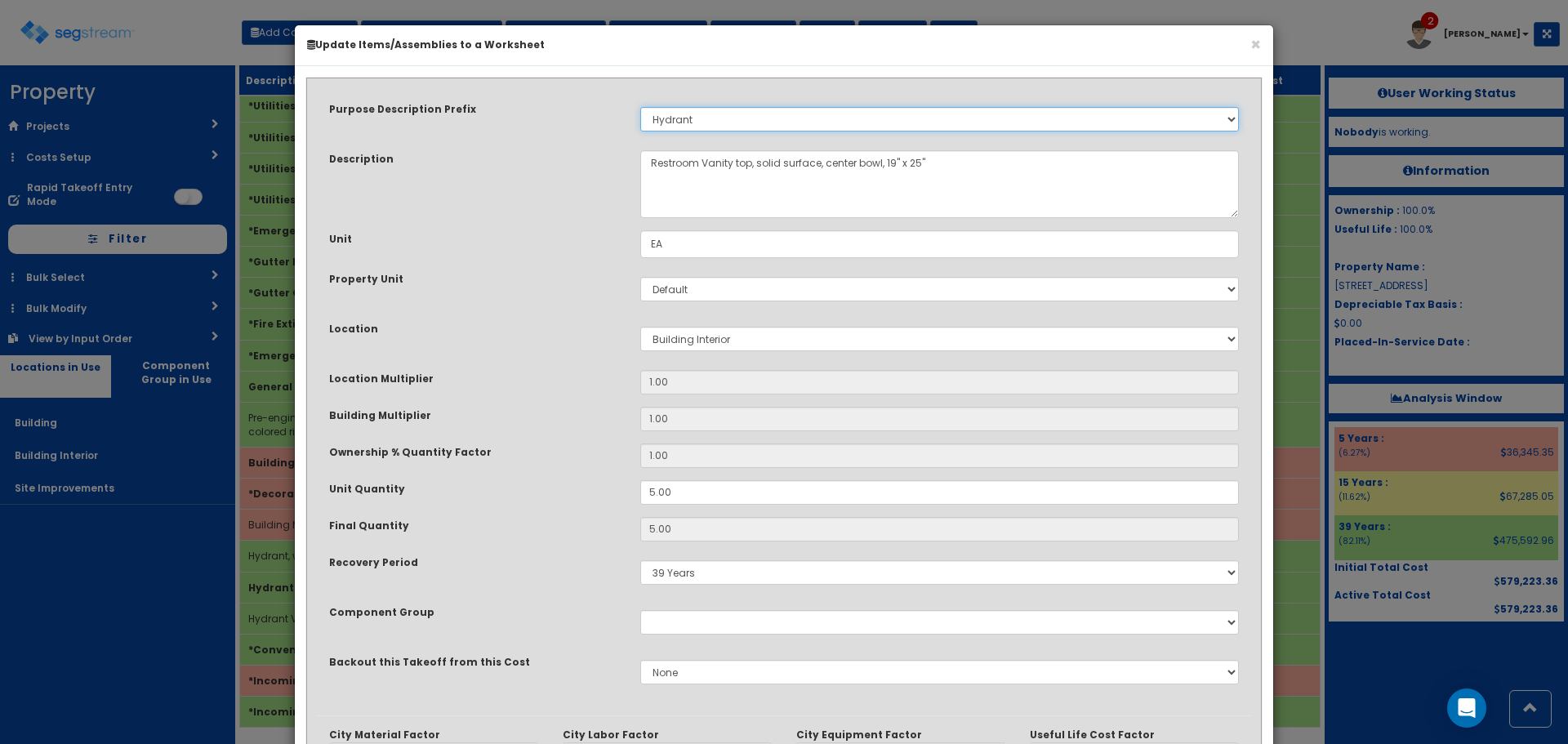
click at [782, 116] on select "Select Stair Construction, A/V System A/V System Equipment A/V System Equipment…" at bounding box center [939, 119] width 599 height 24
select select
click at [640, 107] on select "Select Stair Construction, A/V System A/V System Equipment A/V System Equipment…" at bounding box center [939, 119] width 599 height 24
click at [443, 225] on div "Purpose Description Prefix Select Stair Construction, A/V System A/V System Equ…" at bounding box center [784, 401] width 935 height 627
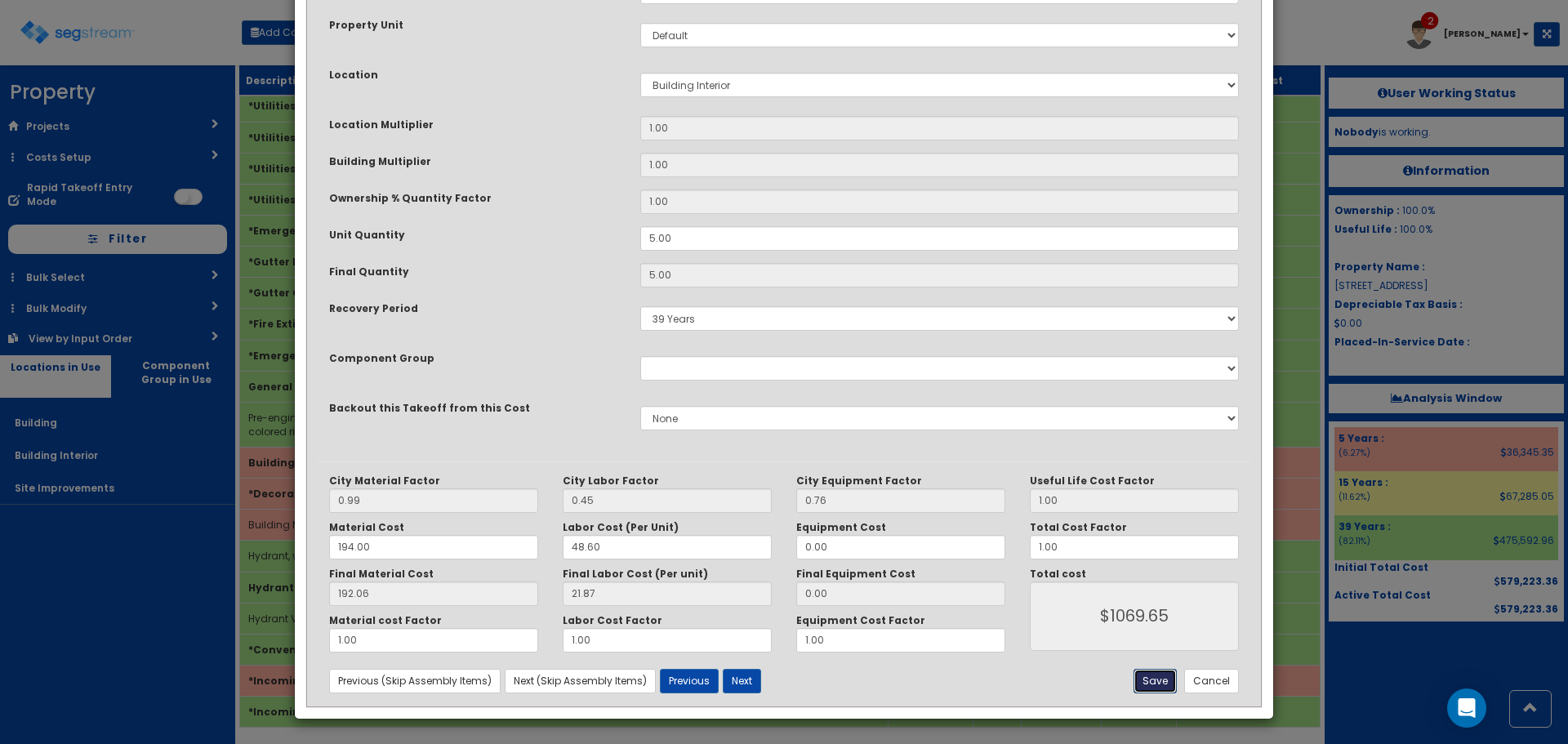
click at [1161, 680] on button "Save" at bounding box center [1155, 681] width 43 height 24
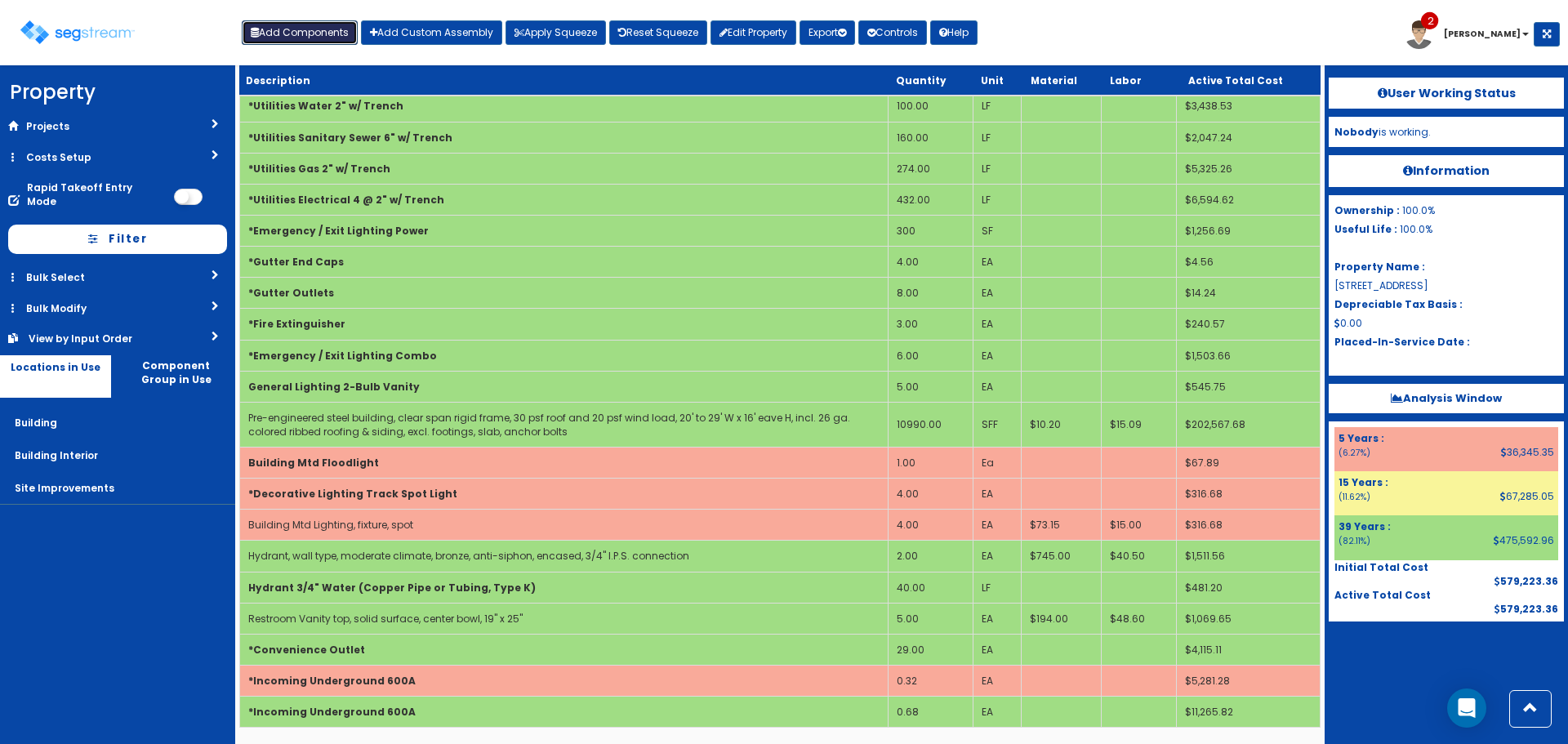
click at [306, 27] on button "Add Components" at bounding box center [300, 33] width 116 height 24
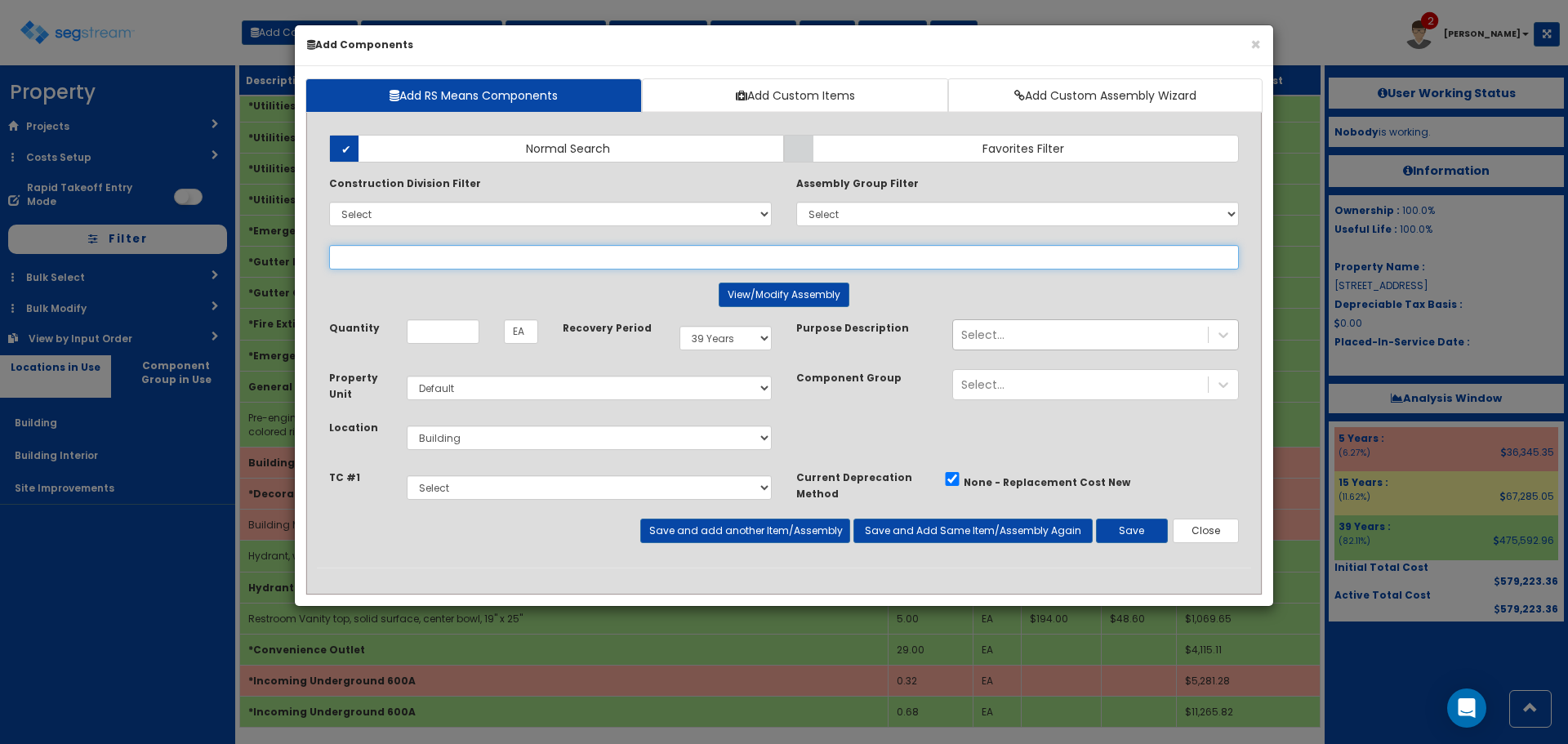
select select
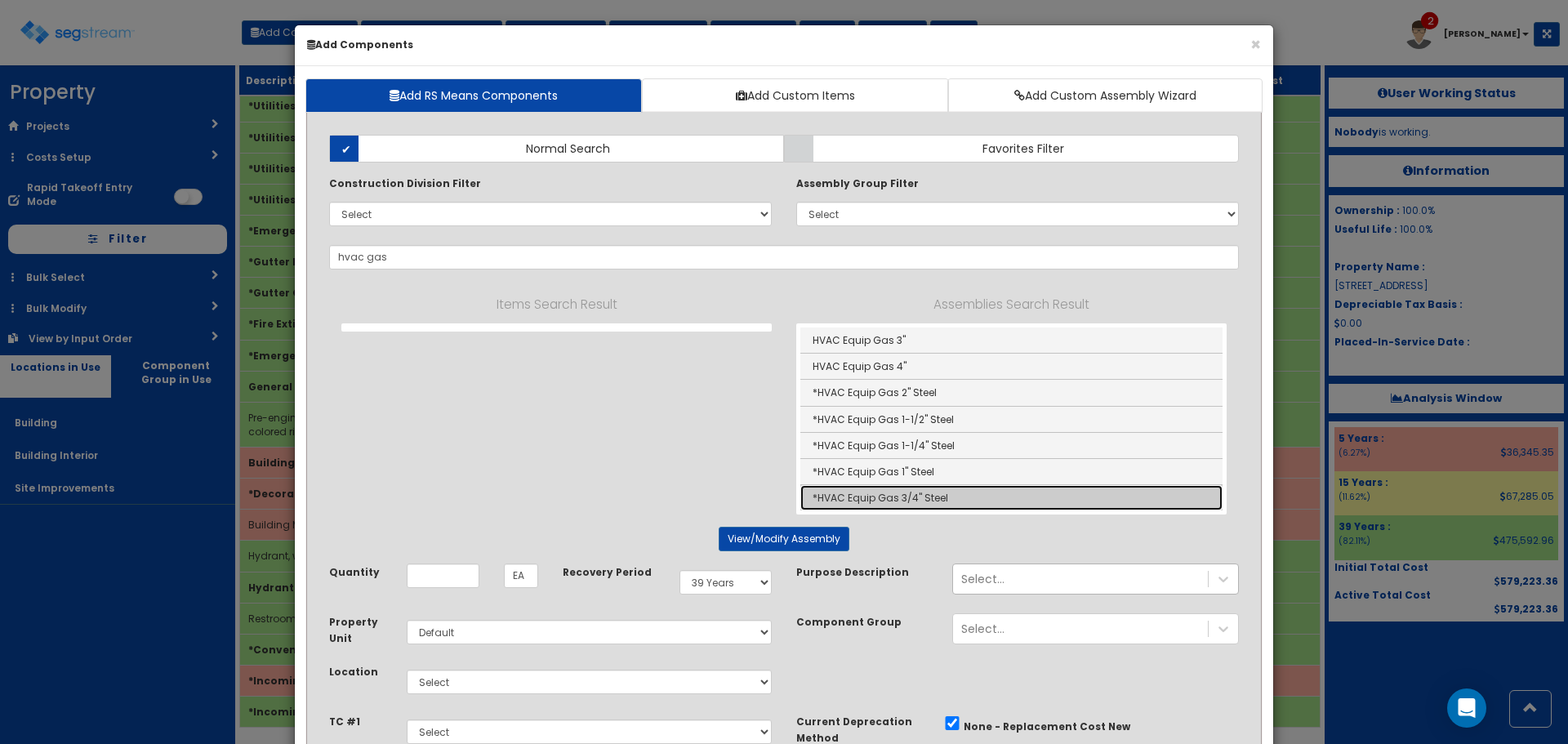
click at [947, 496] on link "*HVAC Equip Gas 3/4" Steel" at bounding box center [1011, 497] width 422 height 25
type input "*HVAC Equip Gas 3/4" Steel"
type input "LF"
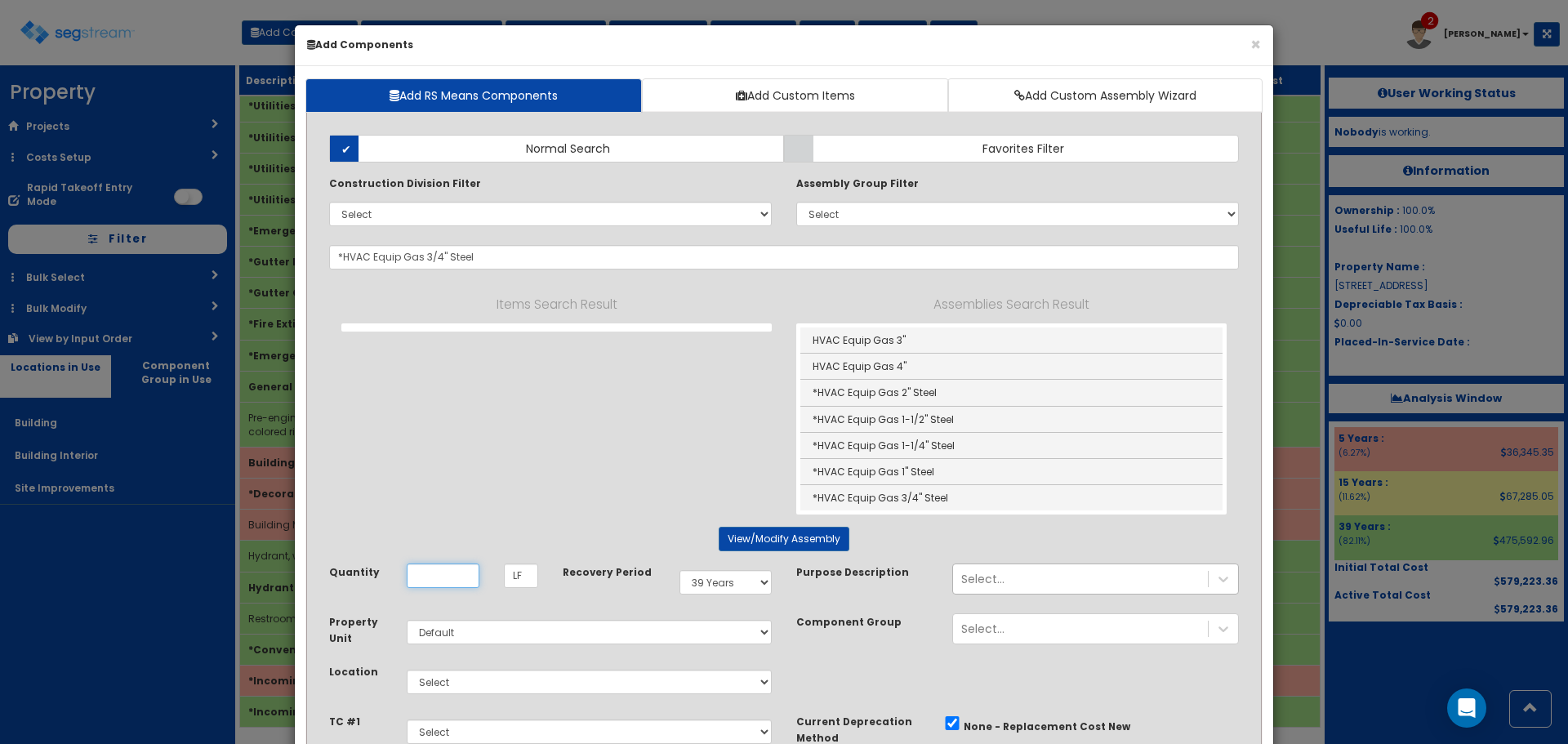
scroll to position [0, 0]
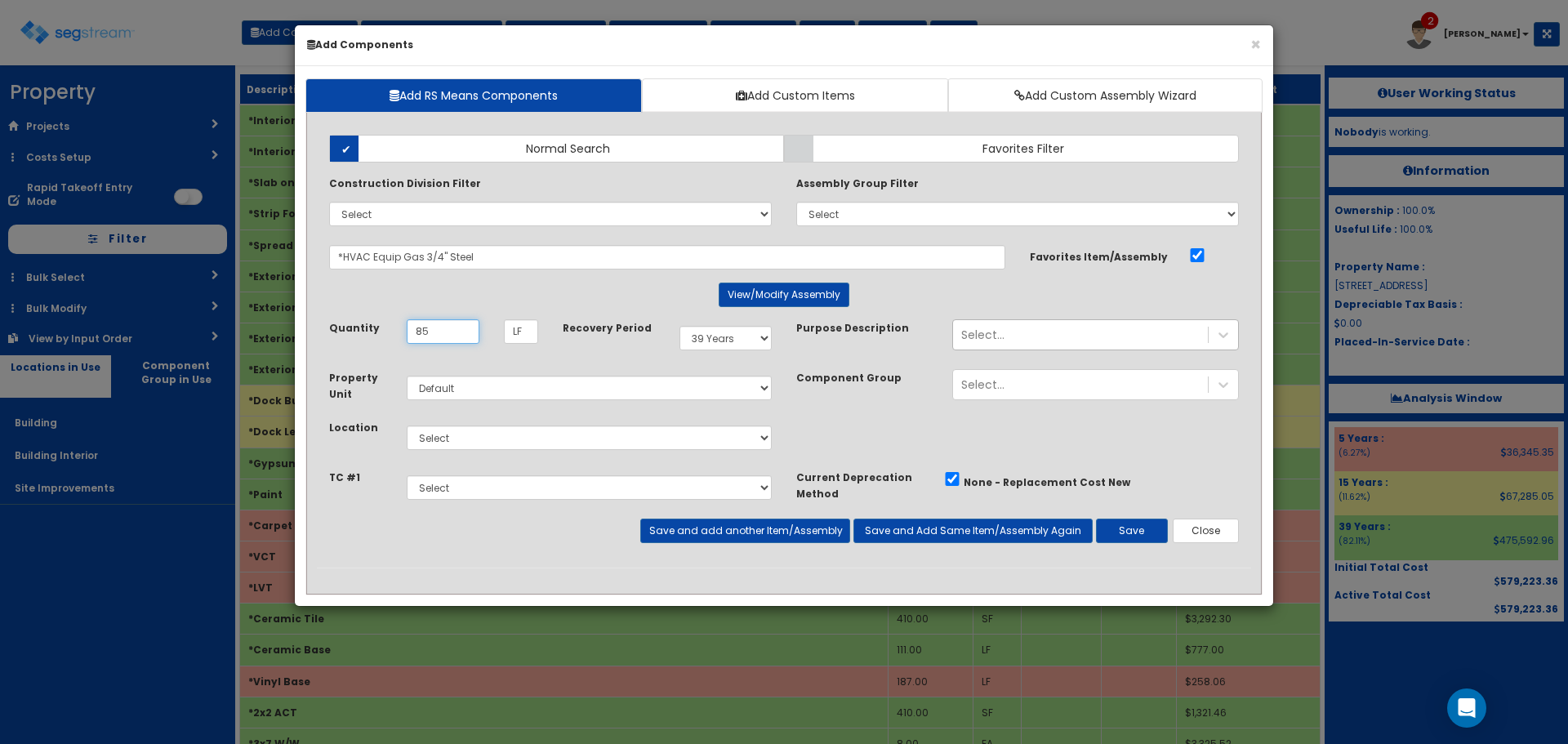
type input "85"
click at [719, 338] on select "Select 5 Years 7 Years 9 Years 10 Years 15 Years 15 Year QLI 15 Year QRP 15 Yea…" at bounding box center [725, 338] width 92 height 24
click at [680, 326] on select "Select 5 Years 7 Years 9 Years 10 Years 15 Years 15 Year QLI 15 Year QRP 15 Yea…" at bounding box center [725, 338] width 92 height 24
click at [475, 440] on select "Select Building Building Interior Site Improvements Add Additional Location" at bounding box center [589, 437] width 365 height 24
select select "7"
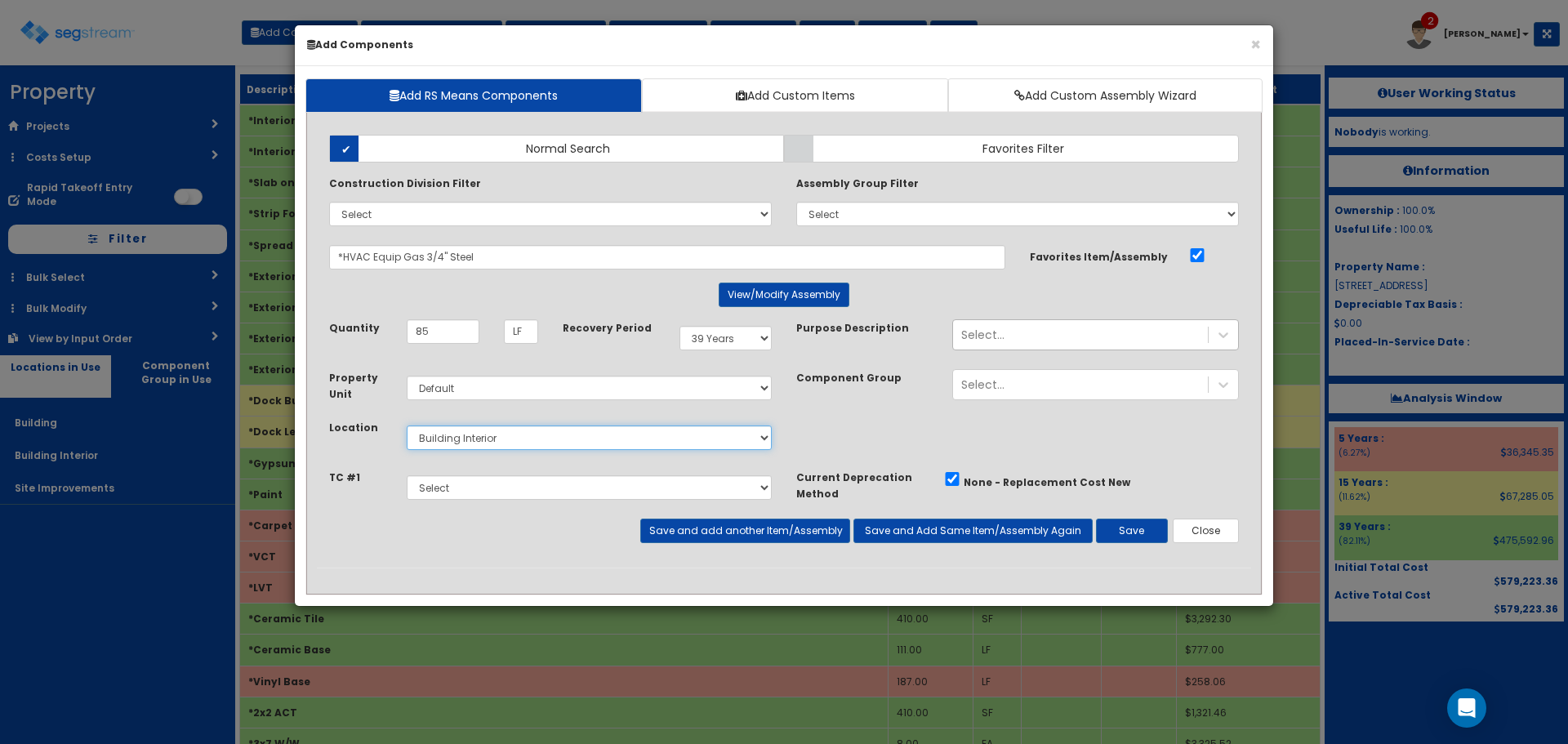
click at [407, 425] on select "Select Building Building Interior Site Improvements Add Additional Location" at bounding box center [589, 437] width 365 height 24
click at [1116, 530] on button "Save" at bounding box center [1131, 530] width 72 height 24
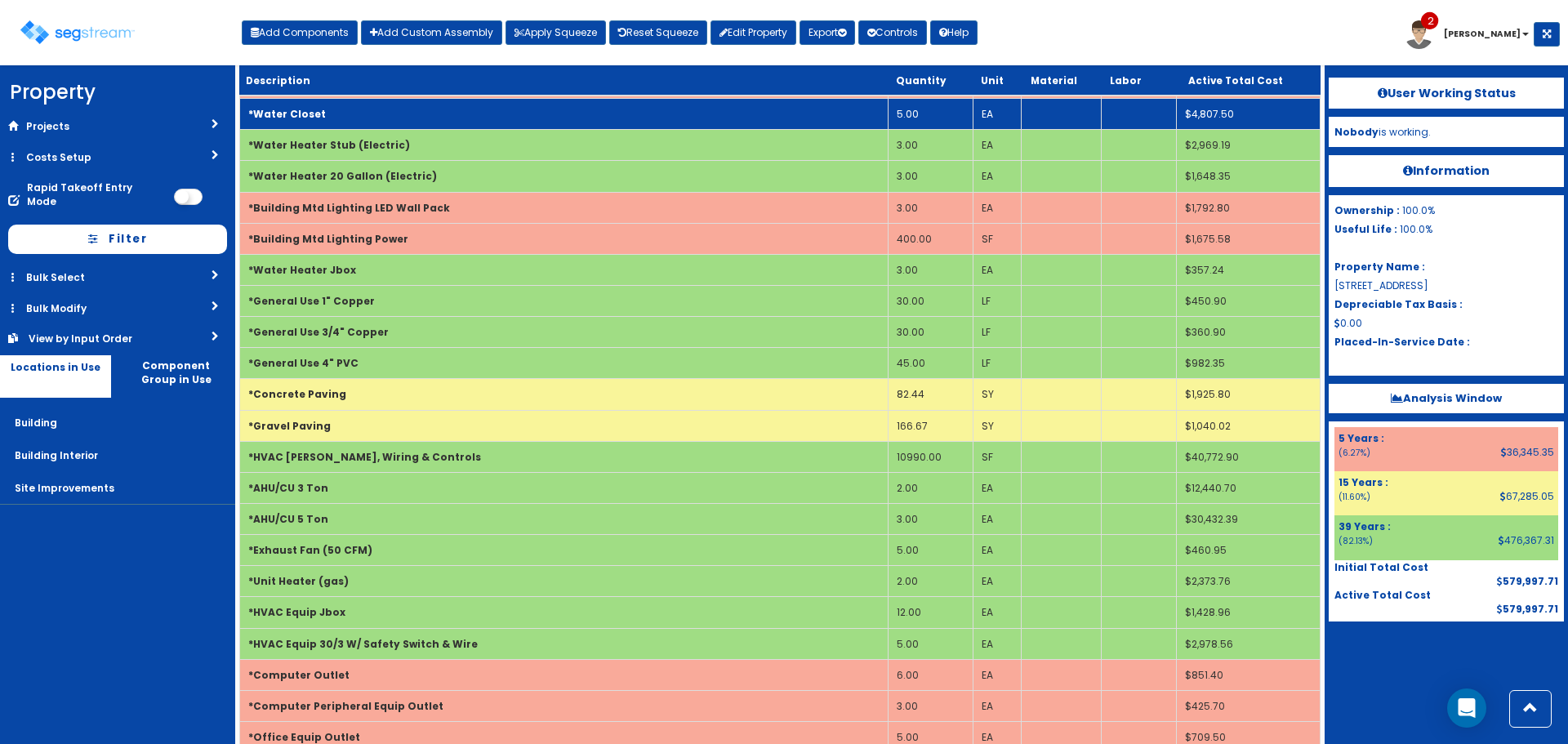
scroll to position [1143, 0]
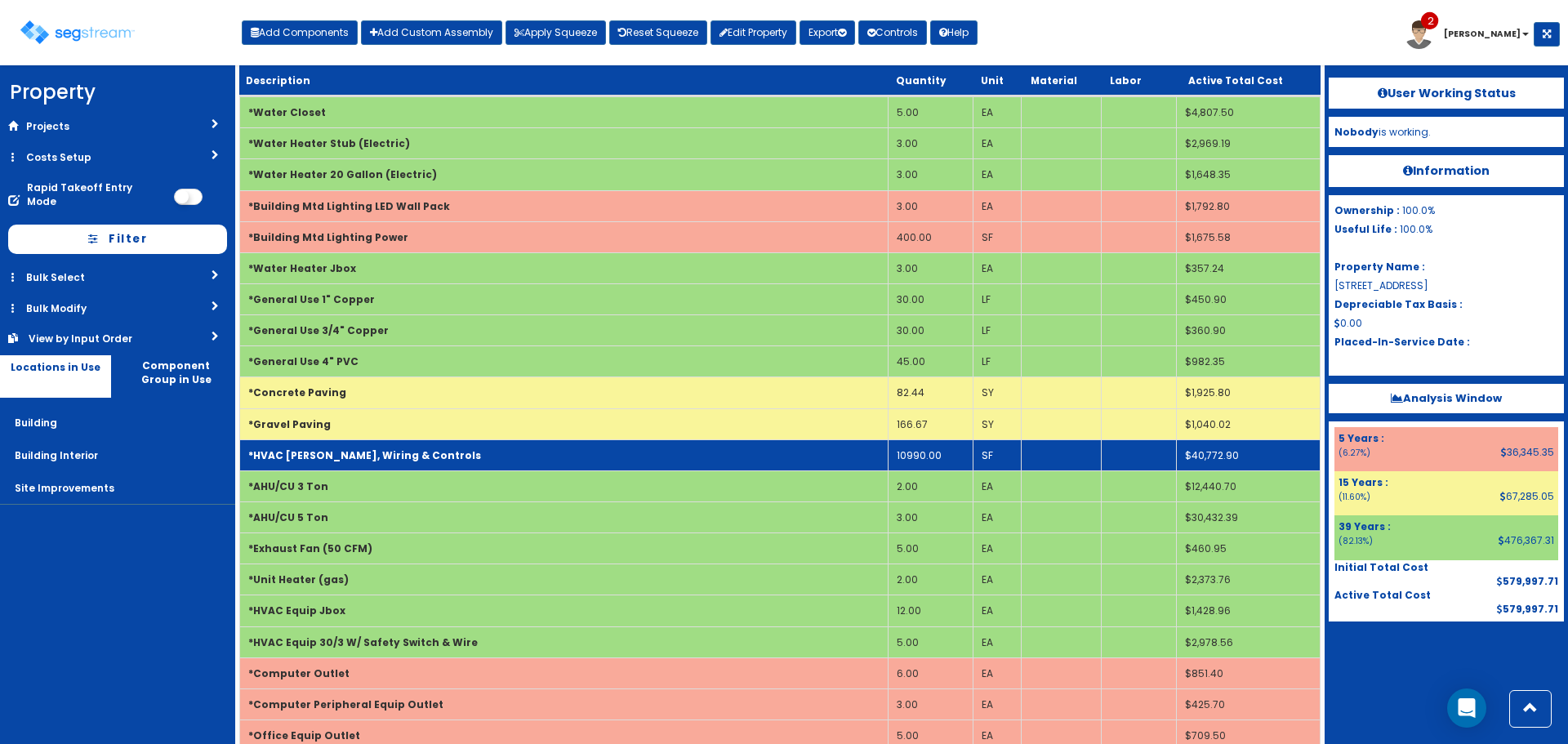
click at [593, 450] on td "*HVAC [PERSON_NAME], Wiring & Controls" at bounding box center [564, 455] width 649 height 31
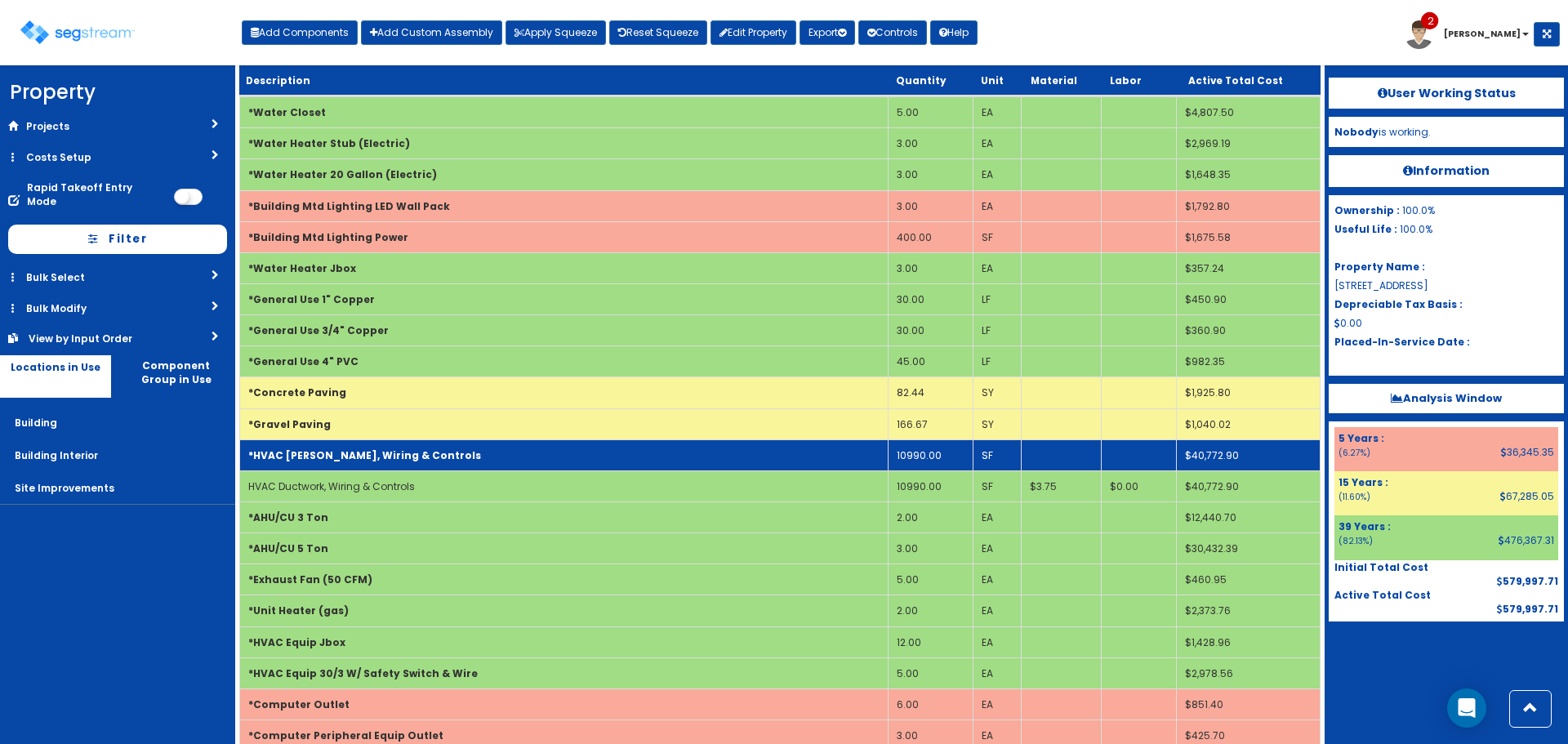
click at [593, 450] on td "*HVAC [PERSON_NAME], Wiring & Controls" at bounding box center [564, 455] width 649 height 31
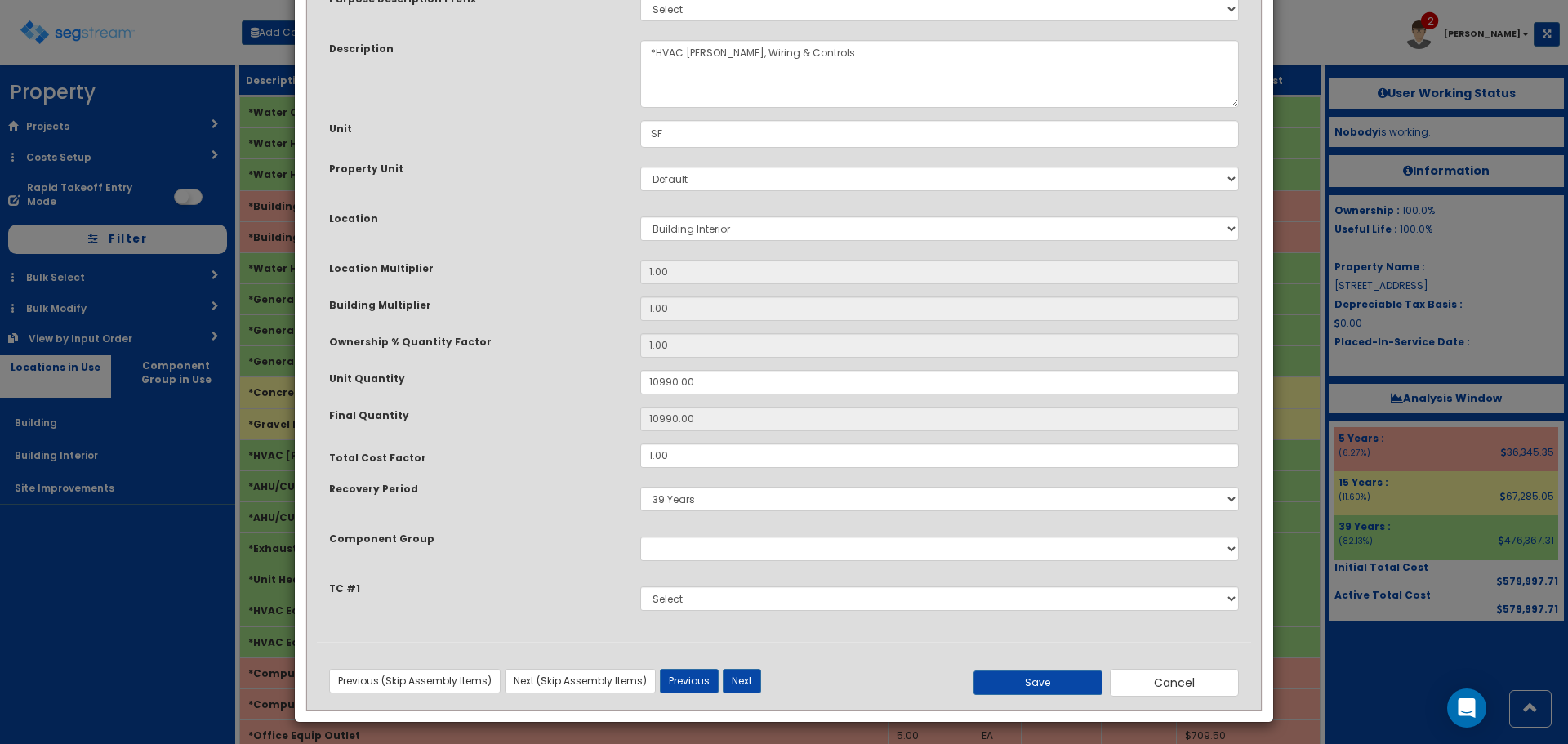
scroll to position [114, 0]
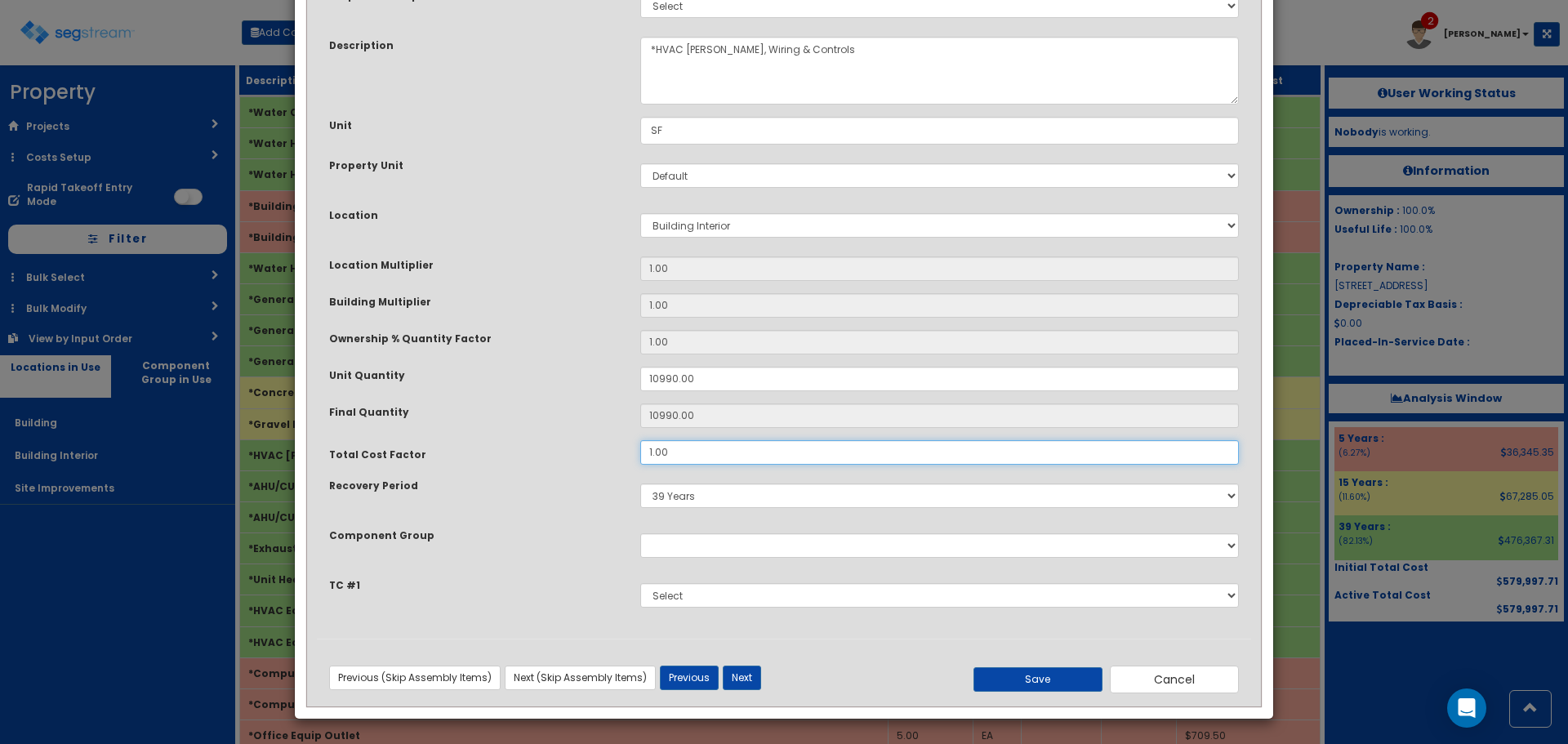
drag, startPoint x: 692, startPoint y: 455, endPoint x: 609, endPoint y: 456, distance: 83.0
click at [609, 456] on div "Total Cost Factor 1.00" at bounding box center [784, 452] width 935 height 24
type input ".75"
click at [1002, 679] on button "Save" at bounding box center [1038, 679] width 129 height 24
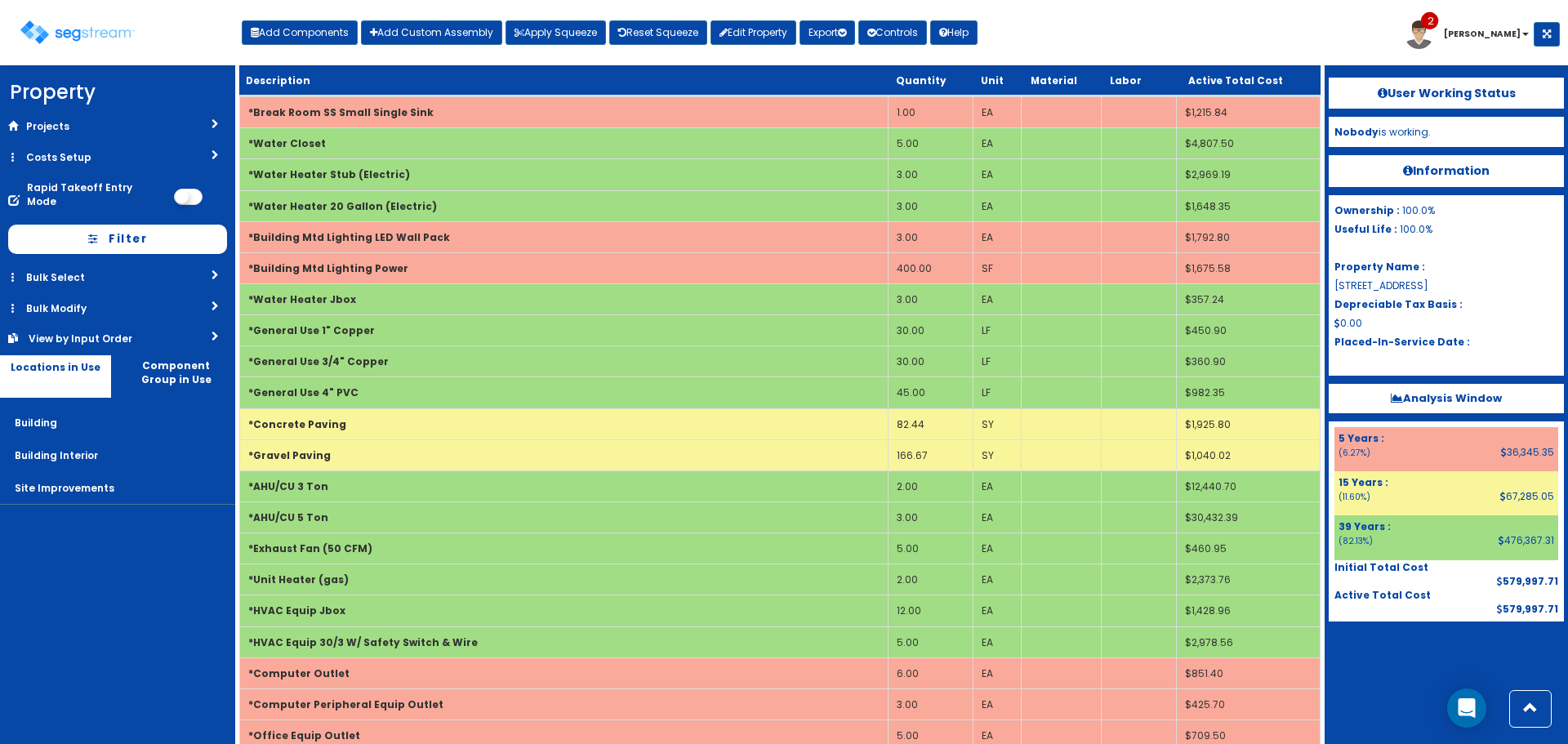
scroll to position [475, 0]
